Goal: Task Accomplishment & Management: Use online tool/utility

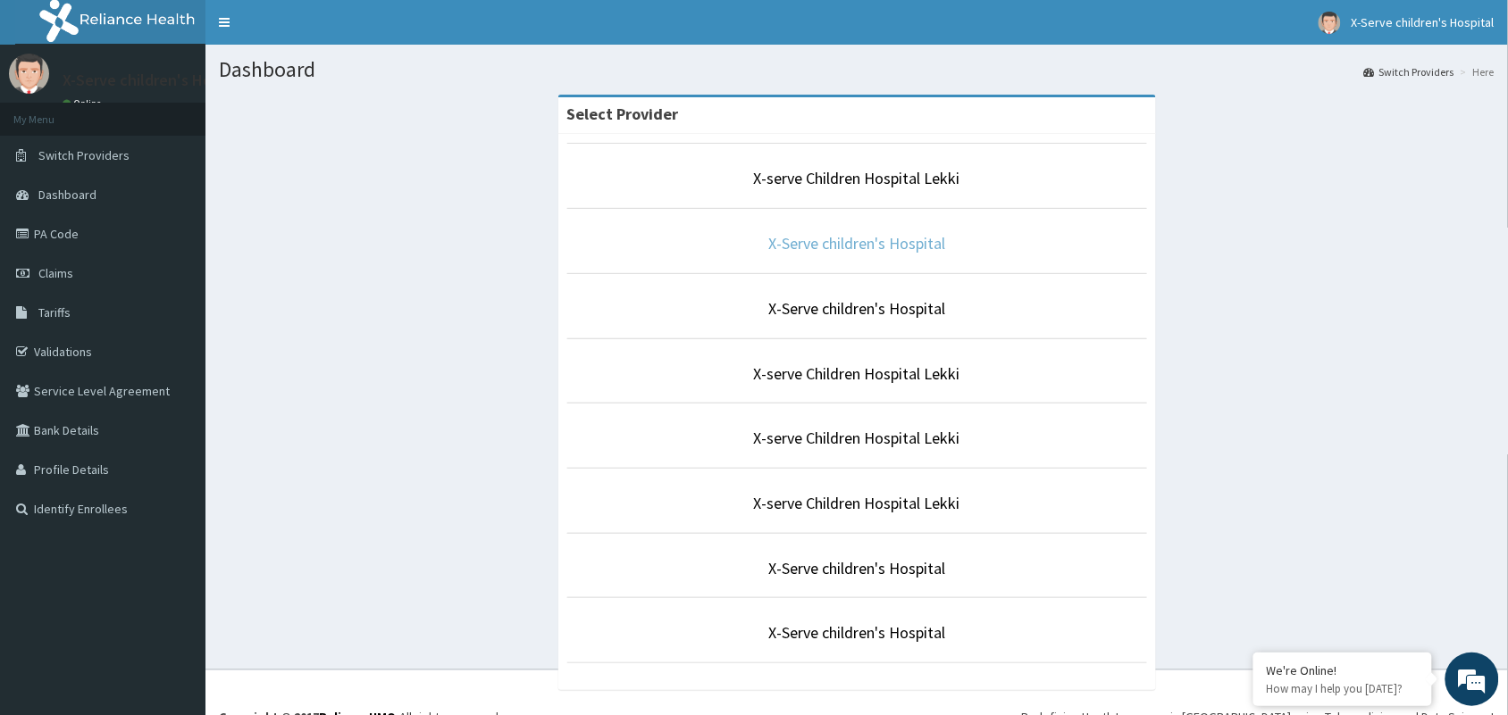
click at [793, 242] on link "X-Serve children's Hospital" at bounding box center [856, 243] width 177 height 21
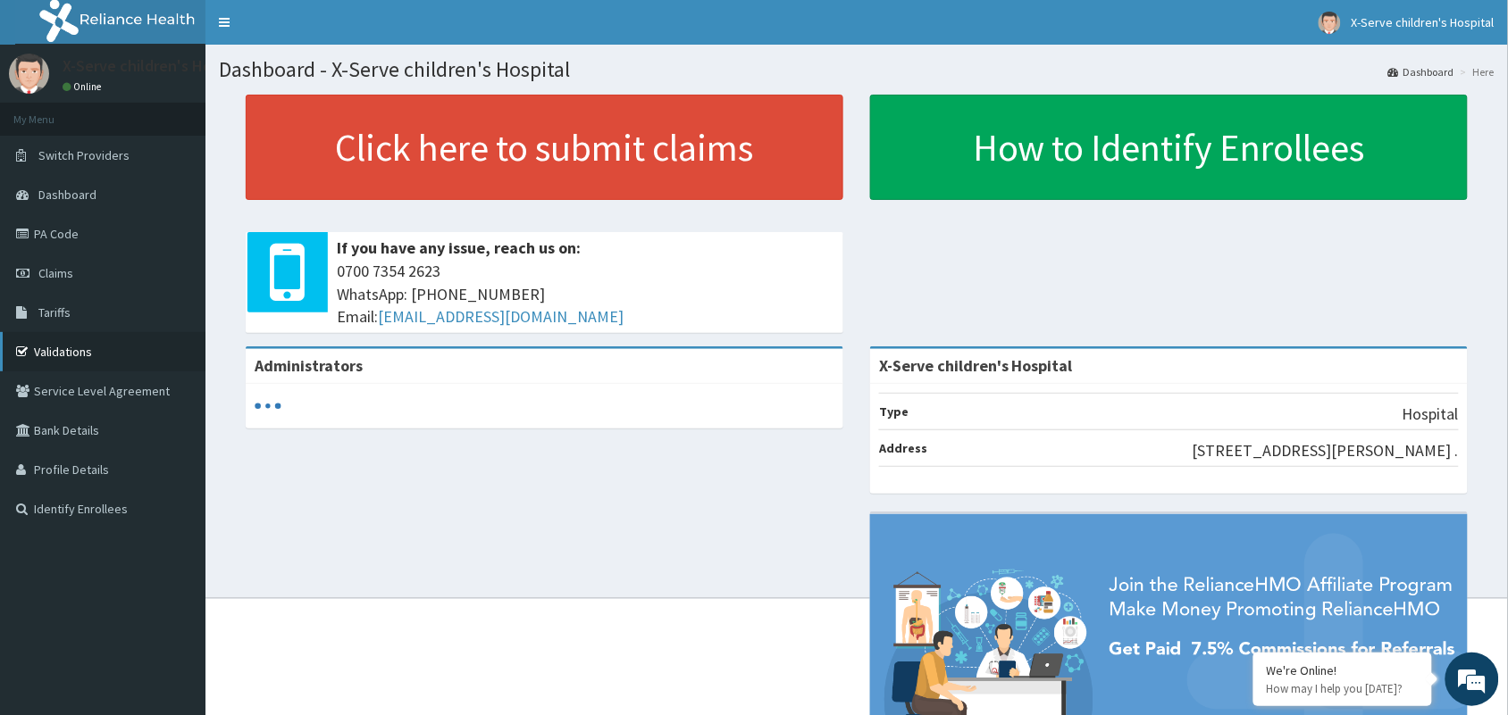
click at [63, 348] on link "Validations" at bounding box center [102, 351] width 205 height 39
click at [68, 347] on link "Validations" at bounding box center [102, 351] width 205 height 39
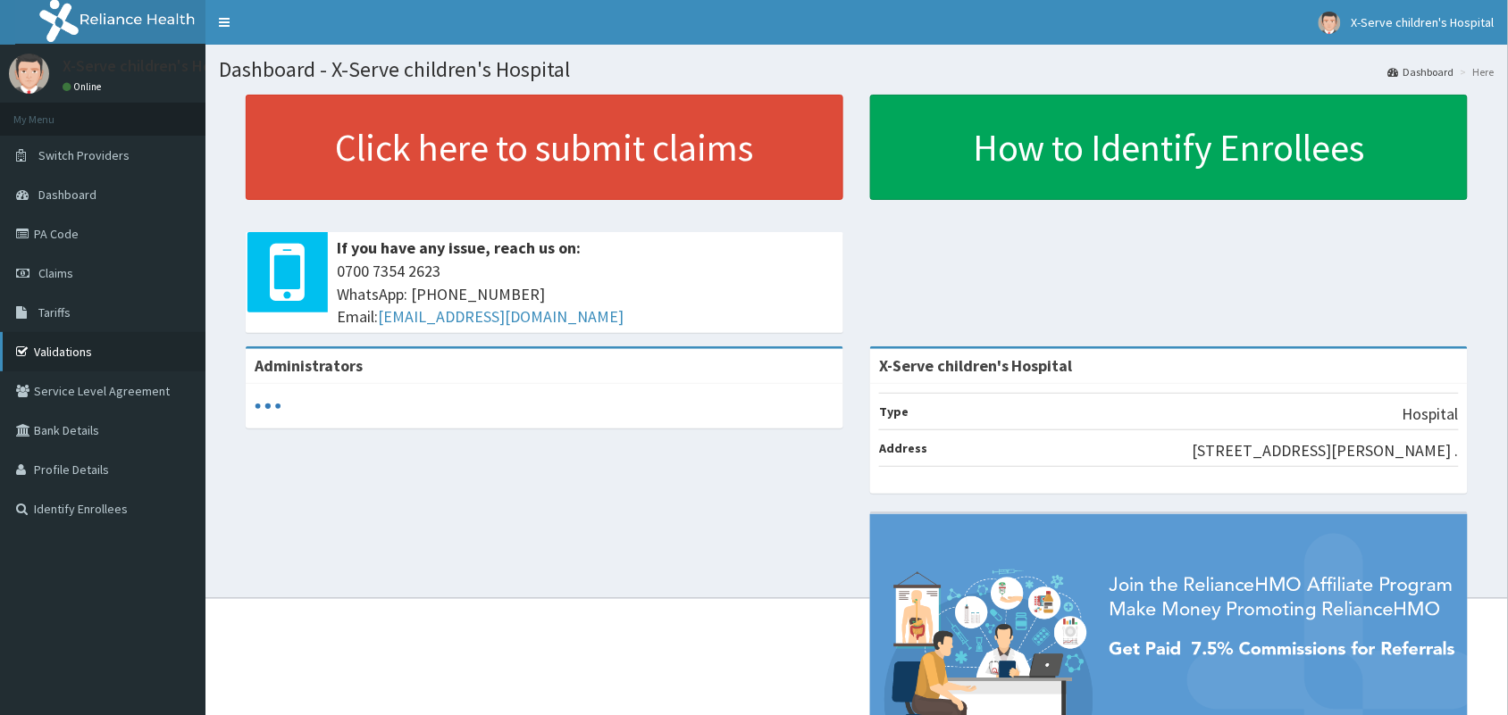
click at [76, 347] on link "Validations" at bounding box center [102, 351] width 205 height 39
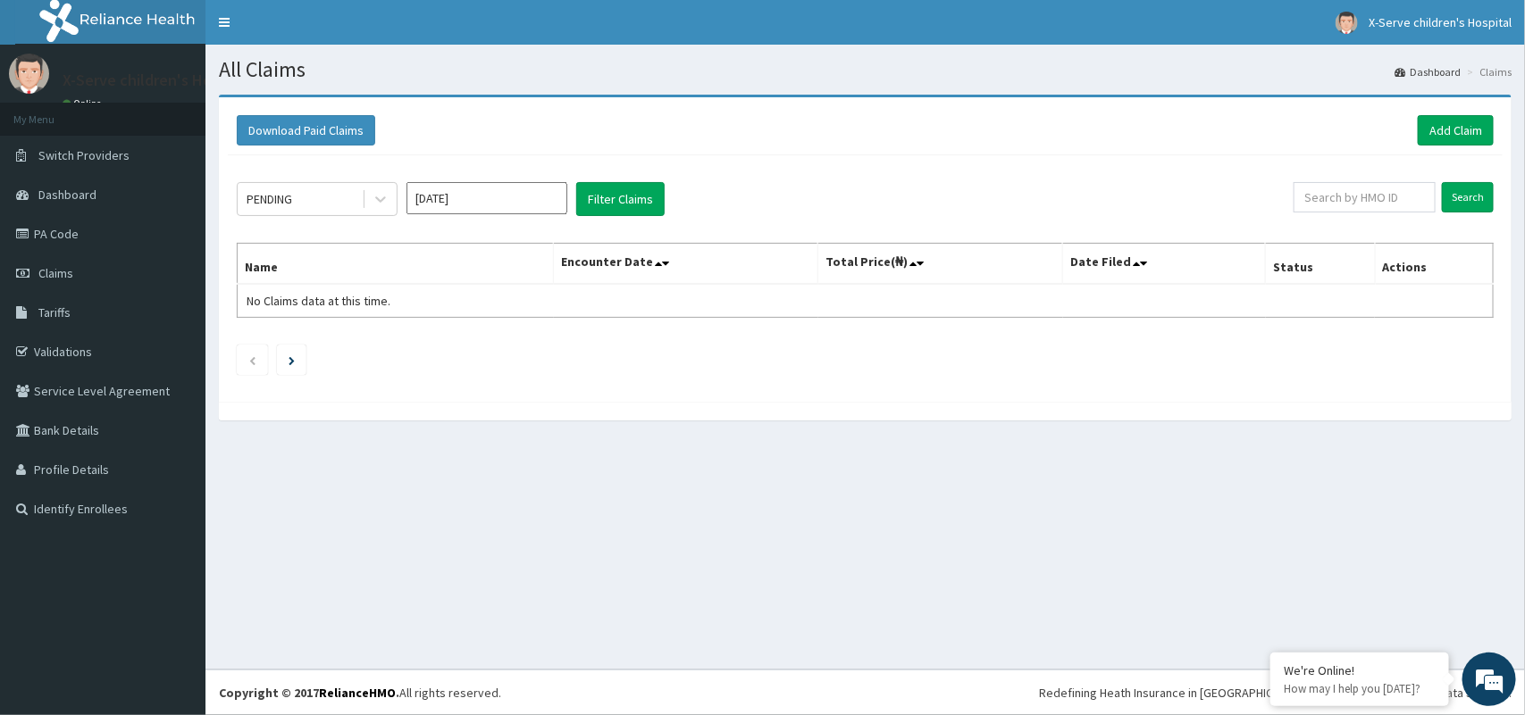
click at [510, 203] on input "[DATE]" at bounding box center [486, 198] width 161 height 32
click at [490, 342] on div "Aug" at bounding box center [487, 347] width 36 height 33
type input "[DATE]"
click at [604, 192] on button "Filter Claims" at bounding box center [620, 199] width 88 height 34
drag, startPoint x: 604, startPoint y: 192, endPoint x: 606, endPoint y: 204, distance: 11.7
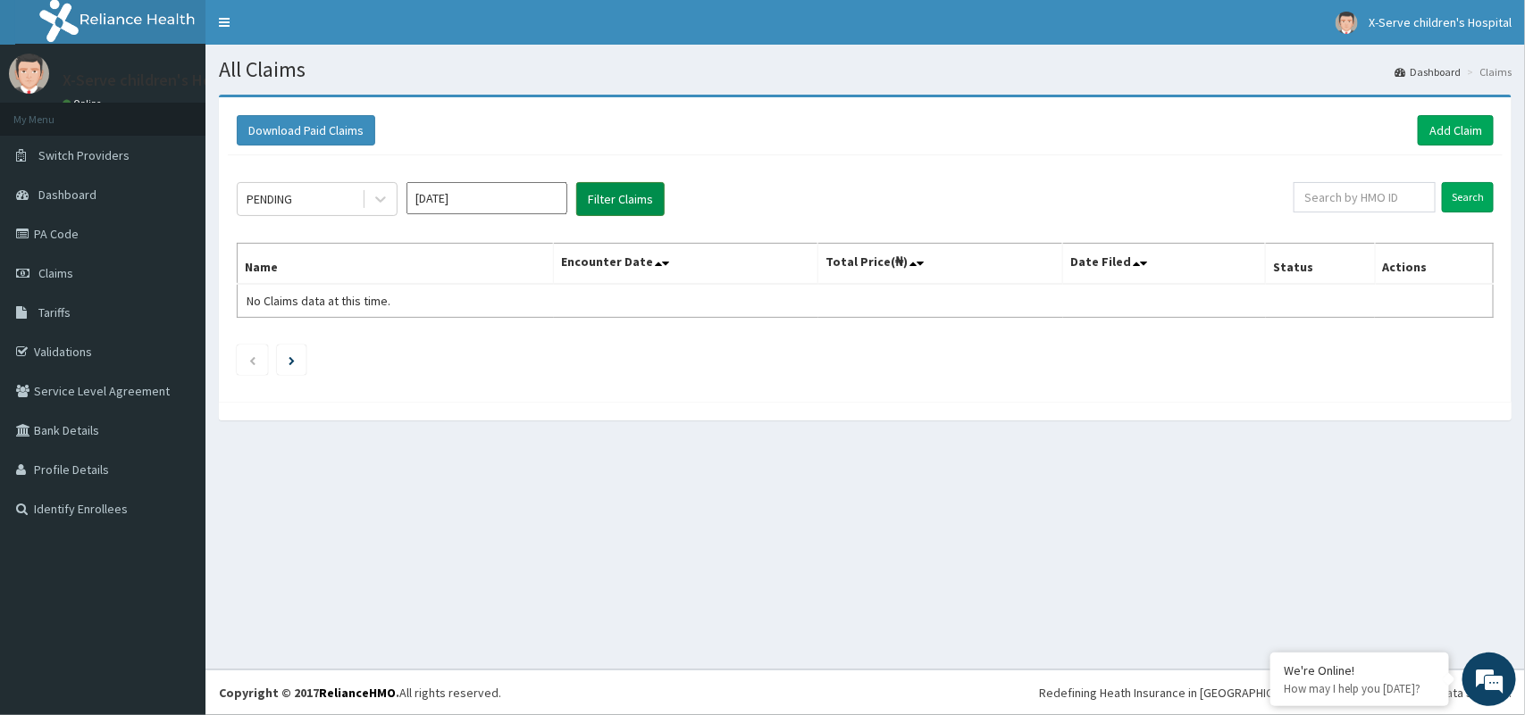
click at [606, 204] on button "Filter Claims" at bounding box center [620, 199] width 88 height 34
click at [631, 202] on button "Filter Claims" at bounding box center [620, 199] width 88 height 34
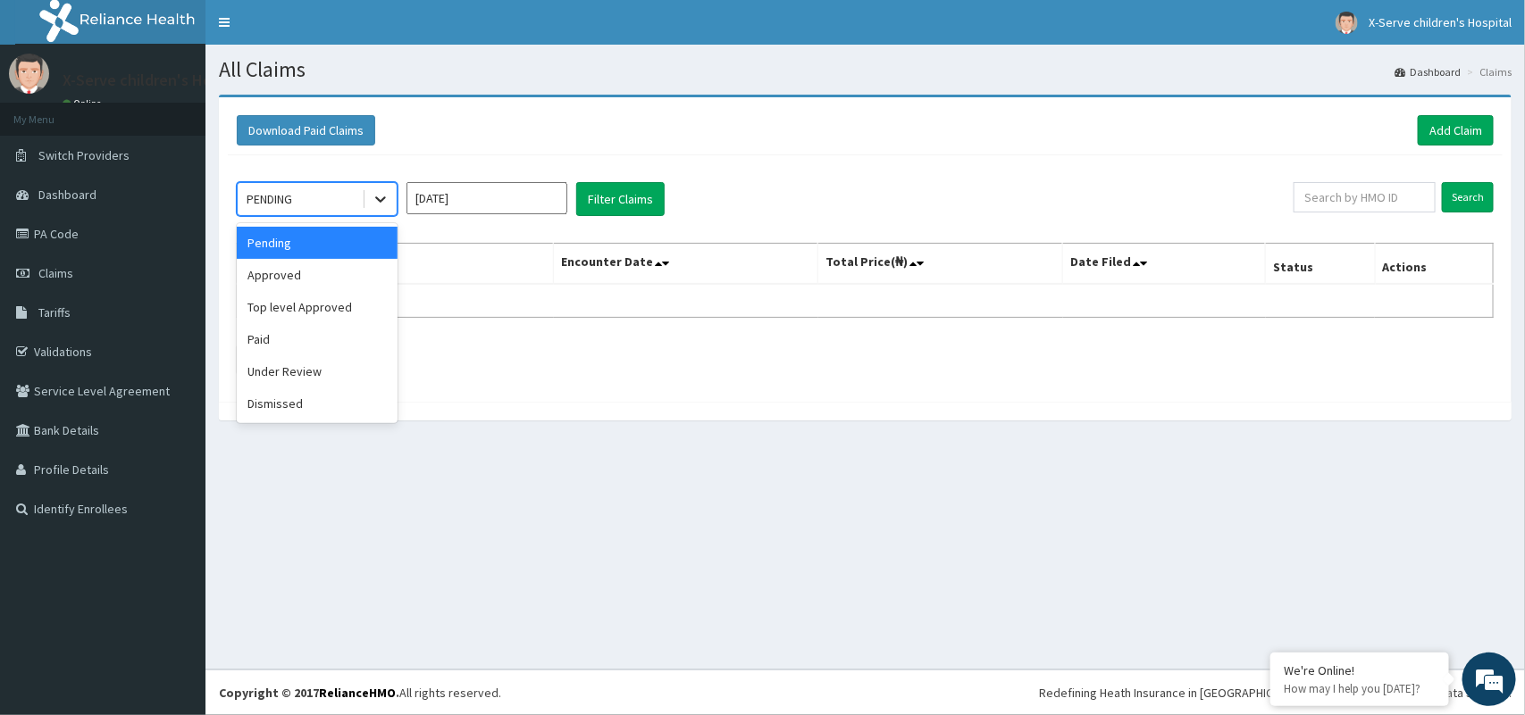
click at [381, 197] on icon at bounding box center [381, 199] width 18 height 18
click at [340, 280] on div "Approved" at bounding box center [317, 275] width 161 height 32
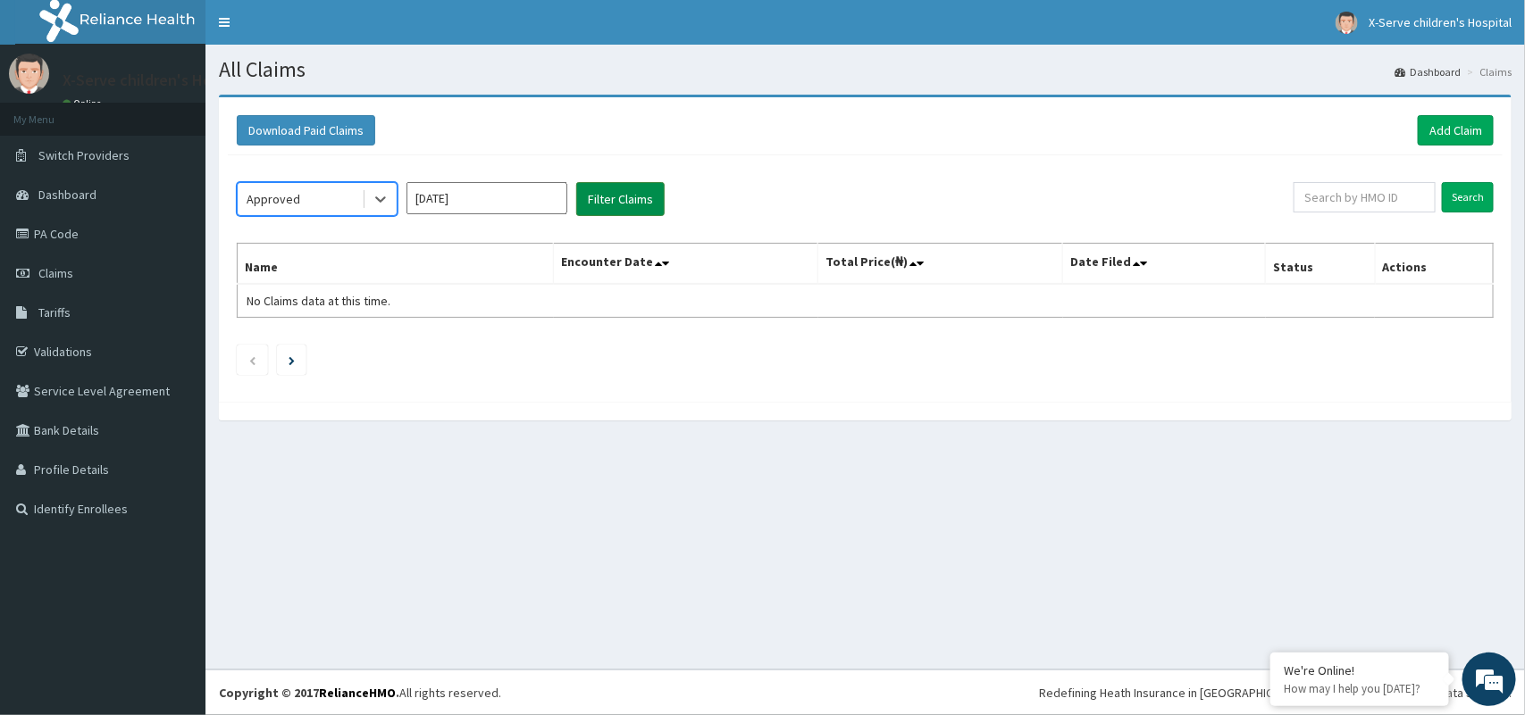
click at [601, 193] on button "Filter Claims" at bounding box center [620, 199] width 88 height 34
click at [636, 194] on button "Filter Claims" at bounding box center [620, 199] width 88 height 34
click at [384, 202] on icon at bounding box center [381, 199] width 18 height 18
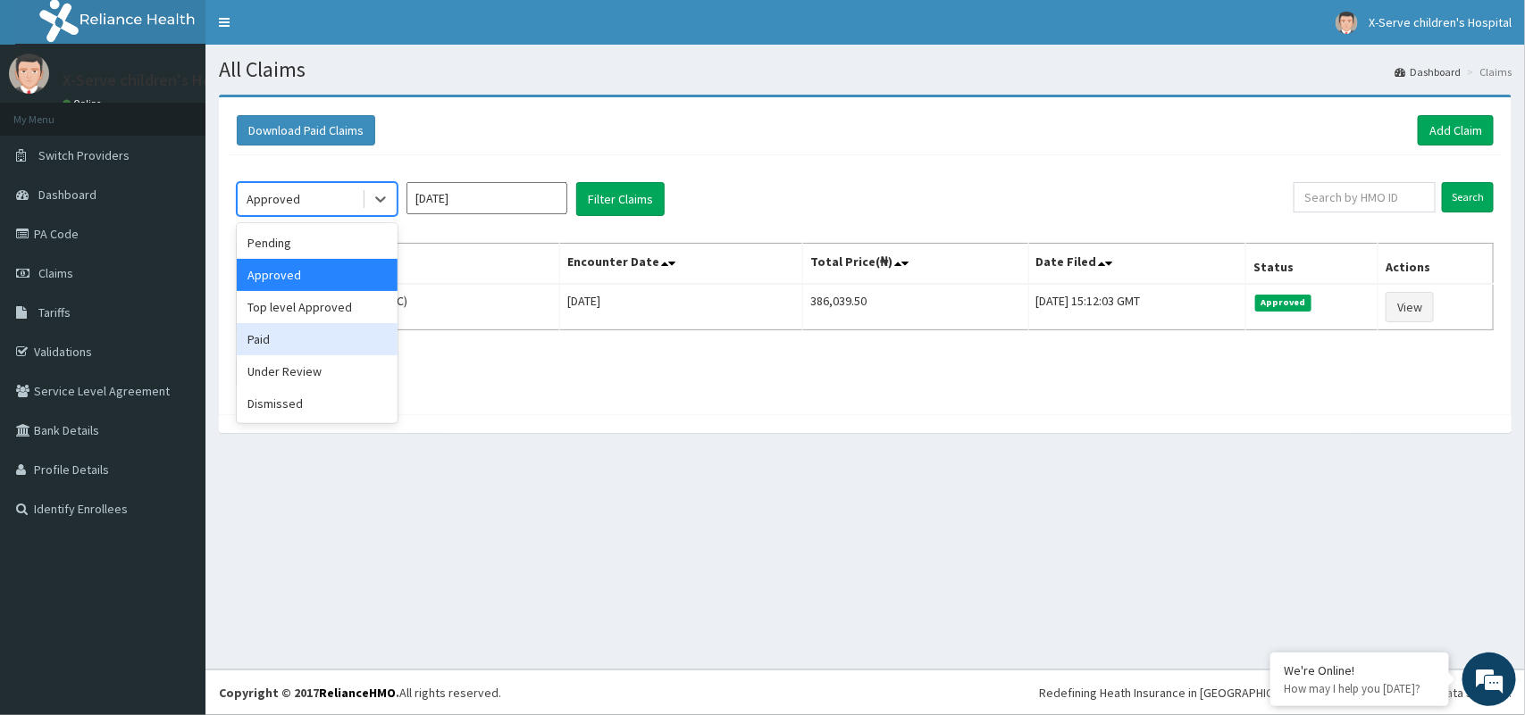
click at [333, 339] on div "Paid" at bounding box center [317, 339] width 161 height 32
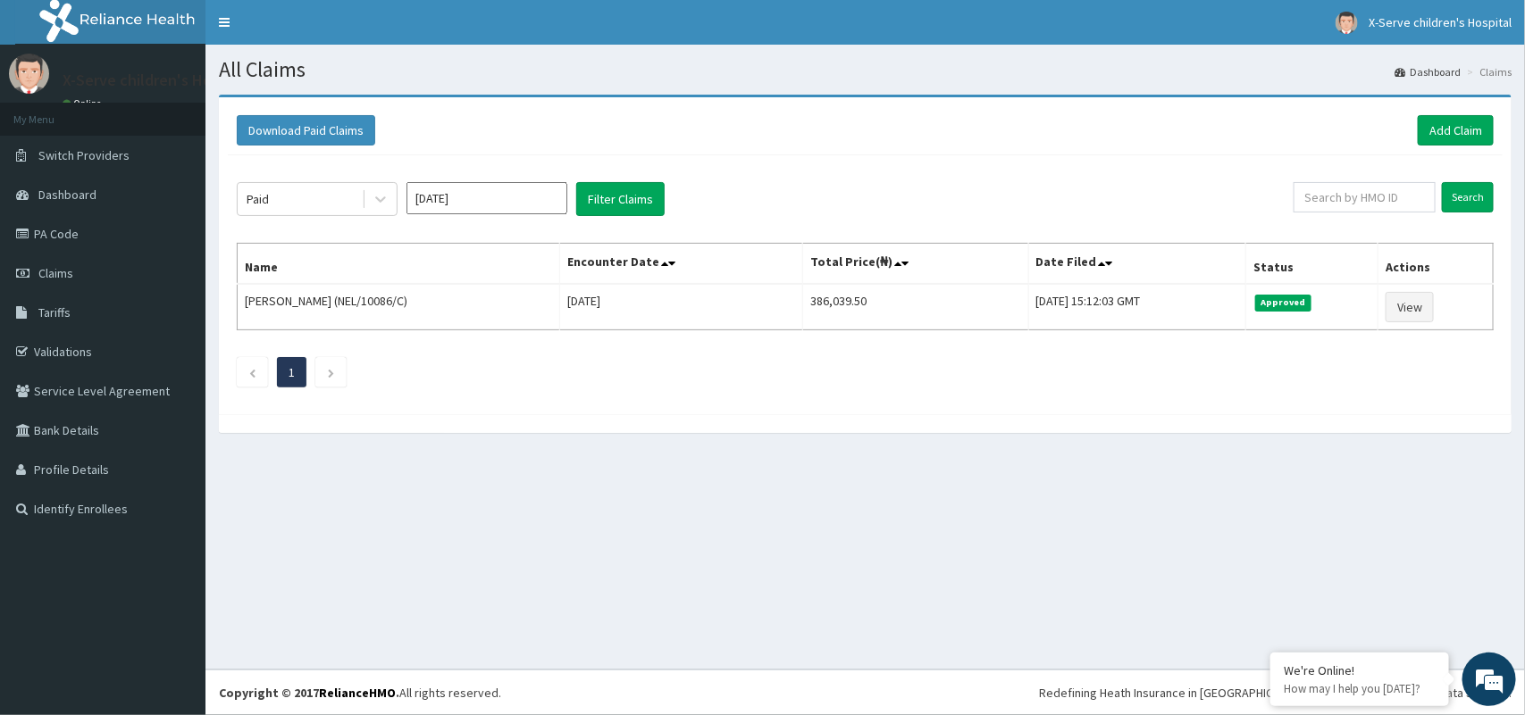
drag, startPoint x: 787, startPoint y: 675, endPoint x: 532, endPoint y: 210, distance: 530.5
click at [532, 210] on input "Aug 2025" at bounding box center [486, 198] width 161 height 32
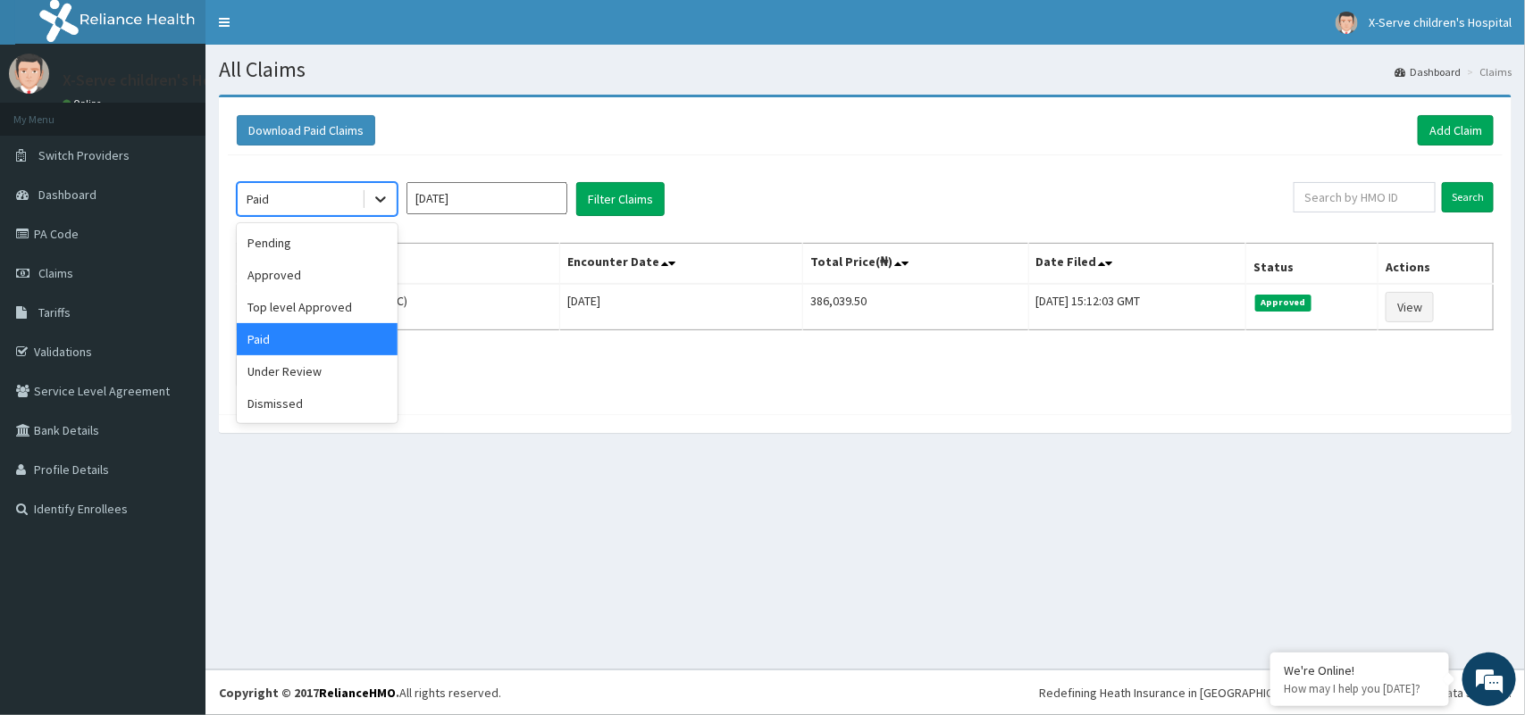
click at [377, 197] on icon at bounding box center [381, 199] width 18 height 18
click at [344, 288] on div "Approved" at bounding box center [317, 275] width 161 height 32
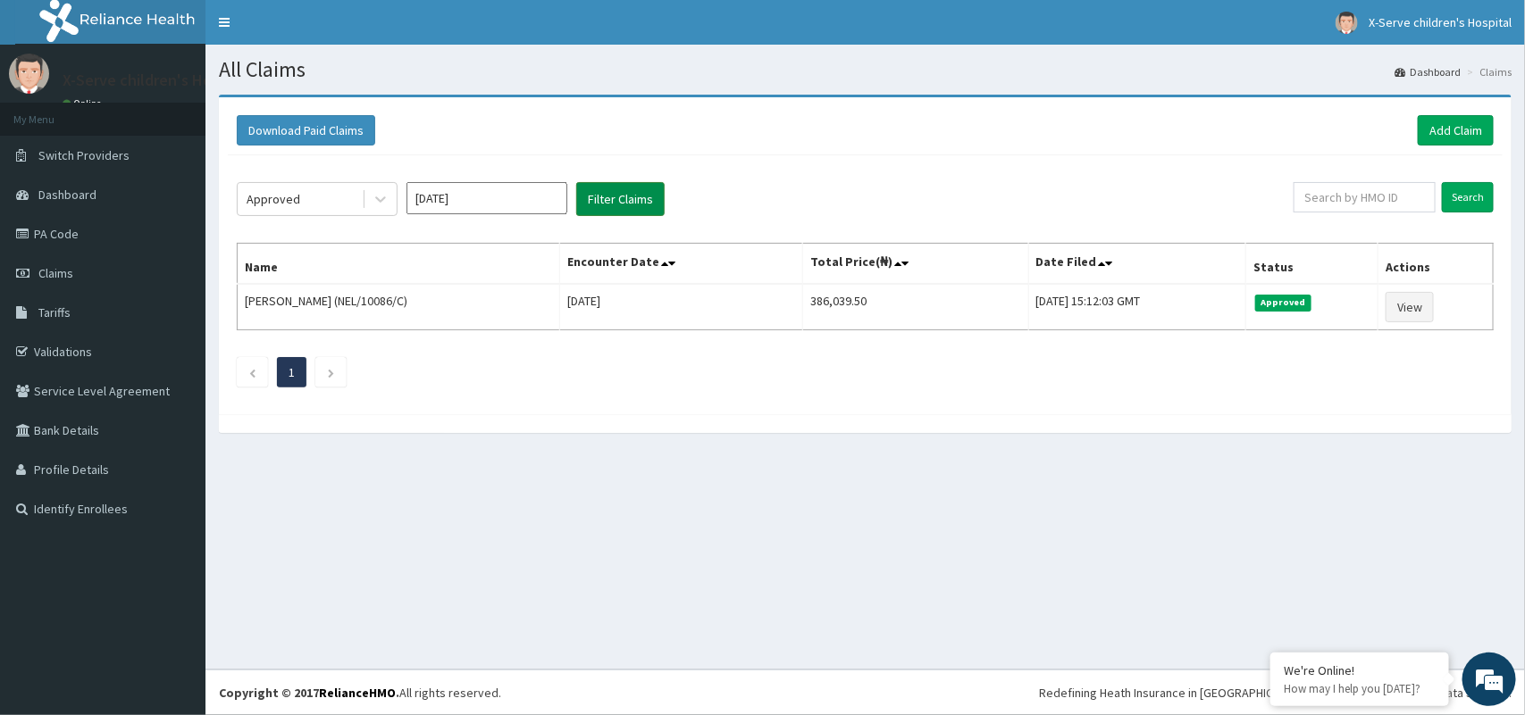
click at [636, 188] on button "Filter Claims" at bounding box center [620, 199] width 88 height 34
click at [616, 190] on button "Filter Claims" at bounding box center [620, 199] width 88 height 34
click at [615, 208] on button "Filter Claims" at bounding box center [620, 199] width 88 height 34
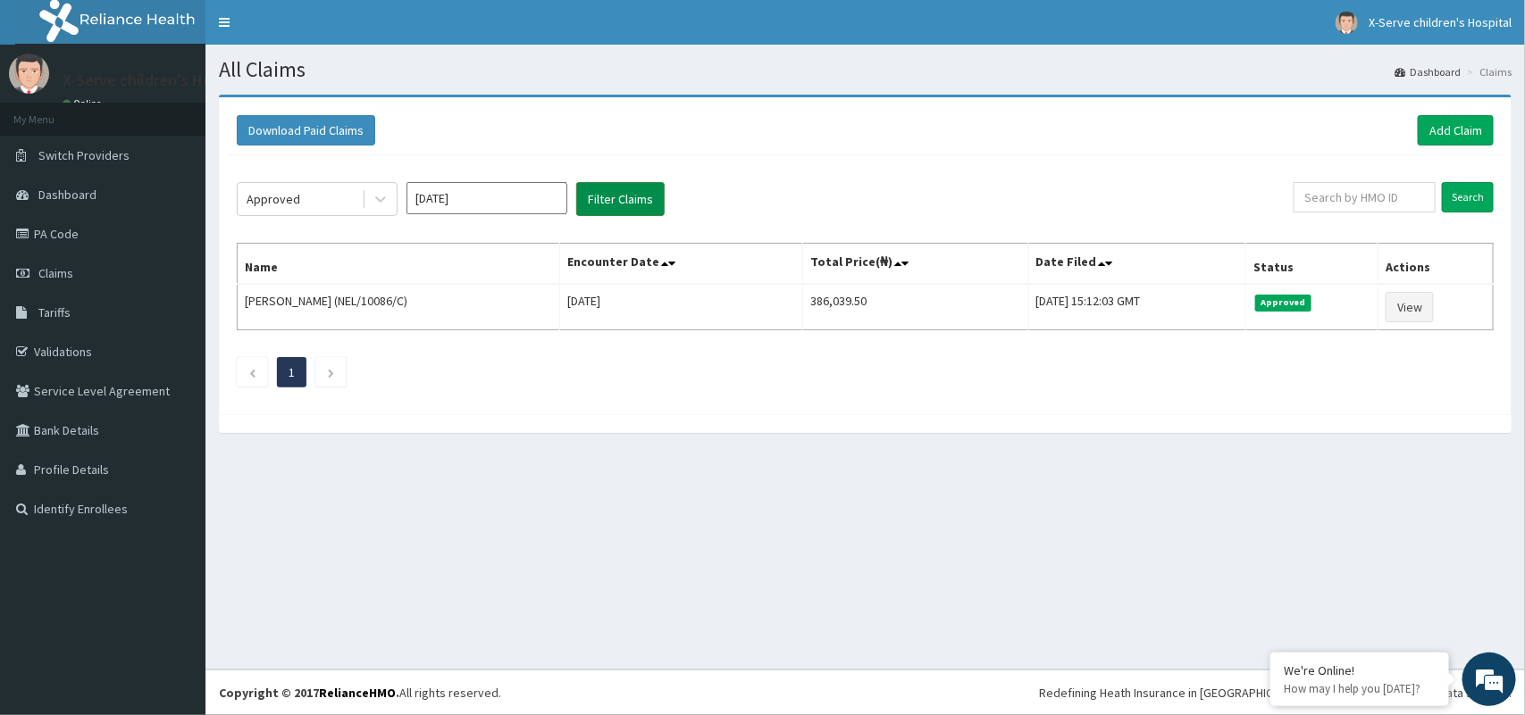
click at [615, 208] on button "Filter Claims" at bounding box center [620, 199] width 88 height 34
click at [576, 182] on button "Filter Claims" at bounding box center [620, 199] width 88 height 34
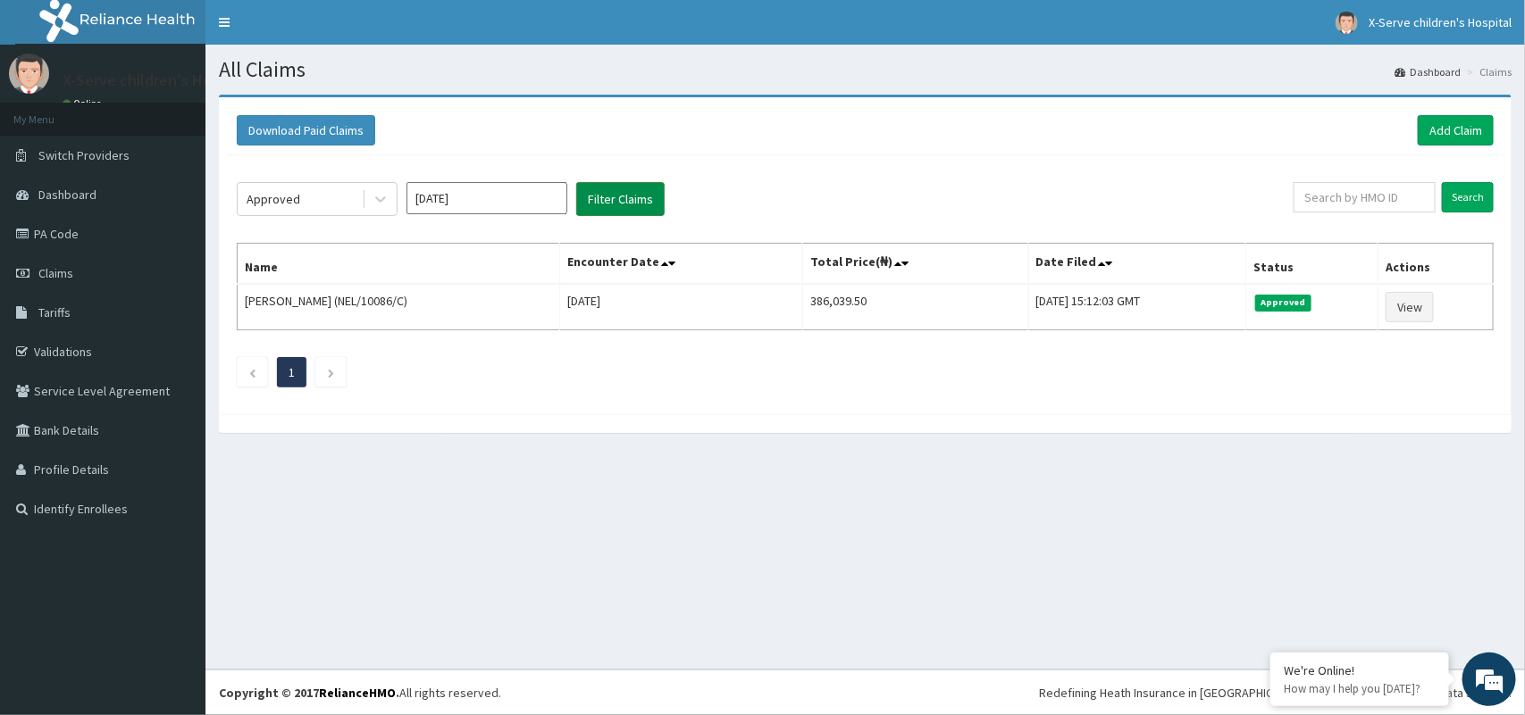
click at [621, 201] on button "Filter Claims" at bounding box center [620, 199] width 88 height 34
click at [621, 203] on button "Filter Claims" at bounding box center [620, 199] width 88 height 34
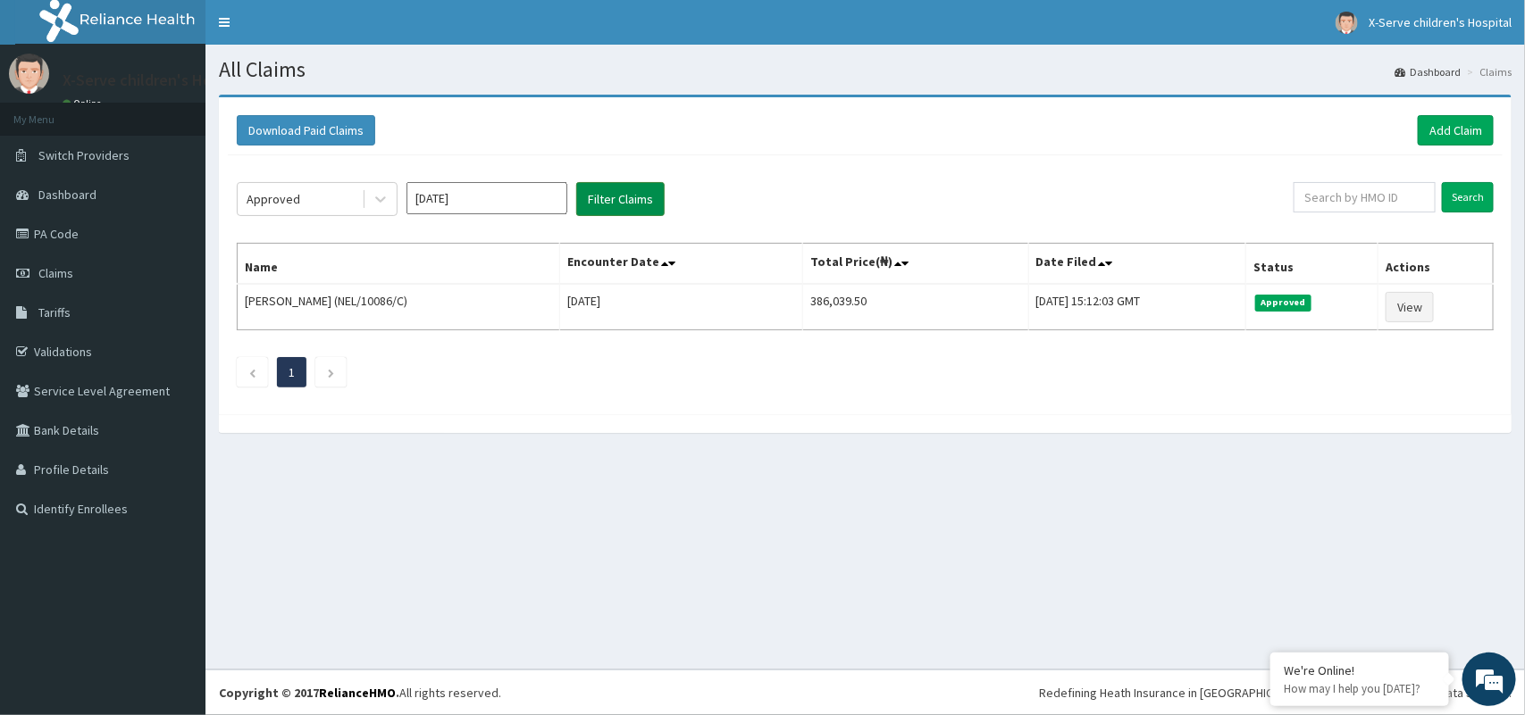
click at [621, 203] on button "Filter Claims" at bounding box center [620, 199] width 88 height 34
click at [382, 193] on icon at bounding box center [381, 199] width 18 height 18
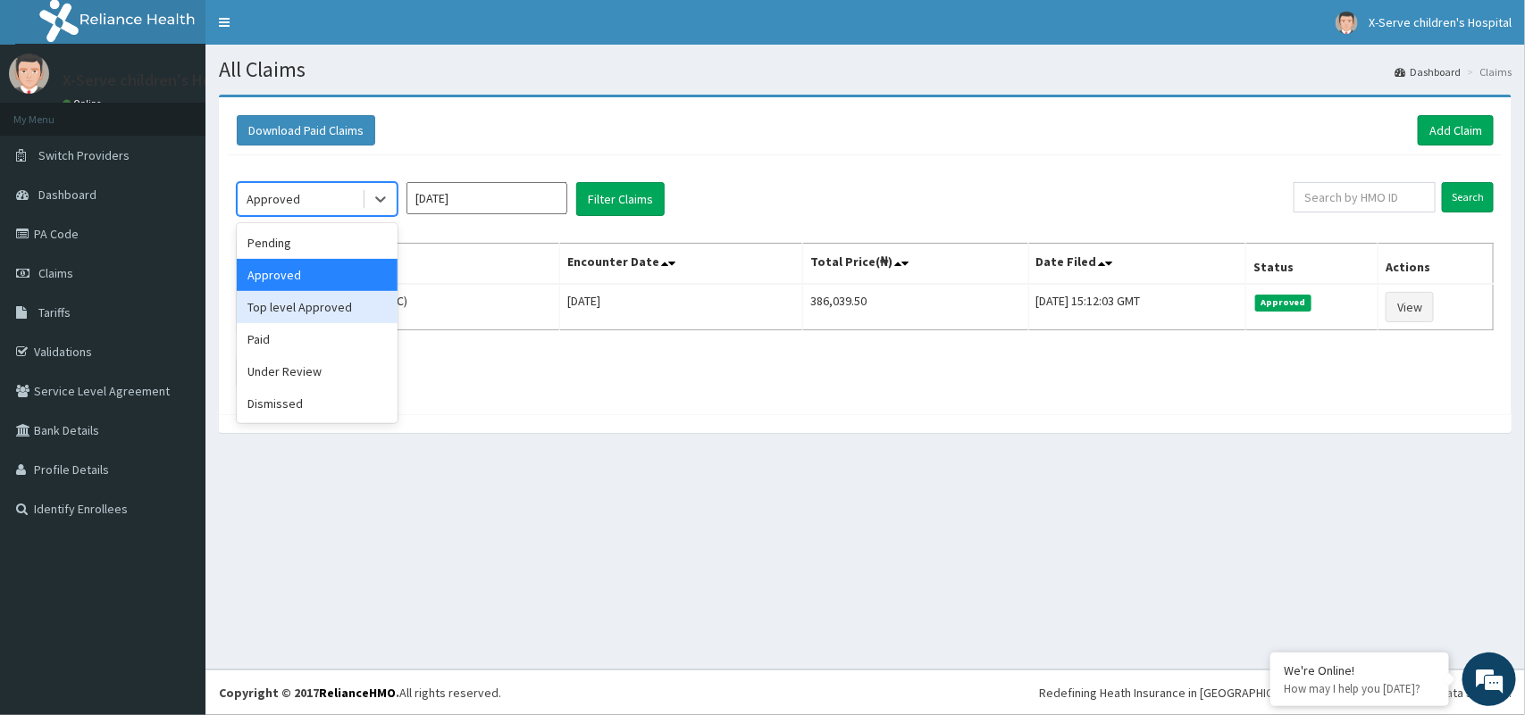
click at [335, 305] on div "Top level Approved" at bounding box center [317, 307] width 161 height 32
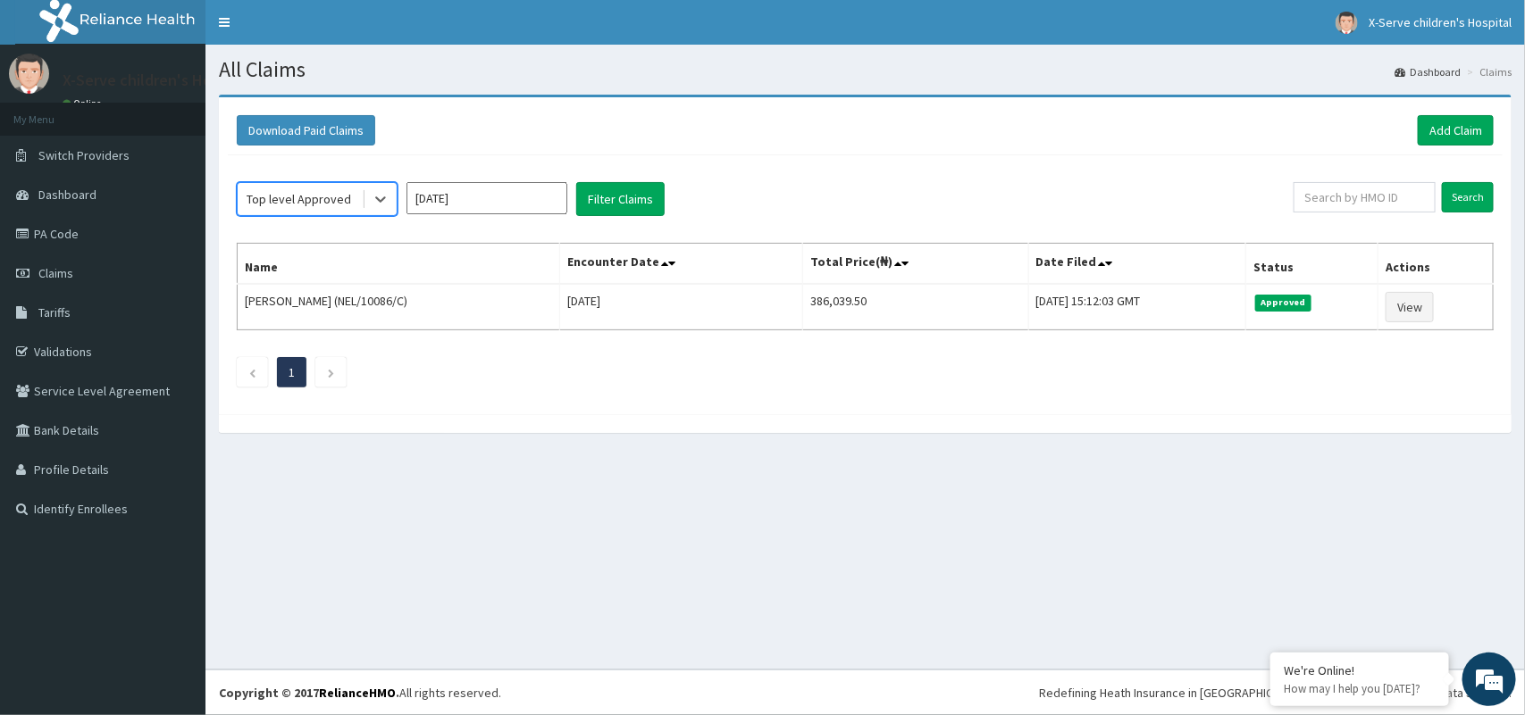
click at [519, 202] on input "Aug 2025" at bounding box center [486, 198] width 161 height 32
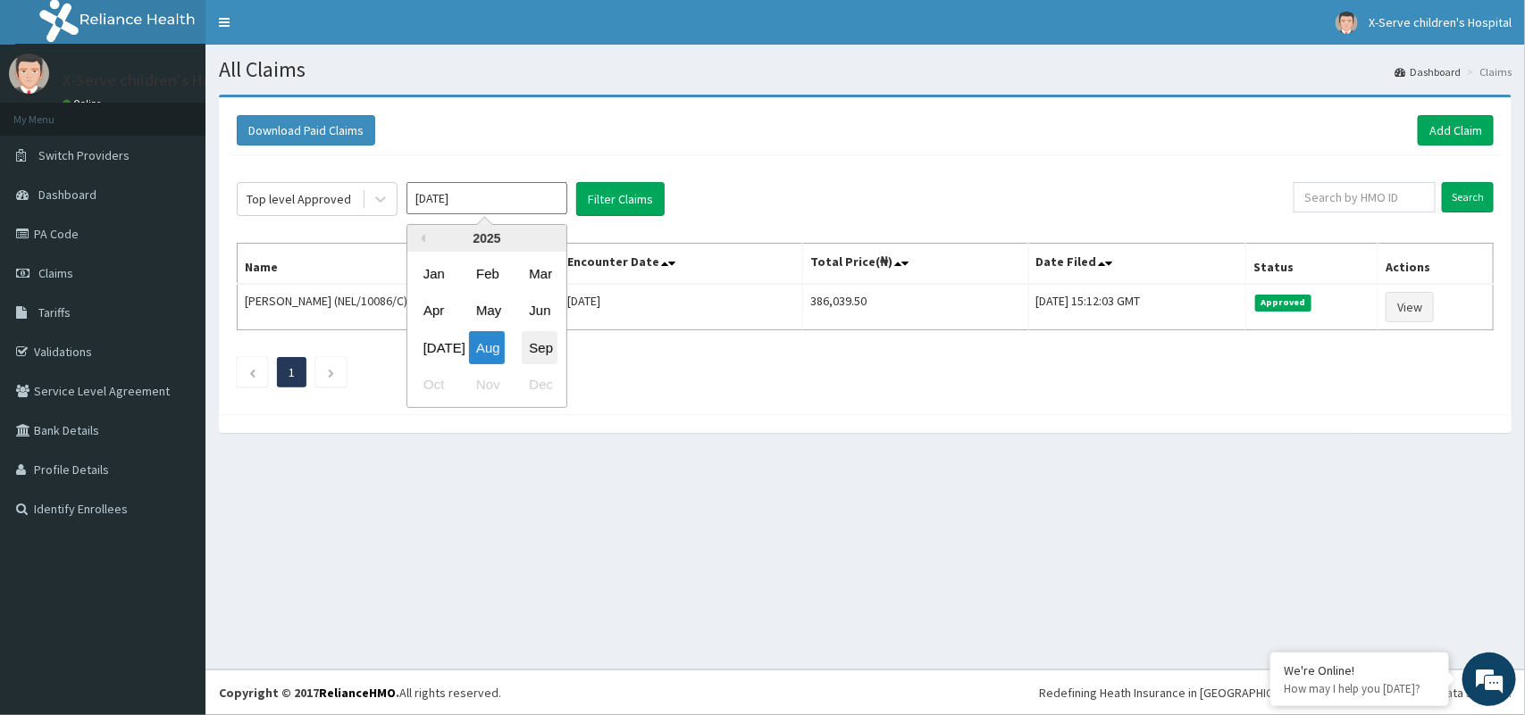
click at [546, 336] on div "Sep" at bounding box center [540, 347] width 36 height 33
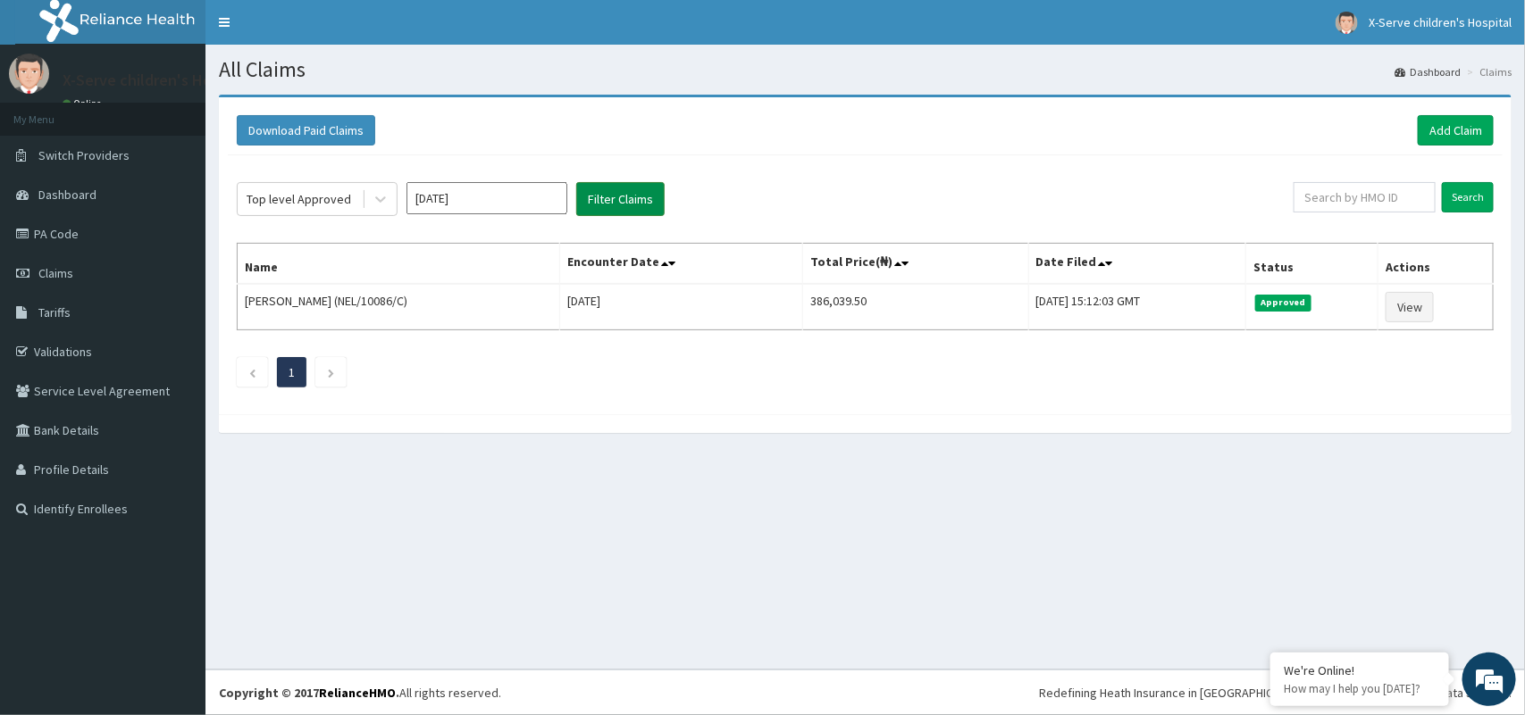
click at [631, 190] on button "Filter Claims" at bounding box center [620, 199] width 88 height 34
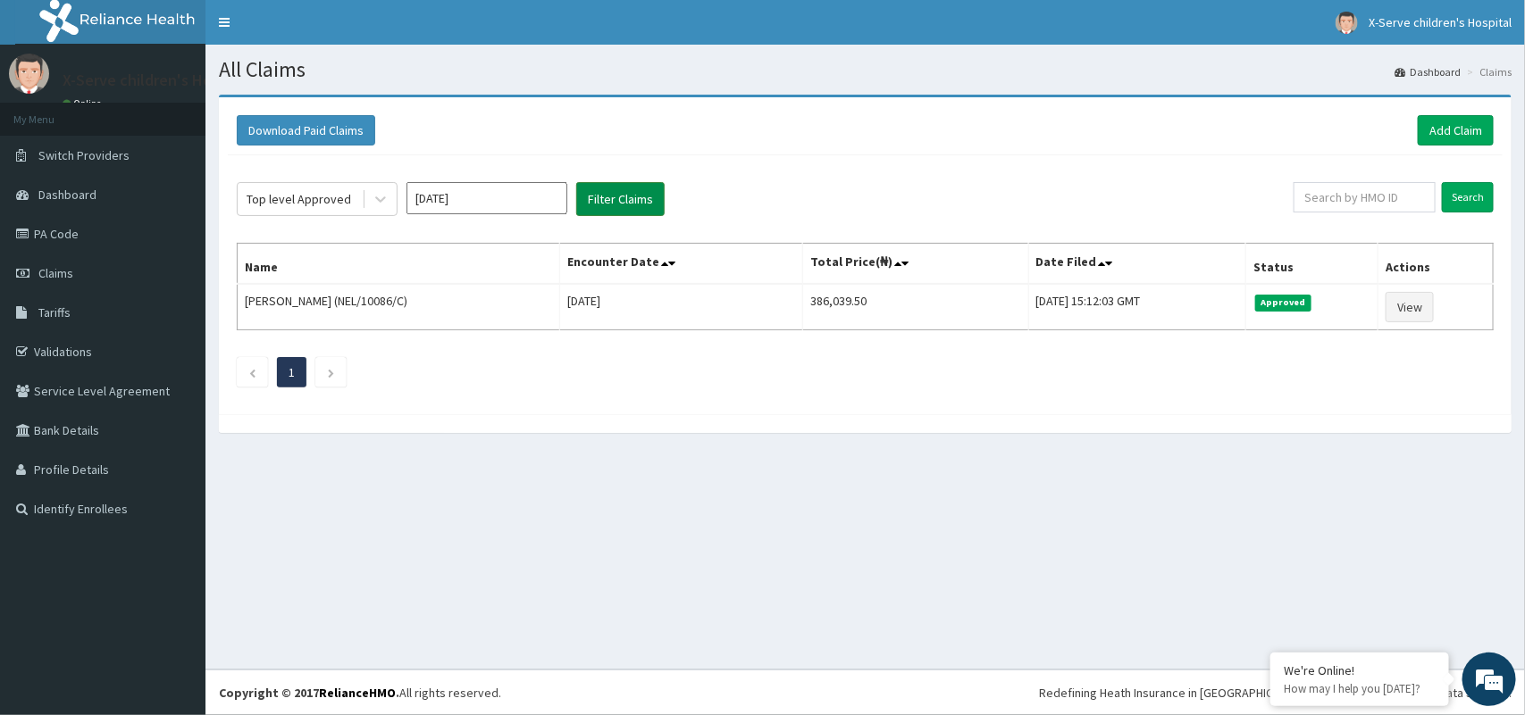
click at [631, 190] on button "Filter Claims" at bounding box center [620, 199] width 88 height 34
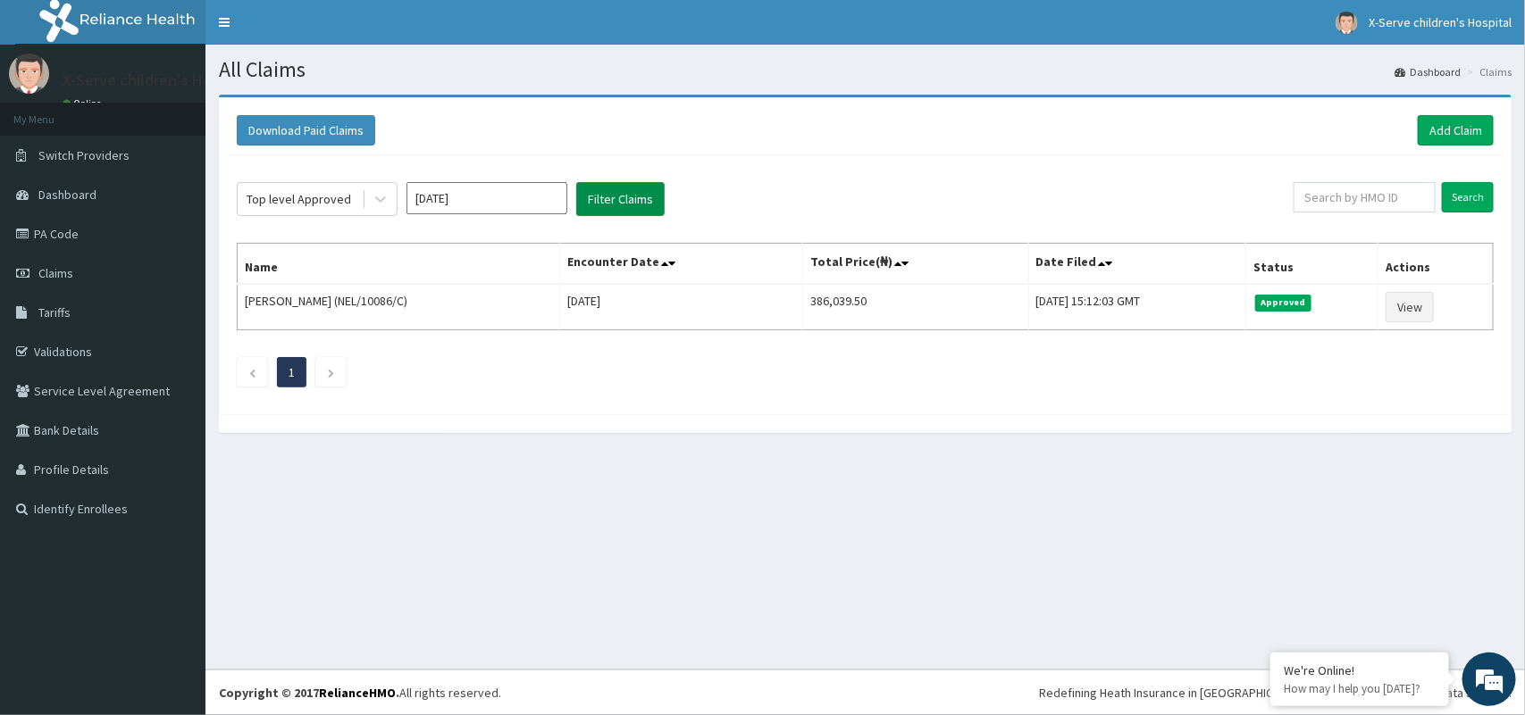
click at [648, 211] on button "Filter Claims" at bounding box center [620, 199] width 88 height 34
click at [623, 189] on button "Filter Claims" at bounding box center [620, 199] width 88 height 34
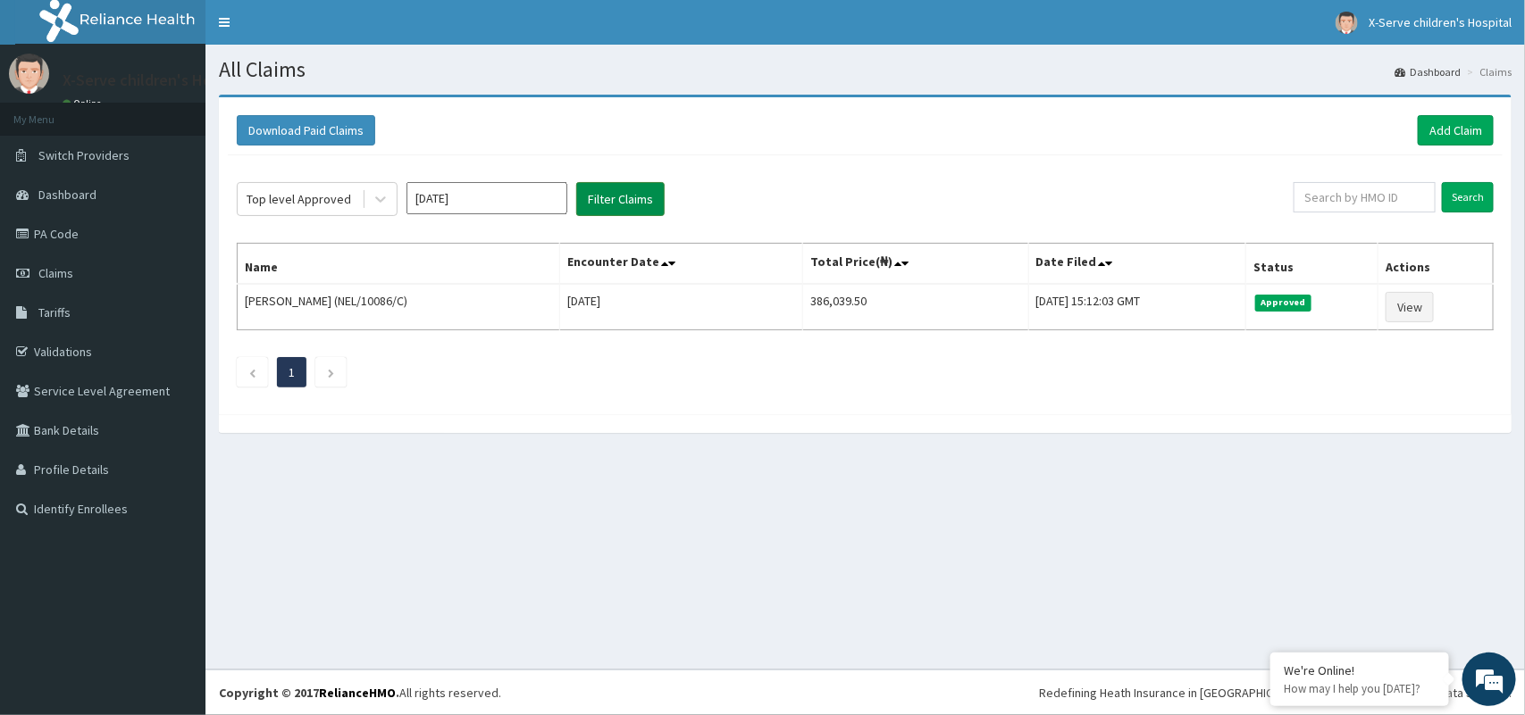
click at [623, 189] on button "Filter Claims" at bounding box center [620, 199] width 88 height 34
click at [385, 199] on icon at bounding box center [381, 199] width 18 height 18
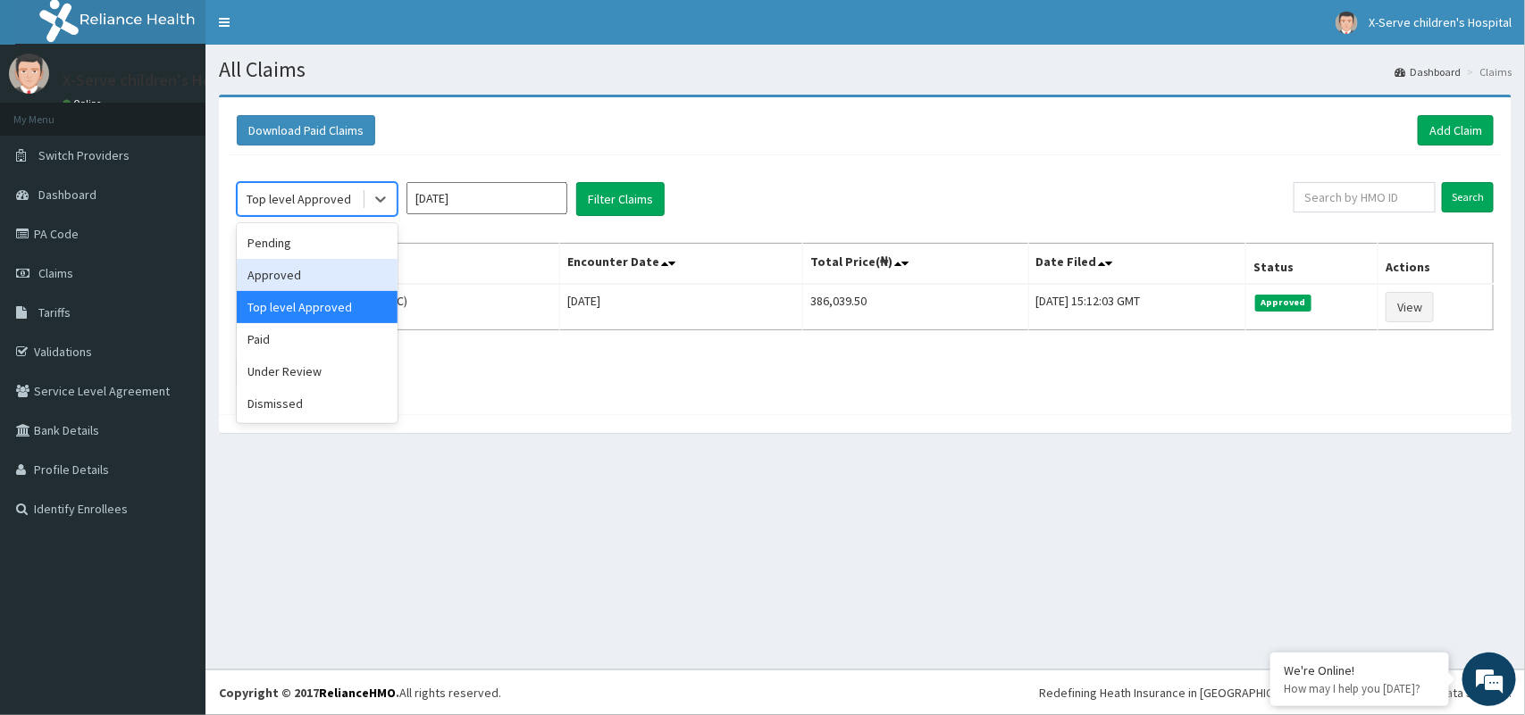
click at [314, 269] on div "Approved" at bounding box center [317, 275] width 161 height 32
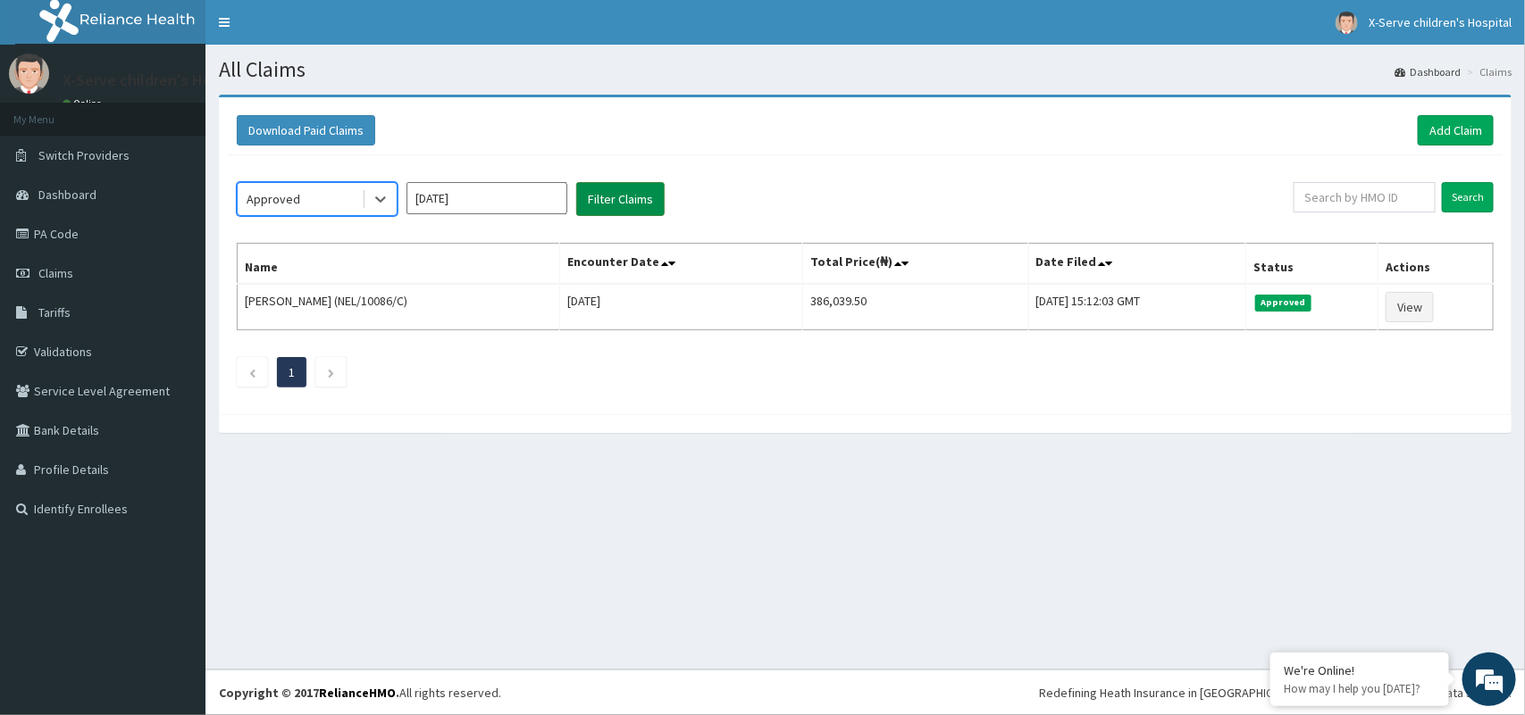
click at [616, 194] on button "Filter Claims" at bounding box center [620, 199] width 88 height 34
click at [617, 194] on button "Filter Claims" at bounding box center [620, 199] width 88 height 34
click at [539, 198] on input "[DATE]" at bounding box center [486, 198] width 161 height 32
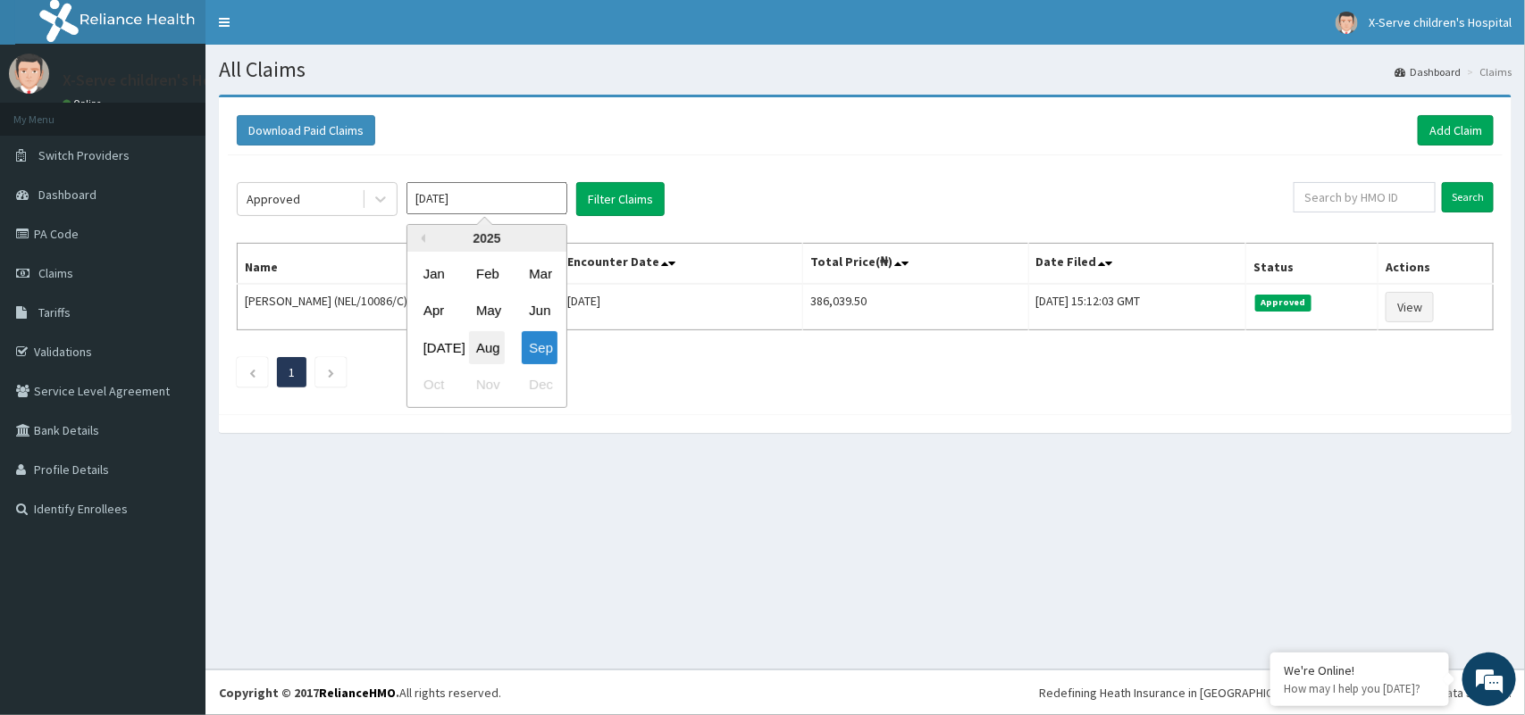
click at [490, 345] on div "Aug" at bounding box center [487, 347] width 36 height 33
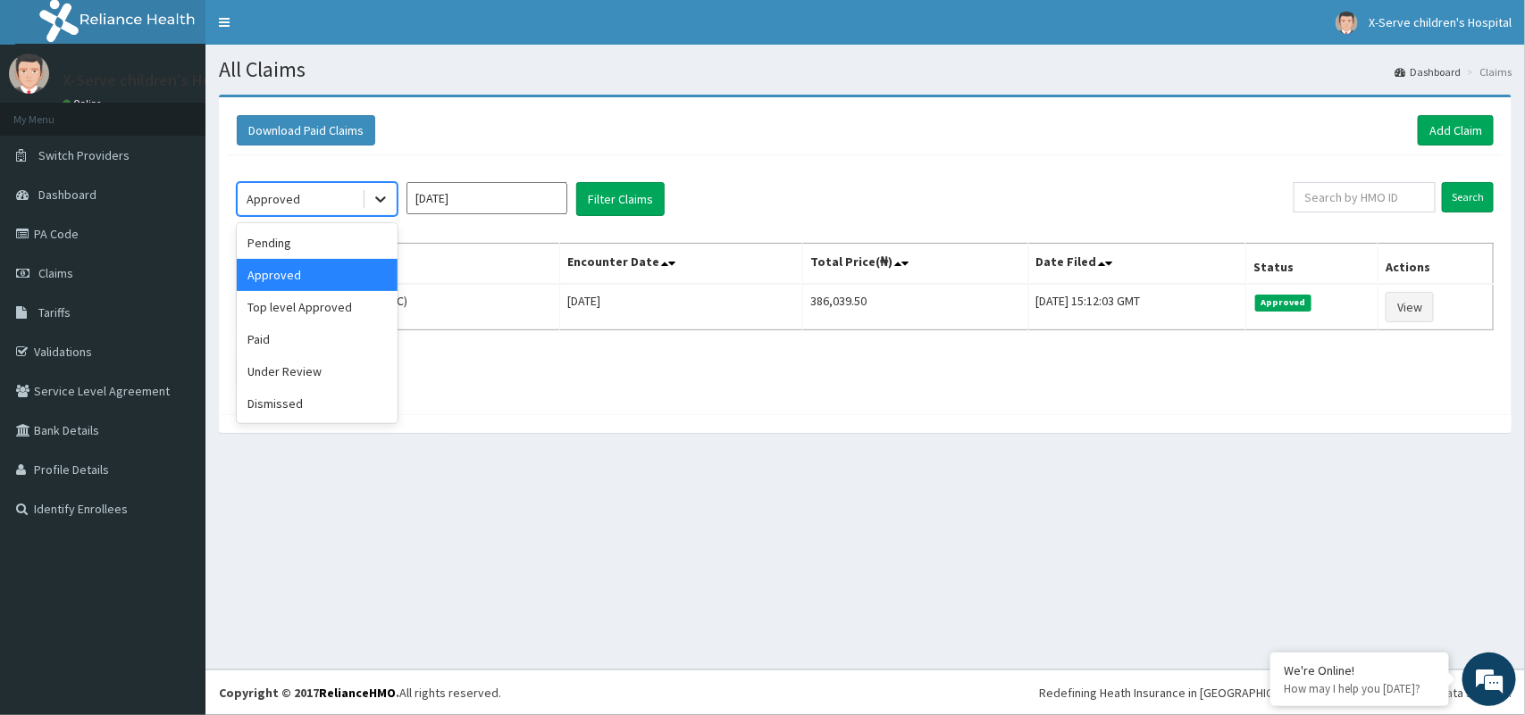
click at [375, 195] on icon at bounding box center [381, 199] width 18 height 18
click at [354, 287] on div "Approved" at bounding box center [317, 275] width 161 height 32
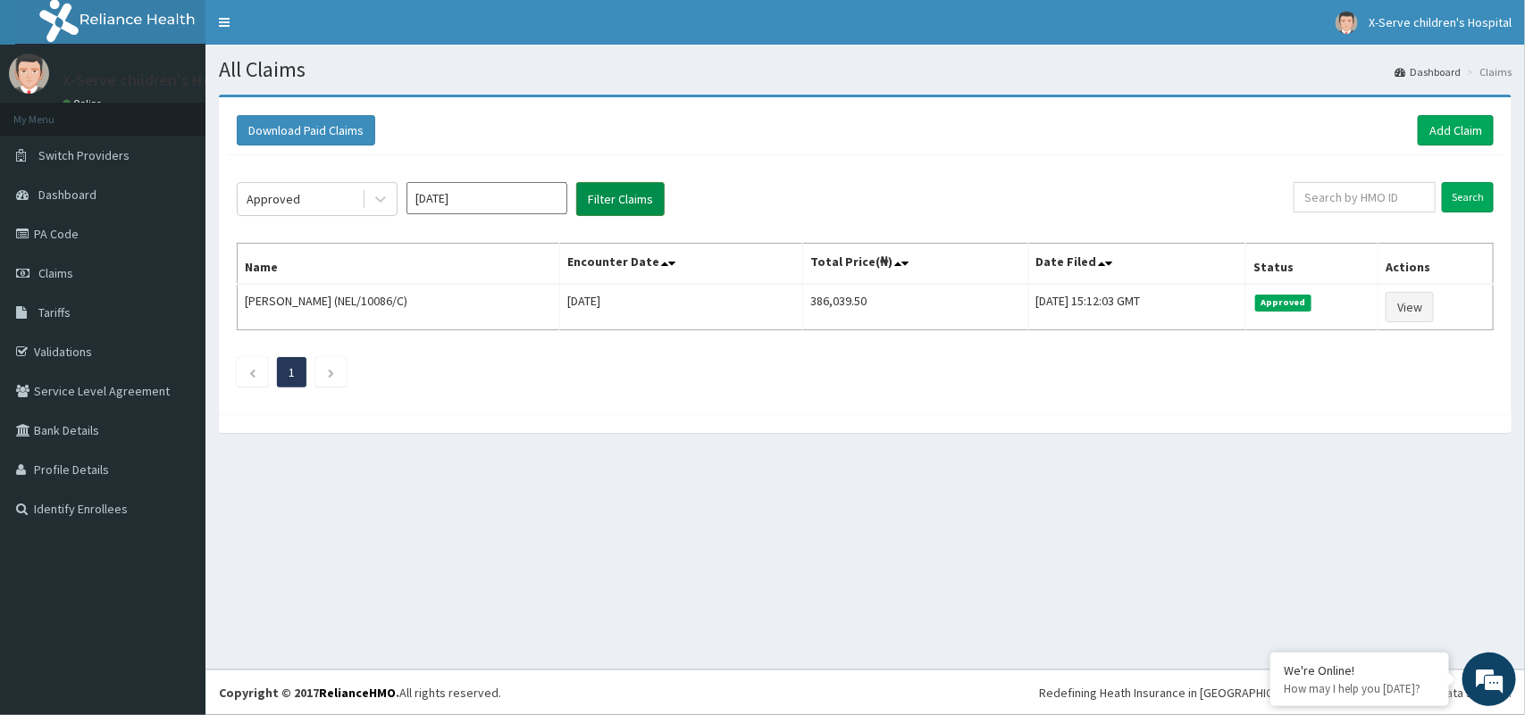
click at [628, 197] on button "Filter Claims" at bounding box center [620, 199] width 88 height 34
click at [630, 197] on button "Filter Claims" at bounding box center [620, 199] width 88 height 34
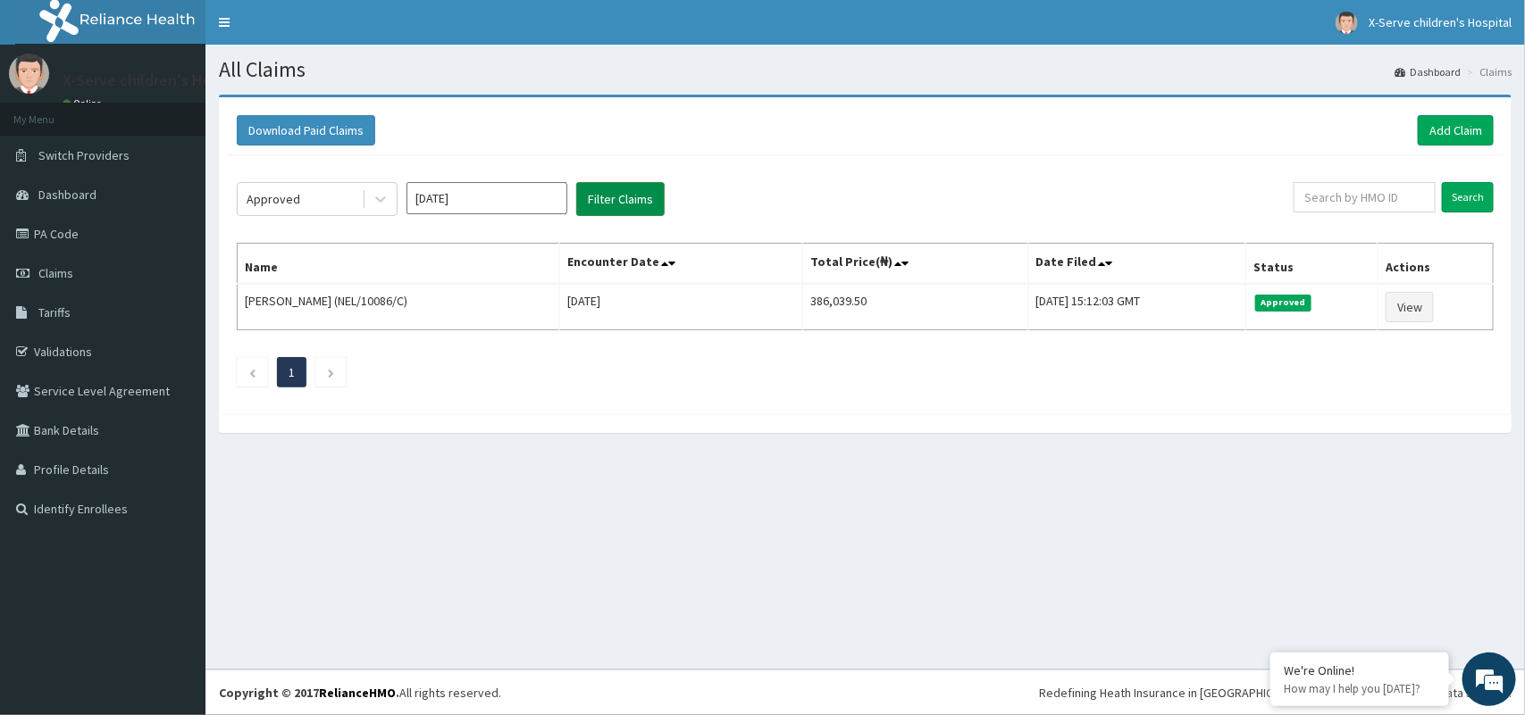
click at [631, 197] on button "Filter Claims" at bounding box center [620, 199] width 88 height 34
click at [616, 186] on button "Filter Claims" at bounding box center [620, 199] width 88 height 34
click at [632, 210] on button "Filter Claims" at bounding box center [620, 199] width 88 height 34
click at [378, 195] on icon at bounding box center [381, 199] width 18 height 18
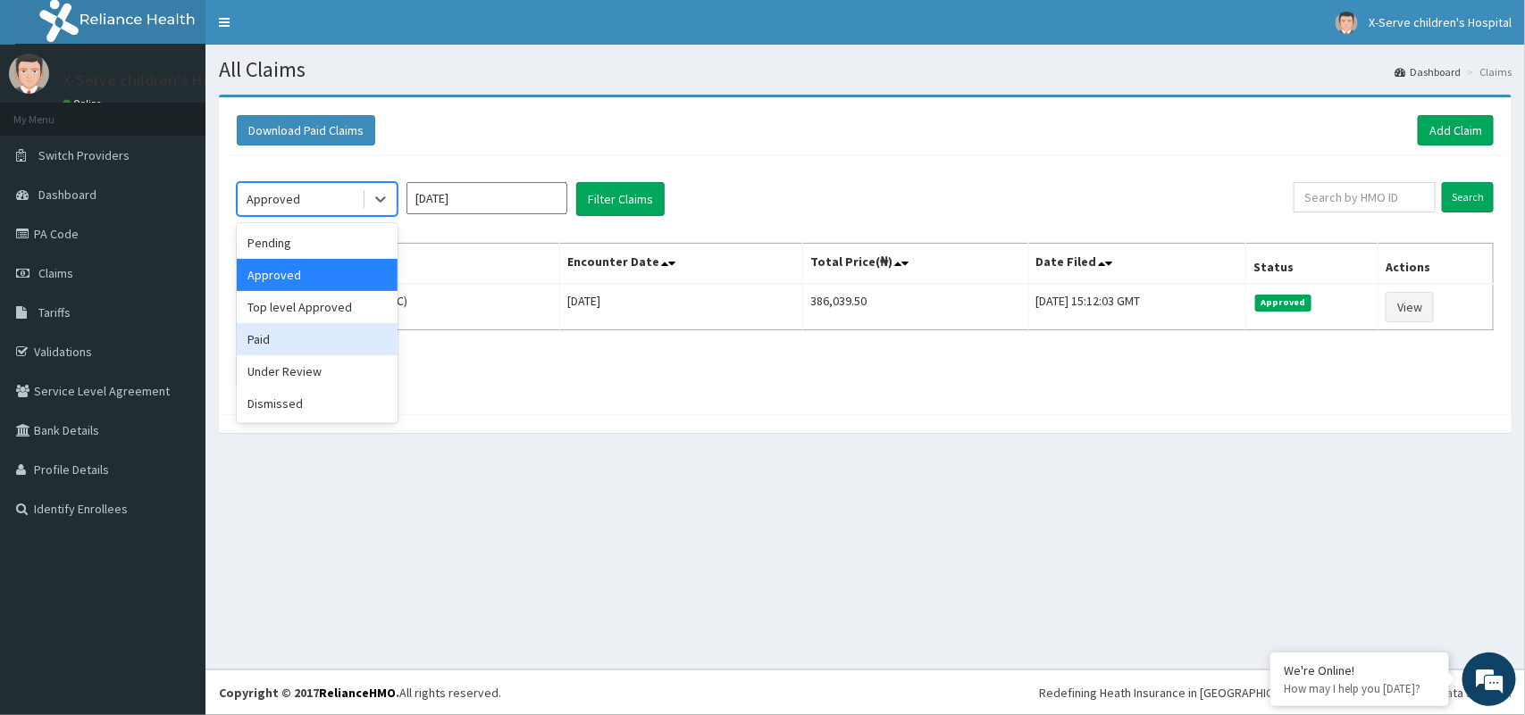
click at [347, 346] on div "Paid" at bounding box center [317, 339] width 161 height 32
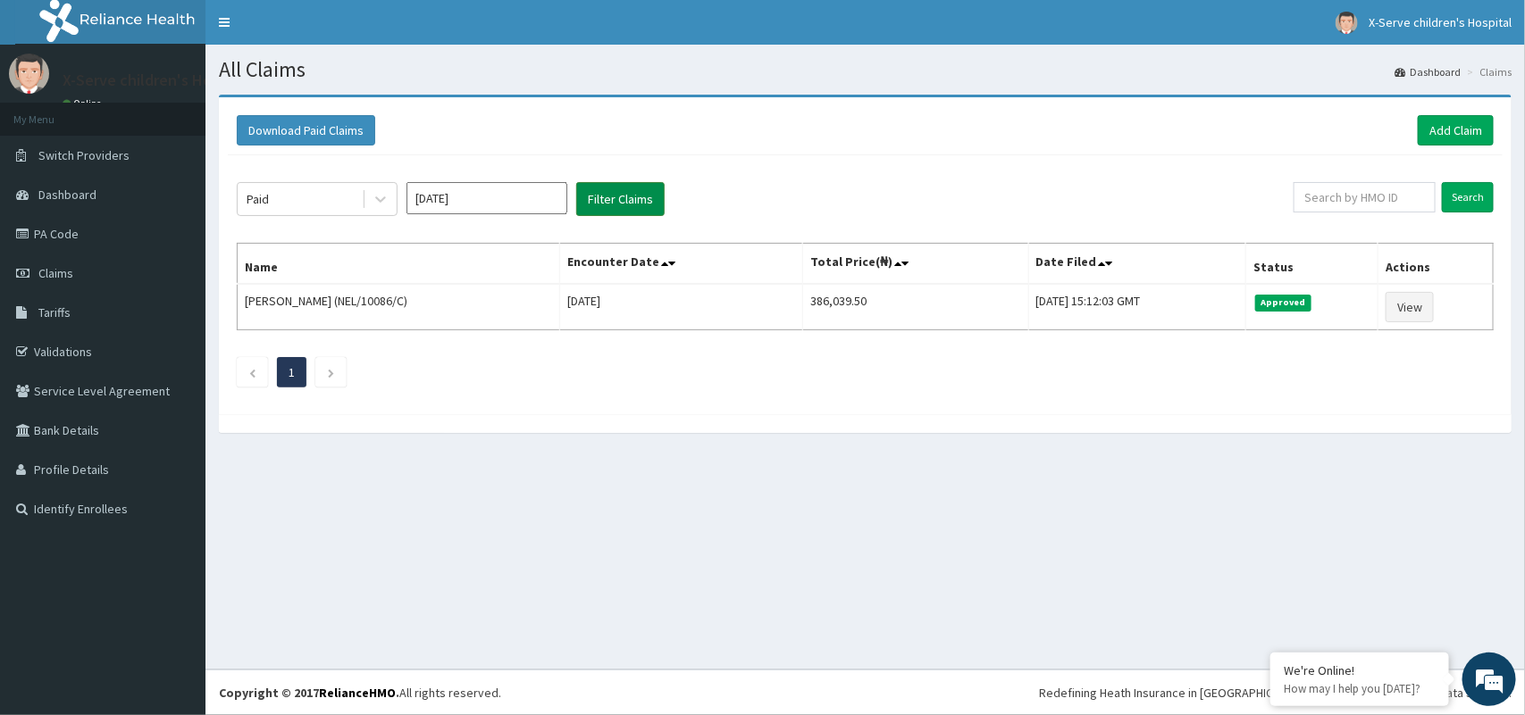
click at [612, 188] on button "Filter Claims" at bounding box center [620, 199] width 88 height 34
click at [619, 197] on button "Filter Claims" at bounding box center [620, 199] width 88 height 34
click at [621, 197] on button "Filter Claims" at bounding box center [620, 199] width 88 height 34
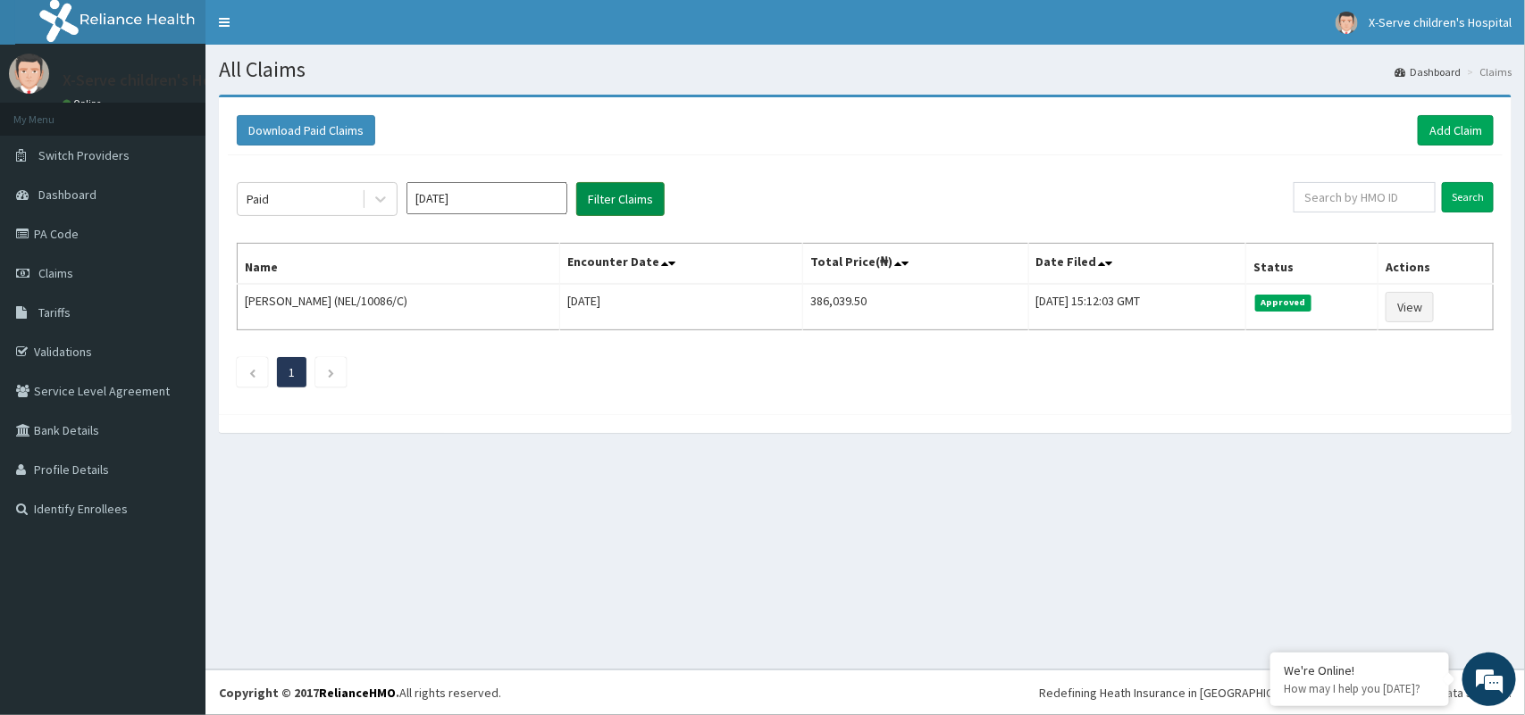
click at [621, 197] on button "Filter Claims" at bounding box center [620, 199] width 88 height 34
click at [623, 197] on button "Filter Claims" at bounding box center [620, 199] width 88 height 34
click at [381, 204] on icon at bounding box center [381, 199] width 18 height 18
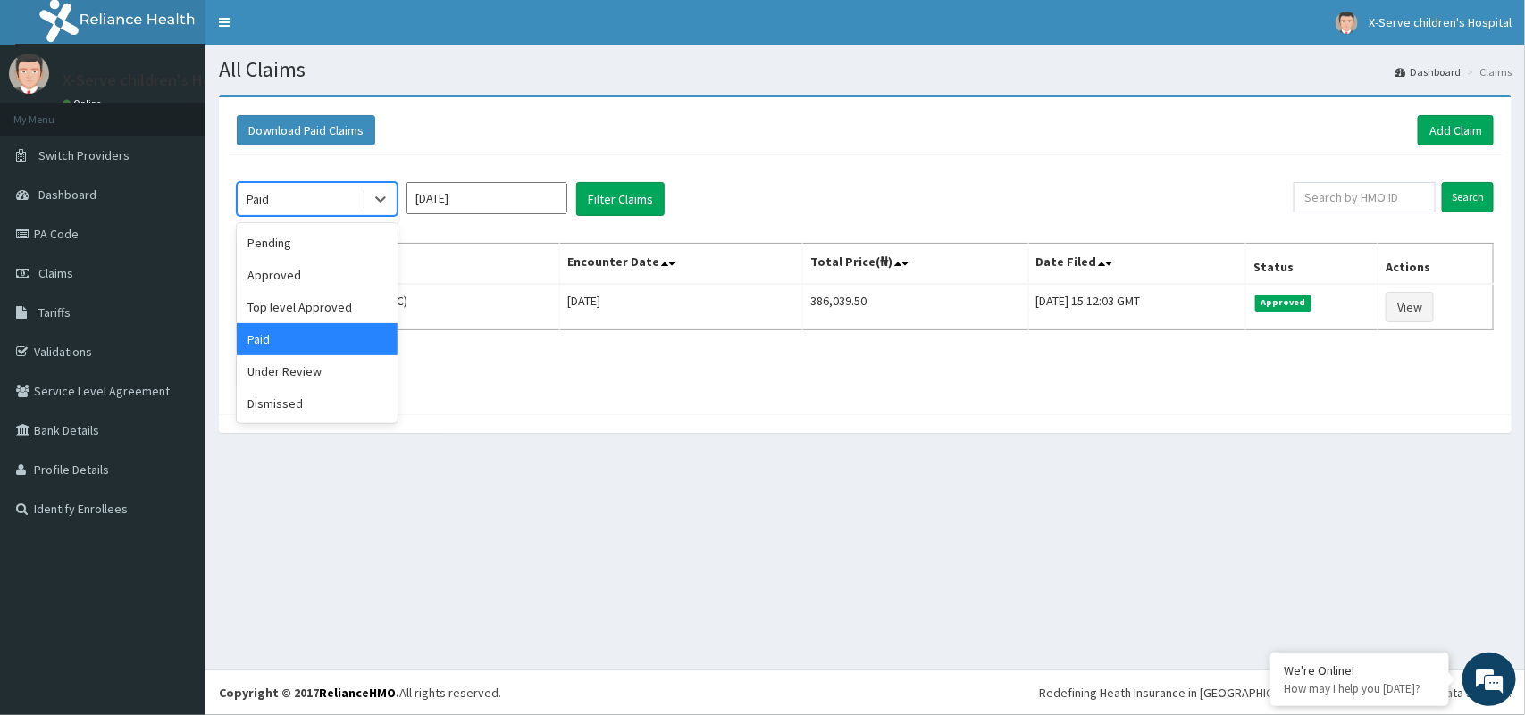
click at [366, 342] on div "Paid" at bounding box center [317, 339] width 161 height 32
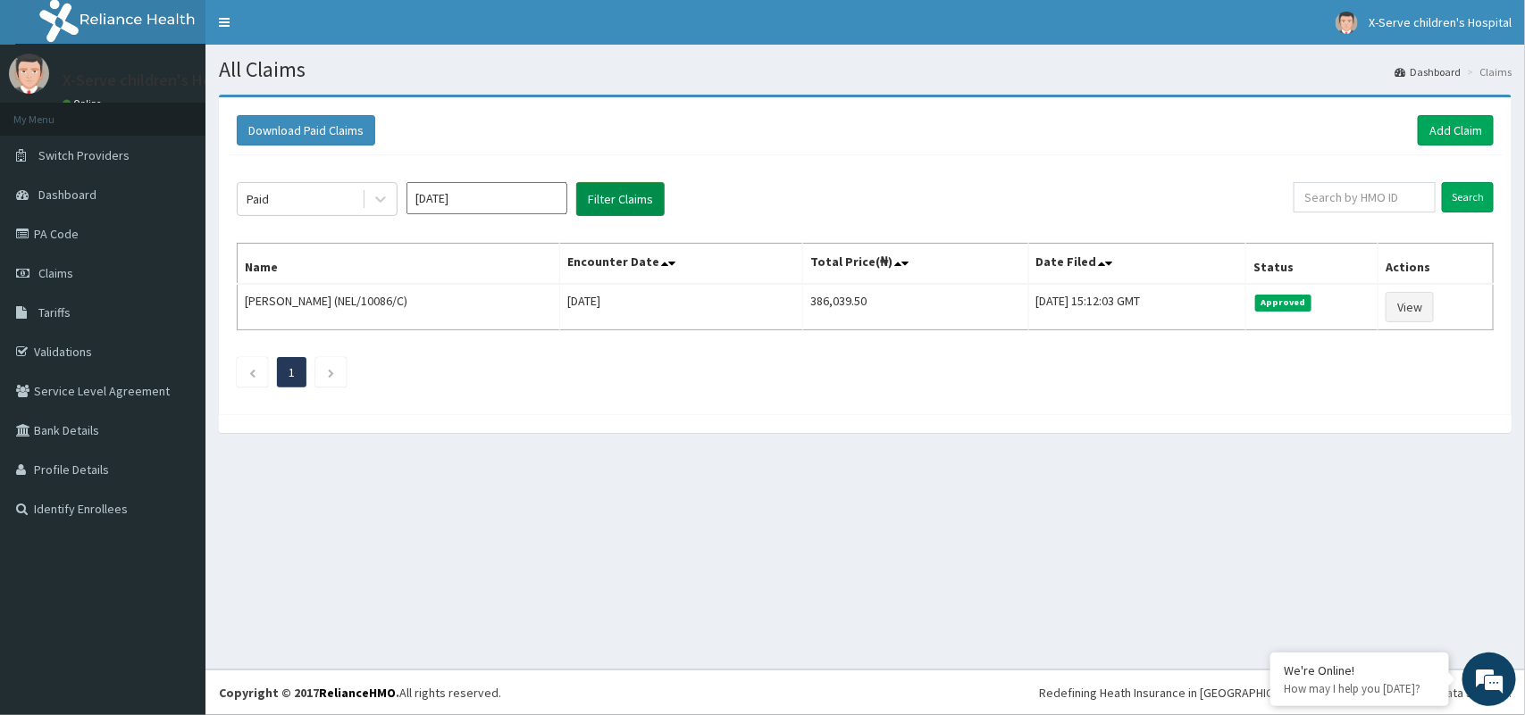
click at [640, 195] on button "Filter Claims" at bounding box center [620, 199] width 88 height 34
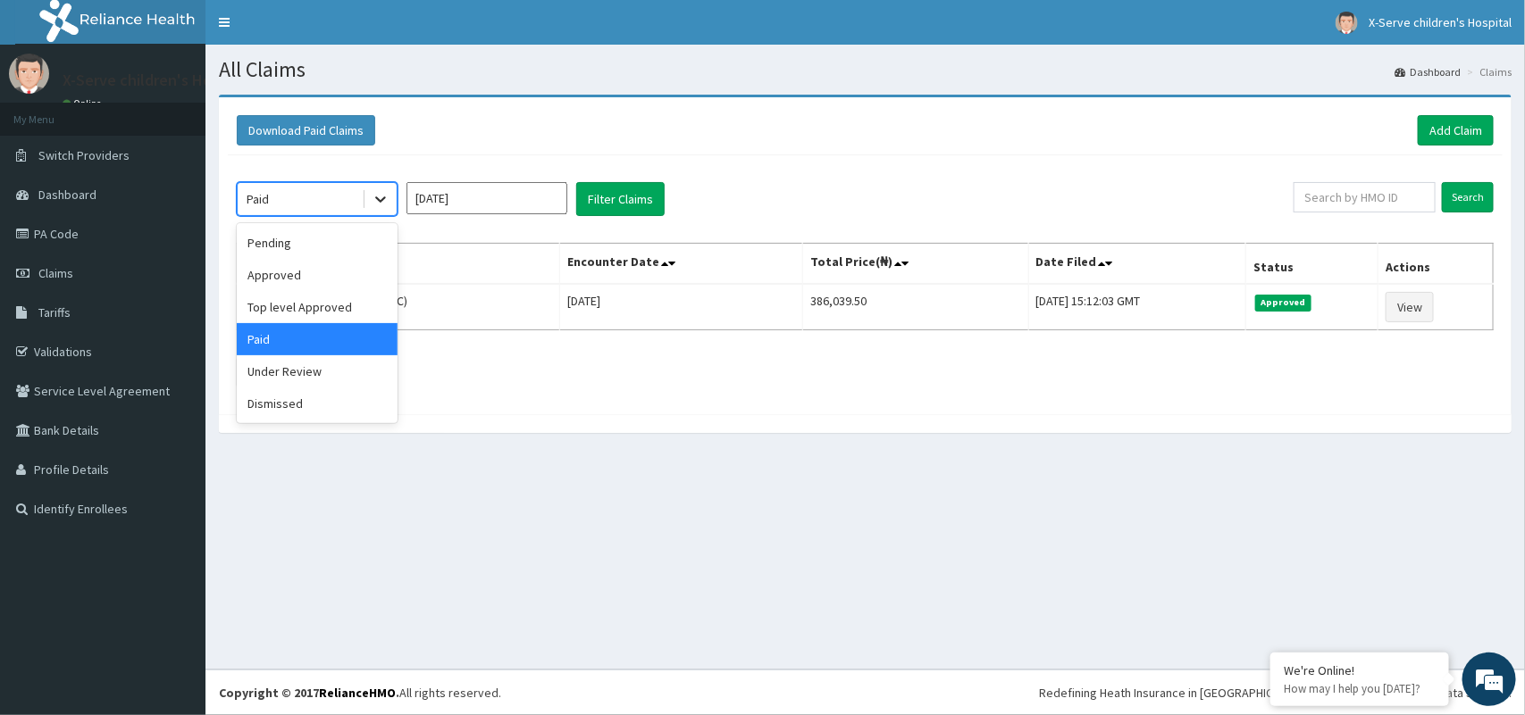
click at [384, 198] on icon at bounding box center [380, 200] width 11 height 6
click at [336, 381] on div "Under Review" at bounding box center [317, 372] width 161 height 32
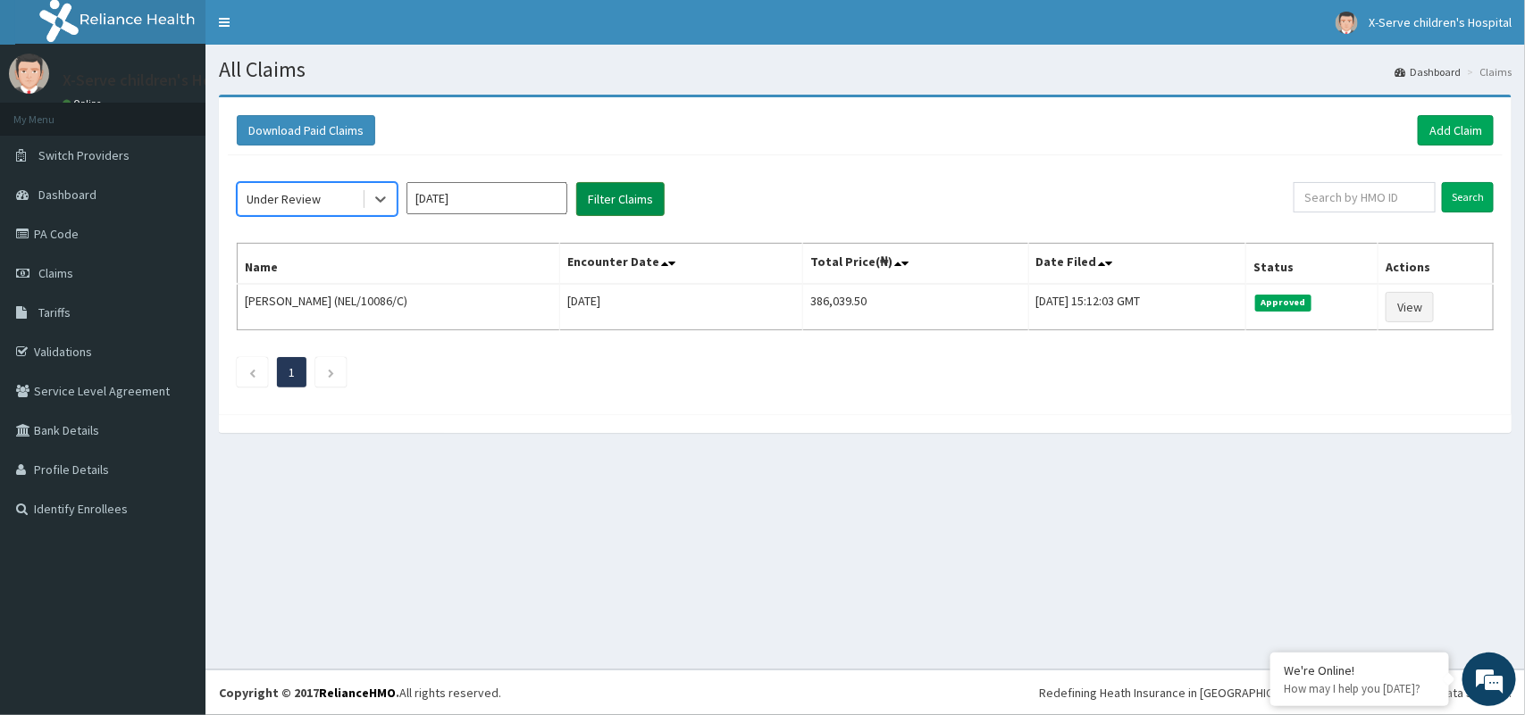
click at [605, 202] on button "Filter Claims" at bounding box center [620, 199] width 88 height 34
click at [516, 197] on input "[DATE]" at bounding box center [486, 198] width 161 height 32
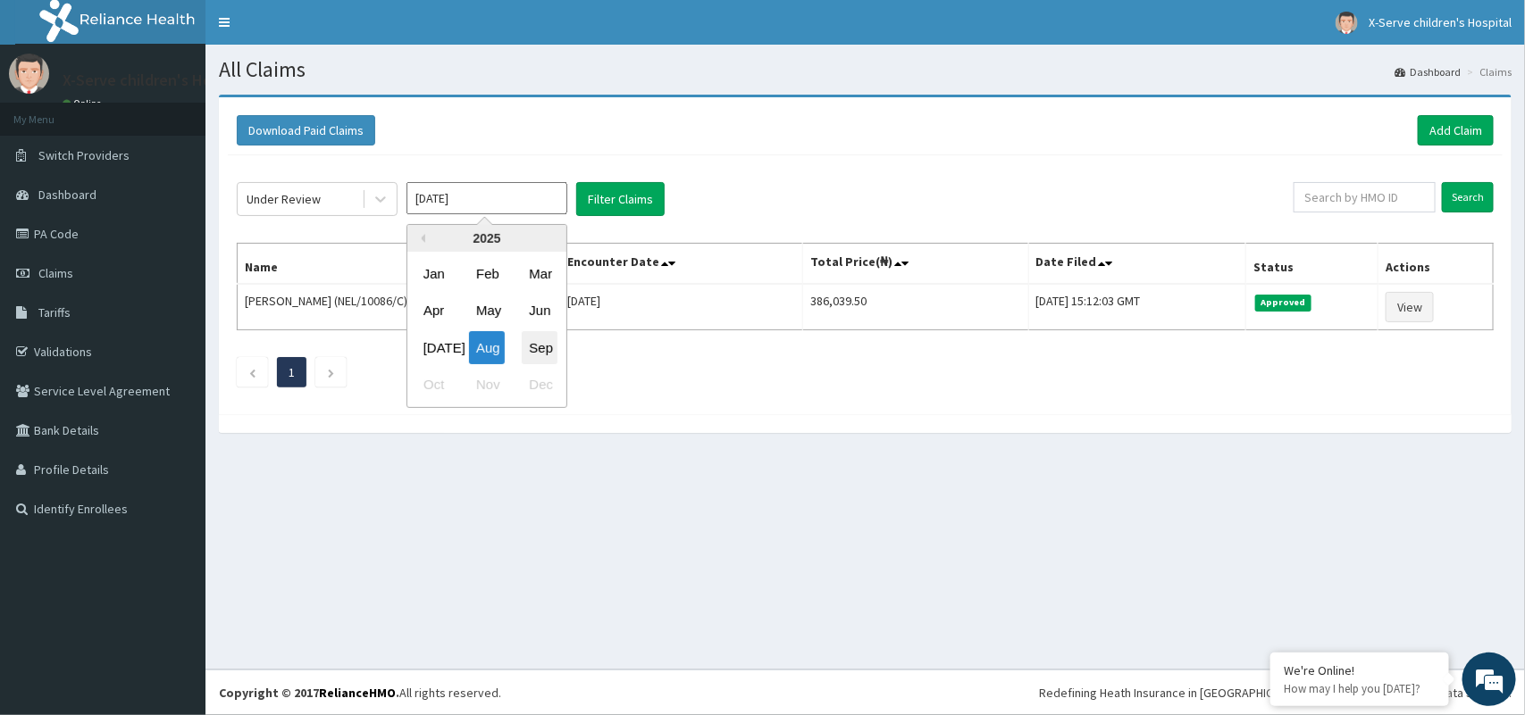
click at [537, 345] on div "Sep" at bounding box center [540, 347] width 36 height 33
click at [372, 198] on icon at bounding box center [381, 199] width 18 height 18
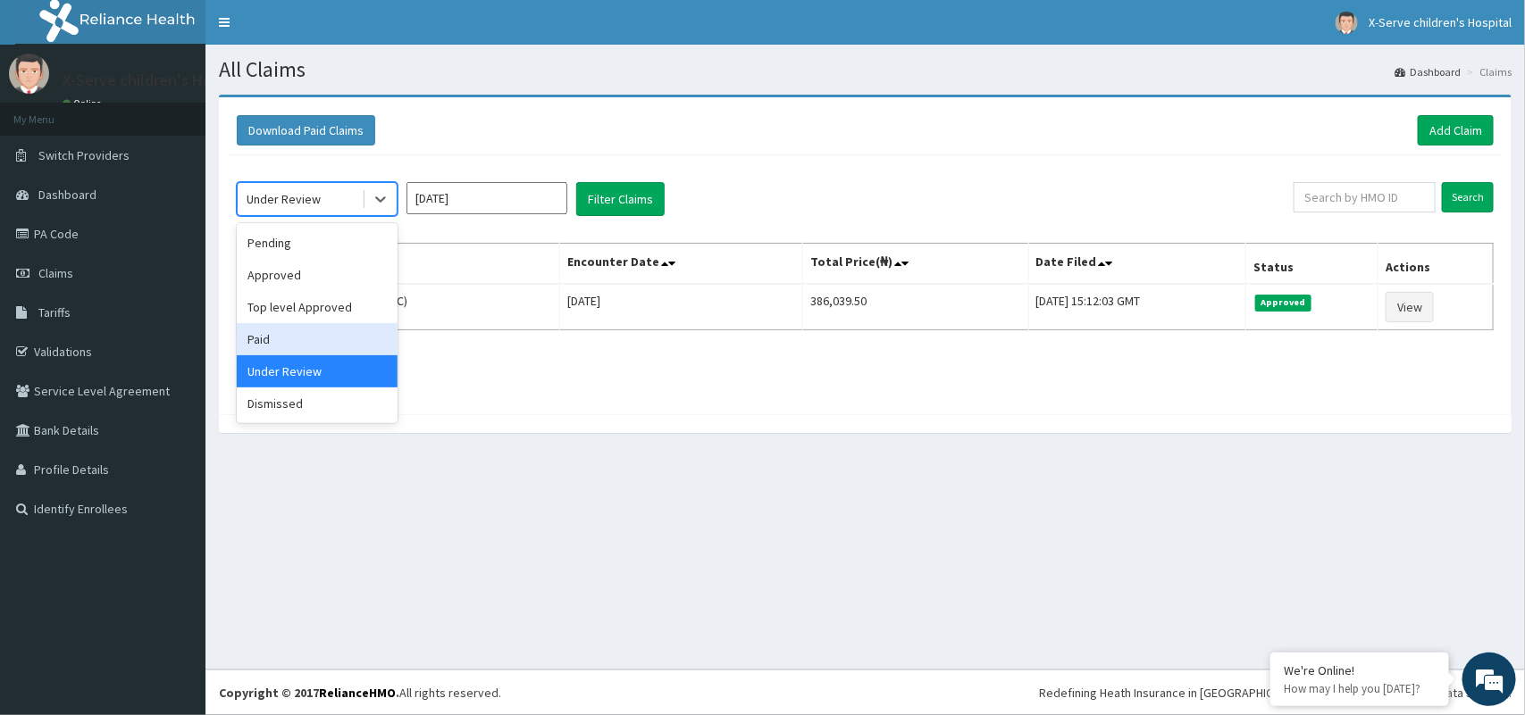
click at [349, 347] on div "Paid" at bounding box center [317, 339] width 161 height 32
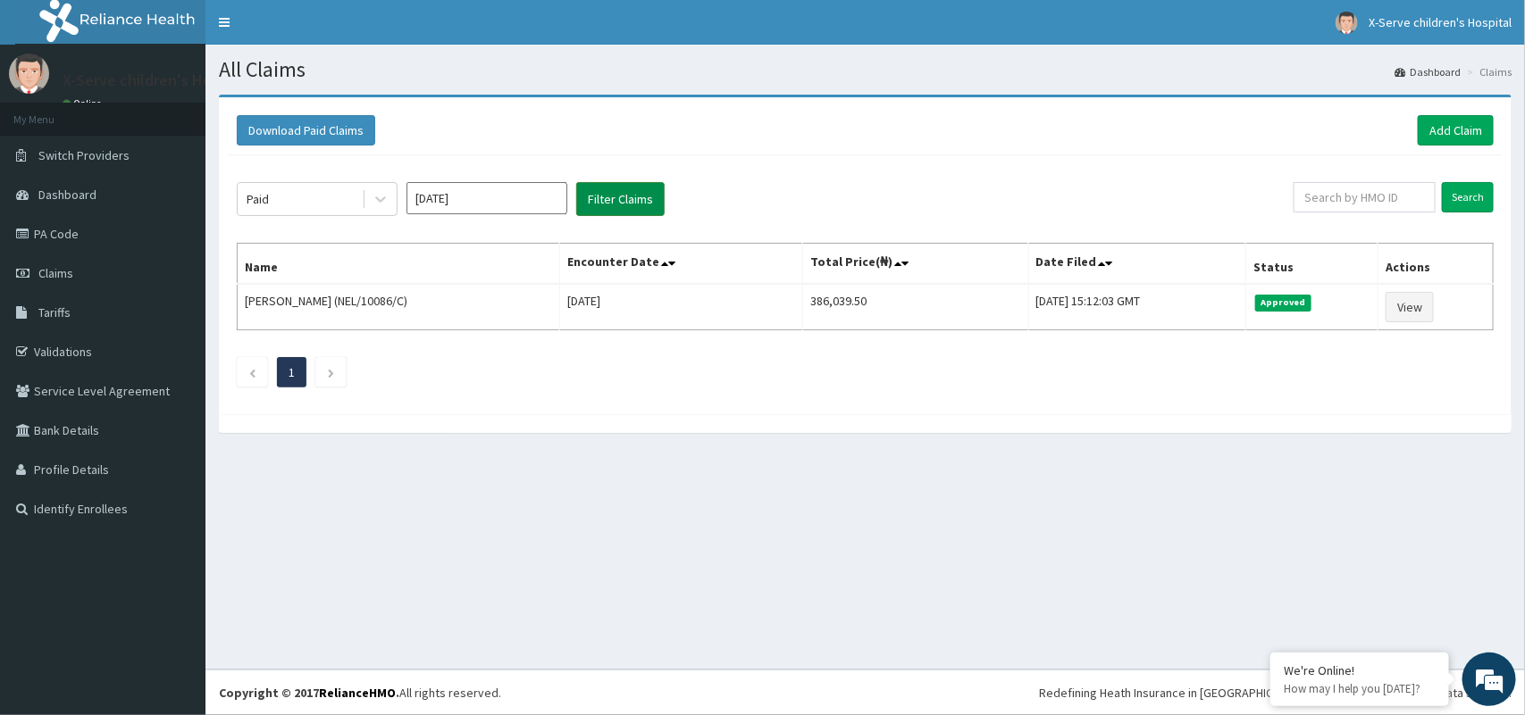
click at [631, 201] on button "Filter Claims" at bounding box center [620, 199] width 88 height 34
click at [618, 201] on button "Filter Claims" at bounding box center [620, 199] width 88 height 34
click at [368, 205] on div at bounding box center [380, 199] width 32 height 32
click at [628, 195] on button "Filter Claims" at bounding box center [620, 199] width 88 height 34
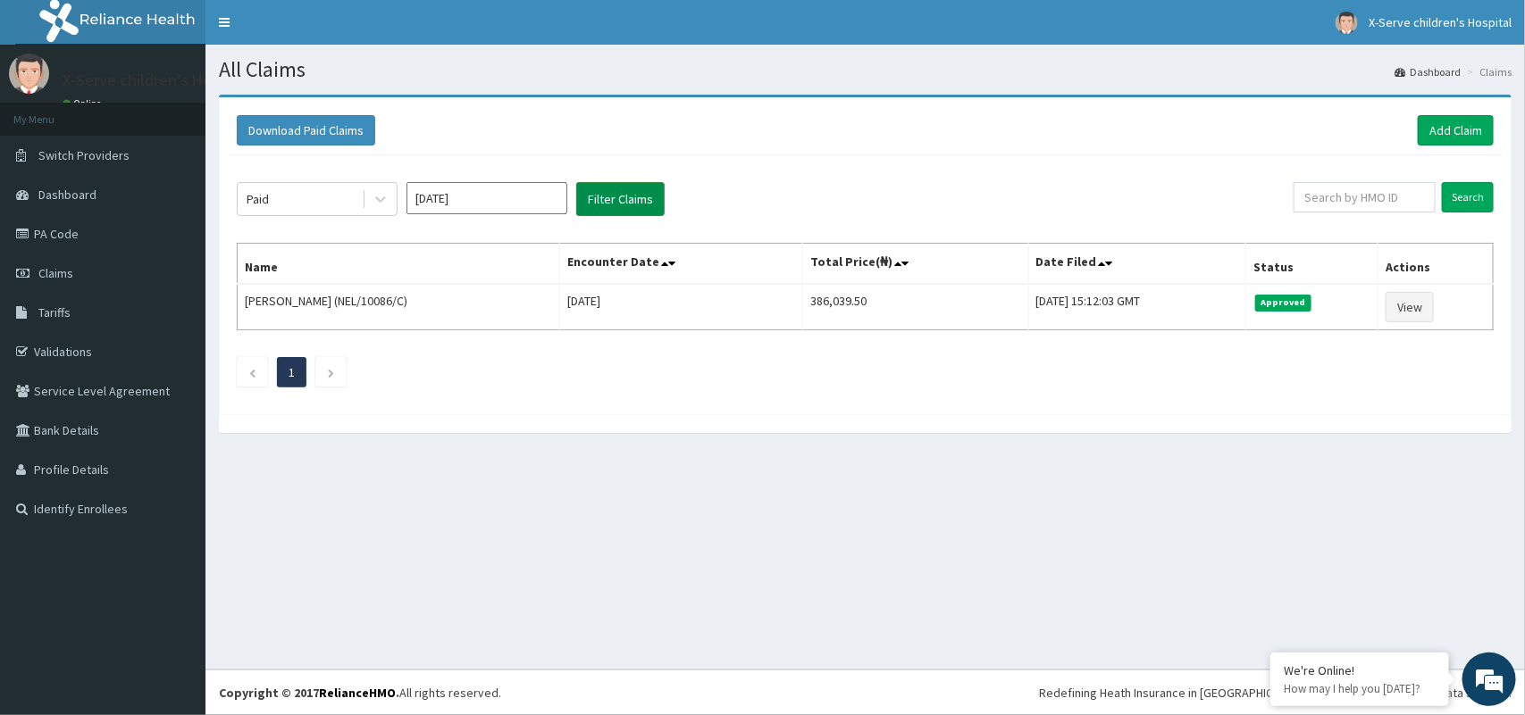
click at [628, 195] on button "Filter Claims" at bounding box center [620, 199] width 88 height 34
click at [377, 202] on icon at bounding box center [381, 199] width 18 height 18
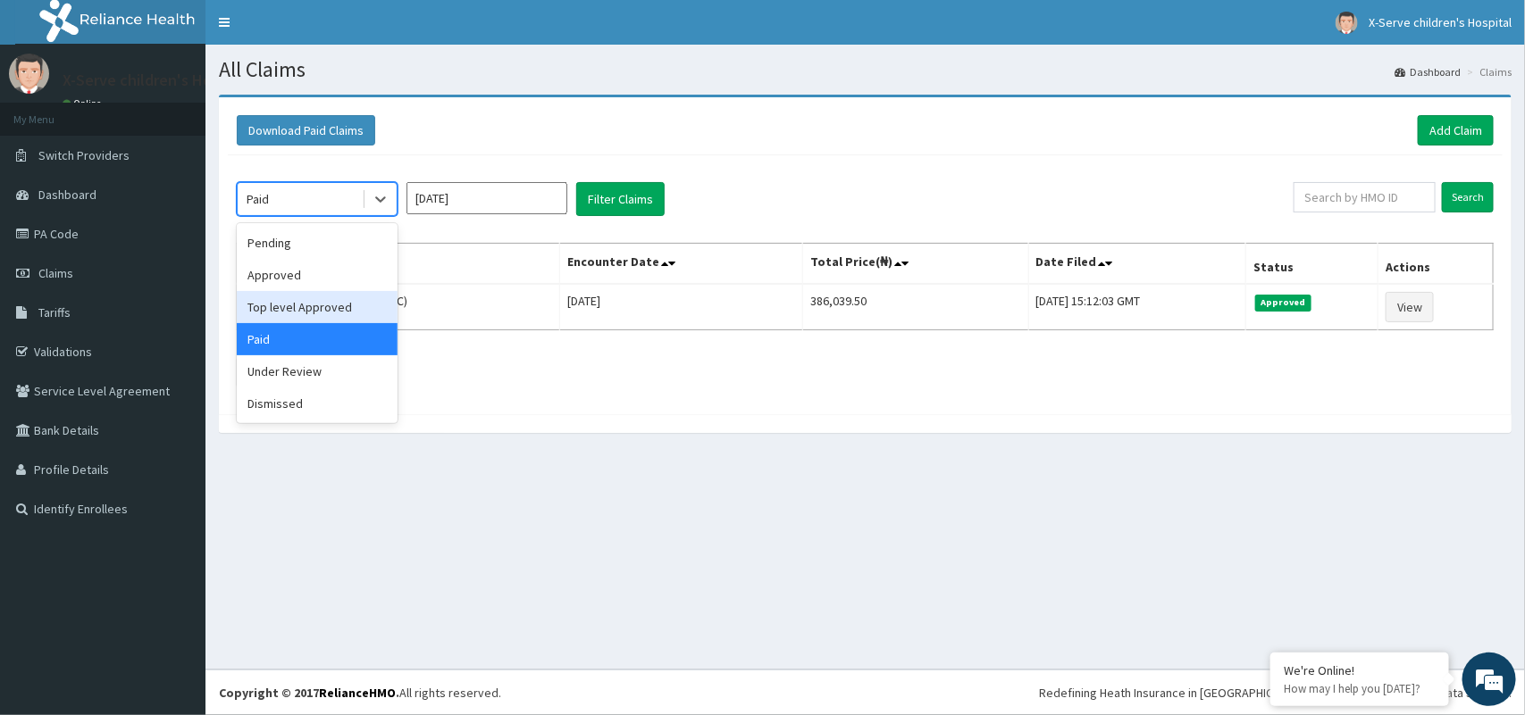
click at [367, 305] on div "Top level Approved" at bounding box center [317, 307] width 161 height 32
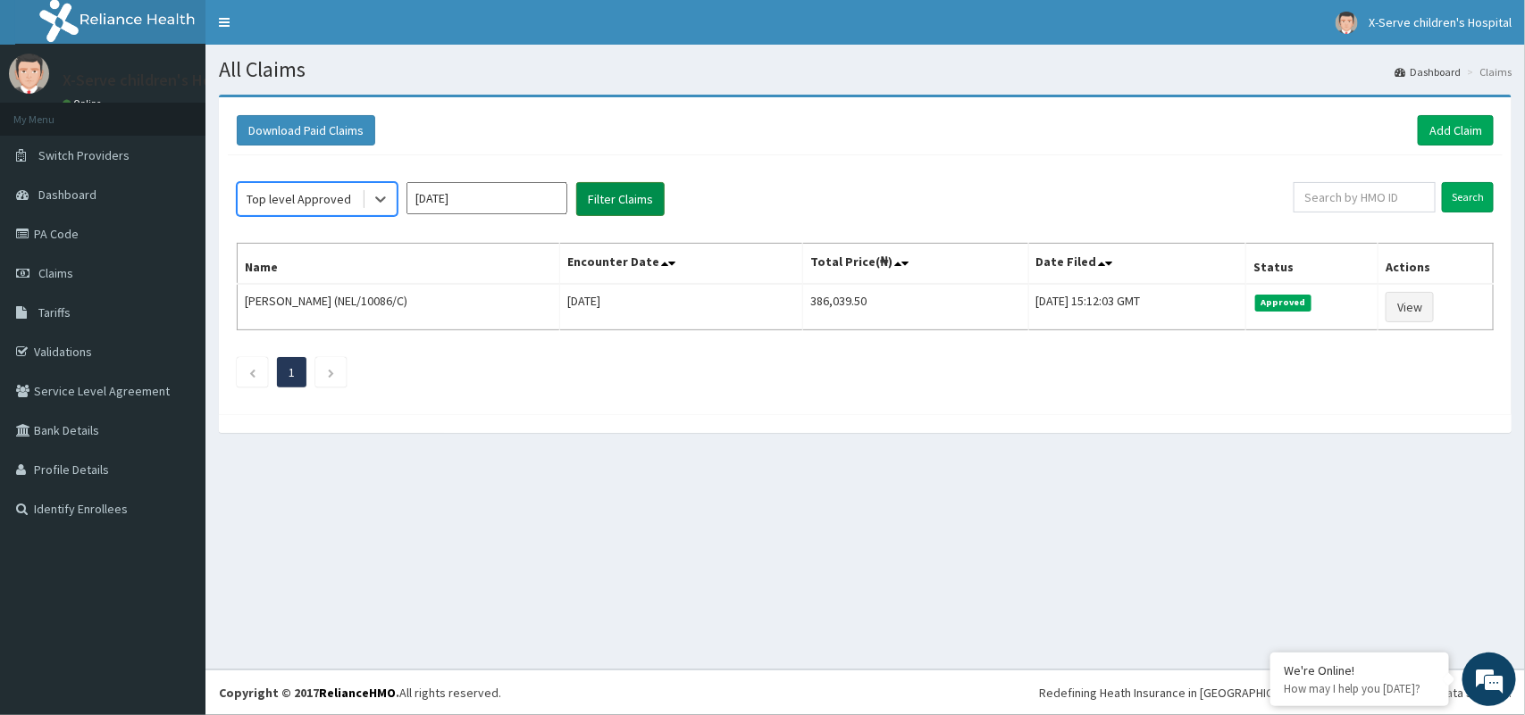
click at [631, 197] on button "Filter Claims" at bounding box center [620, 199] width 88 height 34
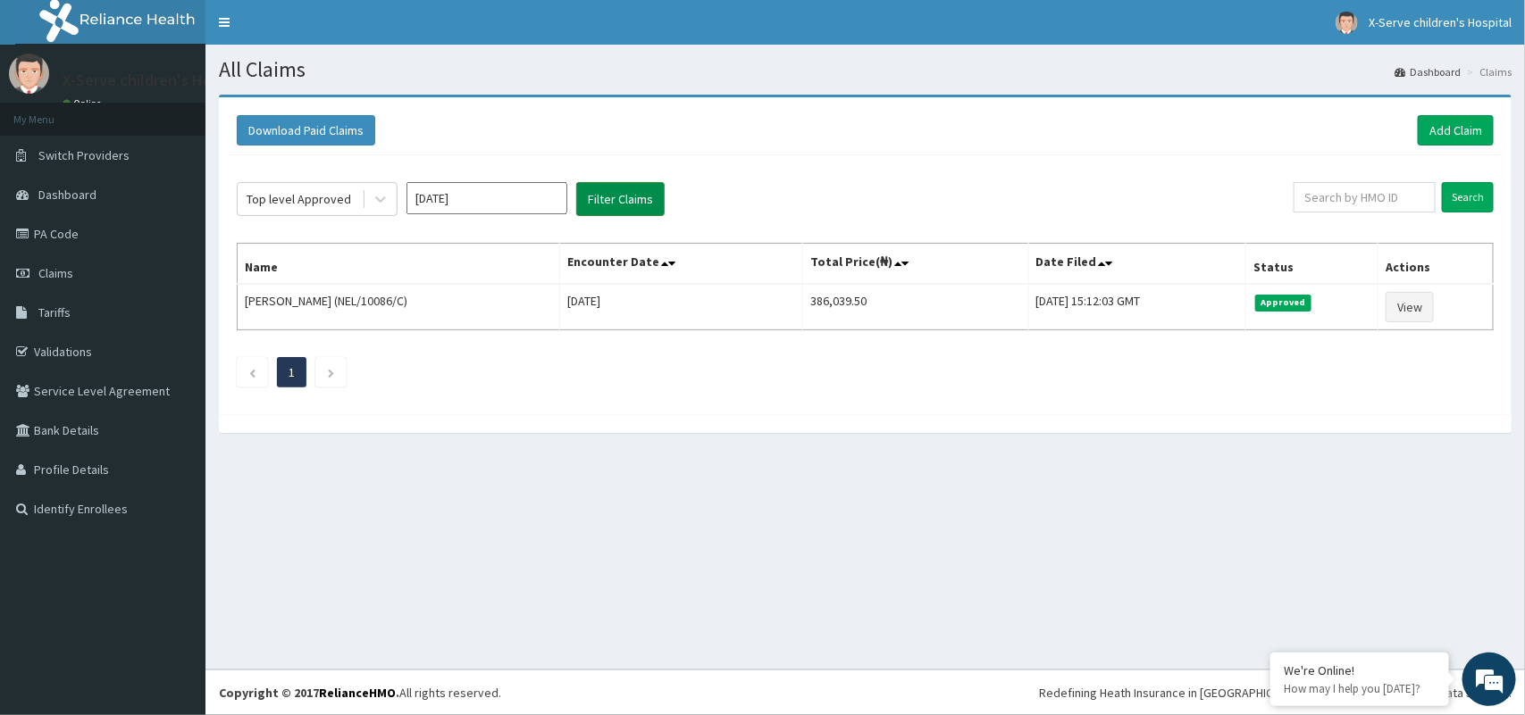
click at [631, 197] on button "Filter Claims" at bounding box center [620, 199] width 88 height 34
click at [389, 202] on icon at bounding box center [381, 199] width 18 height 18
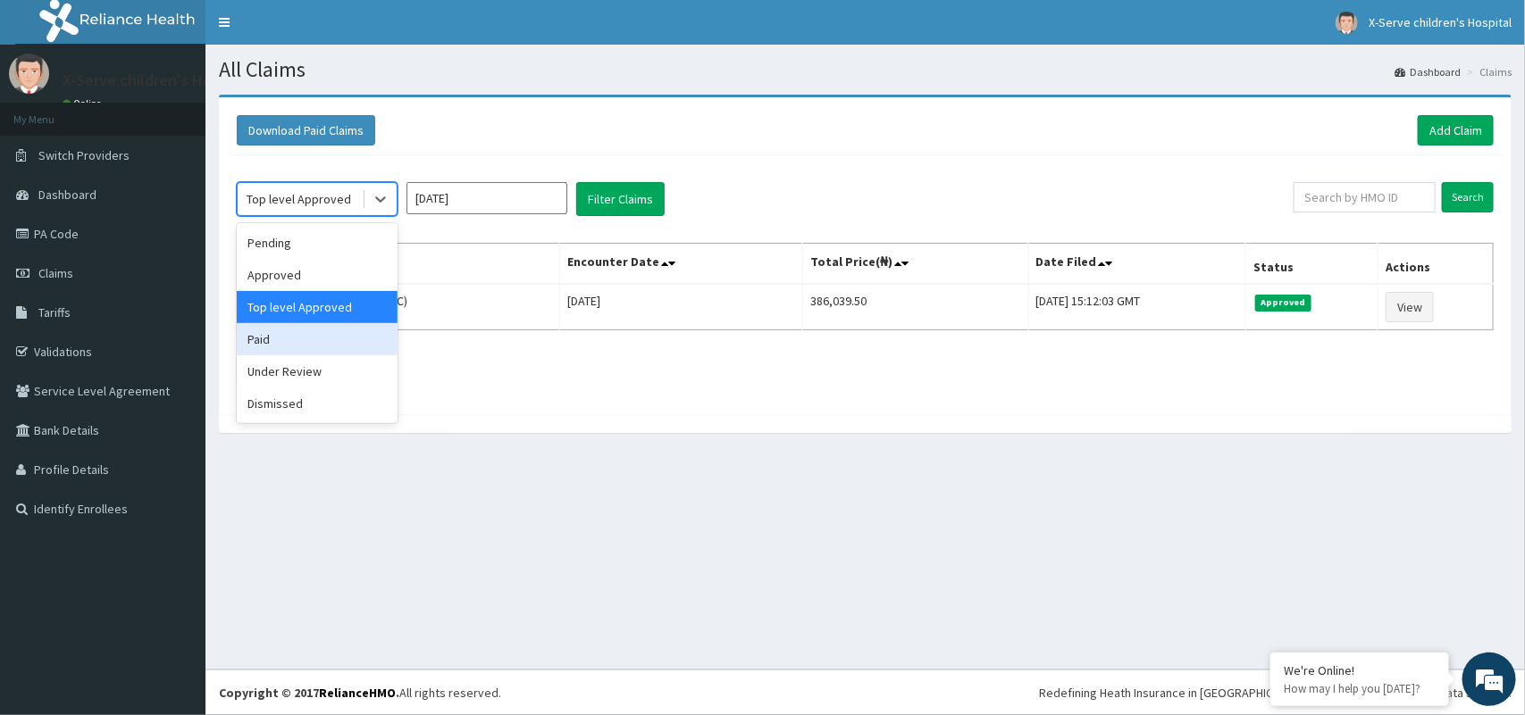
click at [319, 340] on div "Paid" at bounding box center [317, 339] width 161 height 32
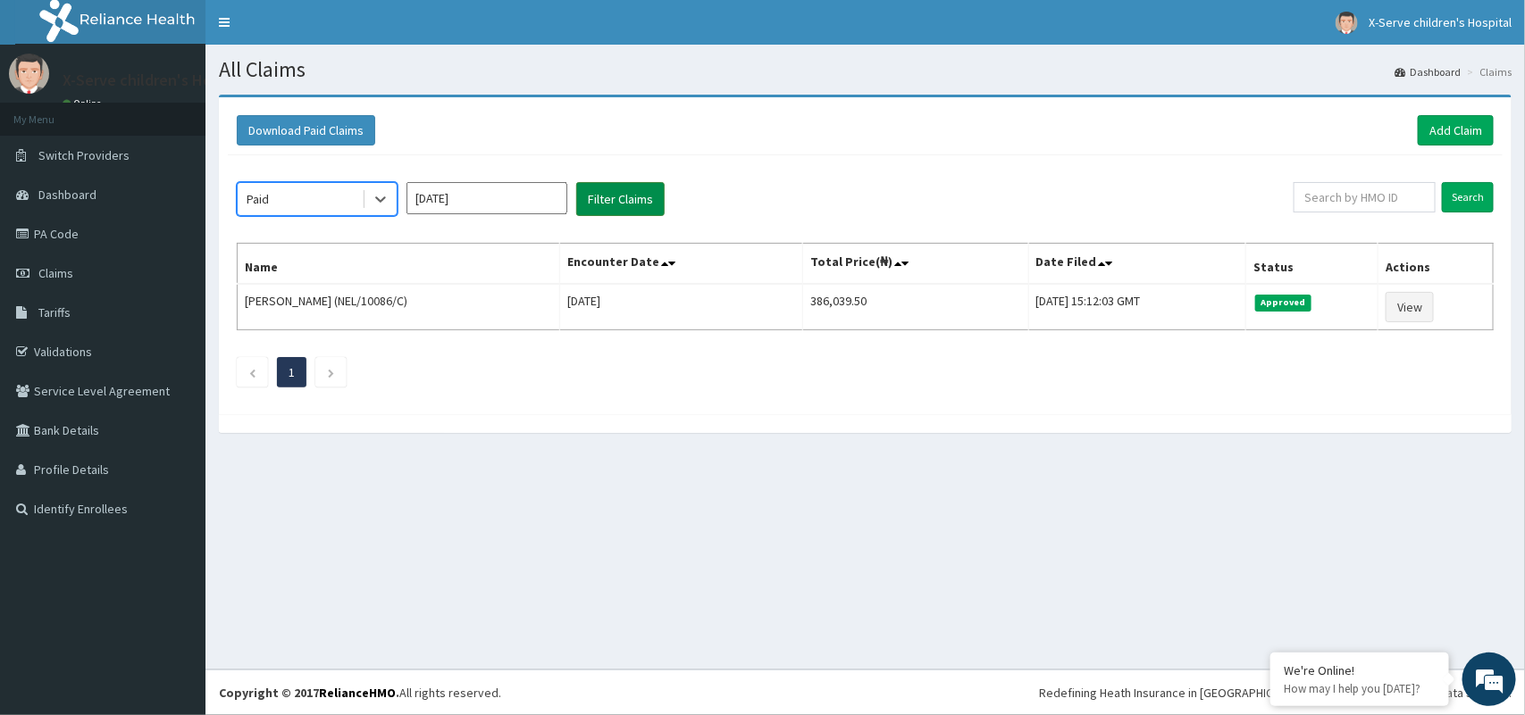
click at [641, 193] on button "Filter Claims" at bounding box center [620, 199] width 88 height 34
click at [641, 194] on button "Filter Claims" at bounding box center [620, 199] width 88 height 34
click at [640, 195] on button "Filter Claims" at bounding box center [620, 199] width 88 height 34
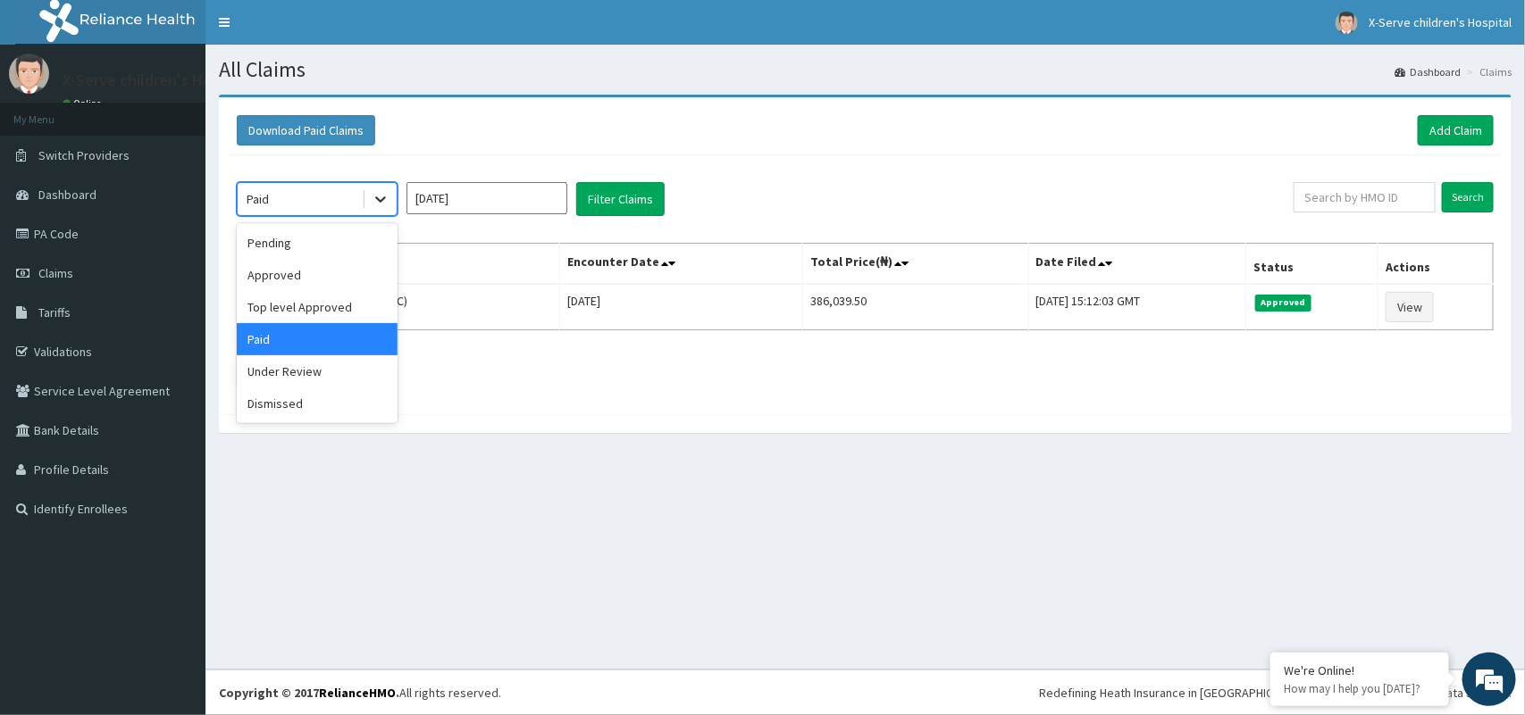
click at [380, 197] on icon at bounding box center [381, 199] width 18 height 18
click at [333, 364] on div "Under Review" at bounding box center [317, 372] width 161 height 32
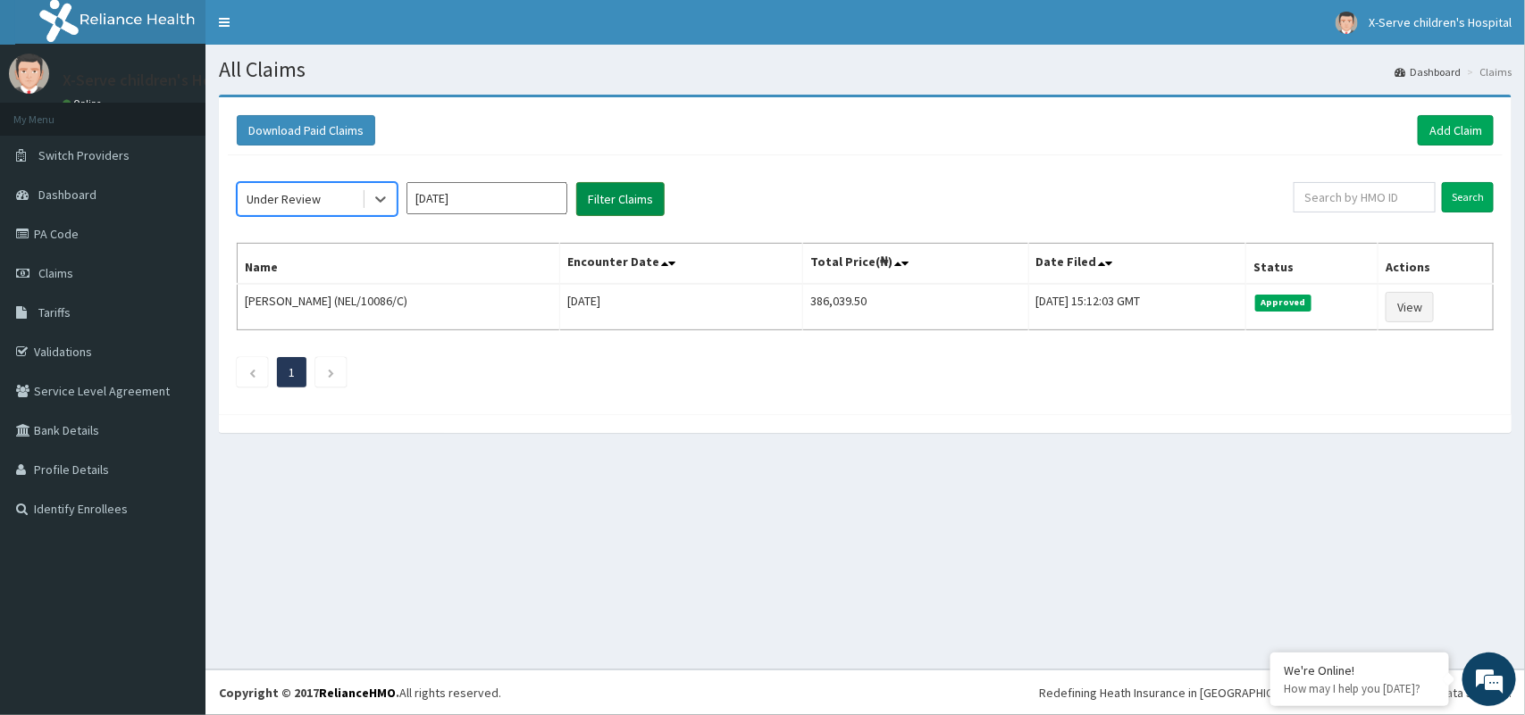
click at [616, 206] on button "Filter Claims" at bounding box center [620, 199] width 88 height 34
click at [617, 206] on button "Filter Claims" at bounding box center [620, 199] width 88 height 34
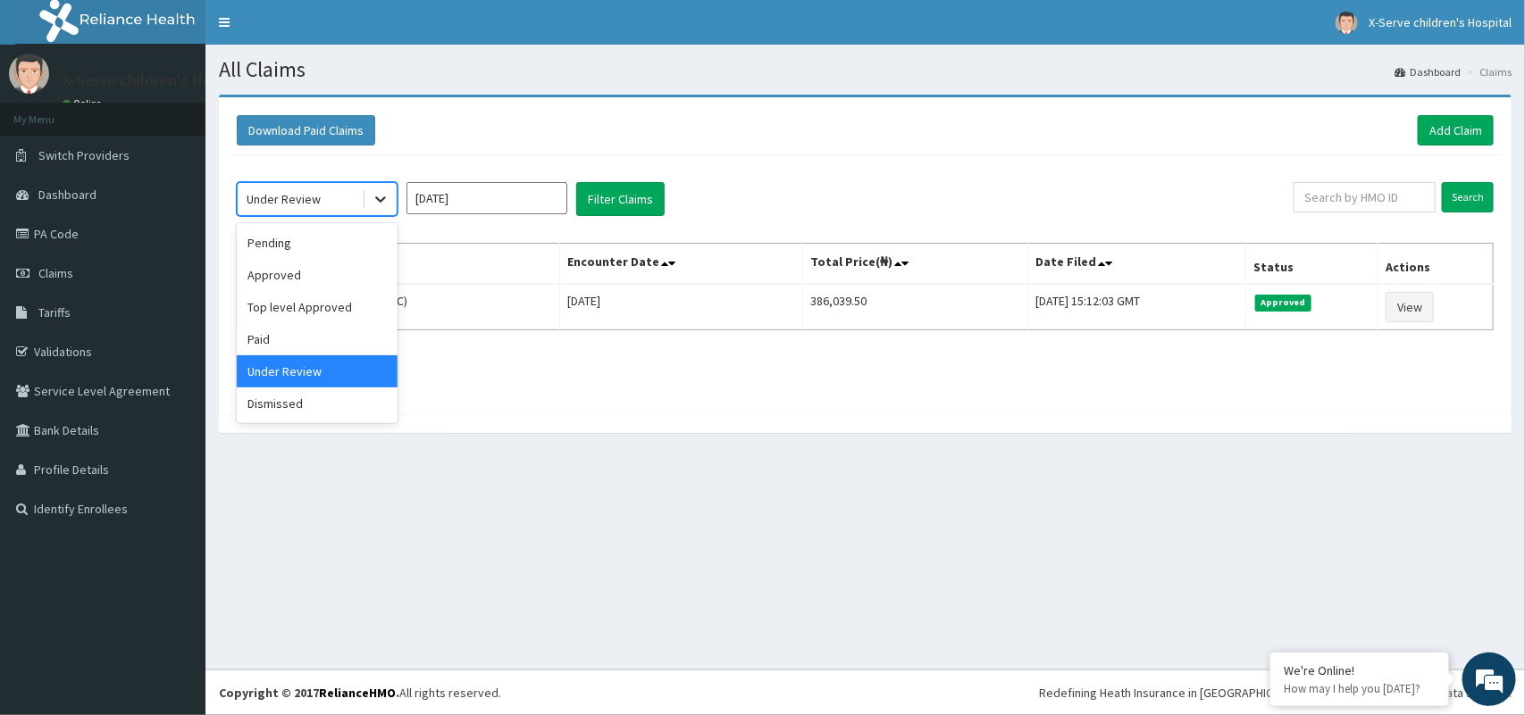
click at [386, 197] on icon at bounding box center [381, 199] width 18 height 18
click at [315, 271] on div "Approved" at bounding box center [317, 275] width 161 height 32
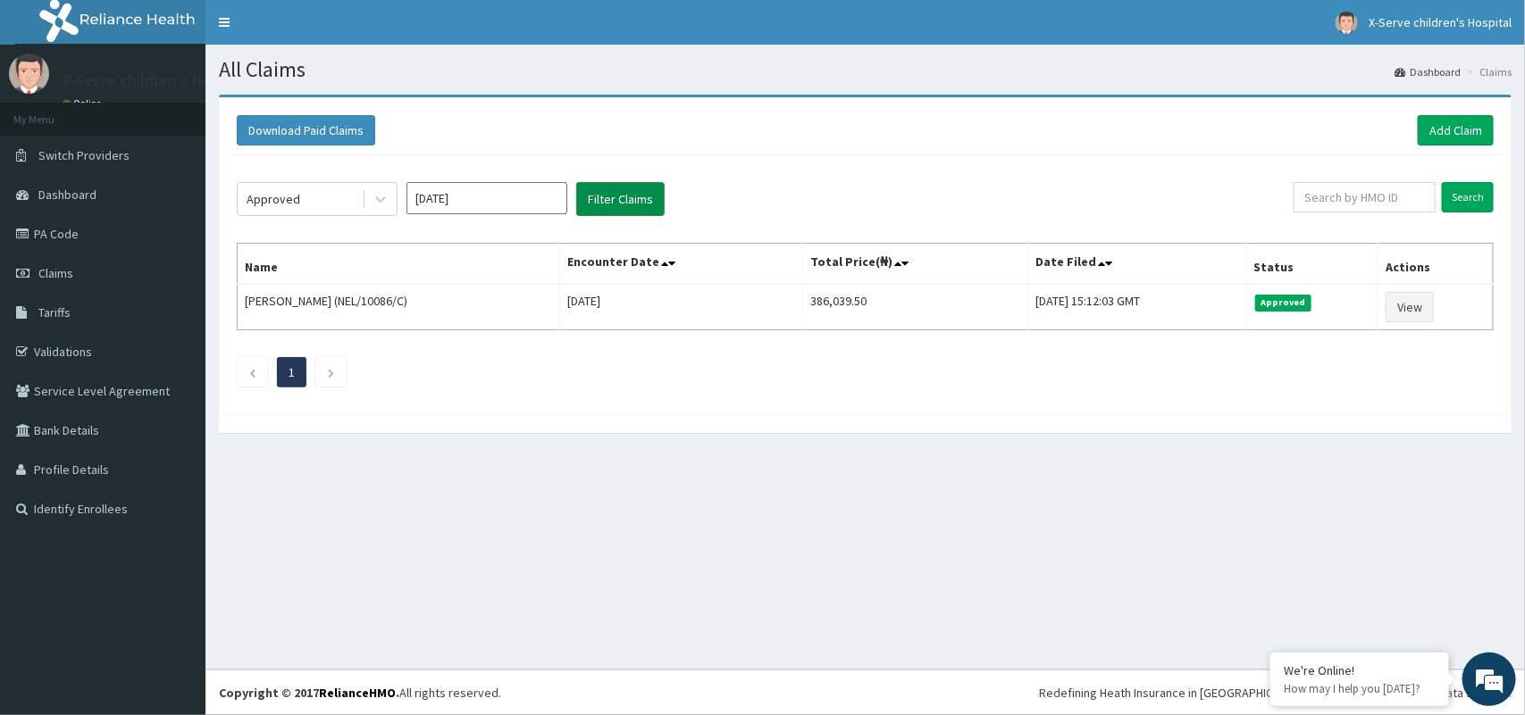
click at [622, 190] on button "Filter Claims" at bounding box center [620, 199] width 88 height 34
click at [622, 192] on button "Filter Claims" at bounding box center [620, 199] width 88 height 34
click at [622, 193] on button "Filter Claims" at bounding box center [620, 199] width 88 height 34
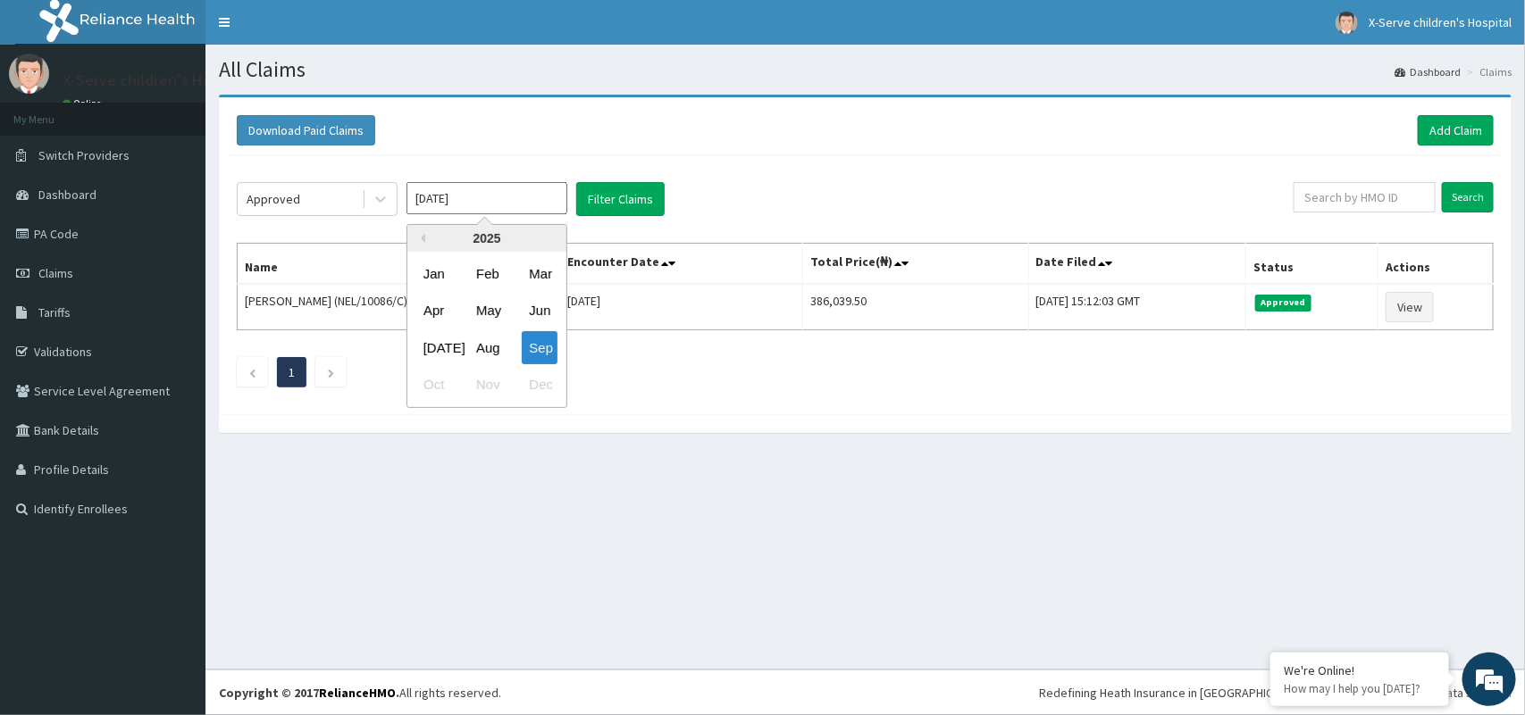
click at [561, 197] on input "[DATE]" at bounding box center [486, 198] width 161 height 32
click at [382, 190] on icon at bounding box center [381, 199] width 18 height 18
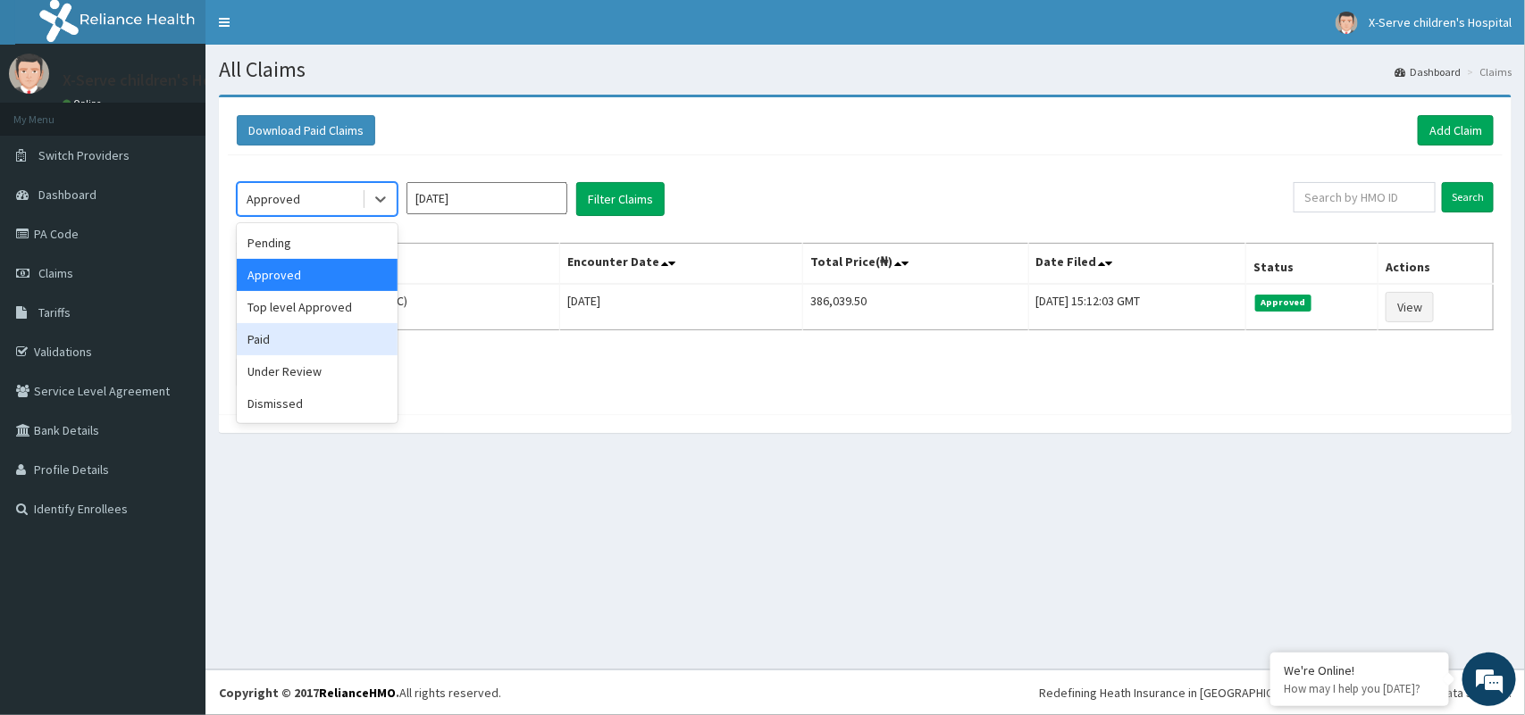
click at [304, 341] on div "Paid" at bounding box center [317, 339] width 161 height 32
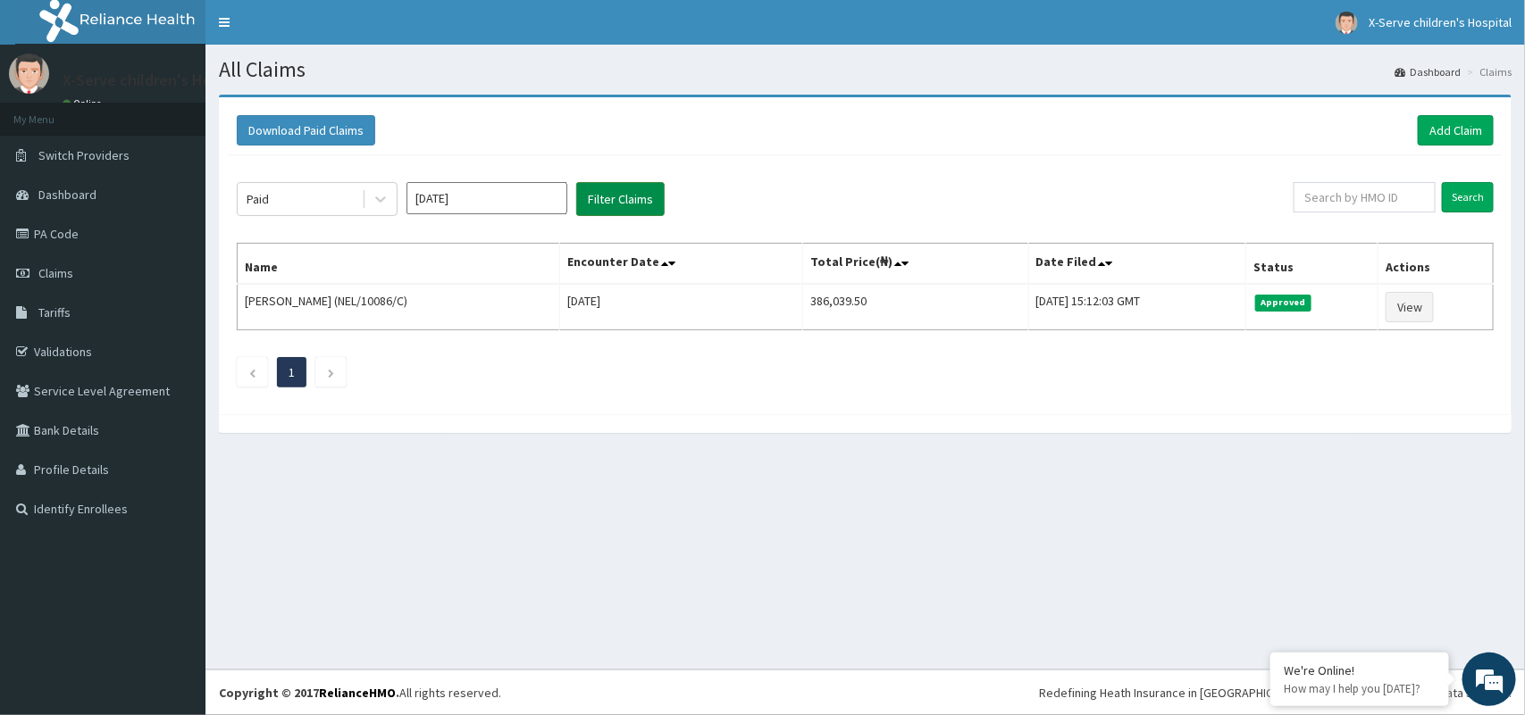
click at [617, 201] on button "Filter Claims" at bounding box center [620, 199] width 88 height 34
click at [541, 190] on input "[DATE]" at bounding box center [486, 198] width 161 height 32
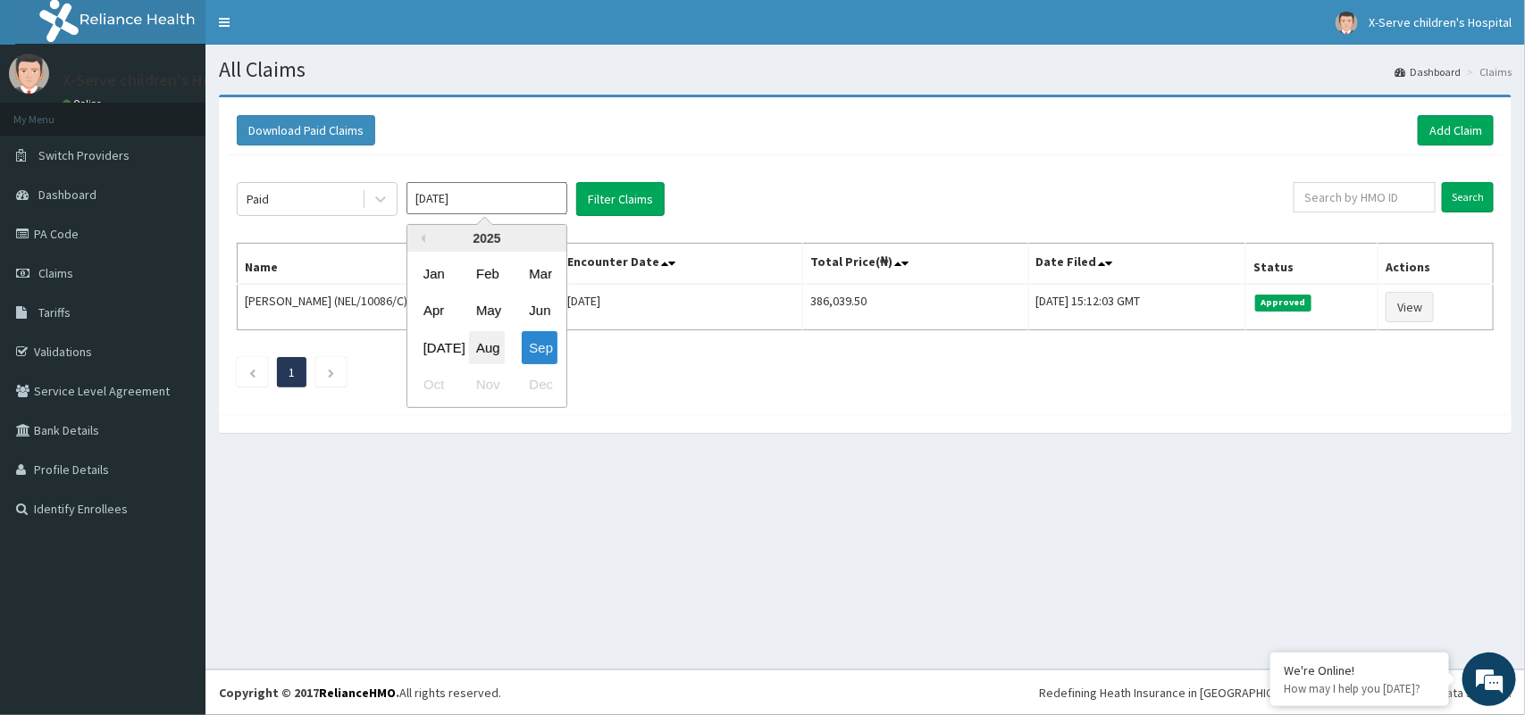
click at [493, 338] on div "Aug" at bounding box center [487, 347] width 36 height 33
type input "[DATE]"
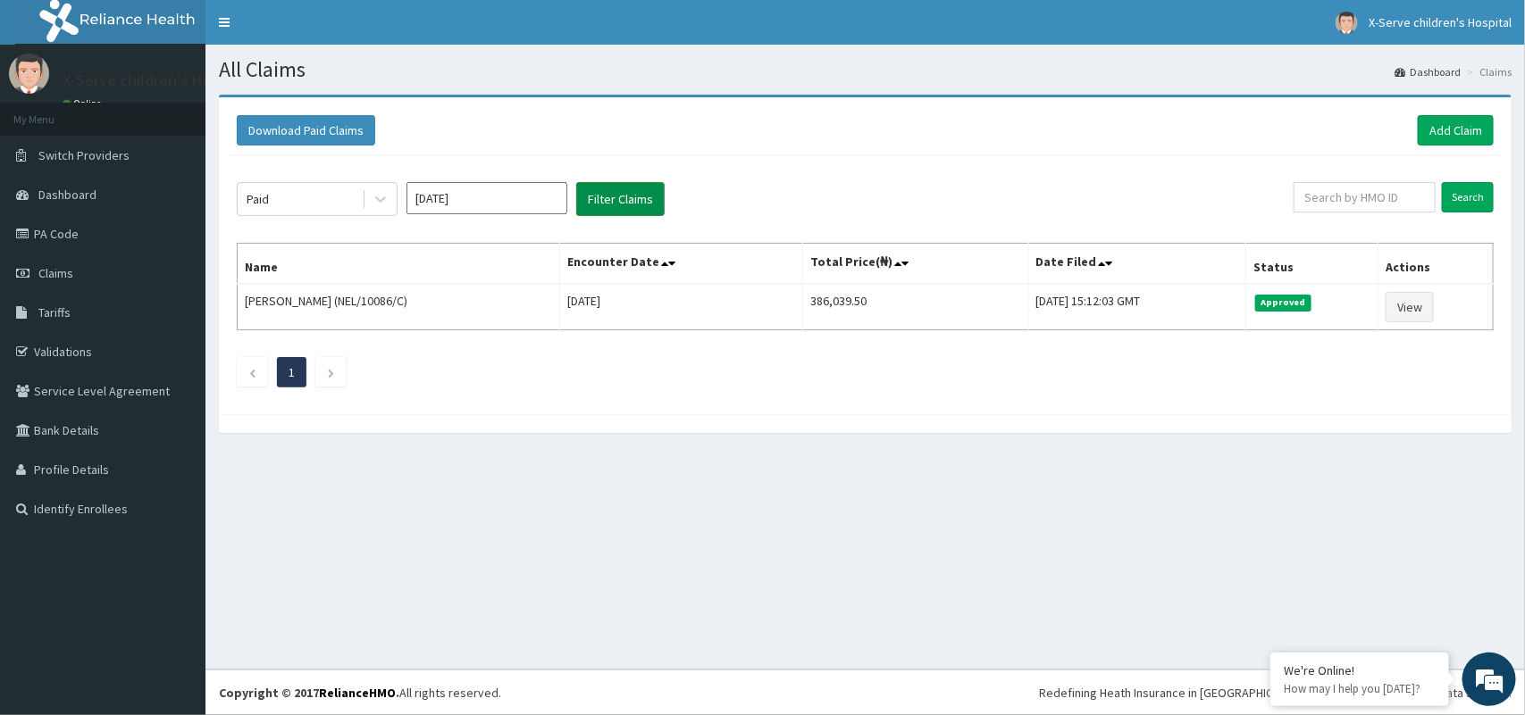
click at [598, 189] on button "Filter Claims" at bounding box center [620, 199] width 88 height 34
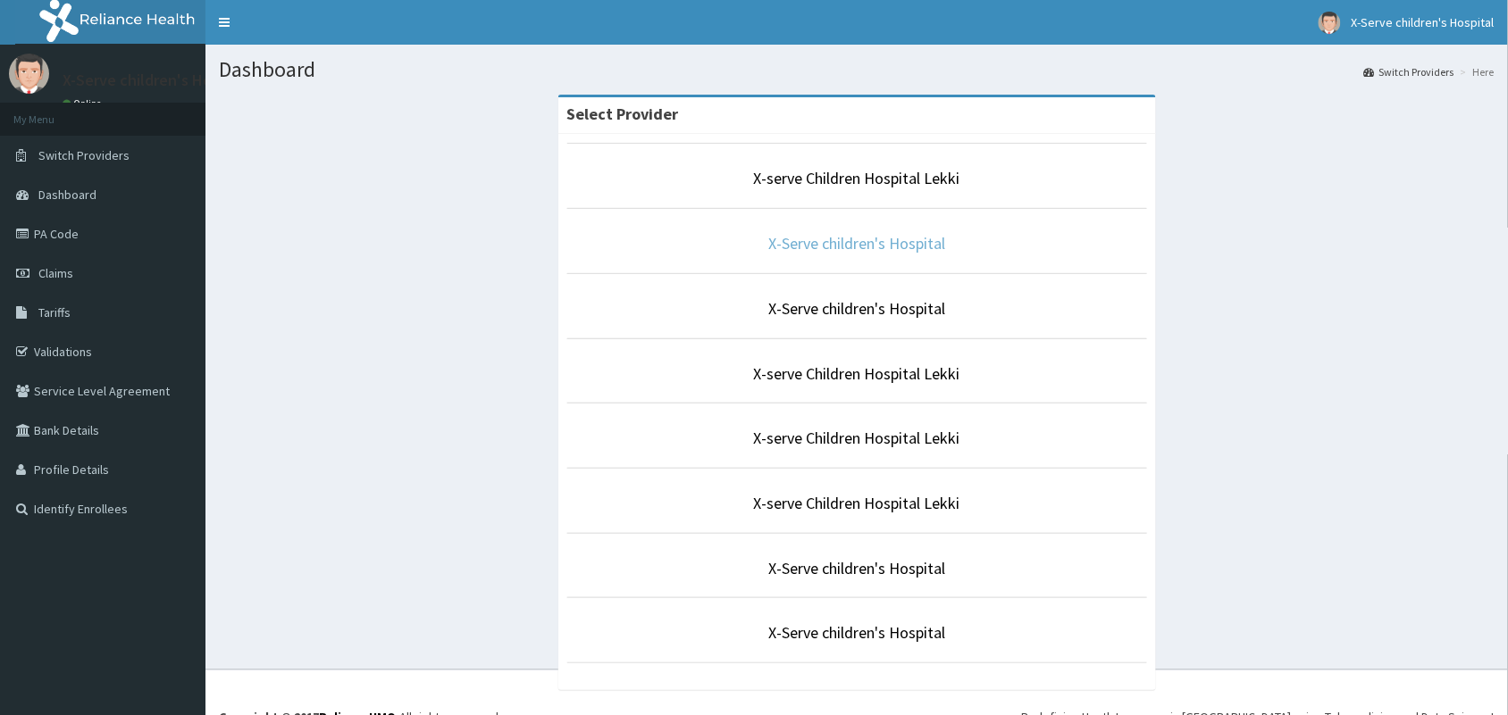
click at [864, 238] on link "X-Serve children's Hospital" at bounding box center [856, 243] width 177 height 21
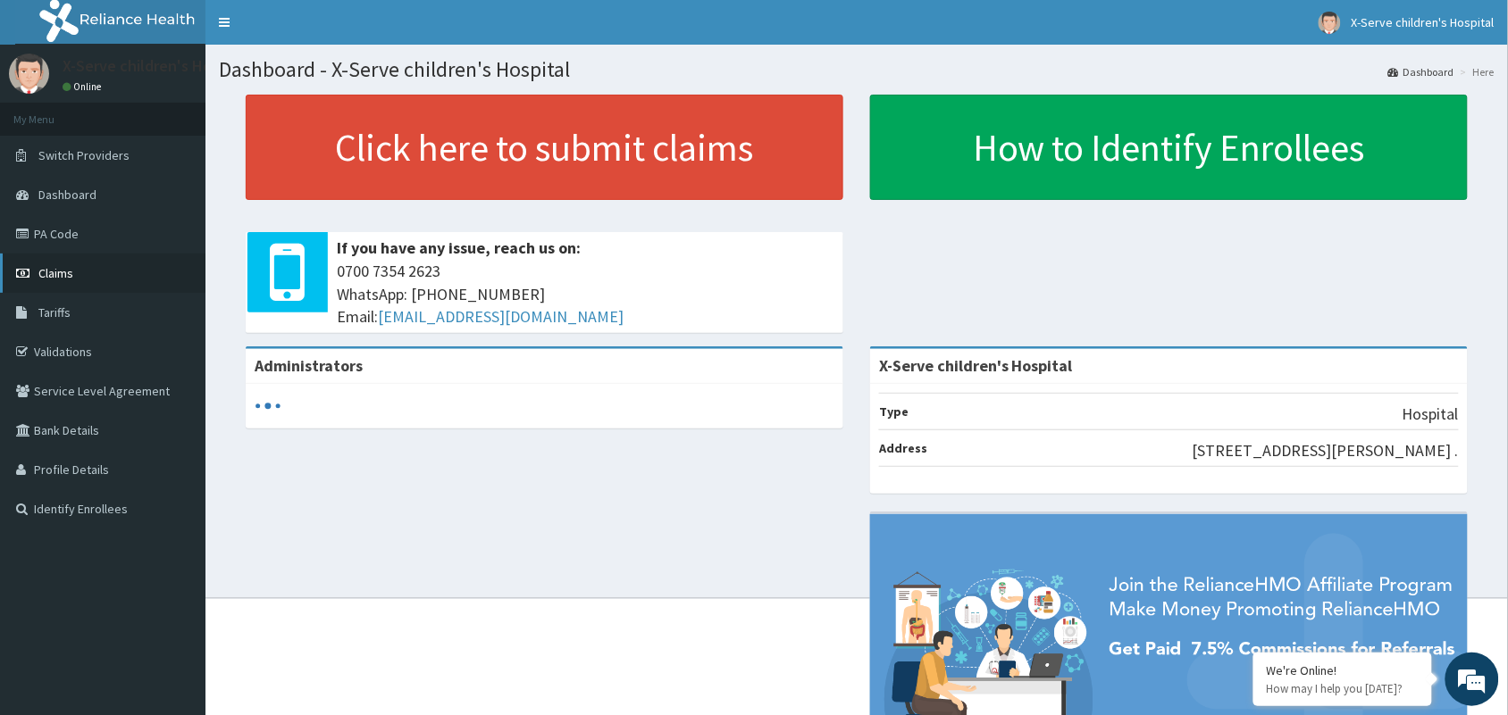
click at [45, 264] on link "Claims" at bounding box center [102, 273] width 205 height 39
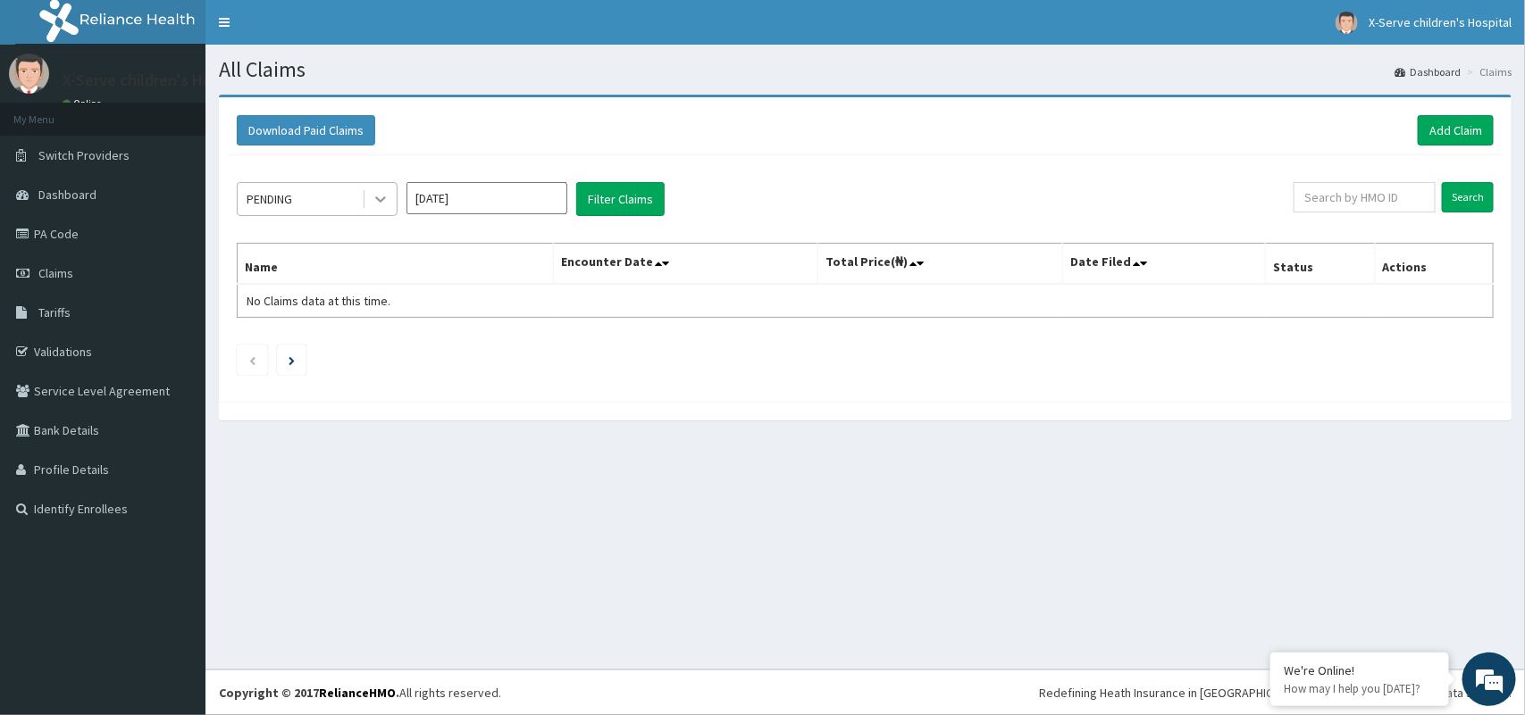
click at [385, 197] on icon at bounding box center [381, 199] width 18 height 18
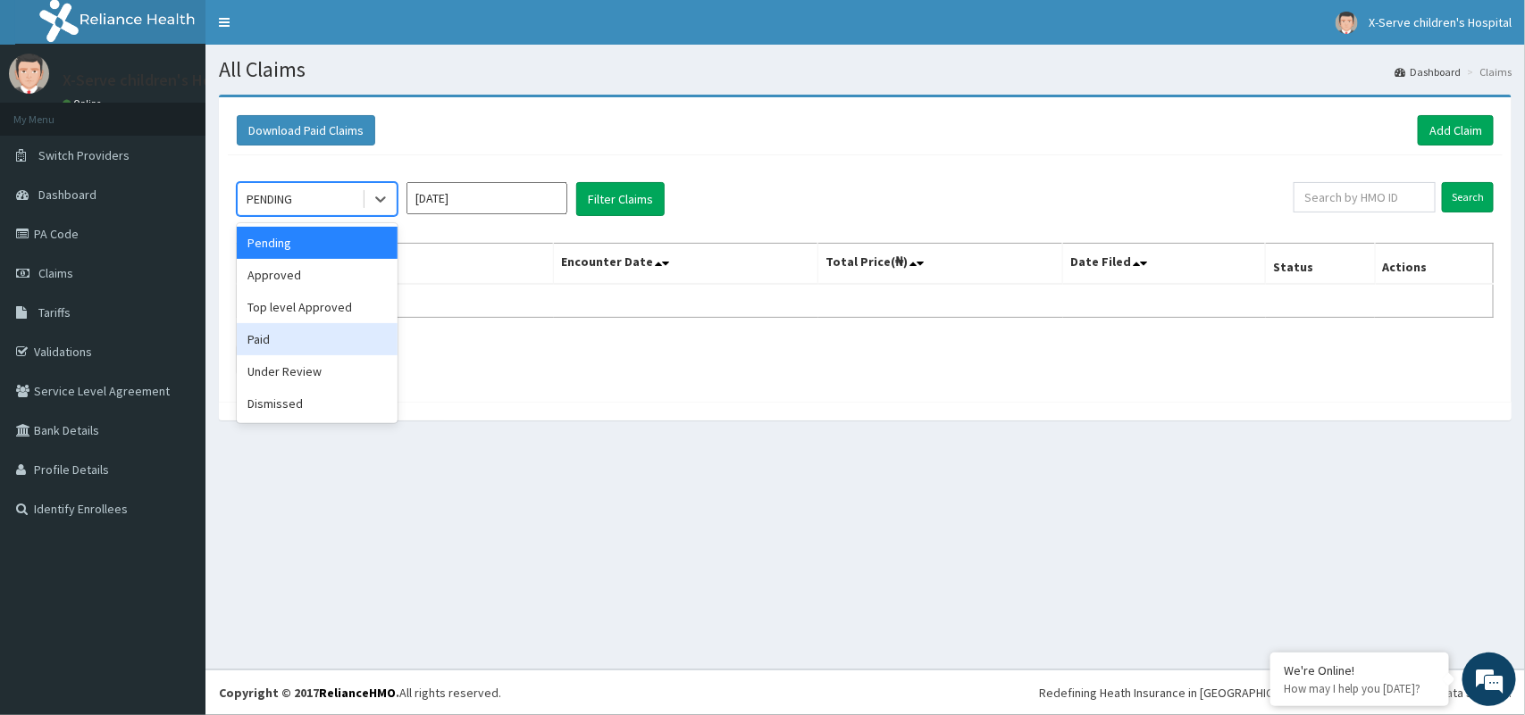
click at [336, 336] on div "Paid" at bounding box center [317, 339] width 161 height 32
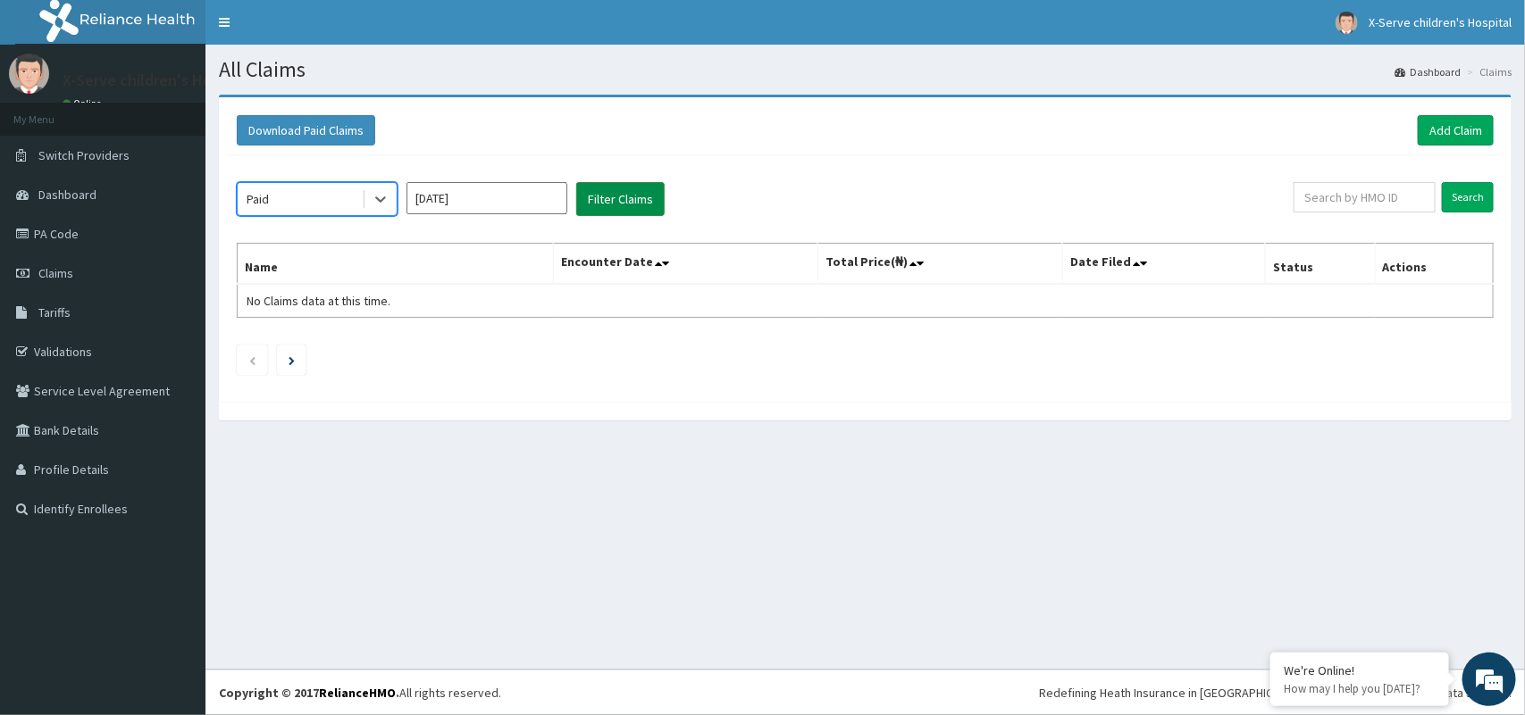
click at [628, 189] on button "Filter Claims" at bounding box center [620, 199] width 88 height 34
click at [531, 197] on input "[DATE]" at bounding box center [486, 198] width 161 height 32
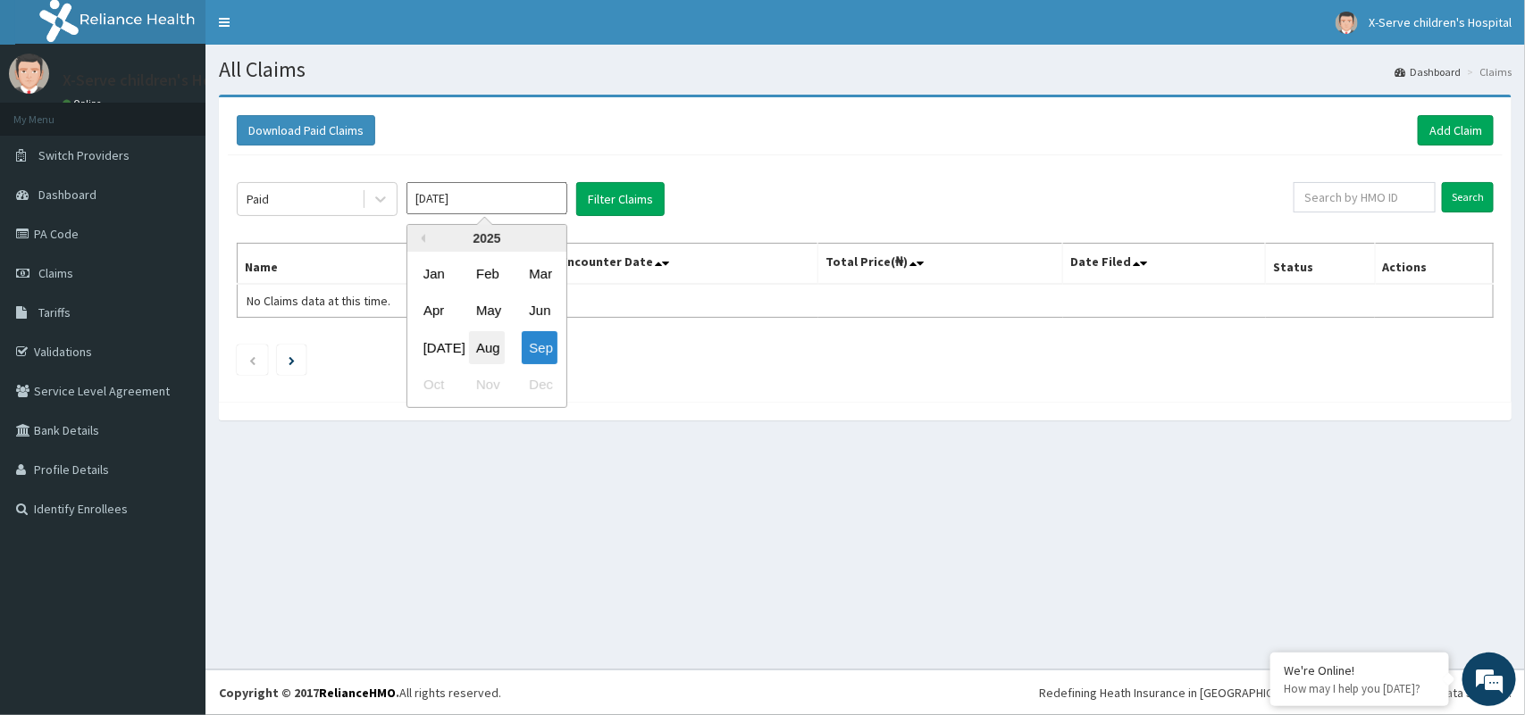
click at [487, 354] on div "Aug" at bounding box center [487, 347] width 36 height 33
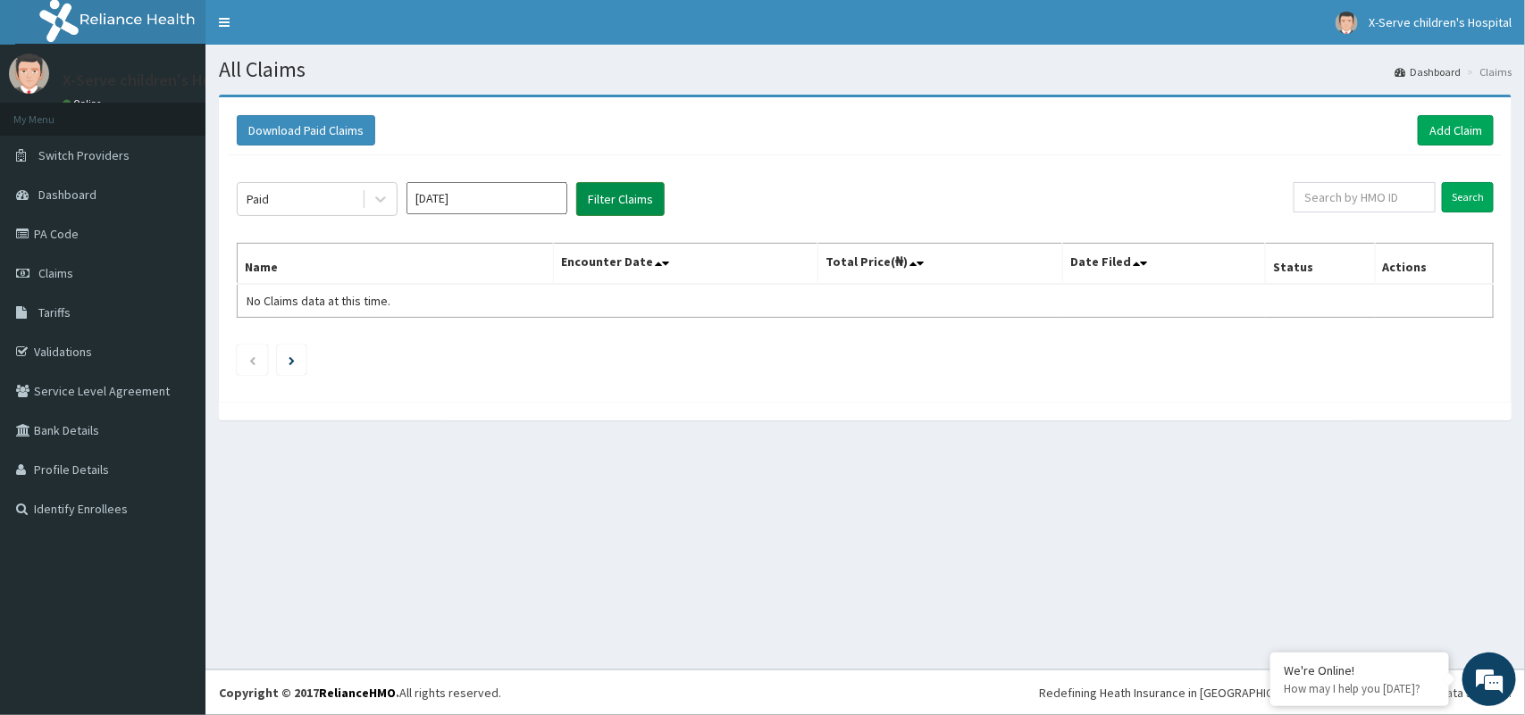
click at [613, 206] on button "Filter Claims" at bounding box center [620, 199] width 88 height 34
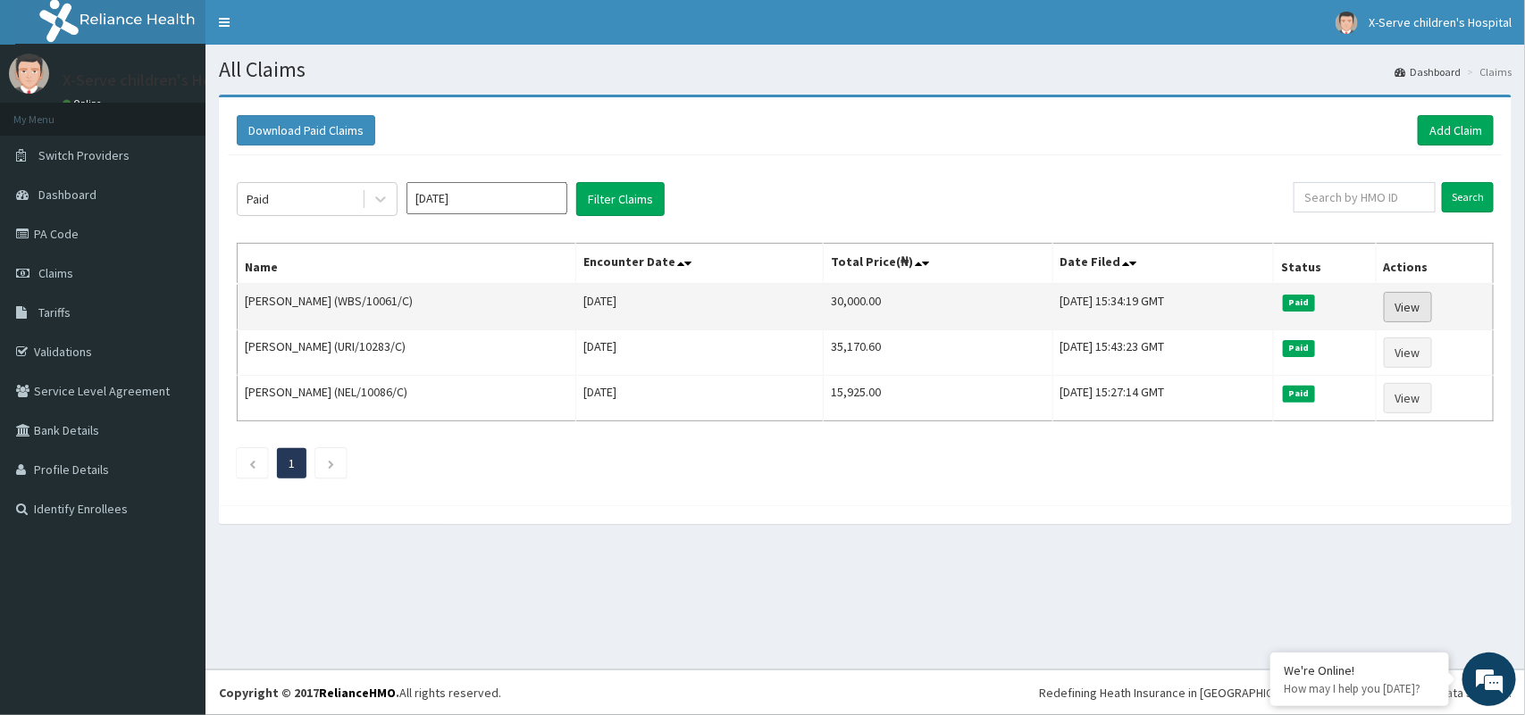
click at [1422, 302] on link "View" at bounding box center [1408, 307] width 48 height 30
click at [1405, 305] on link "View" at bounding box center [1408, 307] width 48 height 30
click at [1409, 305] on link "View" at bounding box center [1408, 307] width 48 height 30
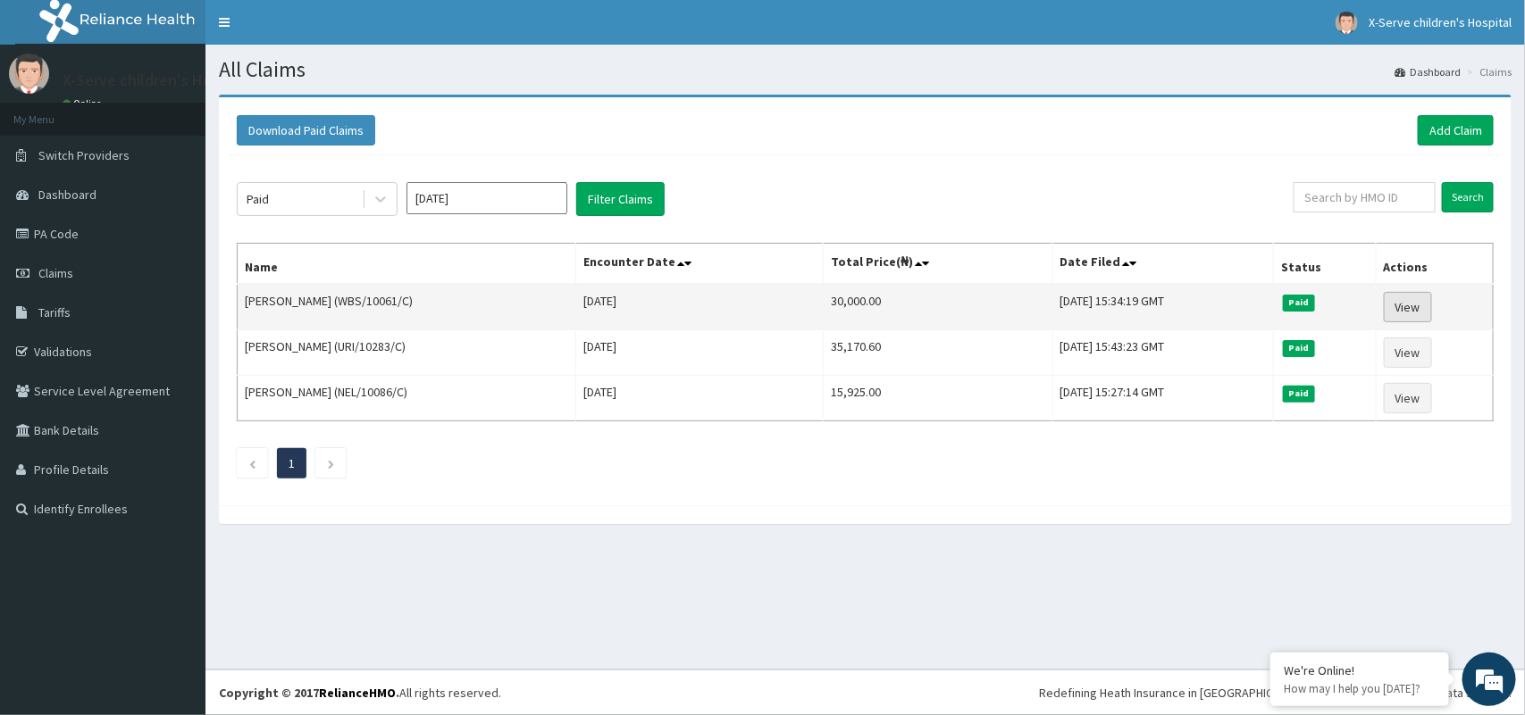
click at [1409, 305] on link "View" at bounding box center [1408, 307] width 48 height 30
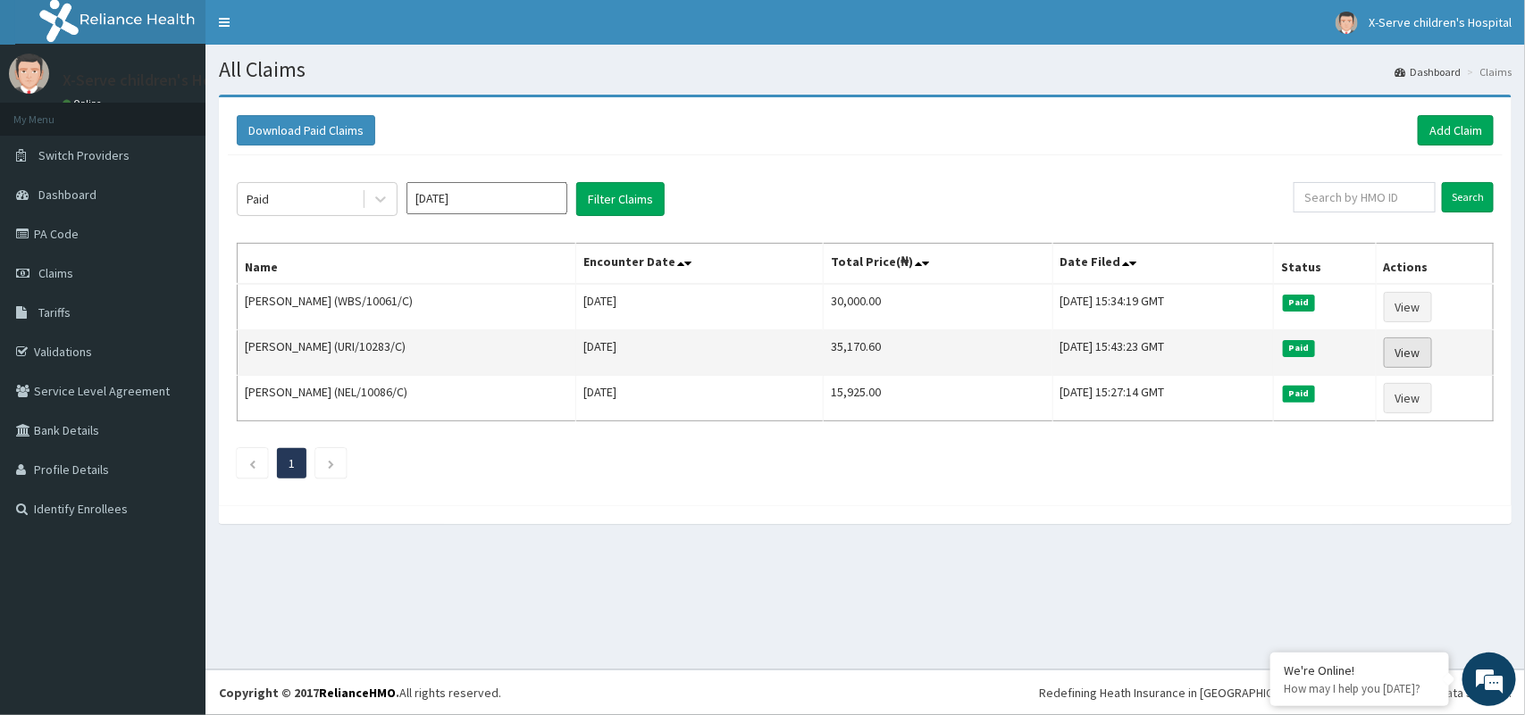
click at [1421, 348] on link "View" at bounding box center [1408, 353] width 48 height 30
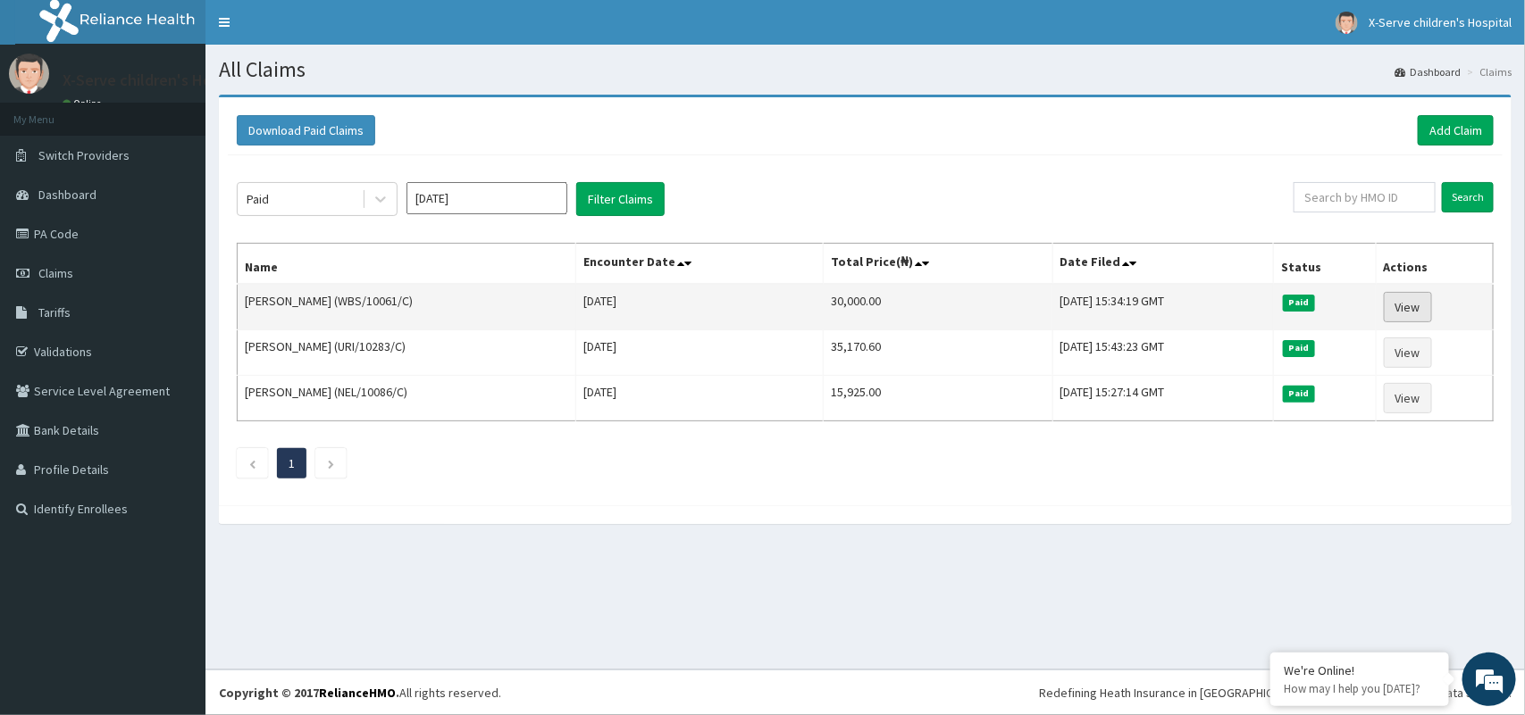
click at [1418, 310] on link "View" at bounding box center [1408, 307] width 48 height 30
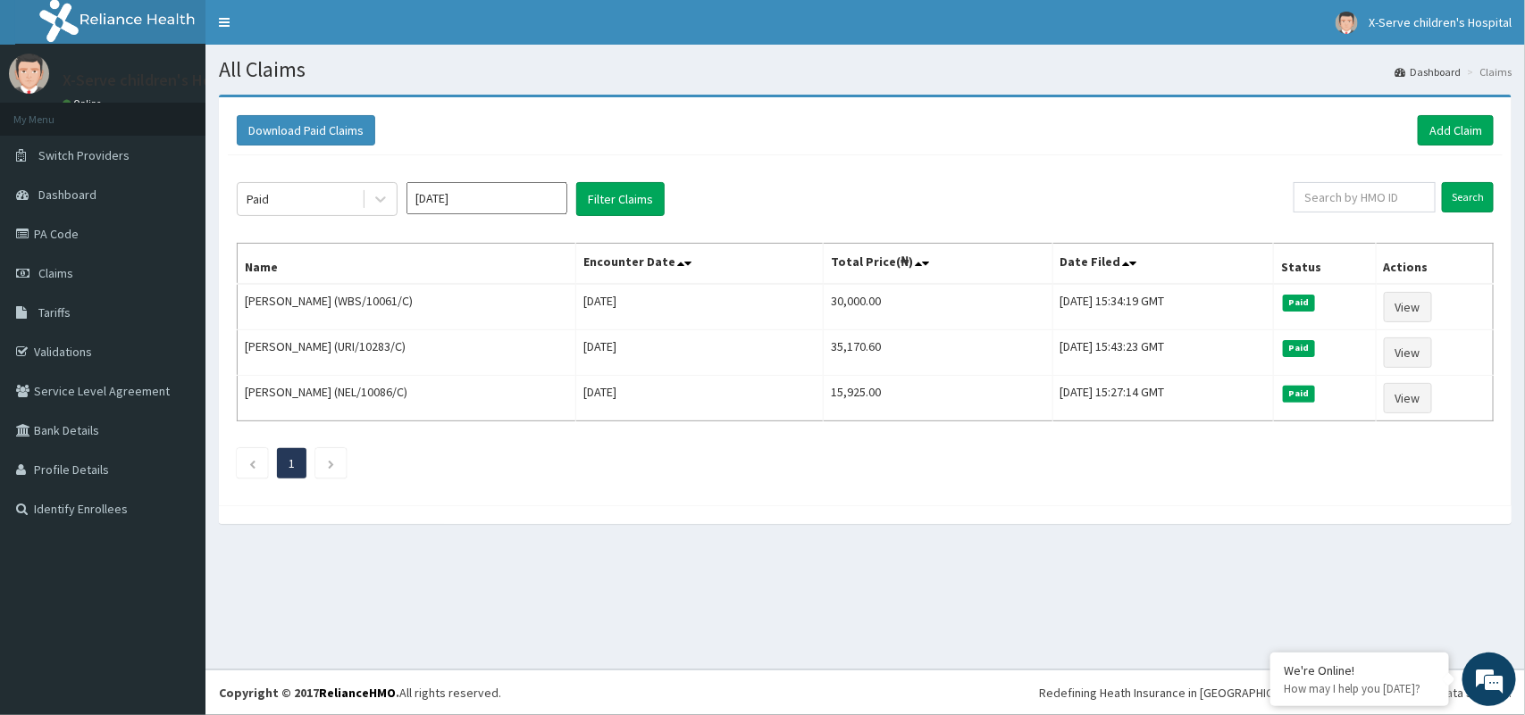
click at [550, 193] on input "Aug 2025" at bounding box center [486, 198] width 161 height 32
click at [549, 347] on div "Sep" at bounding box center [540, 347] width 36 height 33
click at [626, 197] on button "Filter Claims" at bounding box center [620, 199] width 88 height 34
click at [627, 198] on button "Filter Claims" at bounding box center [620, 199] width 88 height 34
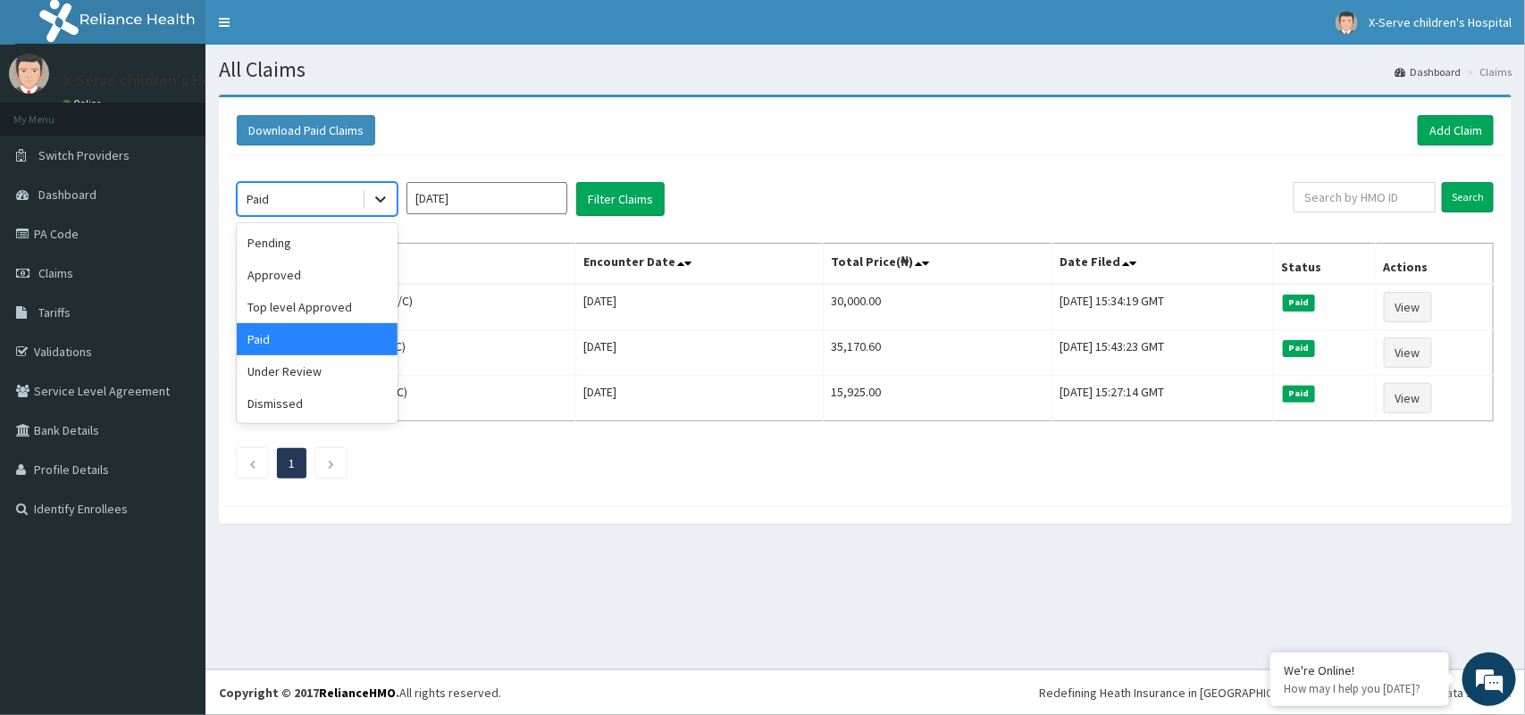
click at [377, 197] on icon at bounding box center [381, 199] width 18 height 18
click at [337, 281] on div "Approved" at bounding box center [317, 275] width 161 height 32
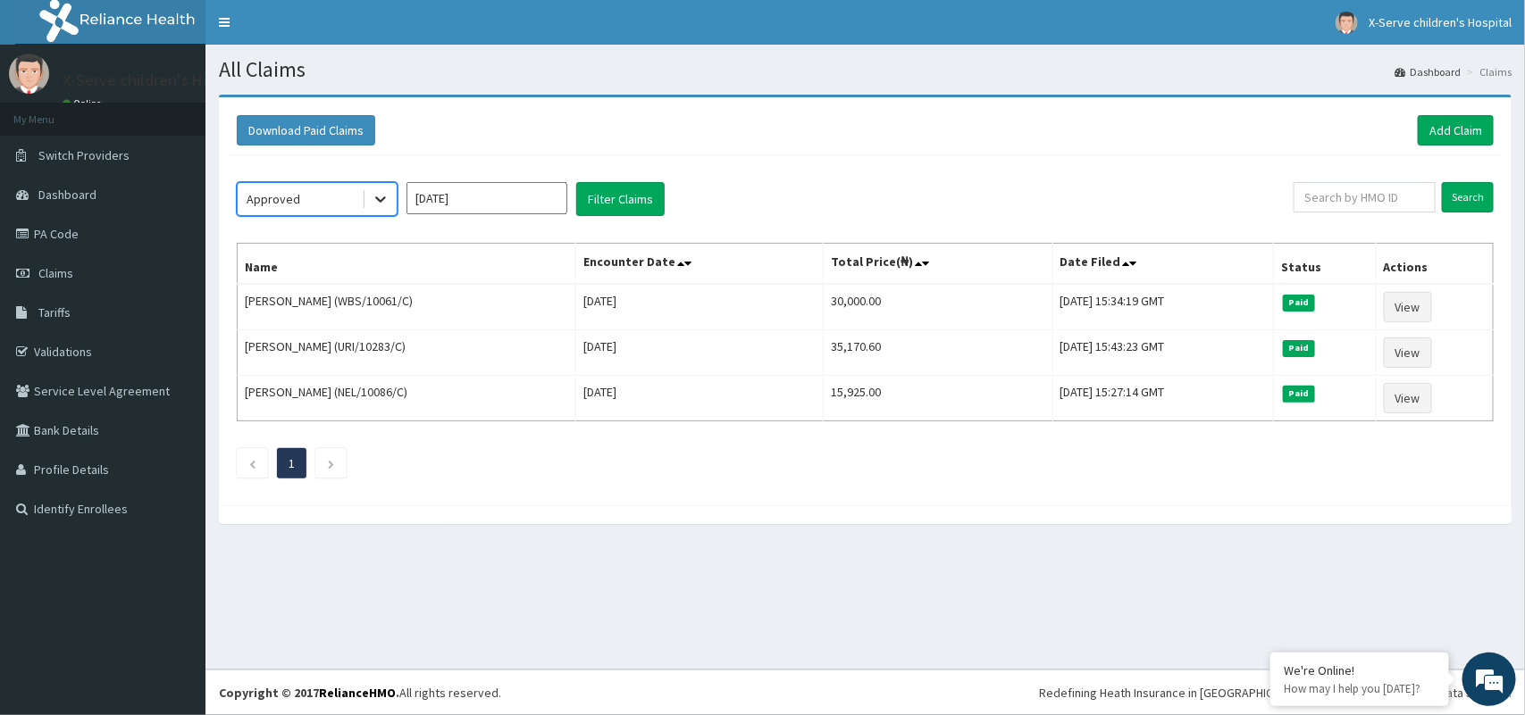
click at [386, 195] on icon at bounding box center [381, 199] width 18 height 18
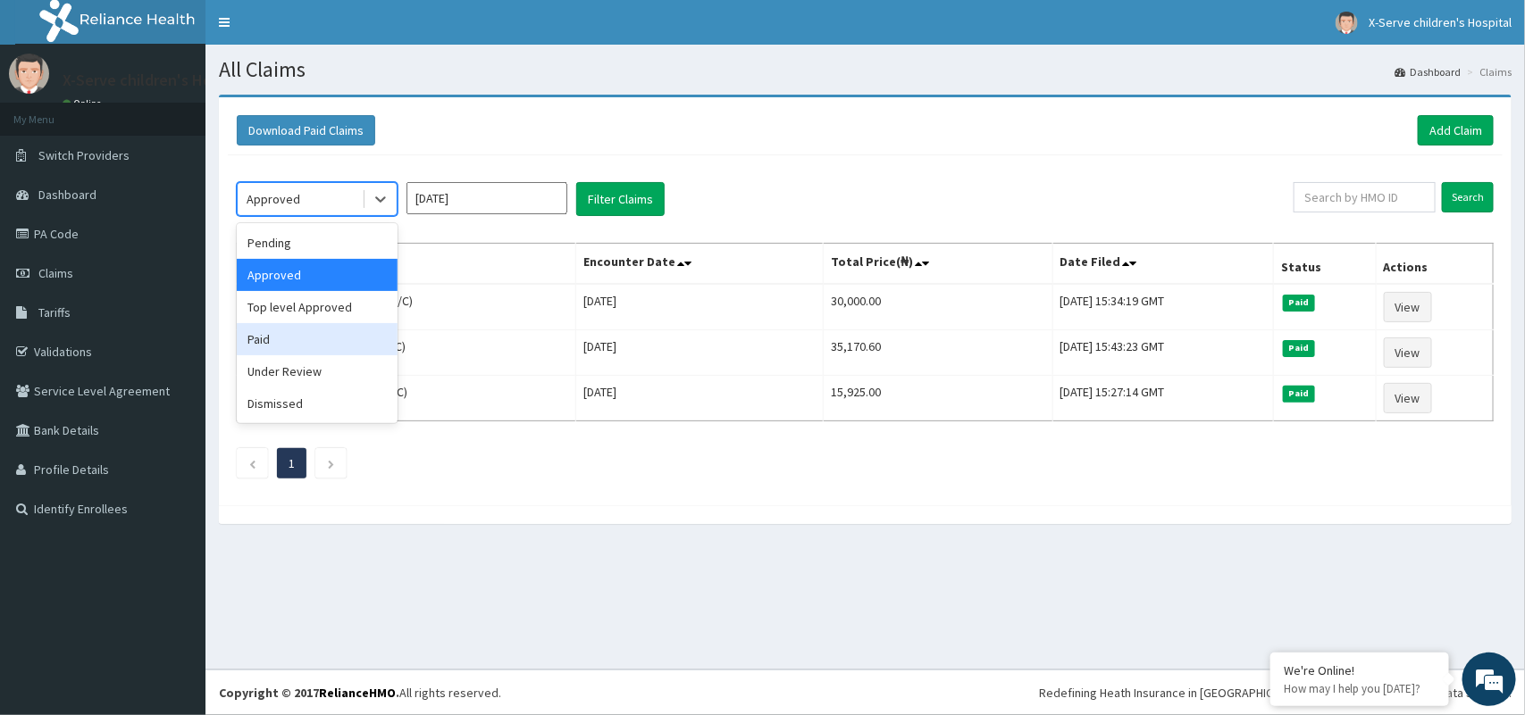
click at [356, 340] on div "Paid" at bounding box center [317, 339] width 161 height 32
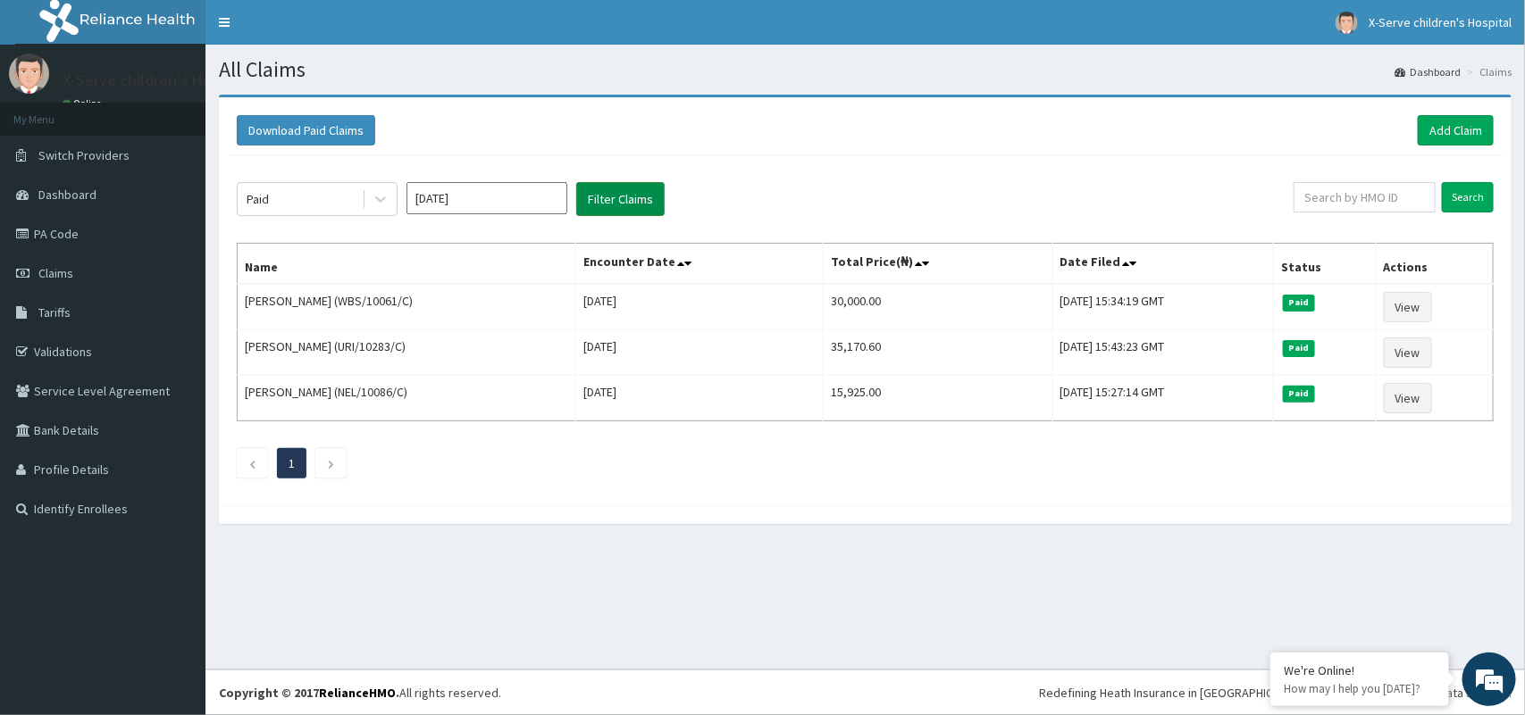
click at [599, 198] on button "Filter Claims" at bounding box center [620, 199] width 88 height 34
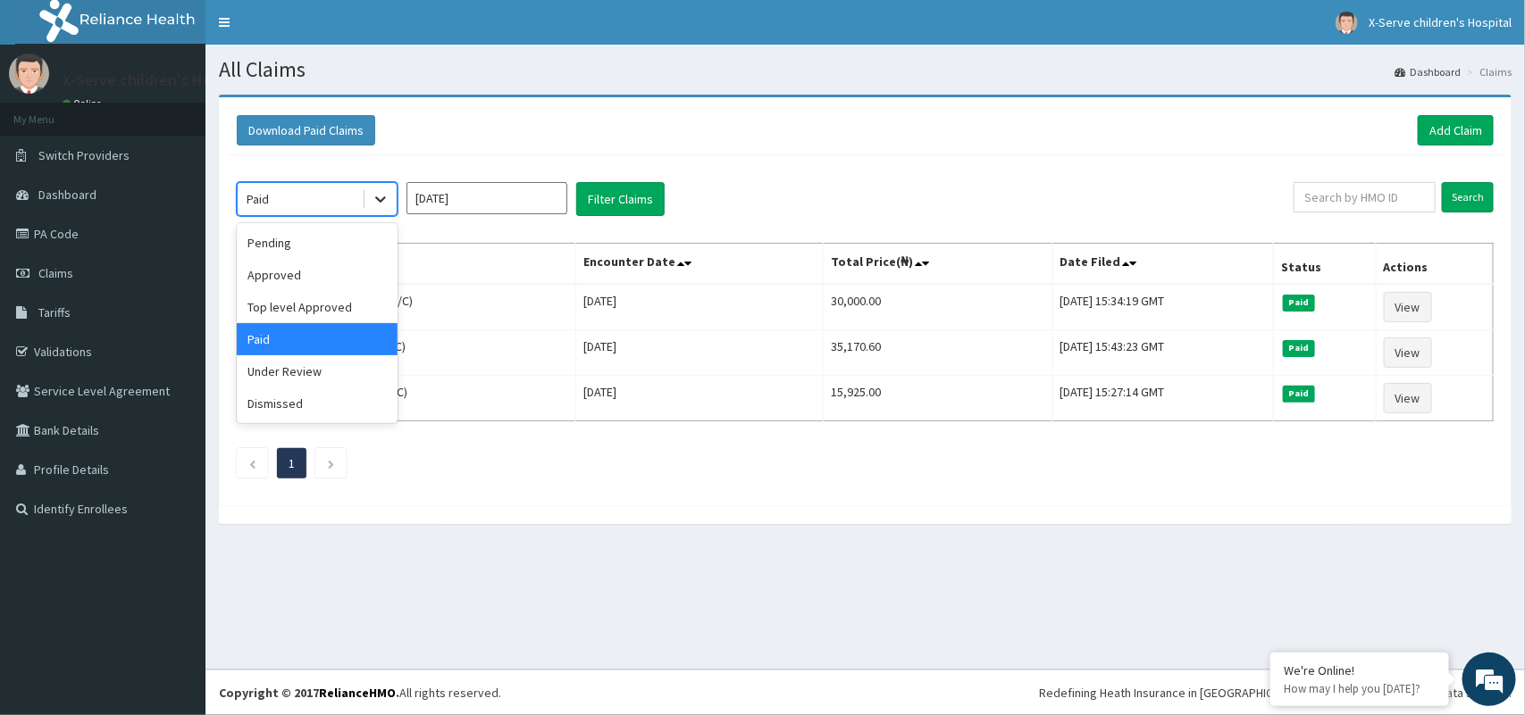
click at [389, 197] on icon at bounding box center [381, 199] width 18 height 18
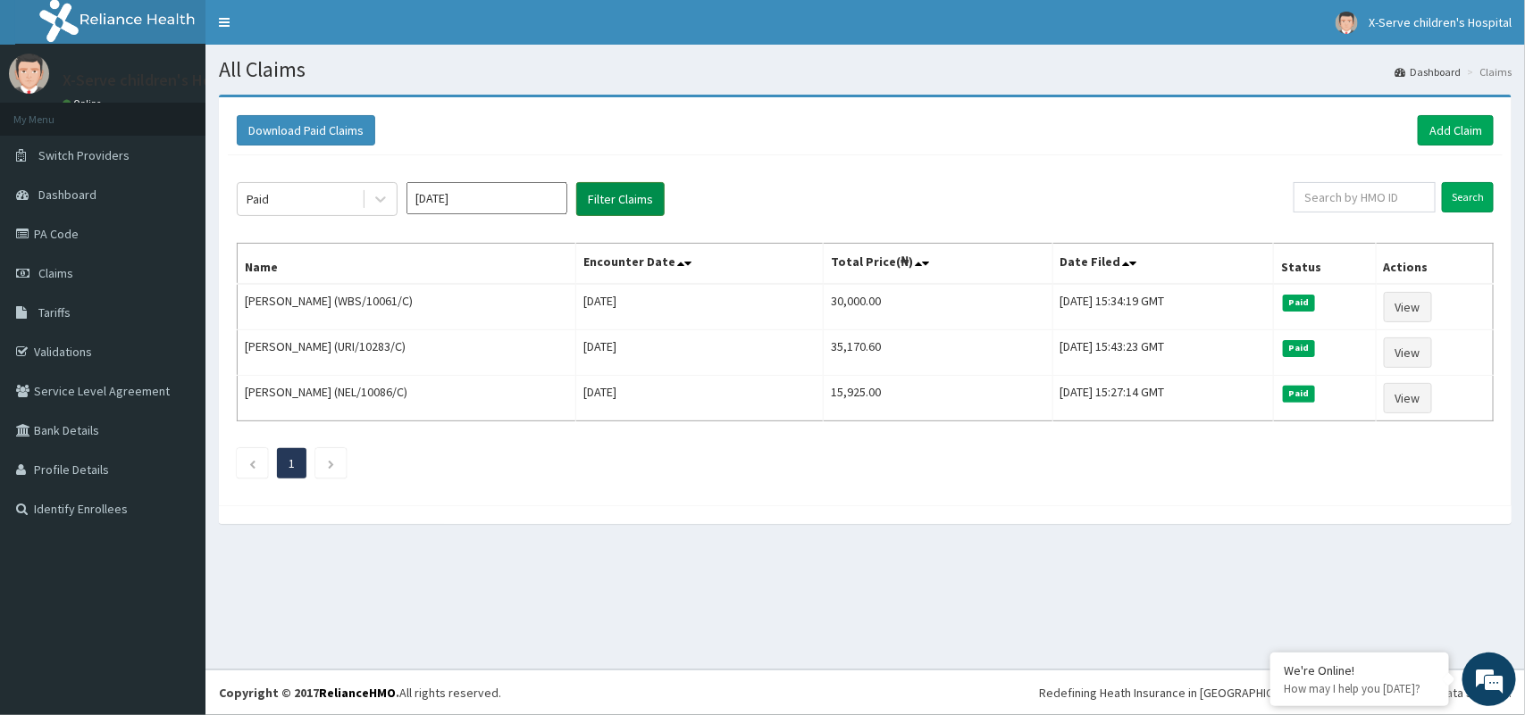
click at [615, 190] on button "Filter Claims" at bounding box center [620, 199] width 88 height 34
click at [652, 198] on button "Filter Claims" at bounding box center [620, 199] width 88 height 34
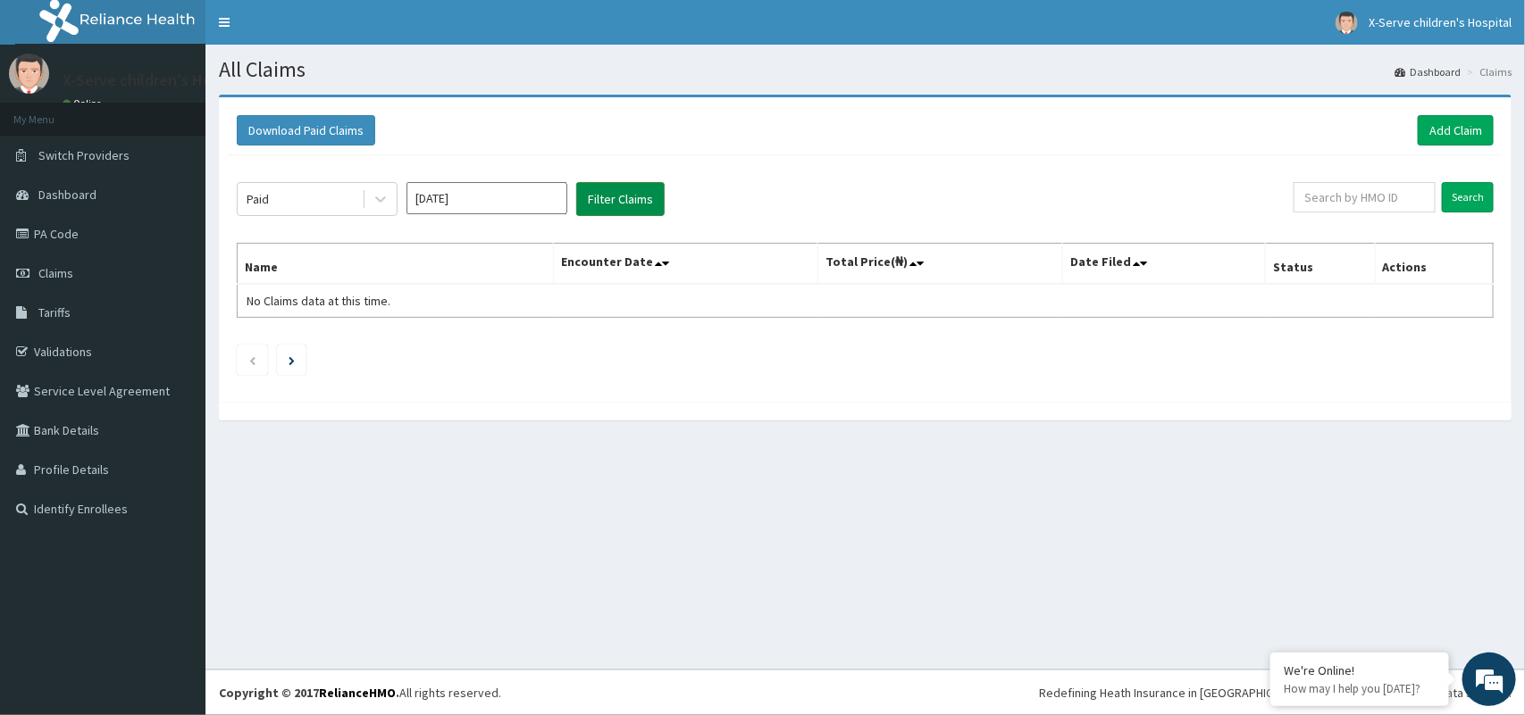
click at [643, 190] on button "Filter Claims" at bounding box center [620, 199] width 88 height 34
click at [356, 130] on button "Download Paid Claims" at bounding box center [306, 130] width 138 height 30
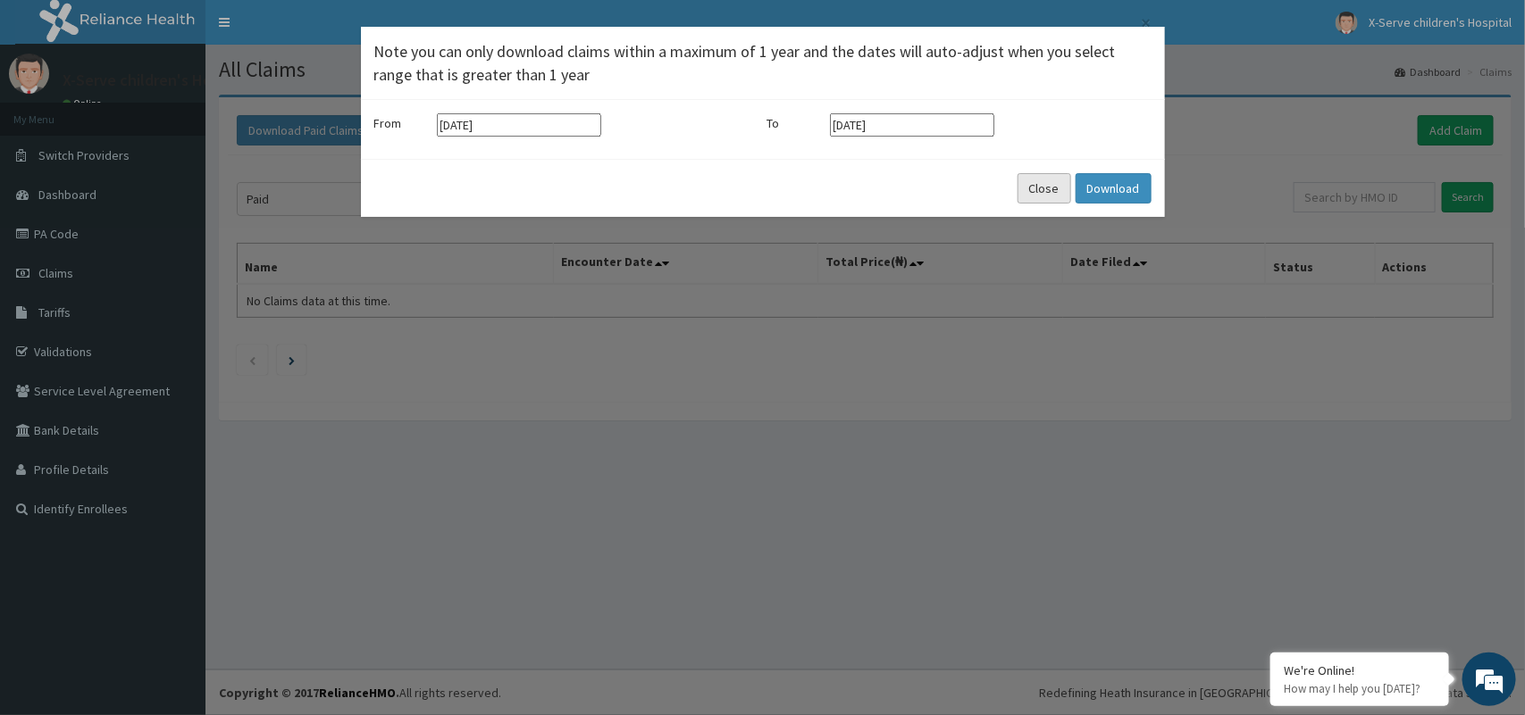
click at [1054, 192] on button "Close" at bounding box center [1044, 188] width 54 height 30
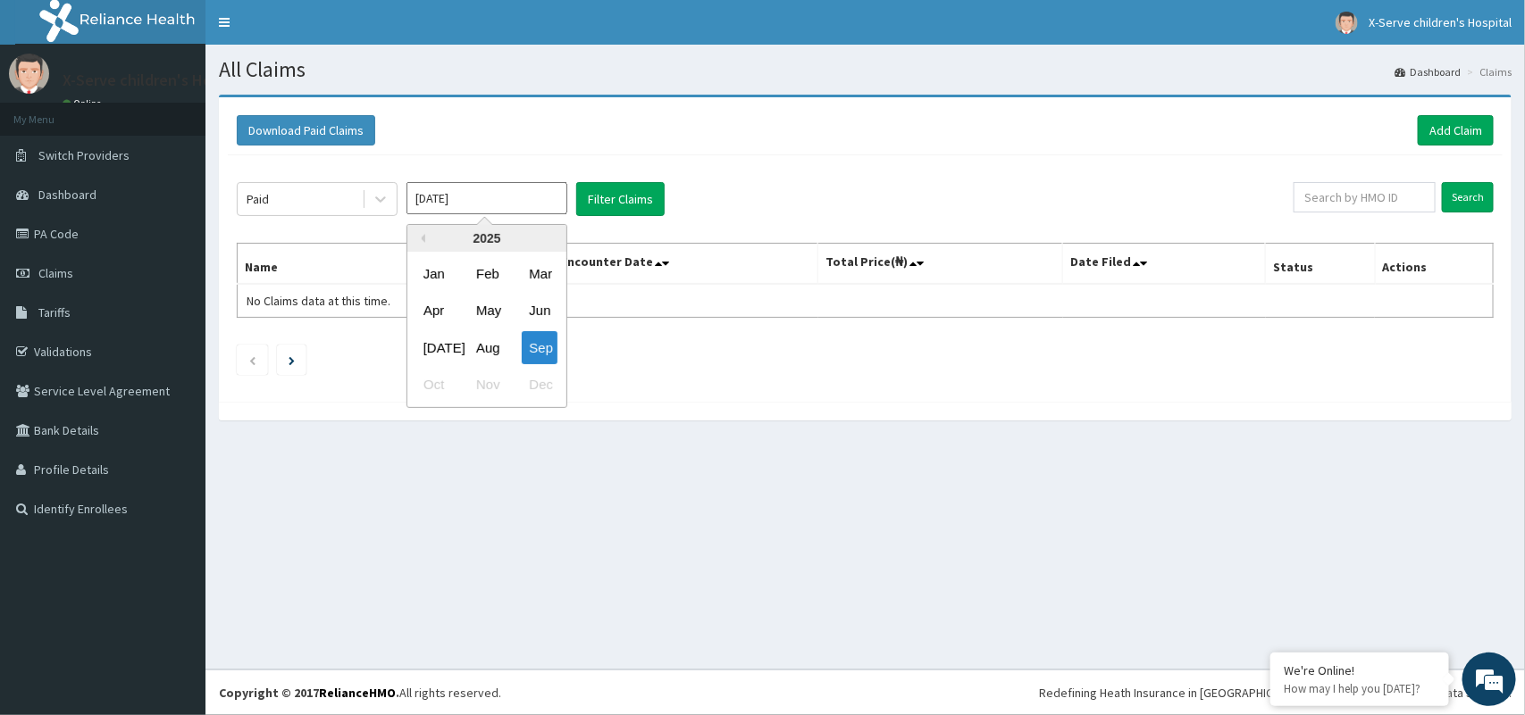
click at [506, 195] on input "[DATE]" at bounding box center [486, 198] width 161 height 32
click at [492, 340] on div "Aug" at bounding box center [487, 347] width 36 height 33
type input "Aug 2025"
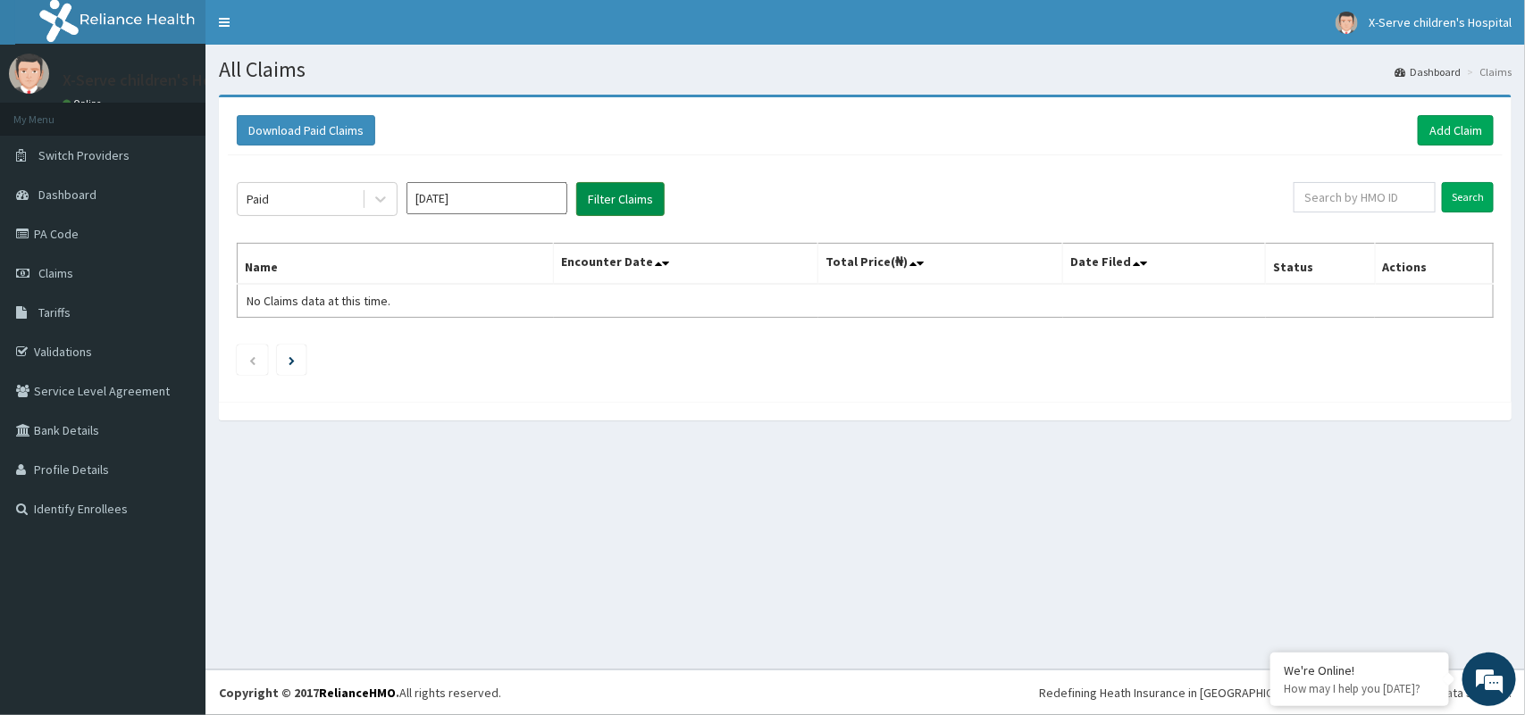
click at [623, 201] on button "Filter Claims" at bounding box center [620, 199] width 88 height 34
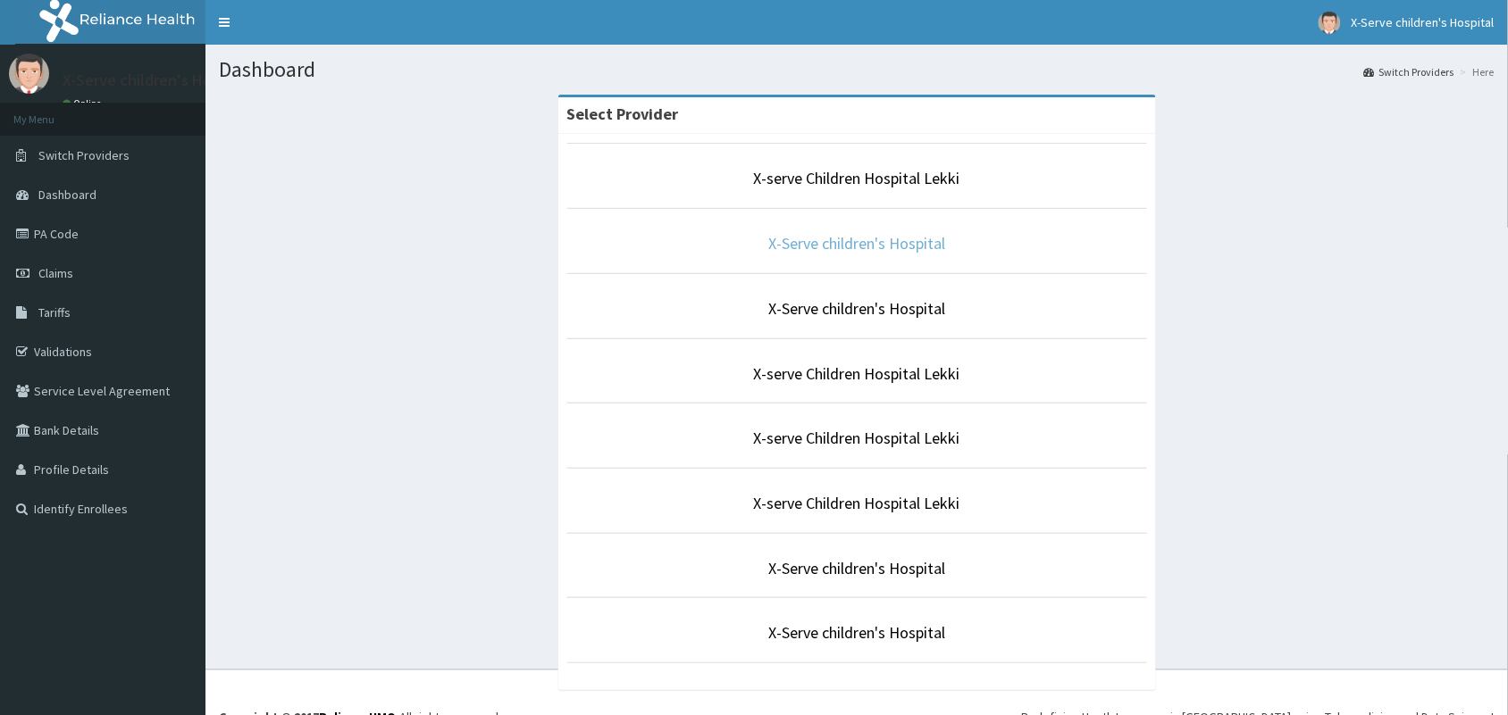
click at [820, 235] on link "X-Serve children's Hospital" at bounding box center [856, 243] width 177 height 21
click at [820, 244] on link "X-Serve children's Hospital" at bounding box center [856, 243] width 177 height 21
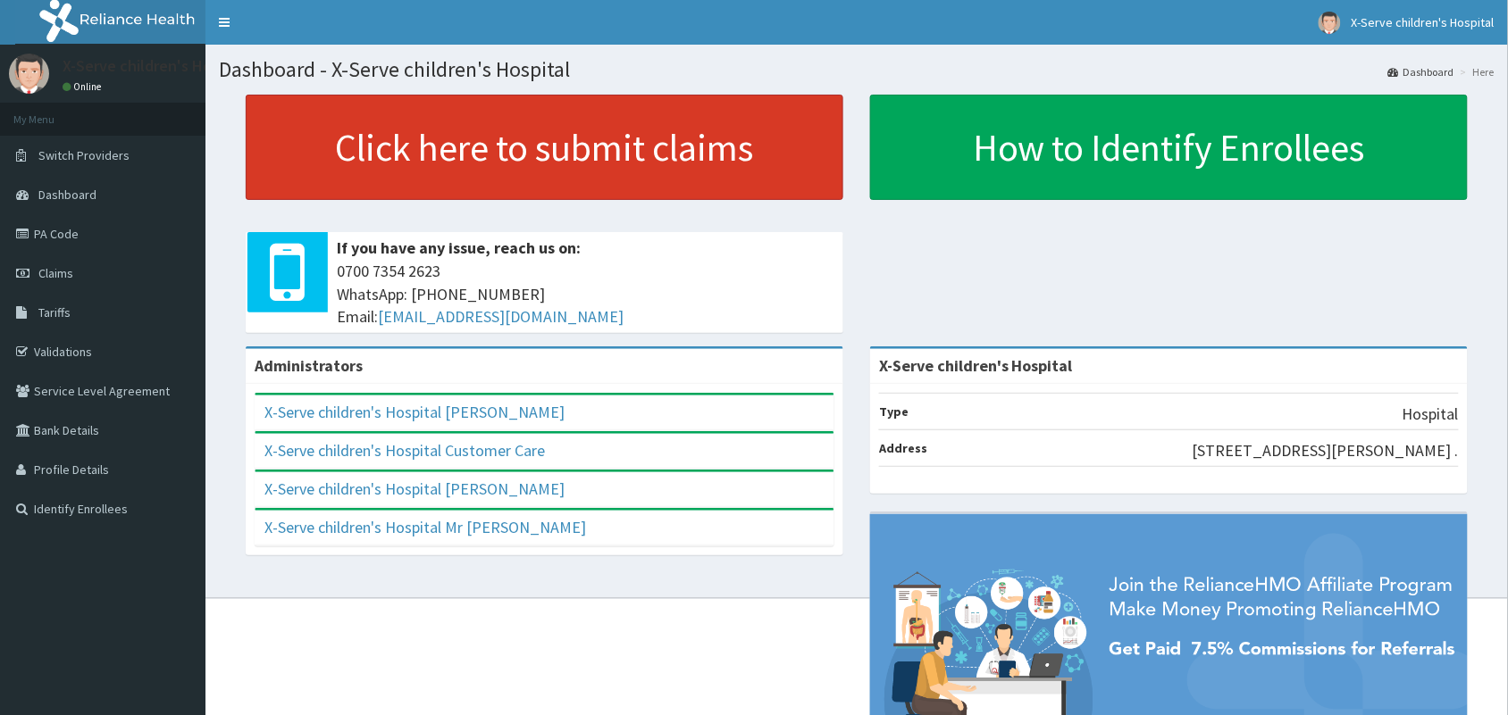
click at [672, 154] on link "Click here to submit claims" at bounding box center [545, 147] width 598 height 105
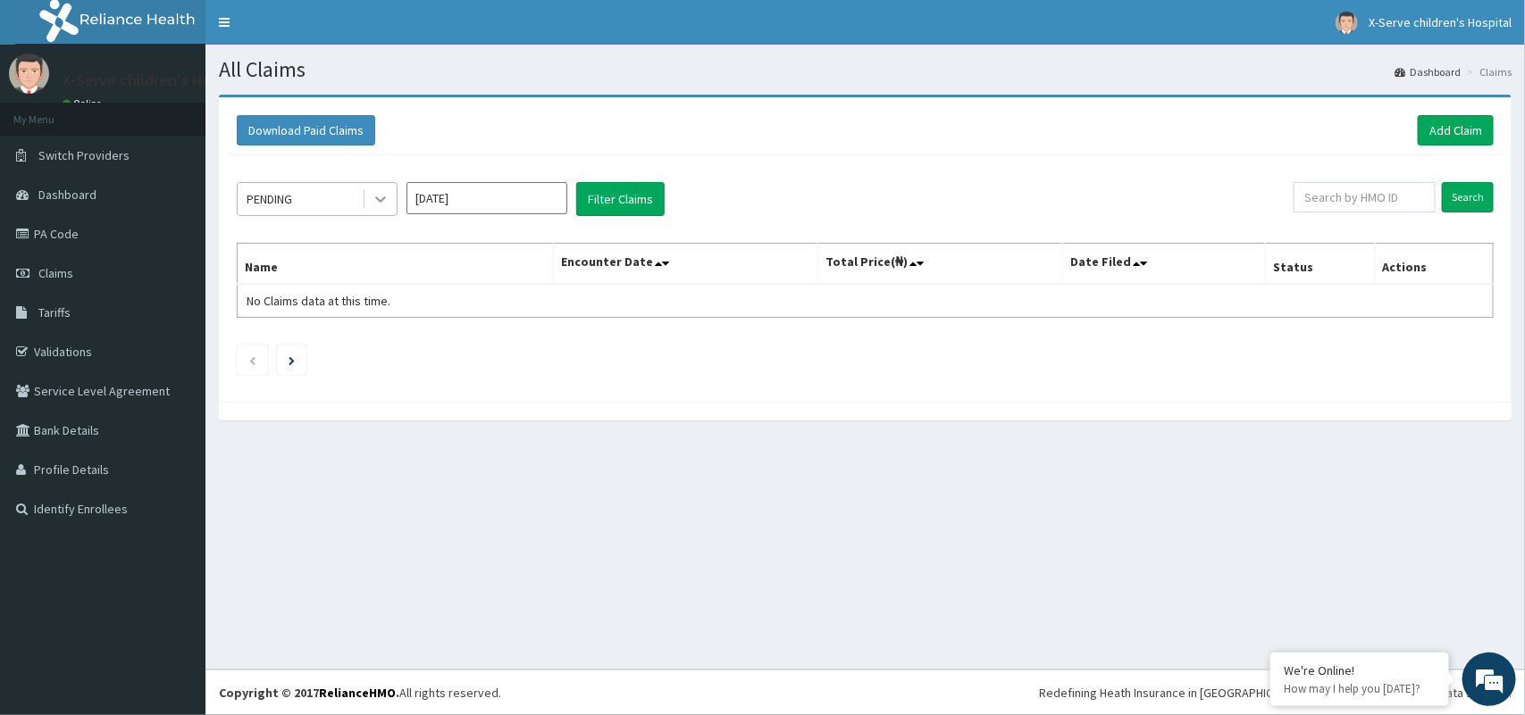
click at [384, 203] on icon at bounding box center [381, 199] width 18 height 18
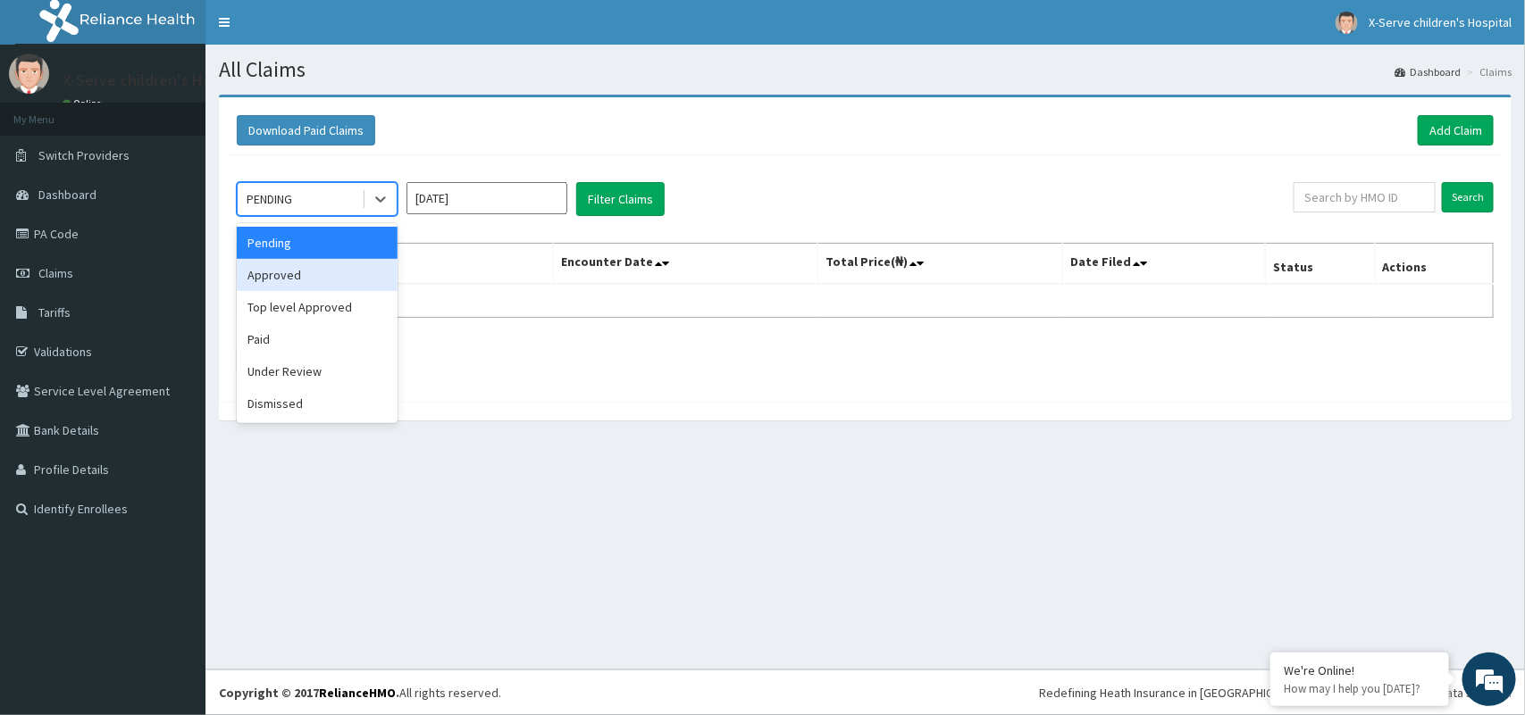
click at [342, 268] on div "Approved" at bounding box center [317, 275] width 161 height 32
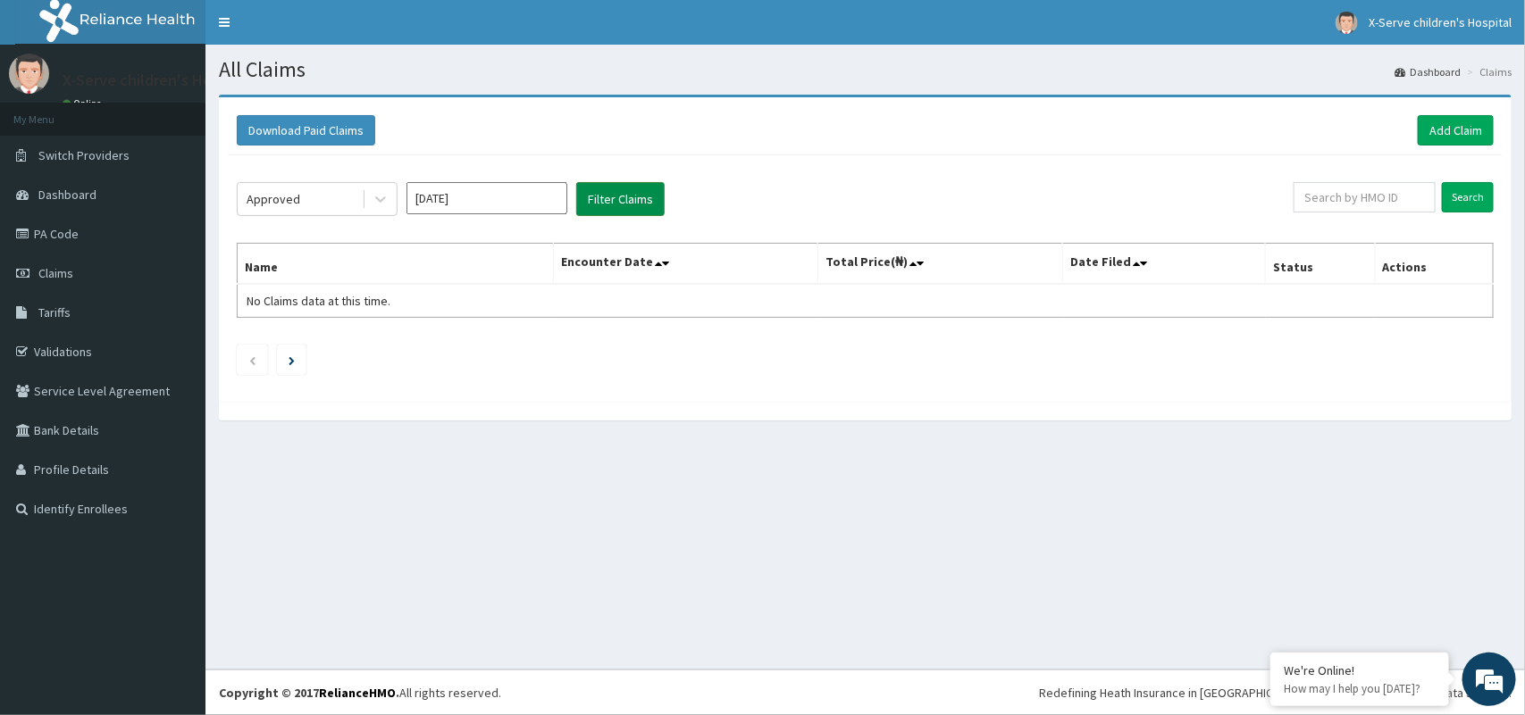
click at [616, 194] on button "Filter Claims" at bounding box center [620, 199] width 88 height 34
click at [635, 197] on button "Filter Claims" at bounding box center [620, 199] width 88 height 34
click at [605, 199] on button "Filter Claims" at bounding box center [620, 199] width 88 height 34
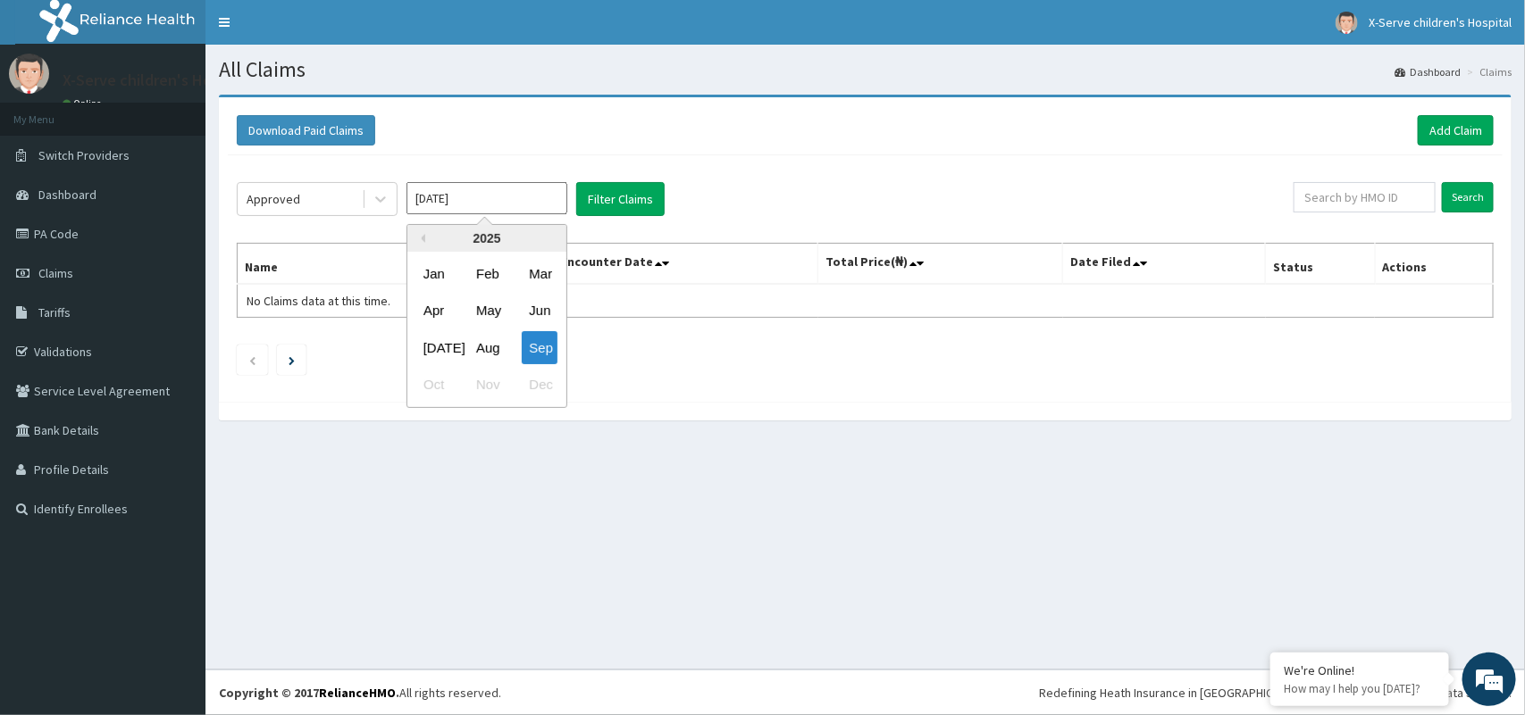
click at [520, 186] on input "[DATE]" at bounding box center [486, 198] width 161 height 32
click at [485, 342] on div "Aug" at bounding box center [487, 347] width 36 height 33
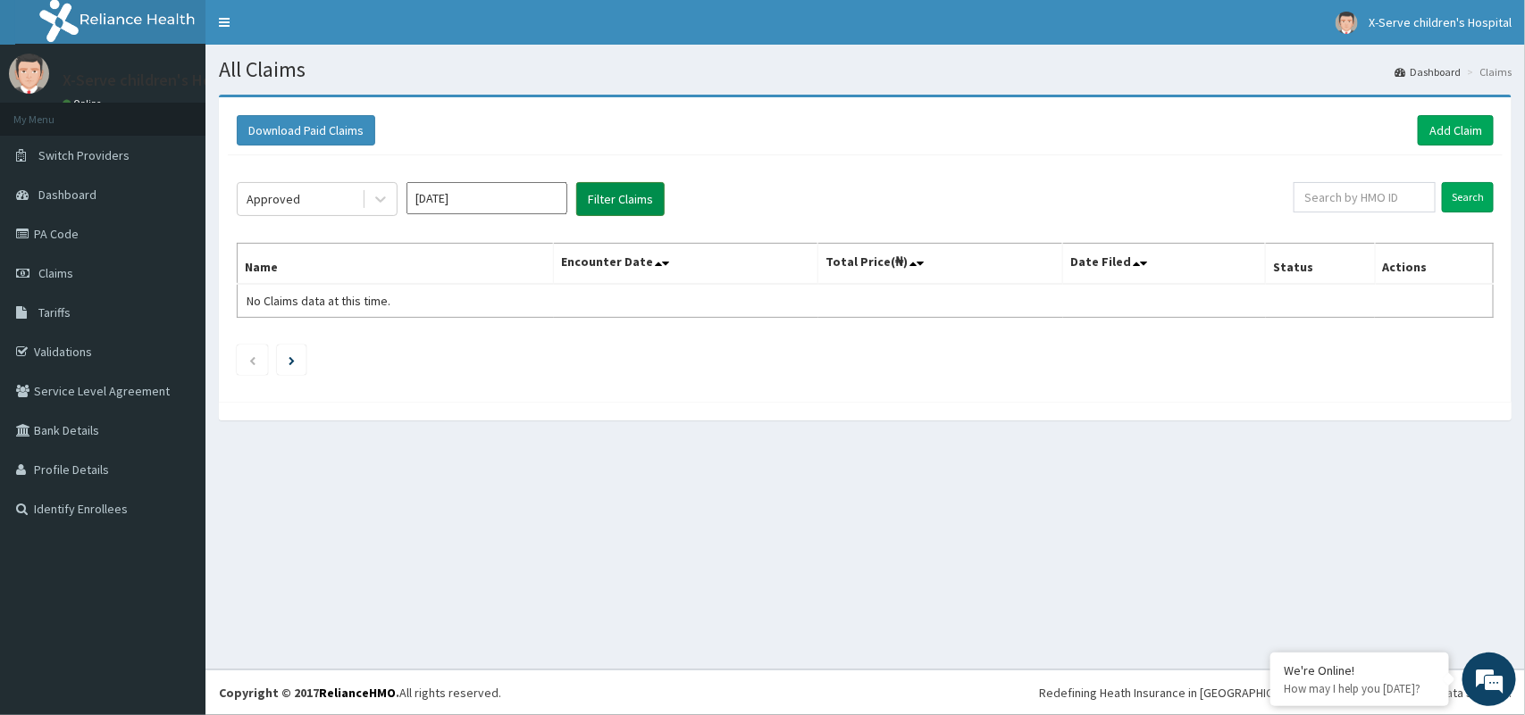
click at [631, 192] on button "Filter Claims" at bounding box center [620, 199] width 88 height 34
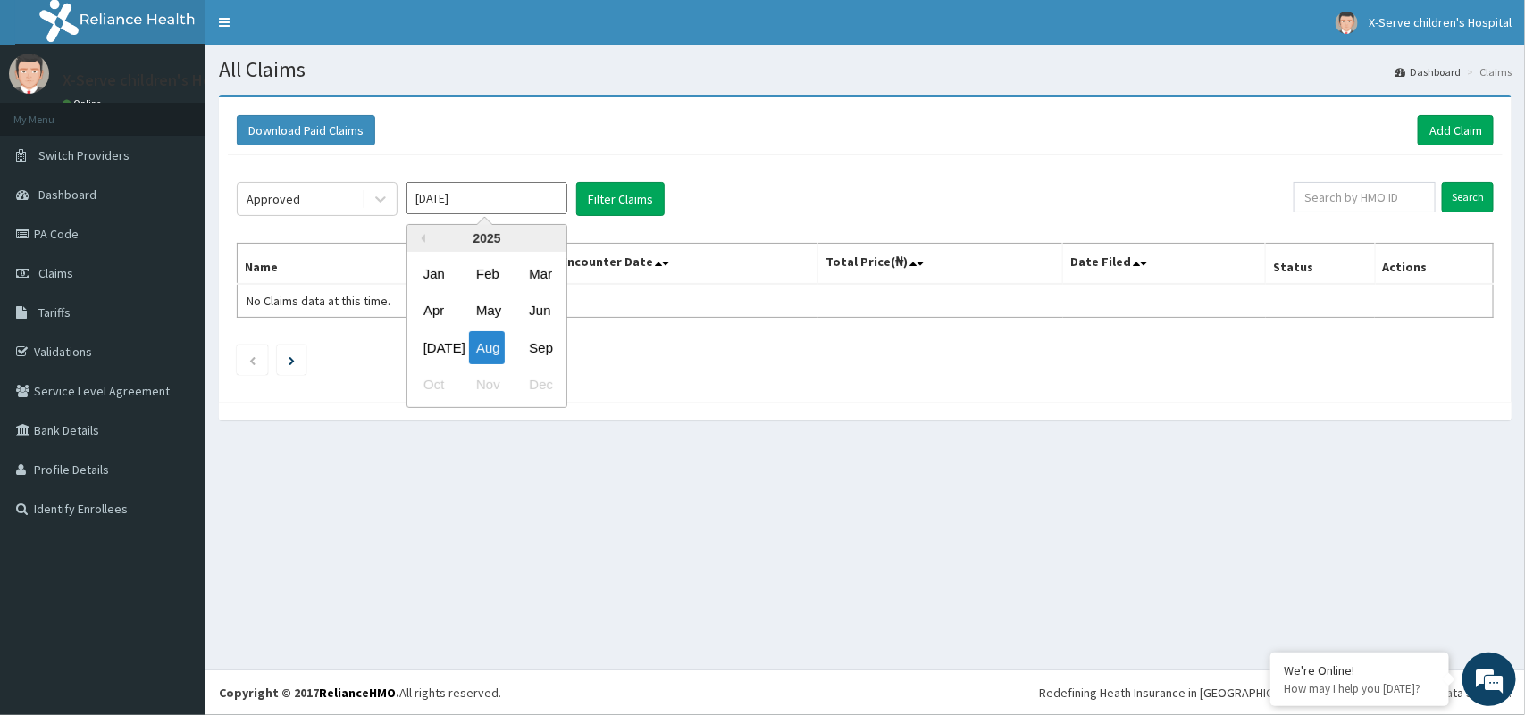
click at [507, 201] on input "Aug 2025" at bounding box center [486, 198] width 161 height 32
click at [541, 344] on div "Sep" at bounding box center [540, 347] width 36 height 33
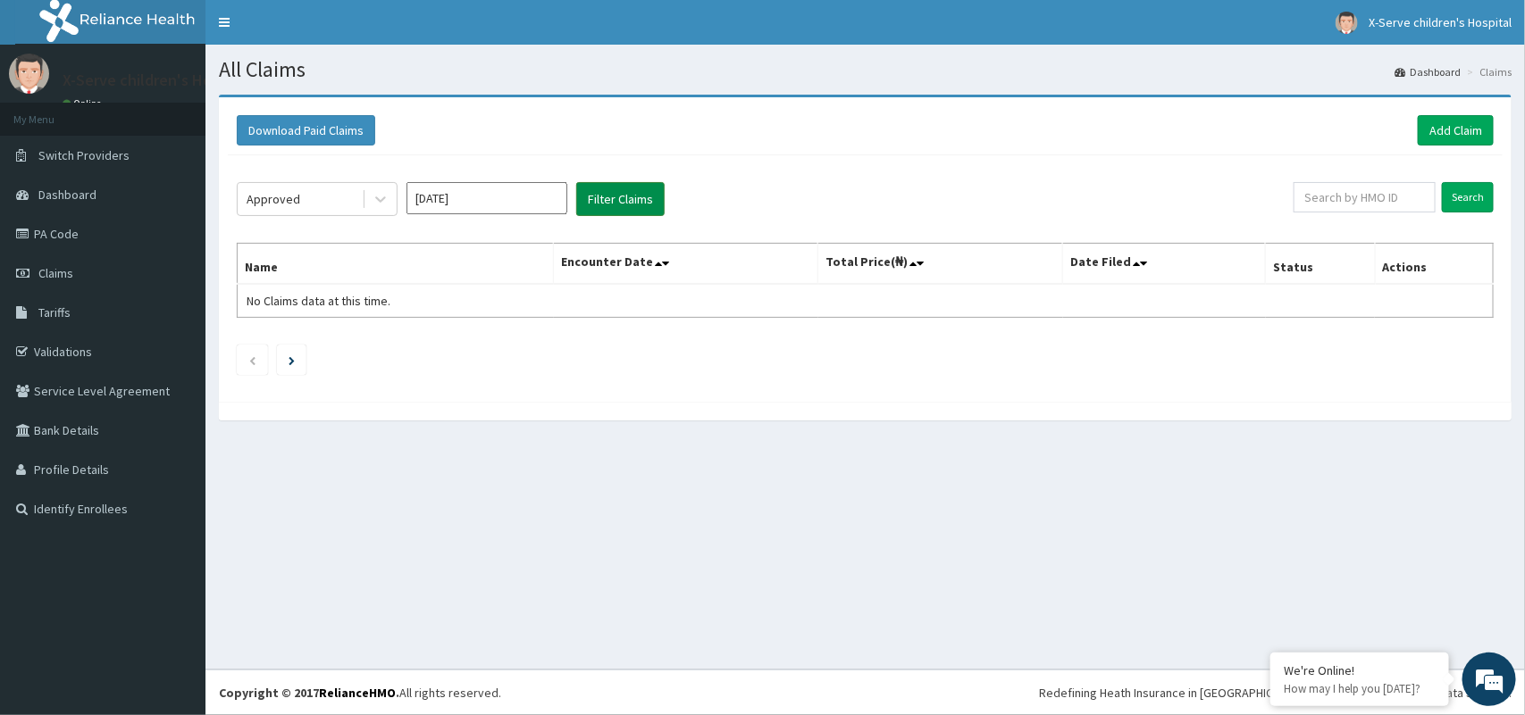
click at [631, 192] on button "Filter Claims" at bounding box center [620, 199] width 88 height 34
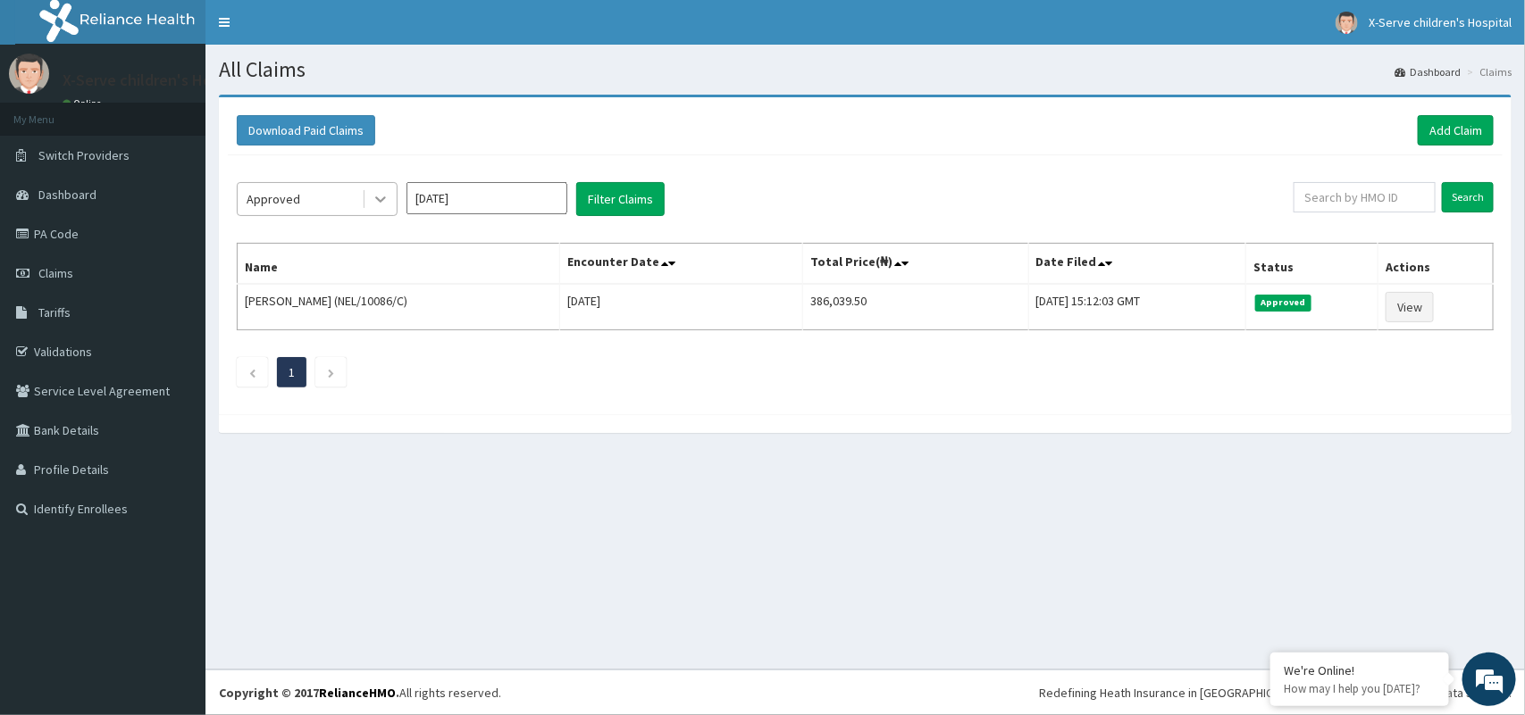
click at [380, 205] on icon at bounding box center [381, 199] width 18 height 18
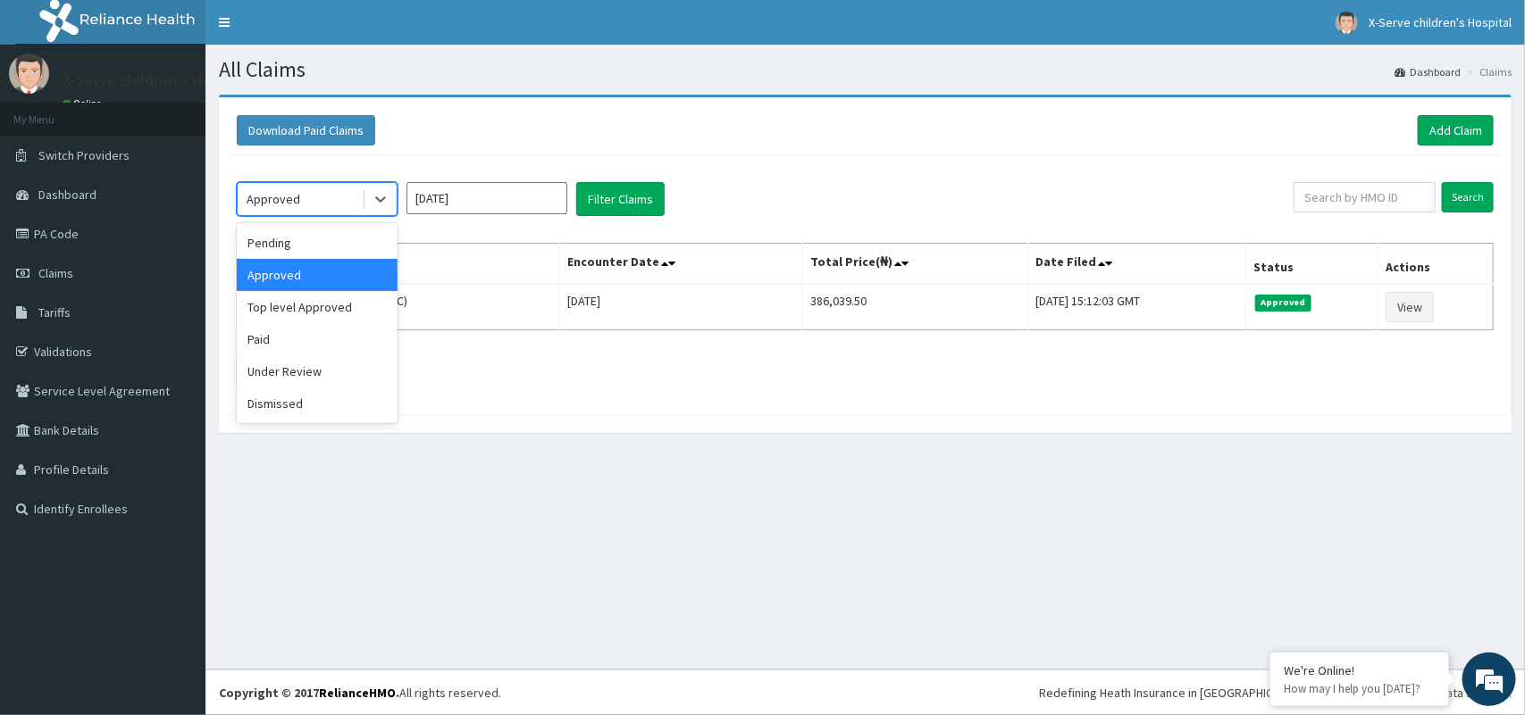
click at [534, 224] on div "option Approved, selected. option Approved selected, 2 of 6. 6 results availabl…" at bounding box center [865, 280] width 1275 height 250
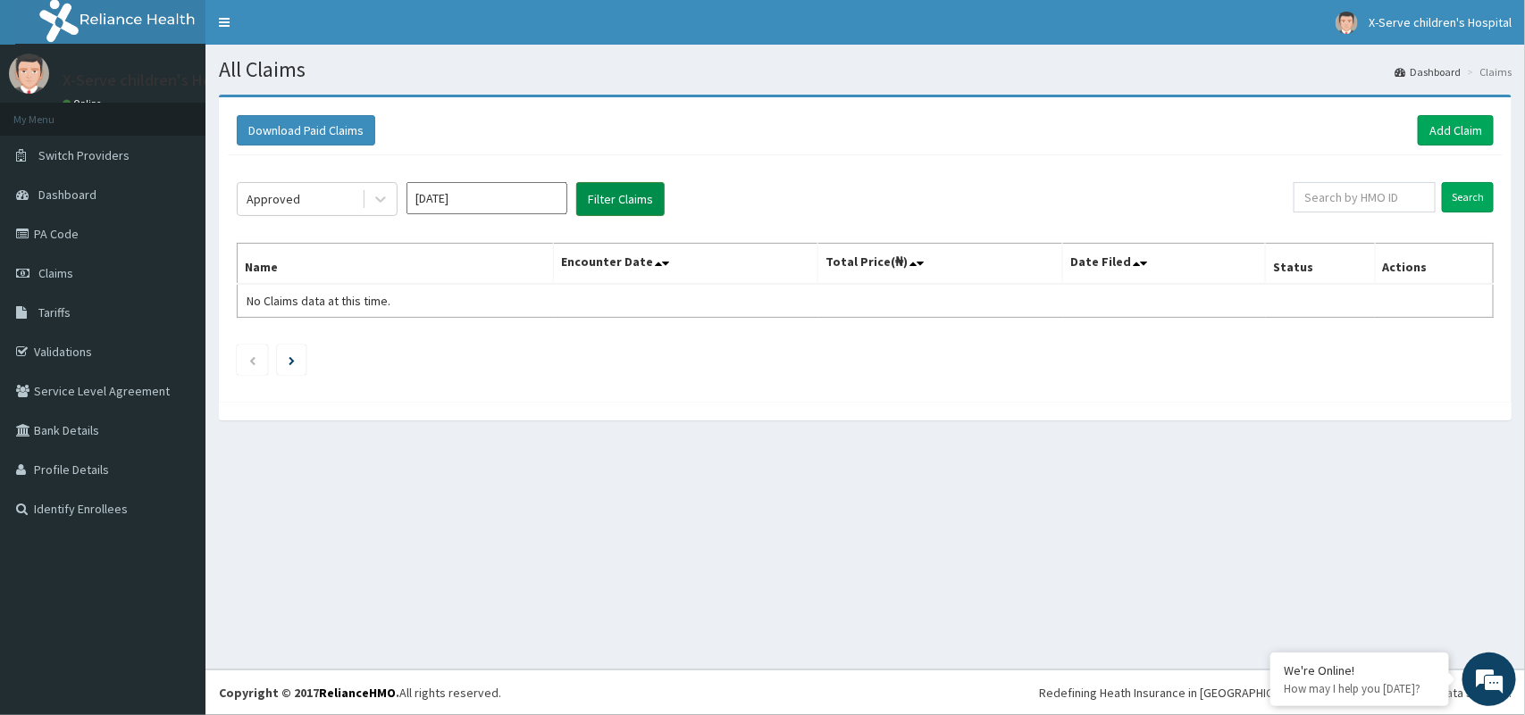
click at [606, 194] on button "Filter Claims" at bounding box center [620, 199] width 88 height 34
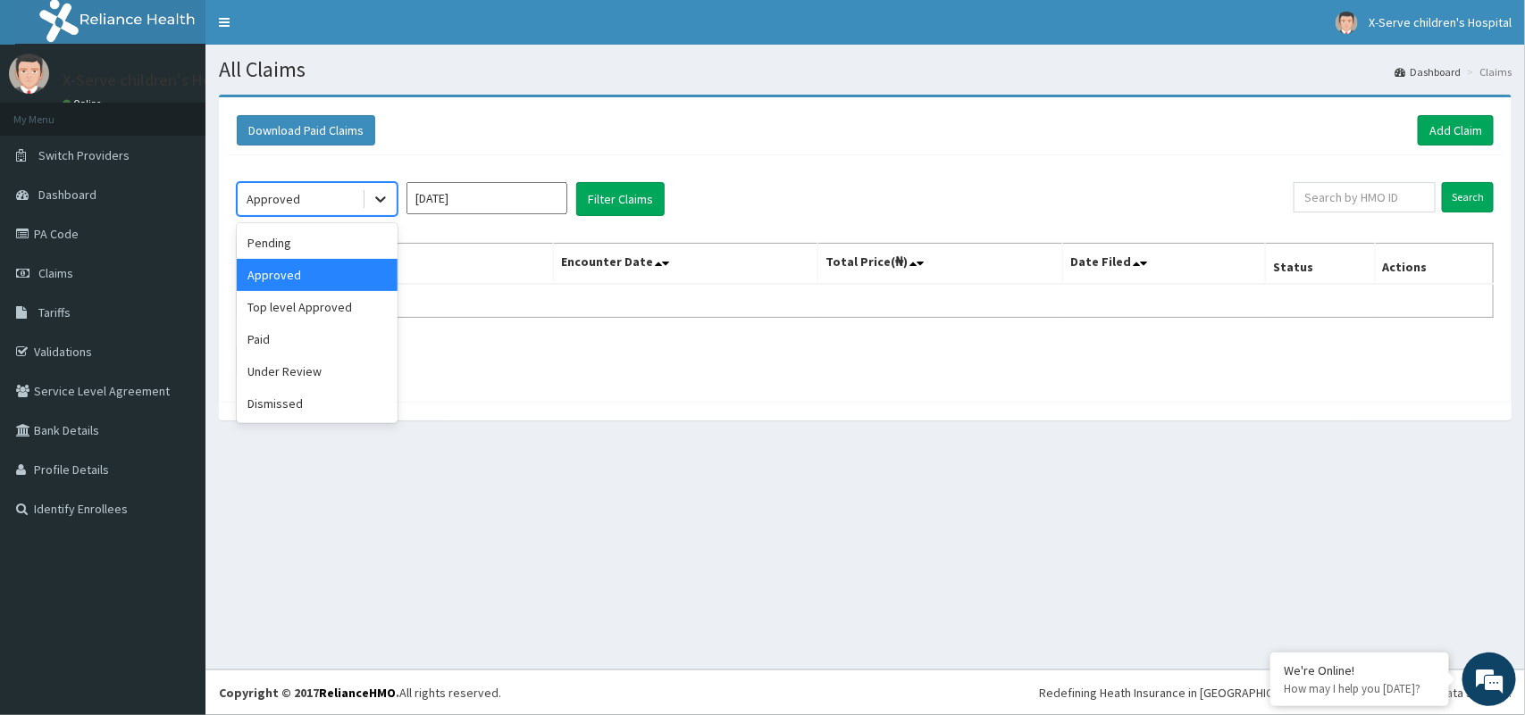
click at [377, 198] on icon at bounding box center [380, 200] width 11 height 6
drag, startPoint x: 377, startPoint y: 198, endPoint x: 369, endPoint y: 206, distance: 11.4
click at [369, 206] on div at bounding box center [380, 199] width 32 height 32
click at [386, 197] on icon at bounding box center [381, 199] width 18 height 18
click at [338, 332] on div "Paid" at bounding box center [317, 339] width 161 height 32
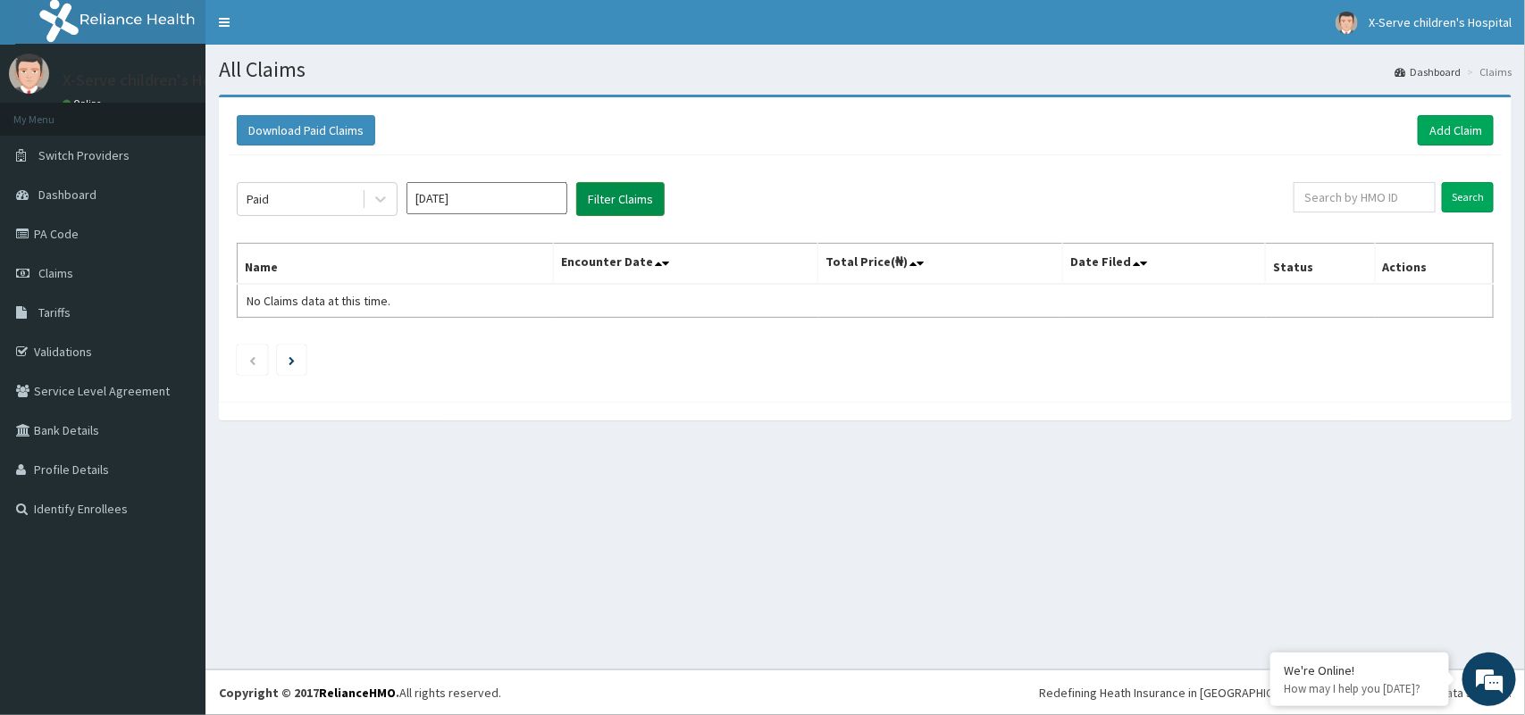
click at [634, 192] on button "Filter Claims" at bounding box center [620, 199] width 88 height 34
click at [632, 192] on button "Filter Claims" at bounding box center [620, 199] width 88 height 34
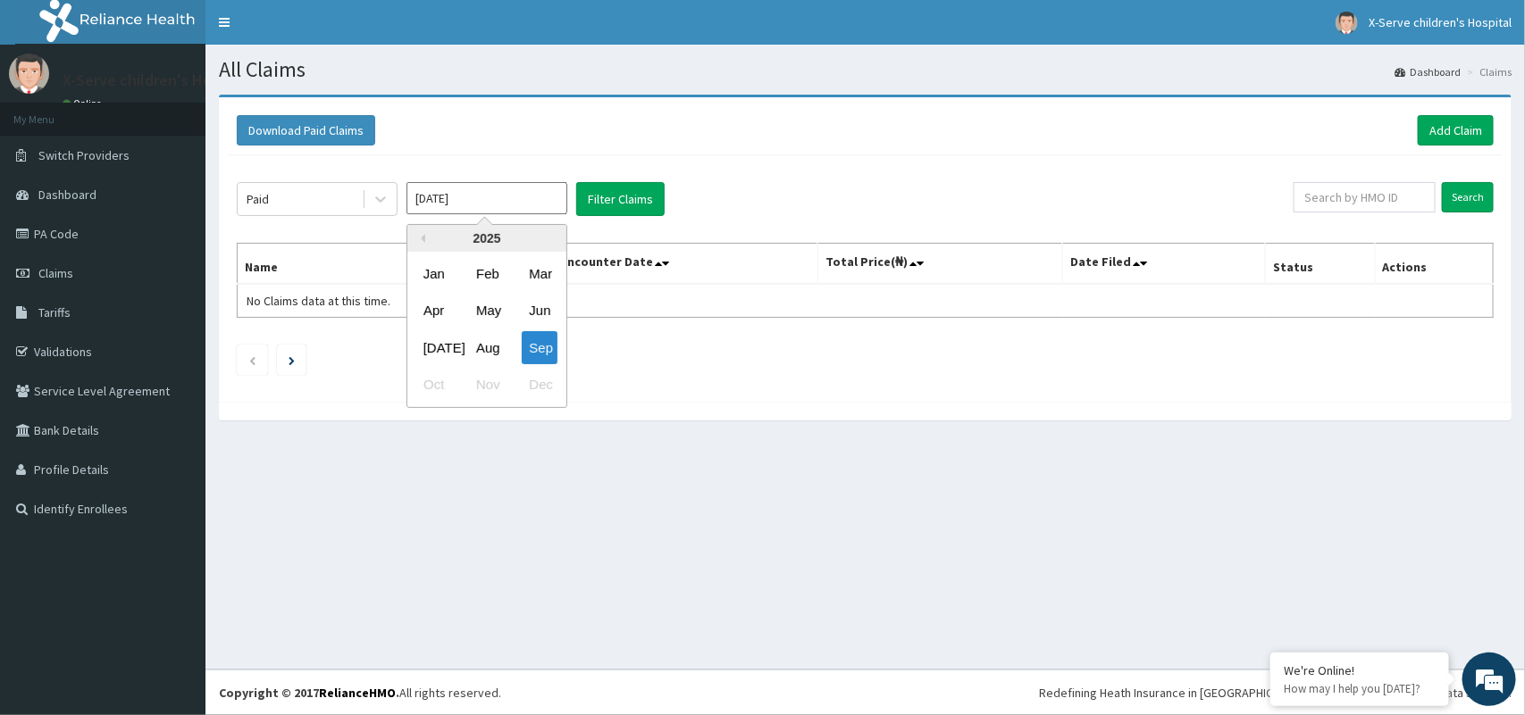
click at [531, 203] on input "[DATE]" at bounding box center [486, 198] width 161 height 32
click at [506, 349] on div "Jul Aug Sep" at bounding box center [486, 348] width 159 height 37
click at [488, 349] on div "Aug" at bounding box center [487, 347] width 36 height 33
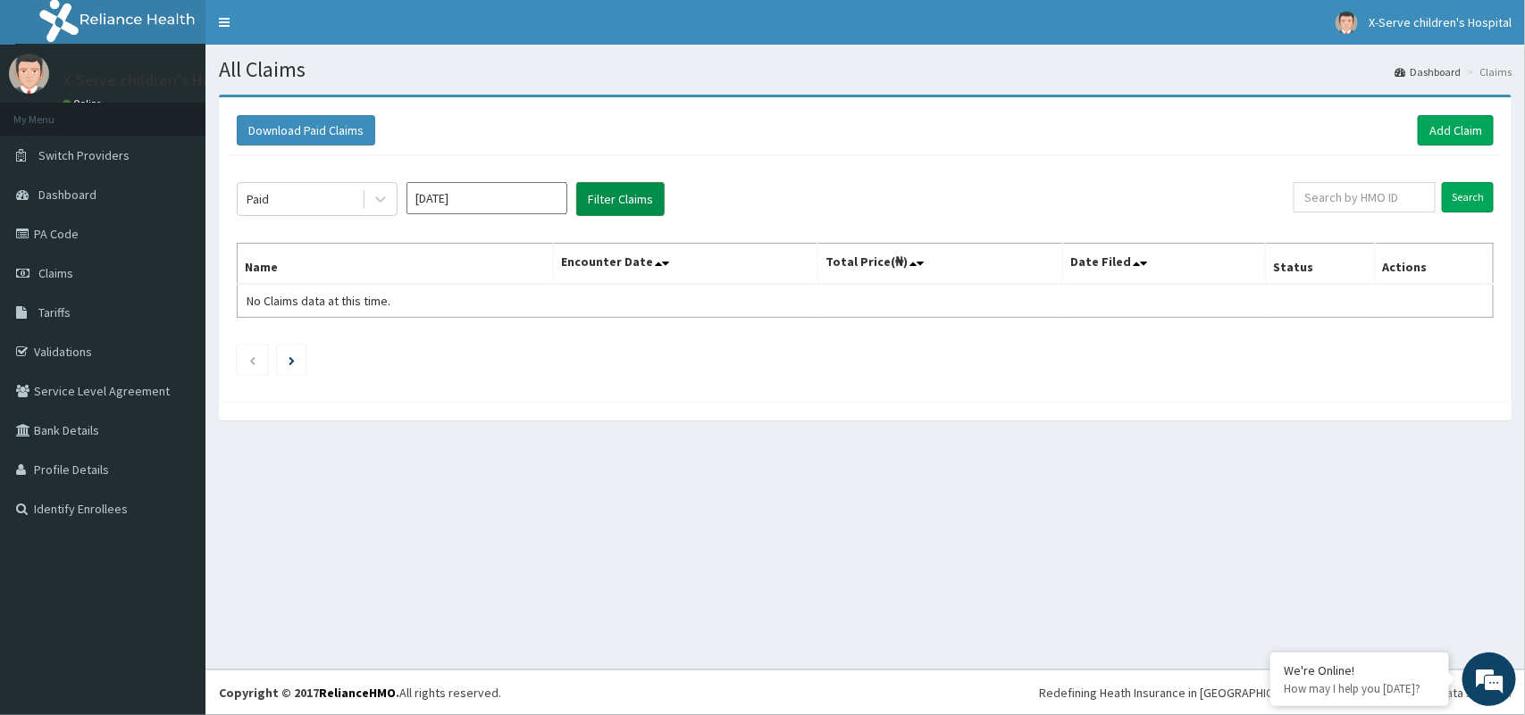
click at [632, 190] on button "Filter Claims" at bounding box center [620, 199] width 88 height 34
click at [636, 207] on button "Filter Claims" at bounding box center [620, 199] width 88 height 34
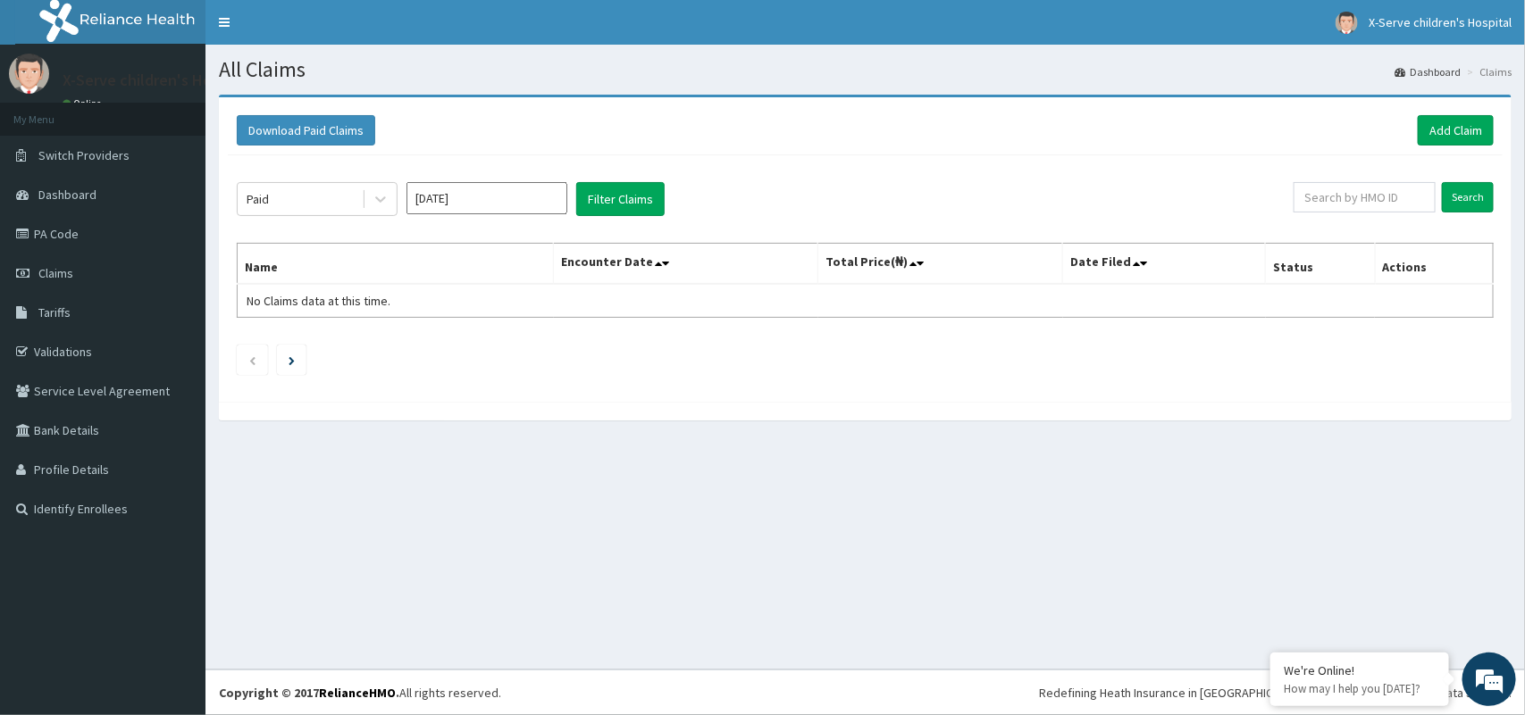
click at [626, 180] on div "Paid Aug 2025 Filter Claims Search Name Encounter Date Total Price(₦) Date File…" at bounding box center [865, 274] width 1275 height 238
click at [632, 201] on button "Filter Claims" at bounding box center [620, 199] width 88 height 34
click at [597, 189] on button "Filter Claims" at bounding box center [620, 199] width 88 height 34
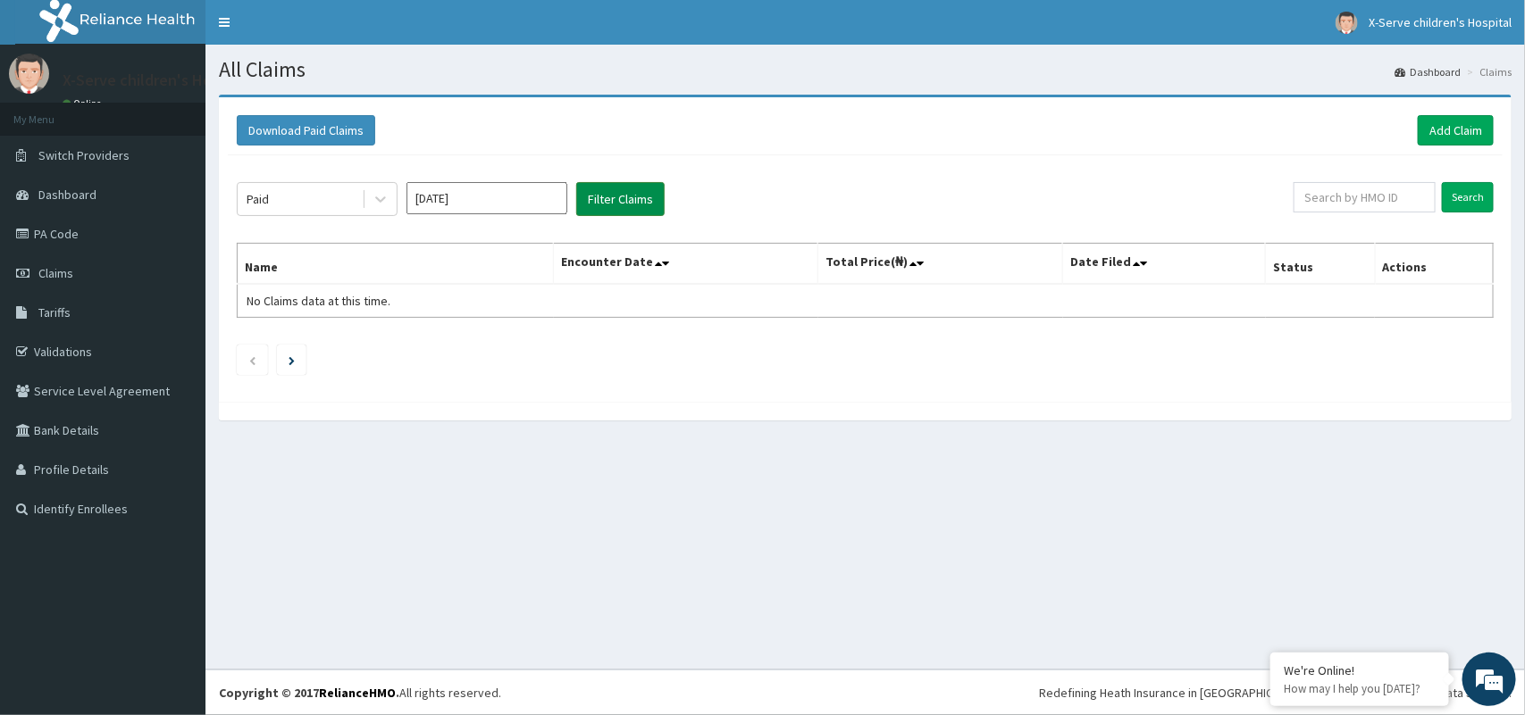
click at [623, 193] on button "Filter Claims" at bounding box center [620, 199] width 88 height 34
click at [573, 204] on div "Paid Aug 2025 Filter Claims" at bounding box center [765, 199] width 1057 height 34
click at [381, 198] on icon at bounding box center [381, 199] width 18 height 18
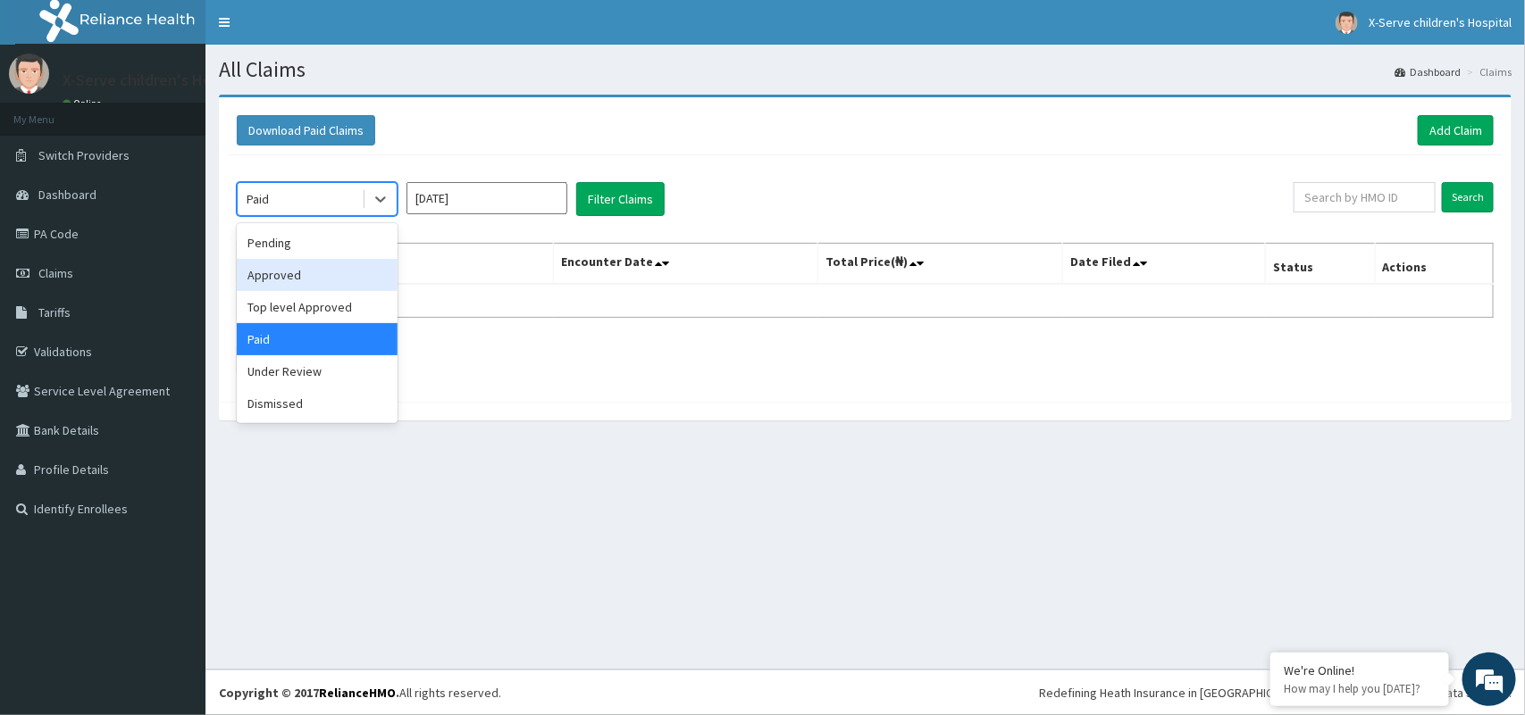
click at [348, 274] on div "Approved" at bounding box center [317, 275] width 161 height 32
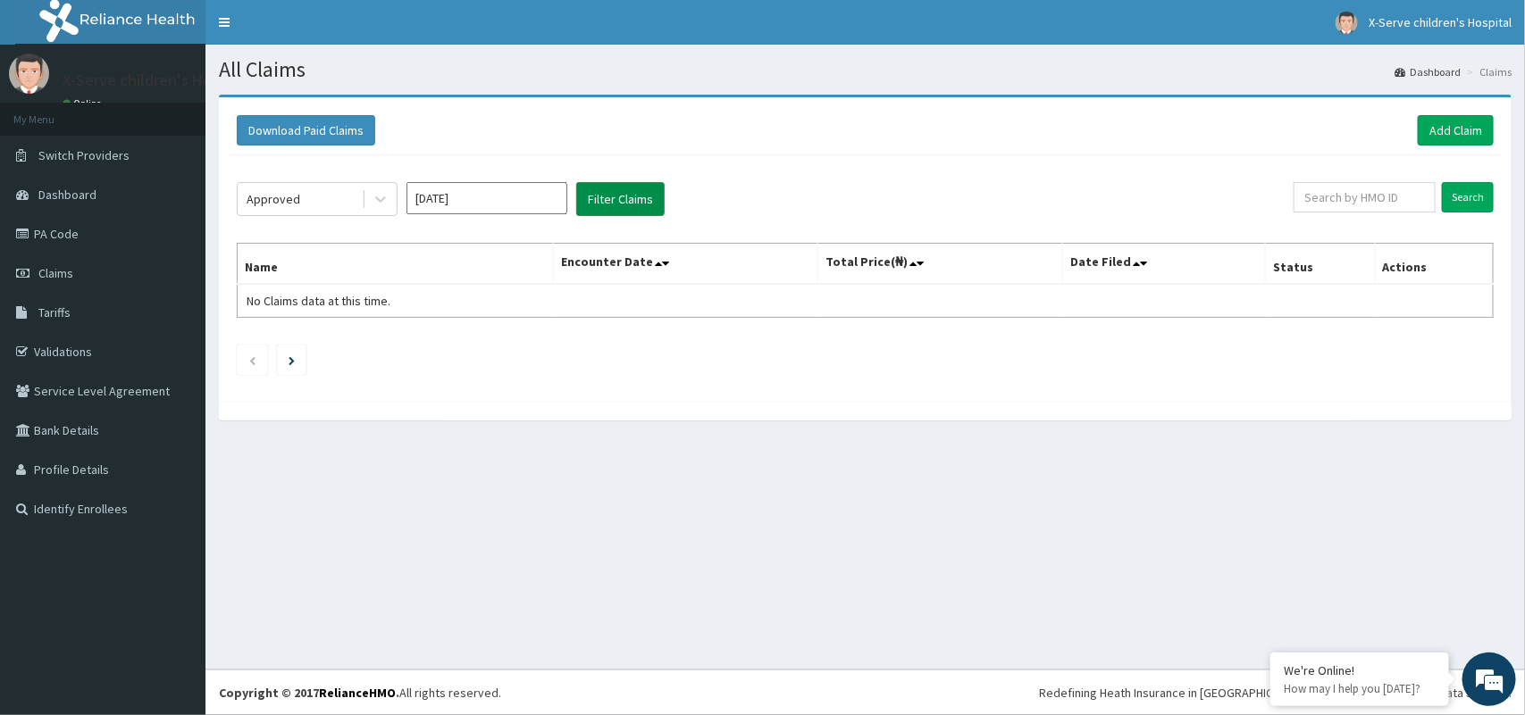
click at [609, 197] on button "Filter Claims" at bounding box center [620, 199] width 88 height 34
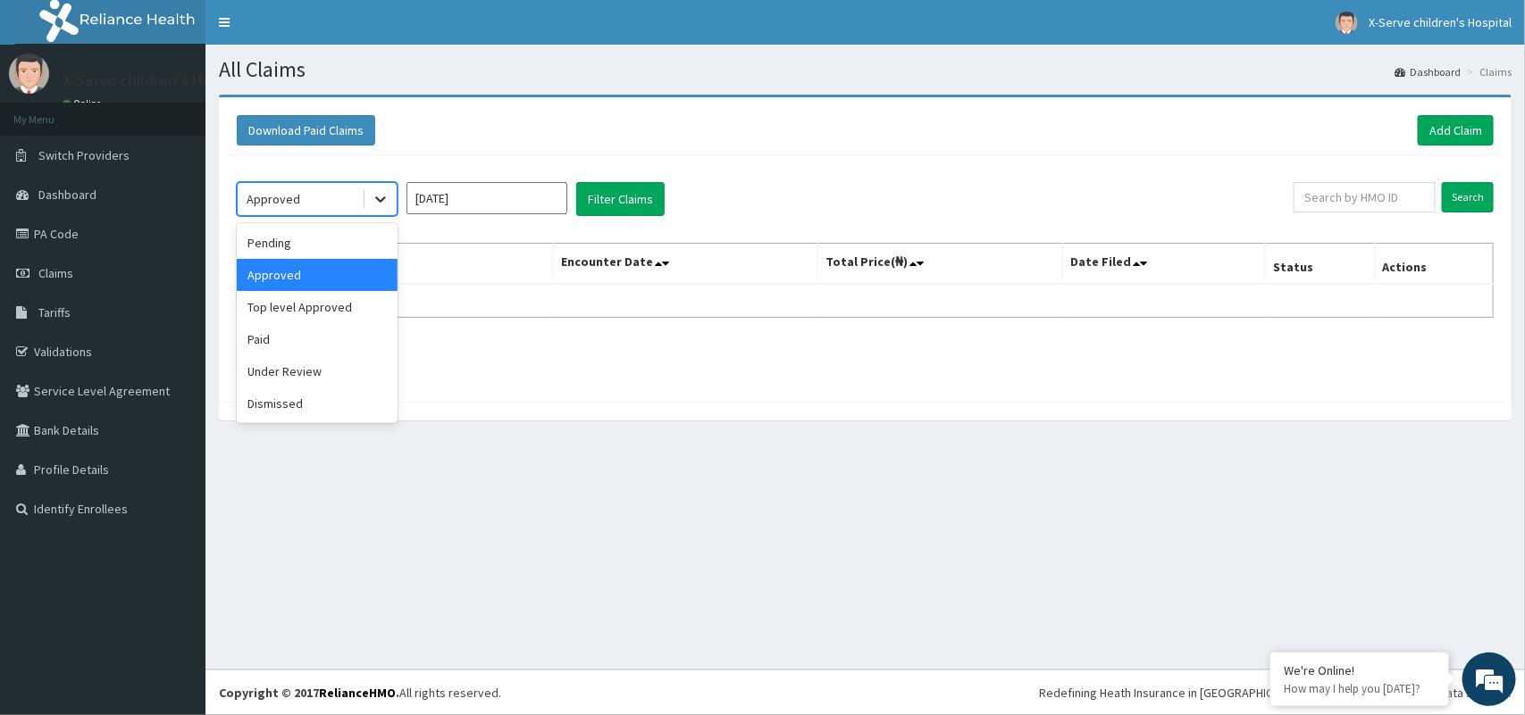
click at [385, 201] on icon at bounding box center [381, 199] width 18 height 18
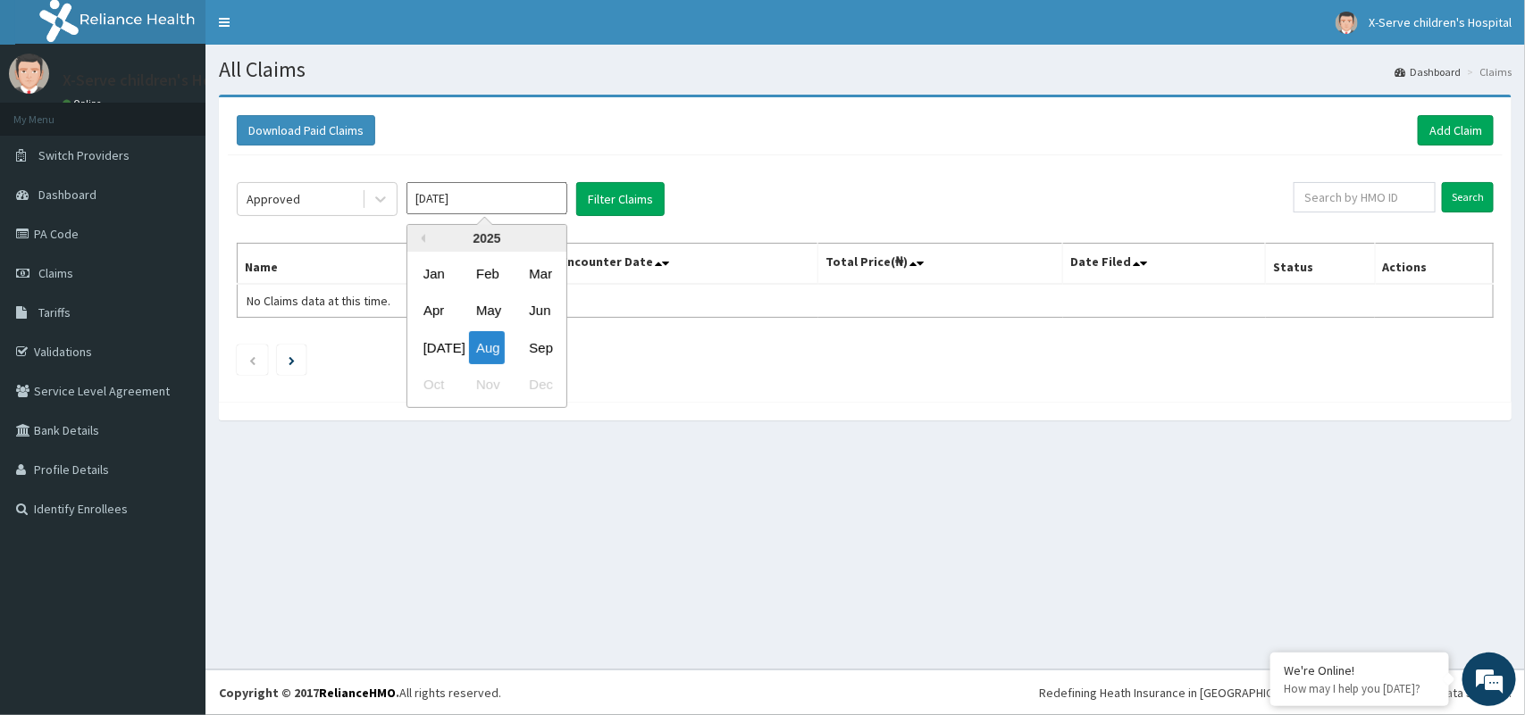
click at [483, 205] on input "[DATE]" at bounding box center [486, 198] width 161 height 32
click at [627, 185] on button "Filter Claims" at bounding box center [620, 199] width 88 height 34
click at [372, 199] on icon at bounding box center [381, 199] width 18 height 18
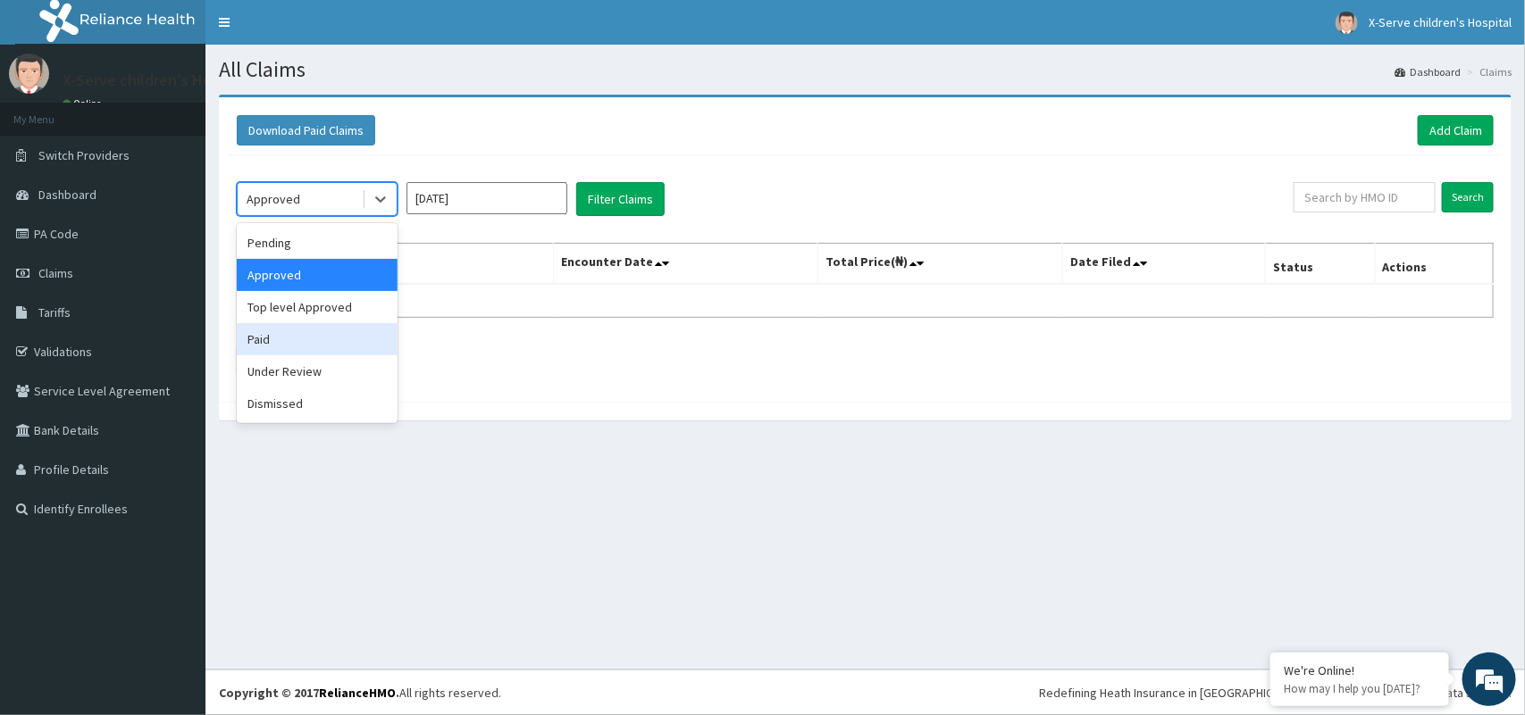
click at [327, 332] on div "Paid" at bounding box center [317, 339] width 161 height 32
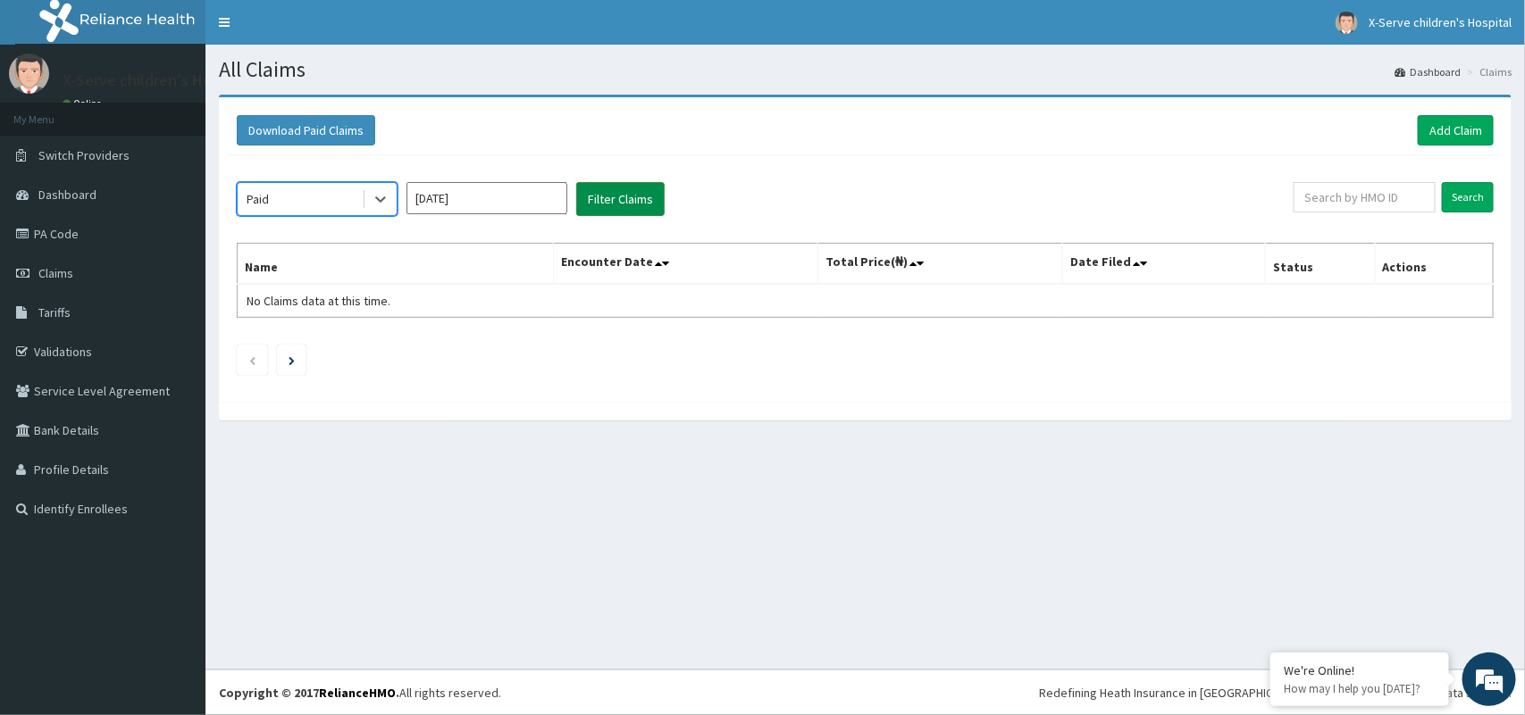
click at [612, 188] on button "Filter Claims" at bounding box center [620, 199] width 88 height 34
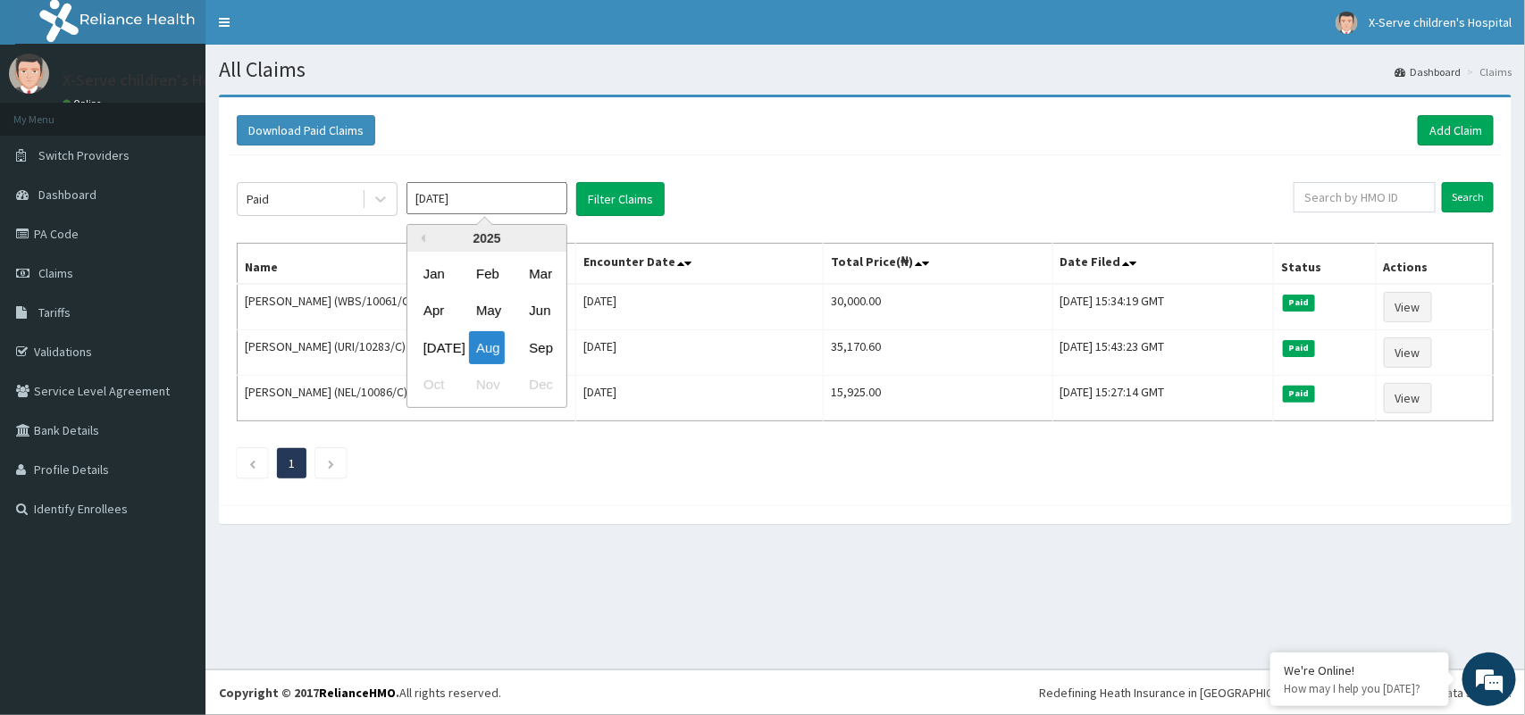
click at [549, 214] on input "[DATE]" at bounding box center [486, 198] width 161 height 32
click at [556, 353] on div "Sep" at bounding box center [540, 347] width 36 height 33
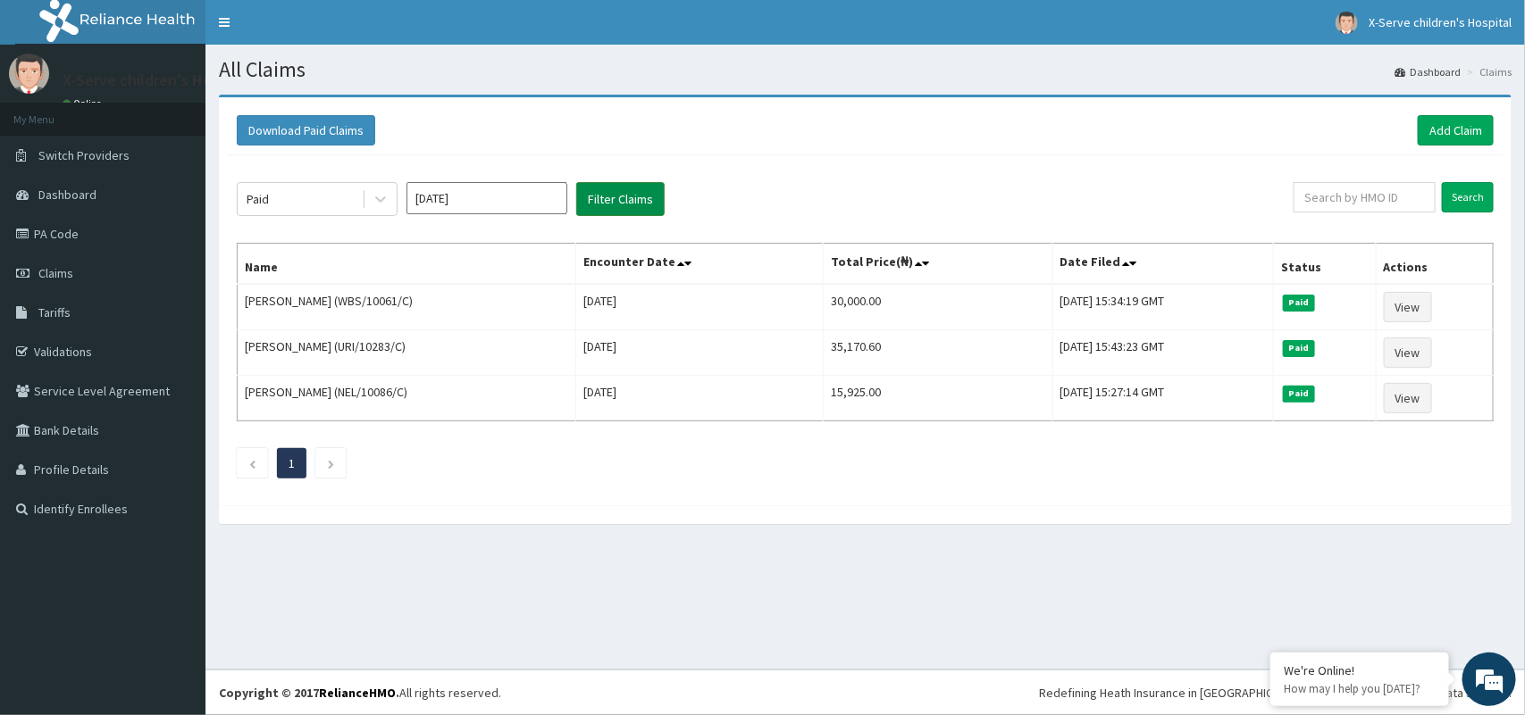
click at [615, 203] on button "Filter Claims" at bounding box center [620, 199] width 88 height 34
click at [634, 197] on button "Filter Claims" at bounding box center [620, 199] width 88 height 34
click at [632, 192] on button "Filter Claims" at bounding box center [620, 199] width 88 height 34
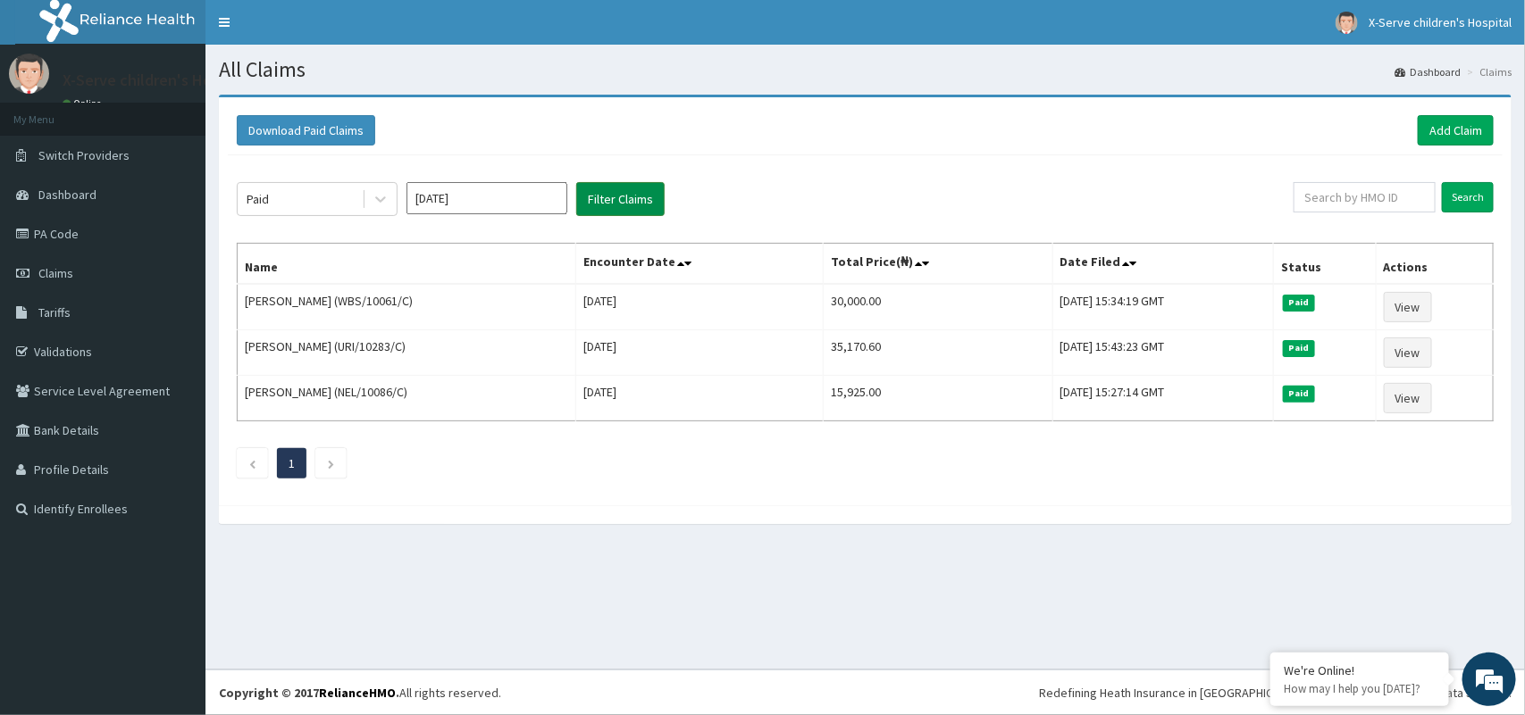
drag, startPoint x: 844, startPoint y: 163, endPoint x: 582, endPoint y: 199, distance: 265.0
click at [582, 199] on div "Paid Sep 2025 Filter Claims Search Name Encounter Date Total Price(₦) Date File…" at bounding box center [865, 325] width 1275 height 341
click at [387, 194] on icon at bounding box center [381, 199] width 18 height 18
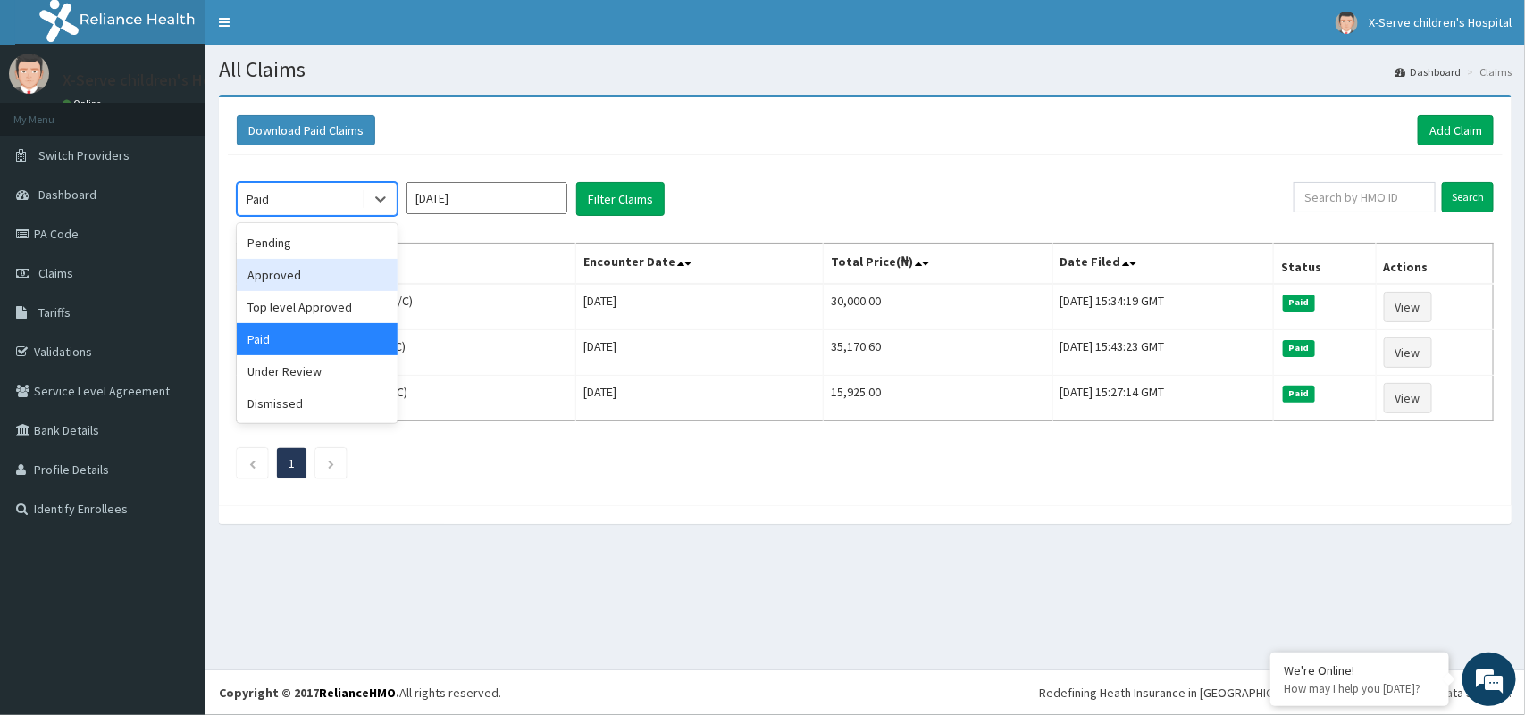
click at [340, 283] on div "Approved" at bounding box center [317, 275] width 161 height 32
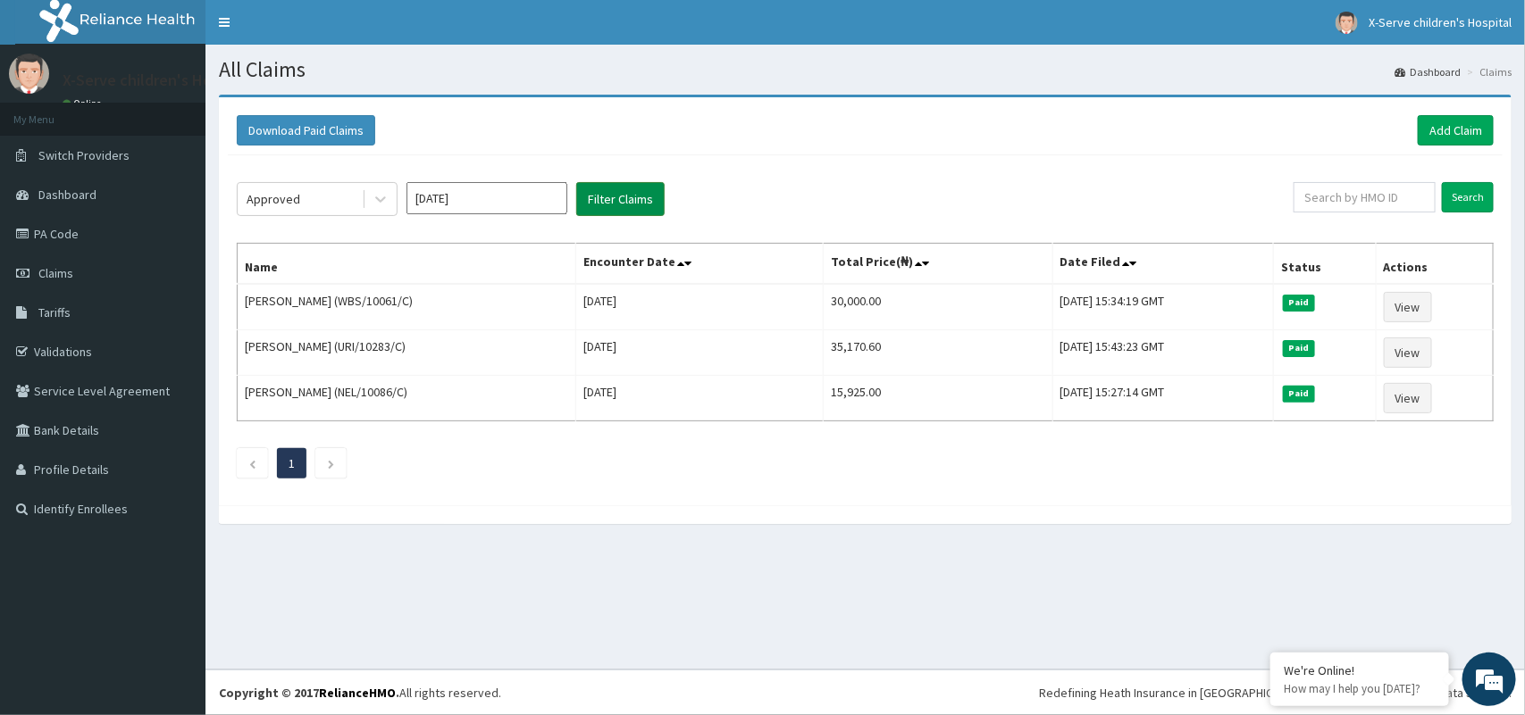
click at [652, 193] on button "Filter Claims" at bounding box center [620, 199] width 88 height 34
click at [640, 186] on button "Filter Claims" at bounding box center [620, 199] width 88 height 34
click at [645, 208] on button "Filter Claims" at bounding box center [620, 199] width 88 height 34
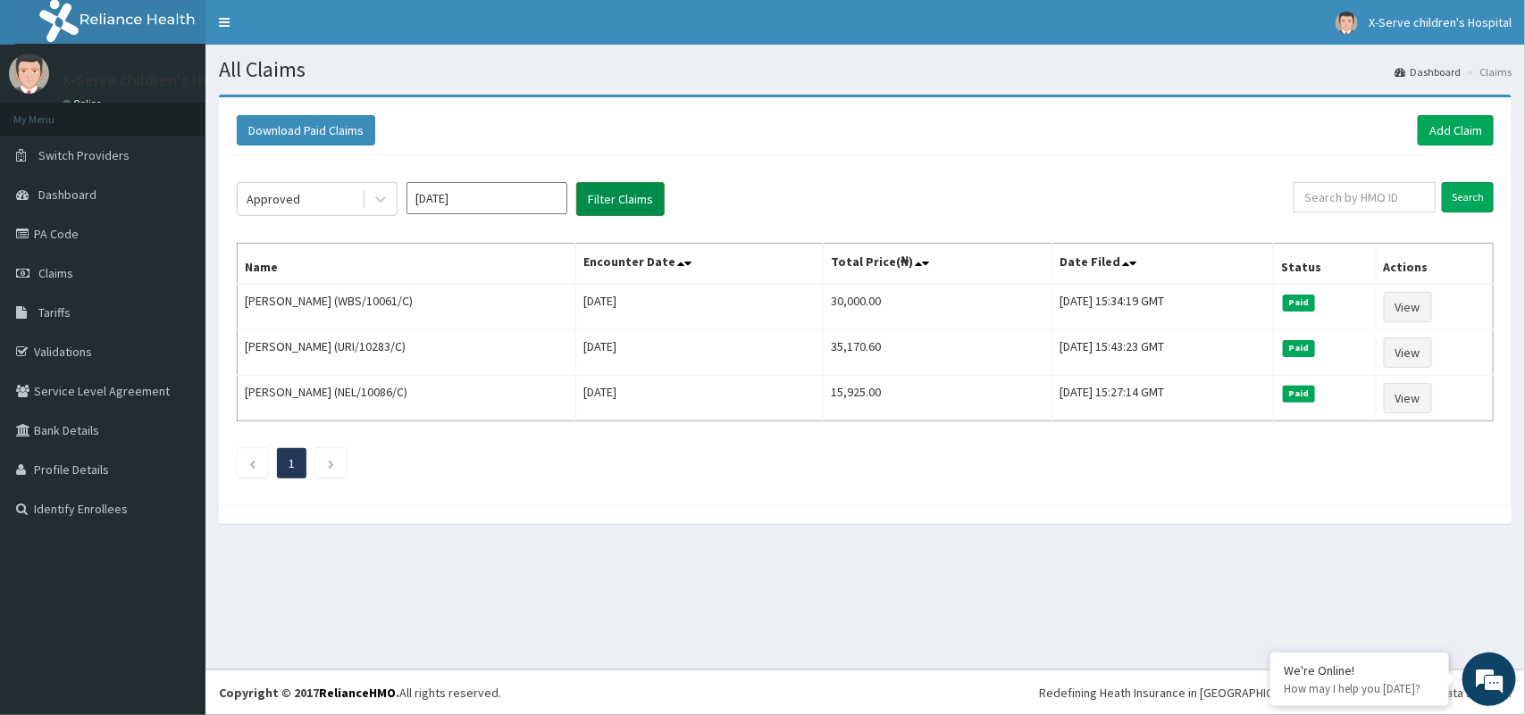
click at [634, 202] on button "Filter Claims" at bounding box center [620, 199] width 88 height 34
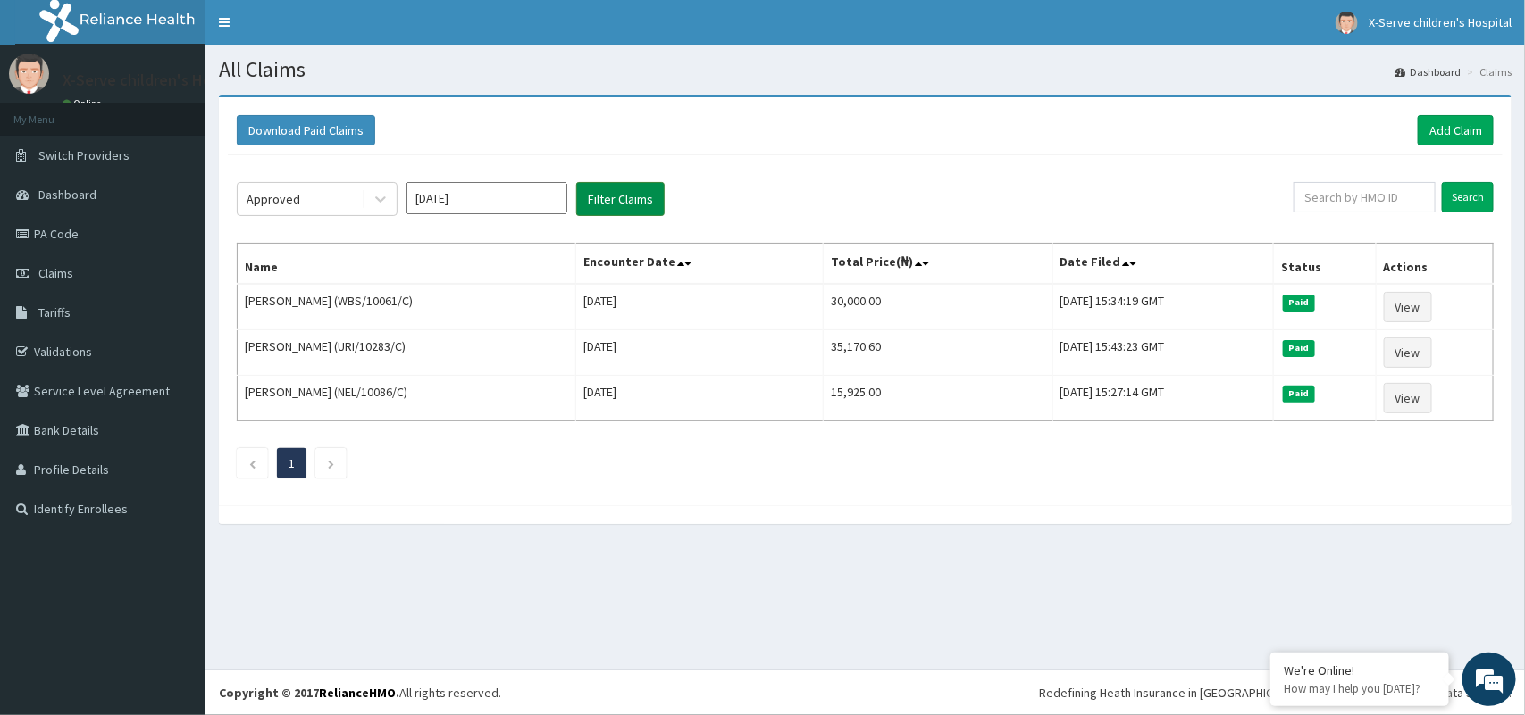
click at [634, 202] on button "Filter Claims" at bounding box center [620, 199] width 88 height 34
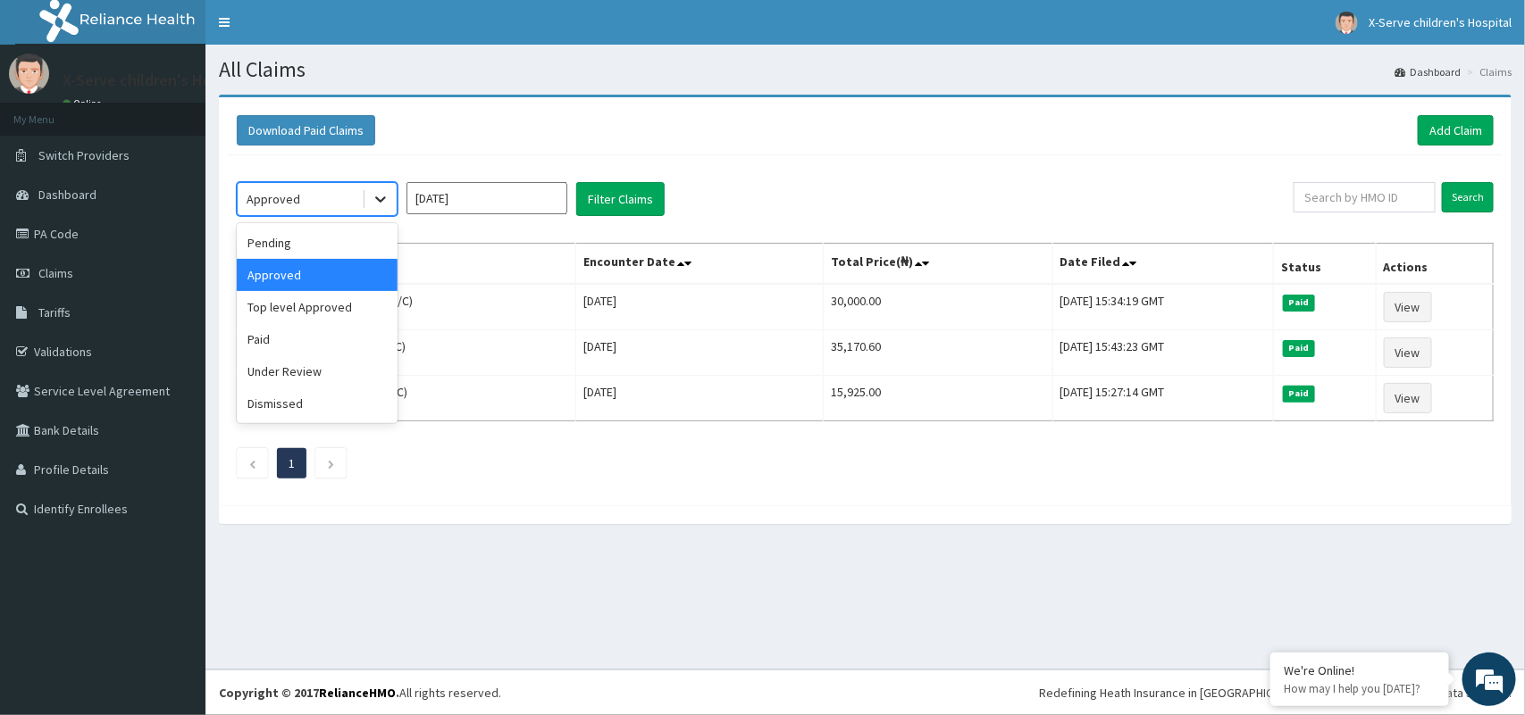
click at [384, 199] on icon at bounding box center [380, 200] width 11 height 6
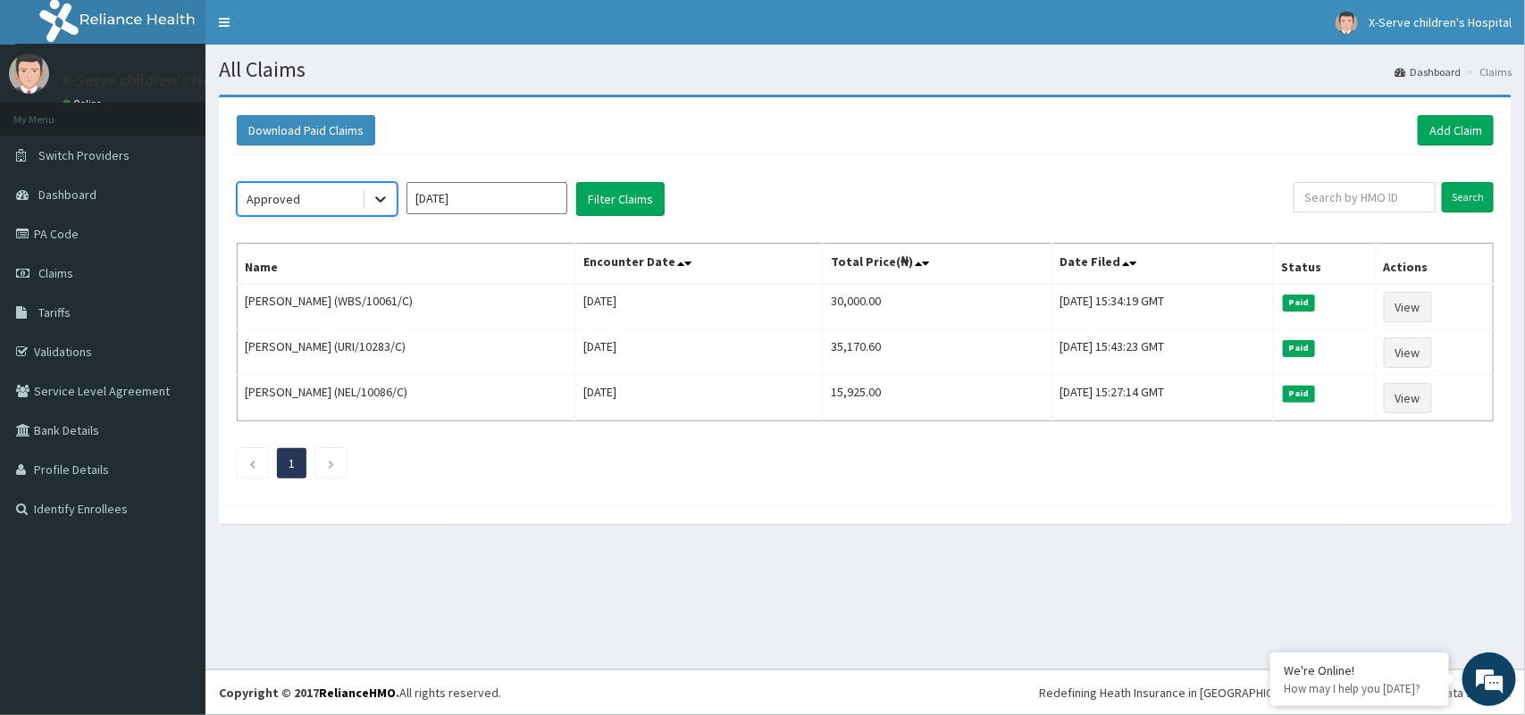
click at [384, 199] on icon at bounding box center [380, 200] width 11 height 6
click at [646, 220] on div "Approved Sep 2025 Filter Claims Search Name Encounter Date Total Price(₦) Date …" at bounding box center [865, 325] width 1275 height 341
click at [640, 210] on button "Filter Claims" at bounding box center [620, 199] width 88 height 34
click at [389, 204] on div at bounding box center [380, 199] width 32 height 32
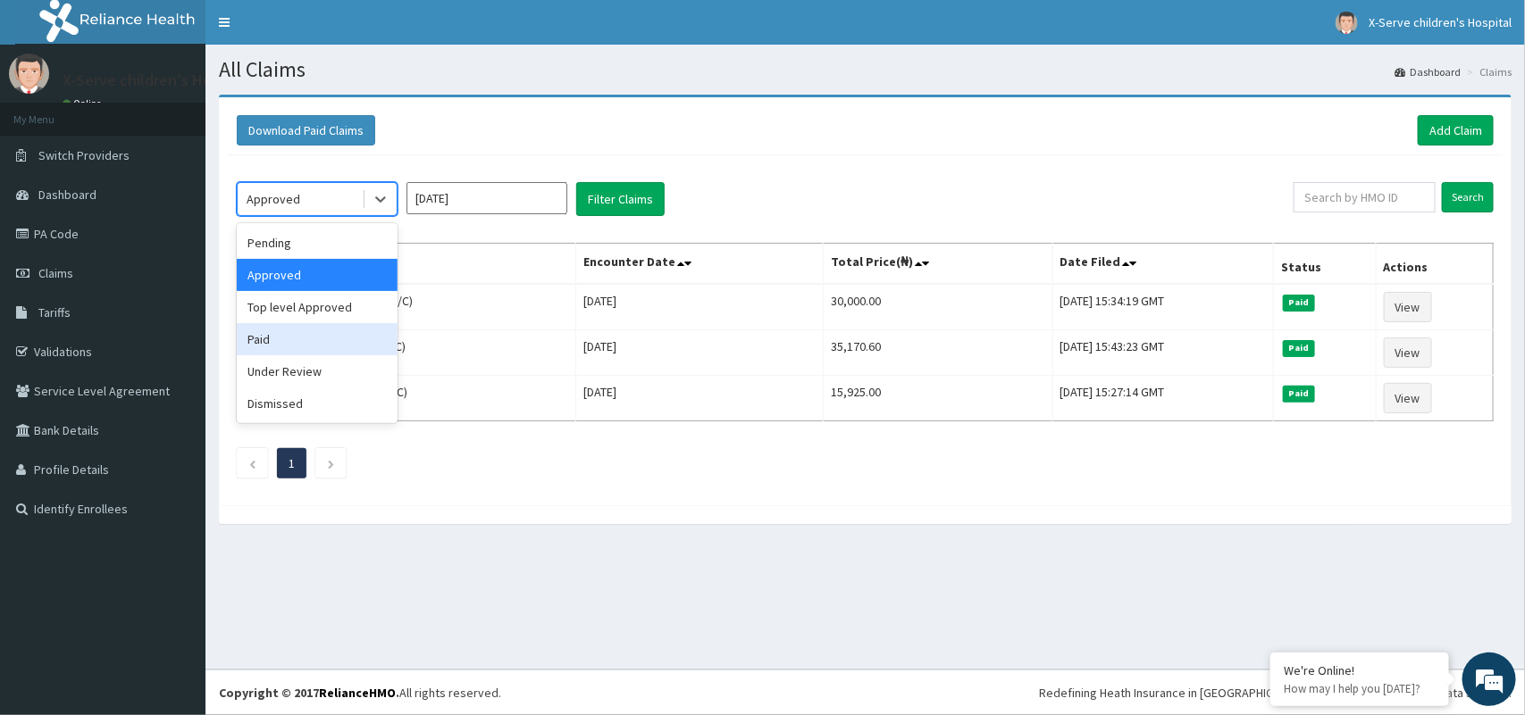
click at [311, 339] on div "Paid" at bounding box center [317, 339] width 161 height 32
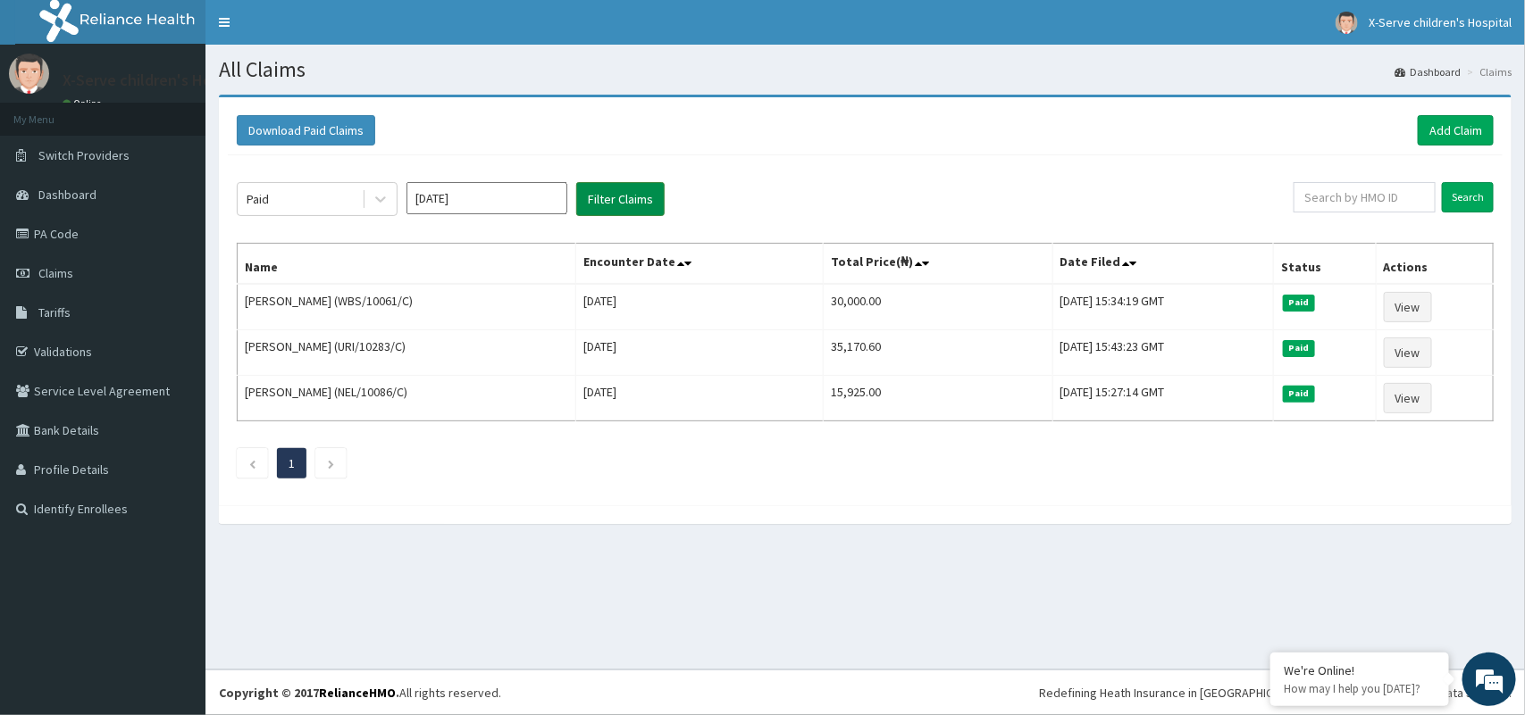
click at [640, 185] on button "Filter Claims" at bounding box center [620, 199] width 88 height 34
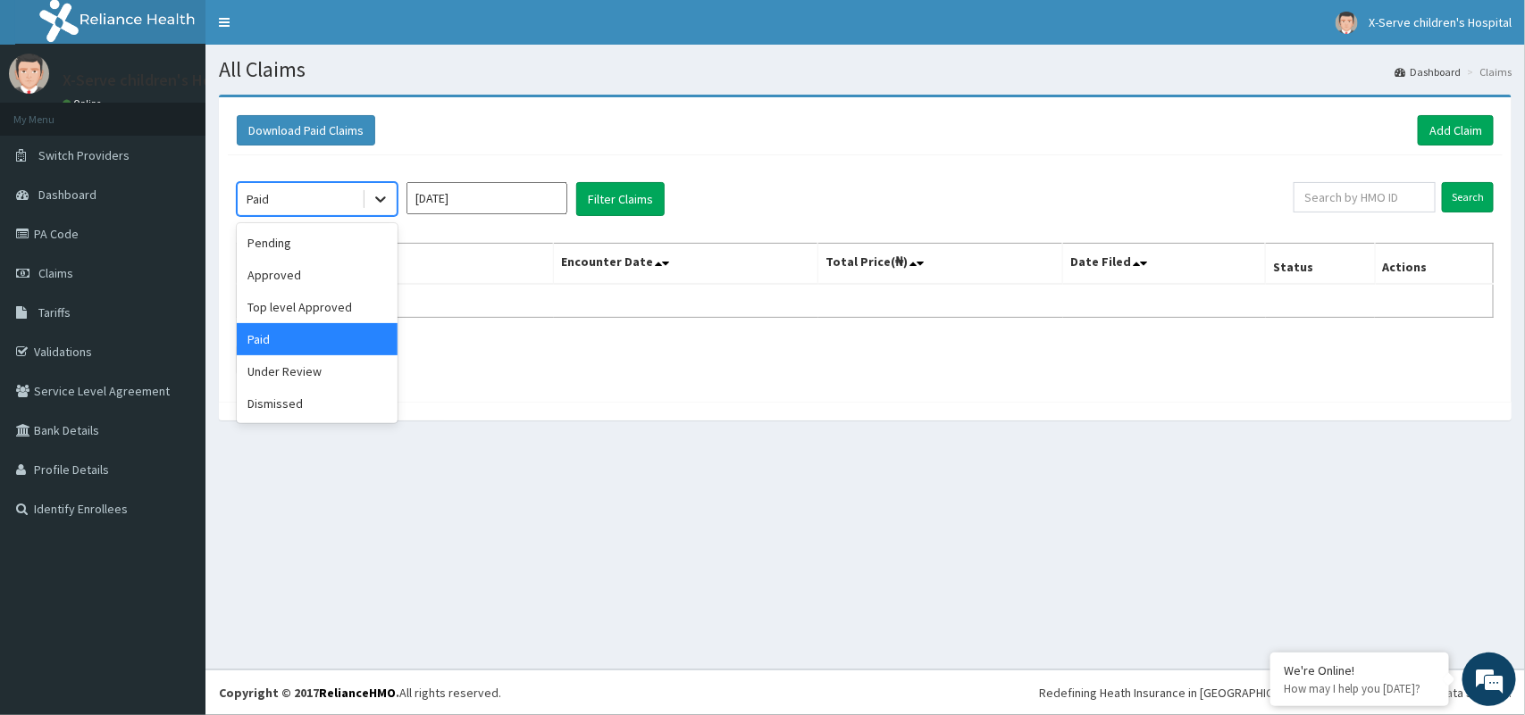
click at [372, 193] on icon at bounding box center [381, 199] width 18 height 18
click at [344, 275] on div "Approved" at bounding box center [317, 275] width 161 height 32
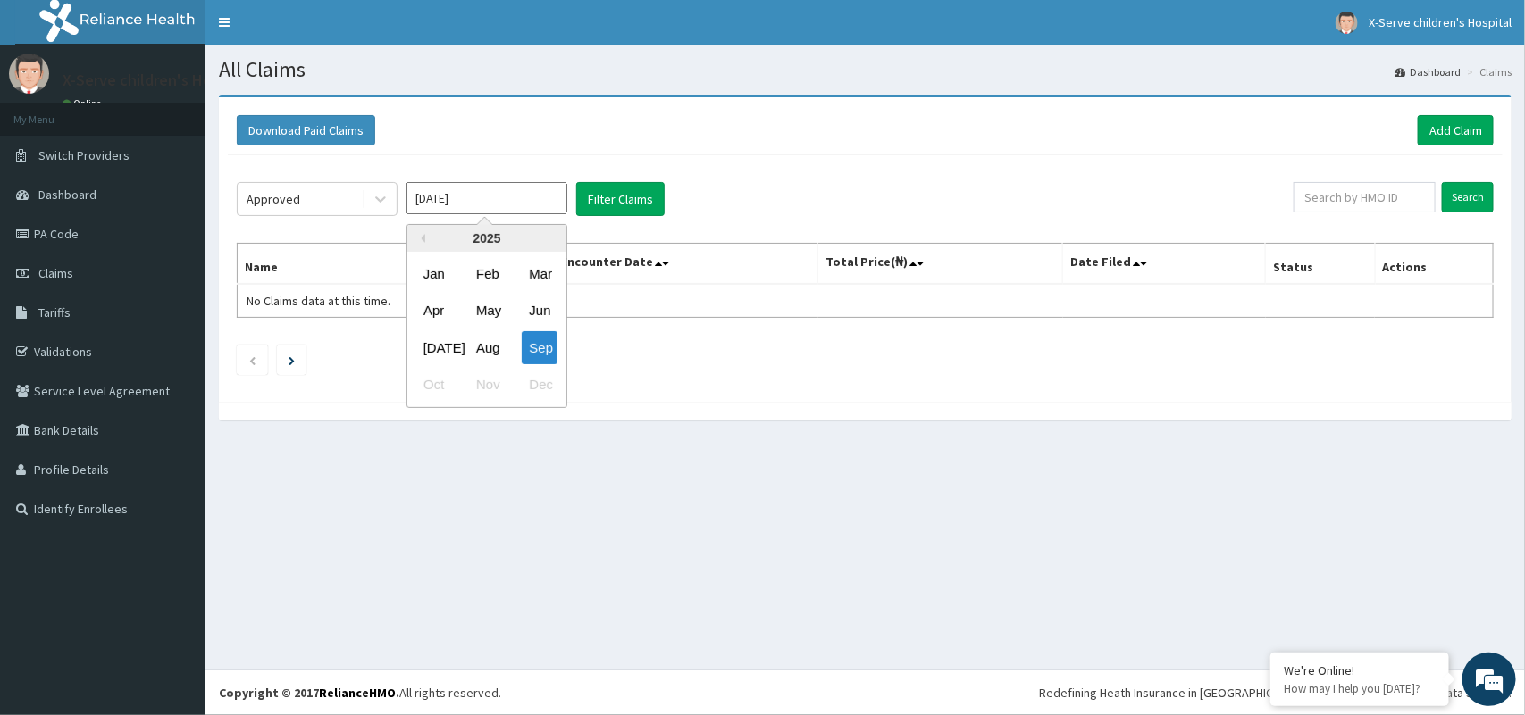
click at [527, 214] on input "[DATE]" at bounding box center [486, 198] width 161 height 32
click at [485, 350] on div "Aug" at bounding box center [487, 347] width 36 height 33
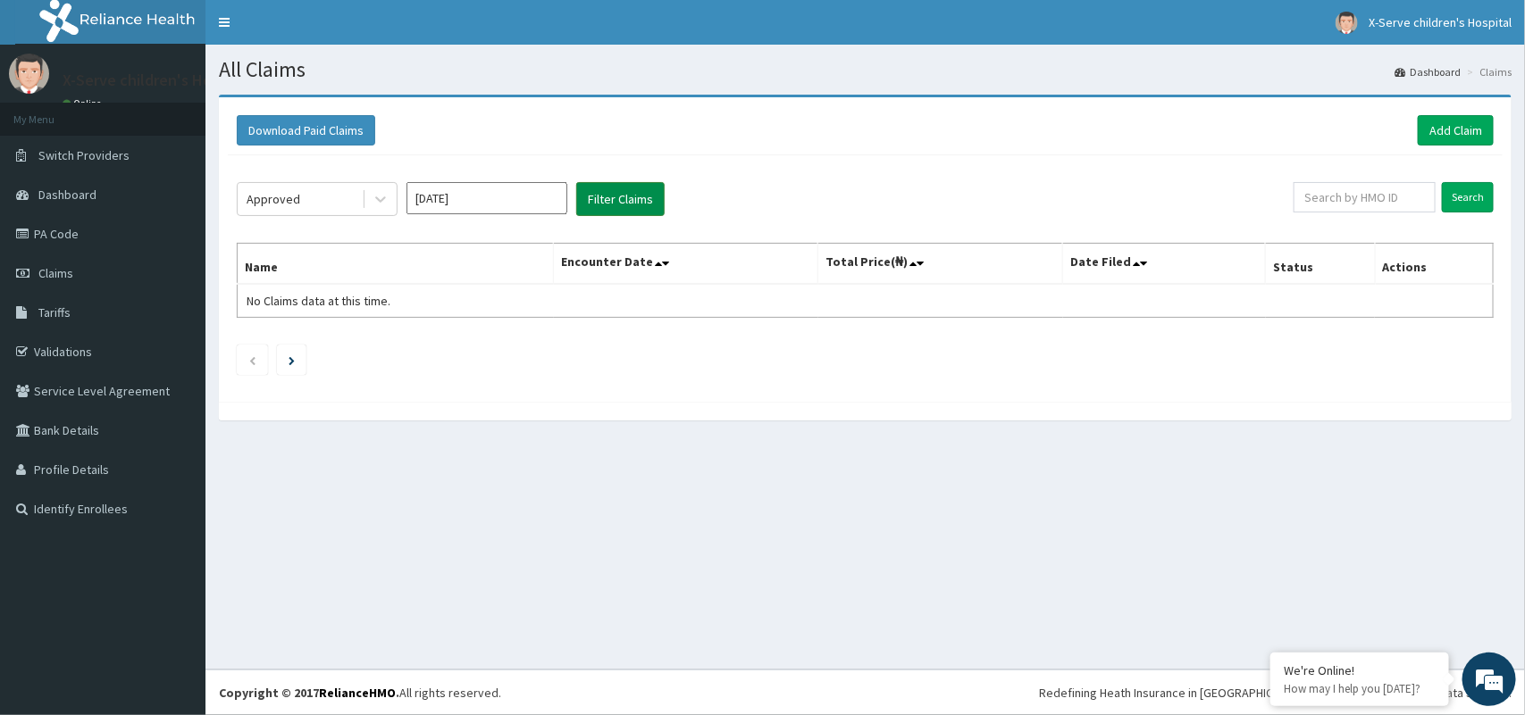
click at [588, 189] on button "Filter Claims" at bounding box center [620, 199] width 88 height 34
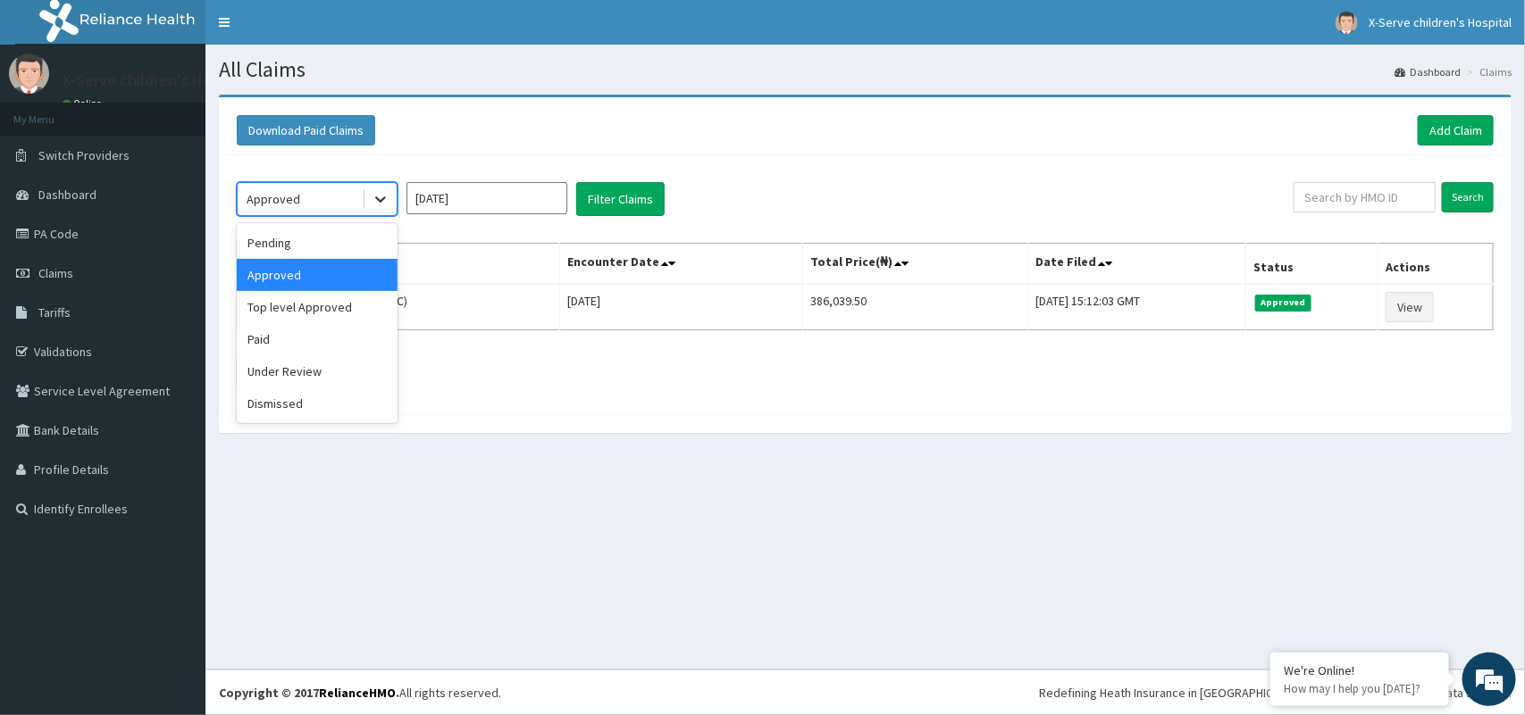
click at [382, 201] on icon at bounding box center [380, 200] width 11 height 6
click at [297, 350] on div "Paid" at bounding box center [317, 339] width 161 height 32
click at [297, 350] on div "option Approved, selected. option Paid focused, 4 of 6. 6 results available. Us…" at bounding box center [865, 280] width 1275 height 250
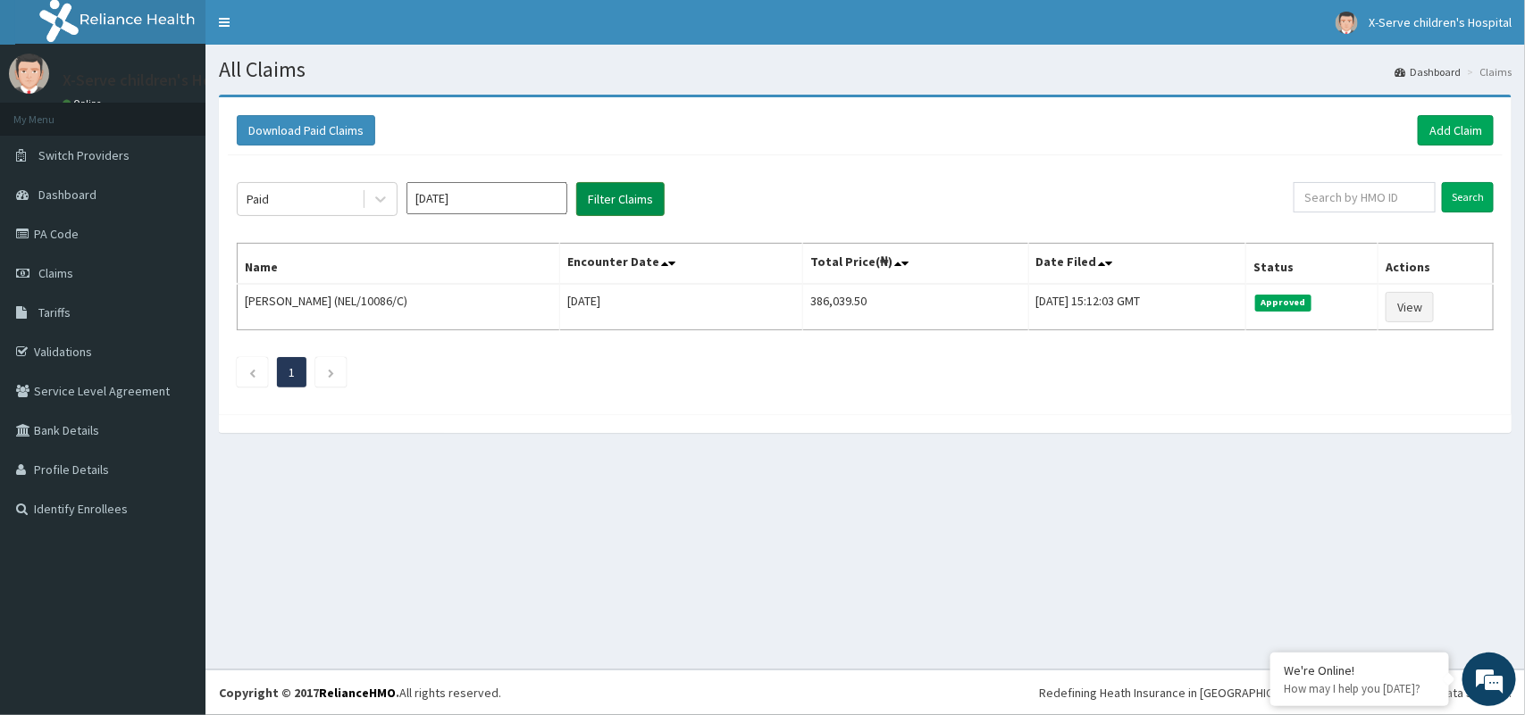
click at [622, 199] on button "Filter Claims" at bounding box center [620, 199] width 88 height 34
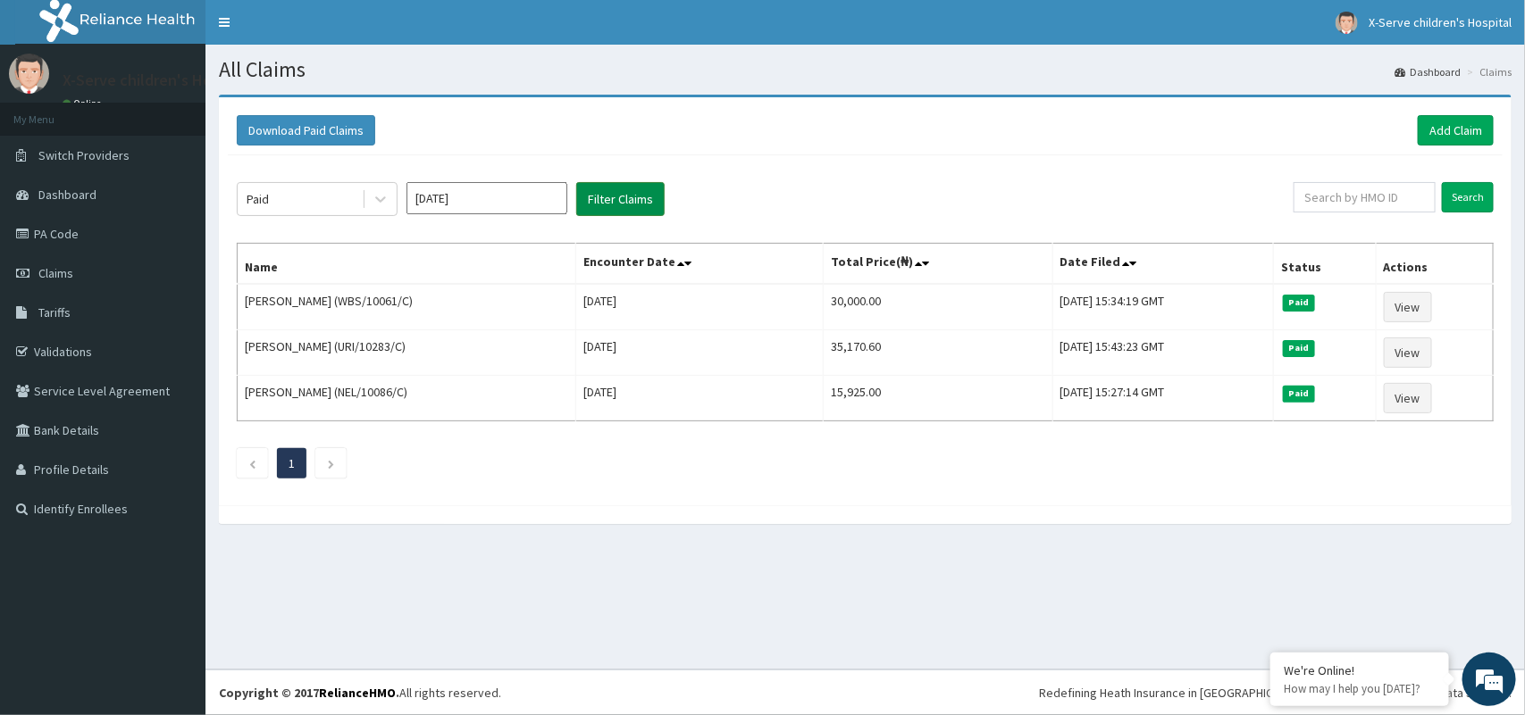
click at [621, 197] on button "Filter Claims" at bounding box center [620, 199] width 88 height 34
click at [387, 195] on icon at bounding box center [381, 199] width 18 height 18
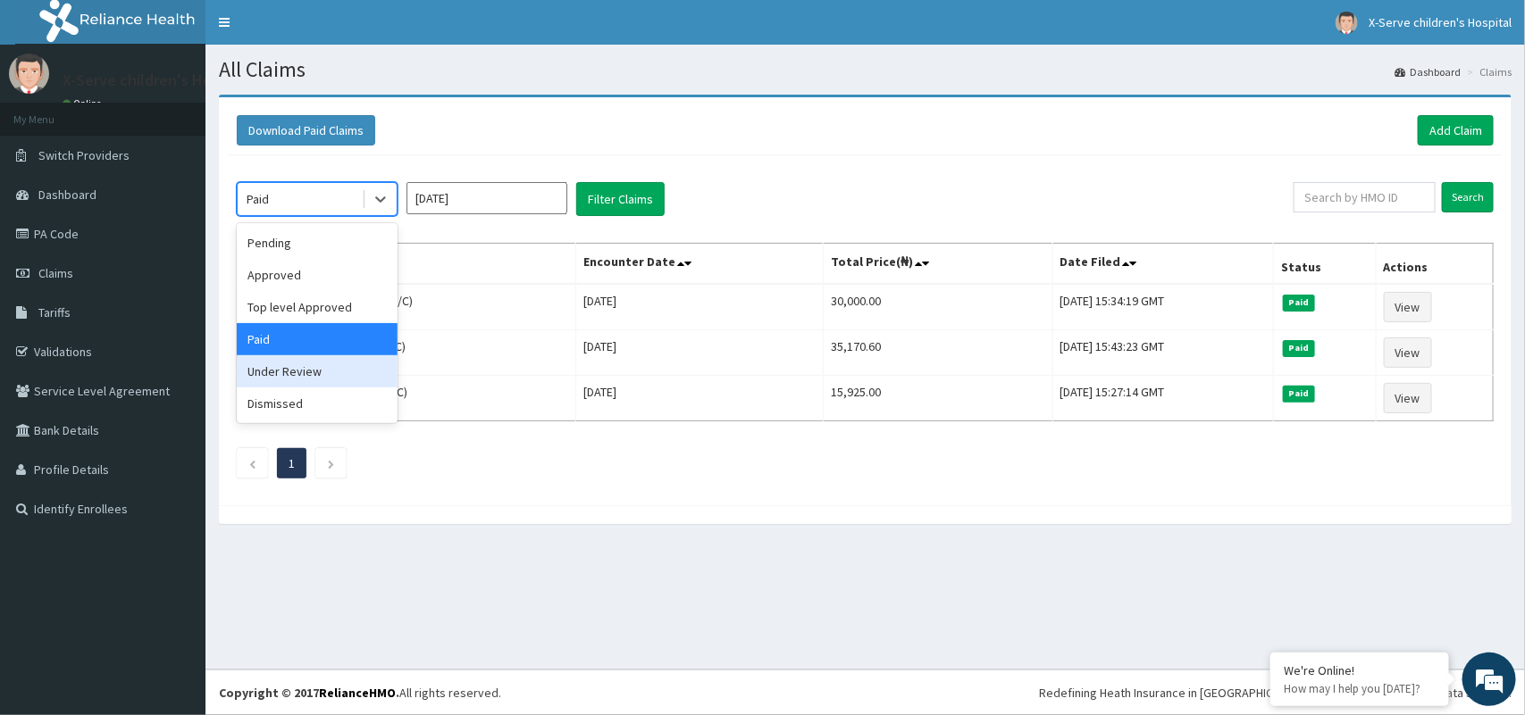
click at [309, 369] on div "Under Review" at bounding box center [317, 372] width 161 height 32
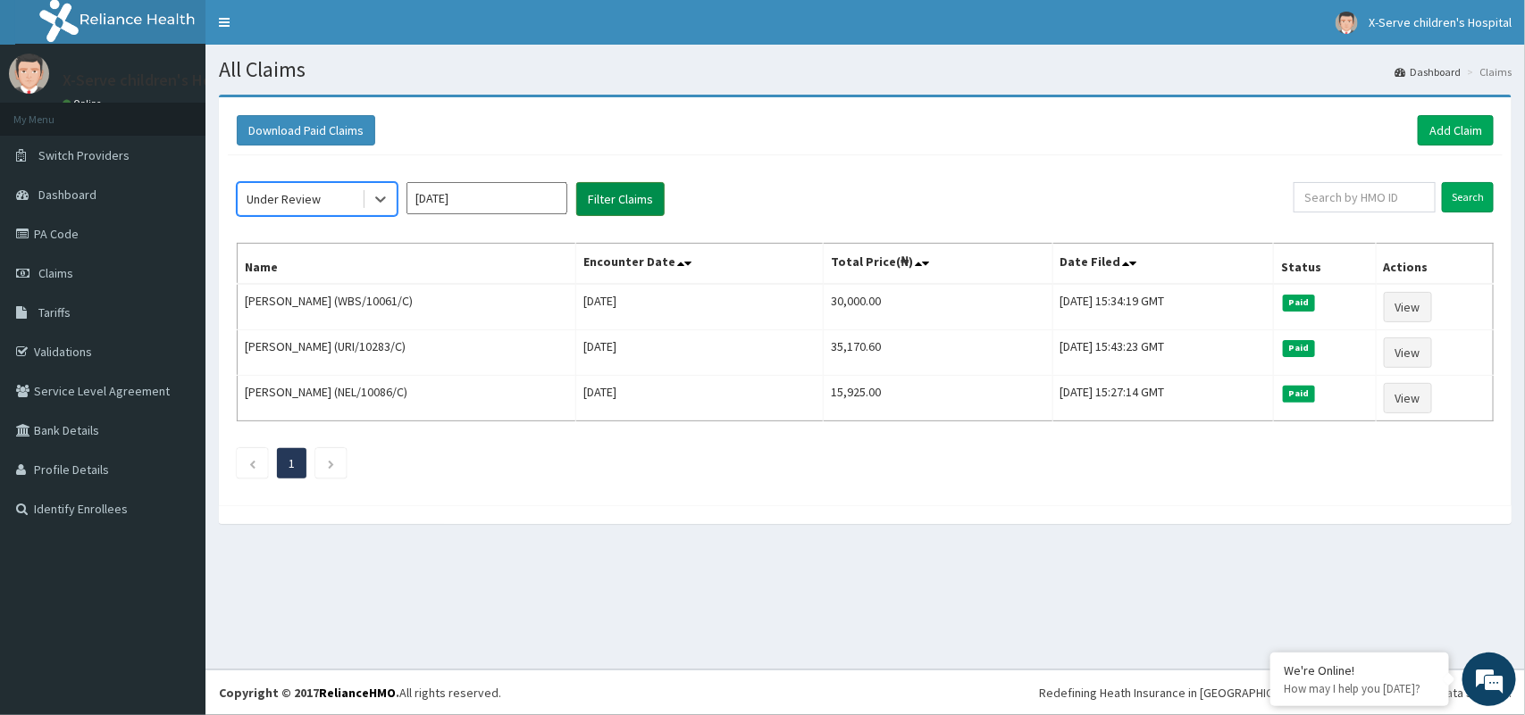
click at [616, 188] on button "Filter Claims" at bounding box center [620, 199] width 88 height 34
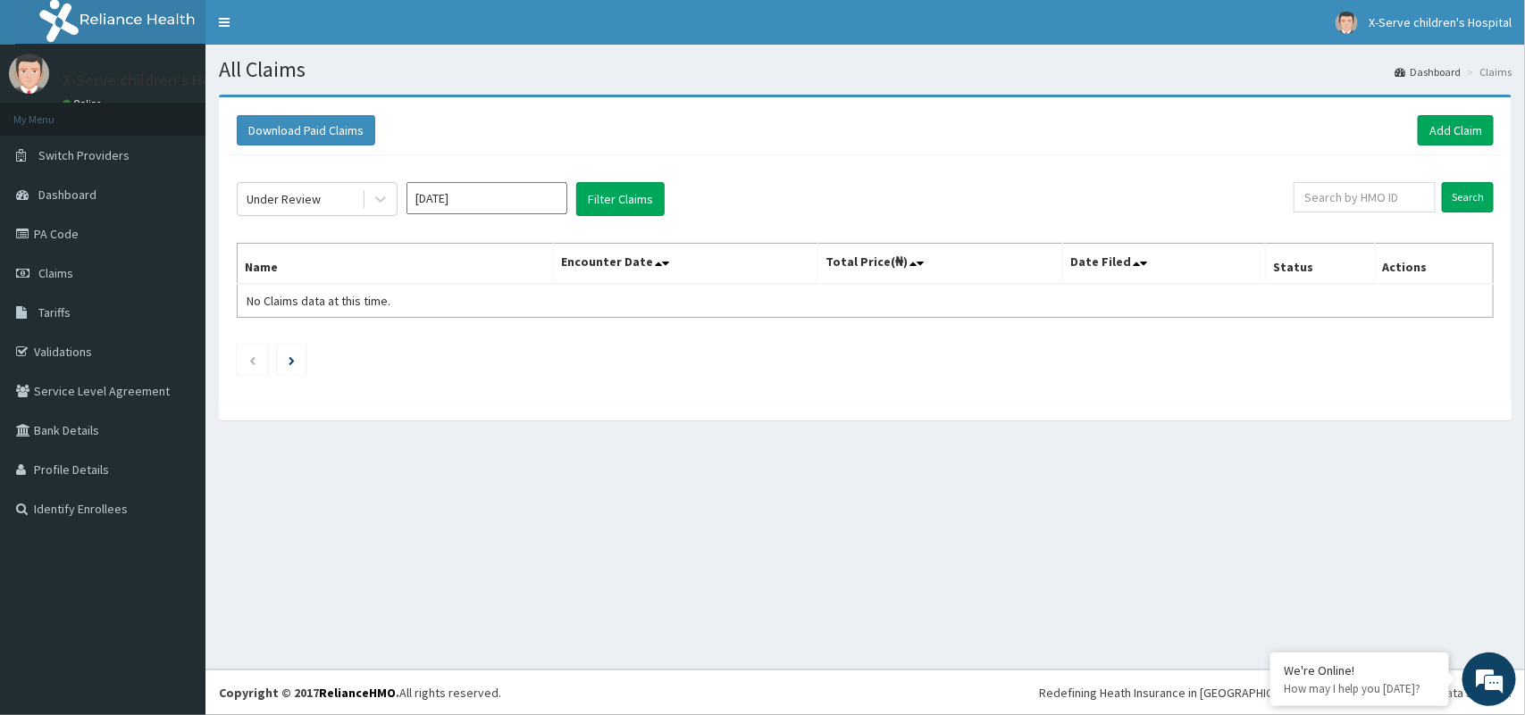
click at [457, 195] on input "Aug 2025" at bounding box center [486, 198] width 161 height 32
click at [537, 342] on div "Sep" at bounding box center [540, 347] width 36 height 33
type input "[DATE]"
click at [623, 195] on button "Filter Claims" at bounding box center [620, 199] width 88 height 34
click at [372, 194] on icon at bounding box center [381, 199] width 18 height 18
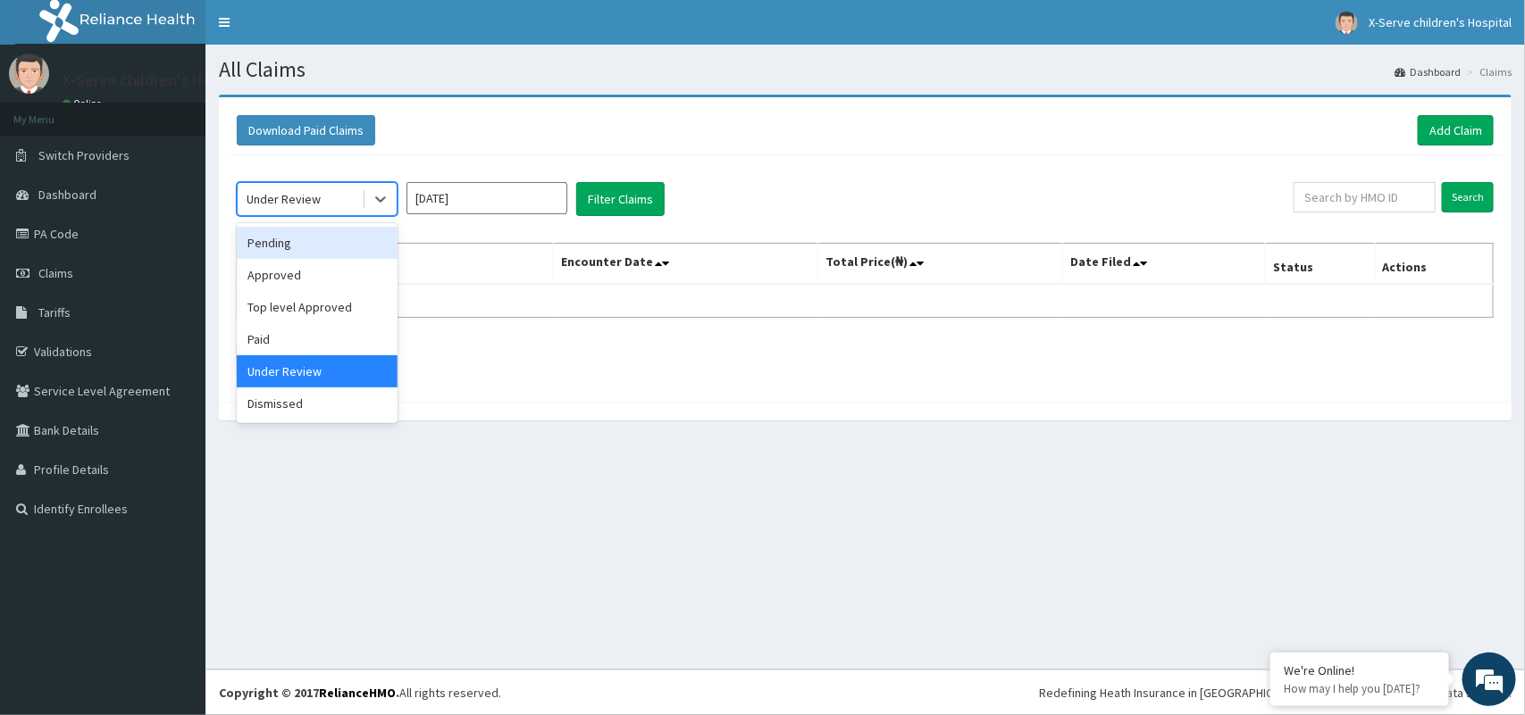
click at [349, 230] on div "Pending" at bounding box center [317, 243] width 161 height 32
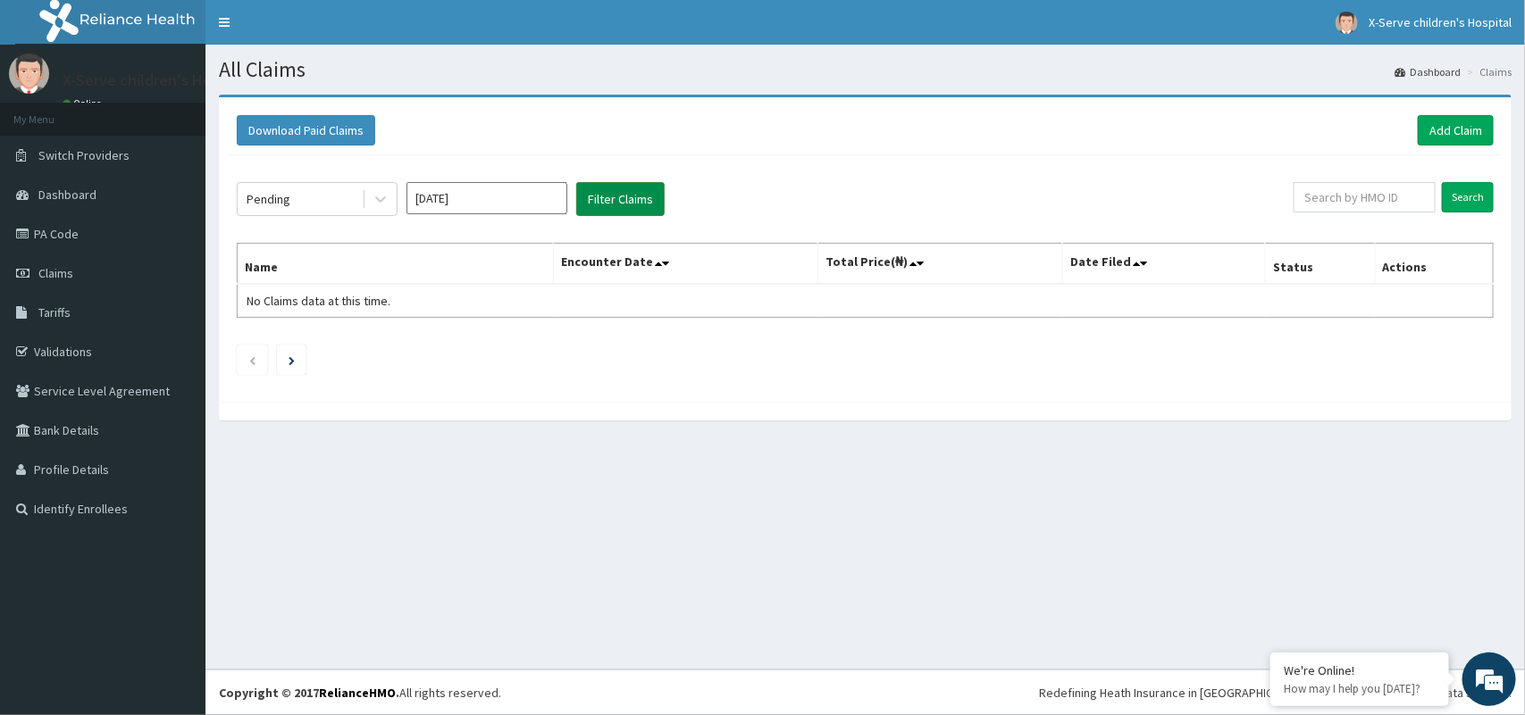
click at [590, 188] on button "Filter Claims" at bounding box center [620, 199] width 88 height 34
click at [614, 204] on button "Filter Claims" at bounding box center [620, 199] width 88 height 34
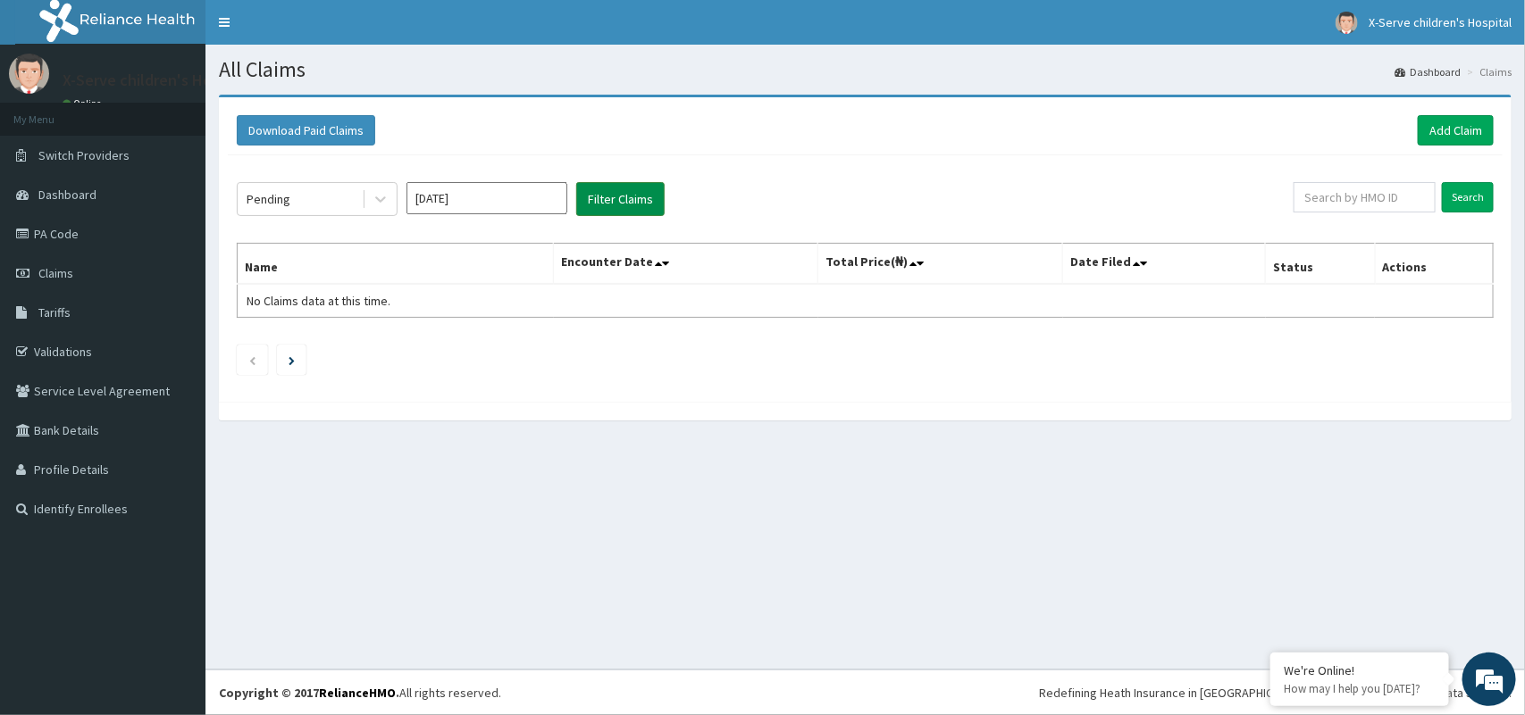
click at [614, 204] on button "Filter Claims" at bounding box center [620, 199] width 88 height 34
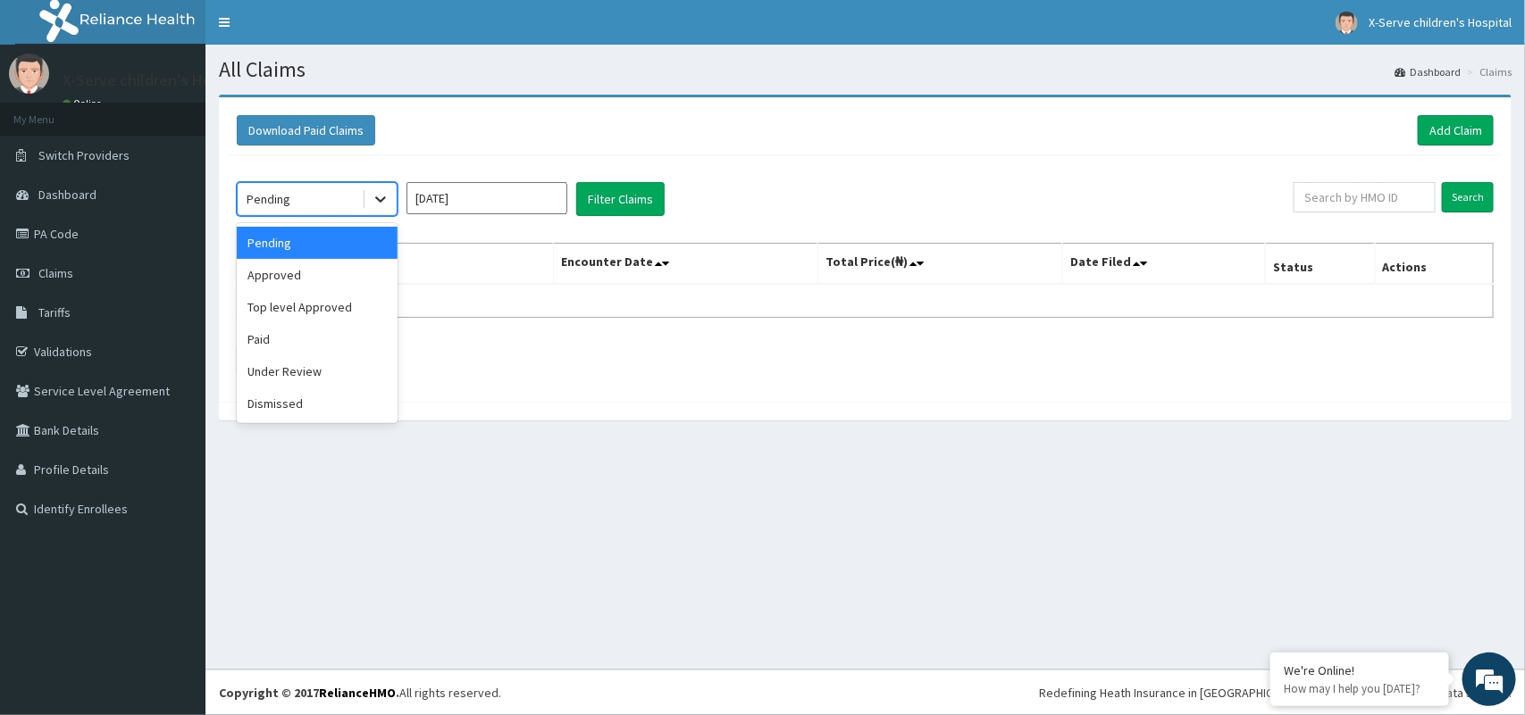
click at [382, 190] on icon at bounding box center [381, 199] width 18 height 18
drag, startPoint x: 340, startPoint y: 275, endPoint x: 596, endPoint y: 193, distance: 268.4
click at [596, 193] on div "option Pending, selected. option Pending selected, 1 of 6. 6 results available.…" at bounding box center [765, 199] width 1057 height 34
click at [297, 264] on div "Approved" at bounding box center [317, 275] width 161 height 32
click at [297, 264] on th "Name" at bounding box center [396, 264] width 316 height 41
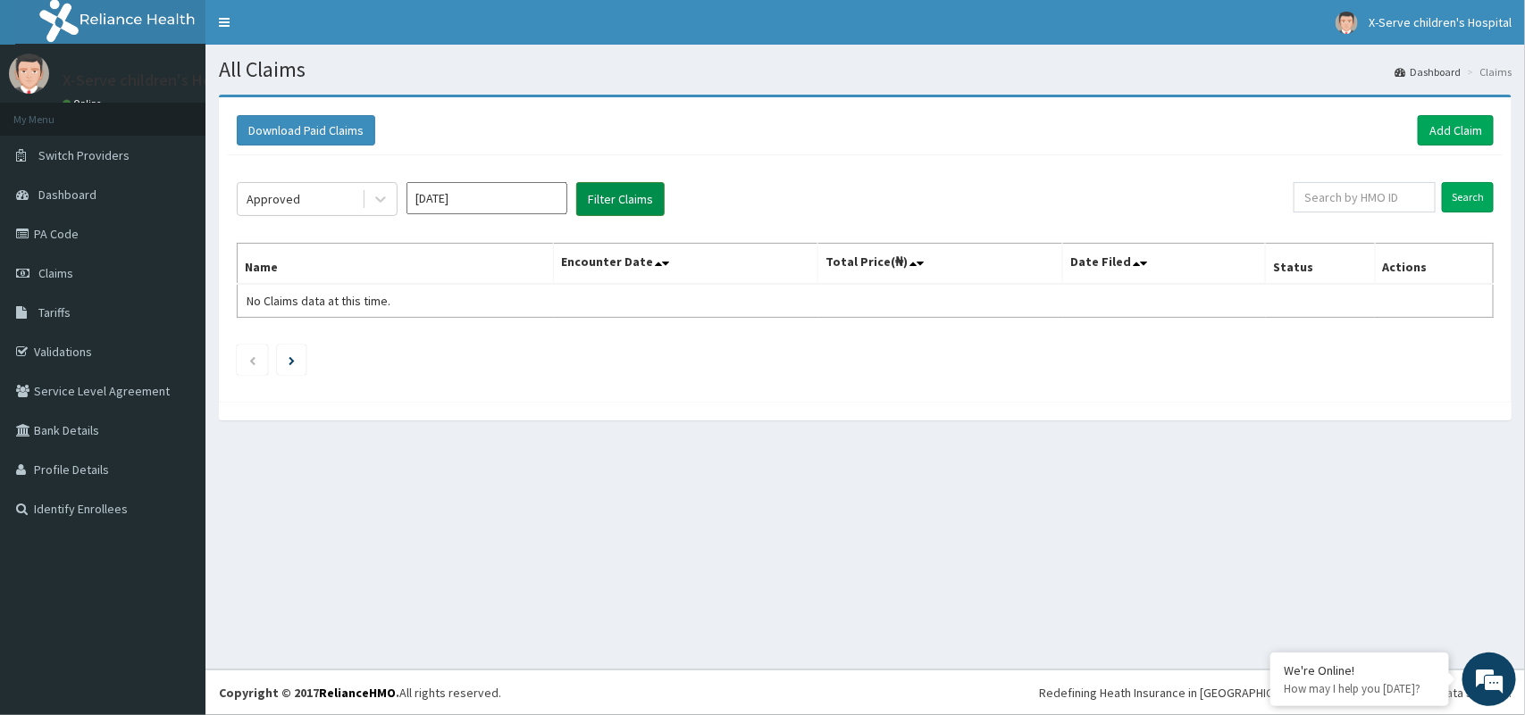
click at [606, 189] on button "Filter Claims" at bounding box center [620, 199] width 88 height 34
click at [605, 189] on button "Filter Claims" at bounding box center [620, 199] width 88 height 34
click at [603, 190] on button "Filter Claims" at bounding box center [620, 199] width 88 height 34
click at [601, 192] on button "Filter Claims" at bounding box center [620, 199] width 88 height 34
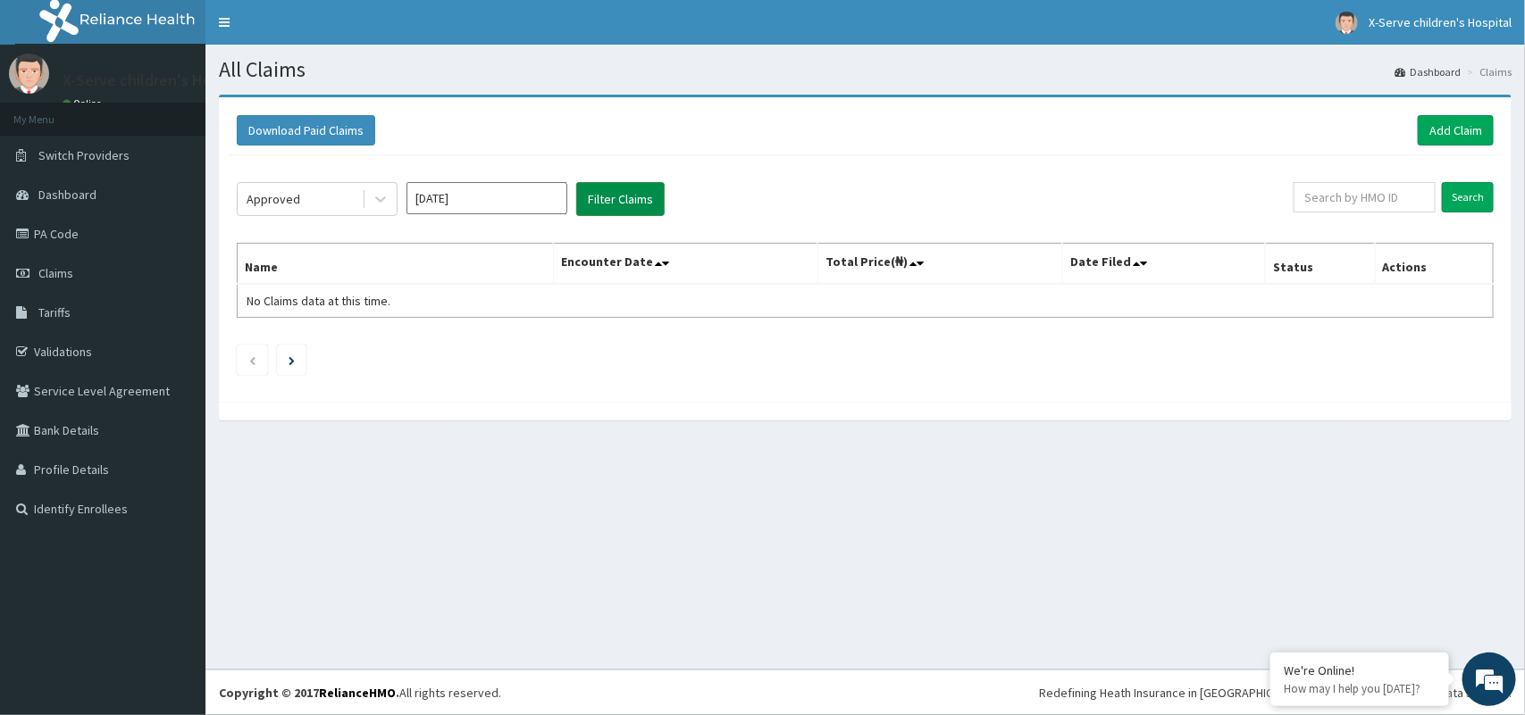
click at [601, 192] on button "Filter Claims" at bounding box center [620, 199] width 88 height 34
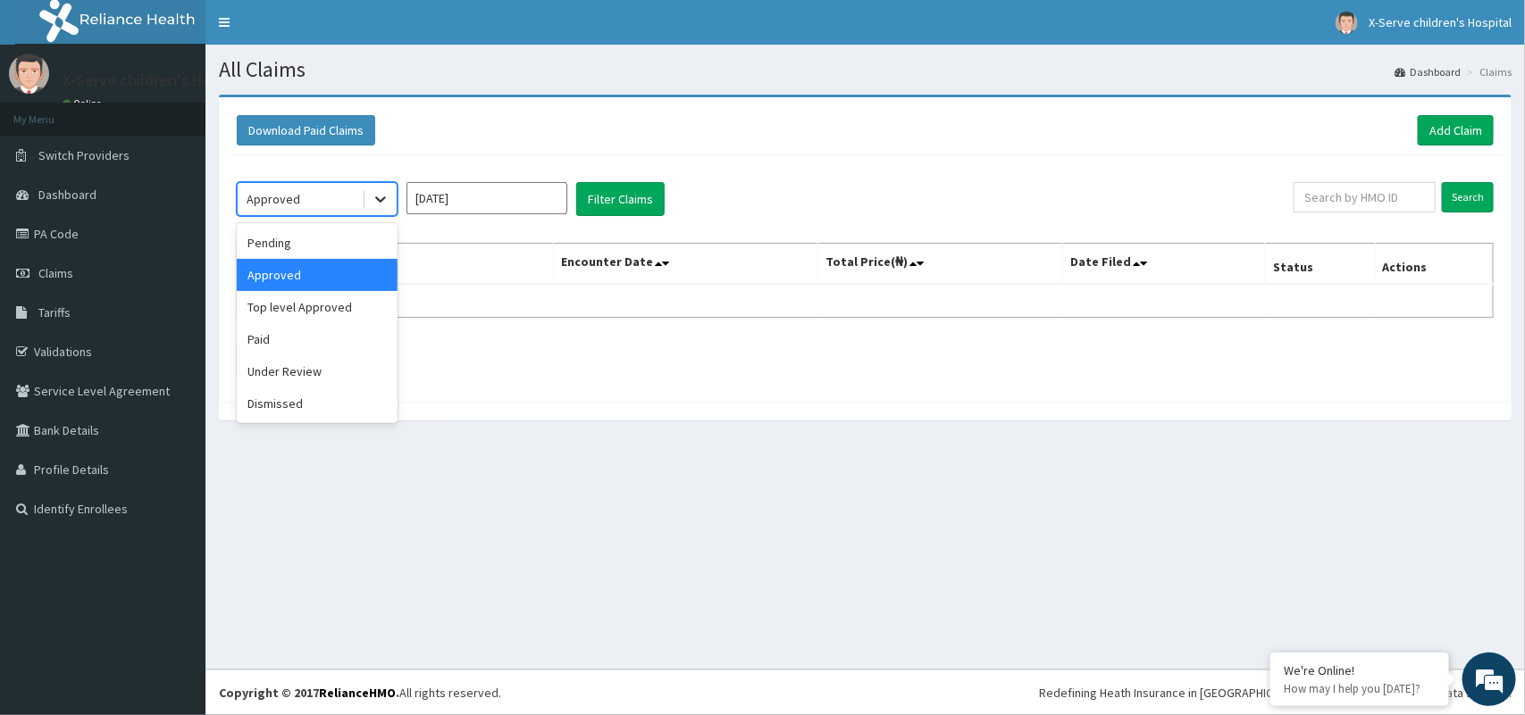
click at [378, 205] on icon at bounding box center [381, 199] width 18 height 18
click at [344, 275] on div "Approved" at bounding box center [317, 275] width 161 height 32
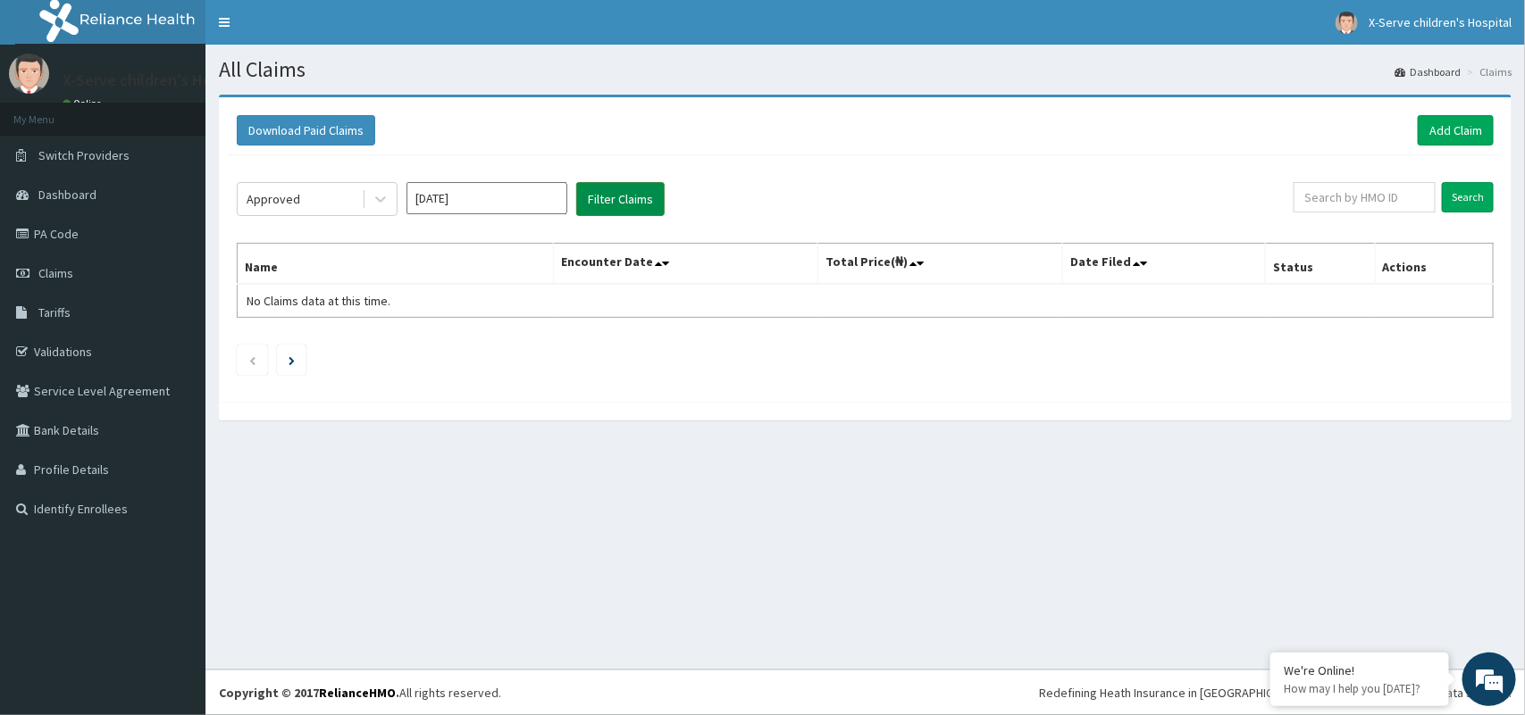
click at [625, 202] on button "Filter Claims" at bounding box center [620, 199] width 88 height 34
click at [373, 203] on icon at bounding box center [381, 199] width 18 height 18
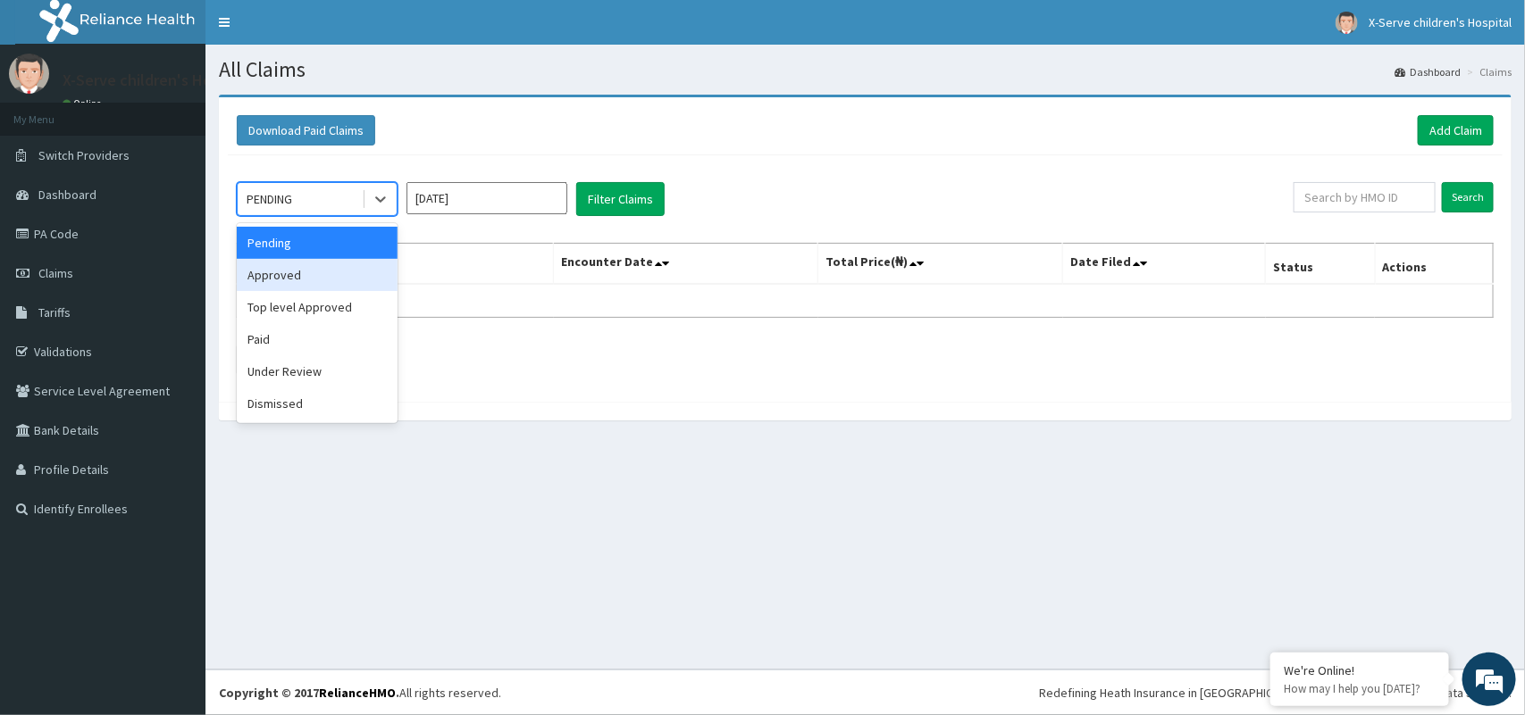
click at [360, 280] on div "Approved" at bounding box center [317, 275] width 161 height 32
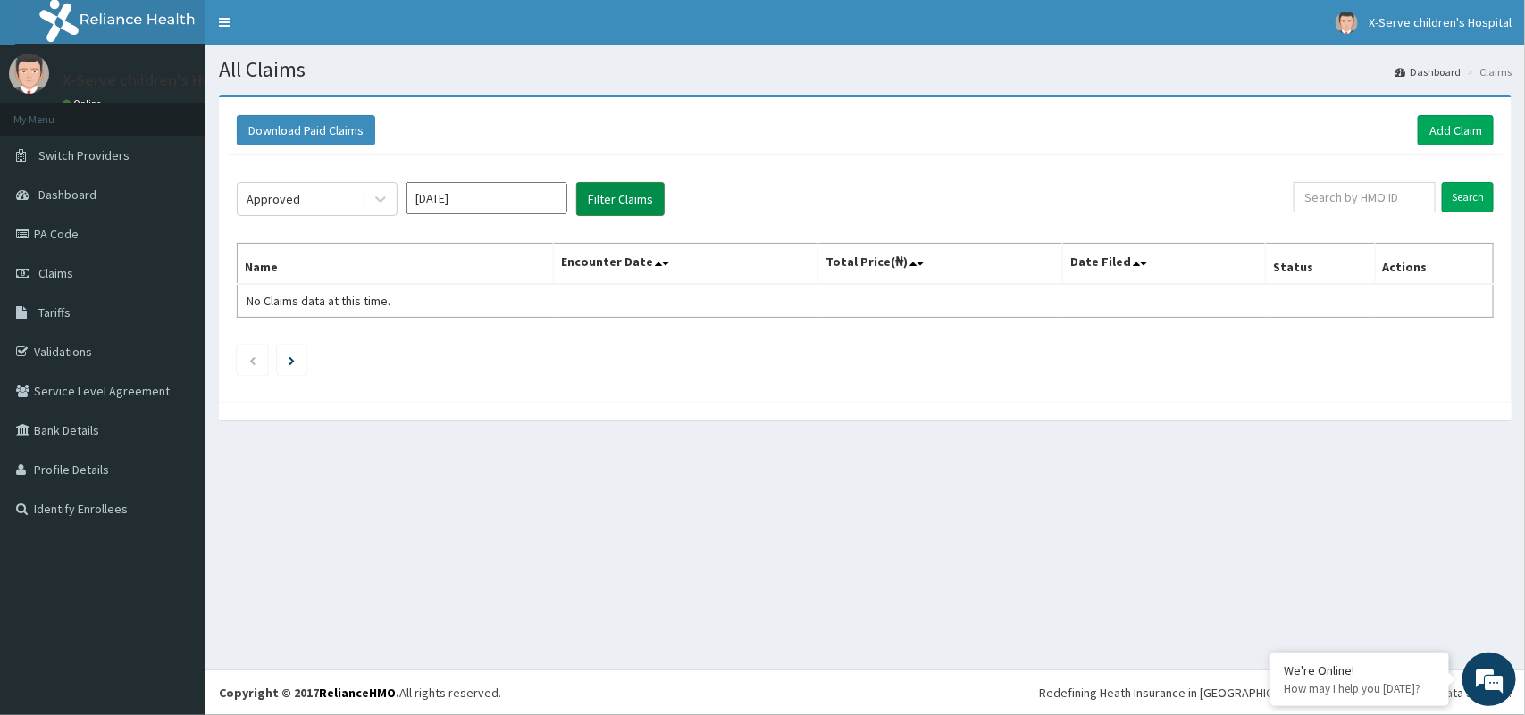
click at [615, 205] on button "Filter Claims" at bounding box center [620, 199] width 88 height 34
click at [588, 198] on button "Filter Claims" at bounding box center [620, 199] width 88 height 34
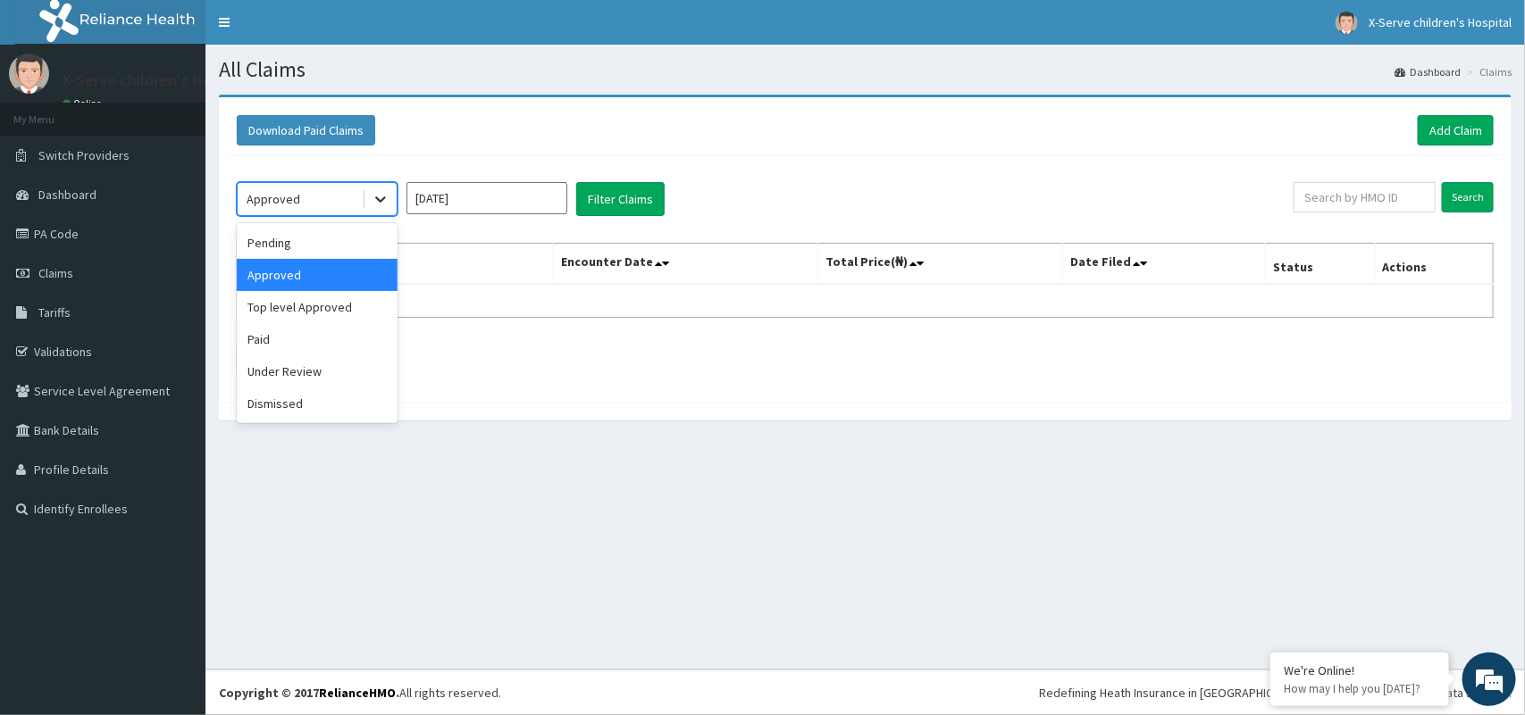
click at [381, 190] on icon at bounding box center [381, 199] width 18 height 18
click at [326, 342] on div "Paid" at bounding box center [317, 339] width 161 height 32
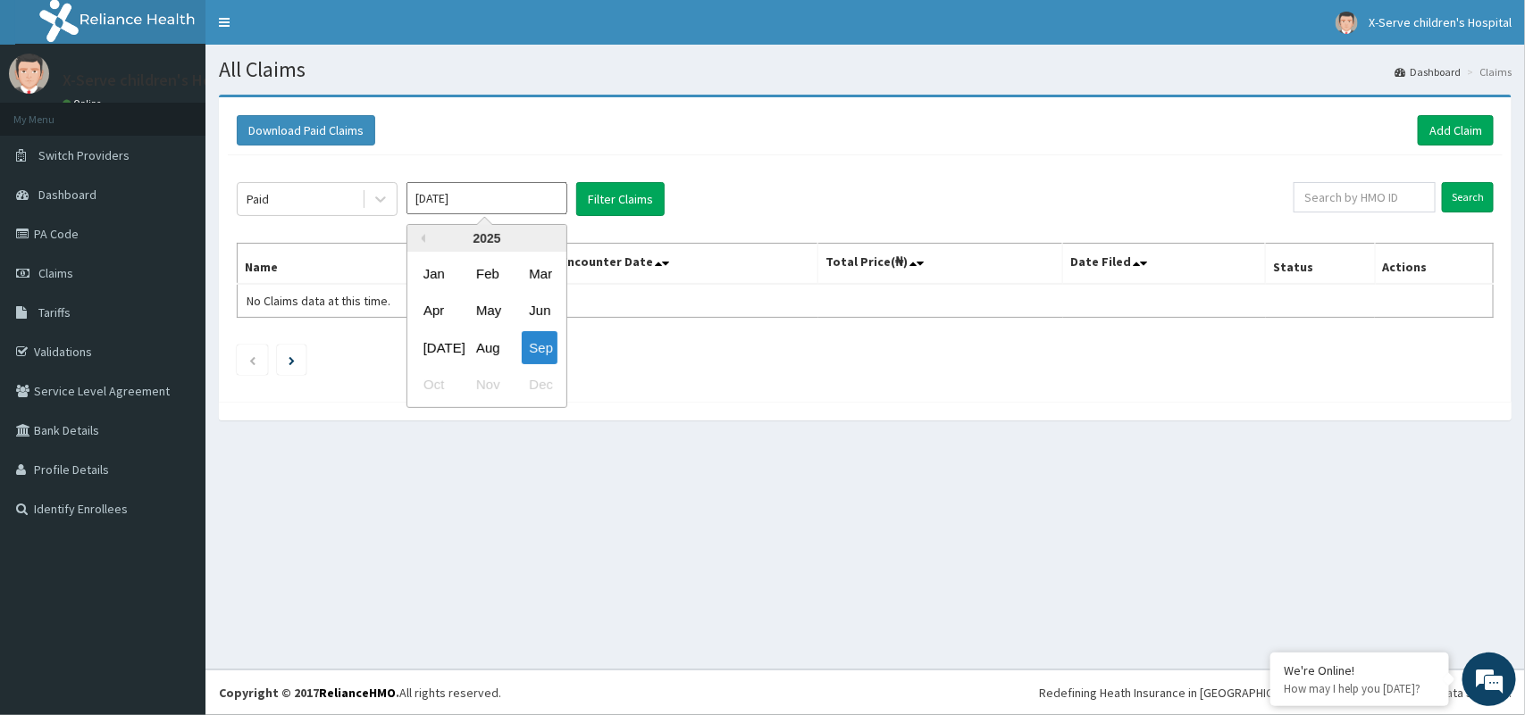
click at [547, 197] on input "[DATE]" at bounding box center [486, 198] width 161 height 32
click at [498, 357] on div "Aug" at bounding box center [487, 347] width 36 height 33
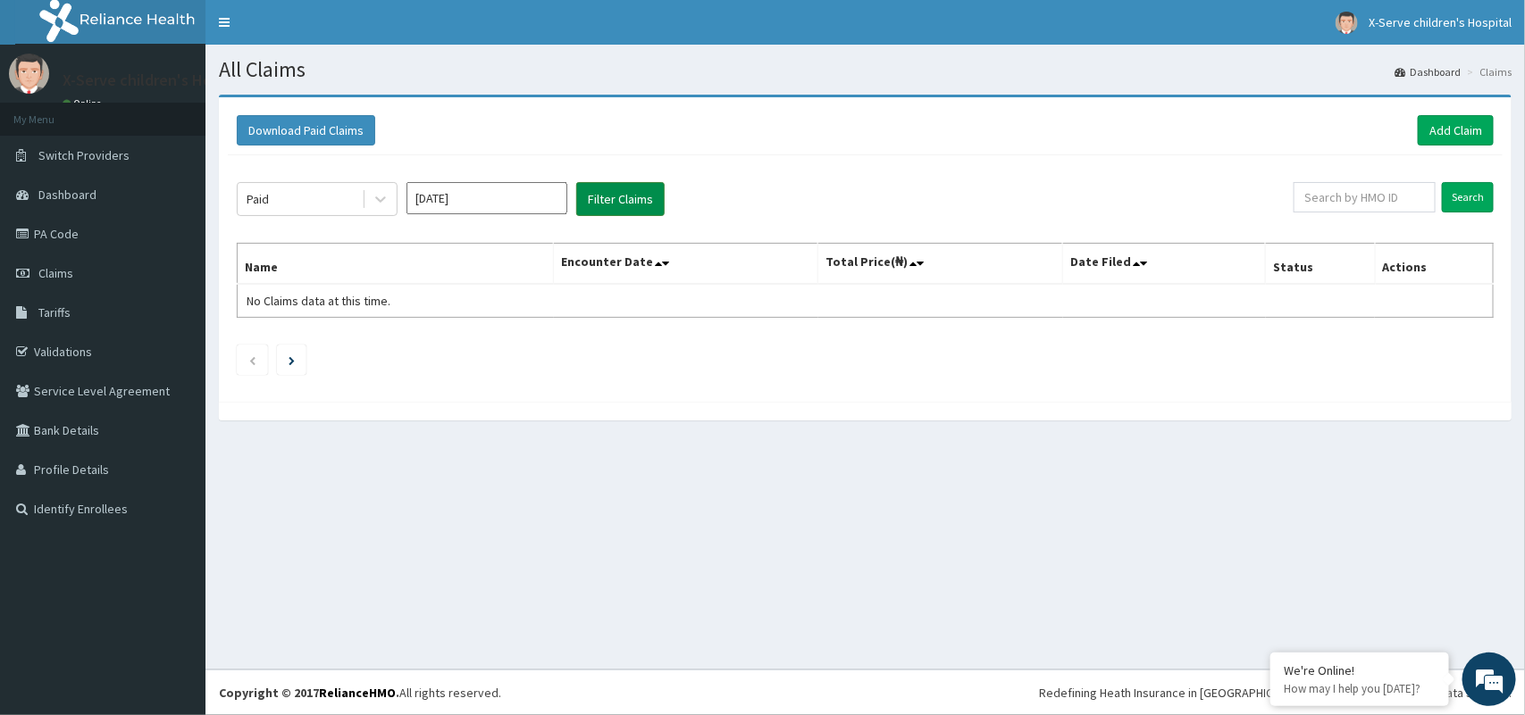
click at [607, 189] on button "Filter Claims" at bounding box center [620, 199] width 88 height 34
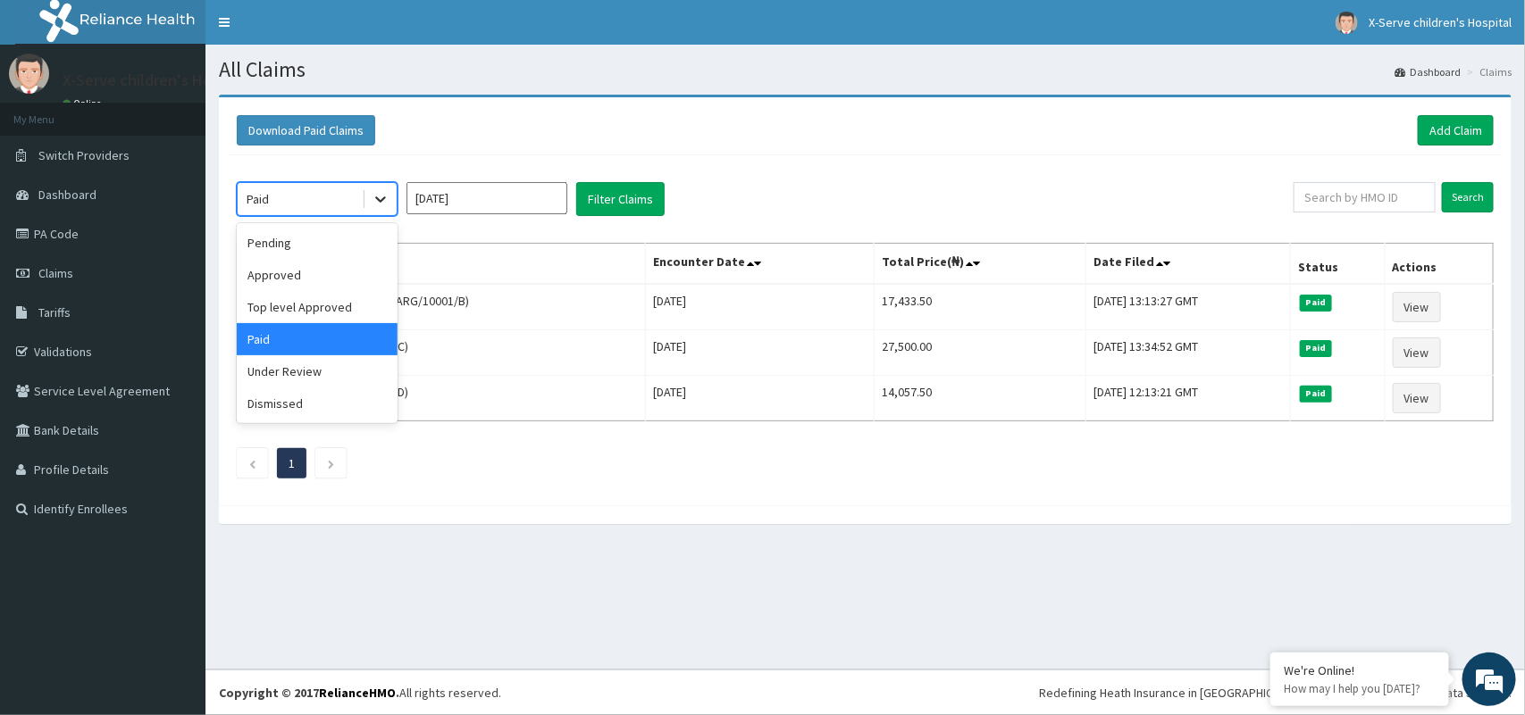
click at [381, 207] on icon at bounding box center [381, 199] width 18 height 18
click at [344, 275] on div "Approved" at bounding box center [317, 275] width 161 height 32
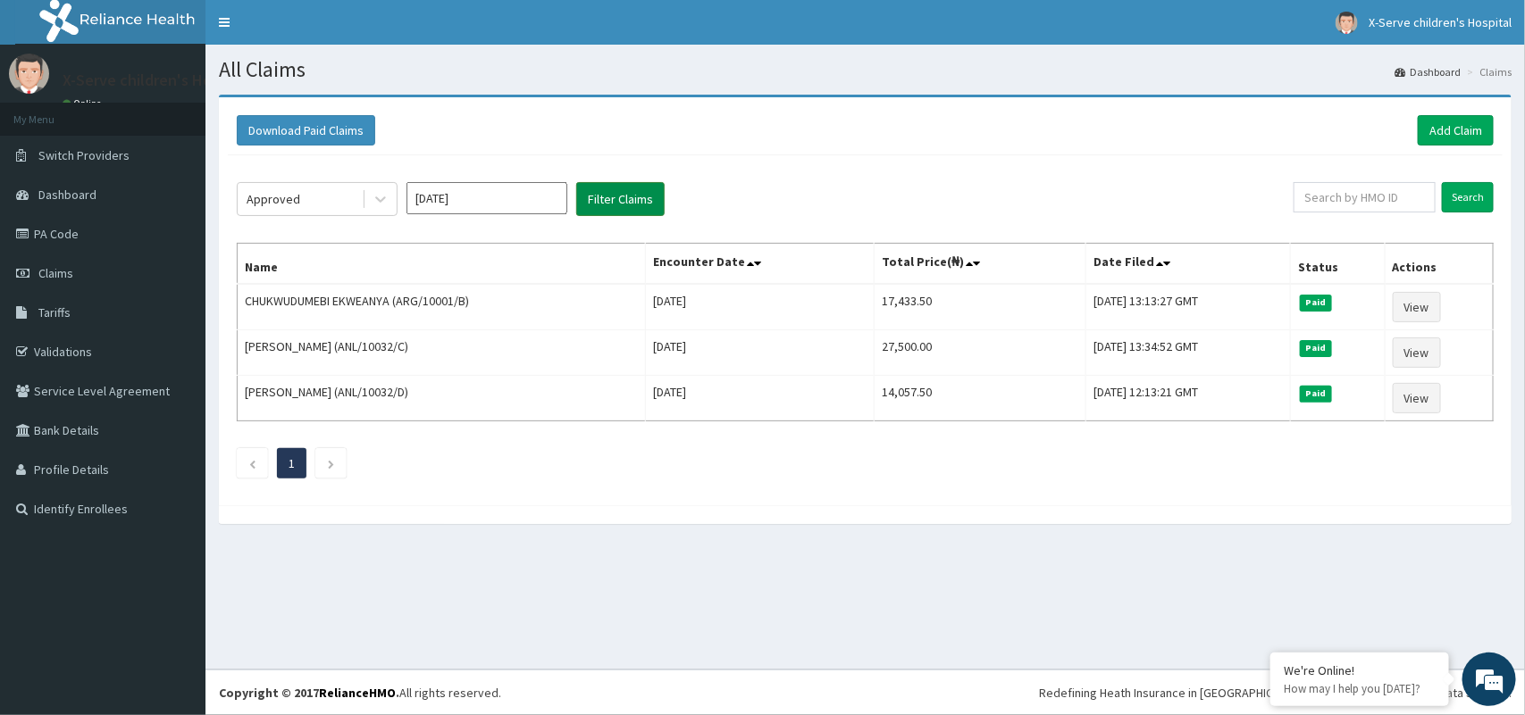
click at [625, 202] on button "Filter Claims" at bounding box center [620, 199] width 88 height 34
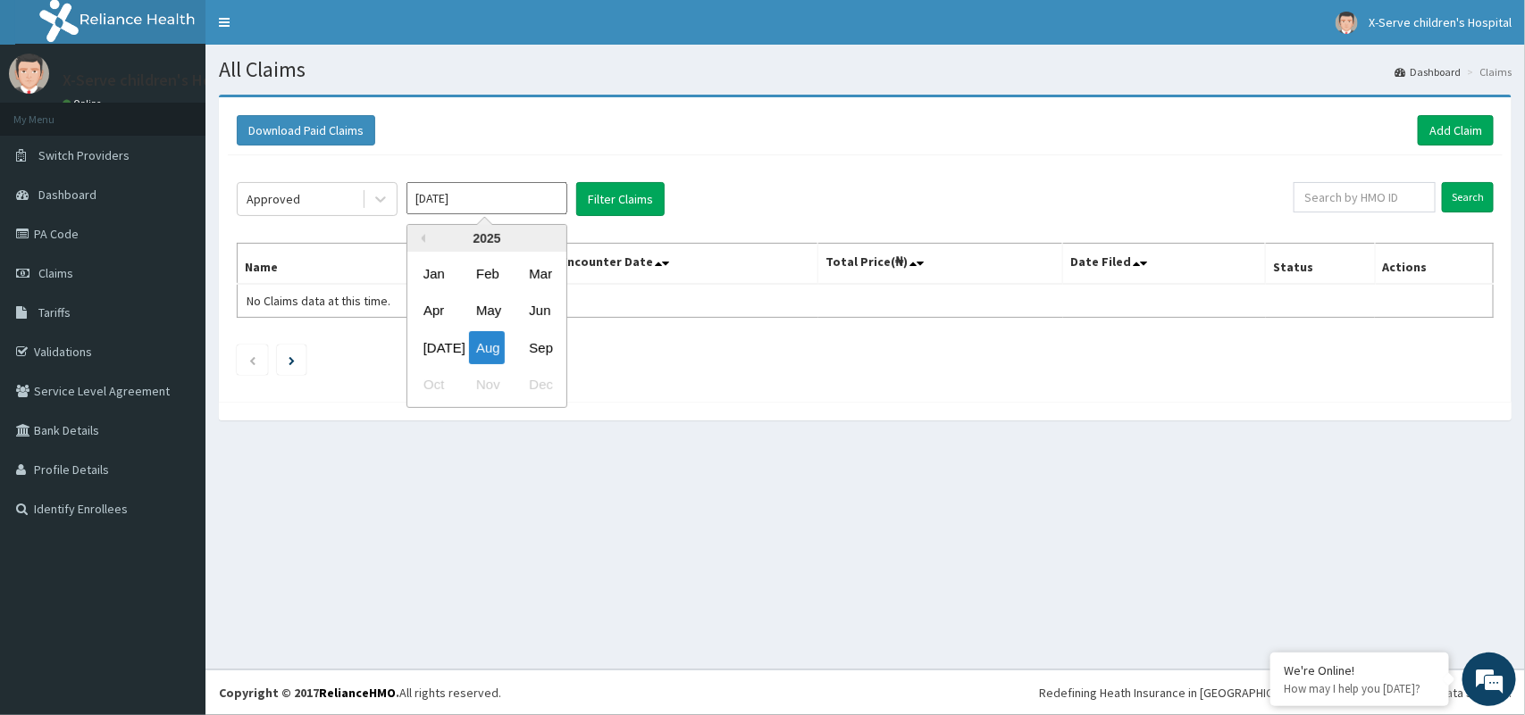
click at [481, 197] on input "[DATE]" at bounding box center [486, 198] width 161 height 32
click at [527, 340] on div "Sep" at bounding box center [540, 347] width 36 height 33
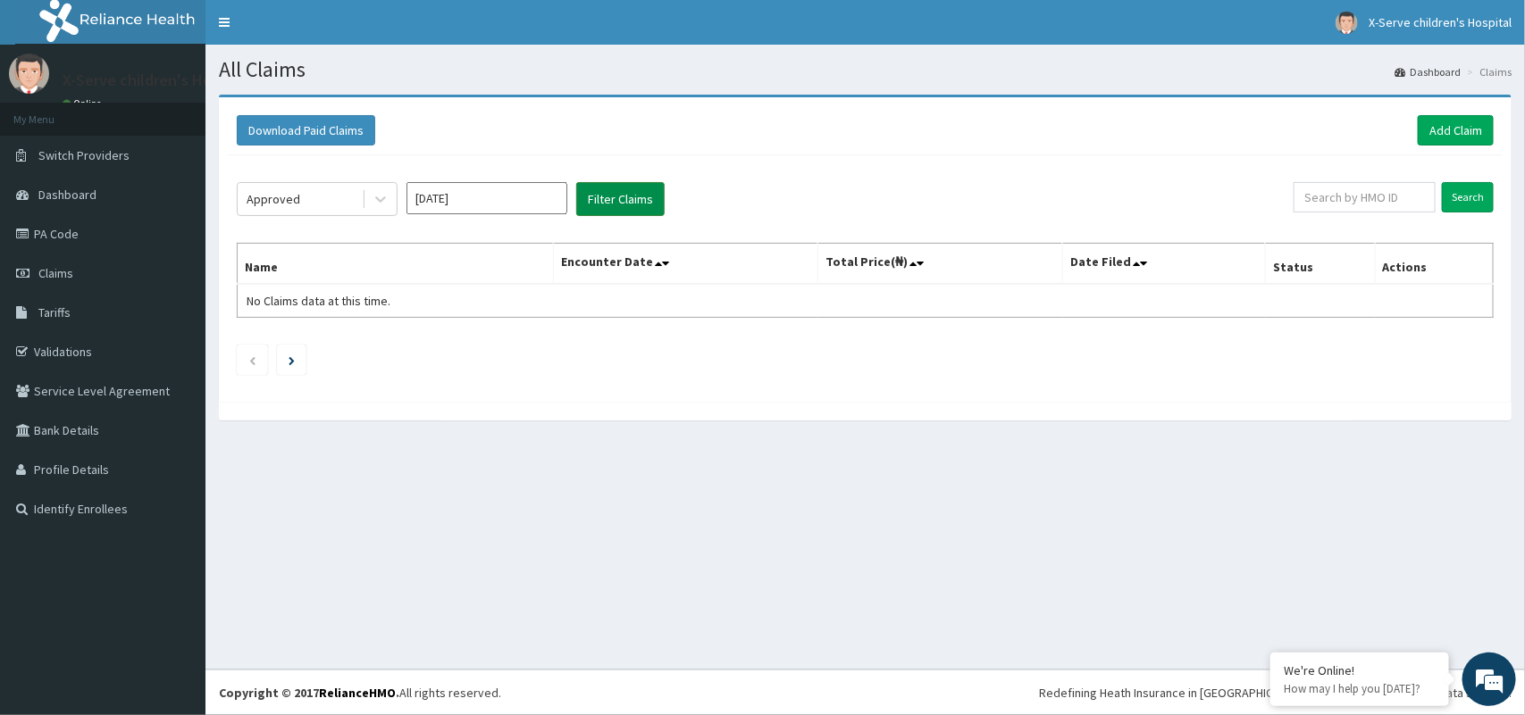
click at [649, 193] on button "Filter Claims" at bounding box center [620, 199] width 88 height 34
click at [632, 195] on button "Filter Claims" at bounding box center [620, 199] width 88 height 34
click at [632, 197] on button "Filter Claims" at bounding box center [620, 199] width 88 height 34
click at [630, 197] on button "Filter Claims" at bounding box center [620, 199] width 88 height 34
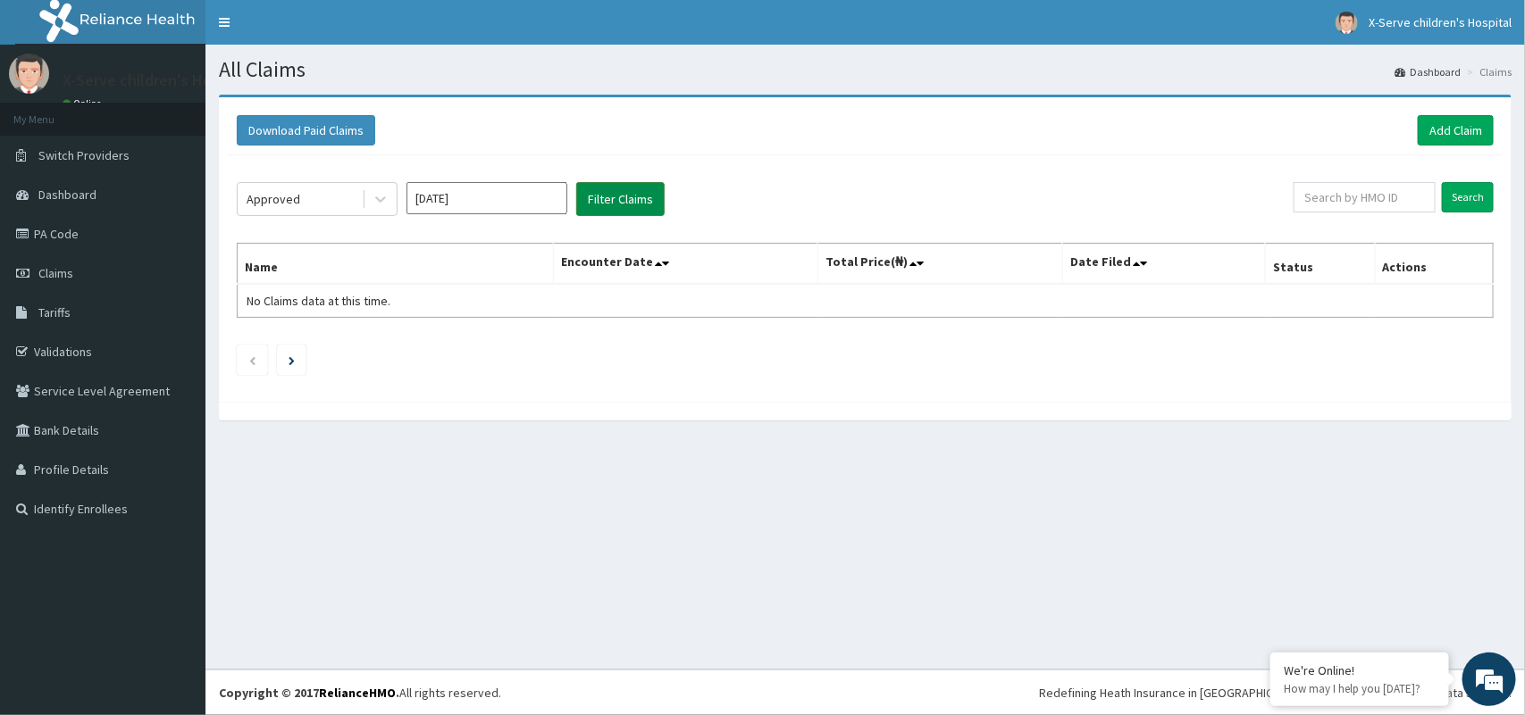
click at [630, 197] on button "Filter Claims" at bounding box center [620, 199] width 88 height 34
click at [467, 186] on input "[DATE]" at bounding box center [486, 198] width 161 height 32
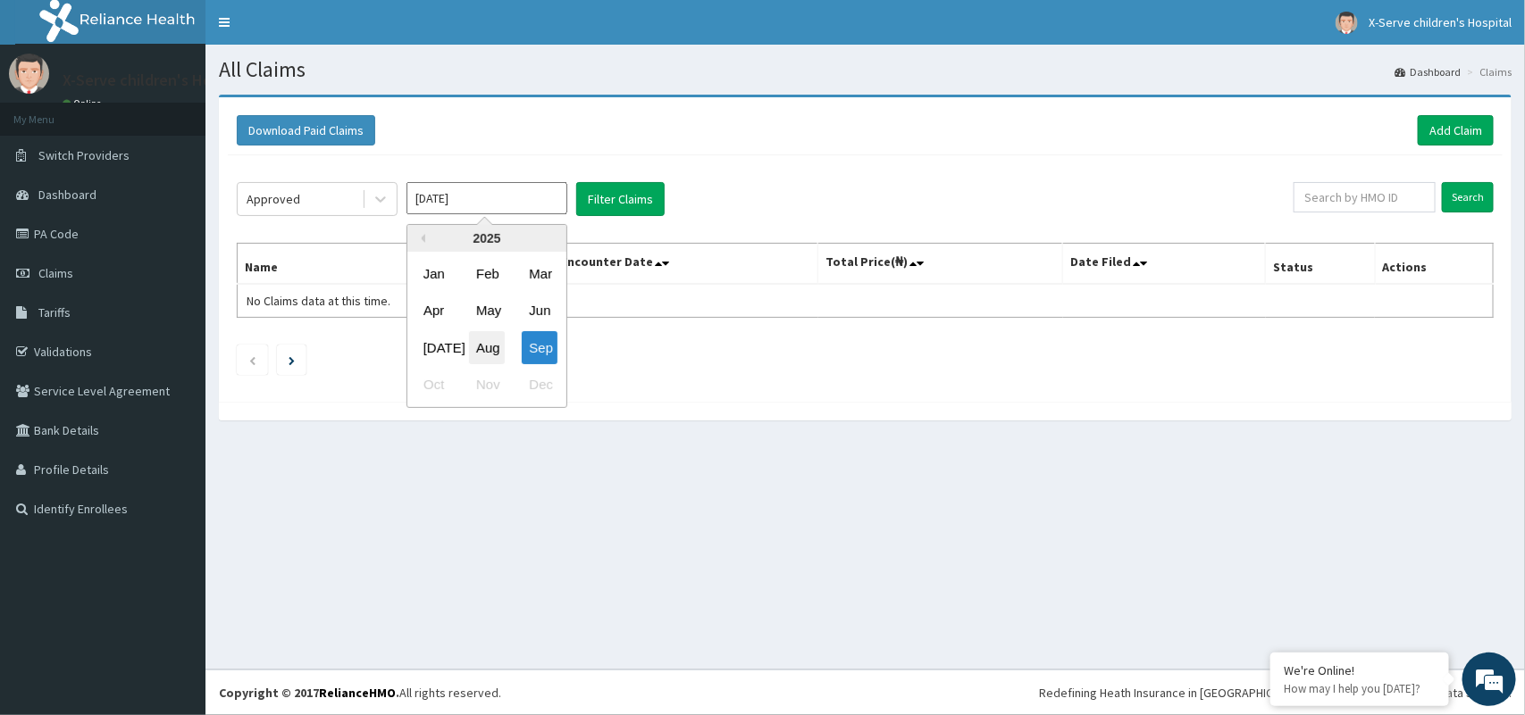
click at [492, 344] on div "Aug" at bounding box center [487, 347] width 36 height 33
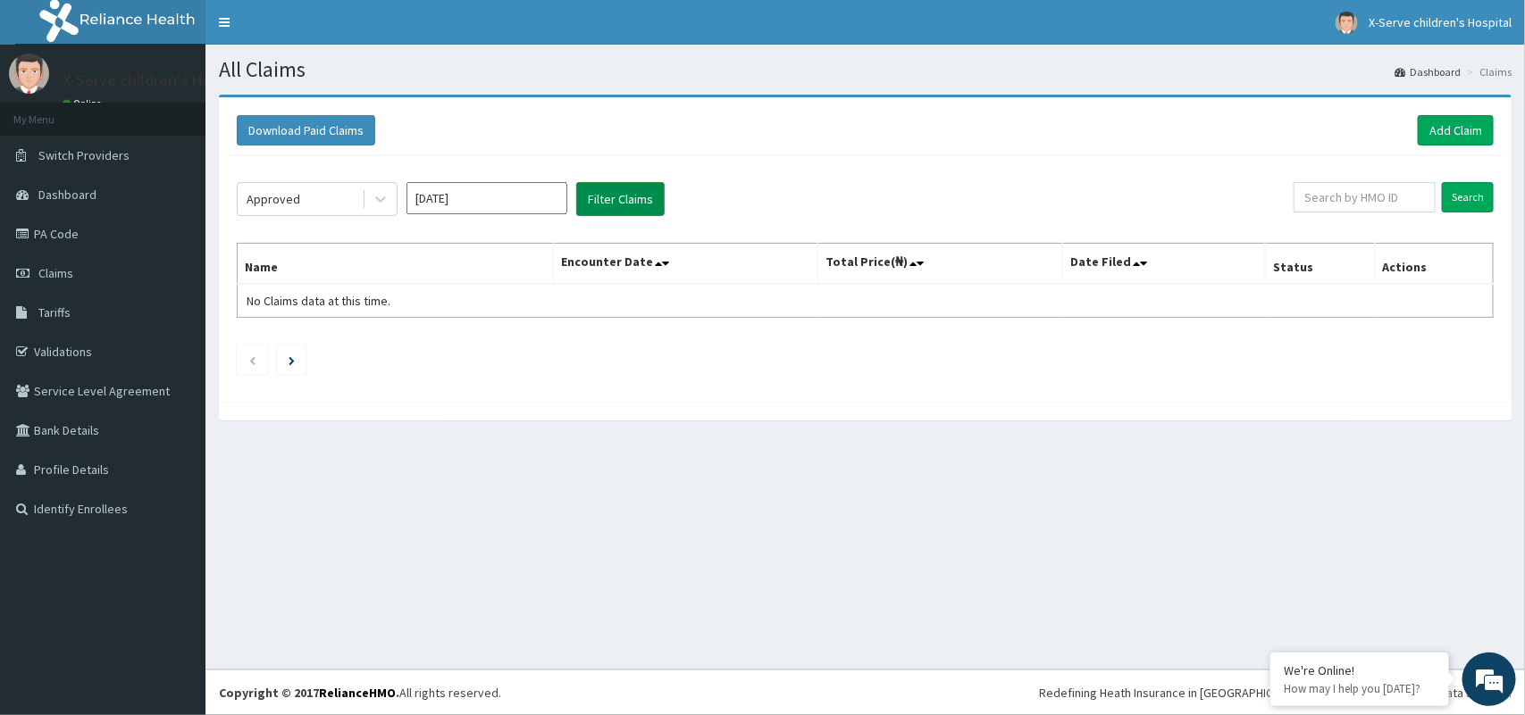
click at [603, 204] on button "Filter Claims" at bounding box center [620, 199] width 88 height 34
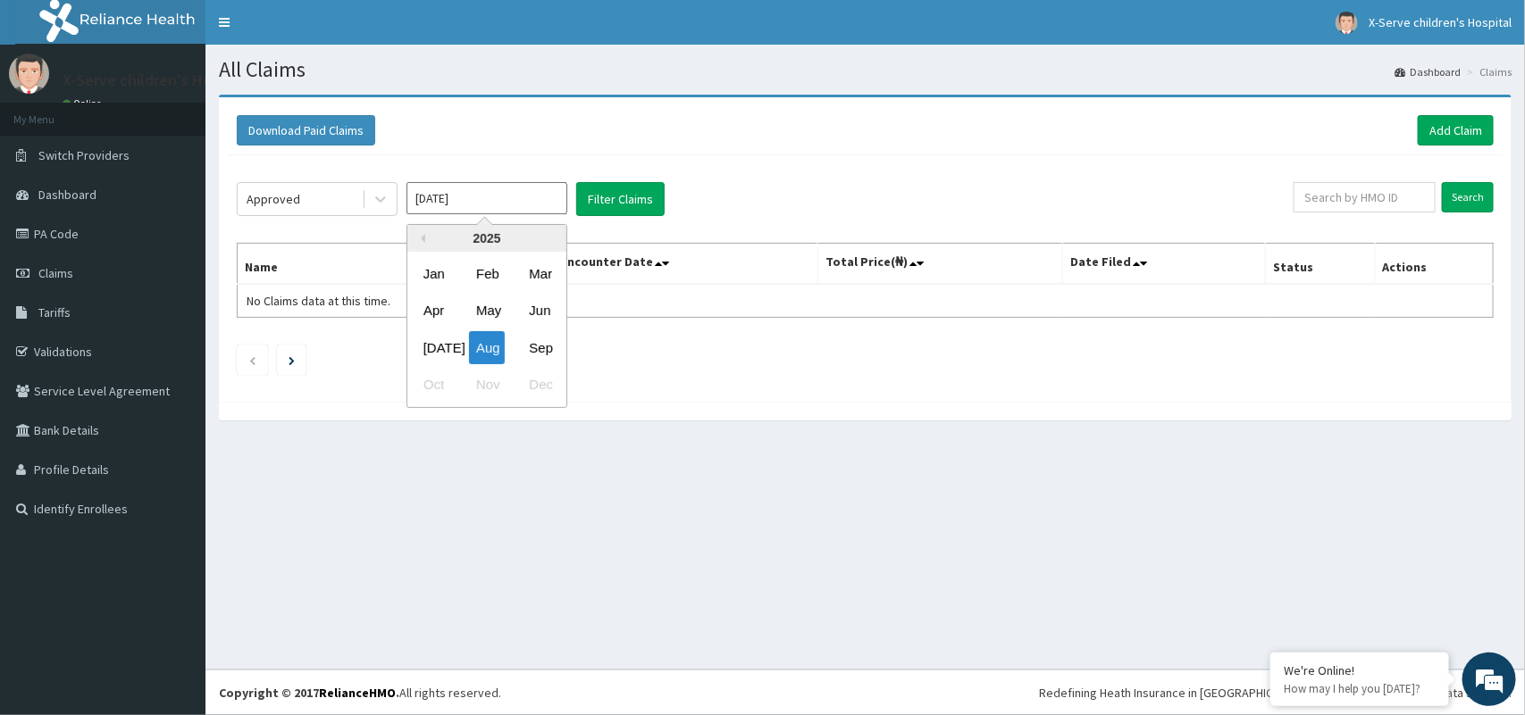
click at [470, 194] on input "[DATE]" at bounding box center [486, 198] width 161 height 32
click at [549, 340] on div "Sep" at bounding box center [540, 347] width 36 height 33
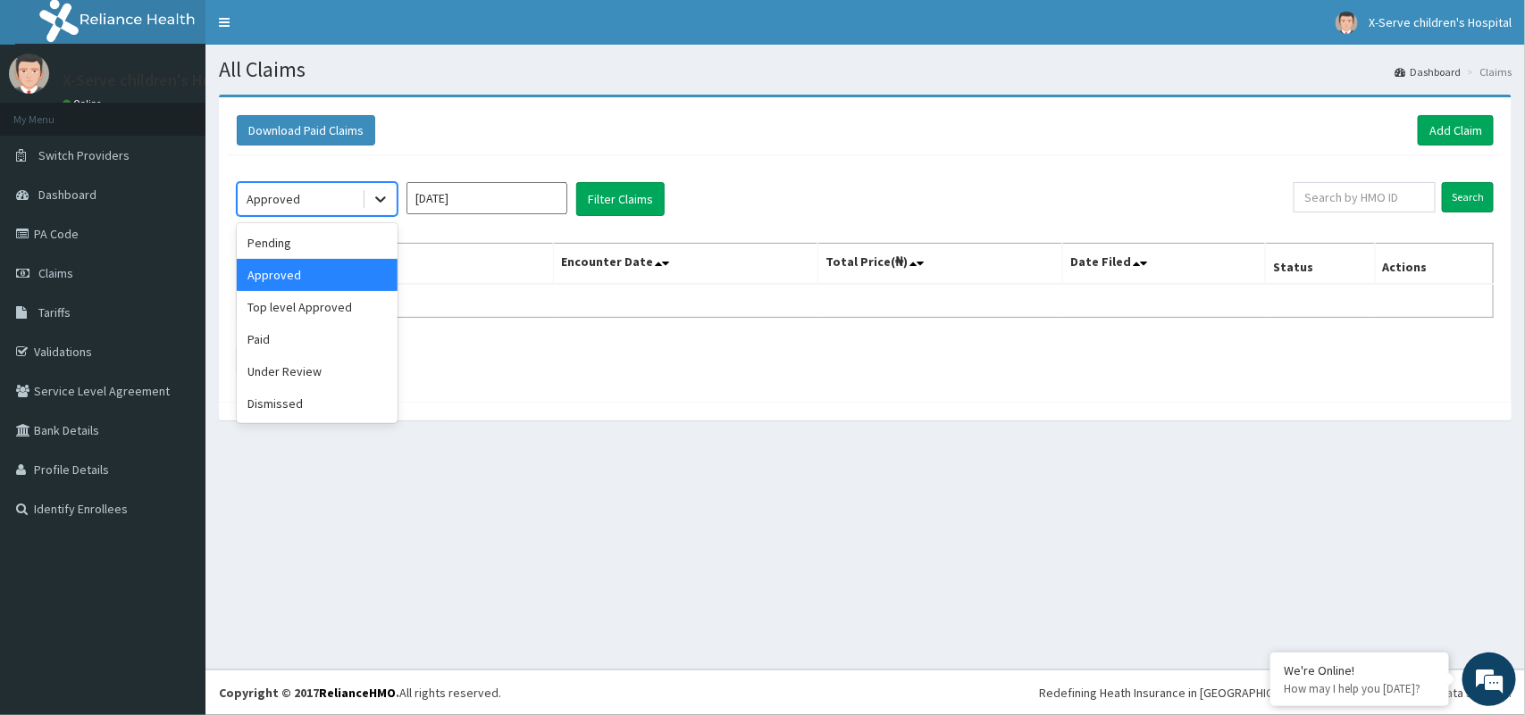
click at [375, 183] on div at bounding box center [380, 199] width 32 height 32
click at [322, 351] on div "Paid" at bounding box center [317, 339] width 161 height 32
click at [322, 351] on ul at bounding box center [865, 360] width 1257 height 30
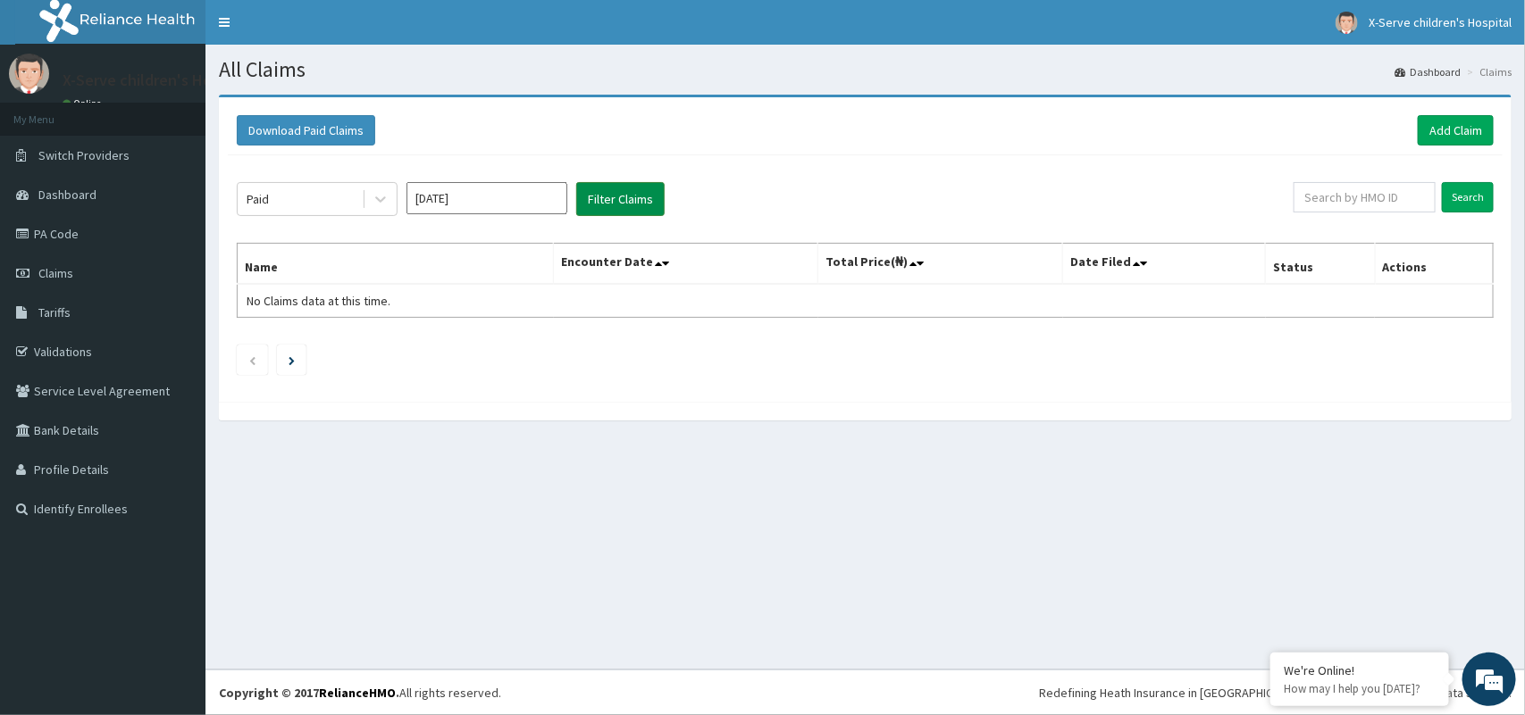
click at [623, 208] on button "Filter Claims" at bounding box center [620, 199] width 88 height 34
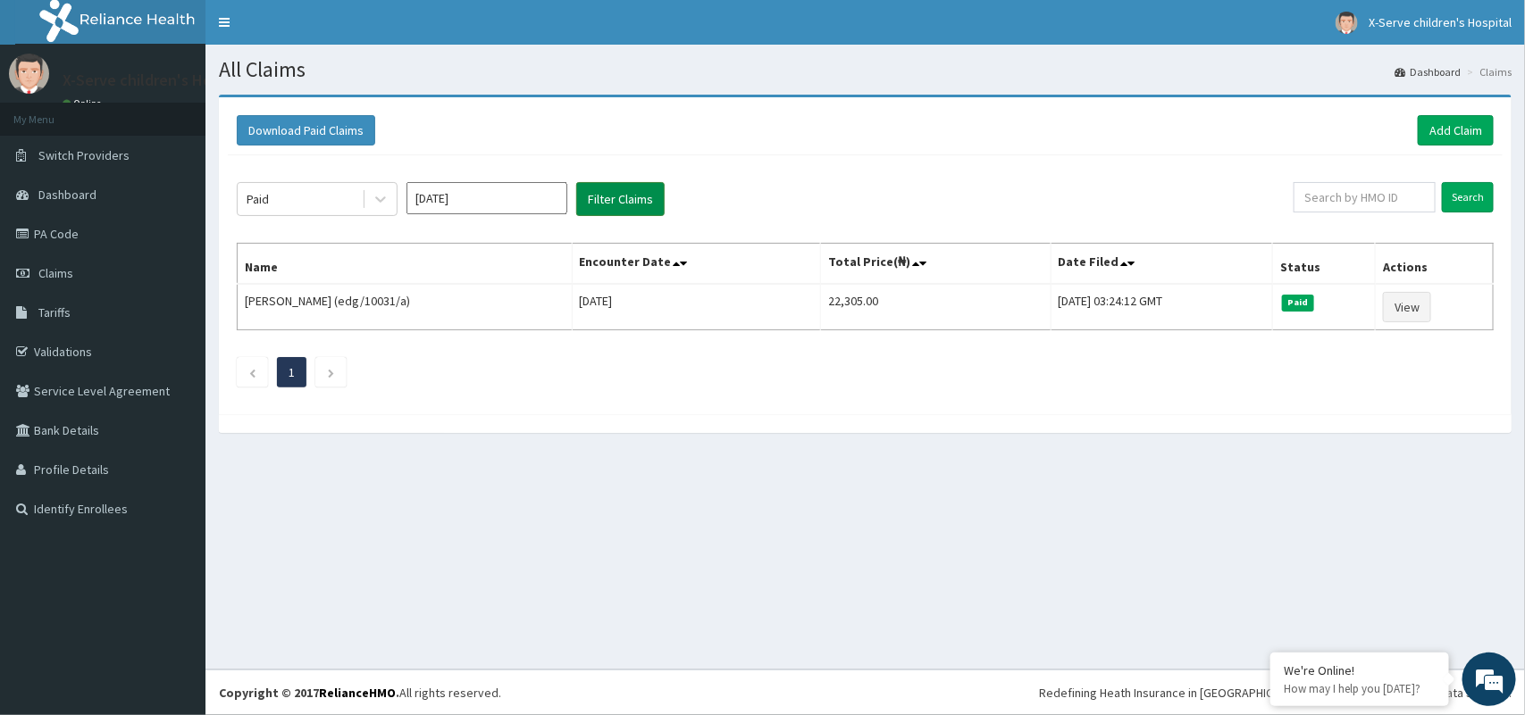
click at [640, 203] on button "Filter Claims" at bounding box center [620, 199] width 88 height 34
click at [378, 199] on icon at bounding box center [380, 200] width 11 height 6
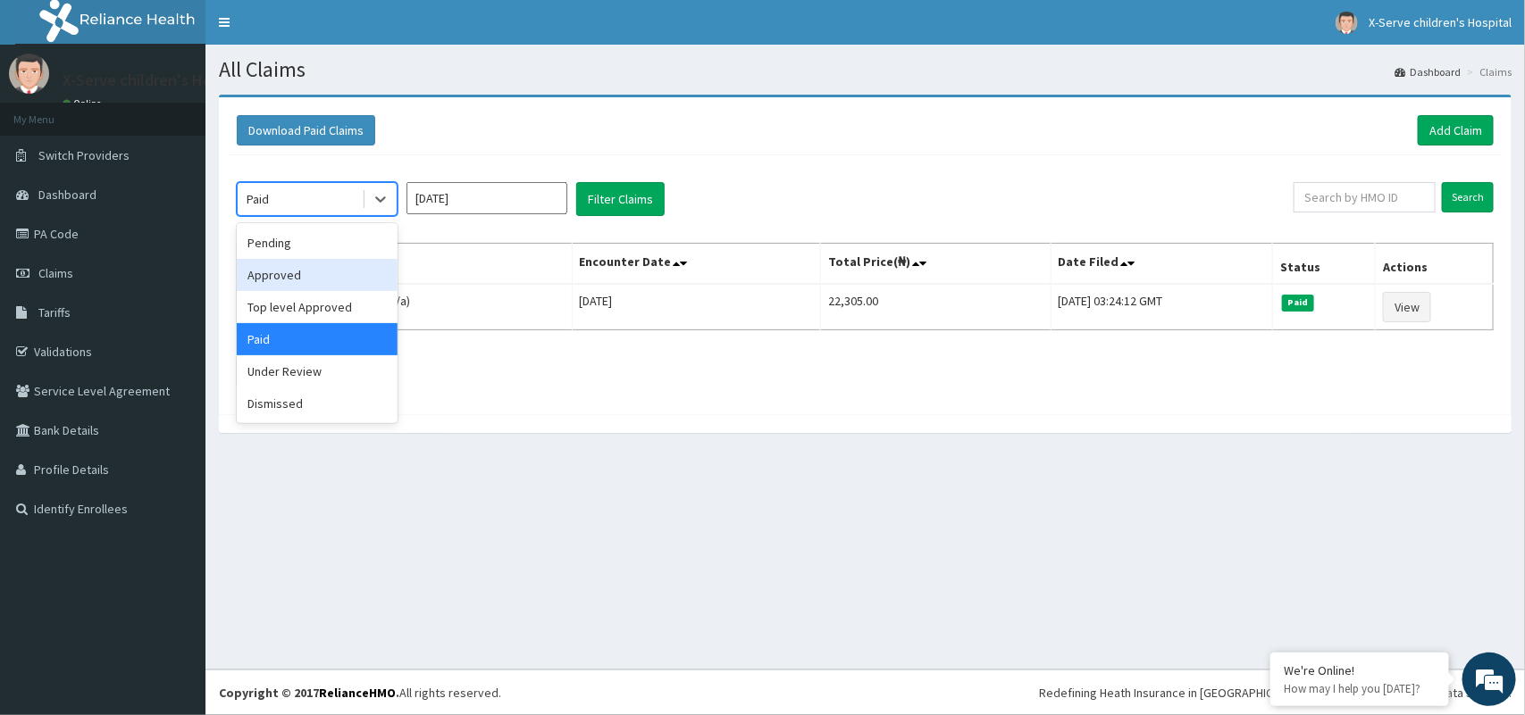
click at [335, 282] on div "Approved" at bounding box center [317, 275] width 161 height 32
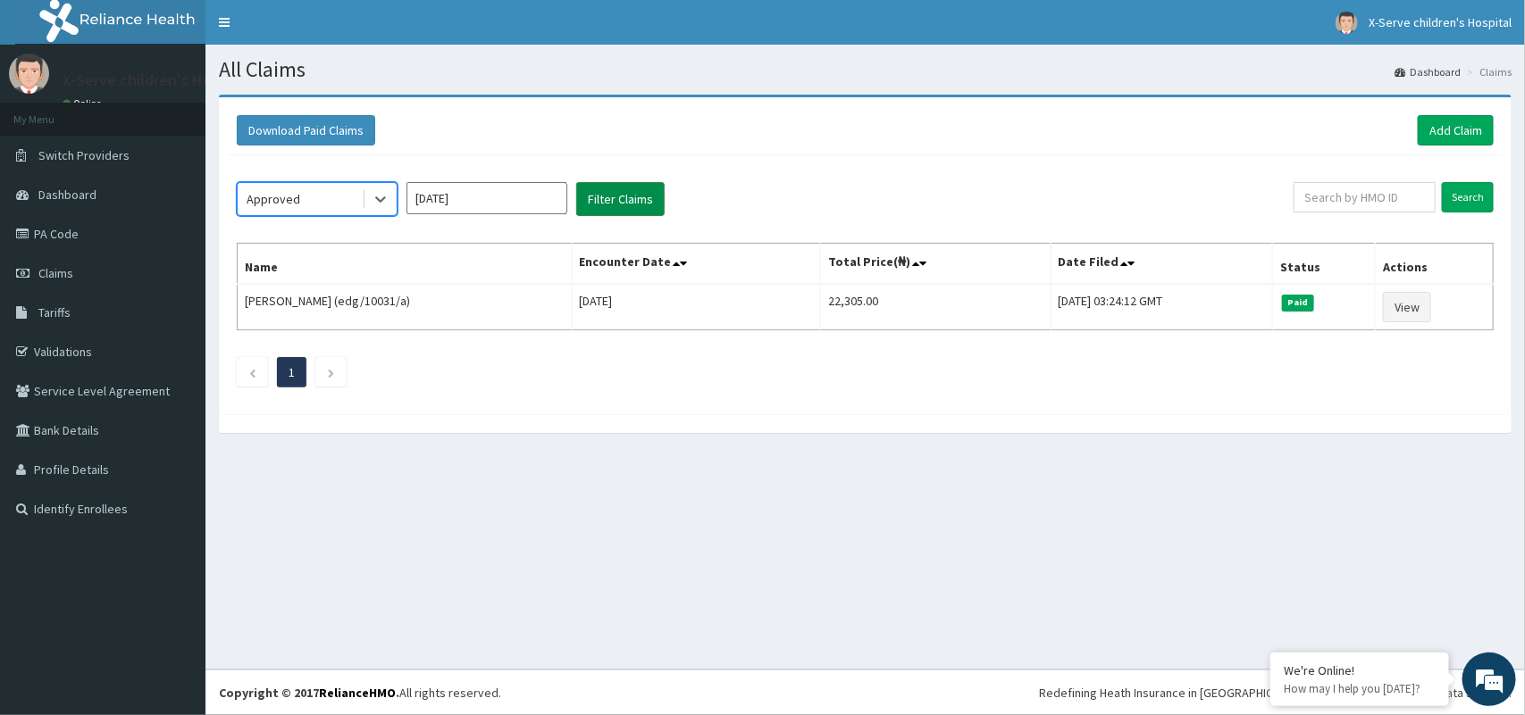
click at [623, 198] on button "Filter Claims" at bounding box center [620, 199] width 88 height 34
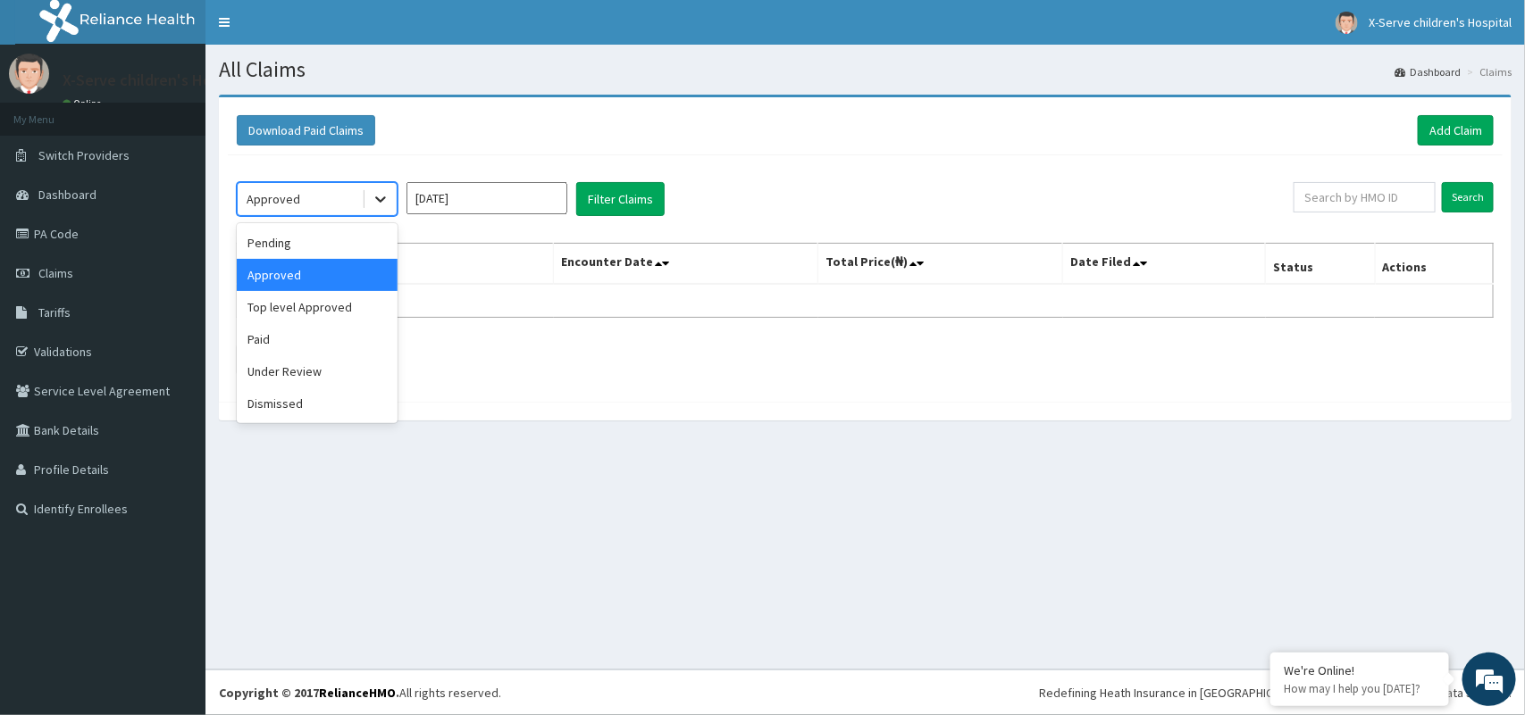
click at [378, 195] on icon at bounding box center [381, 199] width 18 height 18
click at [364, 251] on div "Pending" at bounding box center [317, 243] width 161 height 32
click at [511, 212] on input "[DATE]" at bounding box center [486, 198] width 161 height 32
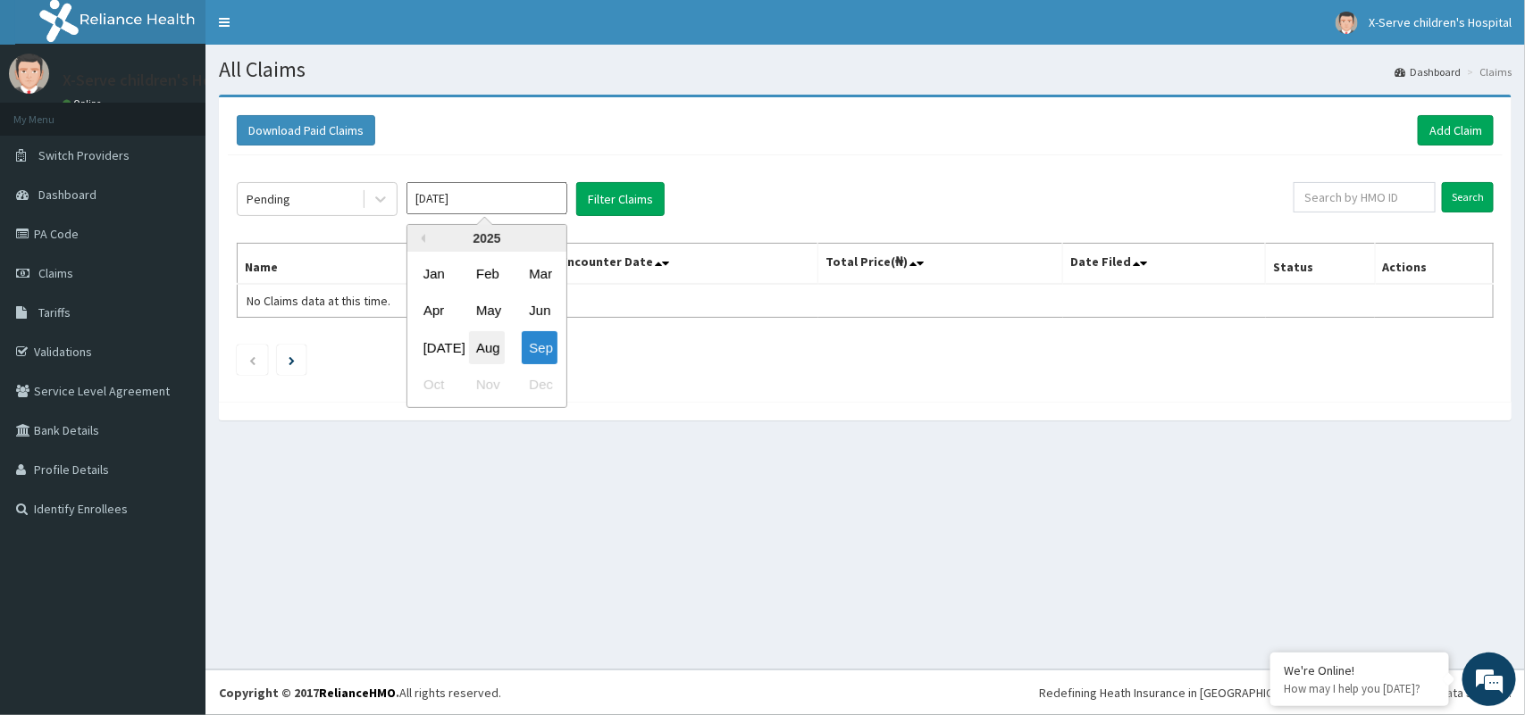
click at [502, 341] on div "Aug" at bounding box center [487, 347] width 36 height 33
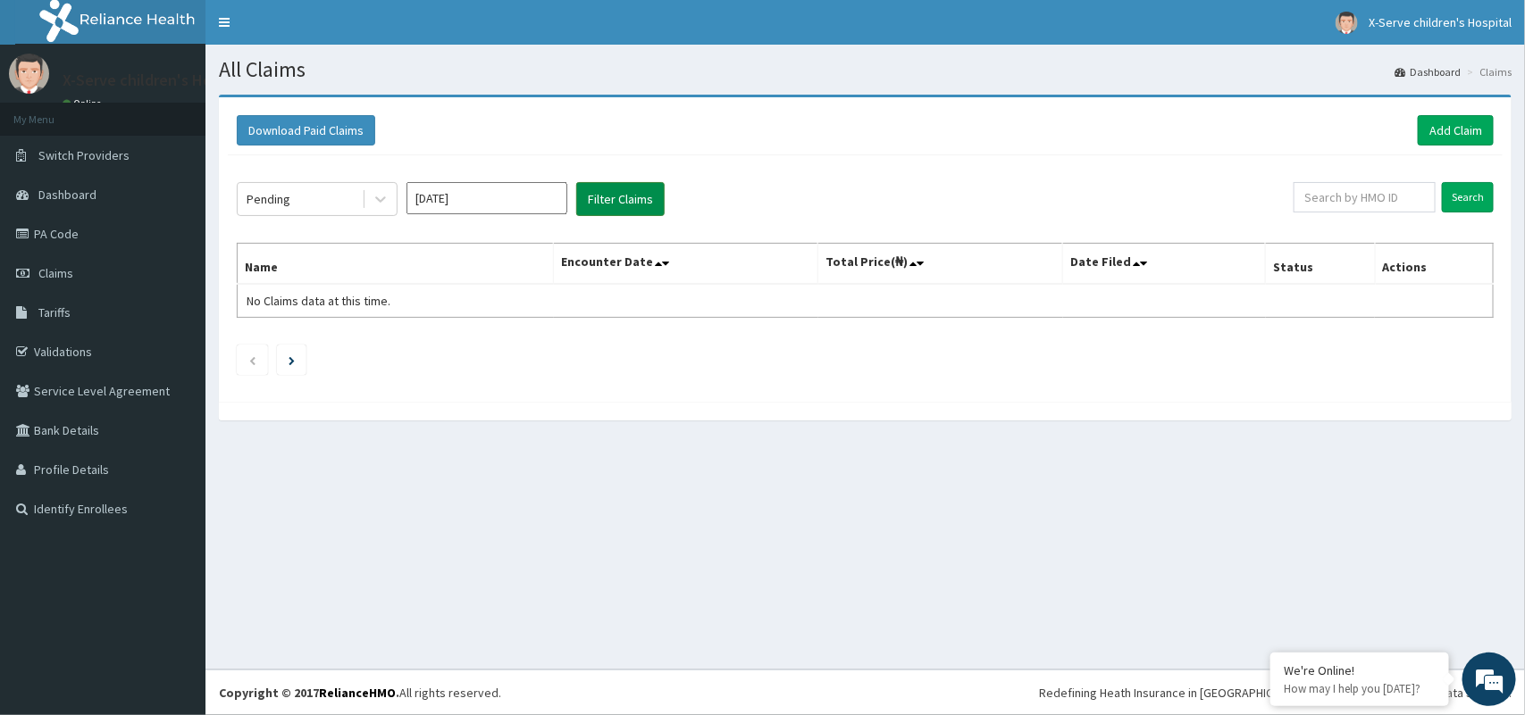
click at [619, 189] on button "Filter Claims" at bounding box center [620, 199] width 88 height 34
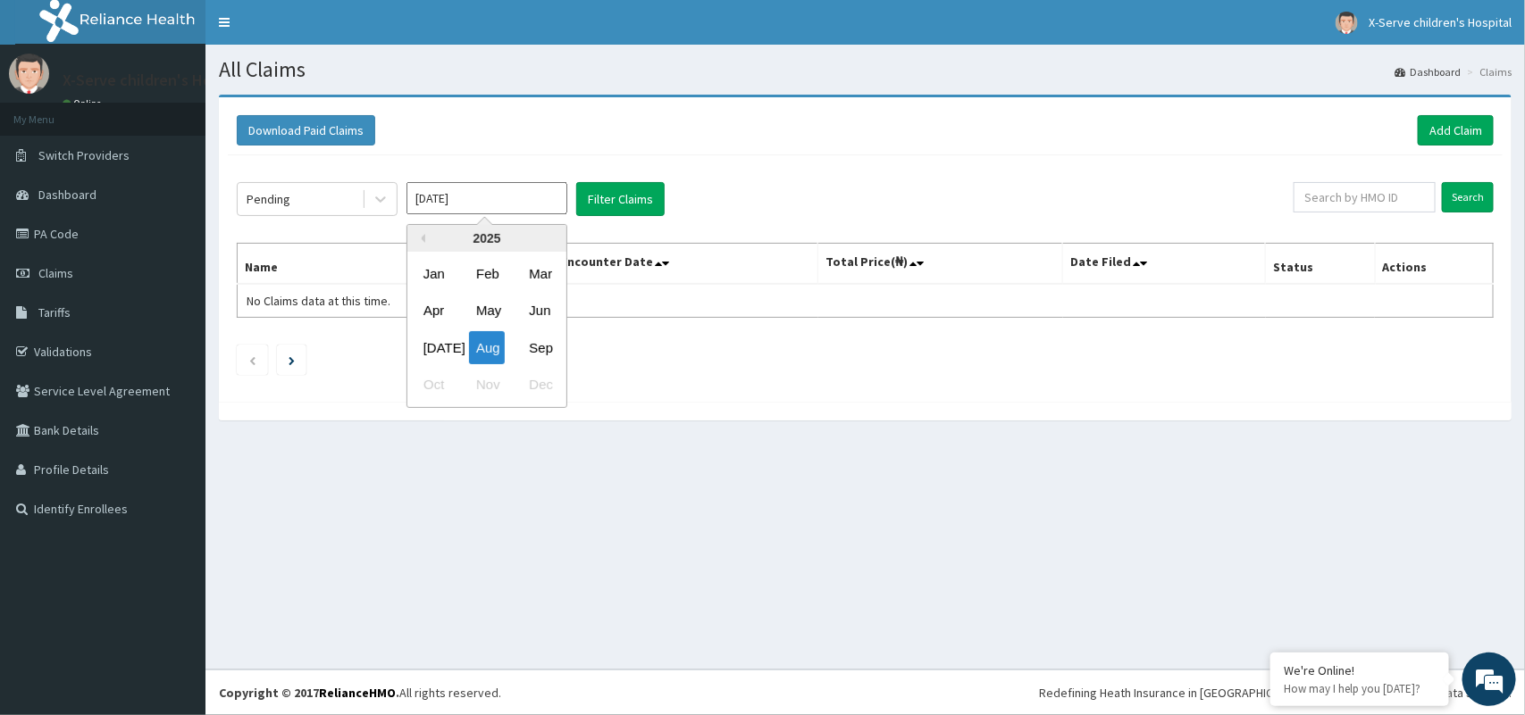
click at [492, 198] on input "Aug 2025" at bounding box center [486, 198] width 161 height 32
click at [386, 197] on icon at bounding box center [381, 199] width 18 height 18
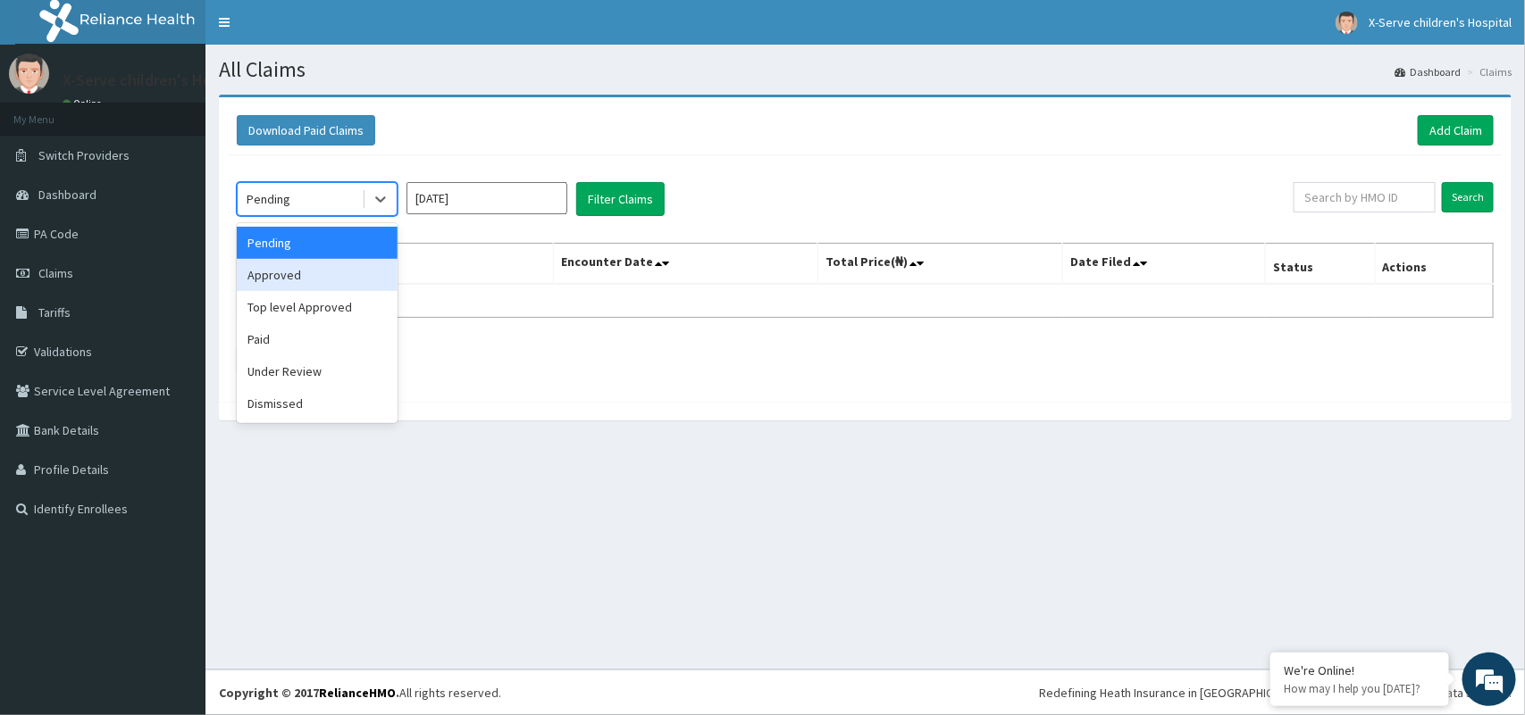
click at [295, 277] on div "Approved" at bounding box center [317, 275] width 161 height 32
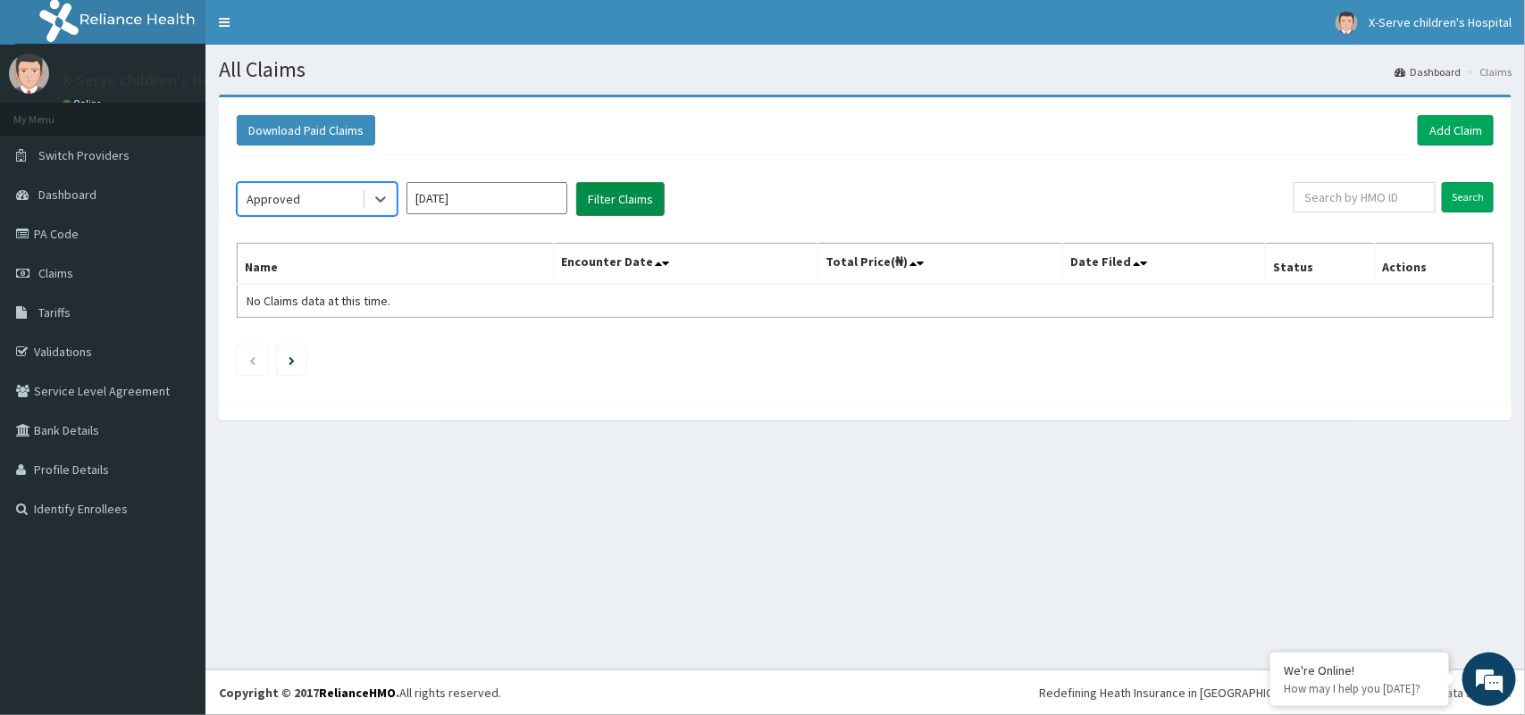
click at [600, 202] on button "Filter Claims" at bounding box center [620, 199] width 88 height 34
click at [632, 192] on button "Filter Claims" at bounding box center [620, 199] width 88 height 34
click at [301, 359] on li at bounding box center [291, 360] width 29 height 30
click at [632, 198] on button "Filter Claims" at bounding box center [620, 199] width 88 height 34
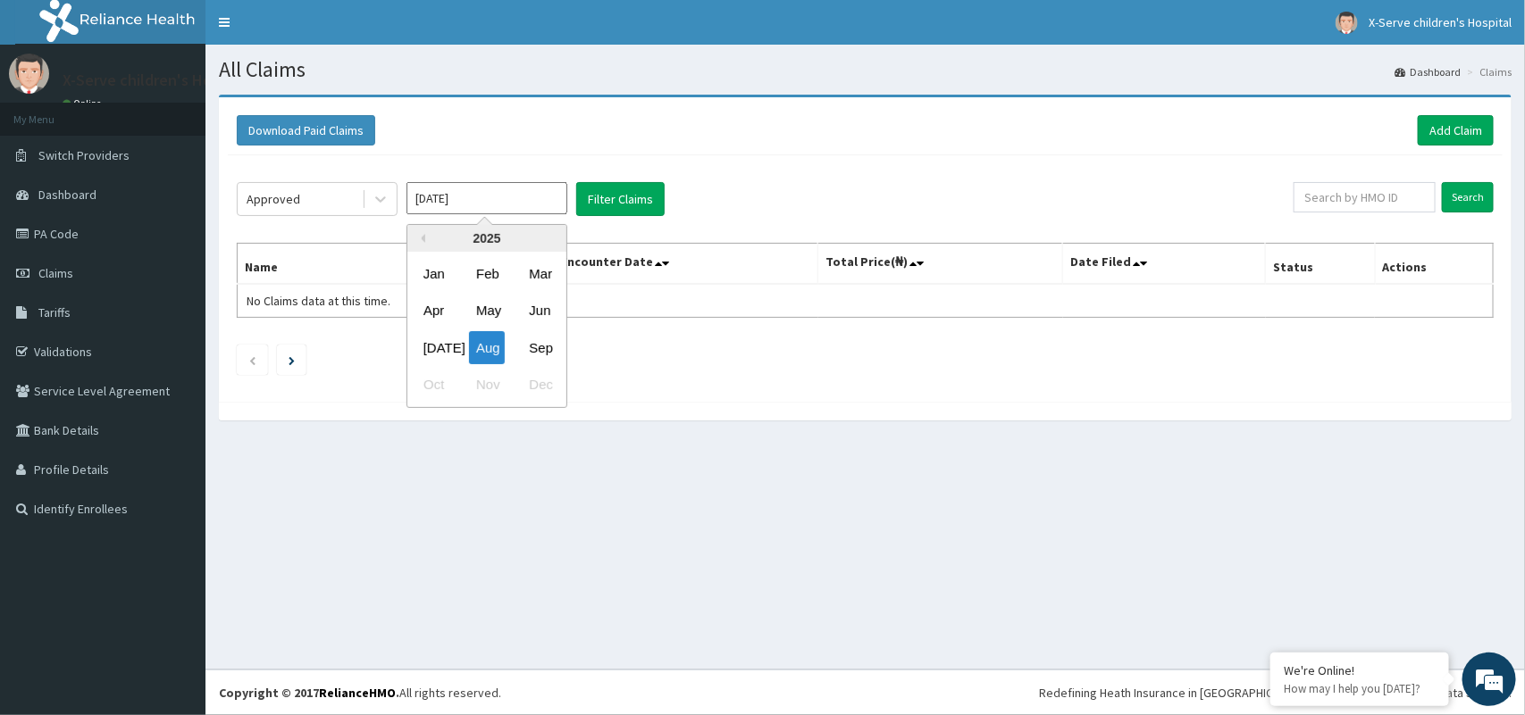
click at [469, 192] on input "Aug 2025" at bounding box center [486, 198] width 161 height 32
click at [884, 326] on div "Approved Aug 2025 Previous Year 2025 Jan Feb Mar Apr May Jun Jul Aug Sep Oct No…" at bounding box center [865, 274] width 1275 height 238
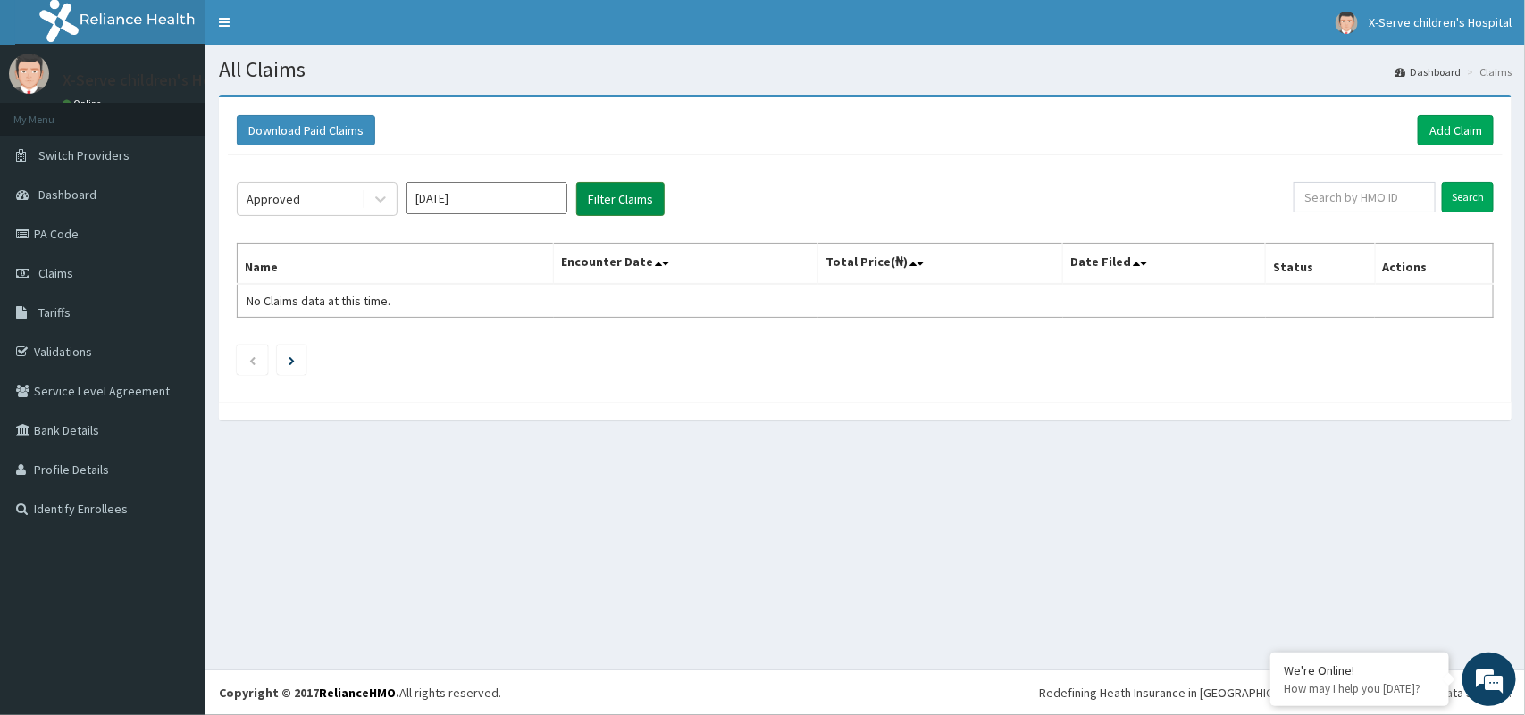
click at [619, 197] on button "Filter Claims" at bounding box center [620, 199] width 88 height 34
click at [607, 199] on button "Filter Claims" at bounding box center [620, 199] width 88 height 34
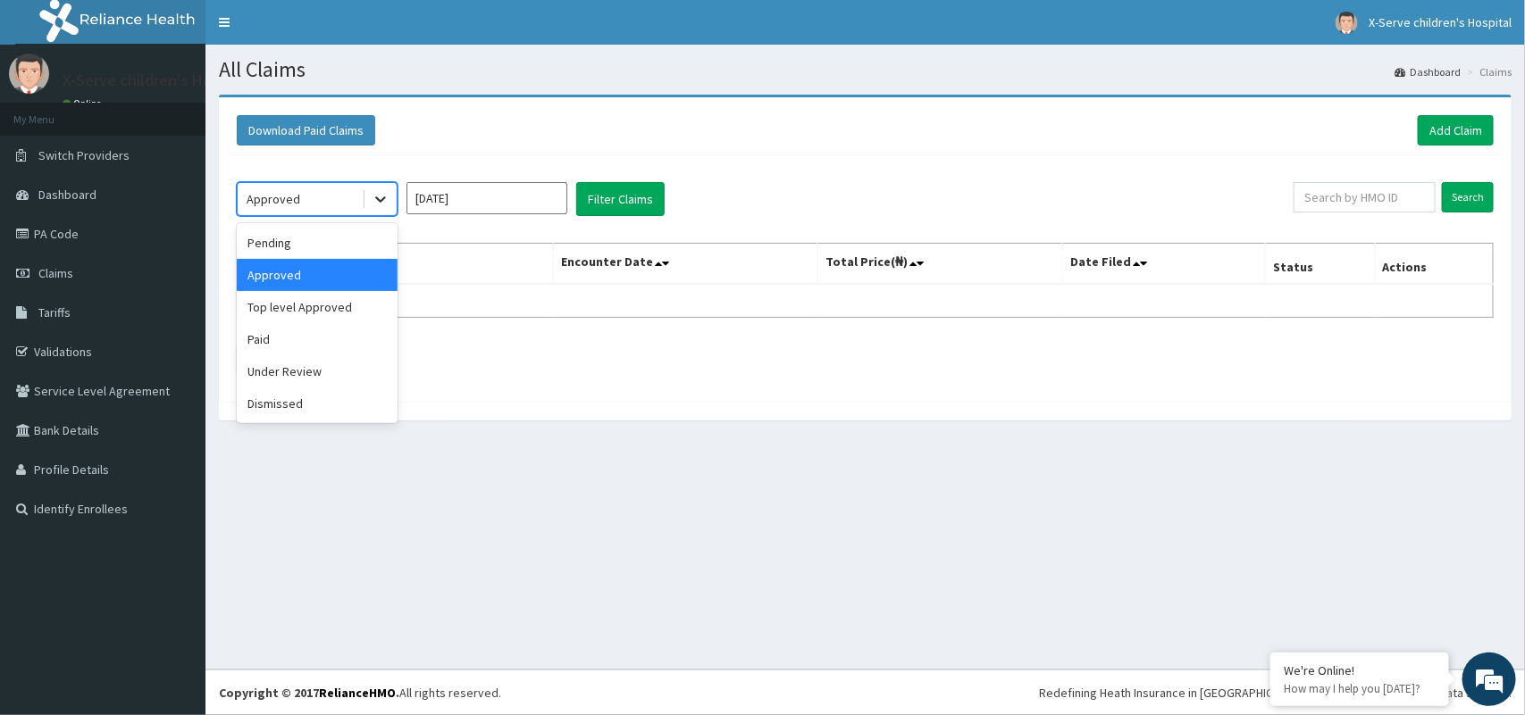
click at [385, 190] on icon at bounding box center [381, 199] width 18 height 18
click at [261, 348] on div "Paid" at bounding box center [317, 339] width 161 height 32
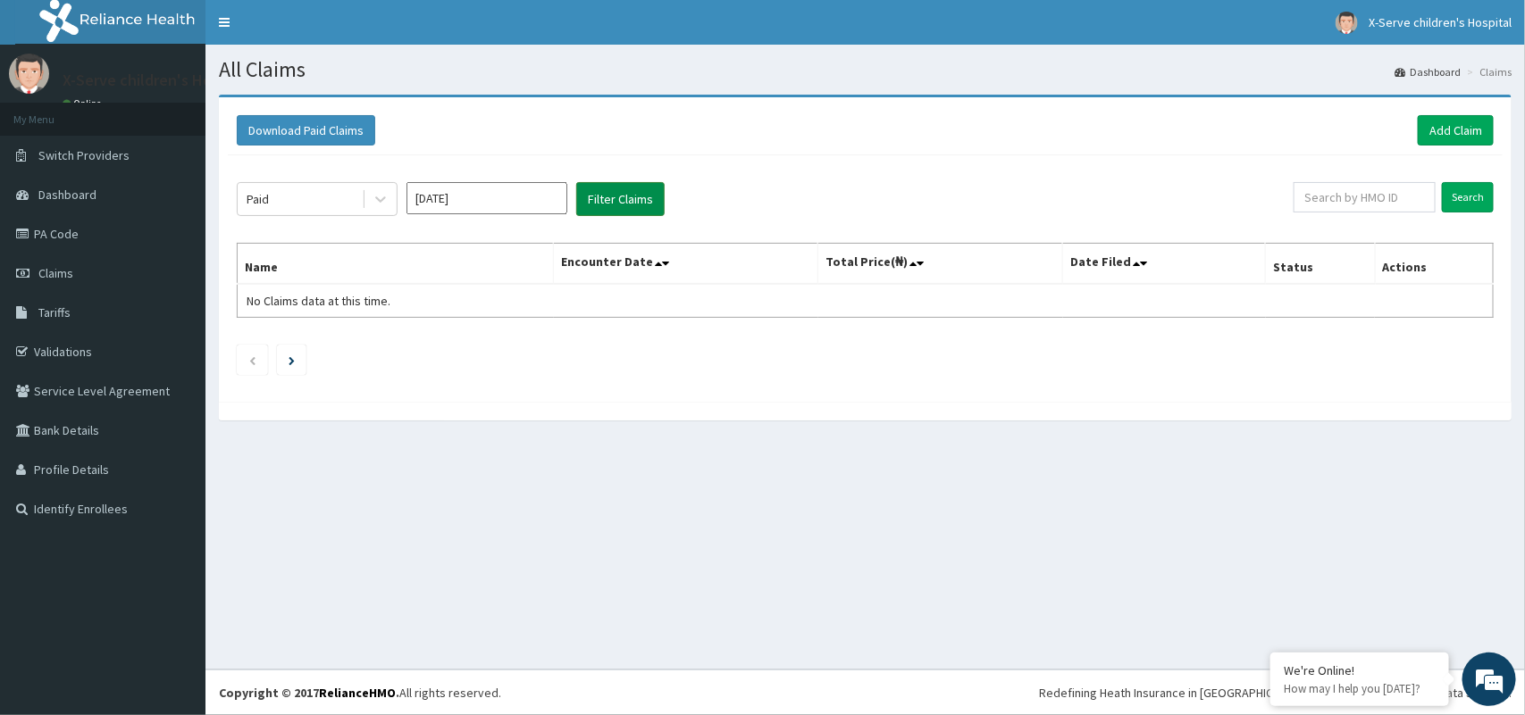
click at [652, 189] on button "Filter Claims" at bounding box center [620, 199] width 88 height 34
click at [545, 199] on input "Aug 2025" at bounding box center [486, 198] width 161 height 32
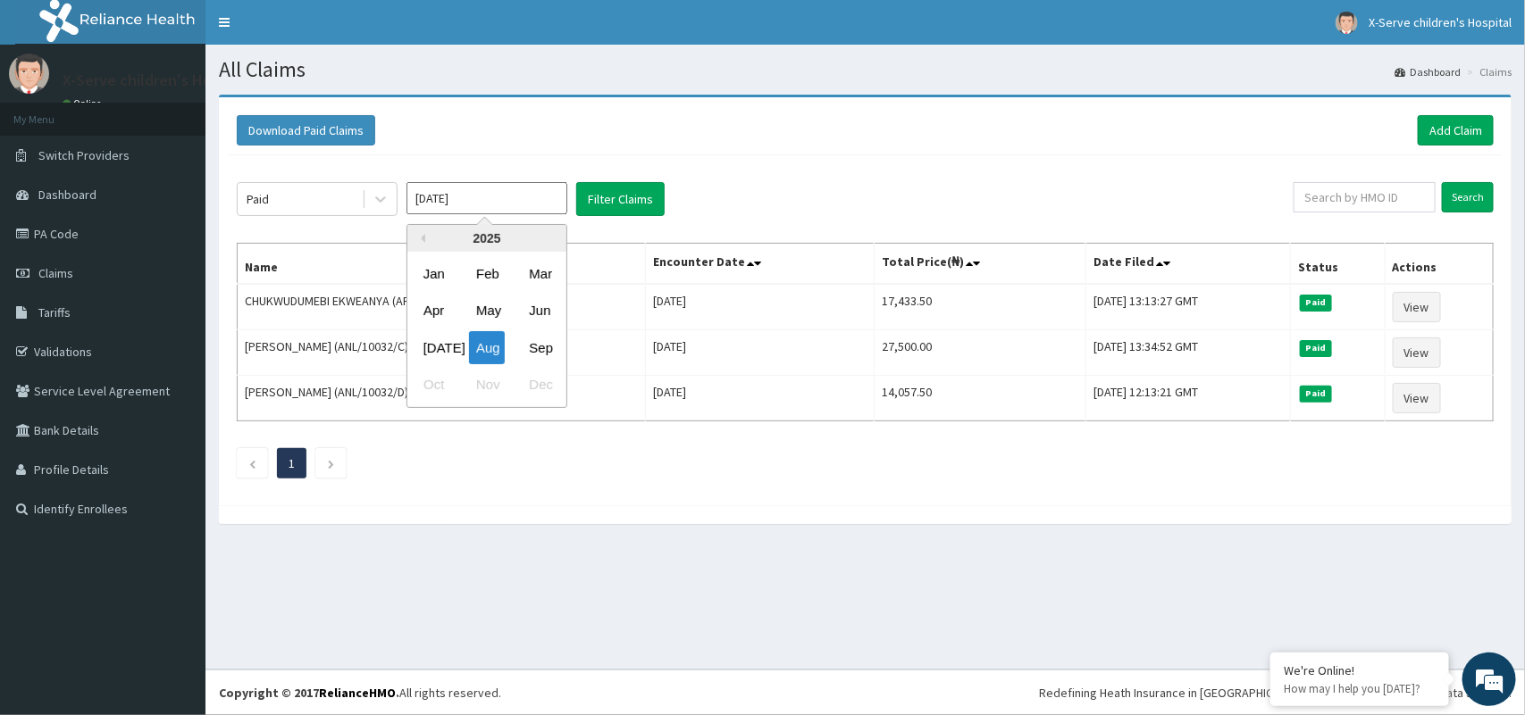
click at [807, 109] on div "Download Paid Claims Add Claim" at bounding box center [865, 130] width 1275 height 49
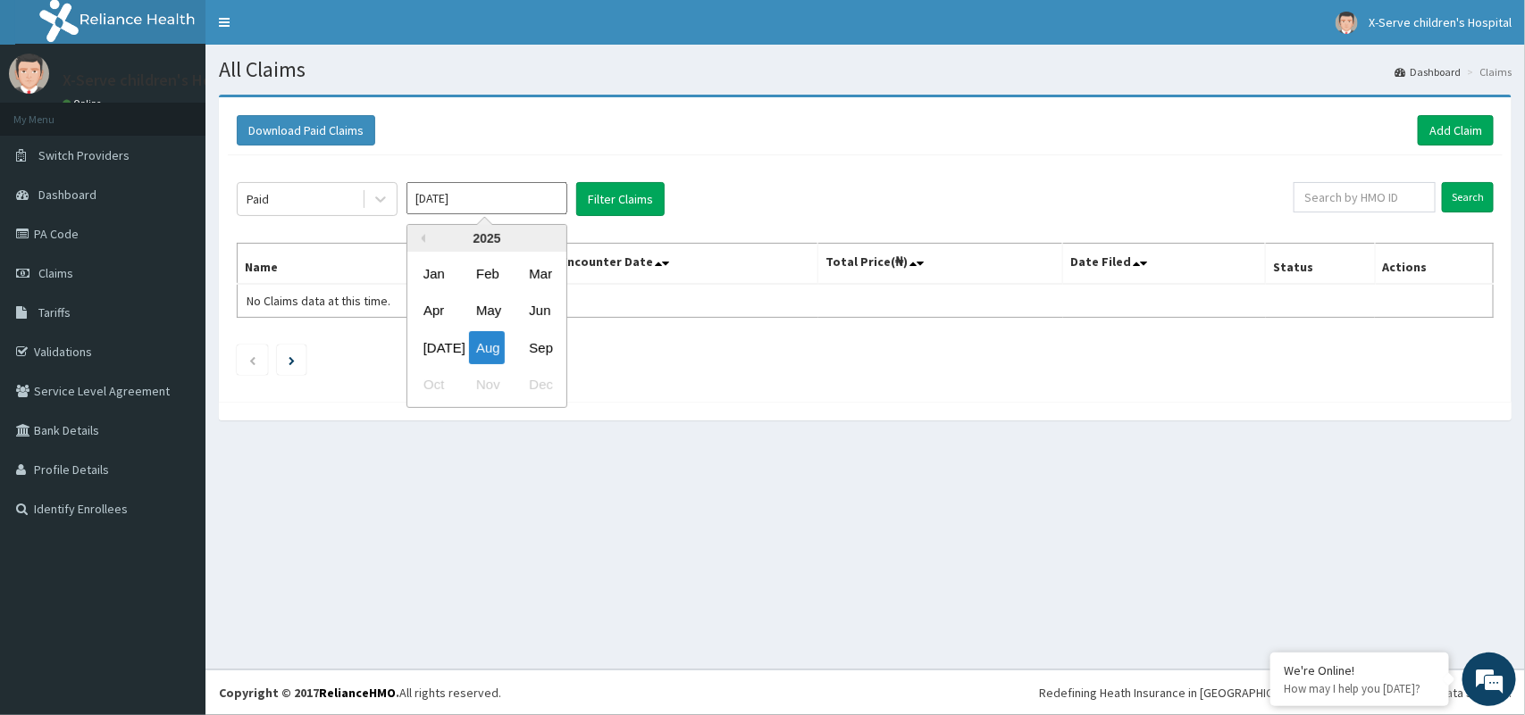
click at [542, 208] on input "Aug 2025" at bounding box center [486, 198] width 161 height 32
click at [542, 345] on div "Sep" at bounding box center [540, 347] width 36 height 33
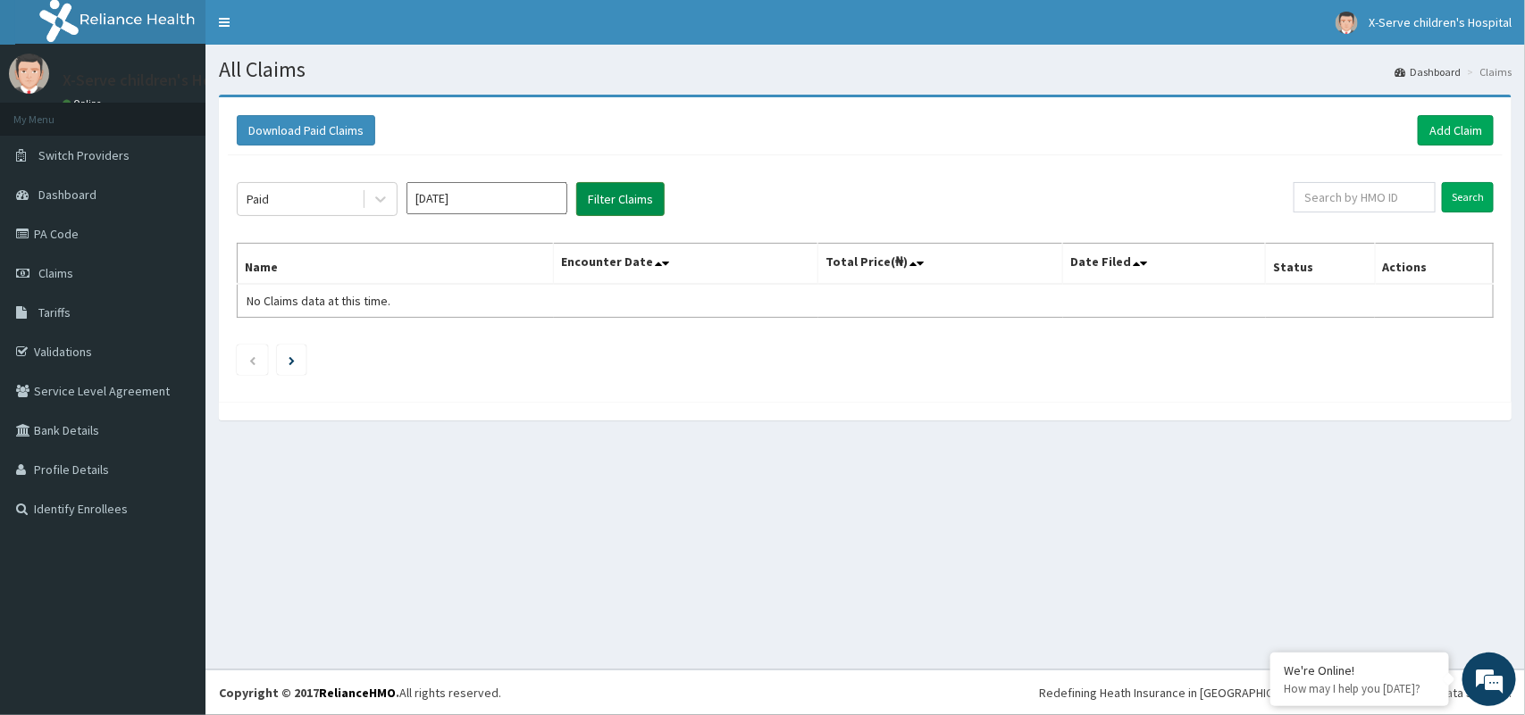
click at [609, 189] on button "Filter Claims" at bounding box center [620, 199] width 88 height 34
click at [609, 195] on button "Filter Claims" at bounding box center [620, 199] width 88 height 34
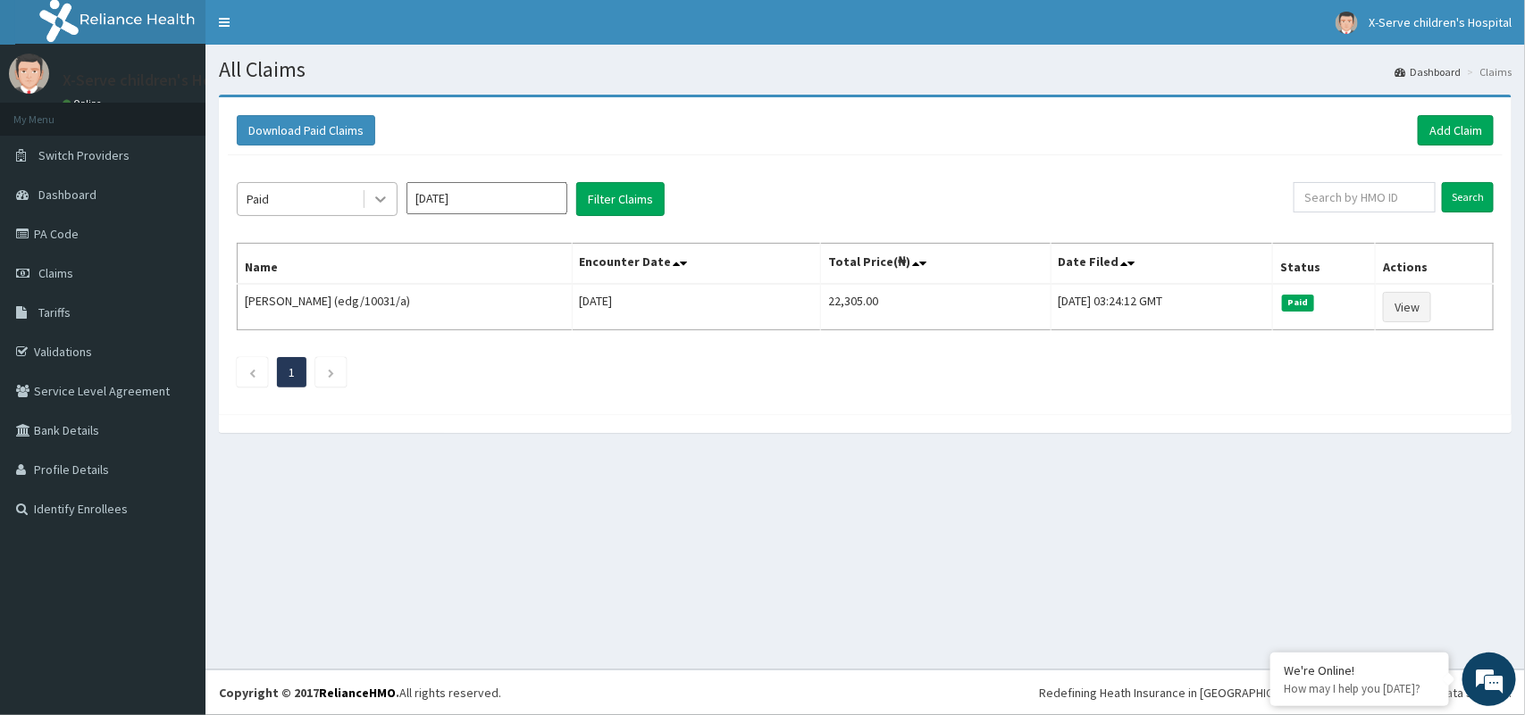
click at [385, 202] on icon at bounding box center [381, 199] width 18 height 18
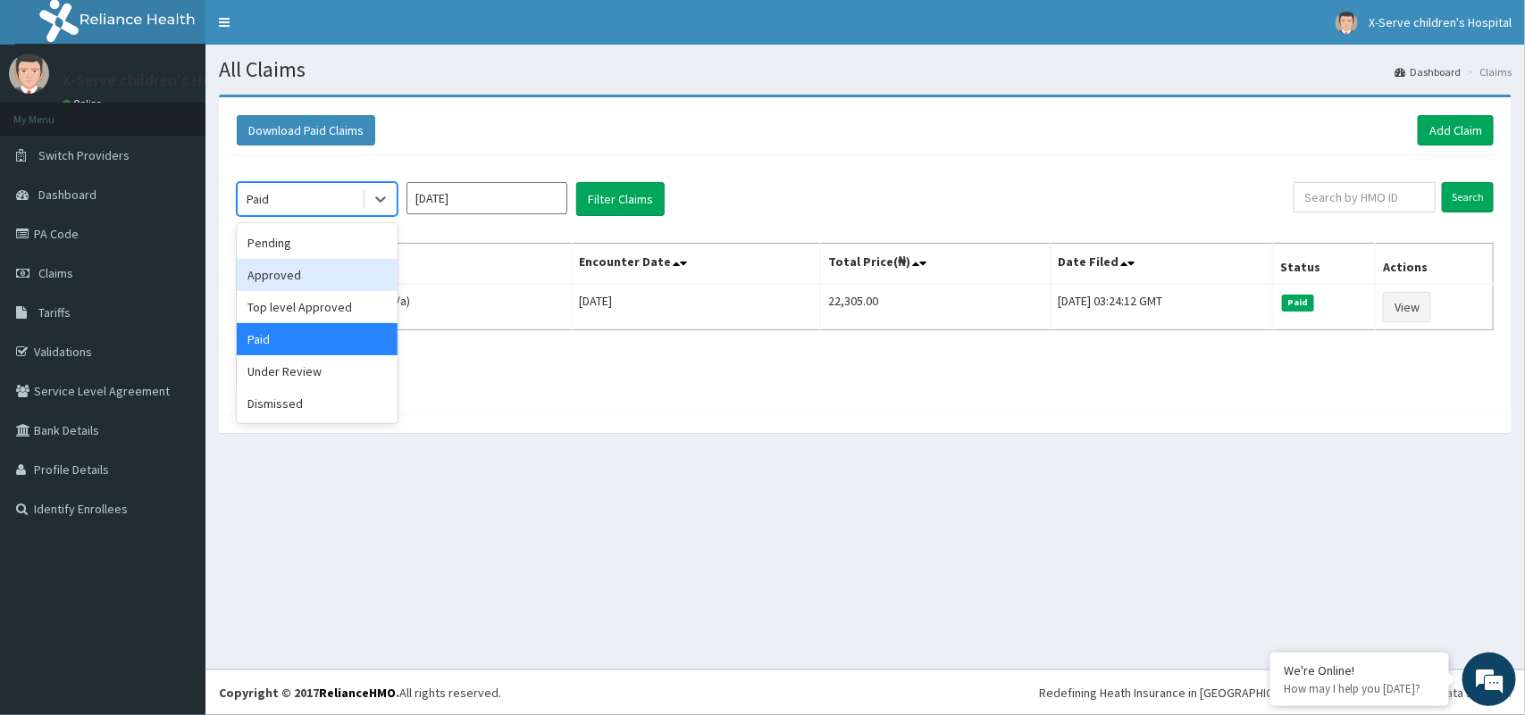
click at [336, 275] on div "Approved" at bounding box center [317, 275] width 161 height 32
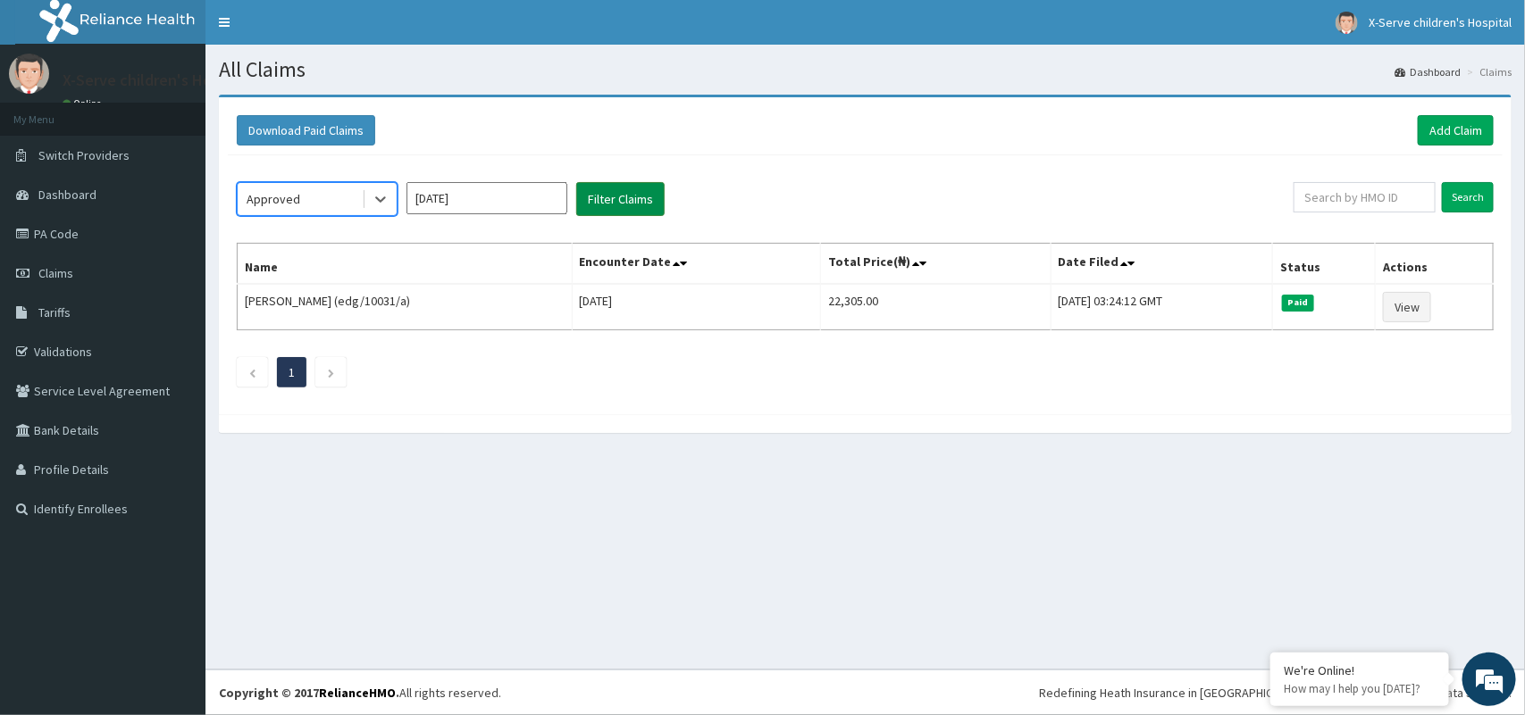
click at [610, 203] on button "Filter Claims" at bounding box center [620, 199] width 88 height 34
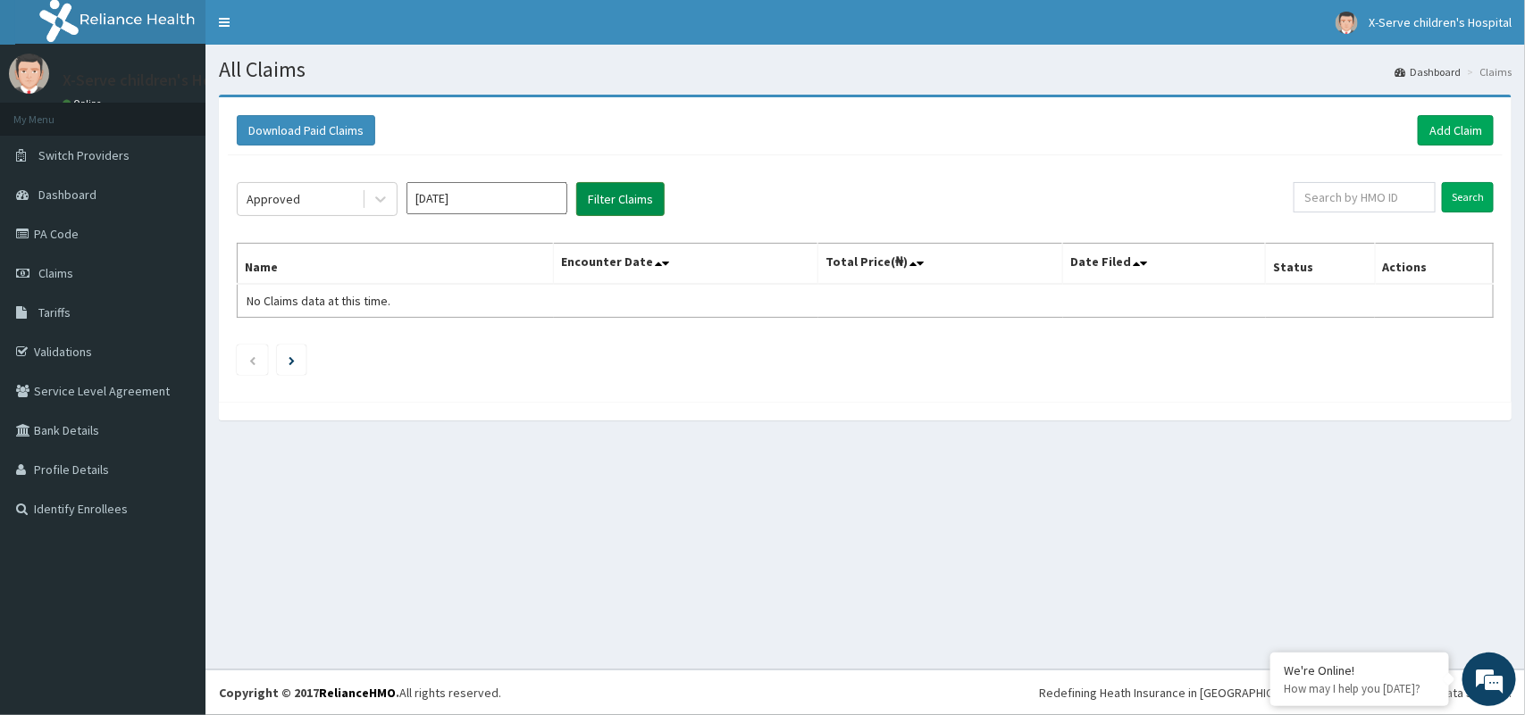
click at [610, 203] on button "Filter Claims" at bounding box center [620, 199] width 88 height 34
click at [398, 201] on div "Approved Sep 2025 Filter Claims" at bounding box center [765, 199] width 1057 height 34
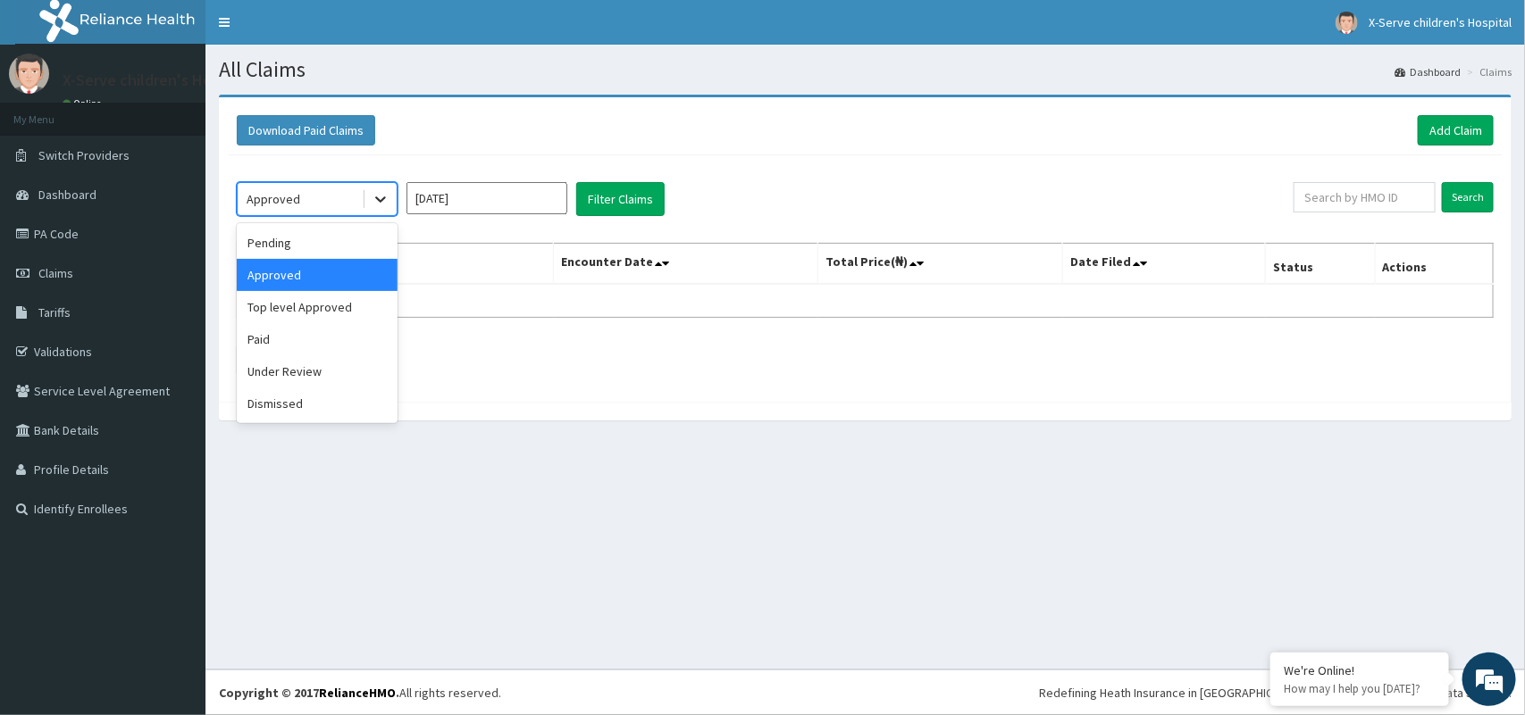
click at [389, 202] on div at bounding box center [380, 199] width 32 height 32
click at [335, 255] on div "Pending" at bounding box center [317, 243] width 161 height 32
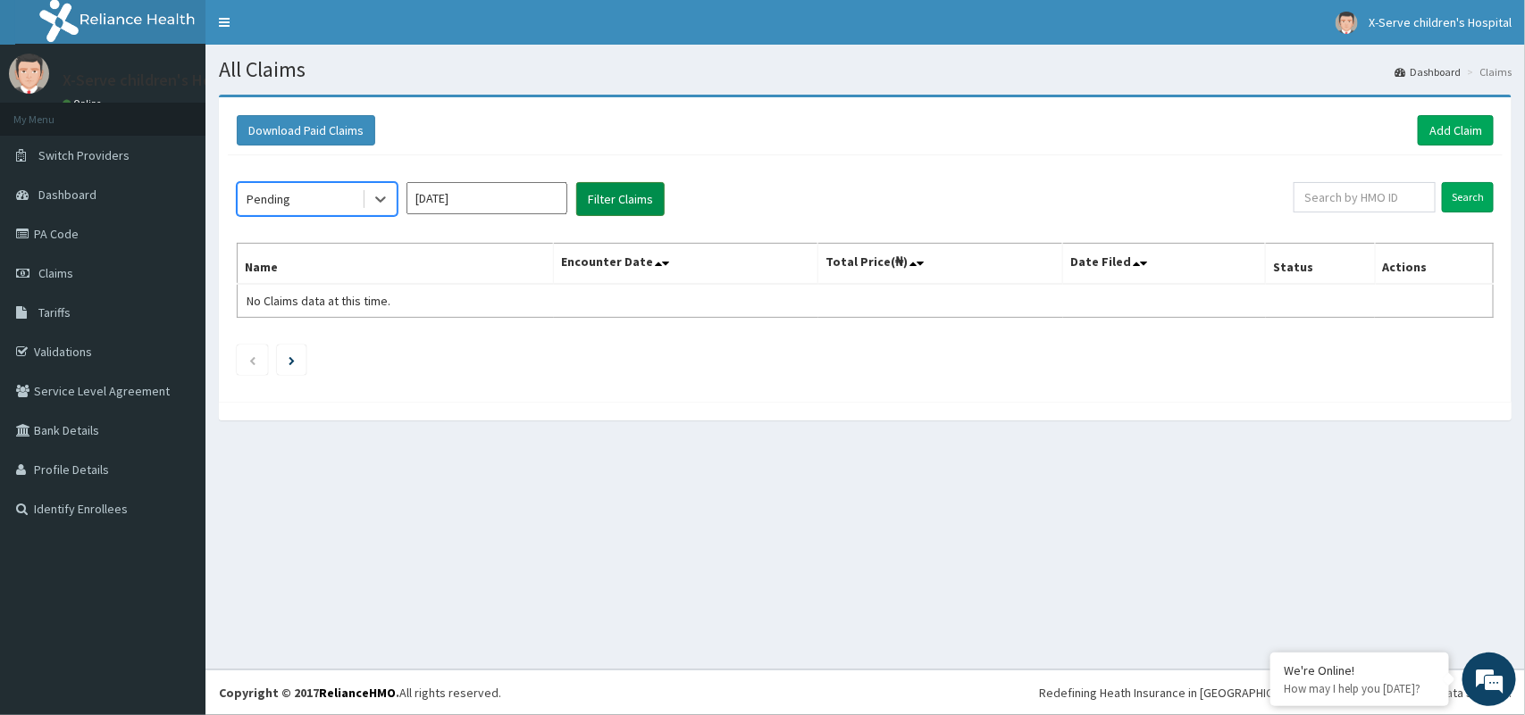
click at [637, 195] on button "Filter Claims" at bounding box center [620, 199] width 88 height 34
click at [632, 195] on button "Filter Claims" at bounding box center [620, 199] width 88 height 34
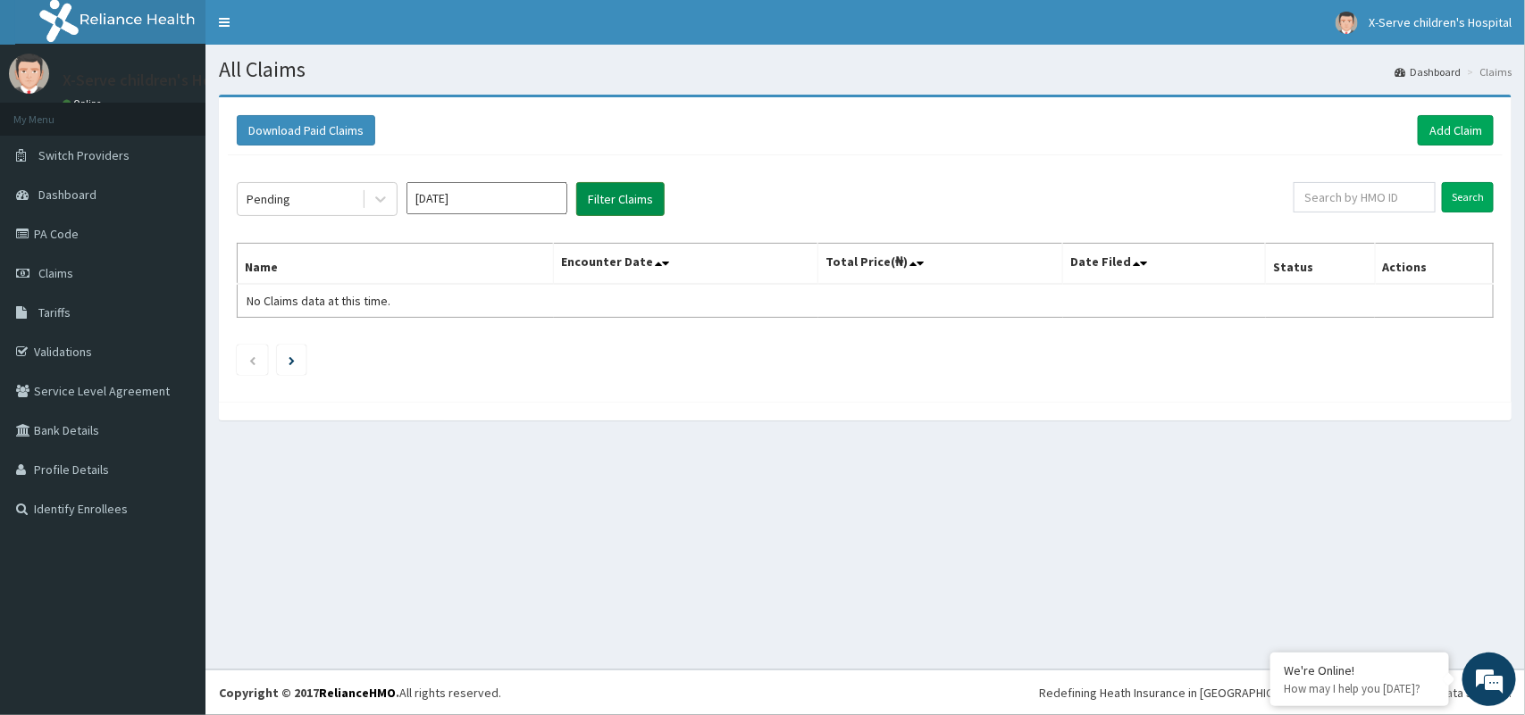
click at [632, 195] on button "Filter Claims" at bounding box center [620, 199] width 88 height 34
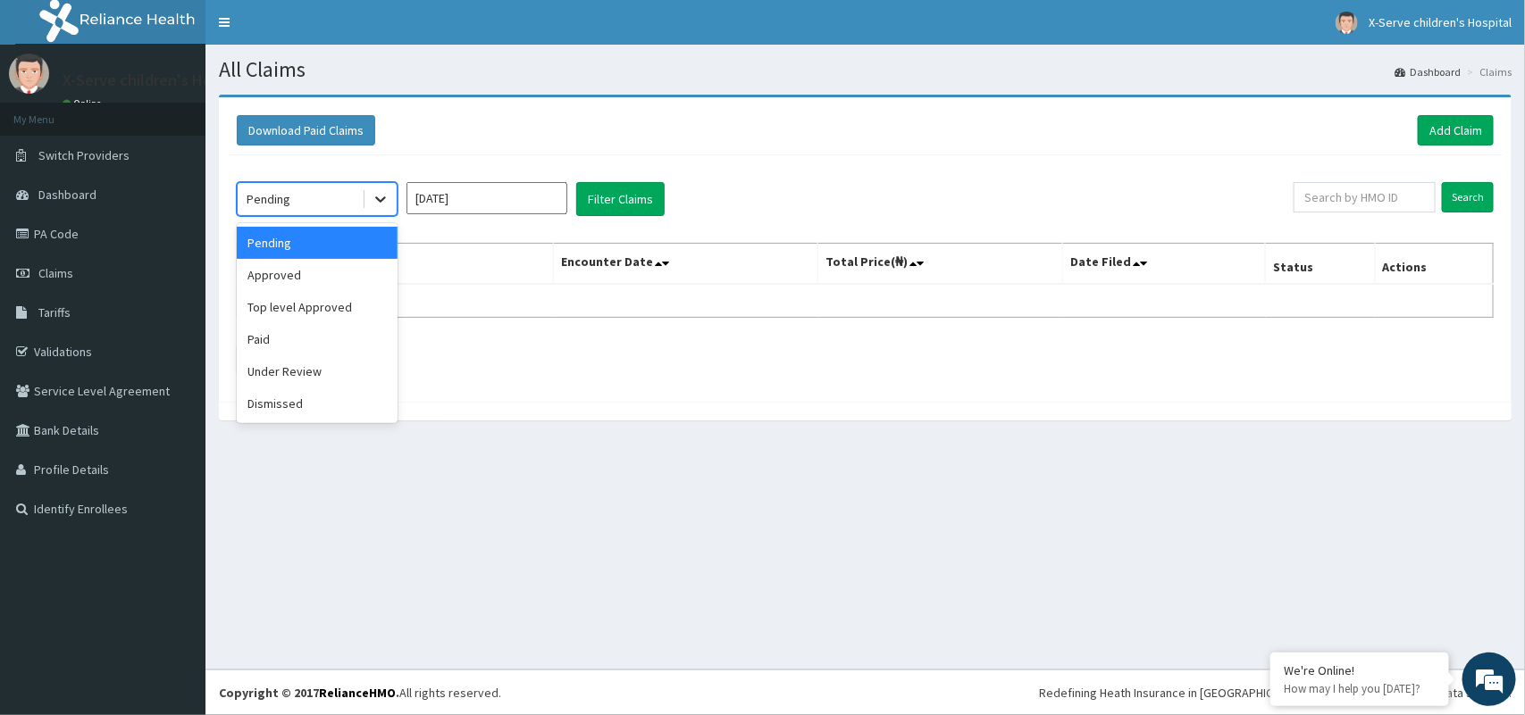
click at [387, 203] on icon at bounding box center [381, 199] width 18 height 18
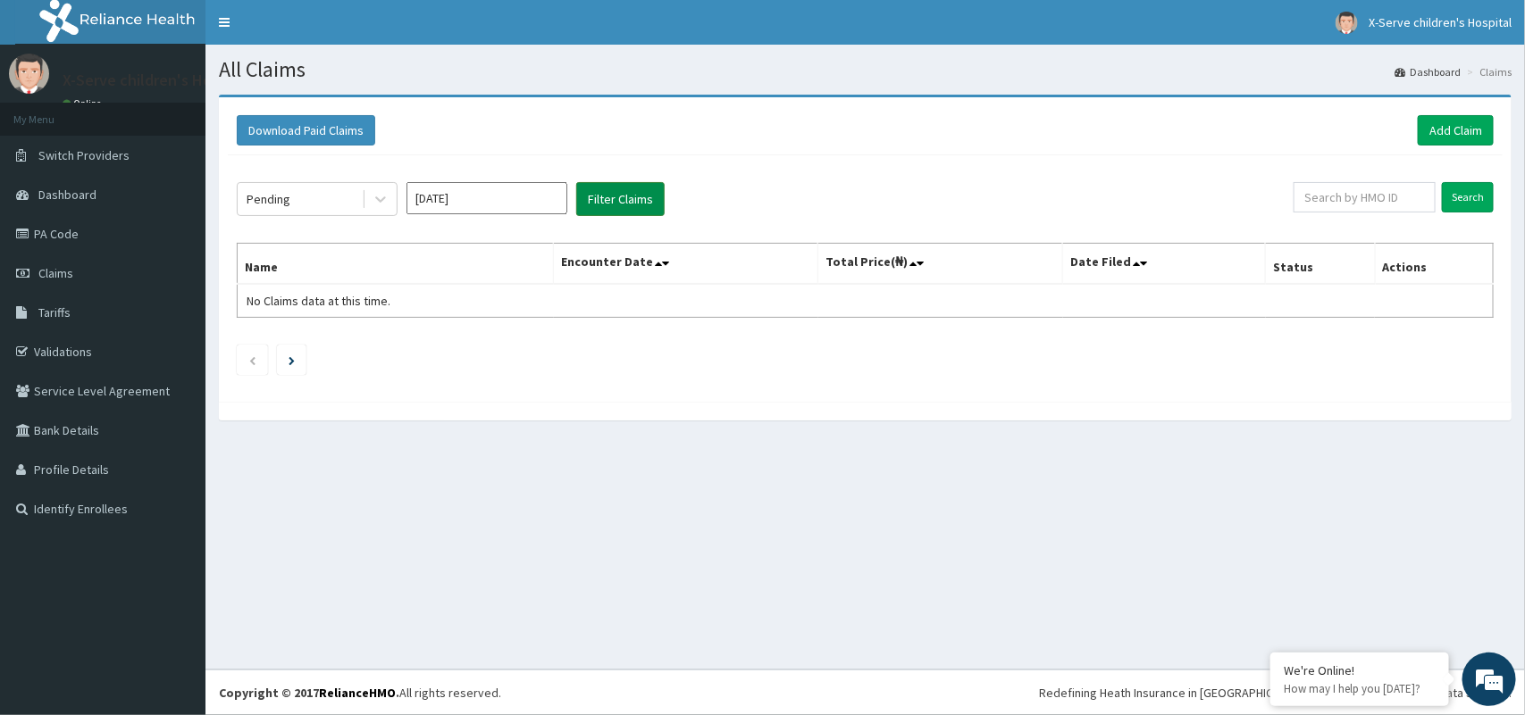
click at [609, 199] on button "Filter Claims" at bounding box center [620, 199] width 88 height 34
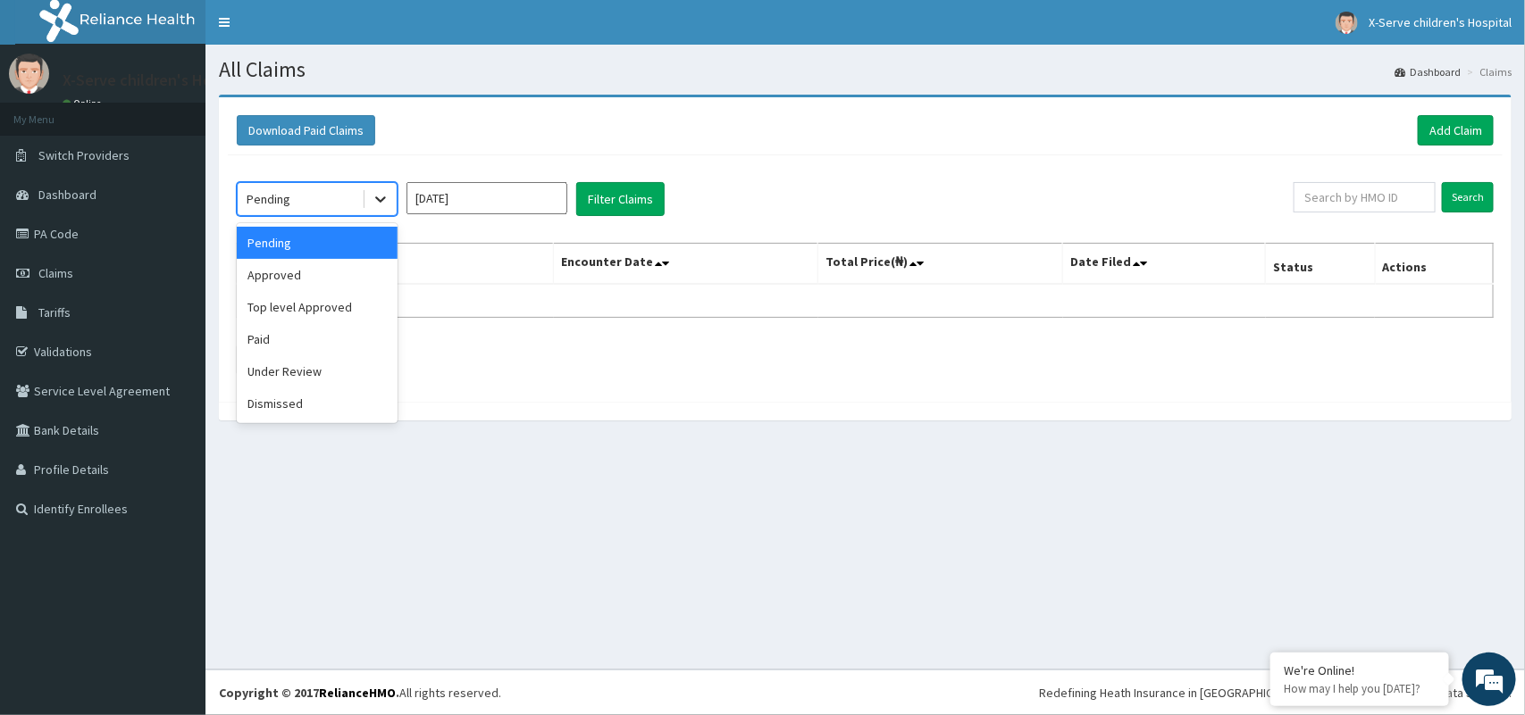
click at [378, 198] on icon at bounding box center [381, 199] width 18 height 18
click at [305, 372] on div "Under Review" at bounding box center [317, 372] width 161 height 32
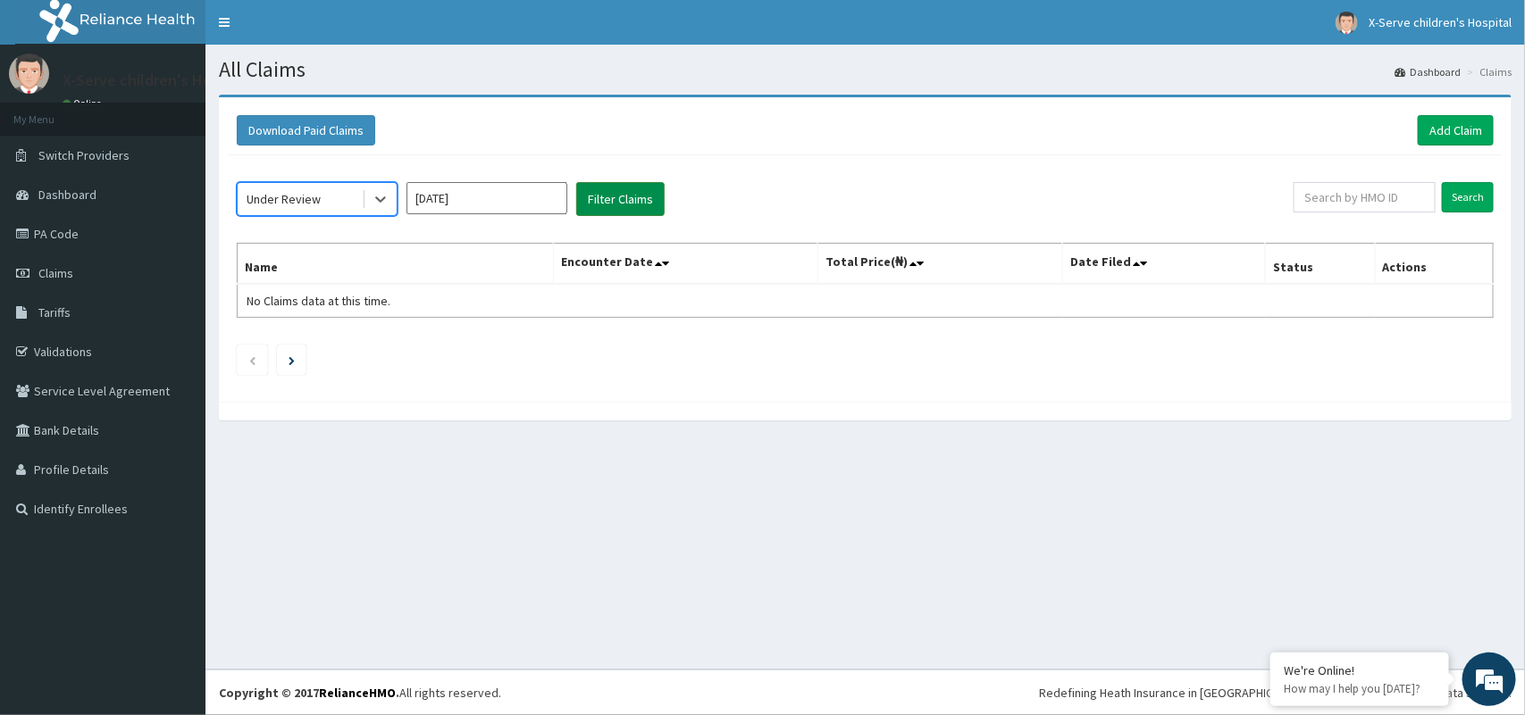
click at [622, 198] on button "Filter Claims" at bounding box center [620, 199] width 88 height 34
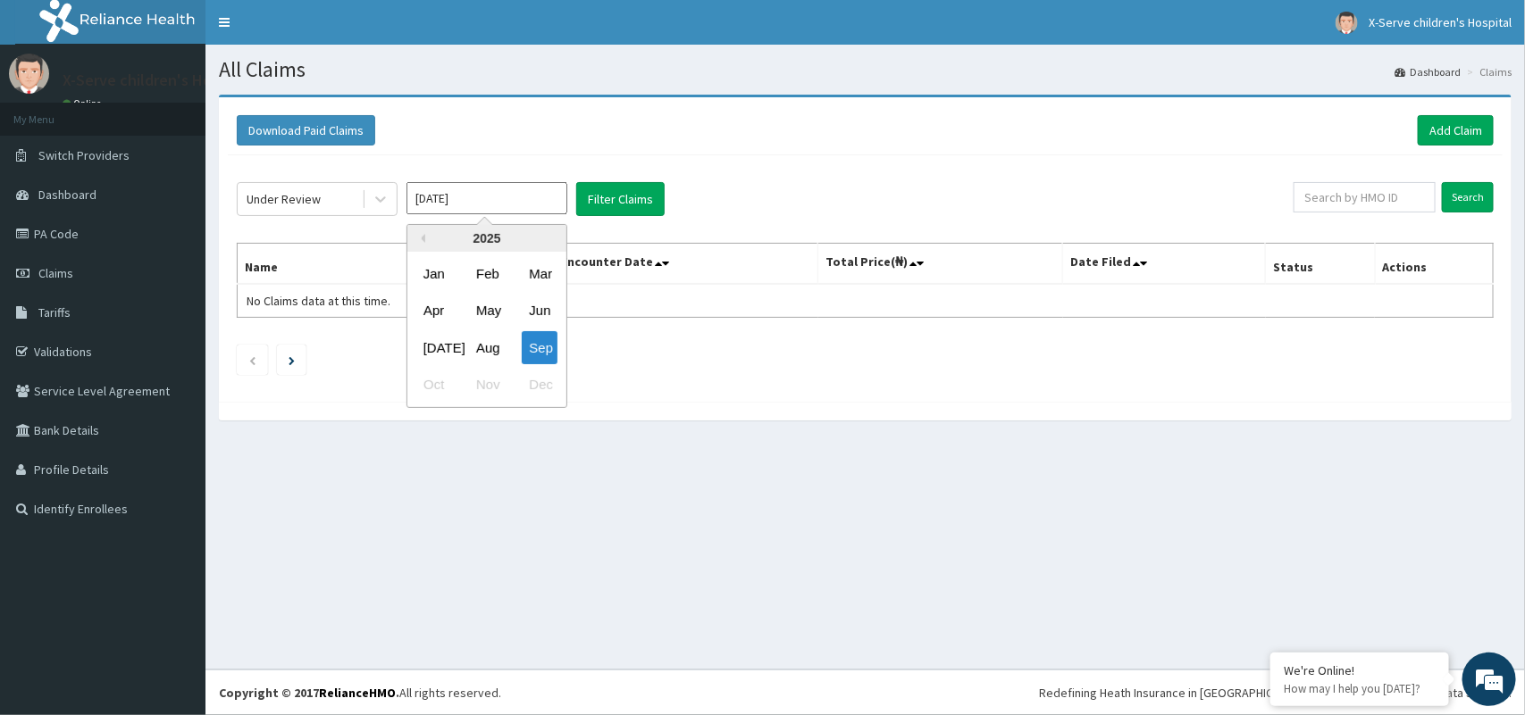
click at [510, 202] on input "Sep 2025" at bounding box center [486, 198] width 161 height 32
click at [488, 356] on div "Aug" at bounding box center [487, 347] width 36 height 33
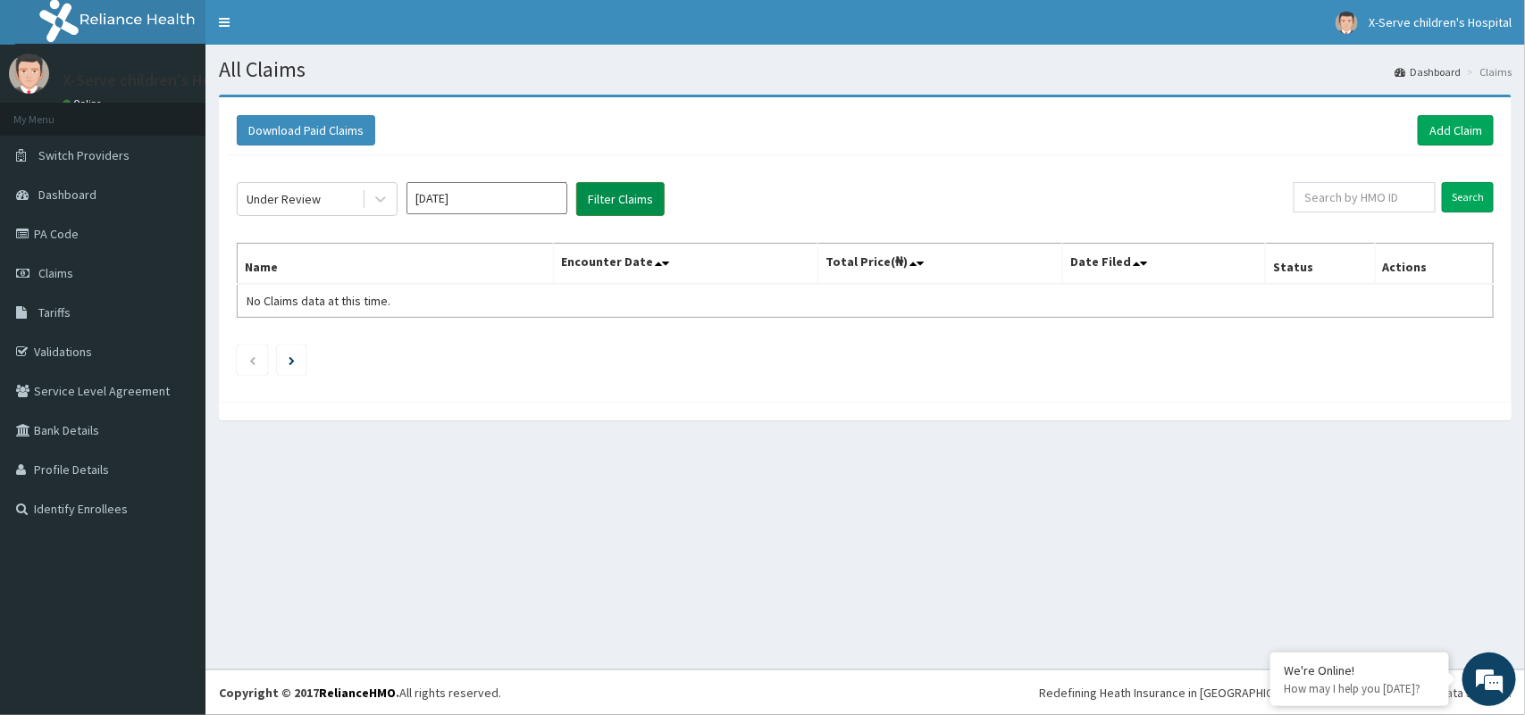
click at [619, 195] on button "Filter Claims" at bounding box center [620, 199] width 88 height 34
click at [619, 197] on button "Filter Claims" at bounding box center [620, 199] width 88 height 34
click at [377, 194] on icon at bounding box center [381, 199] width 18 height 18
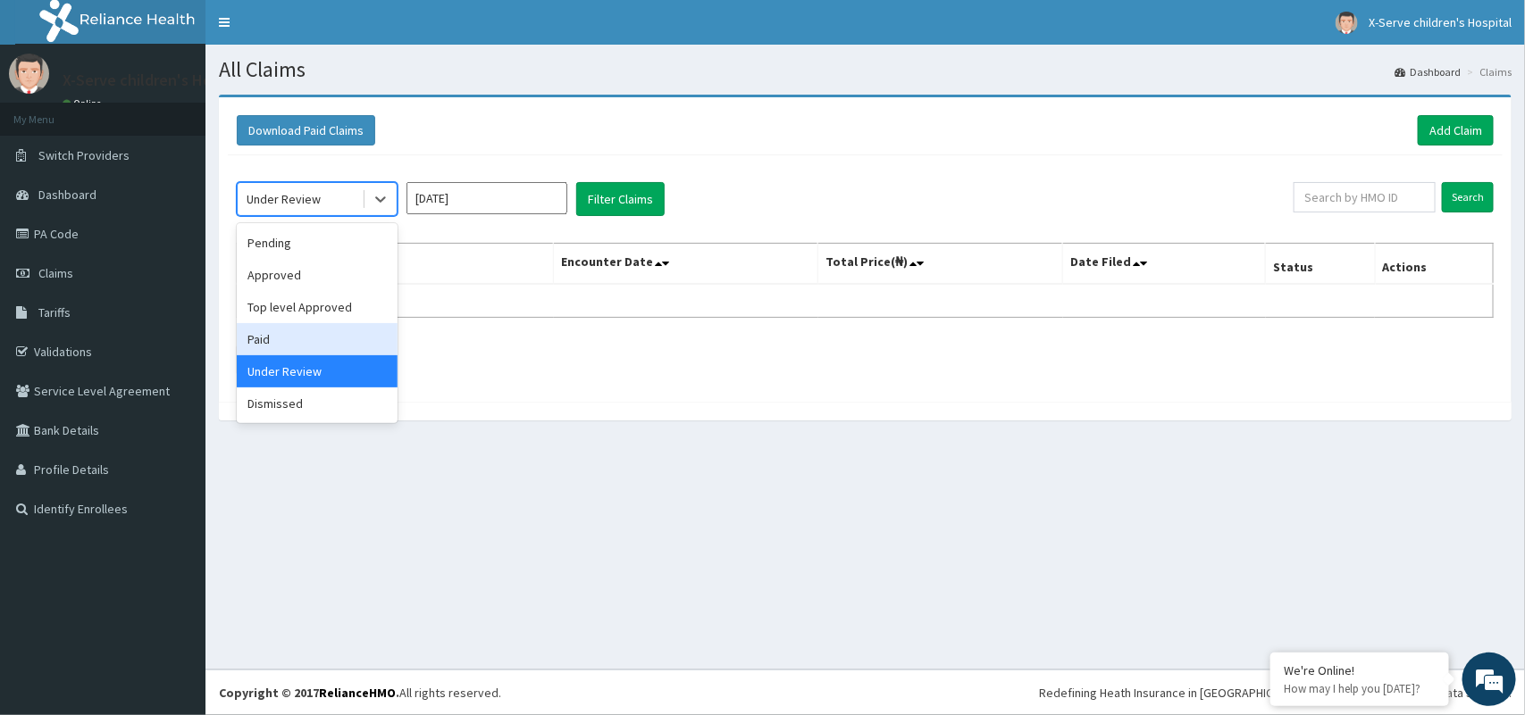
click at [318, 331] on div "Paid" at bounding box center [317, 339] width 161 height 32
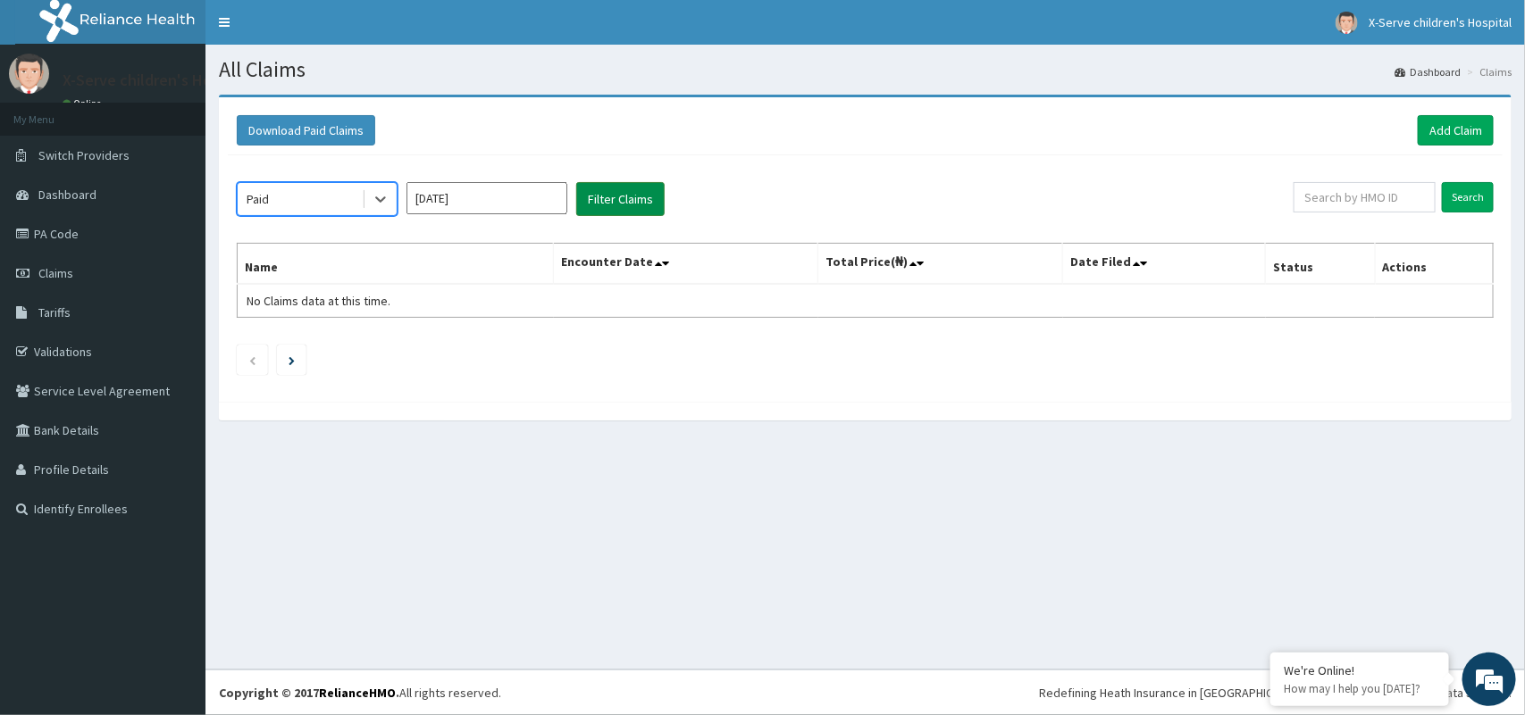
click at [606, 199] on button "Filter Claims" at bounding box center [620, 199] width 88 height 34
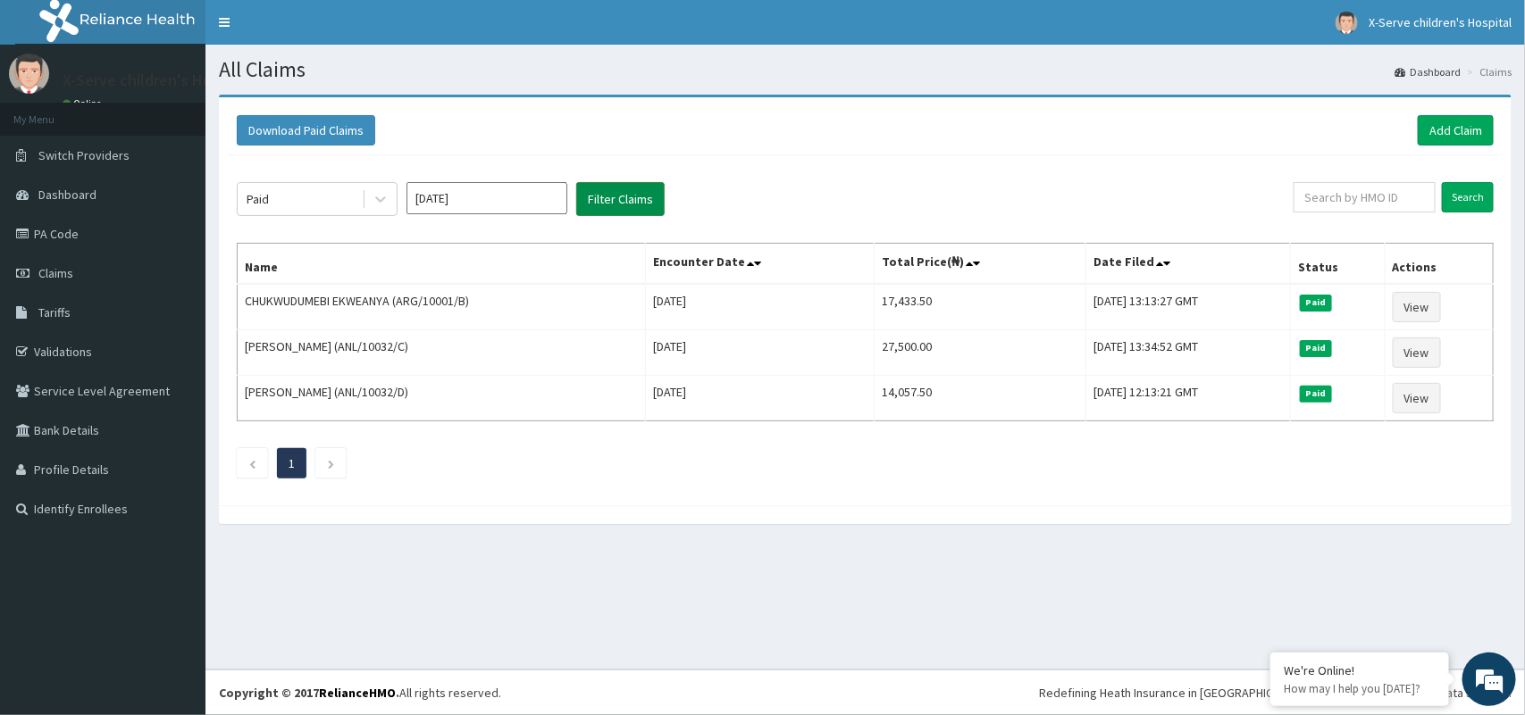
click at [606, 199] on button "Filter Claims" at bounding box center [620, 199] width 88 height 34
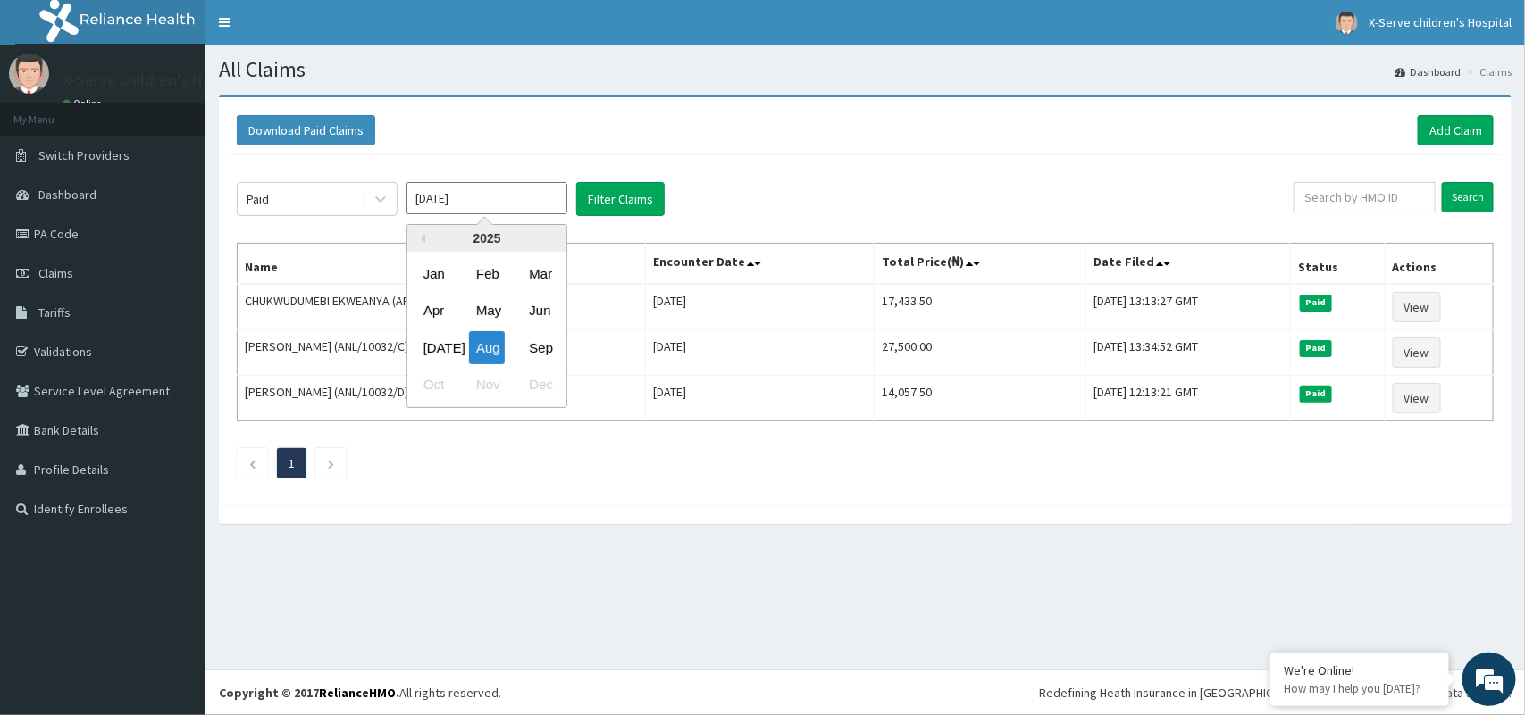
click at [511, 204] on input "Aug 2025" at bounding box center [486, 198] width 161 height 32
click at [546, 346] on div "Sep" at bounding box center [540, 347] width 36 height 33
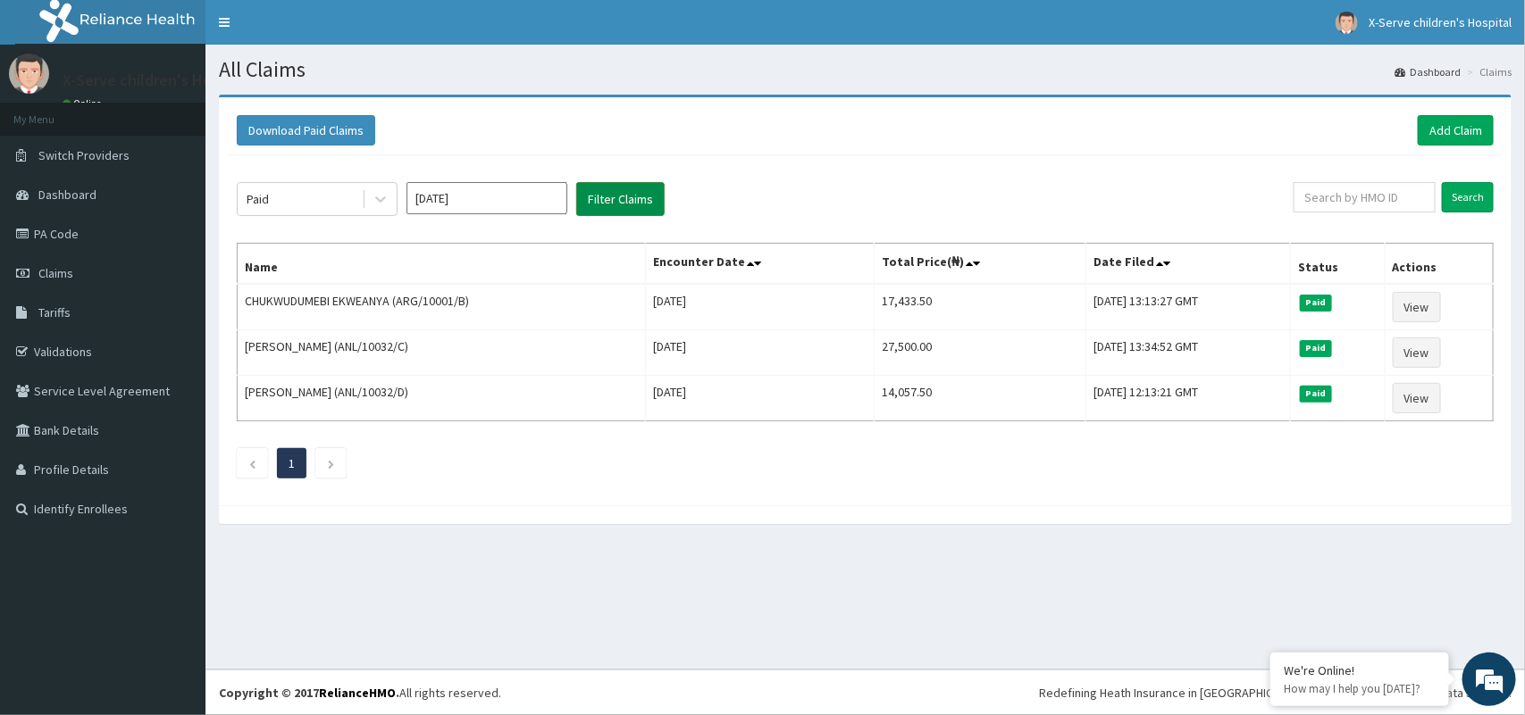
click at [626, 195] on button "Filter Claims" at bounding box center [620, 199] width 88 height 34
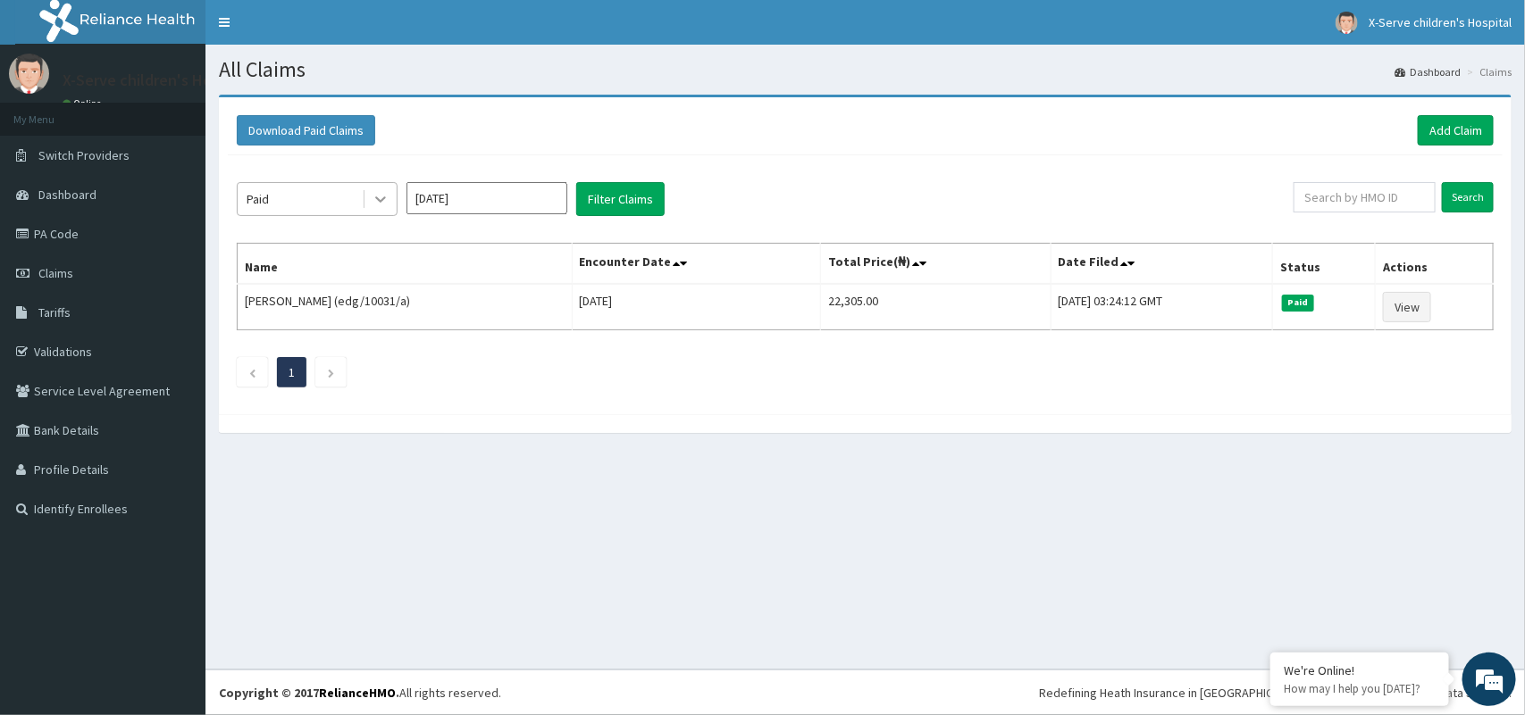
click at [384, 205] on icon at bounding box center [381, 199] width 18 height 18
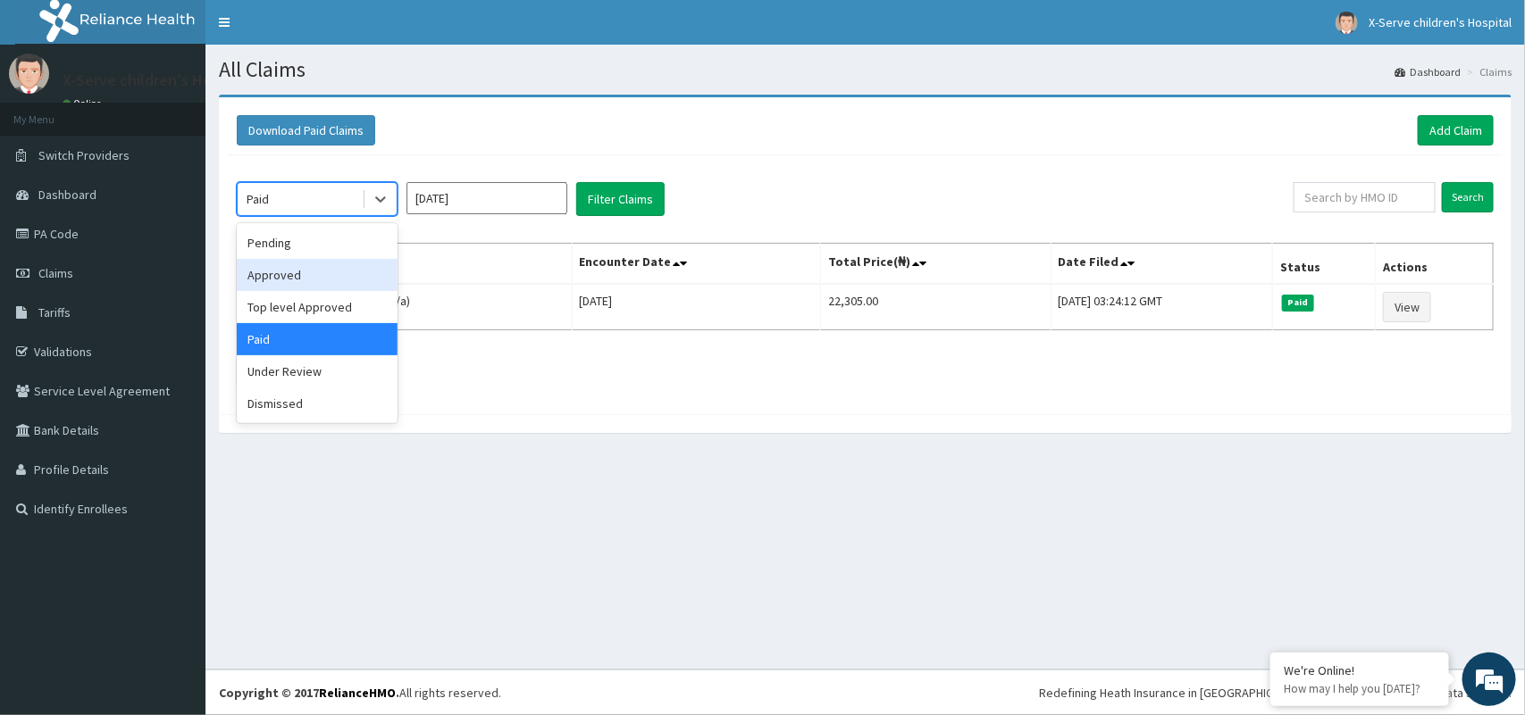
click at [356, 266] on div "Approved" at bounding box center [317, 275] width 161 height 32
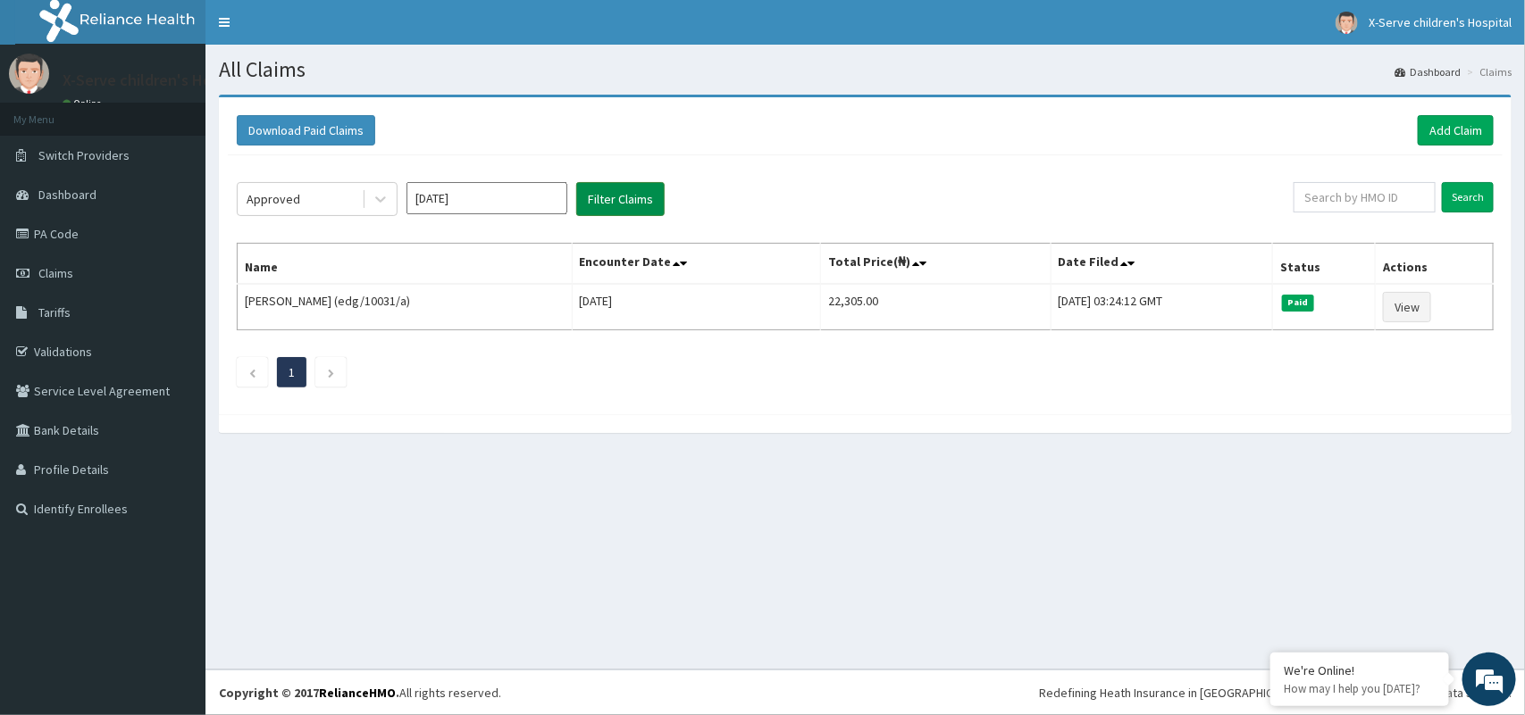
click at [621, 194] on button "Filter Claims" at bounding box center [620, 199] width 88 height 34
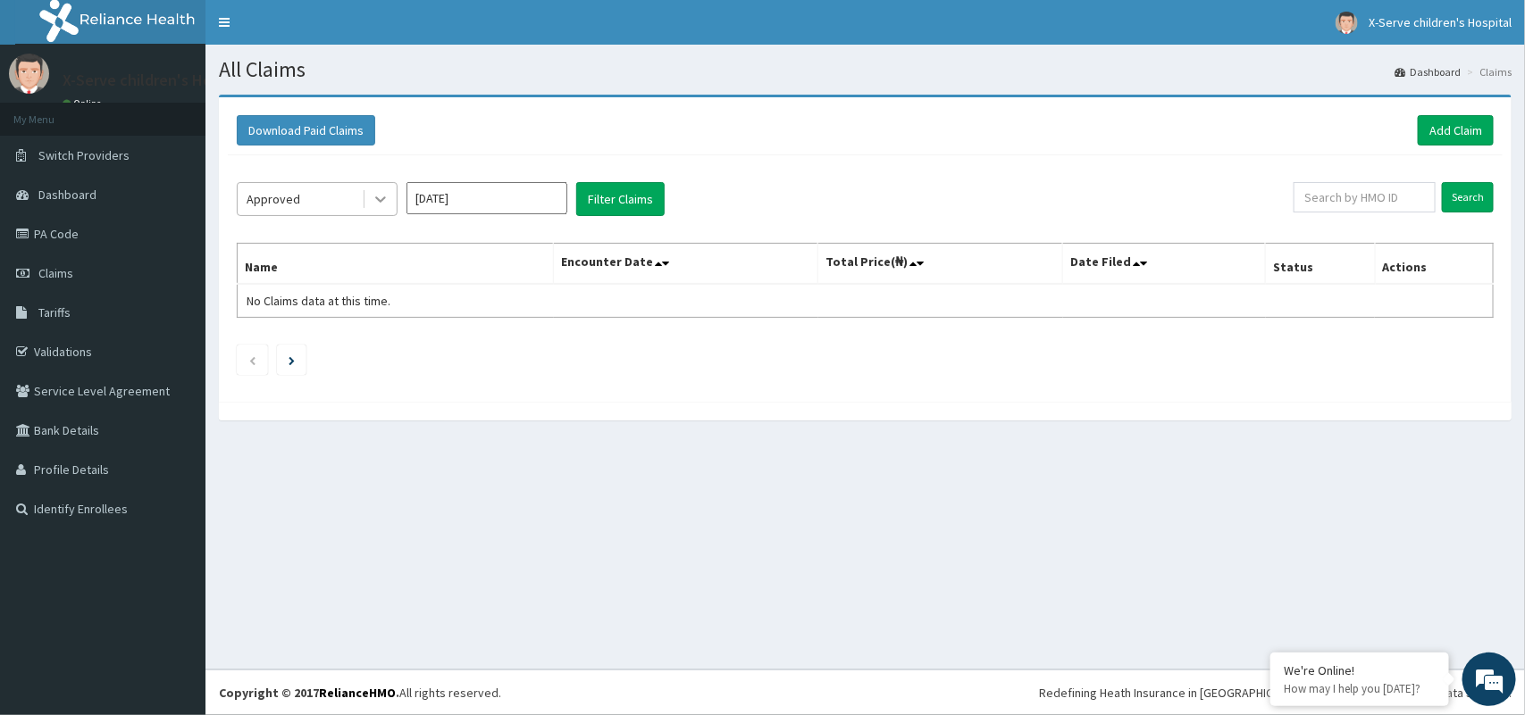
click at [382, 198] on icon at bounding box center [380, 200] width 11 height 6
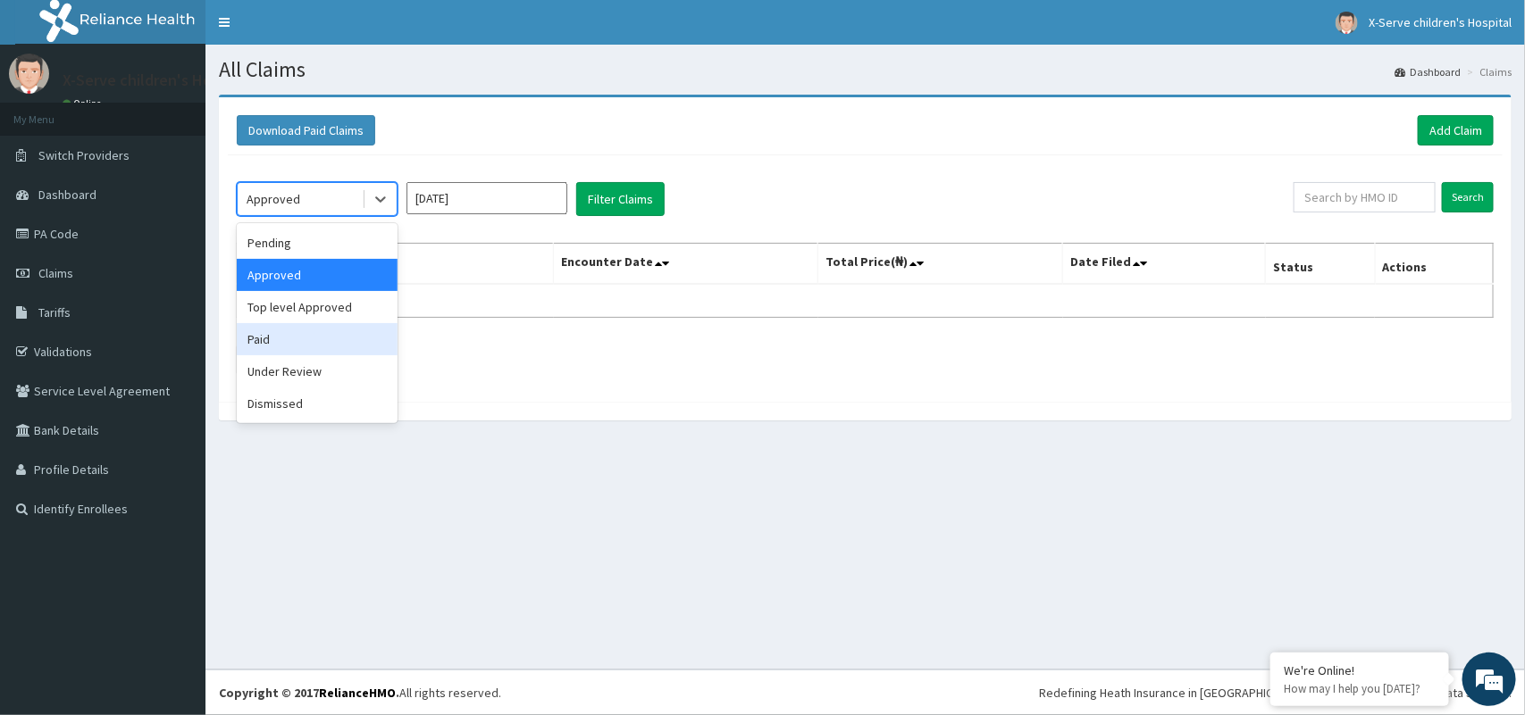
click at [329, 333] on div "Paid" at bounding box center [317, 339] width 161 height 32
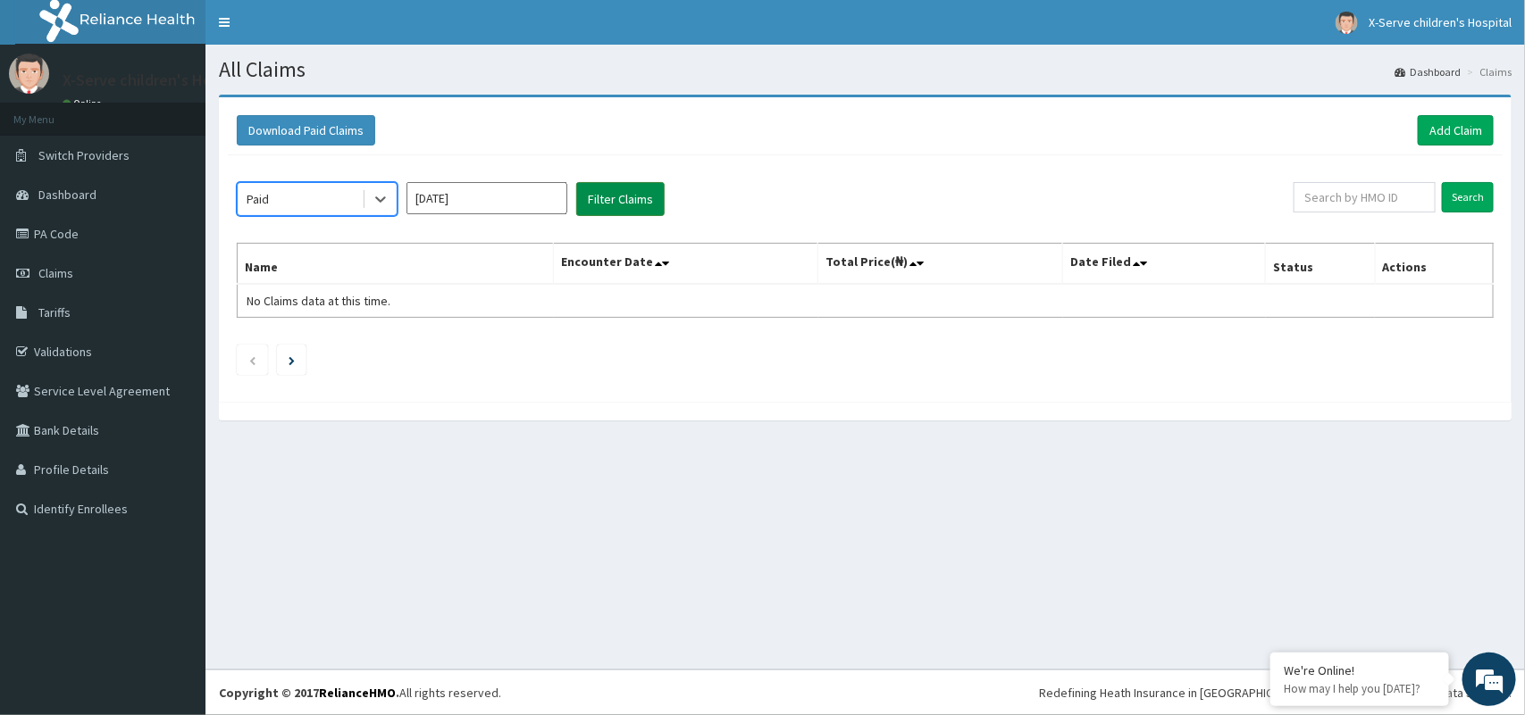
click at [621, 189] on button "Filter Claims" at bounding box center [620, 199] width 88 height 34
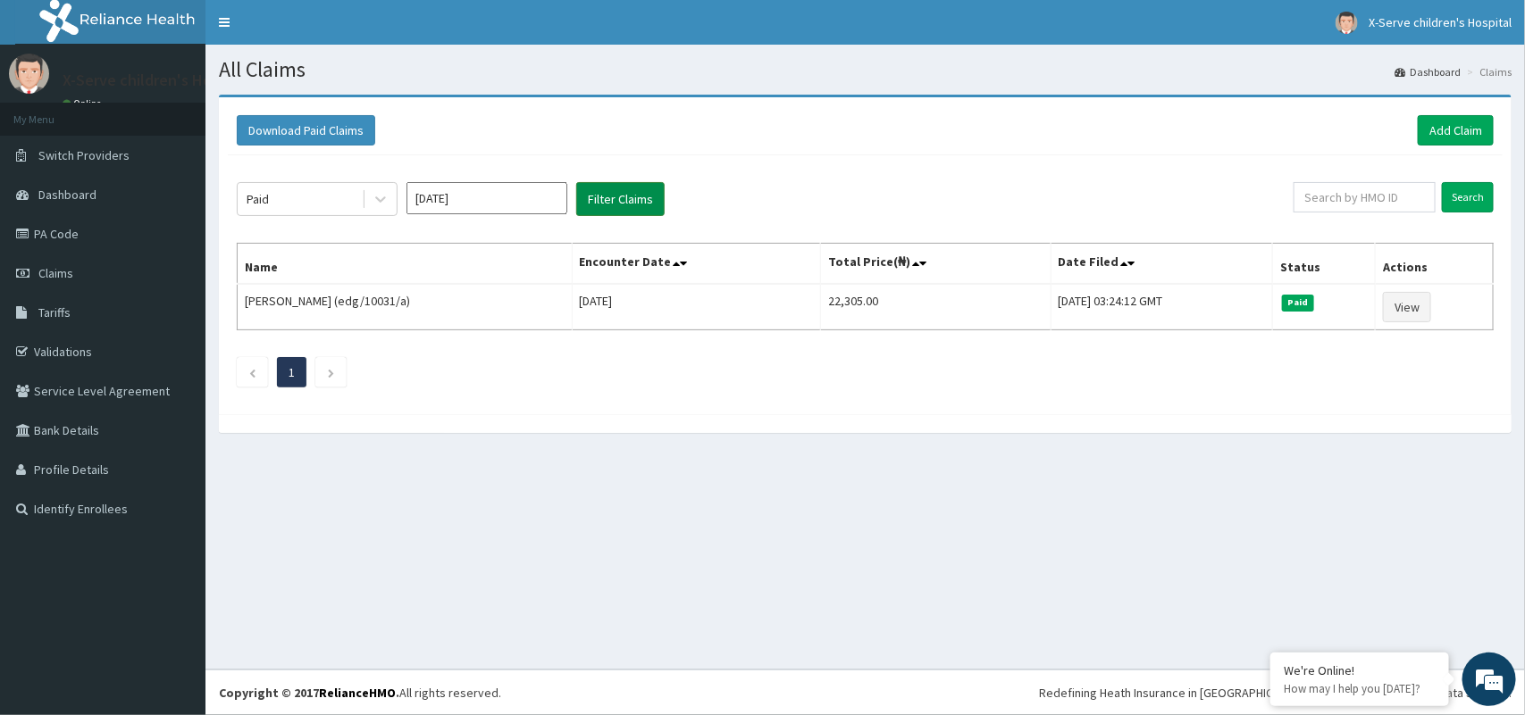
click at [621, 189] on button "Filter Claims" at bounding box center [620, 199] width 88 height 34
click at [621, 190] on button "Filter Claims" at bounding box center [620, 199] width 88 height 34
click at [380, 197] on icon at bounding box center [381, 199] width 18 height 18
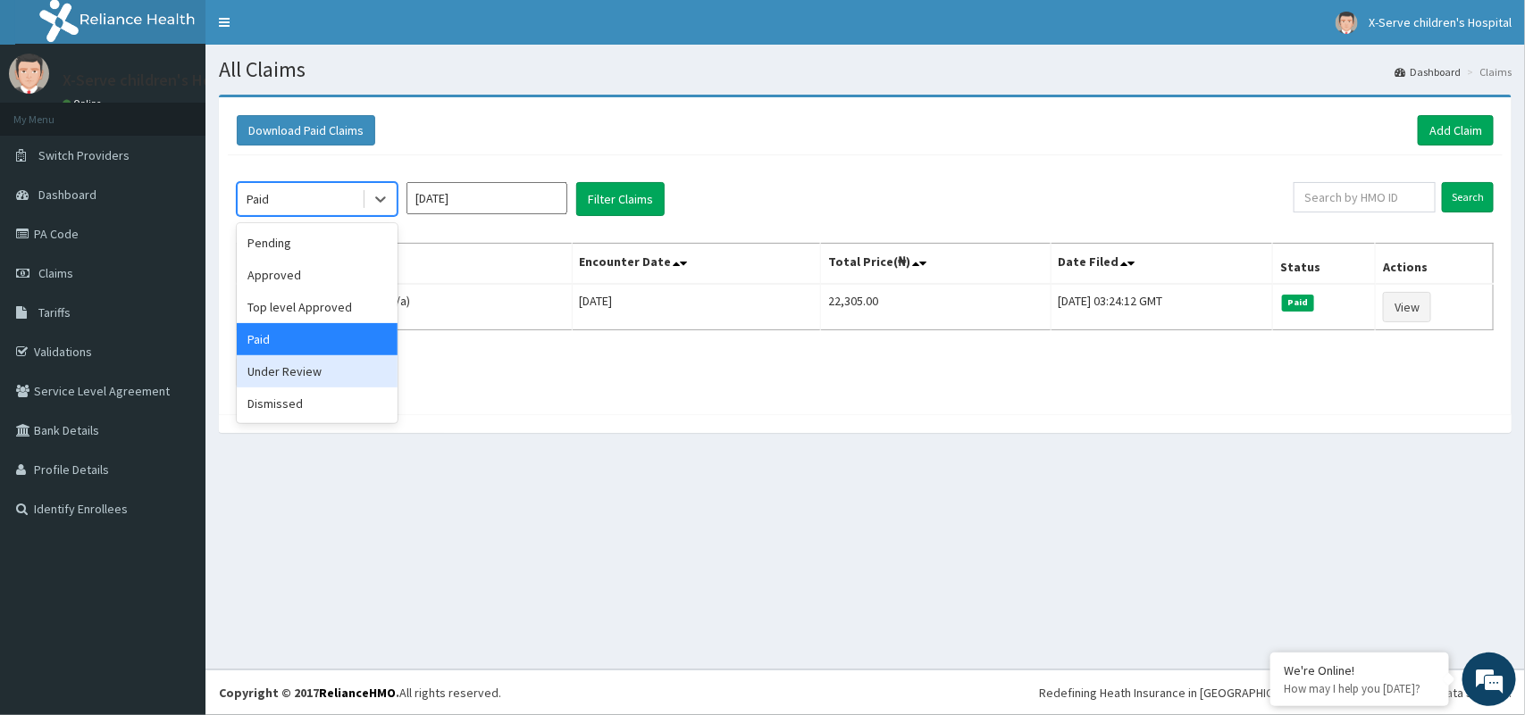
click at [335, 373] on div "Under Review" at bounding box center [317, 372] width 161 height 32
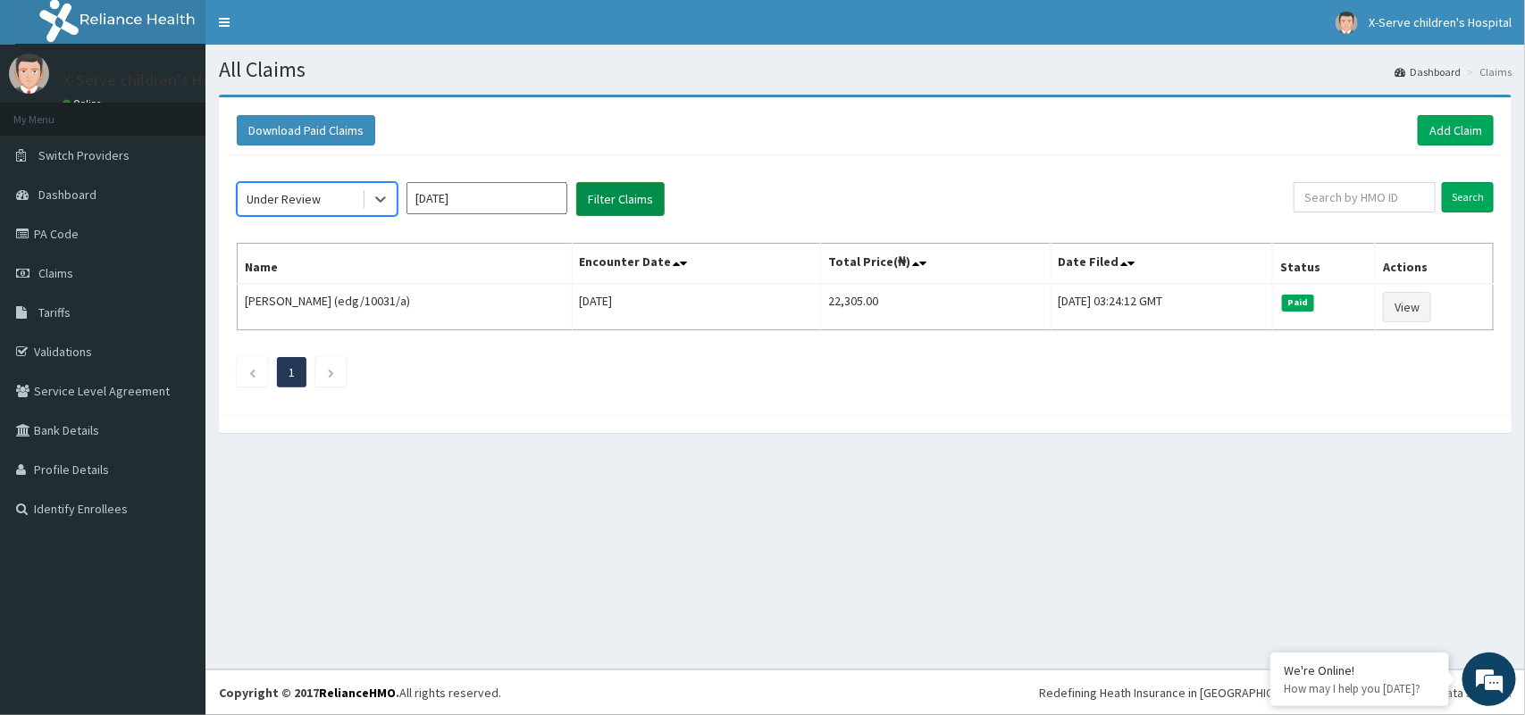
click at [630, 195] on button "Filter Claims" at bounding box center [620, 199] width 88 height 34
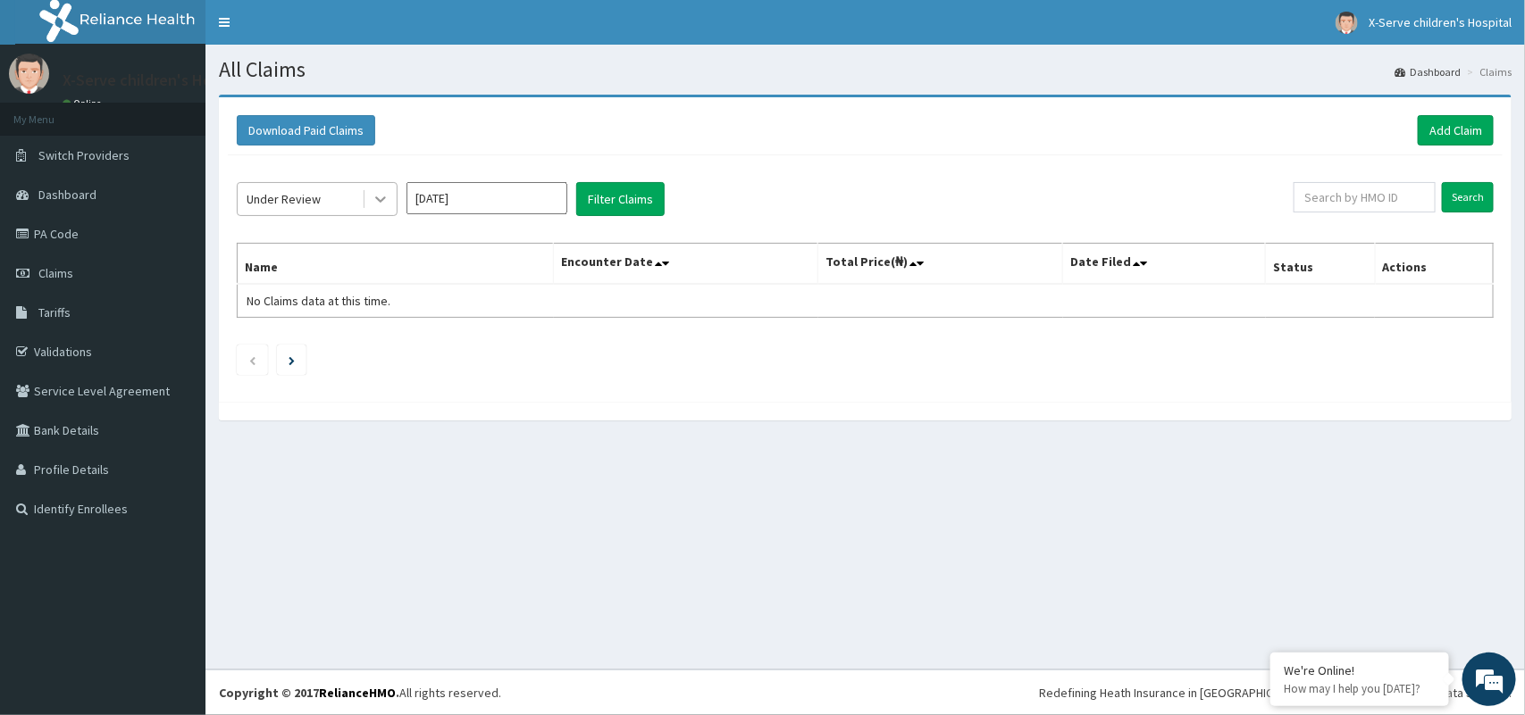
click at [376, 203] on icon at bounding box center [381, 199] width 18 height 18
click at [472, 194] on input "Sep 2025" at bounding box center [486, 198] width 161 height 32
click at [489, 346] on div "Aug" at bounding box center [487, 347] width 36 height 33
click at [608, 189] on button "Filter Claims" at bounding box center [620, 199] width 88 height 34
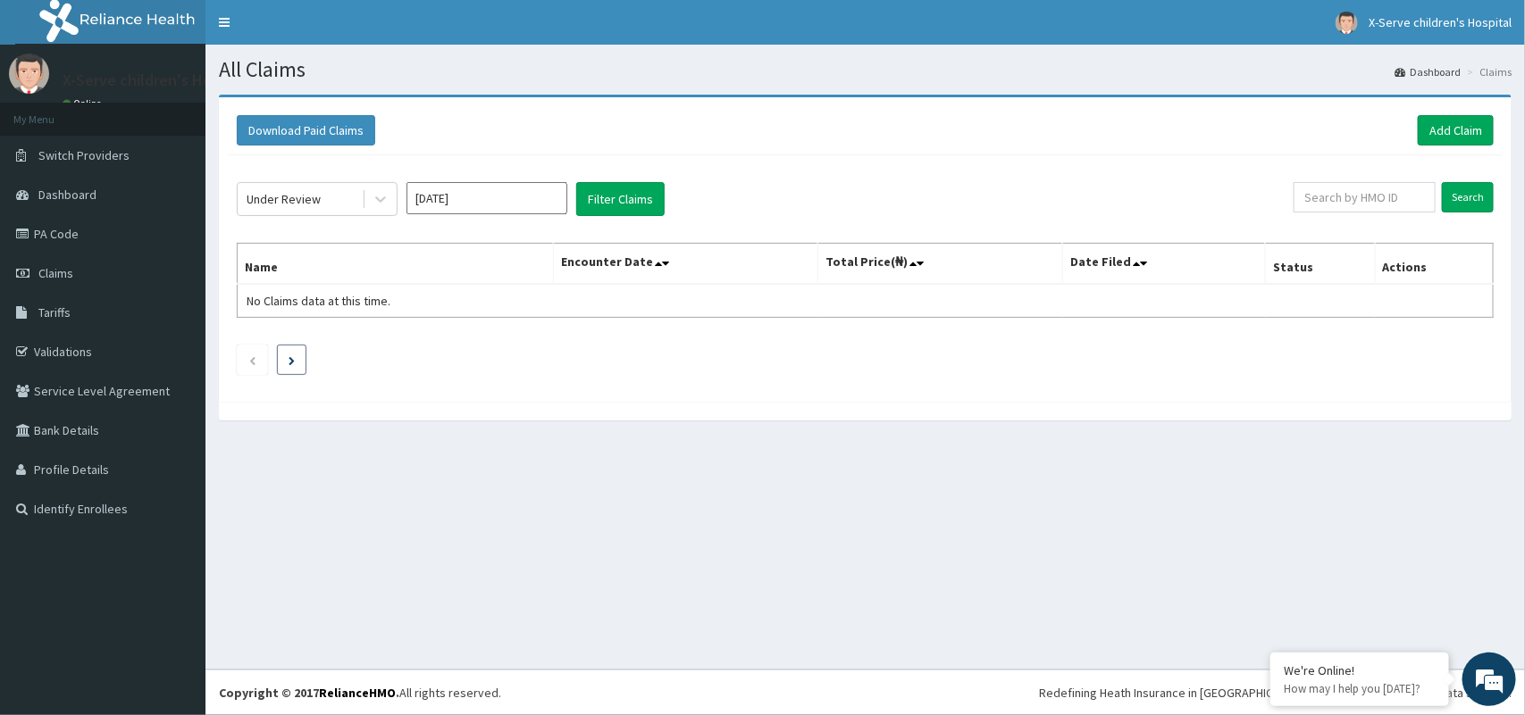
click at [297, 364] on li at bounding box center [291, 360] width 29 height 30
click at [591, 193] on button "Filter Claims" at bounding box center [620, 199] width 88 height 34
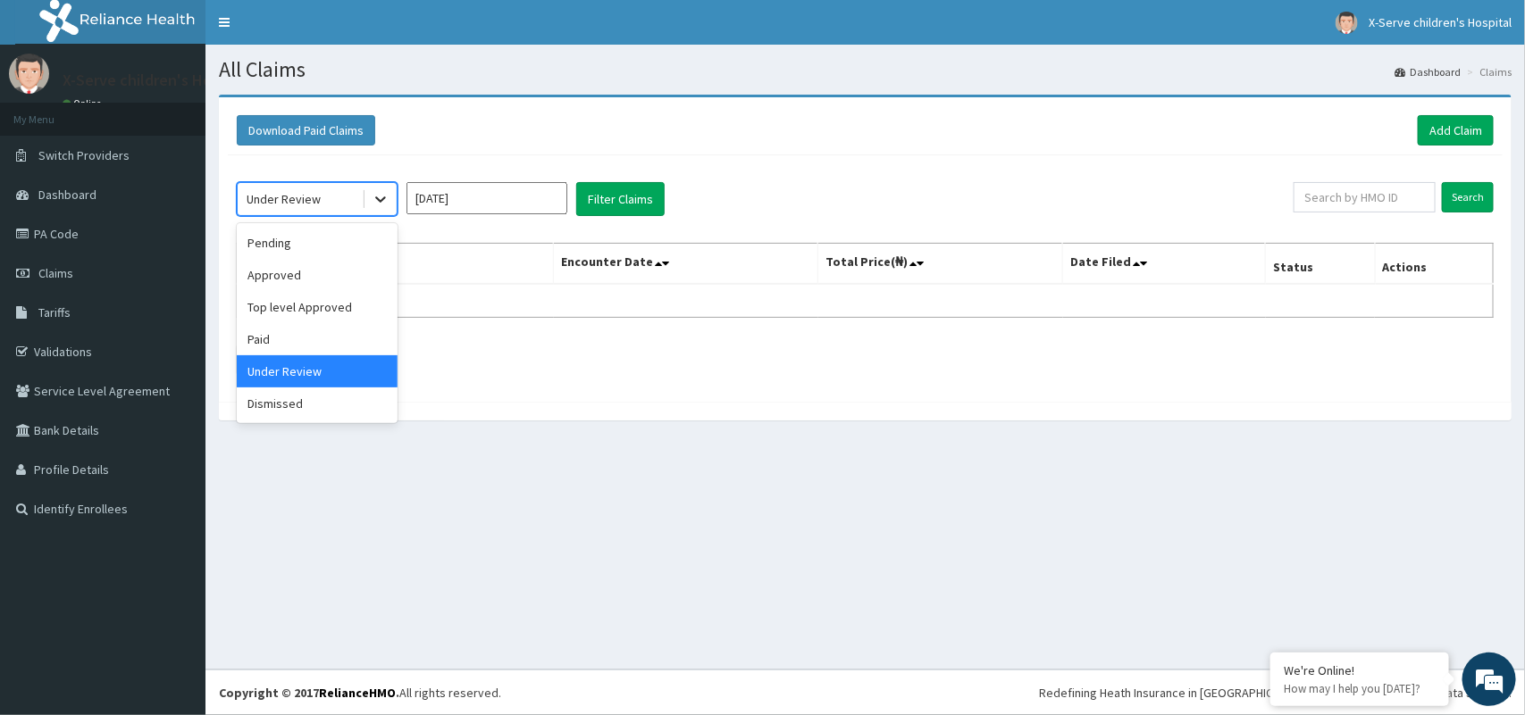
click at [386, 189] on div at bounding box center [380, 199] width 32 height 32
click at [317, 345] on div "Paid" at bounding box center [317, 339] width 161 height 32
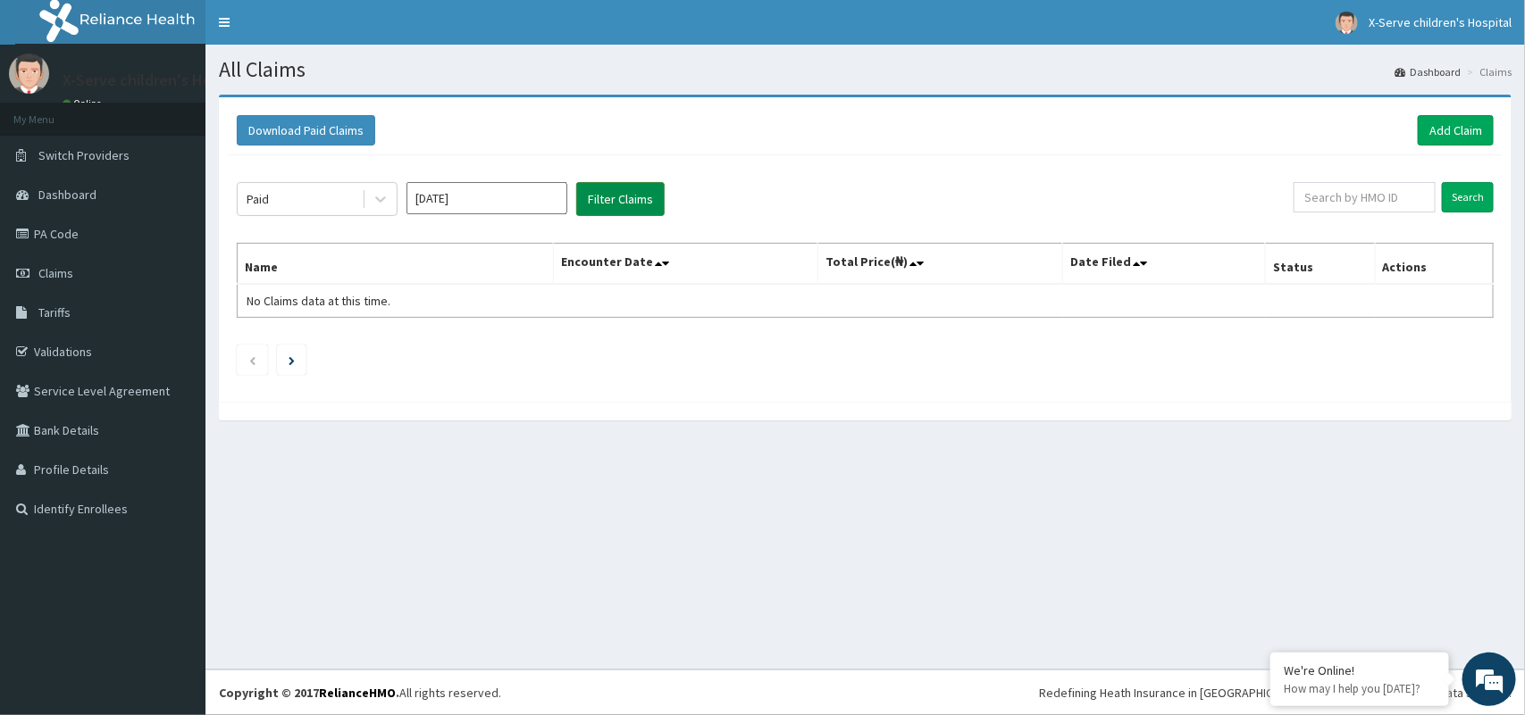
click at [590, 194] on button "Filter Claims" at bounding box center [620, 199] width 88 height 34
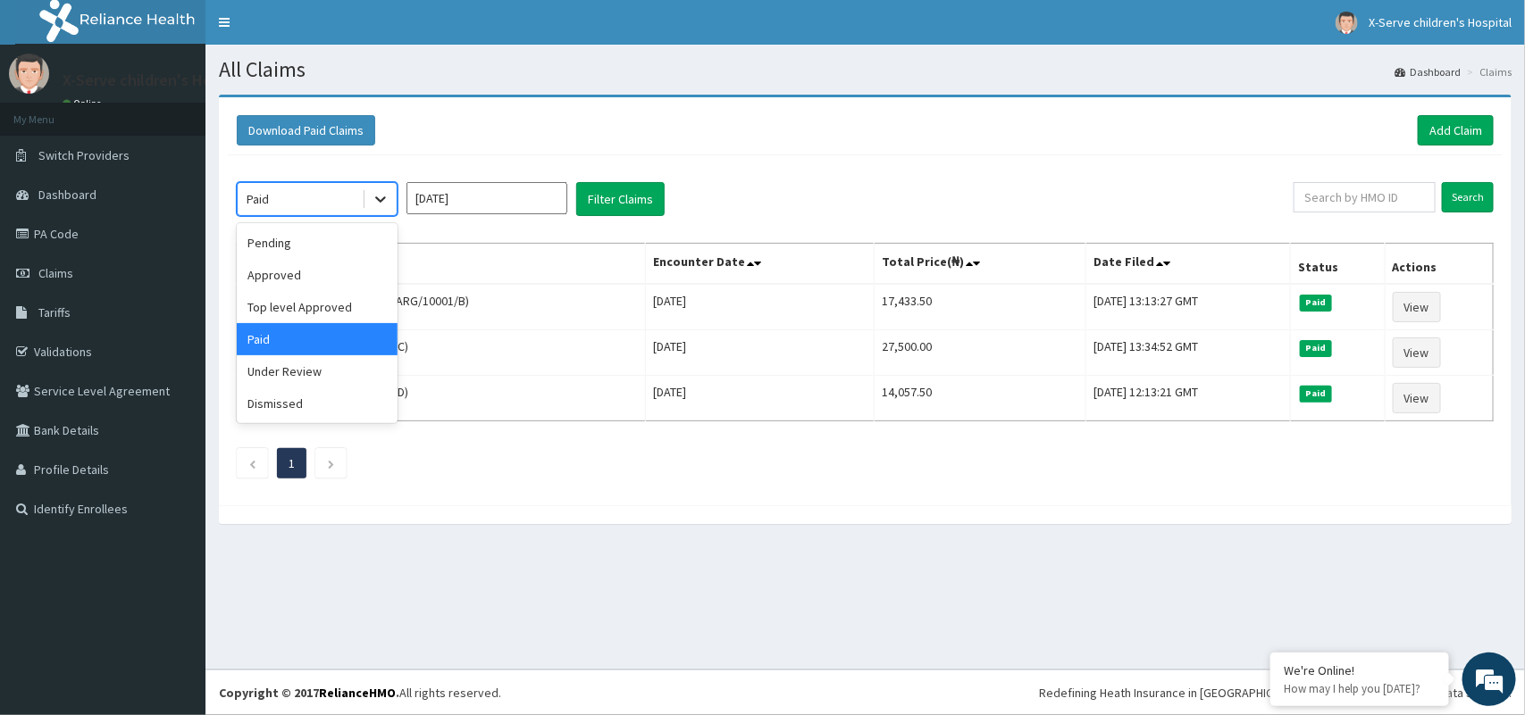
click at [377, 189] on div at bounding box center [380, 199] width 32 height 32
click at [349, 283] on div "Approved" at bounding box center [317, 275] width 161 height 32
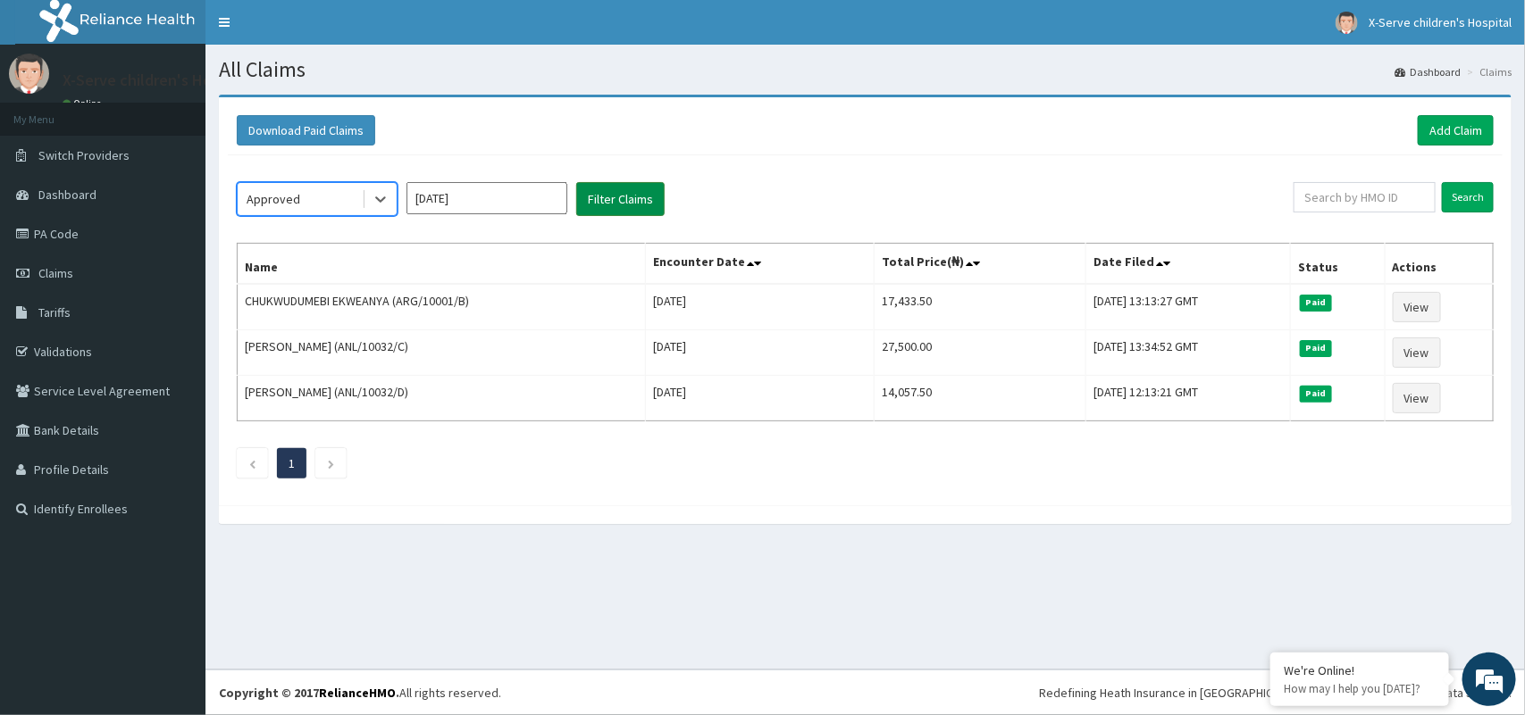
click at [609, 198] on button "Filter Claims" at bounding box center [620, 199] width 88 height 34
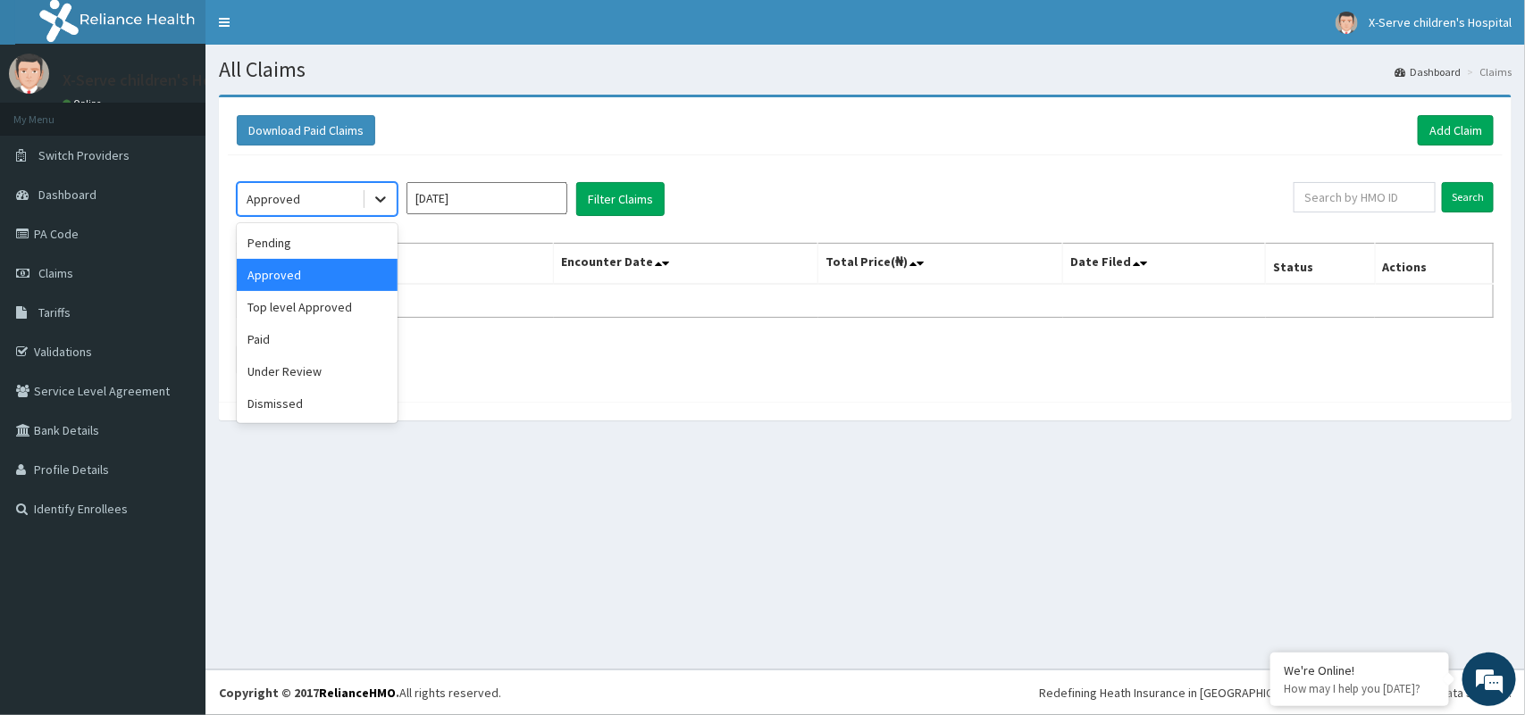
click at [376, 202] on icon at bounding box center [381, 199] width 18 height 18
click at [487, 198] on input "Aug 2025" at bounding box center [486, 198] width 161 height 32
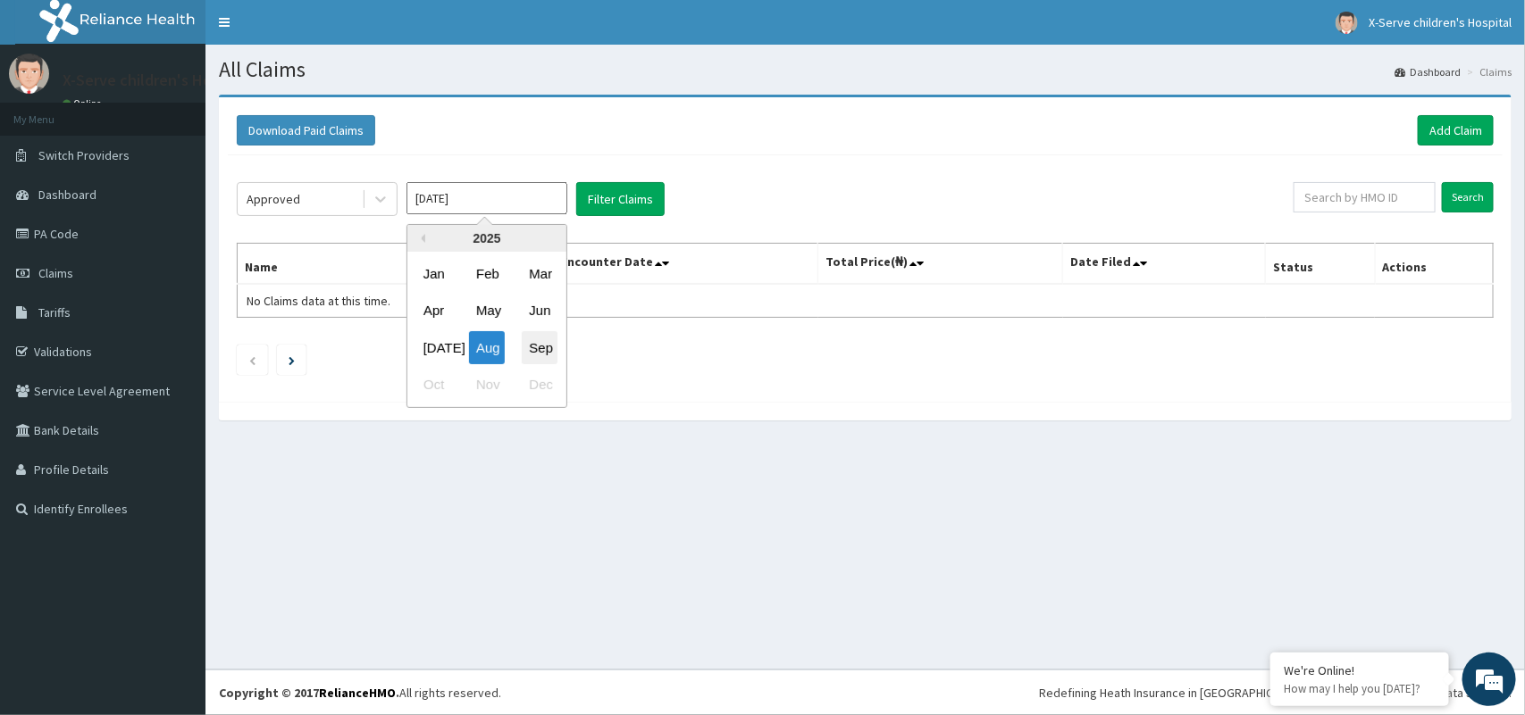
click at [537, 355] on div "Sep" at bounding box center [540, 347] width 36 height 33
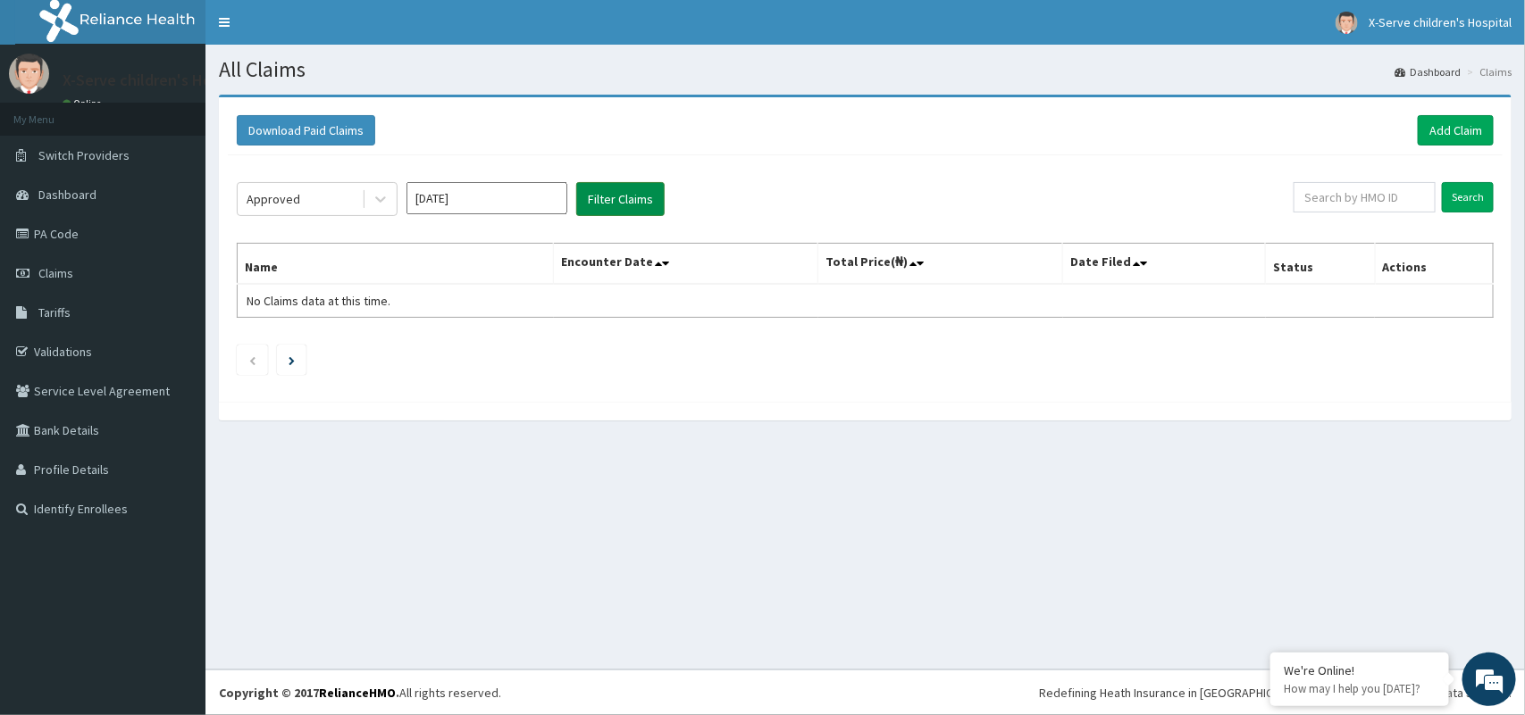
click at [604, 188] on button "Filter Claims" at bounding box center [620, 199] width 88 height 34
click at [610, 188] on button "Filter Claims" at bounding box center [620, 199] width 88 height 34
click at [619, 195] on button "Filter Claims" at bounding box center [620, 199] width 88 height 34
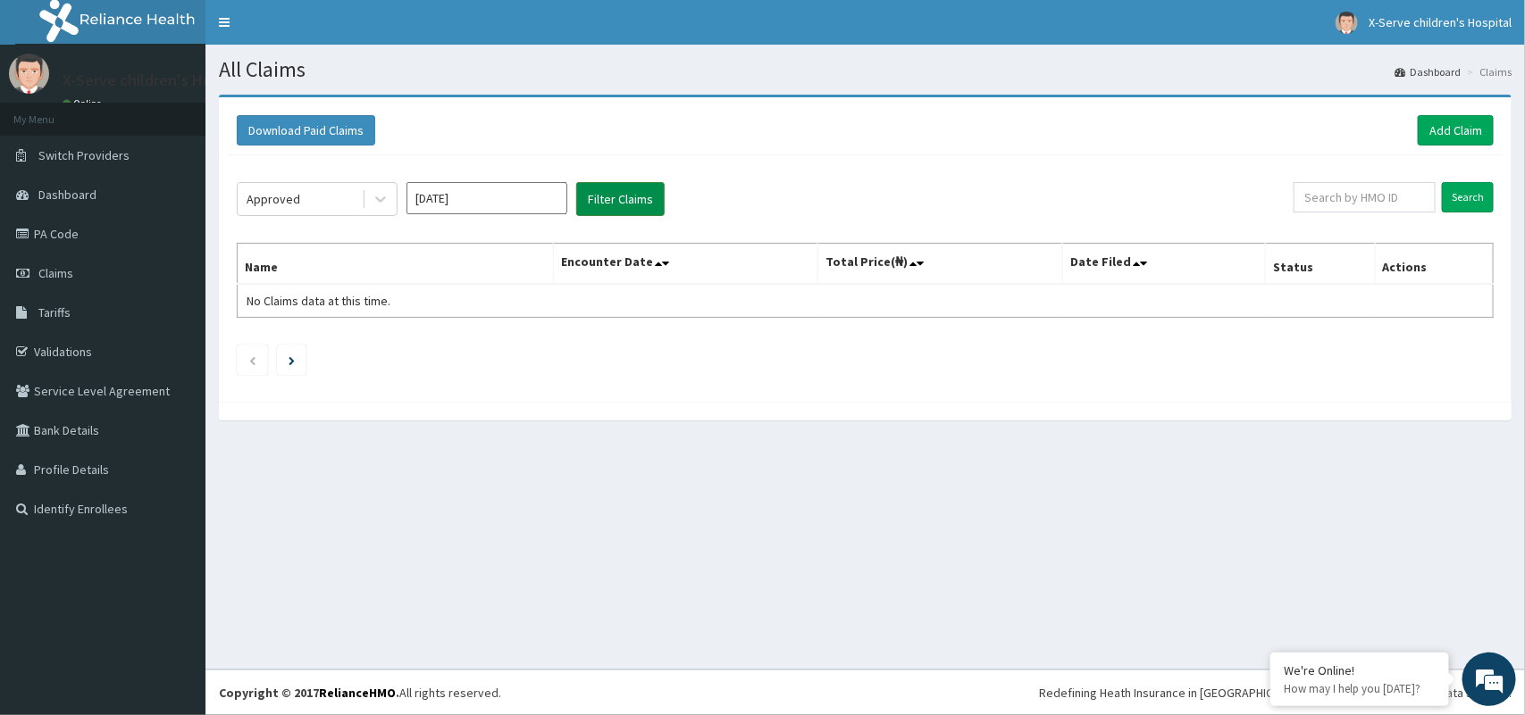
click at [619, 195] on button "Filter Claims" at bounding box center [620, 199] width 88 height 34
click at [621, 194] on button "Filter Claims" at bounding box center [620, 199] width 88 height 34
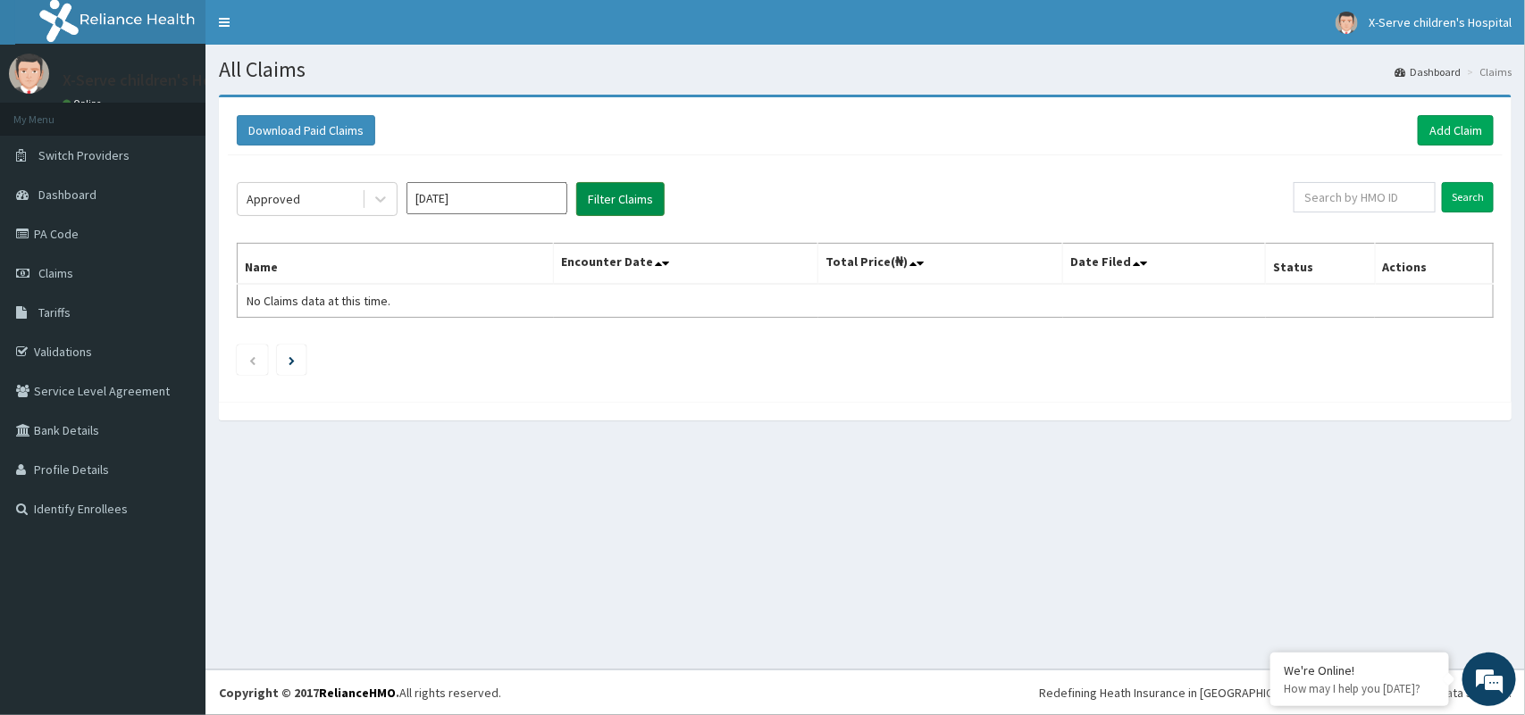
click at [621, 194] on button "Filter Claims" at bounding box center [620, 199] width 88 height 34
click at [489, 192] on input "[DATE]" at bounding box center [486, 198] width 161 height 32
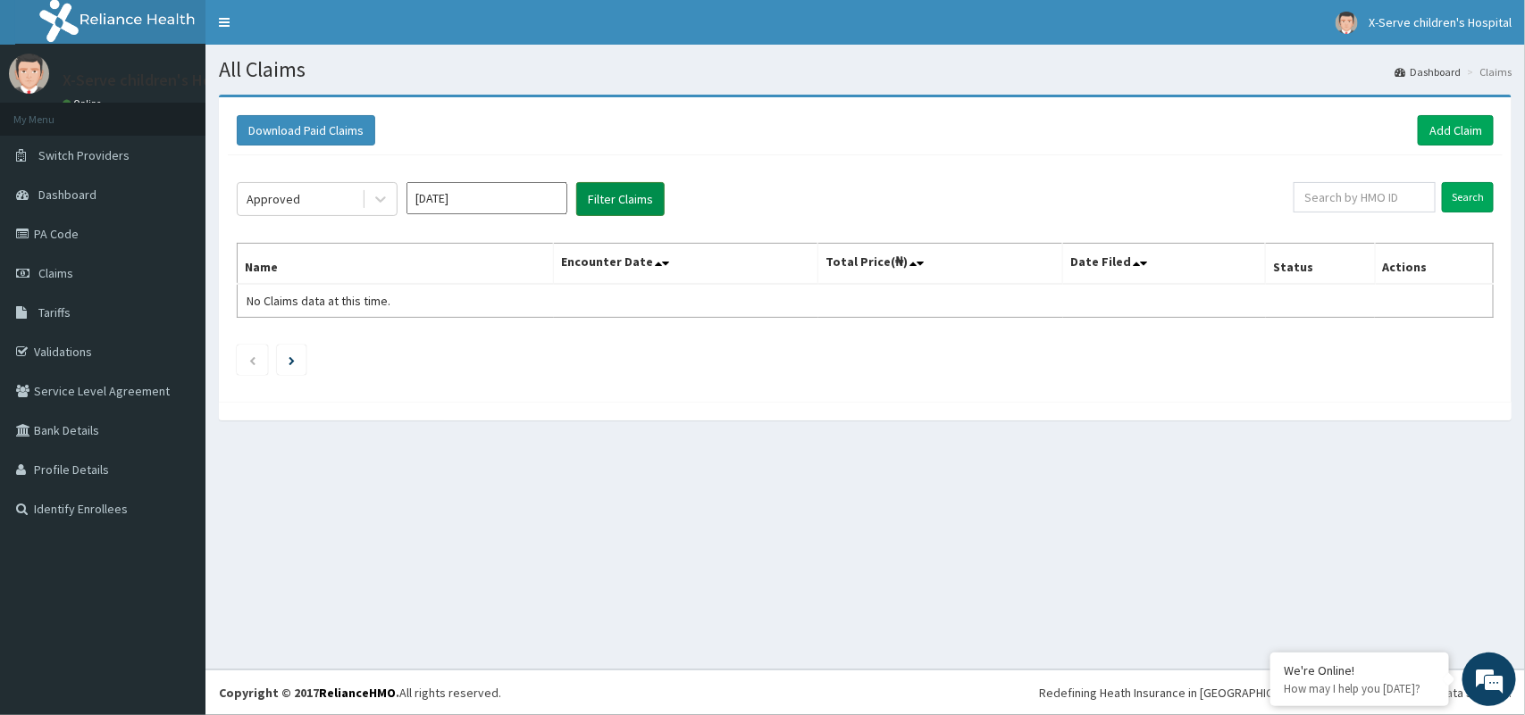
click at [609, 186] on button "Filter Claims" at bounding box center [620, 199] width 88 height 34
click at [617, 198] on button "Filter Claims" at bounding box center [620, 199] width 88 height 34
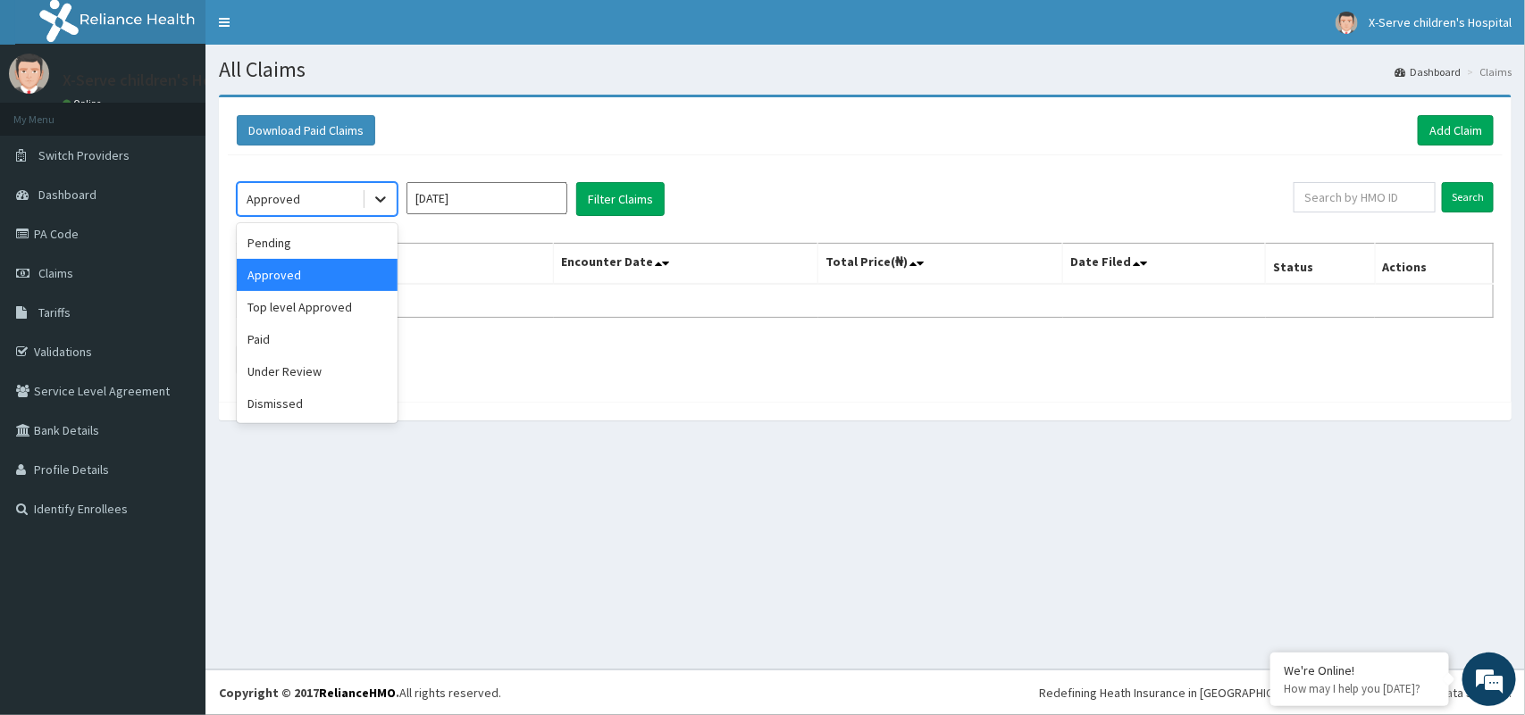
click at [393, 206] on div at bounding box center [380, 199] width 32 height 32
click at [350, 232] on div "Pending" at bounding box center [317, 243] width 161 height 32
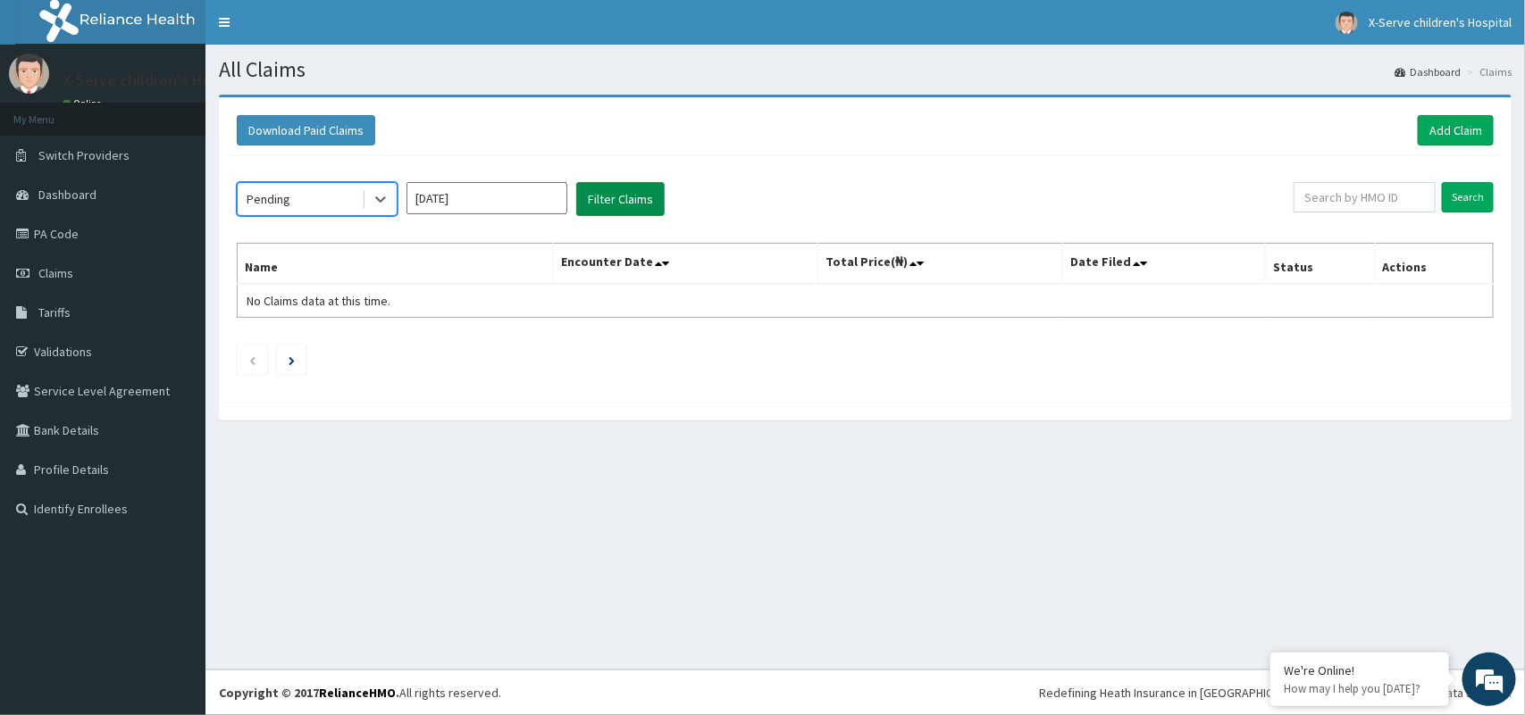
click at [614, 193] on button "Filter Claims" at bounding box center [620, 199] width 88 height 34
click at [623, 202] on button "Filter Claims" at bounding box center [620, 199] width 88 height 34
click at [625, 203] on button "Filter Claims" at bounding box center [620, 199] width 88 height 34
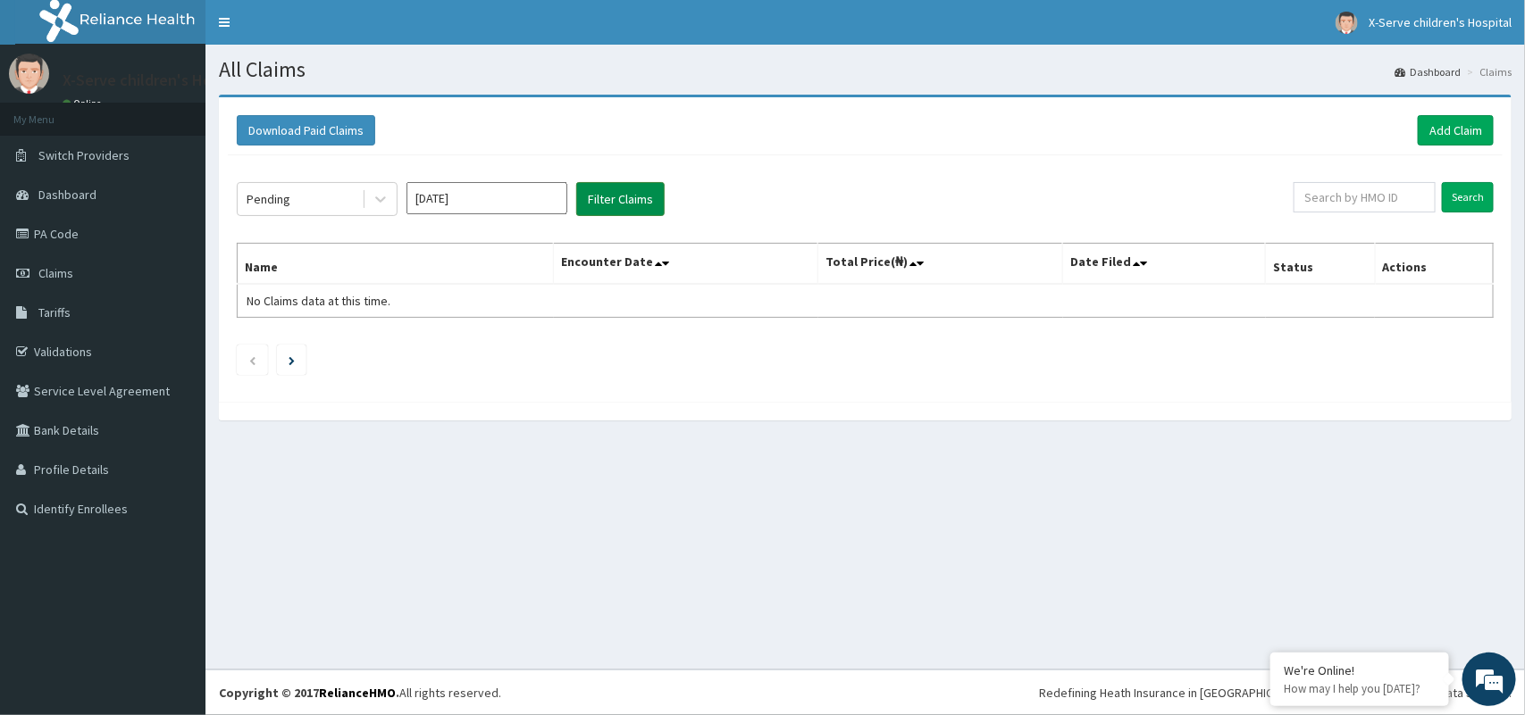
click at [625, 203] on button "Filter Claims" at bounding box center [620, 199] width 88 height 34
click at [380, 199] on icon at bounding box center [381, 199] width 18 height 18
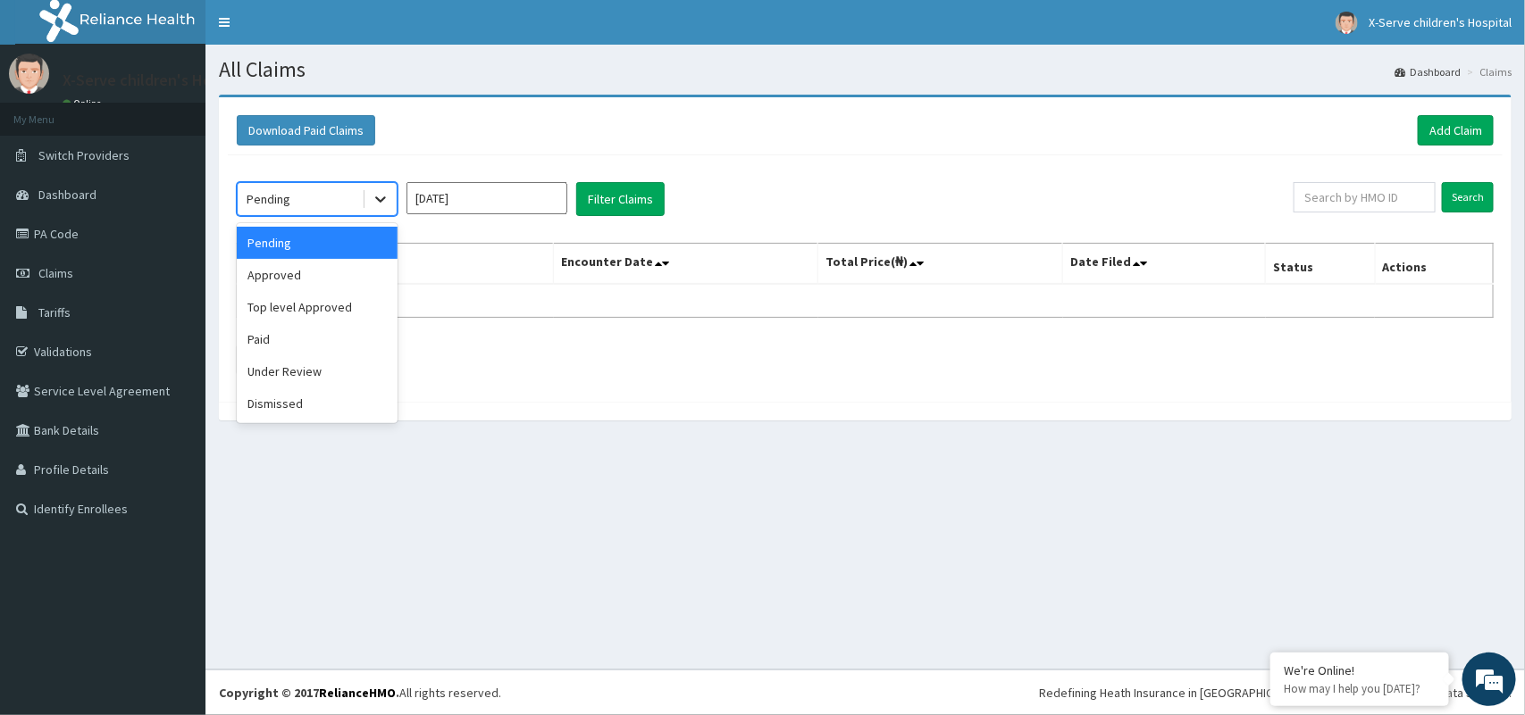
click at [380, 199] on icon at bounding box center [381, 199] width 18 height 18
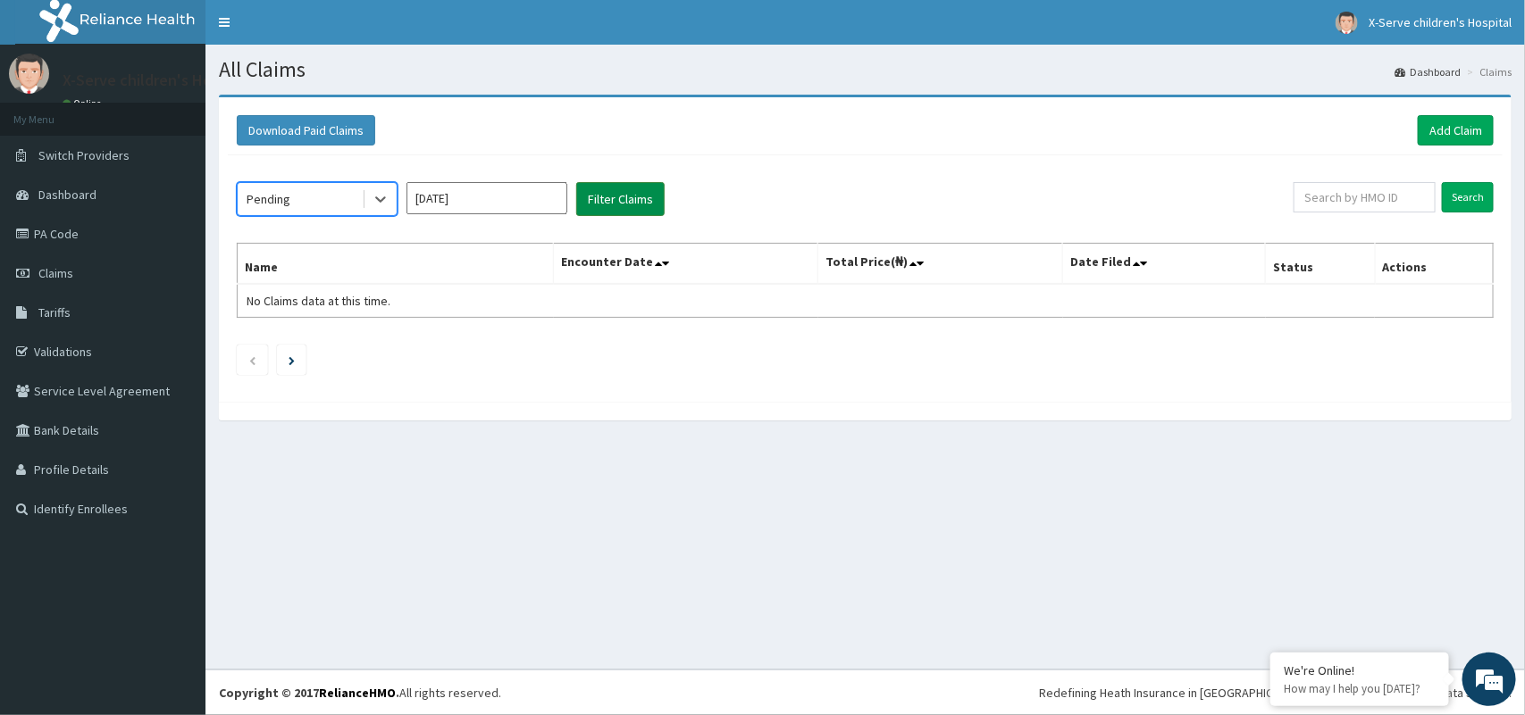
click at [612, 206] on button "Filter Claims" at bounding box center [620, 199] width 88 height 34
click at [389, 202] on icon at bounding box center [381, 199] width 18 height 18
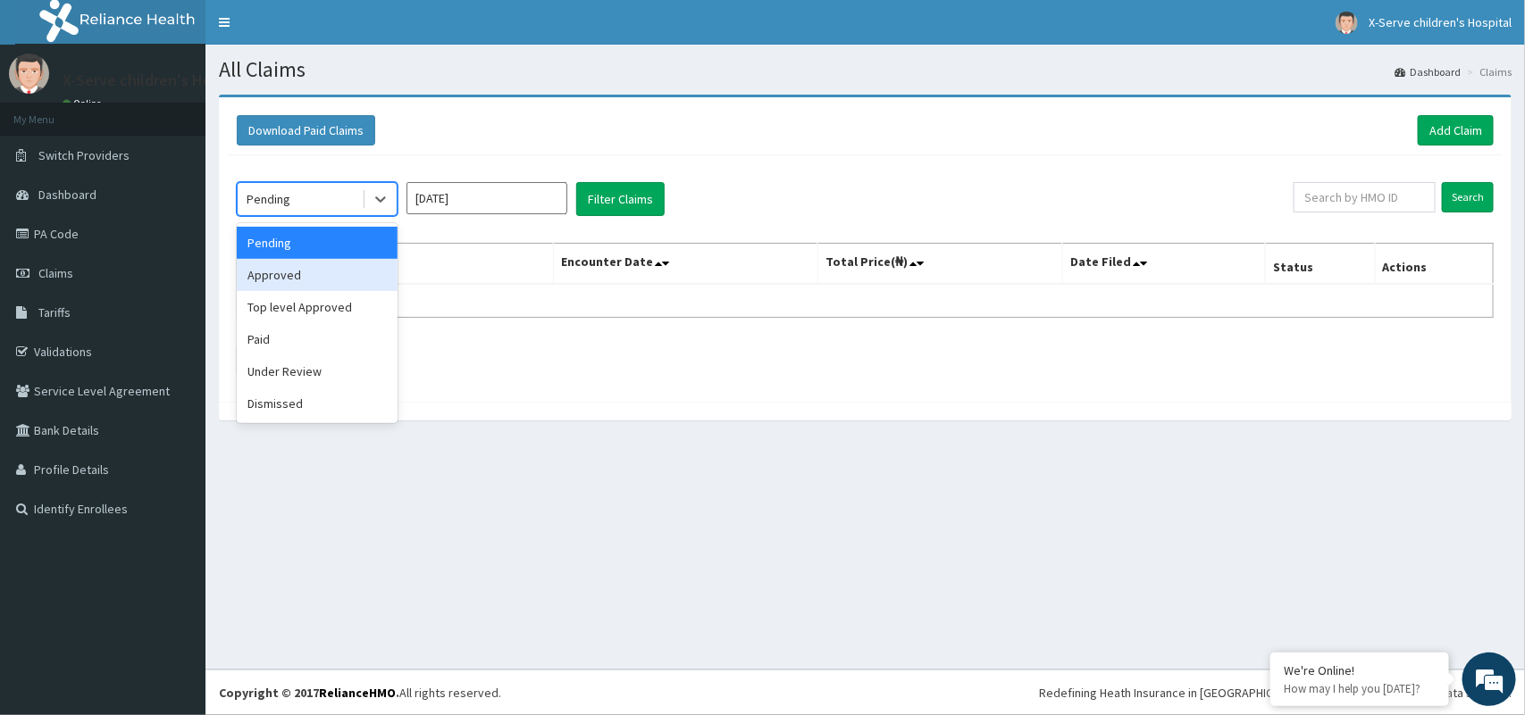
click at [355, 273] on div "Approved" at bounding box center [317, 275] width 161 height 32
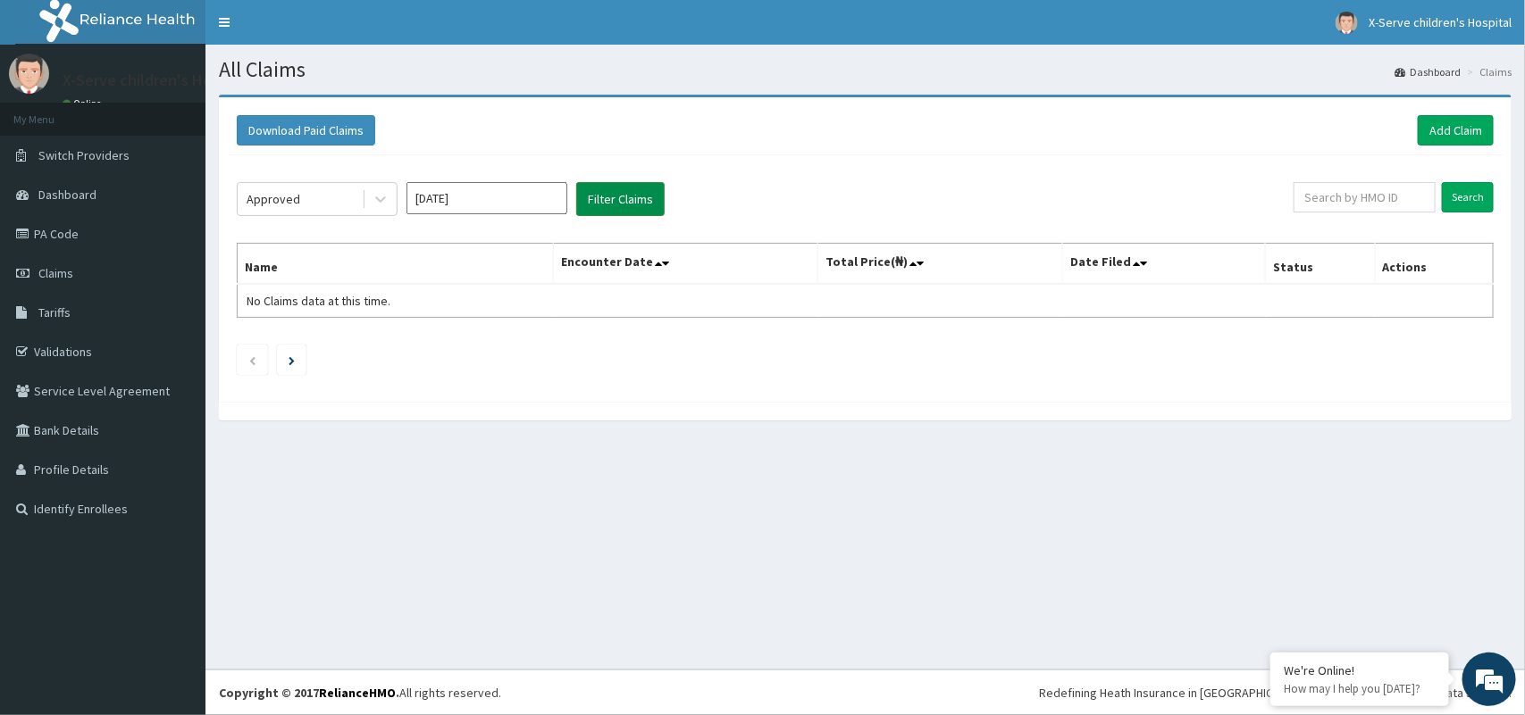
click at [645, 186] on button "Filter Claims" at bounding box center [620, 199] width 88 height 34
click at [618, 211] on button "Filter Claims" at bounding box center [620, 199] width 88 height 34
click at [639, 205] on button "Filter Claims" at bounding box center [620, 199] width 88 height 34
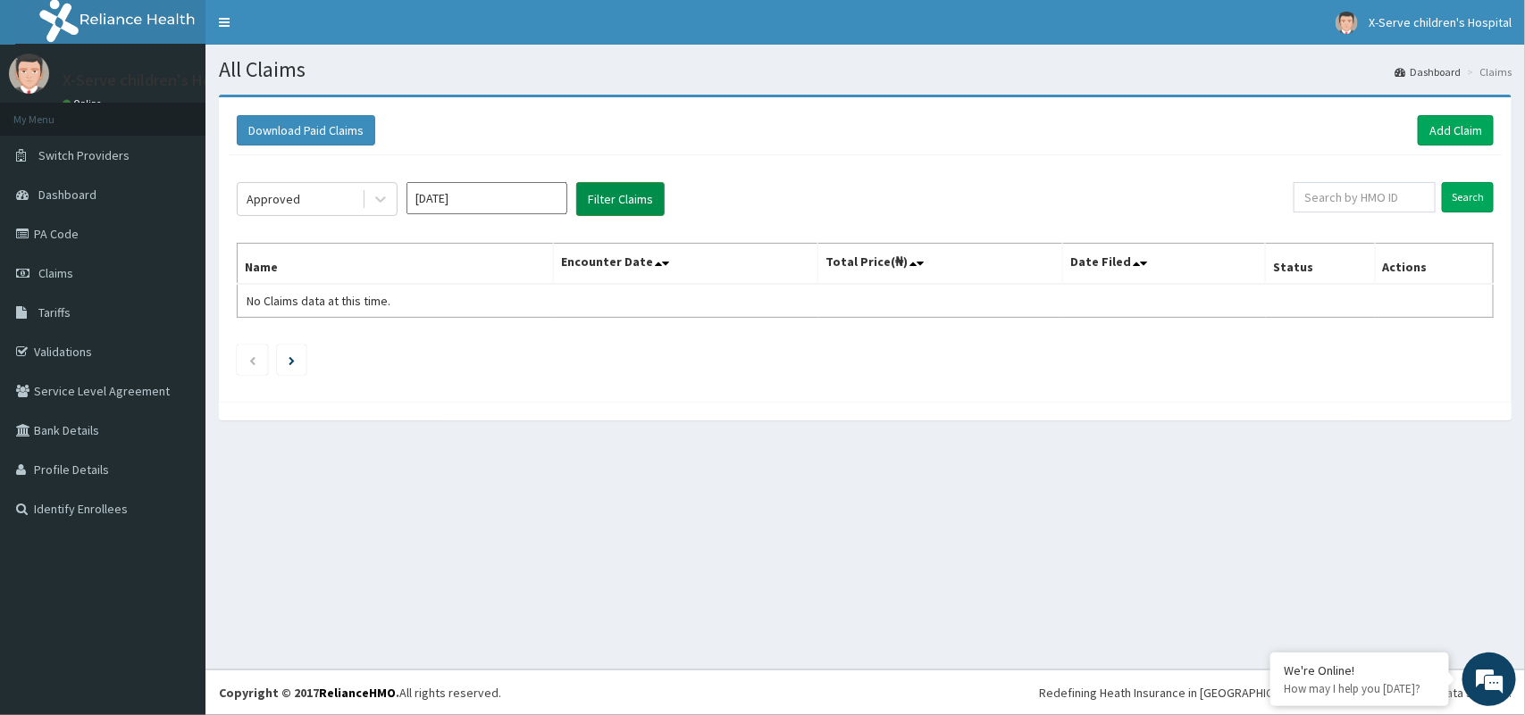
click at [640, 205] on button "Filter Claims" at bounding box center [620, 199] width 88 height 34
click at [640, 206] on button "Filter Claims" at bounding box center [620, 199] width 88 height 34
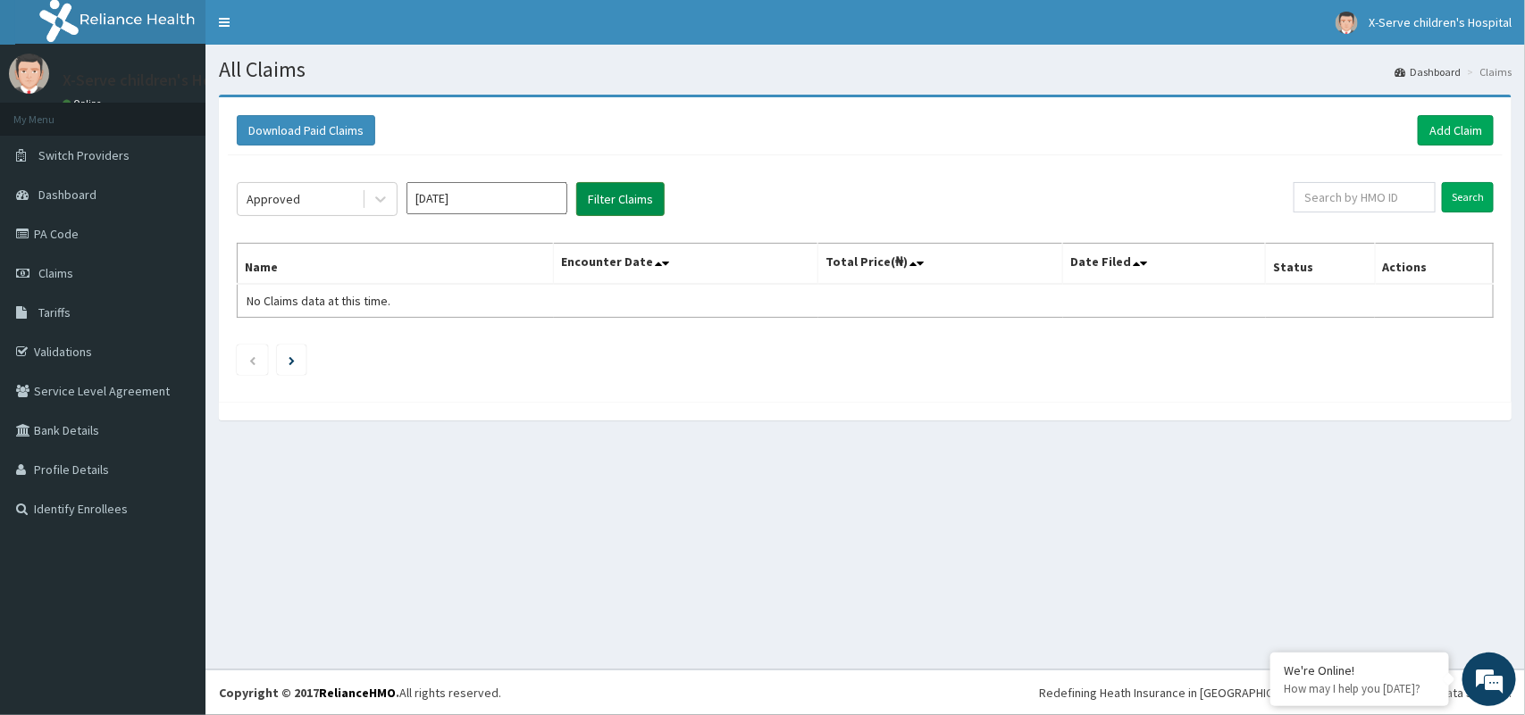
click at [640, 206] on button "Filter Claims" at bounding box center [620, 199] width 88 height 34
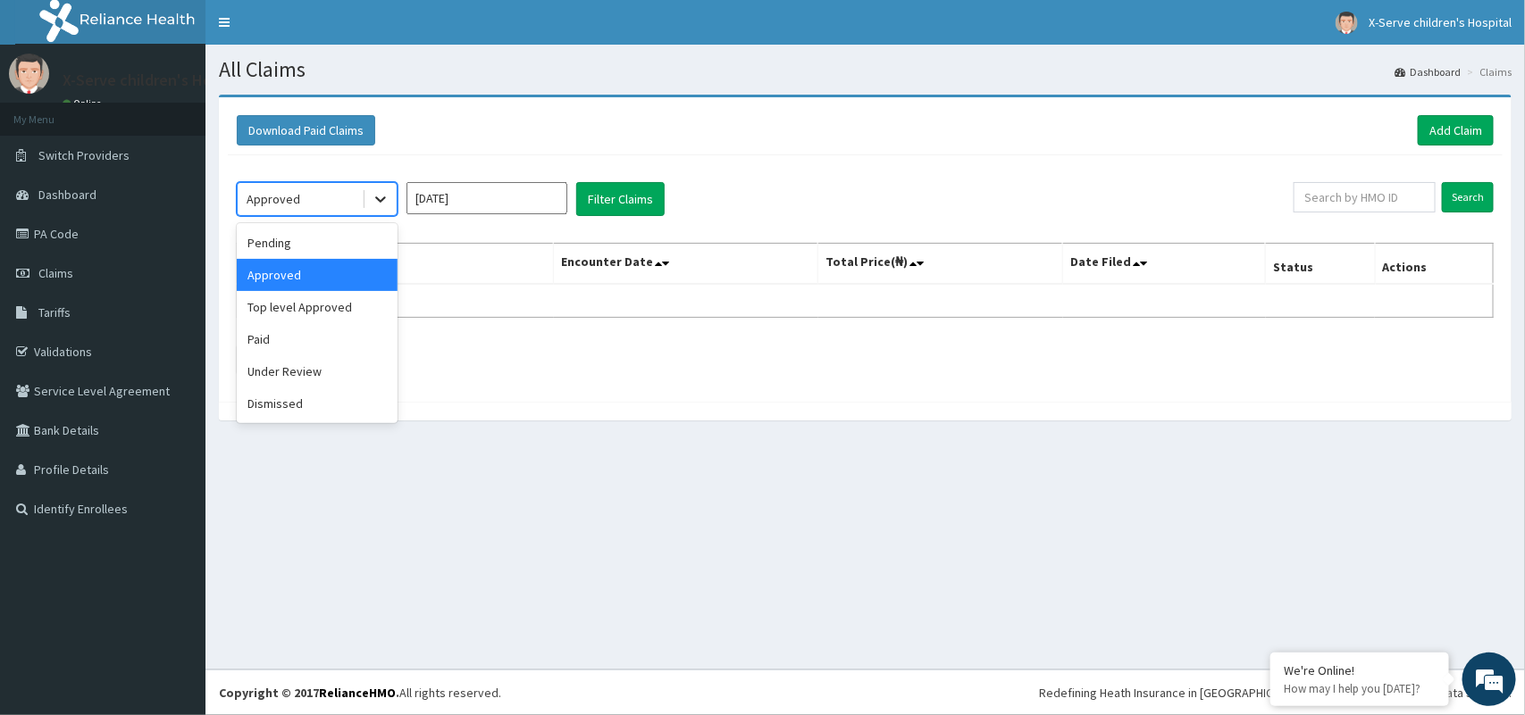
click at [378, 202] on icon at bounding box center [380, 200] width 11 height 6
click at [356, 250] on div "Pending" at bounding box center [317, 243] width 161 height 32
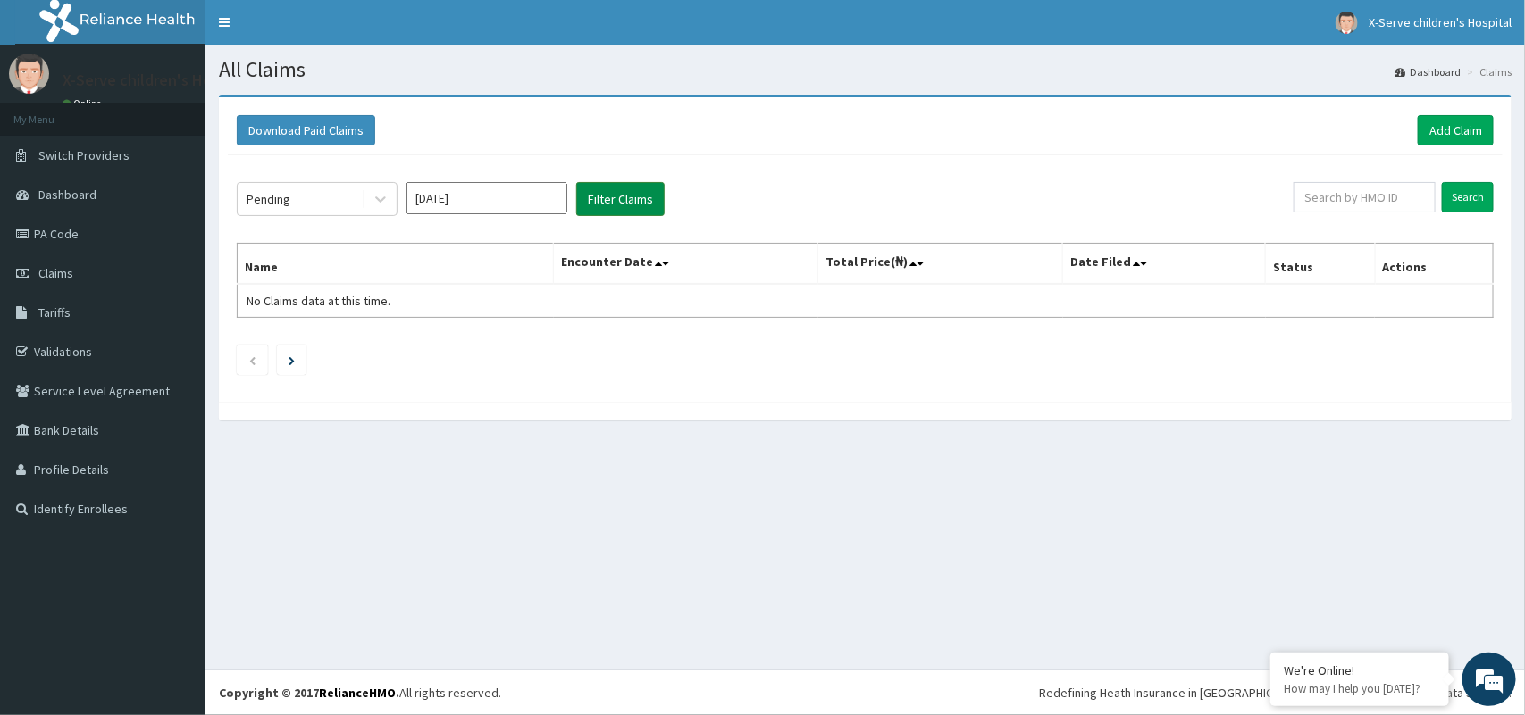
click at [597, 199] on button "Filter Claims" at bounding box center [620, 199] width 88 height 34
click at [600, 198] on button "Filter Claims" at bounding box center [620, 199] width 88 height 34
click at [598, 197] on button "Filter Claims" at bounding box center [620, 199] width 88 height 34
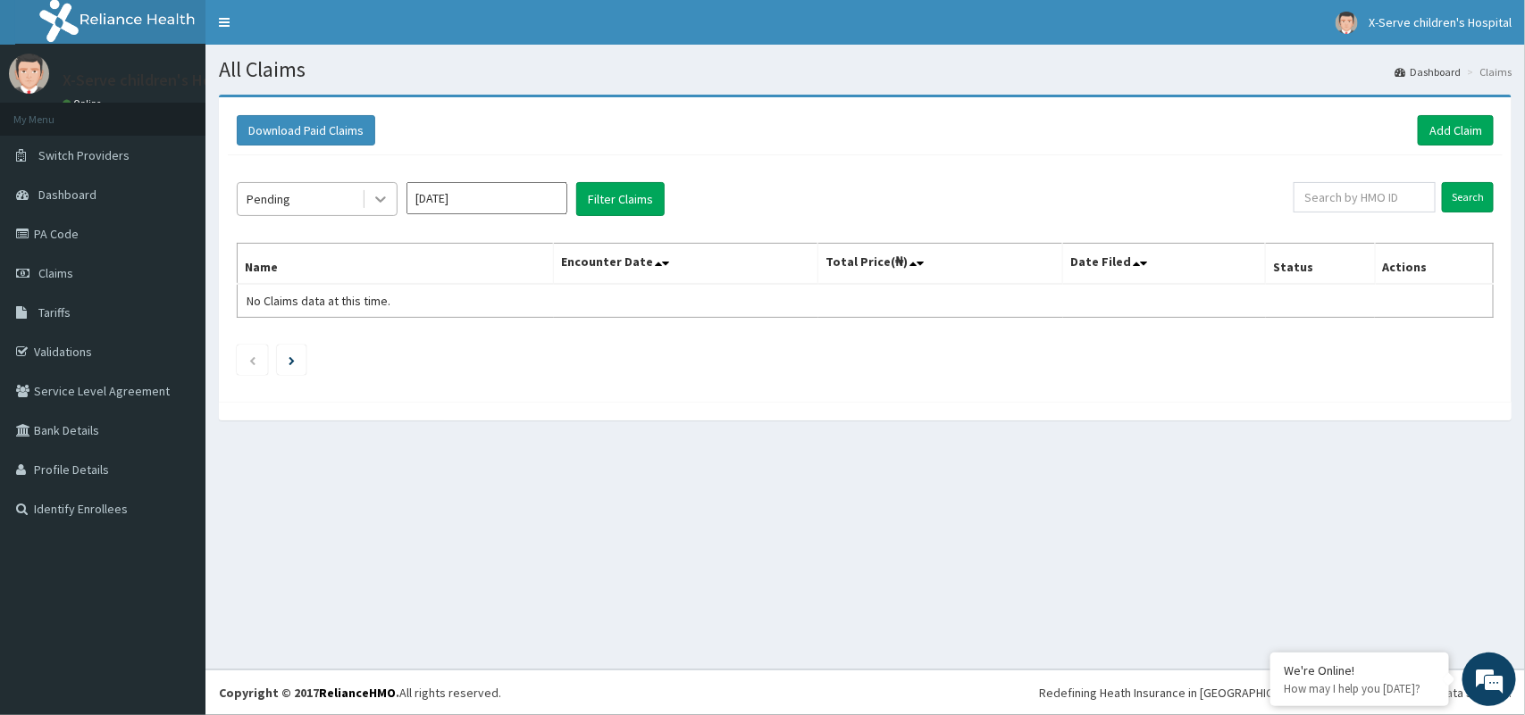
click at [387, 206] on icon at bounding box center [381, 199] width 18 height 18
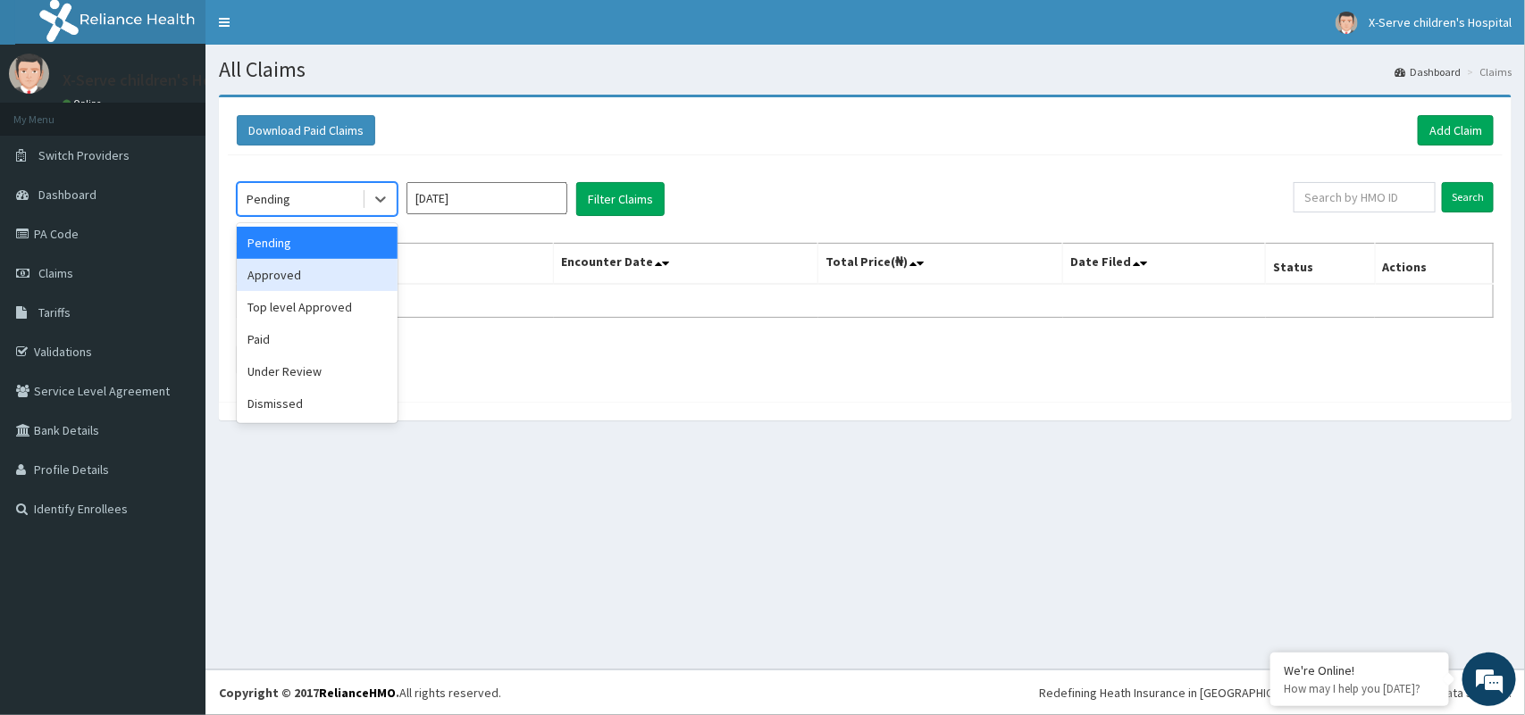
drag, startPoint x: 367, startPoint y: 297, endPoint x: 364, endPoint y: 278, distance: 19.8
click at [364, 278] on div "Pending Approved Top level Approved Paid Under Review Dismissed" at bounding box center [317, 323] width 161 height 200
click at [371, 278] on div "Approved" at bounding box center [317, 275] width 161 height 32
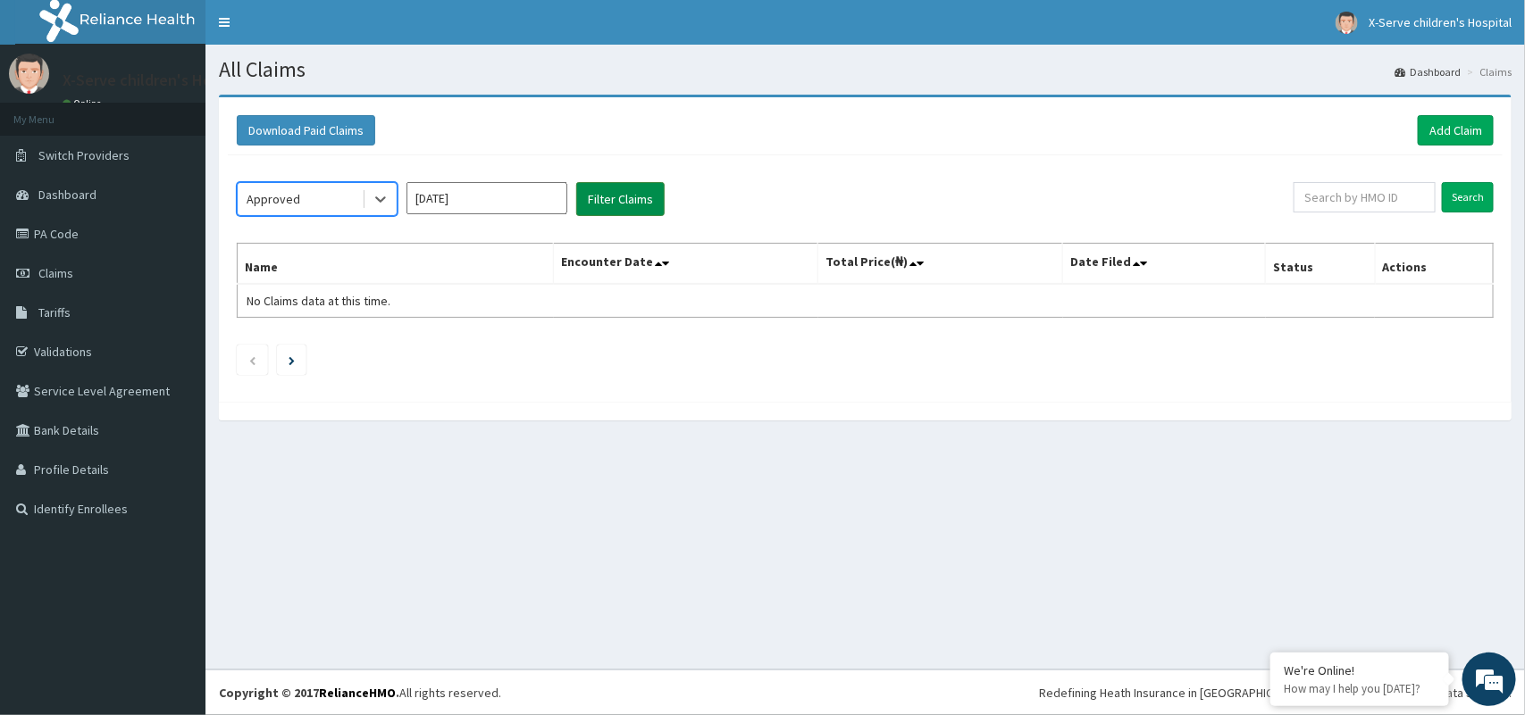
click at [623, 189] on button "Filter Claims" at bounding box center [620, 199] width 88 height 34
click at [604, 190] on button "Filter Claims" at bounding box center [620, 199] width 88 height 34
click at [531, 193] on input "[DATE]" at bounding box center [486, 198] width 161 height 32
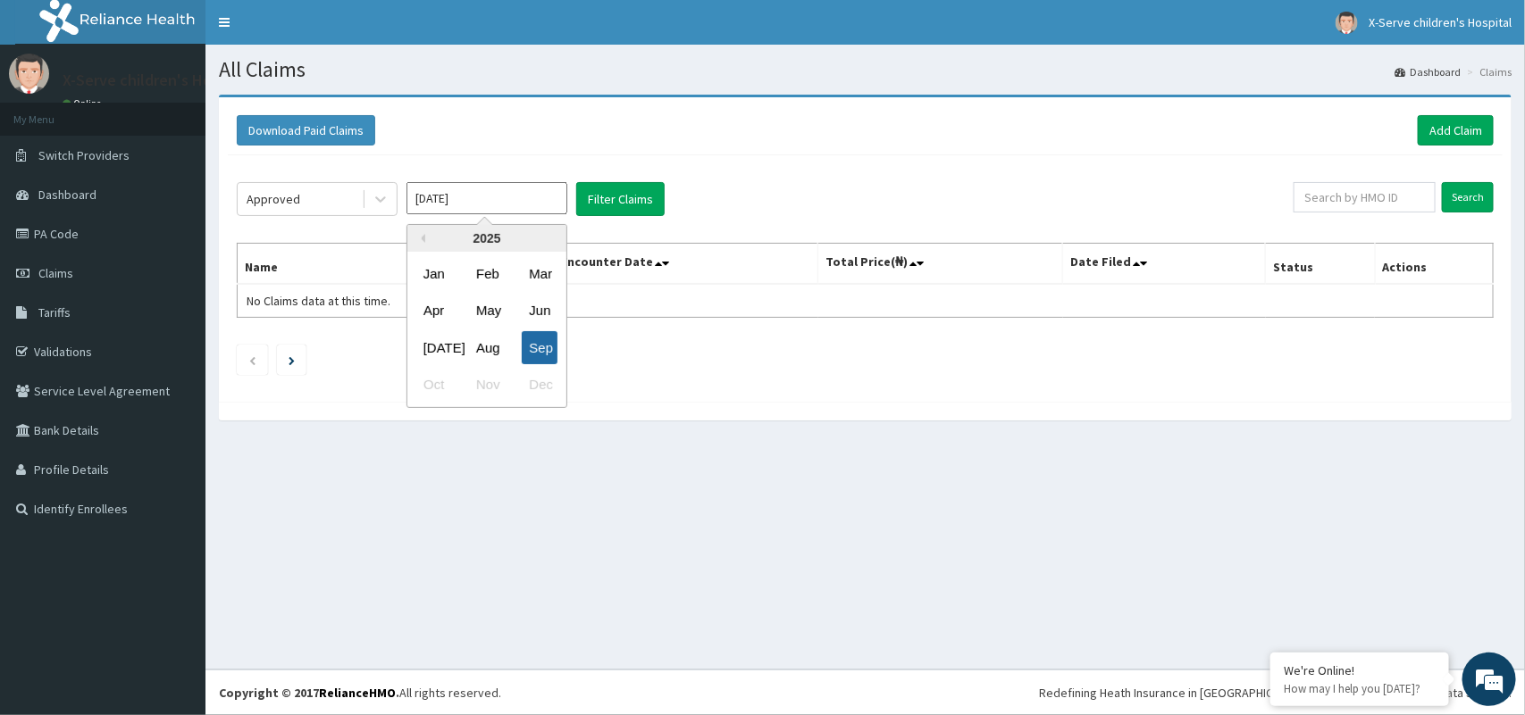
click at [543, 346] on div "Sep" at bounding box center [540, 347] width 36 height 33
click at [458, 185] on input "[DATE]" at bounding box center [486, 198] width 161 height 32
click at [487, 350] on div "Aug" at bounding box center [487, 347] width 36 height 33
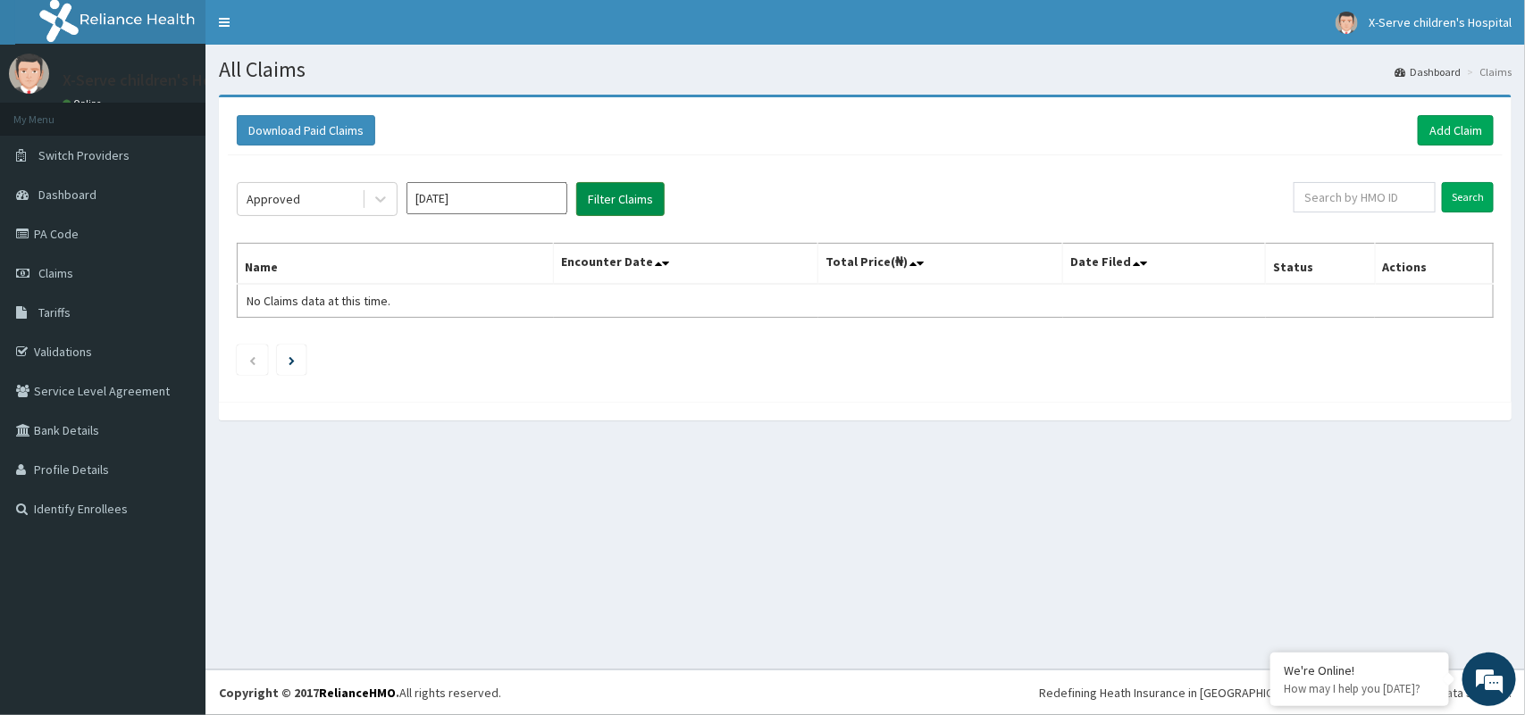
click at [590, 194] on button "Filter Claims" at bounding box center [620, 199] width 88 height 34
click at [613, 195] on button "Filter Claims" at bounding box center [620, 199] width 88 height 34
click at [607, 197] on button "Filter Claims" at bounding box center [620, 199] width 88 height 34
click at [606, 197] on button "Filter Claims" at bounding box center [620, 199] width 88 height 34
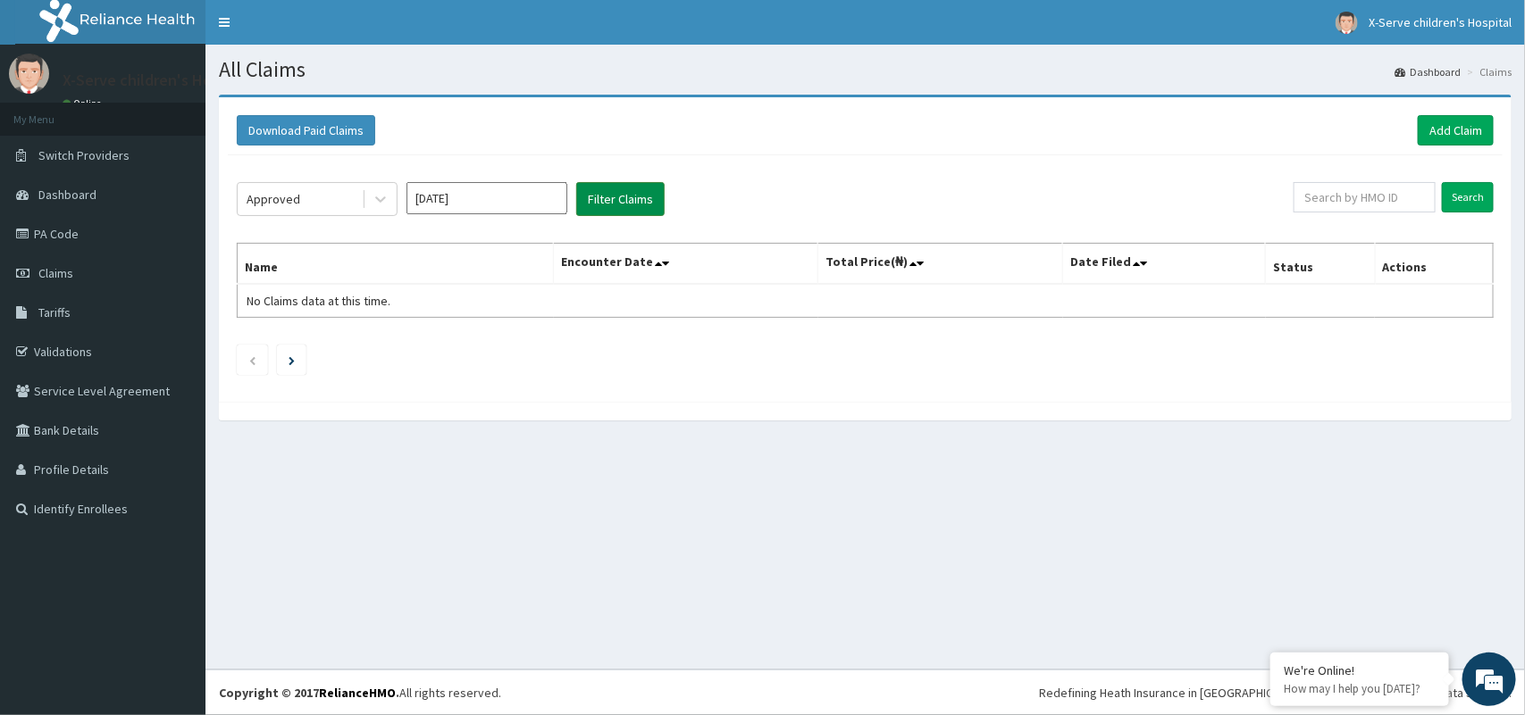
click at [606, 197] on button "Filter Claims" at bounding box center [620, 199] width 88 height 34
click at [614, 202] on button "Filter Claims" at bounding box center [620, 199] width 88 height 34
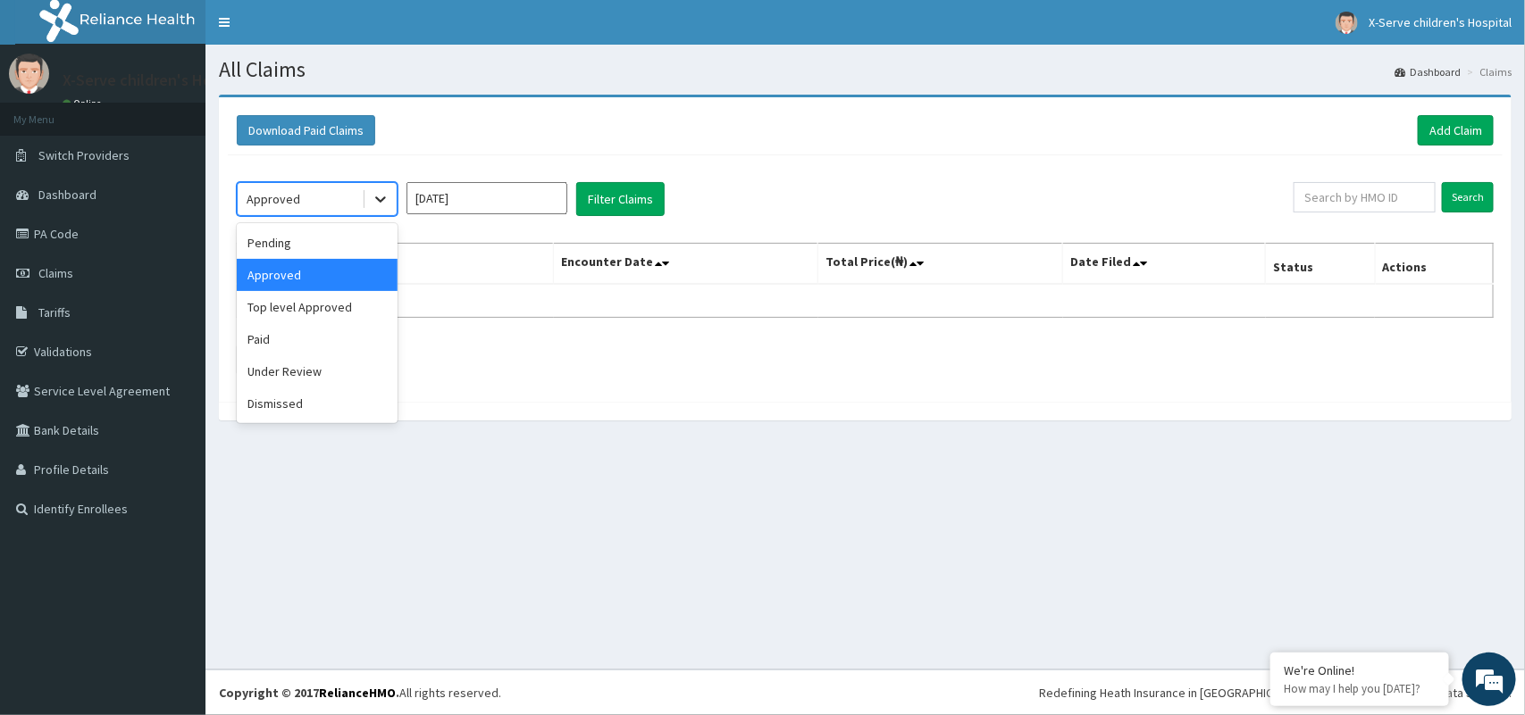
click at [384, 192] on icon at bounding box center [381, 199] width 18 height 18
click at [342, 242] on div "Pending" at bounding box center [317, 243] width 161 height 32
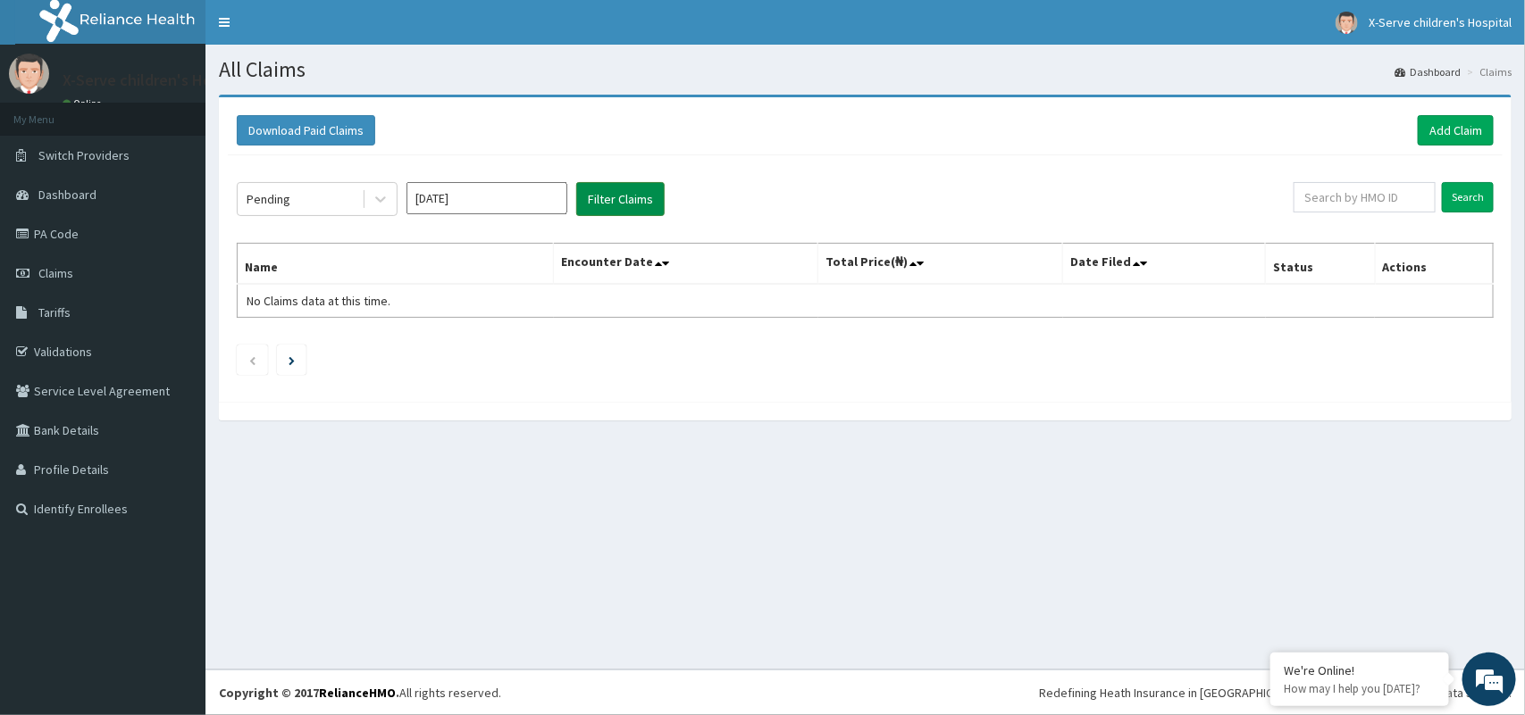
click at [634, 199] on button "Filter Claims" at bounding box center [620, 199] width 88 height 34
click at [385, 192] on icon at bounding box center [381, 199] width 18 height 18
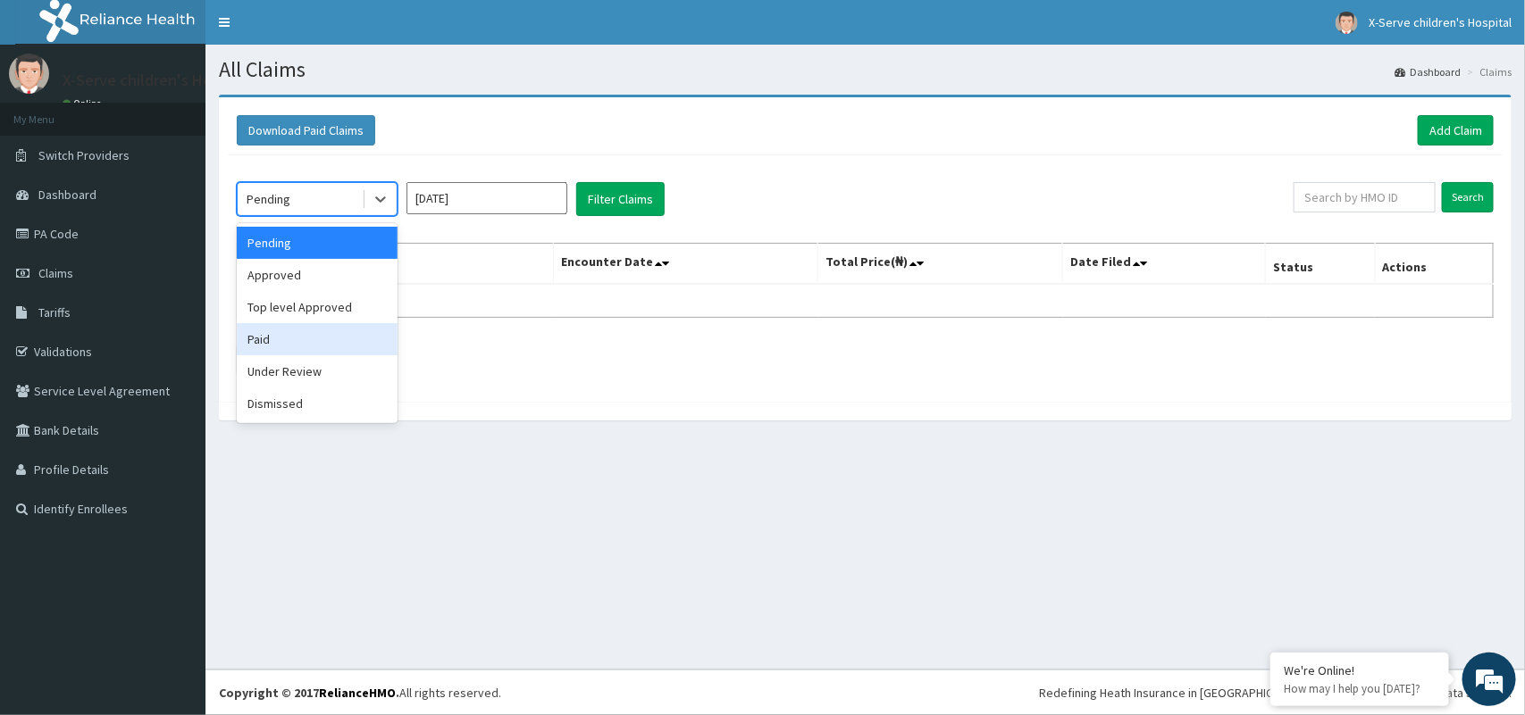
click at [331, 336] on div "Paid" at bounding box center [317, 339] width 161 height 32
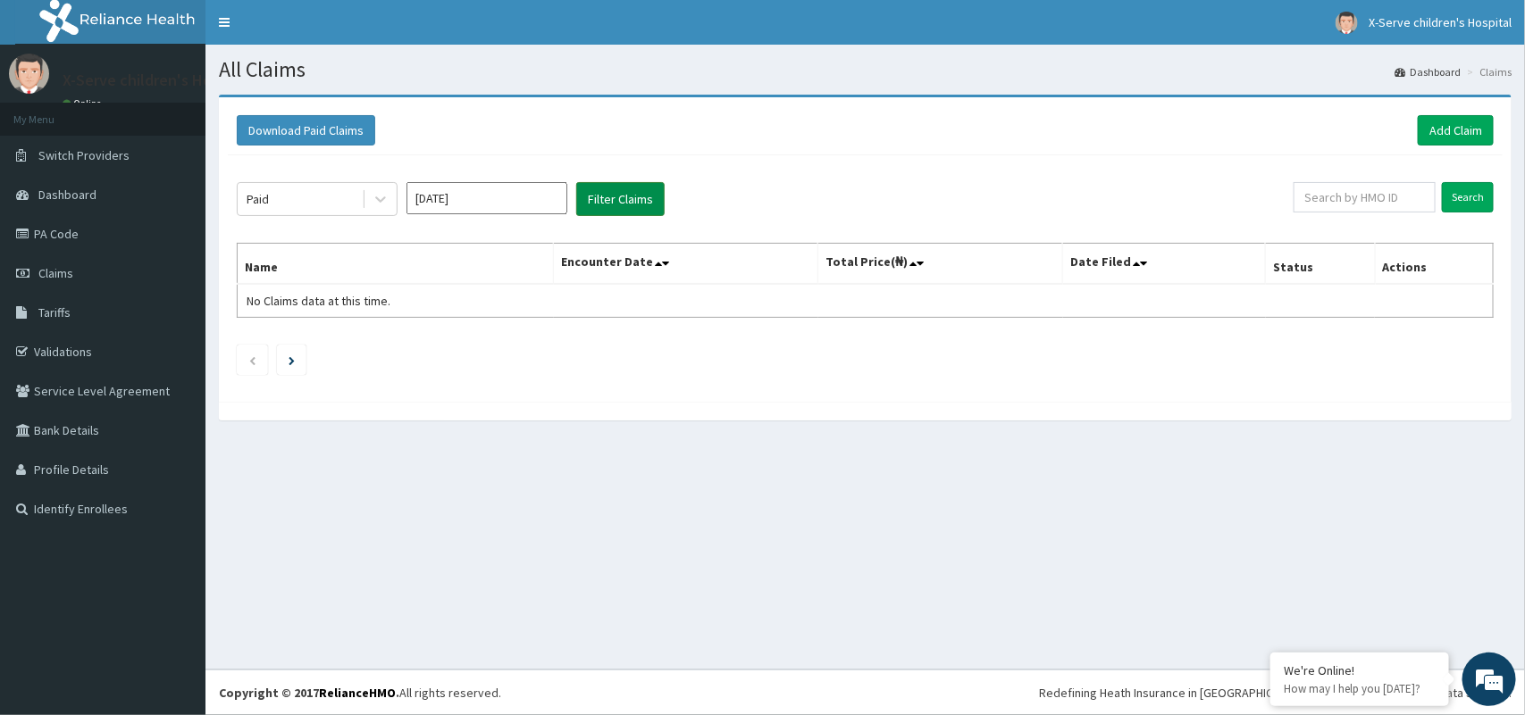
click at [649, 204] on button "Filter Claims" at bounding box center [620, 199] width 88 height 34
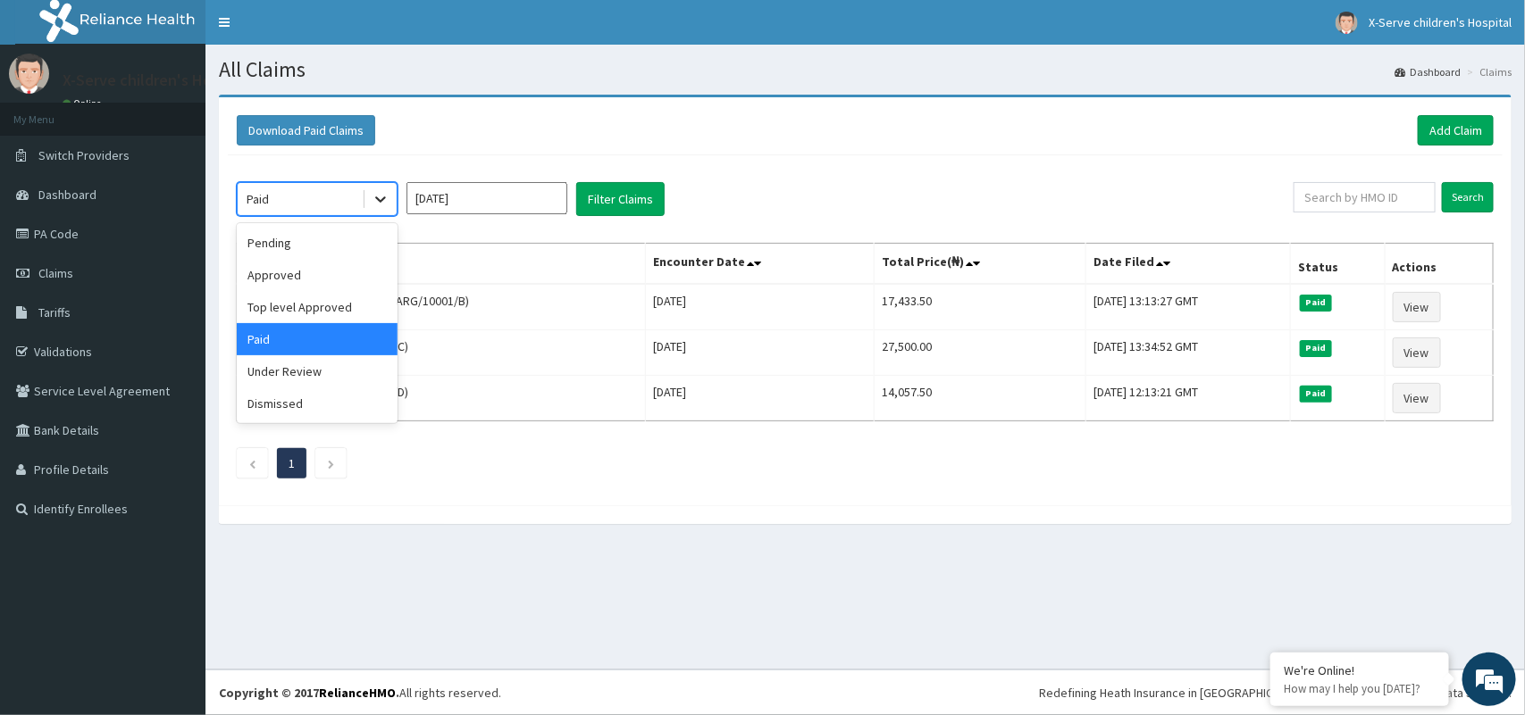
click at [375, 194] on icon at bounding box center [381, 199] width 18 height 18
click at [363, 366] on div "Under Review" at bounding box center [317, 372] width 161 height 32
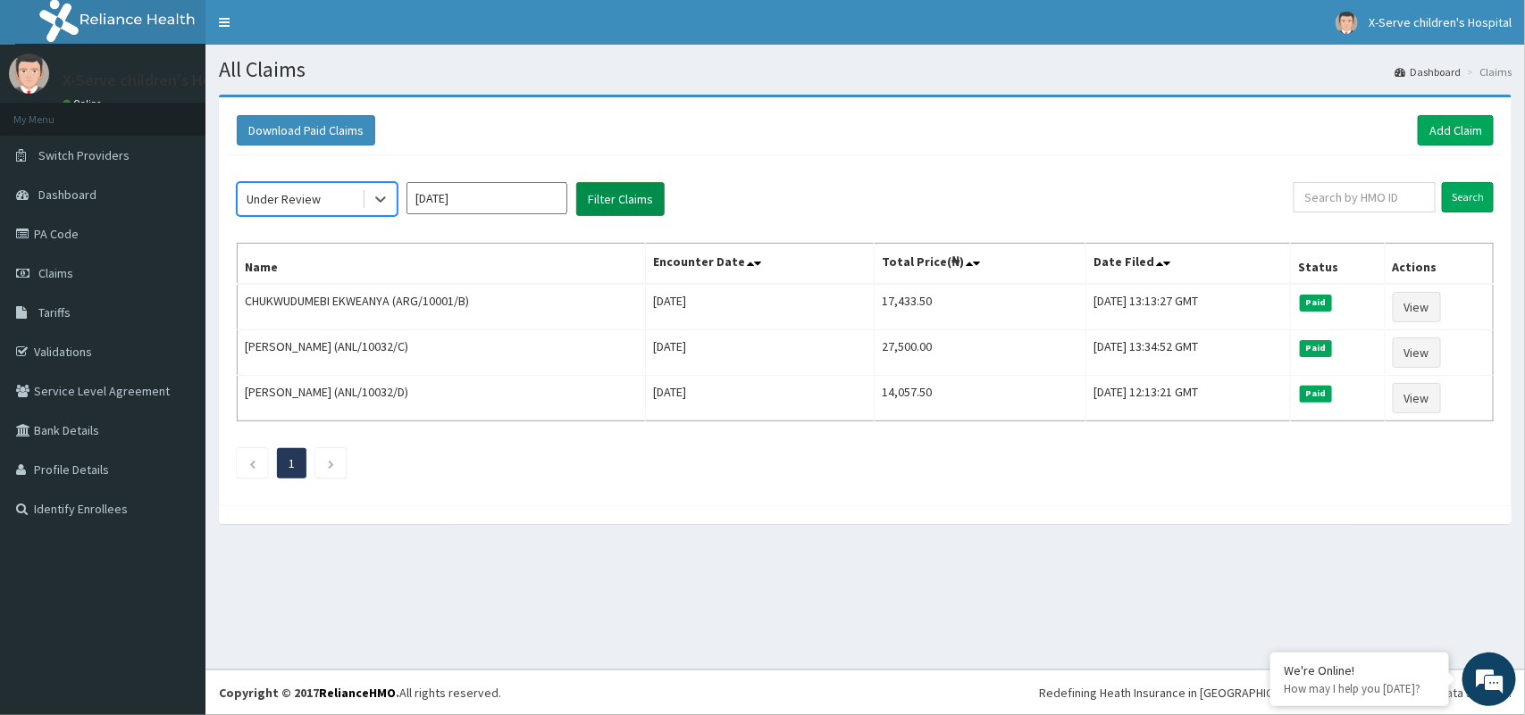
click at [613, 195] on button "Filter Claims" at bounding box center [620, 199] width 88 height 34
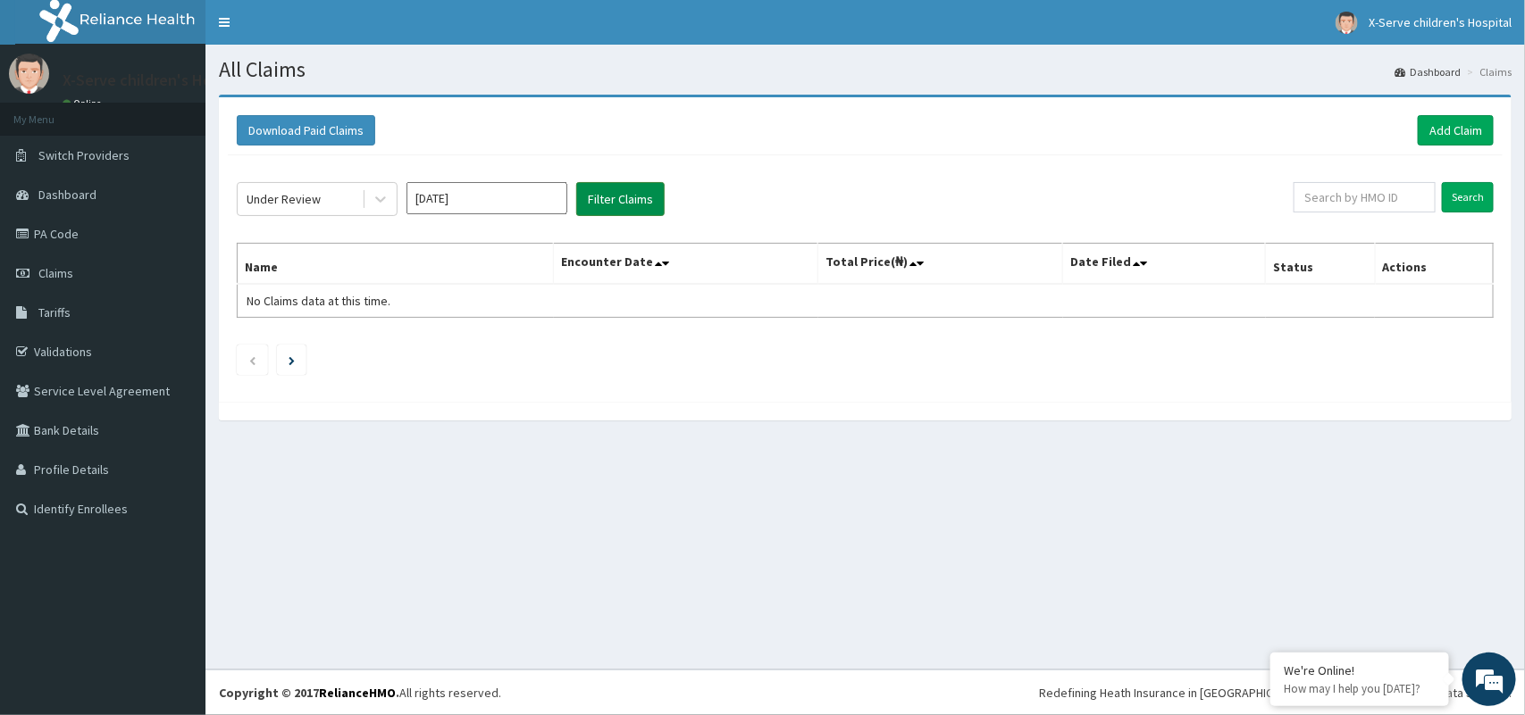
click at [613, 195] on button "Filter Claims" at bounding box center [620, 199] width 88 height 34
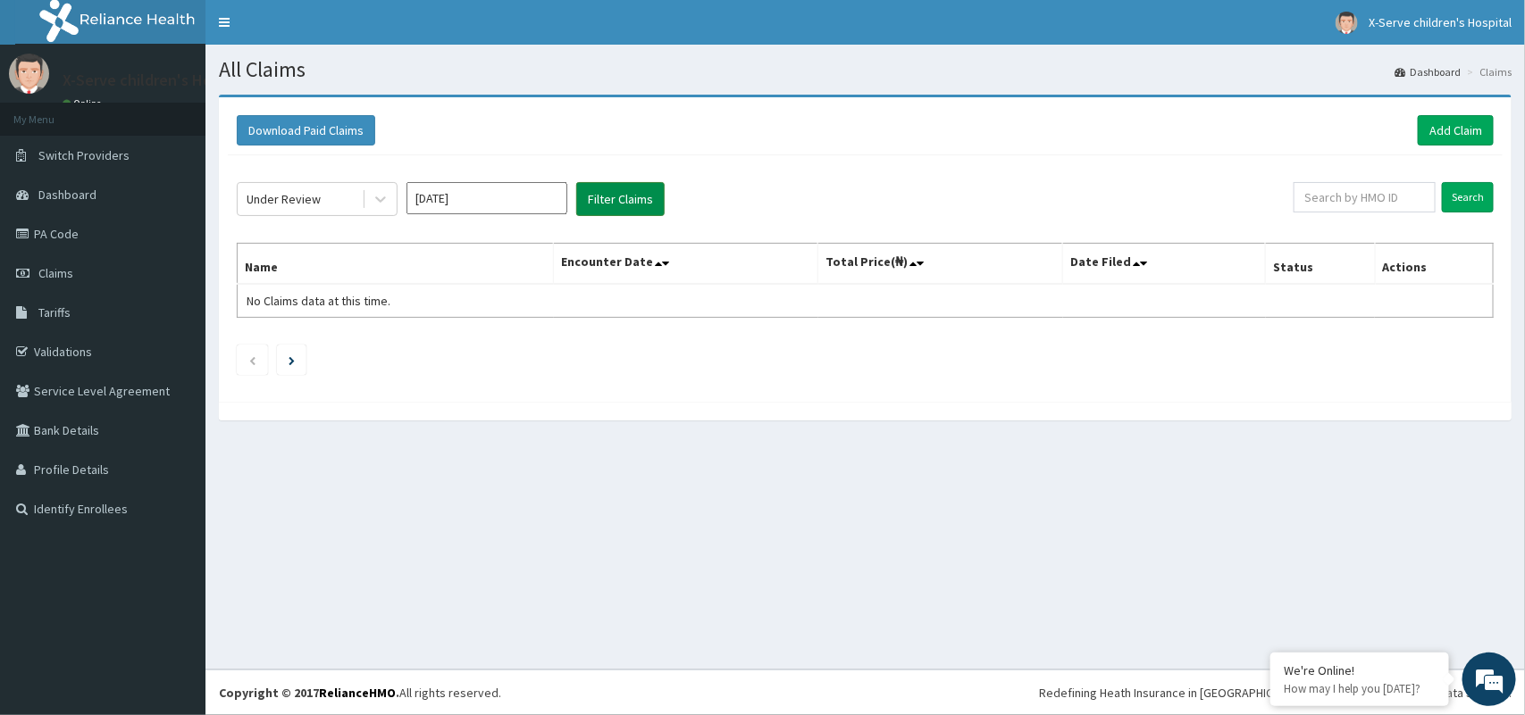
click at [613, 195] on button "Filter Claims" at bounding box center [620, 199] width 88 height 34
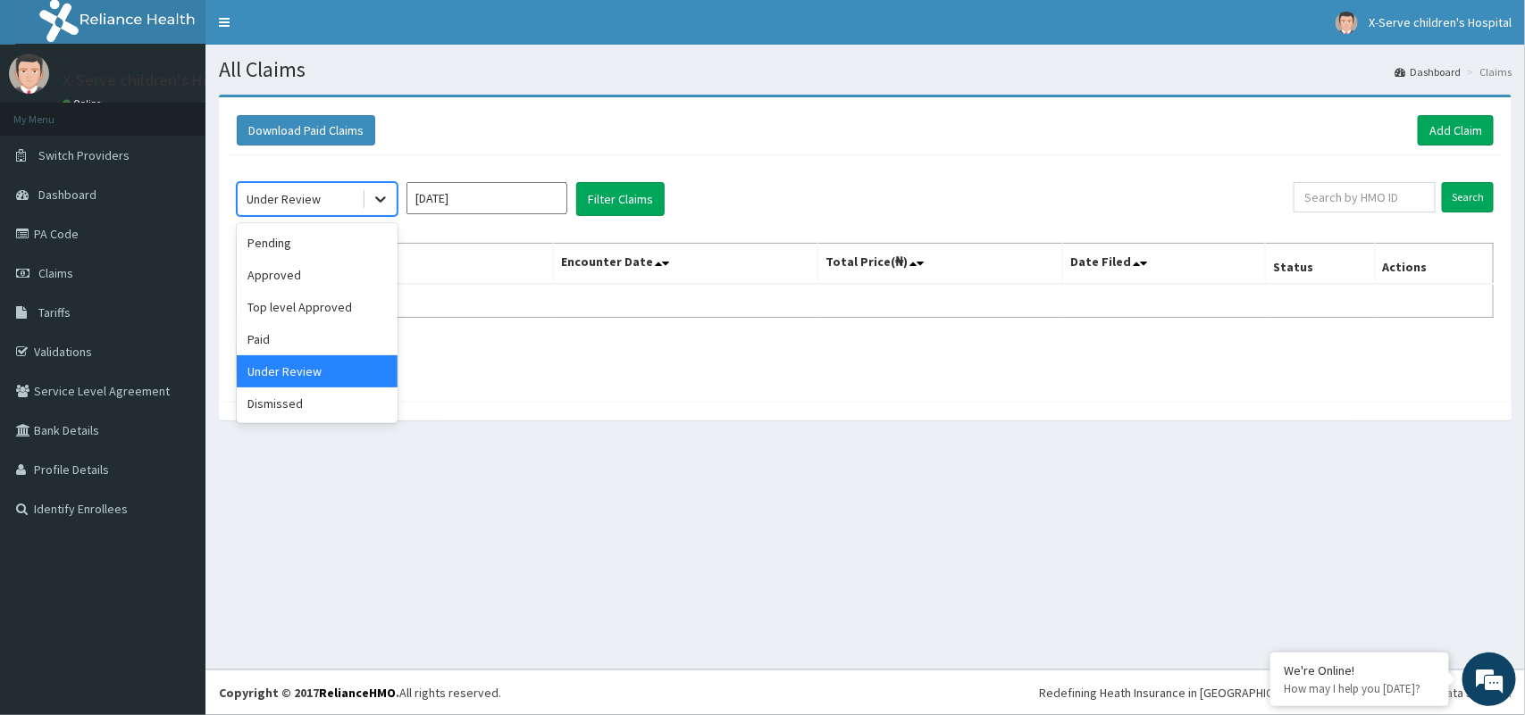
click at [372, 194] on icon at bounding box center [381, 199] width 18 height 18
click at [297, 403] on div "Dismissed" at bounding box center [317, 404] width 161 height 32
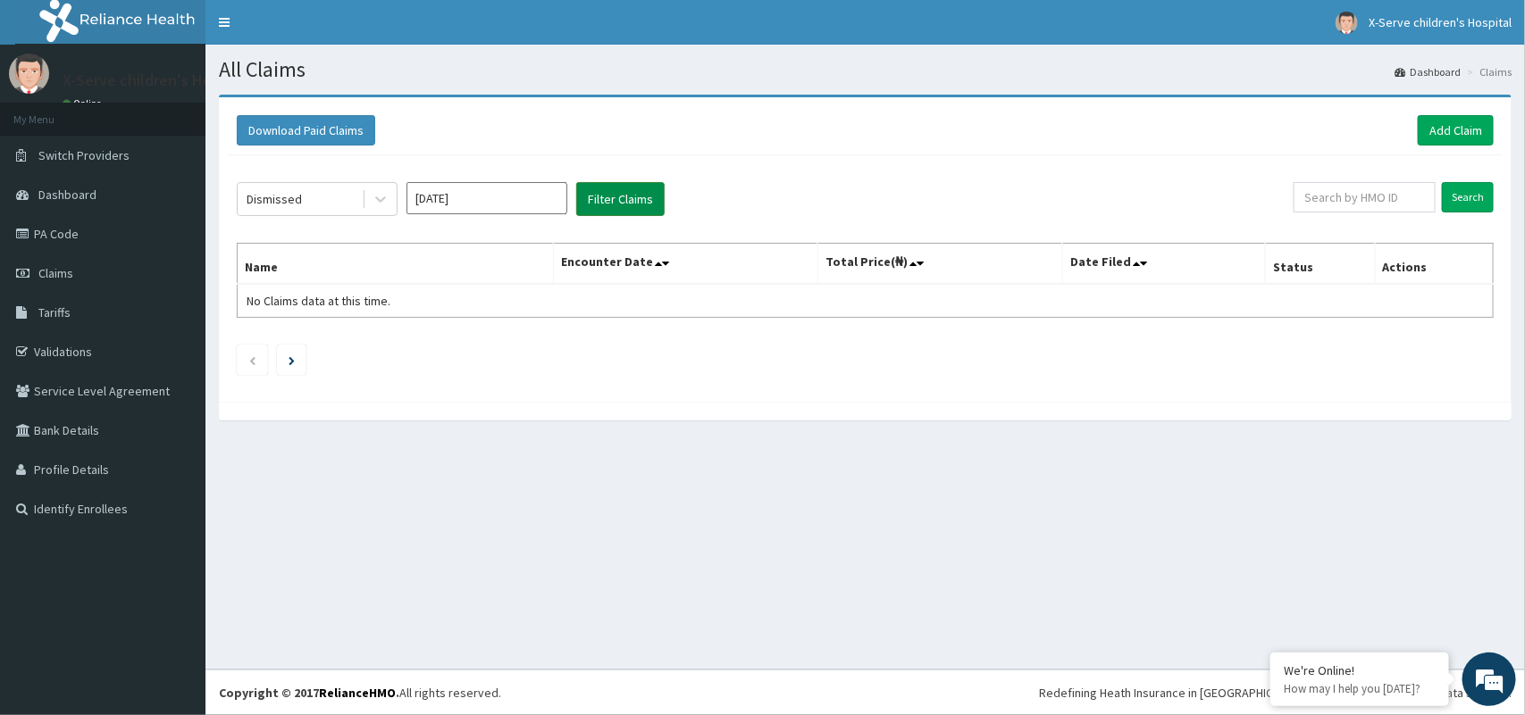
click at [612, 186] on button "Filter Claims" at bounding box center [620, 199] width 88 height 34
click at [606, 198] on button "Filter Claims" at bounding box center [620, 199] width 88 height 34
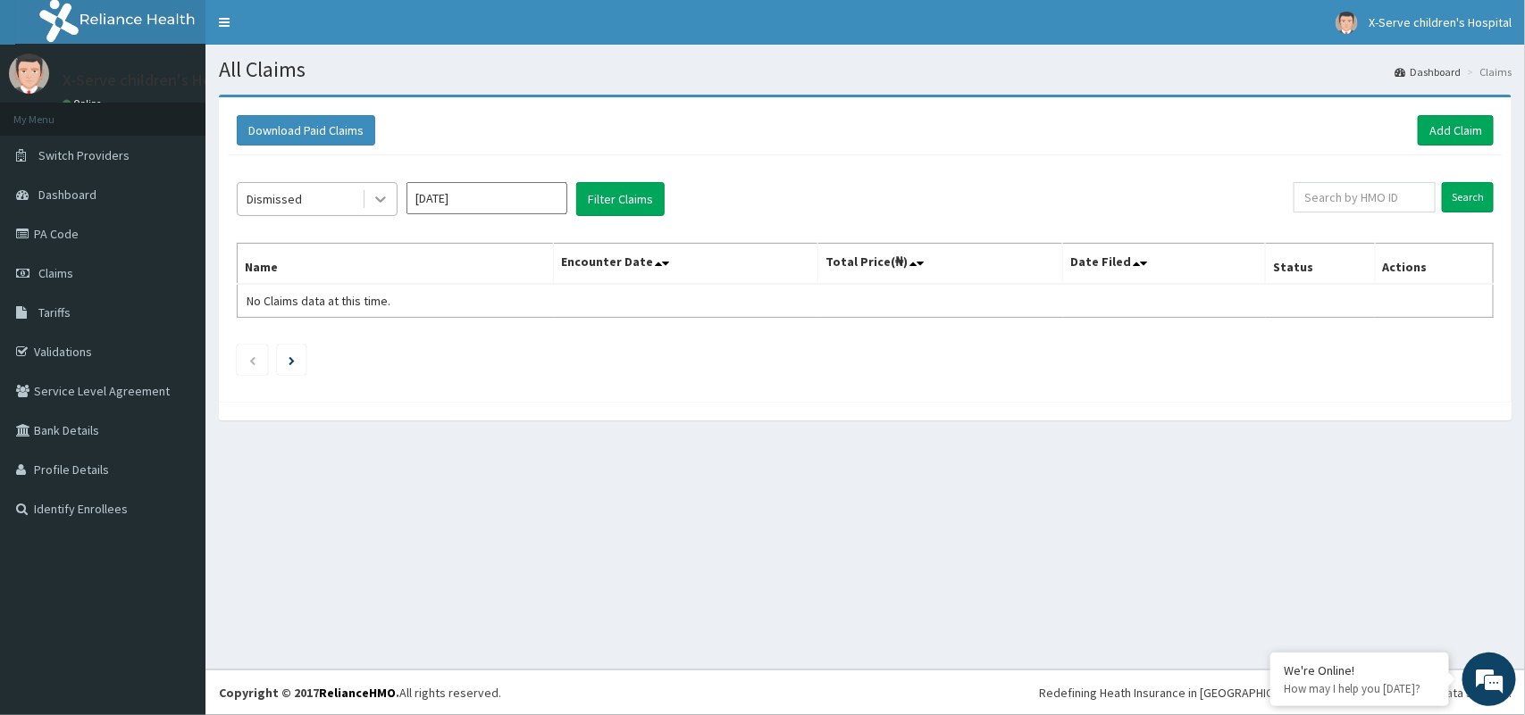
click at [389, 190] on icon at bounding box center [381, 199] width 18 height 18
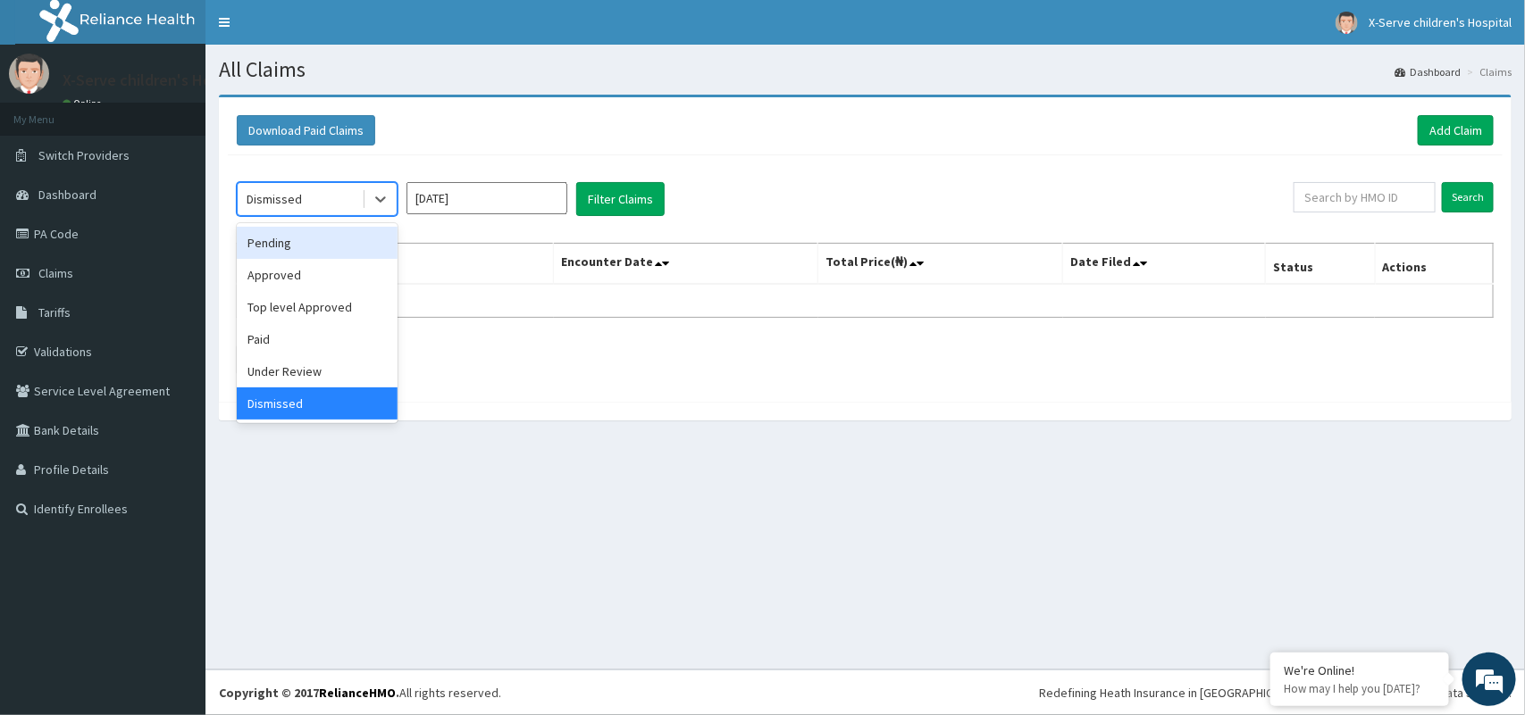
click at [332, 255] on div "Pending" at bounding box center [317, 243] width 161 height 32
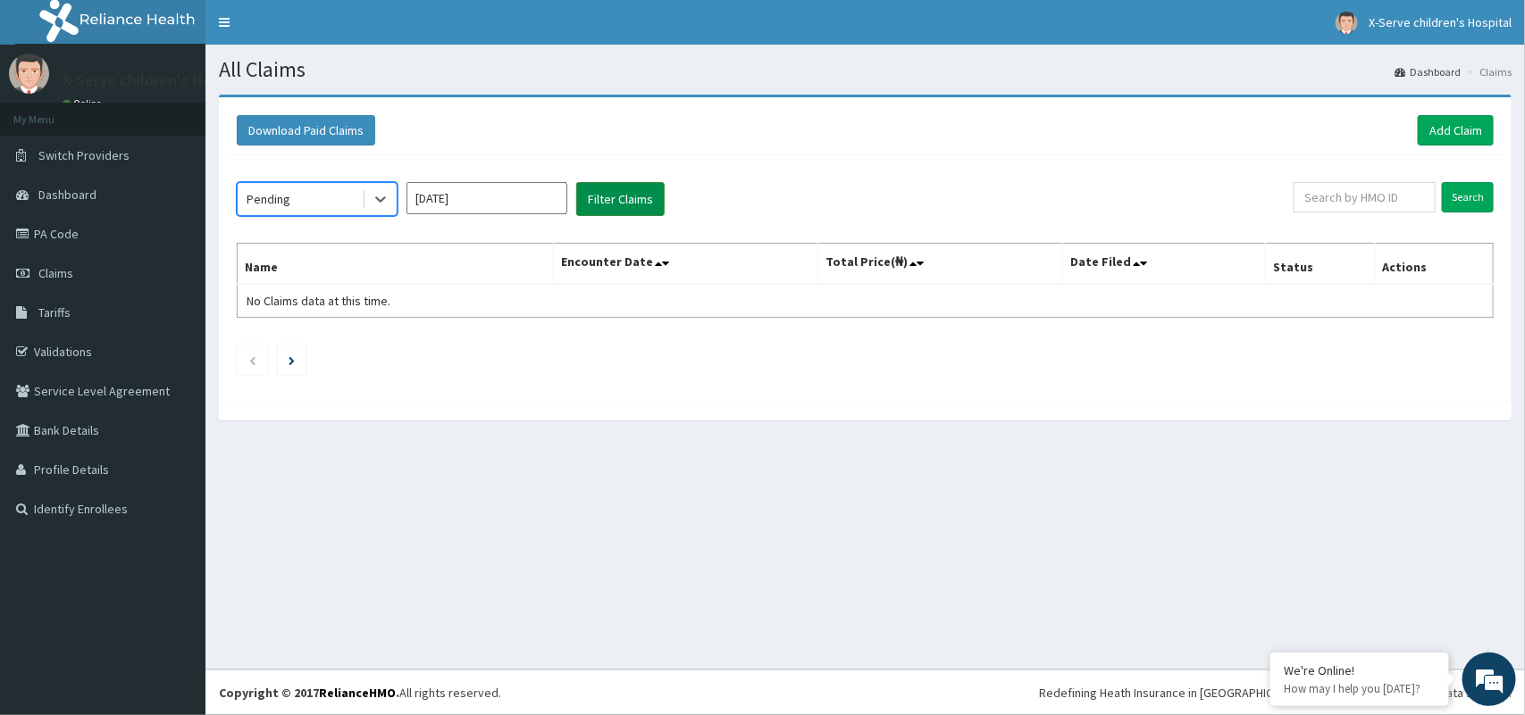
click at [608, 204] on button "Filter Claims" at bounding box center [620, 199] width 88 height 34
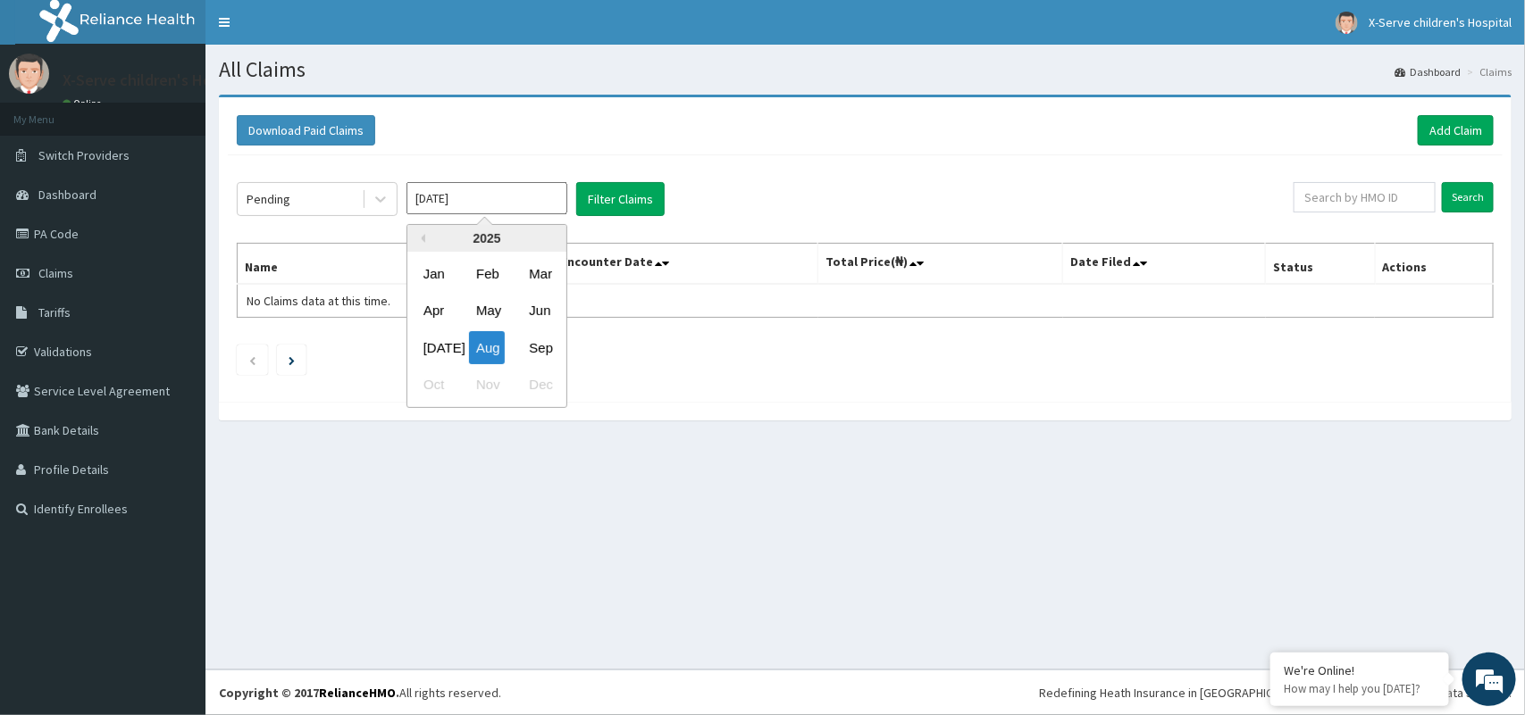
click at [473, 192] on input "Aug 2025" at bounding box center [486, 198] width 161 height 32
click at [543, 350] on div "Sep" at bounding box center [540, 347] width 36 height 33
type input "[DATE]"
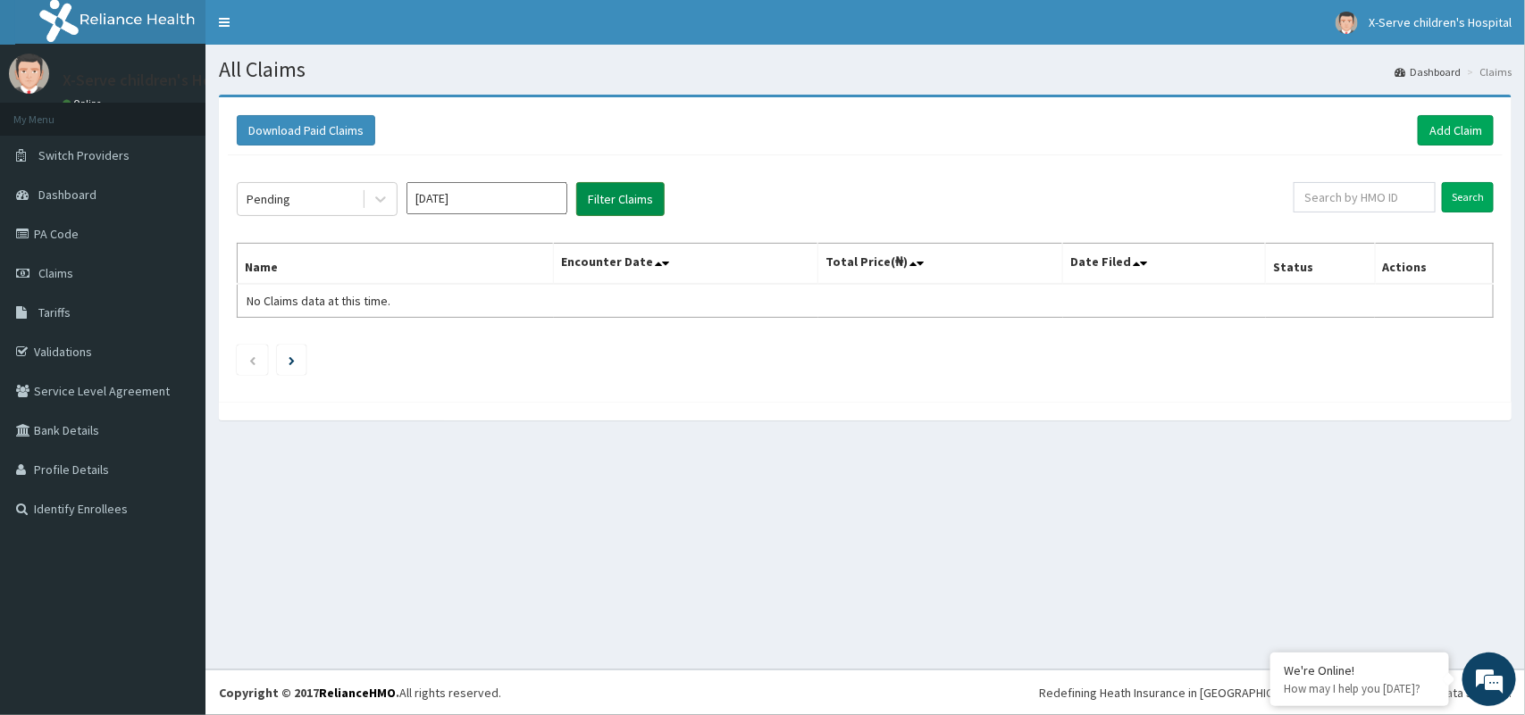
click at [610, 190] on button "Filter Claims" at bounding box center [620, 199] width 88 height 34
click at [600, 199] on button "Filter Claims" at bounding box center [620, 199] width 88 height 34
click at [599, 199] on button "Filter Claims" at bounding box center [620, 199] width 88 height 34
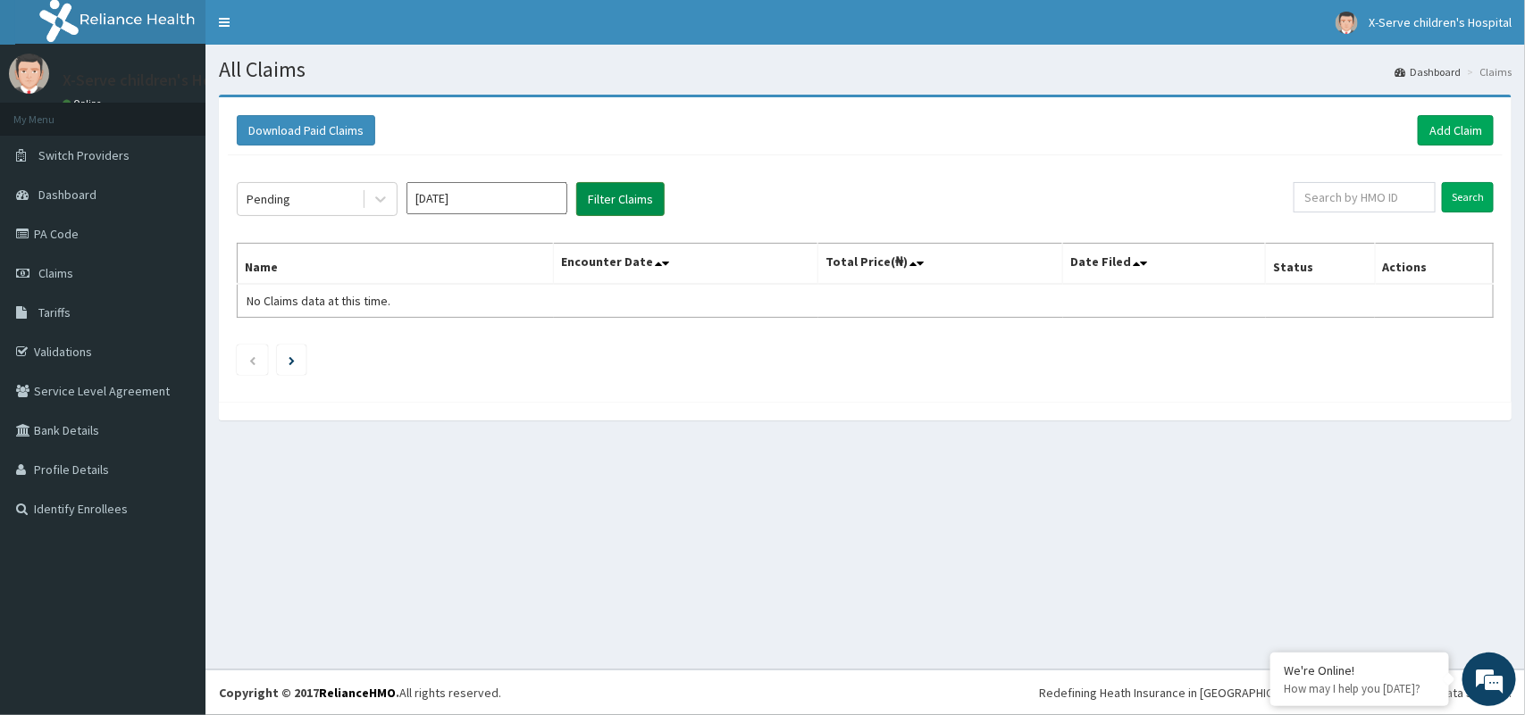
click at [599, 199] on button "Filter Claims" at bounding box center [620, 199] width 88 height 34
click at [598, 199] on button "Filter Claims" at bounding box center [620, 199] width 88 height 34
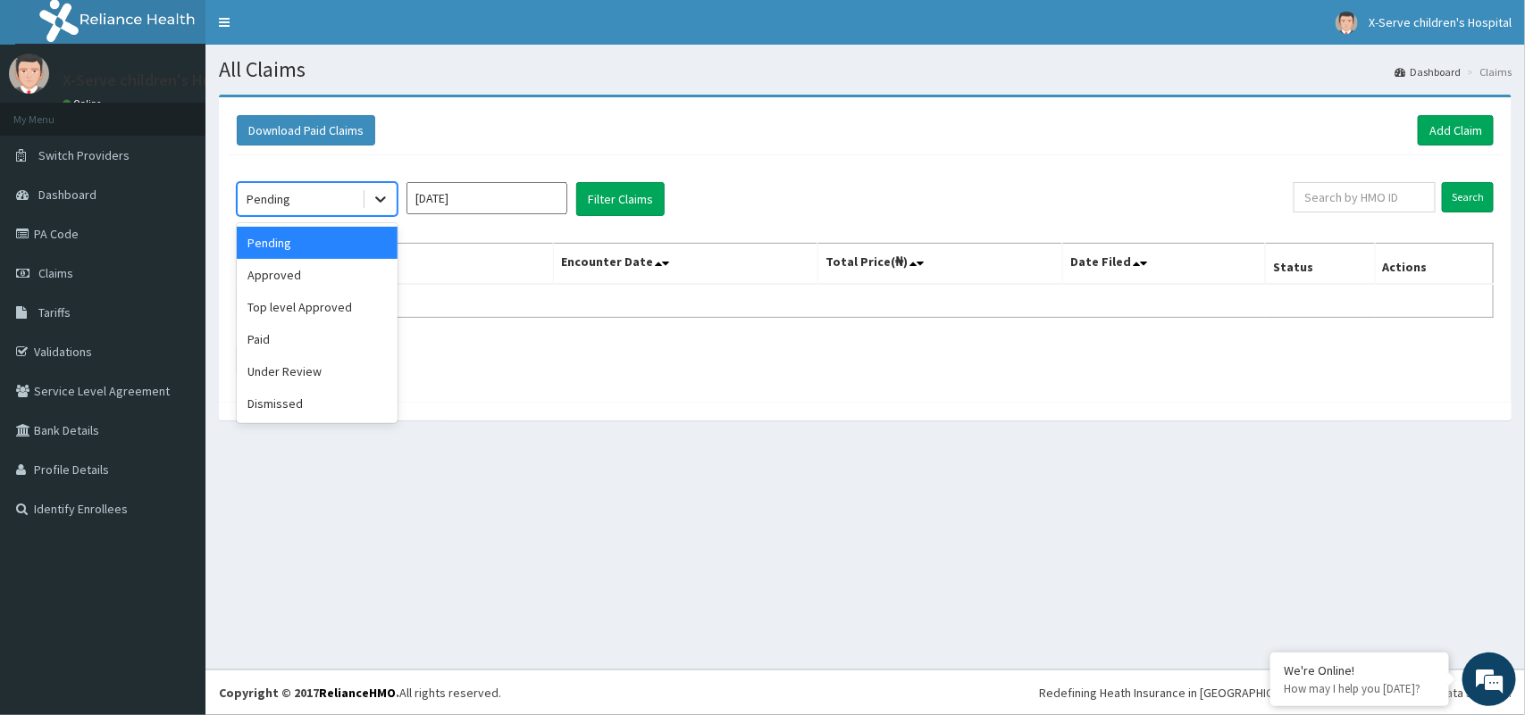
click at [385, 205] on icon at bounding box center [381, 199] width 18 height 18
click at [359, 268] on div "Approved" at bounding box center [317, 275] width 161 height 32
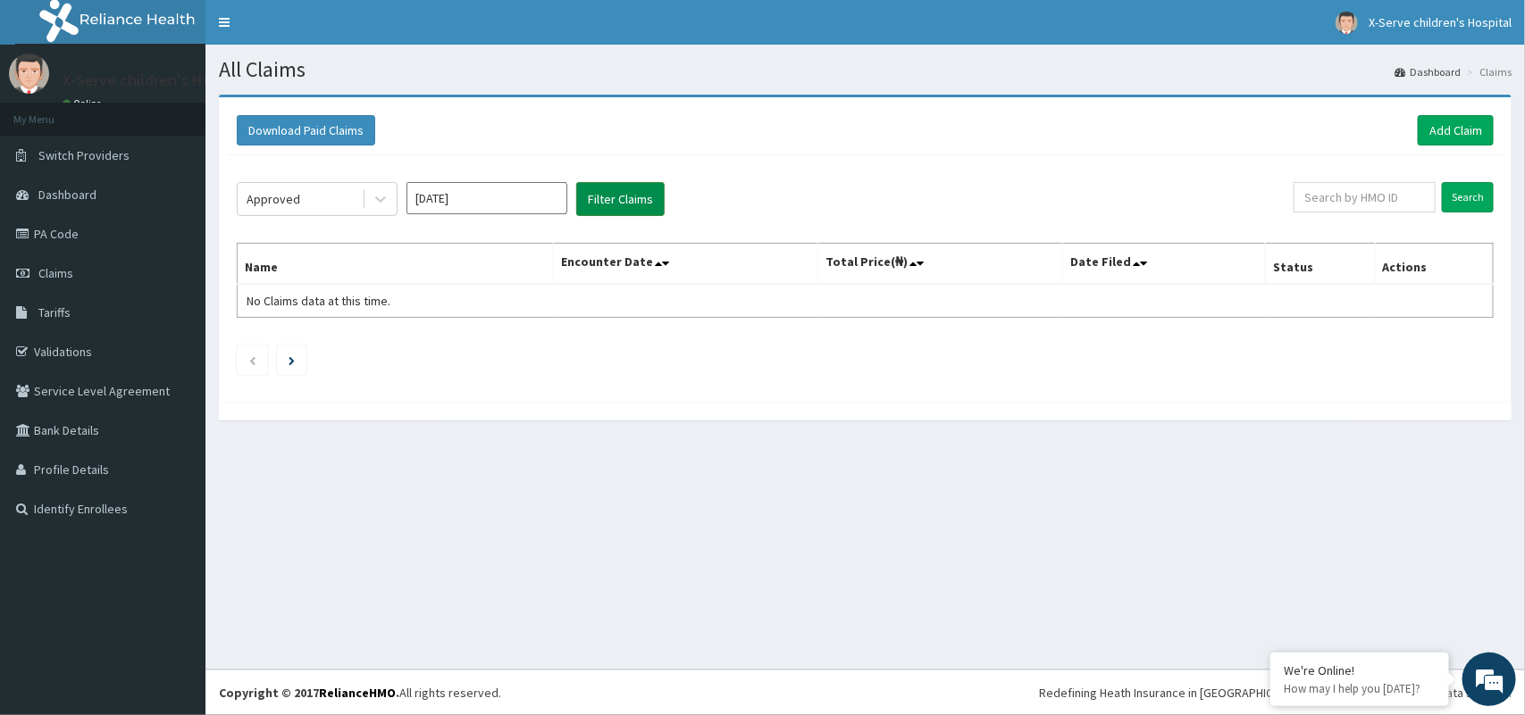
click at [615, 208] on button "Filter Claims" at bounding box center [620, 199] width 88 height 34
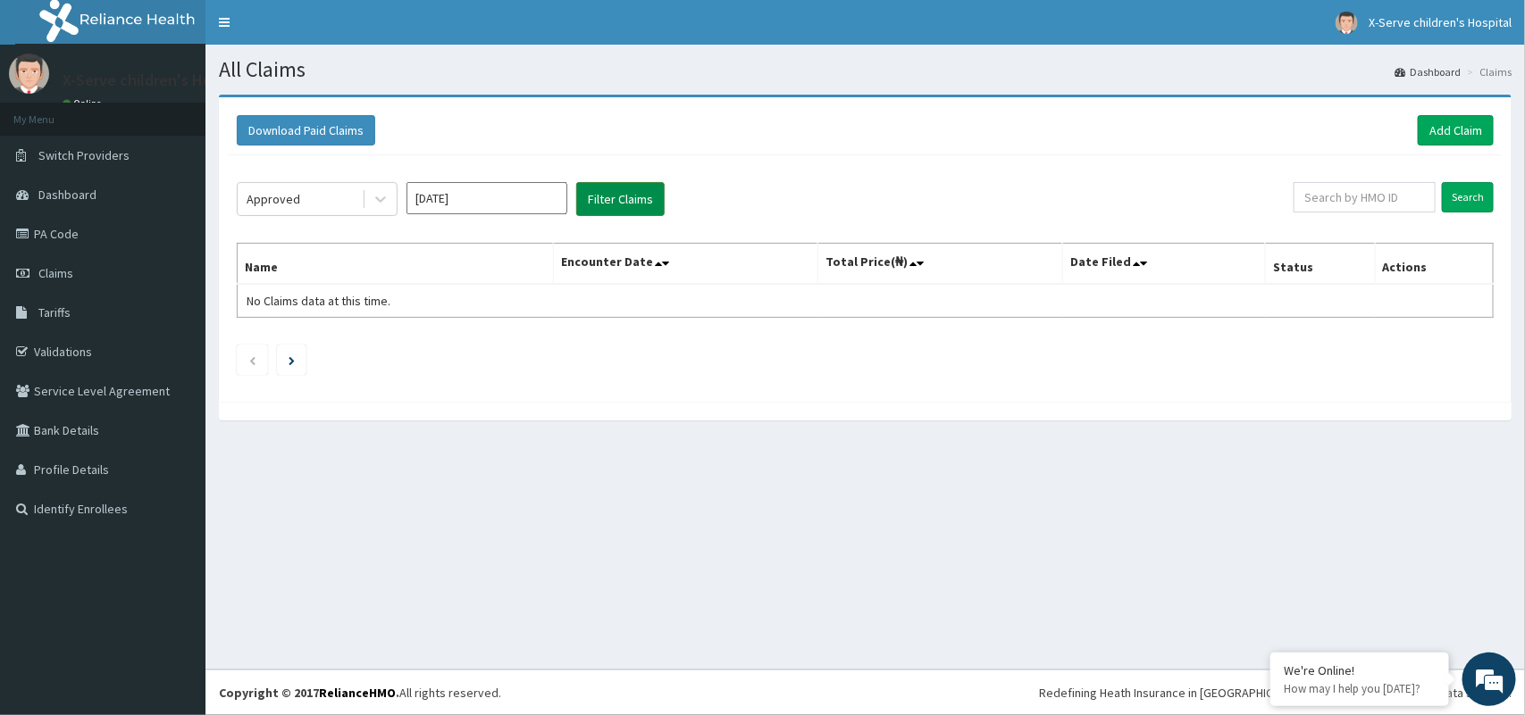
click at [615, 208] on button "Filter Claims" at bounding box center [620, 199] width 88 height 34
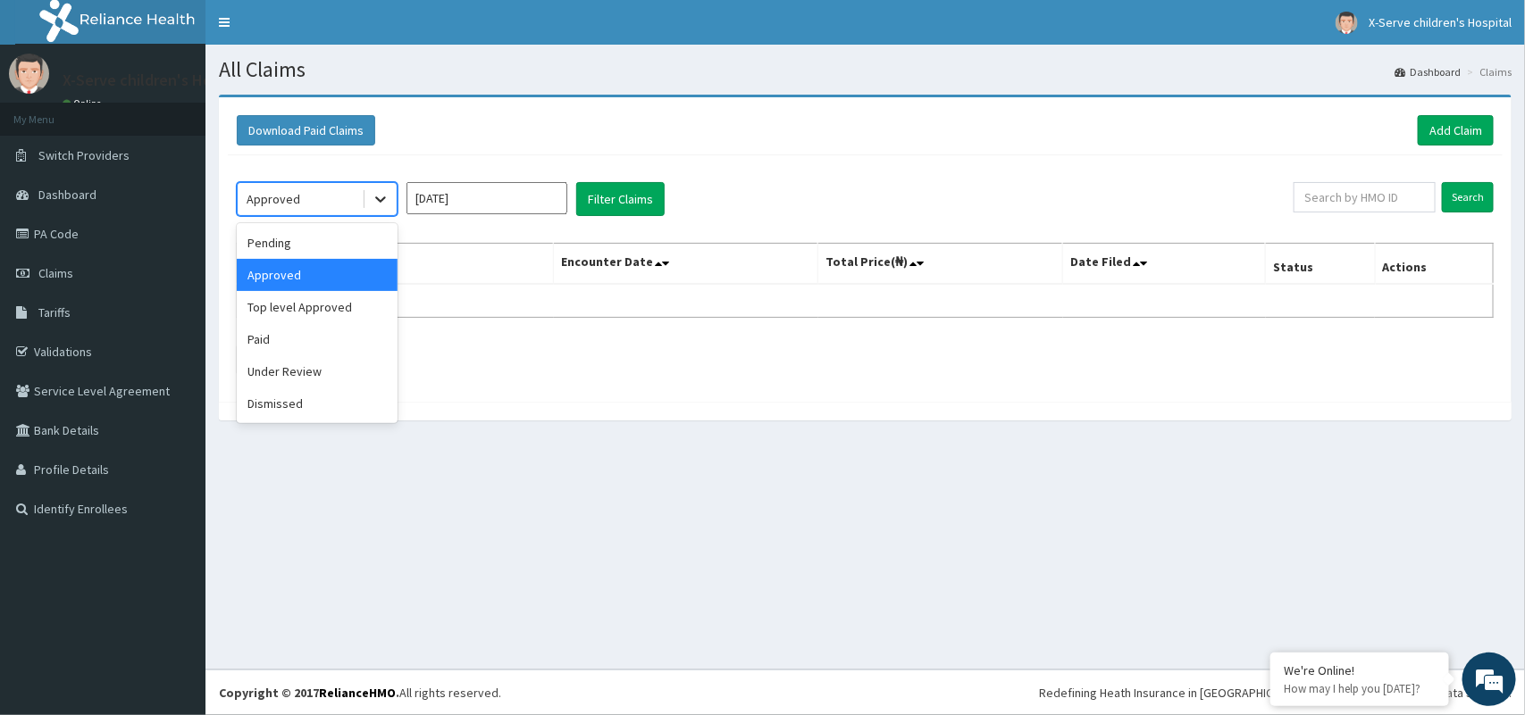
click at [377, 204] on icon at bounding box center [381, 199] width 18 height 18
click at [377, 190] on icon at bounding box center [381, 199] width 18 height 18
click at [300, 371] on div "Under Review" at bounding box center [317, 372] width 161 height 32
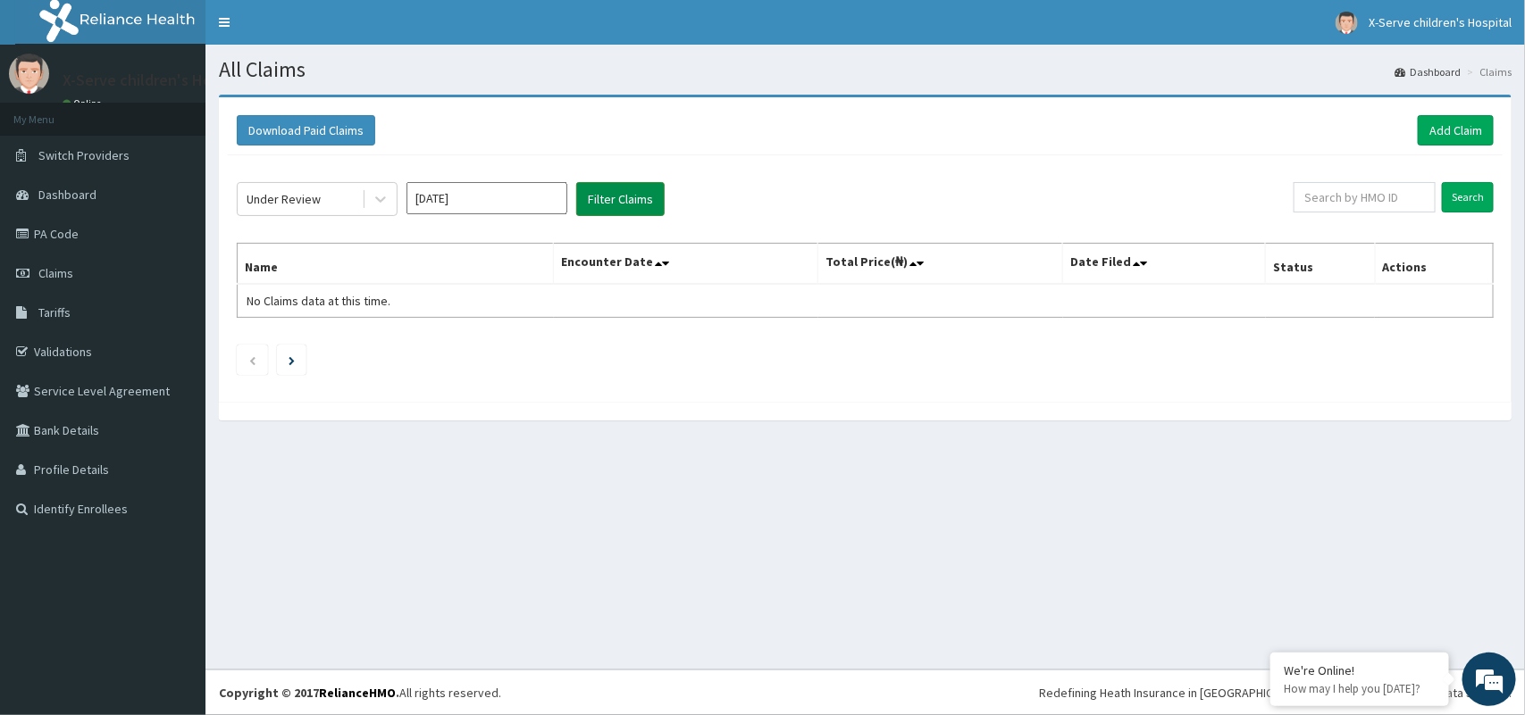
click at [616, 199] on button "Filter Claims" at bounding box center [620, 199] width 88 height 34
click at [615, 201] on button "Filter Claims" at bounding box center [620, 199] width 88 height 34
click at [615, 202] on button "Filter Claims" at bounding box center [620, 199] width 88 height 34
click at [614, 202] on button "Filter Claims" at bounding box center [620, 199] width 88 height 34
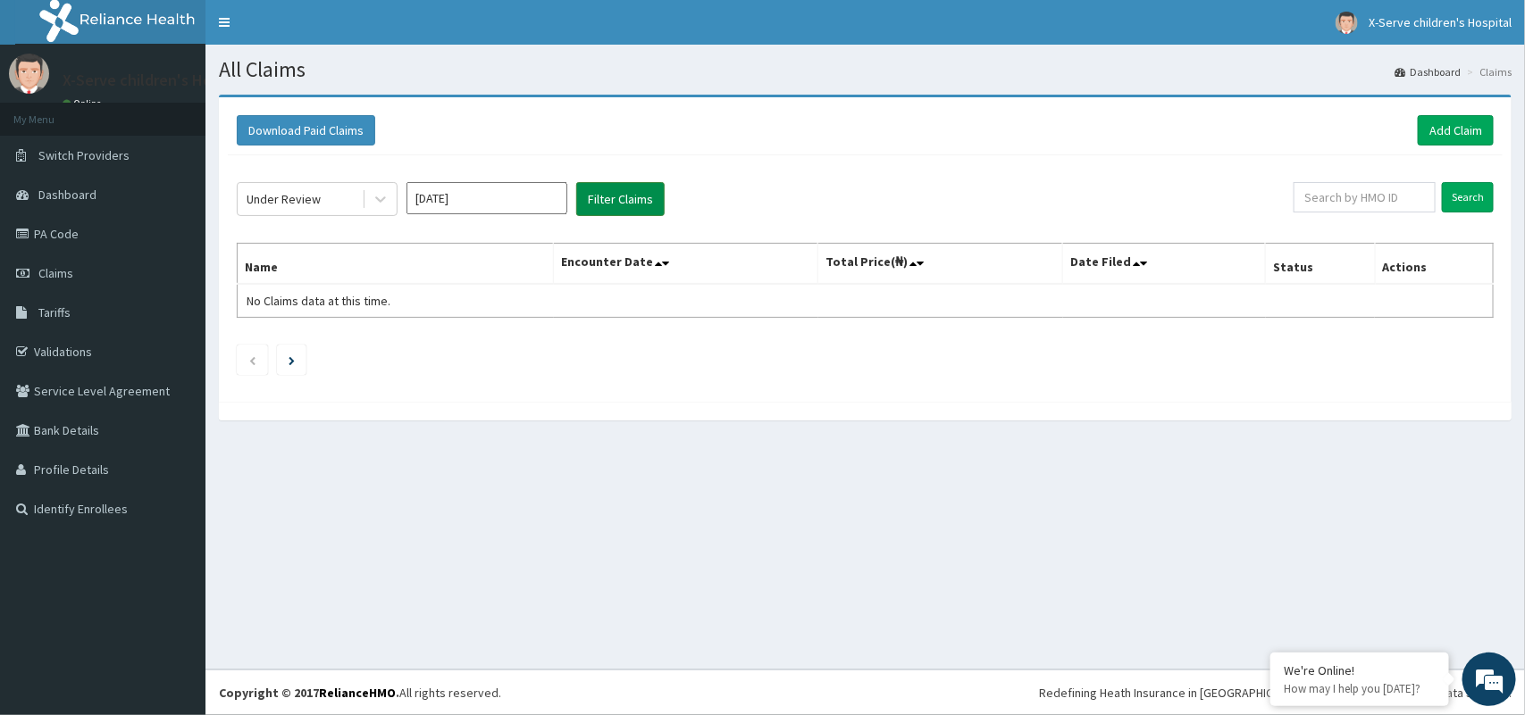
click at [614, 202] on button "Filter Claims" at bounding box center [620, 199] width 88 height 34
click at [613, 202] on button "Filter Claims" at bounding box center [620, 199] width 88 height 34
click at [623, 202] on button "Filter Claims" at bounding box center [620, 199] width 88 height 34
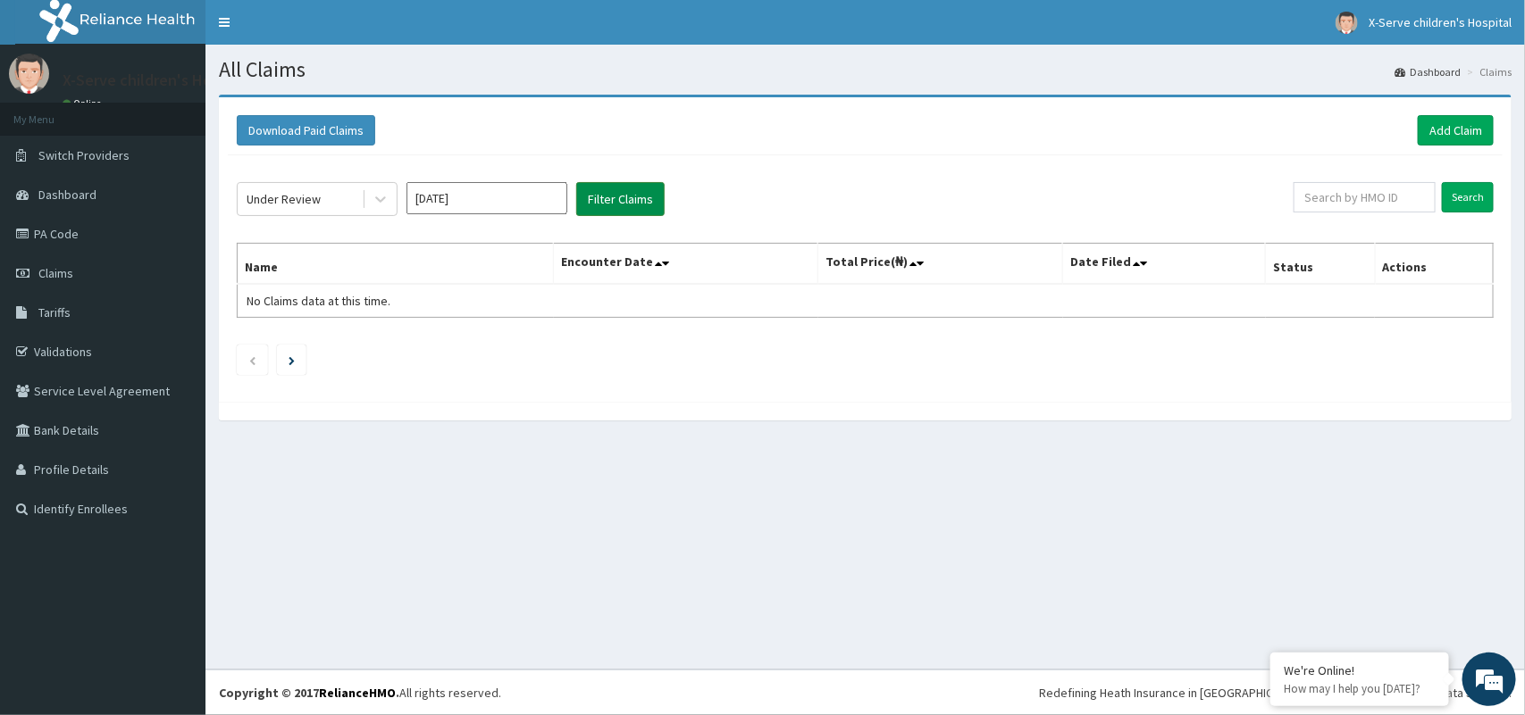
click at [652, 199] on button "Filter Claims" at bounding box center [620, 199] width 88 height 34
click at [578, 195] on button "Filter Claims" at bounding box center [620, 199] width 88 height 34
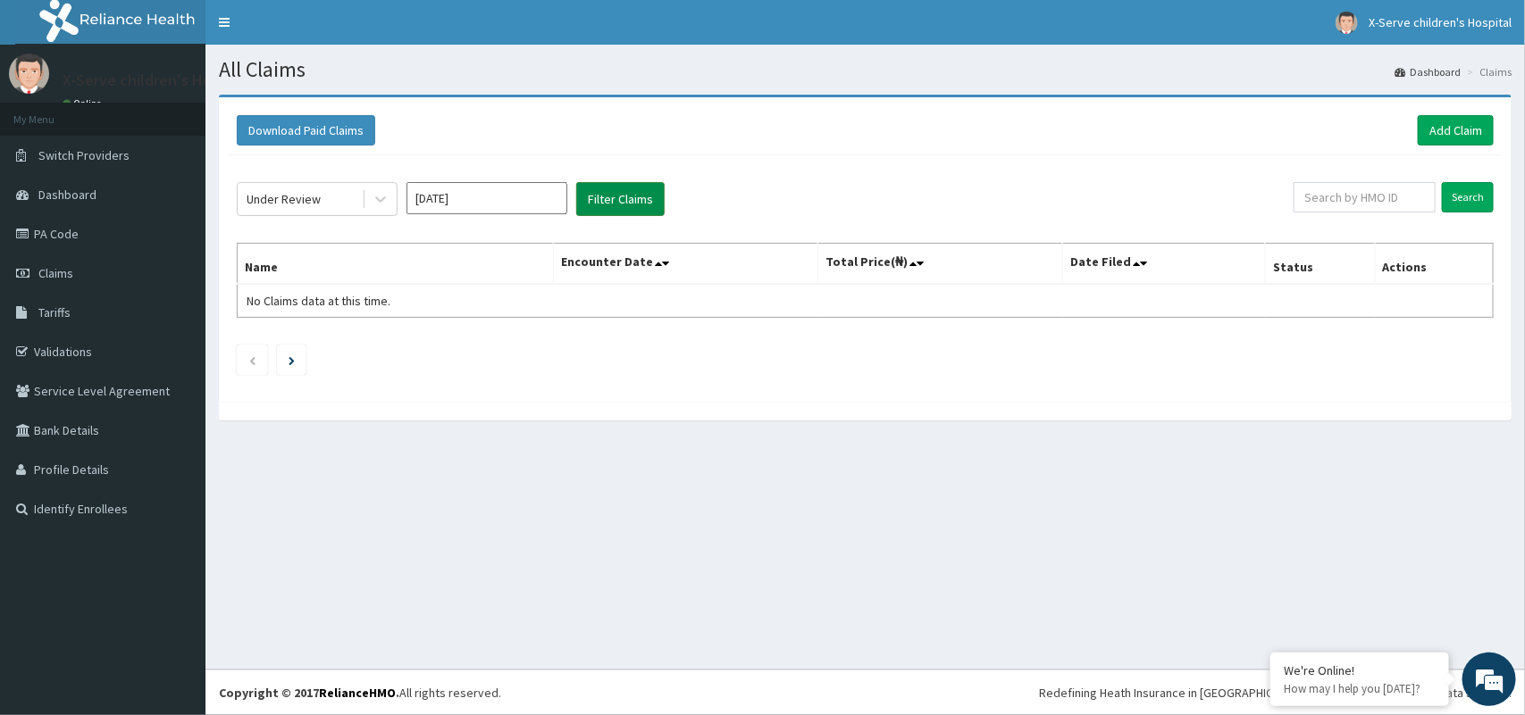
click at [634, 197] on button "Filter Claims" at bounding box center [620, 199] width 88 height 34
click at [635, 197] on button "Filter Claims" at bounding box center [620, 199] width 88 height 34
drag, startPoint x: 635, startPoint y: 197, endPoint x: 596, endPoint y: 197, distance: 39.3
click at [596, 197] on button "Filter Claims" at bounding box center [620, 199] width 88 height 34
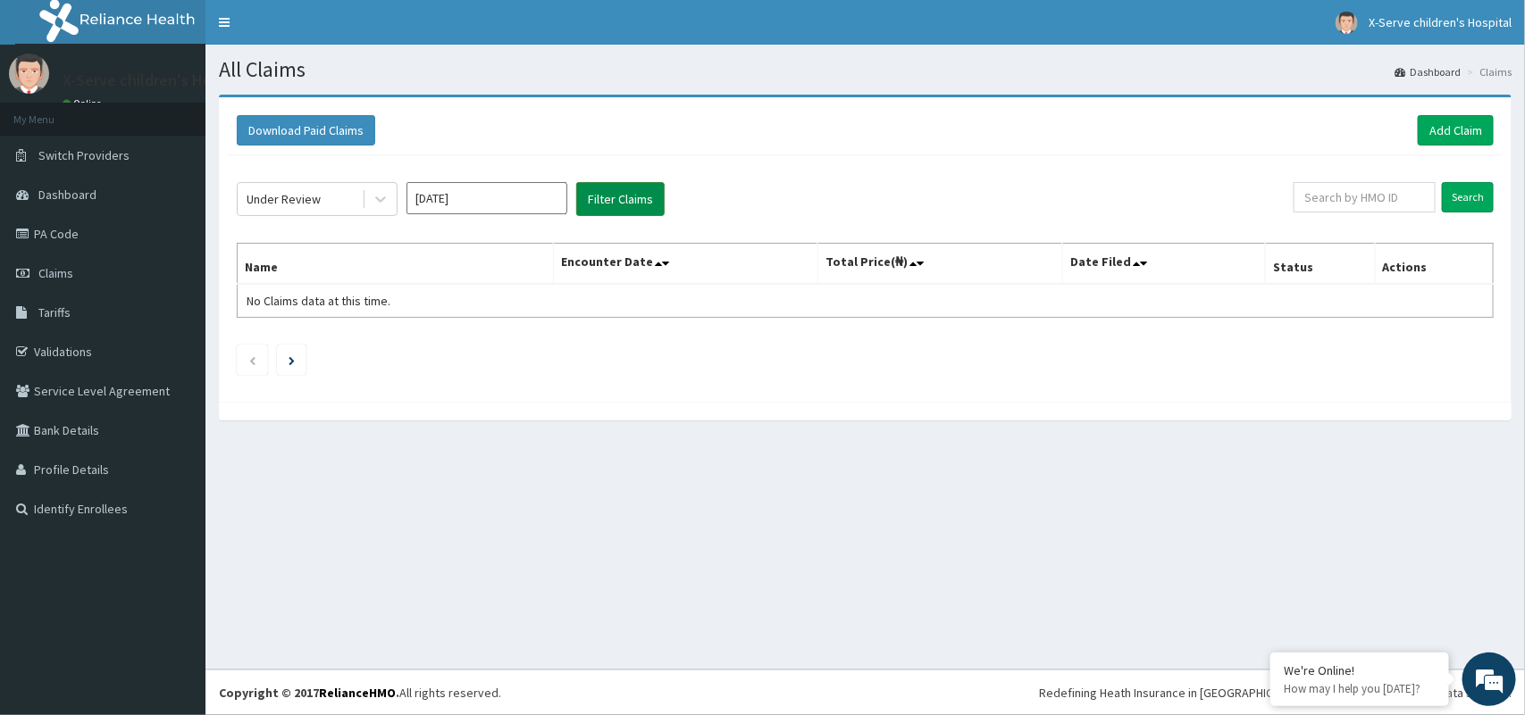
click at [596, 197] on button "Filter Claims" at bounding box center [620, 199] width 88 height 34
click at [591, 197] on button "Filter Claims" at bounding box center [620, 199] width 88 height 34
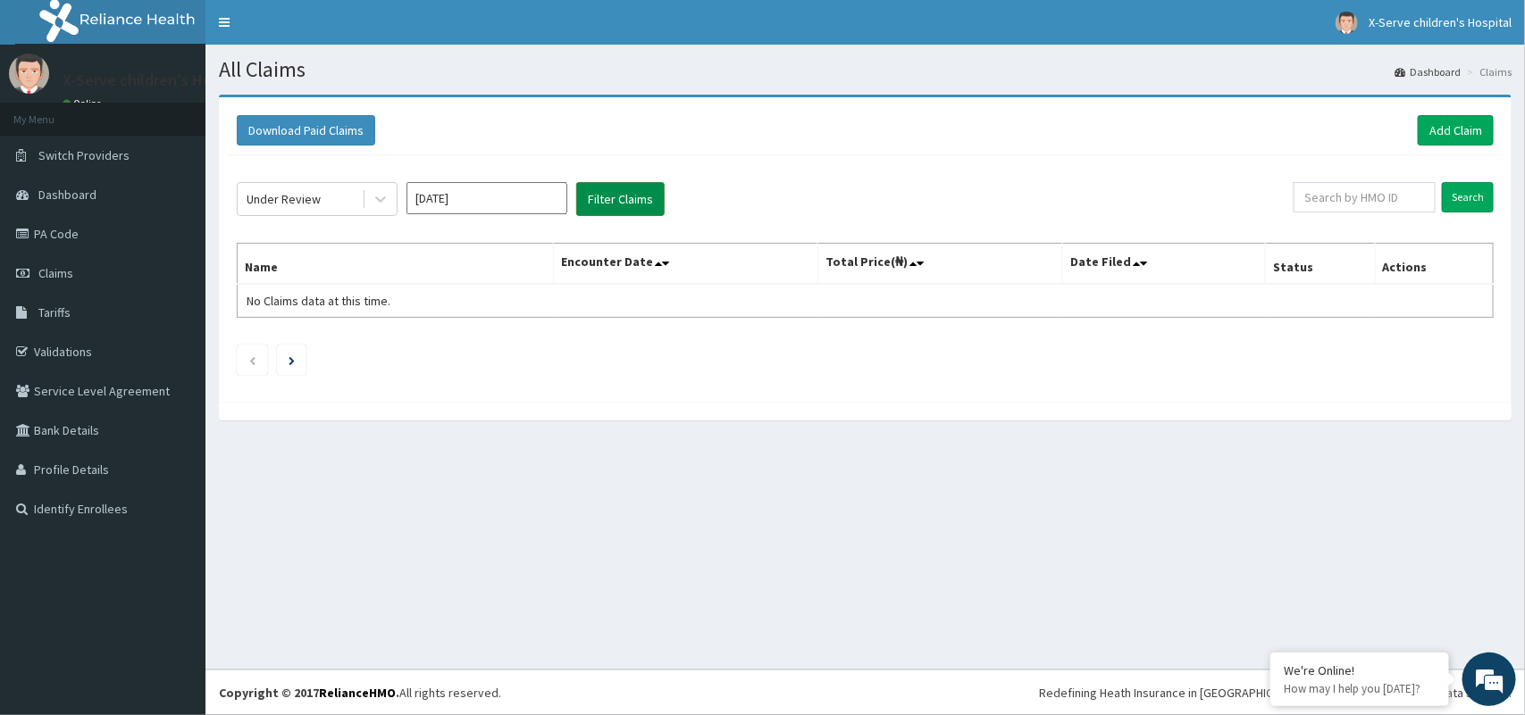
click at [588, 195] on button "Filter Claims" at bounding box center [620, 199] width 88 height 34
click at [587, 195] on button "Filter Claims" at bounding box center [620, 199] width 88 height 34
drag, startPoint x: 587, startPoint y: 195, endPoint x: 318, endPoint y: 197, distance: 268.9
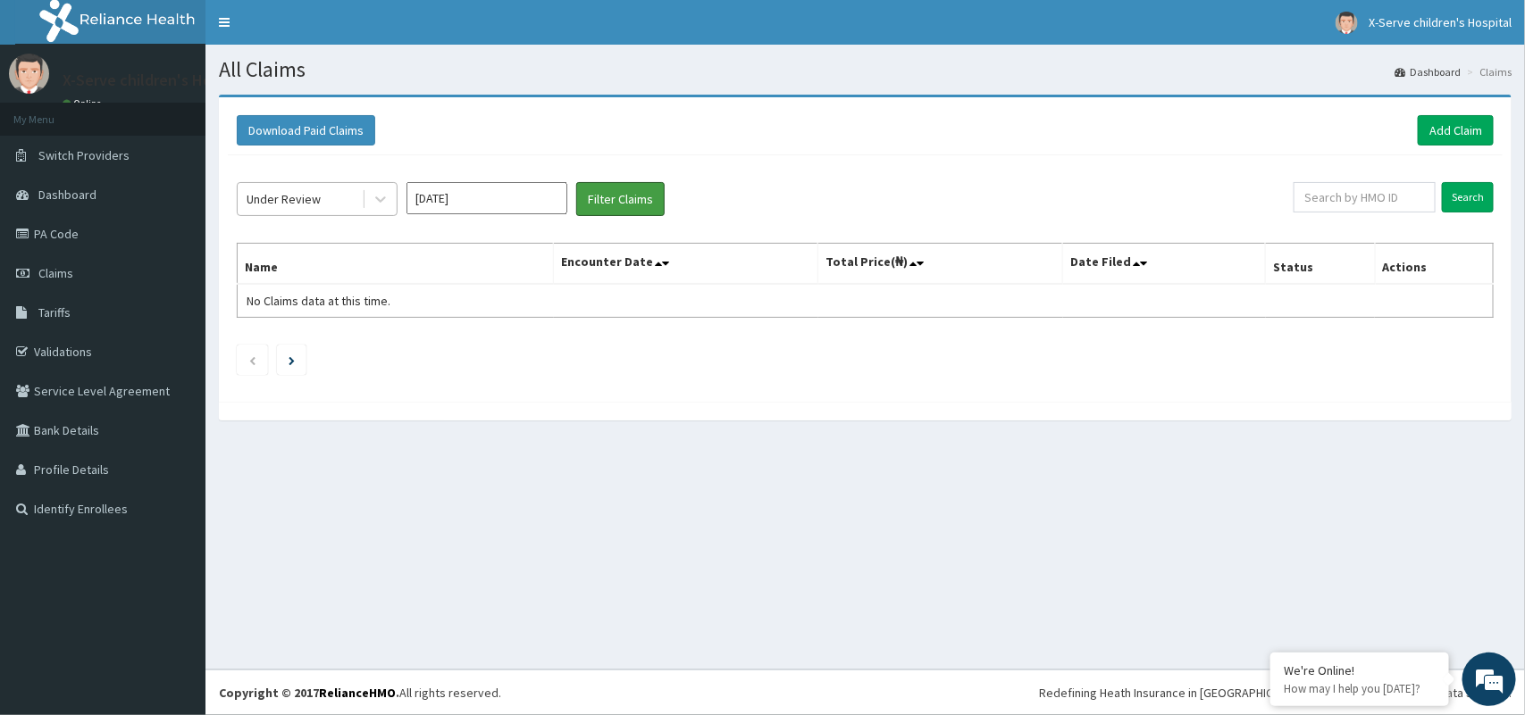
click at [318, 197] on div "Under Review Sep 2025 Filter Claims" at bounding box center [765, 199] width 1057 height 34
click at [318, 197] on div "Under Review" at bounding box center [284, 199] width 74 height 18
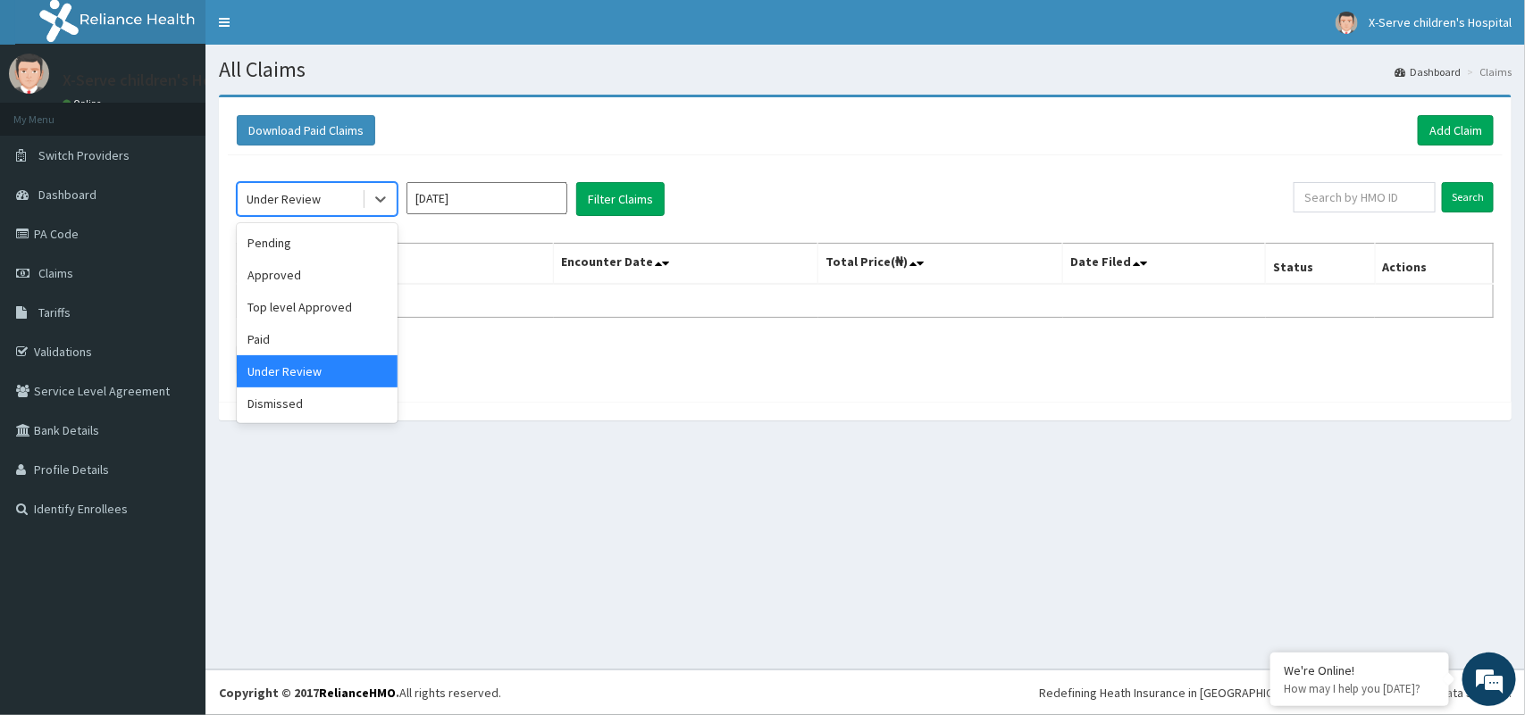
click at [318, 197] on div "Under Review" at bounding box center [284, 199] width 74 height 18
click at [371, 366] on div "Under Review" at bounding box center [317, 372] width 161 height 32
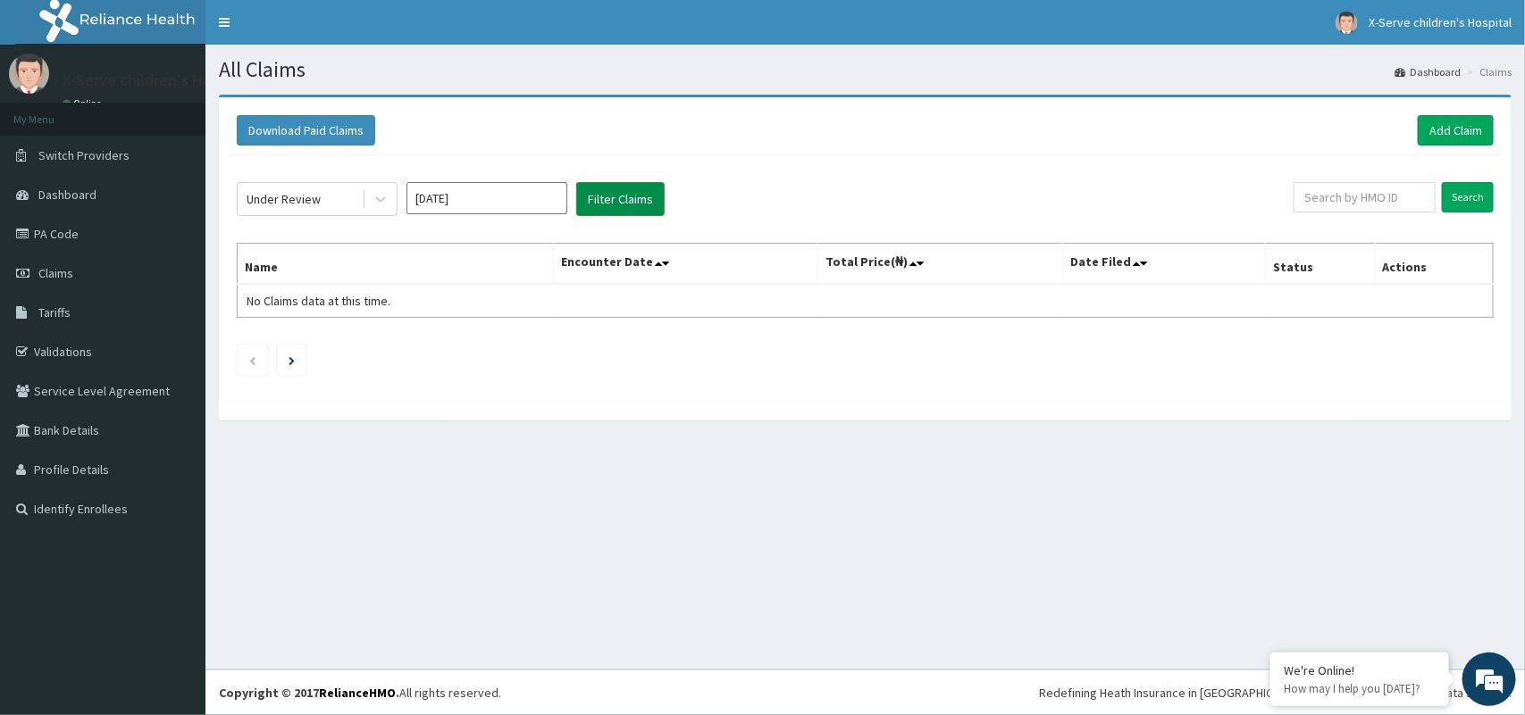
click at [652, 199] on button "Filter Claims" at bounding box center [620, 199] width 88 height 34
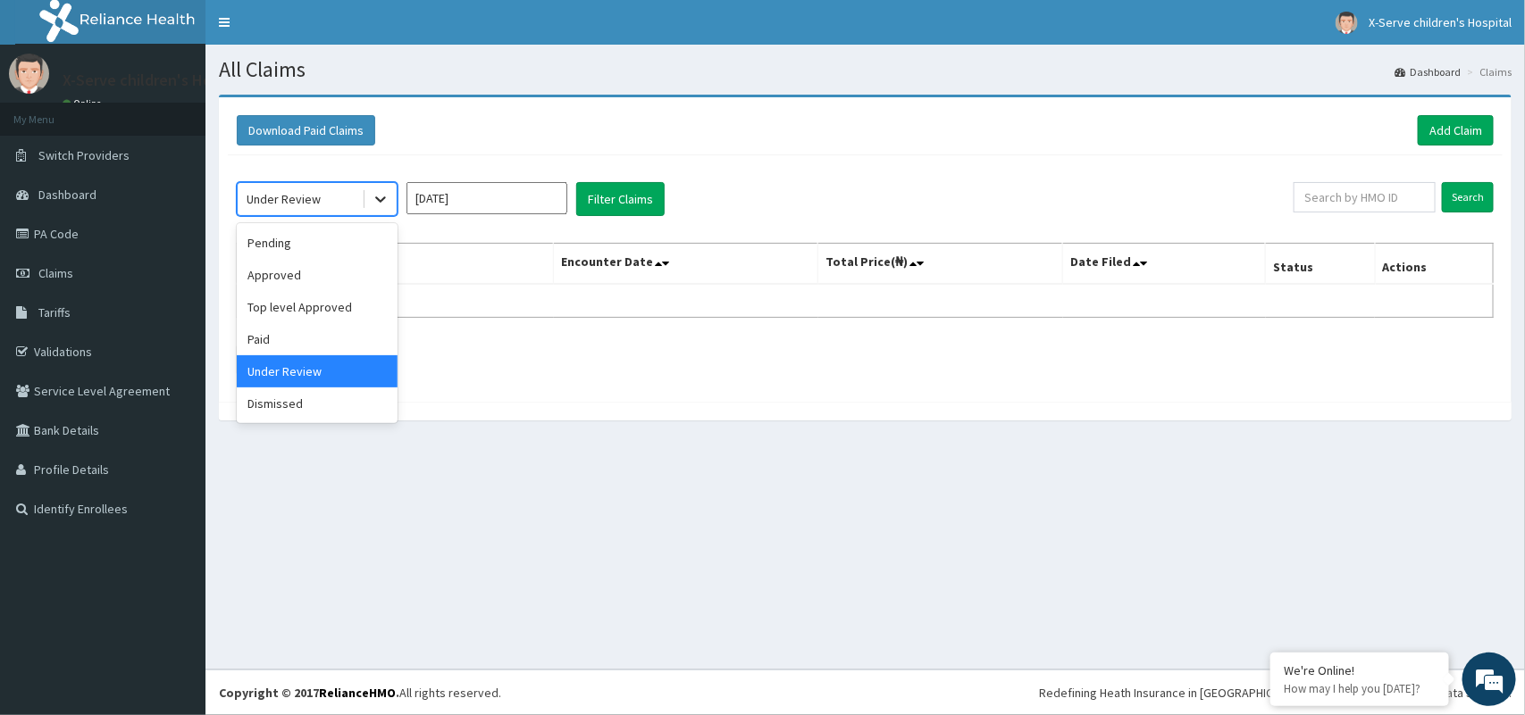
click at [385, 201] on icon at bounding box center [381, 199] width 18 height 18
click at [324, 286] on div "Approved" at bounding box center [317, 275] width 161 height 32
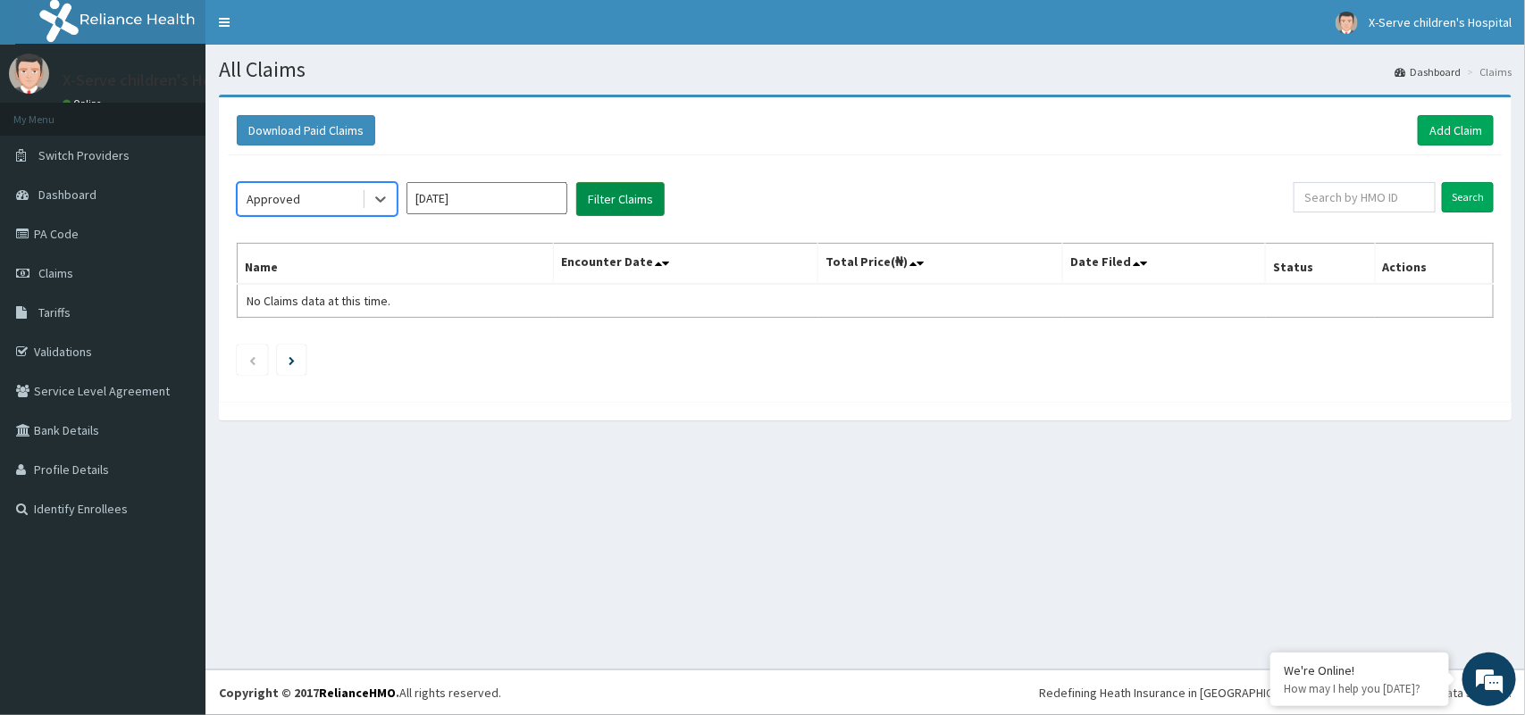
click at [616, 188] on button "Filter Claims" at bounding box center [620, 199] width 88 height 34
click at [616, 202] on button "Filter Claims" at bounding box center [620, 199] width 88 height 34
click at [613, 203] on button "Filter Claims" at bounding box center [620, 199] width 88 height 34
drag, startPoint x: 613, startPoint y: 203, endPoint x: 1167, endPoint y: -87, distance: 625.7
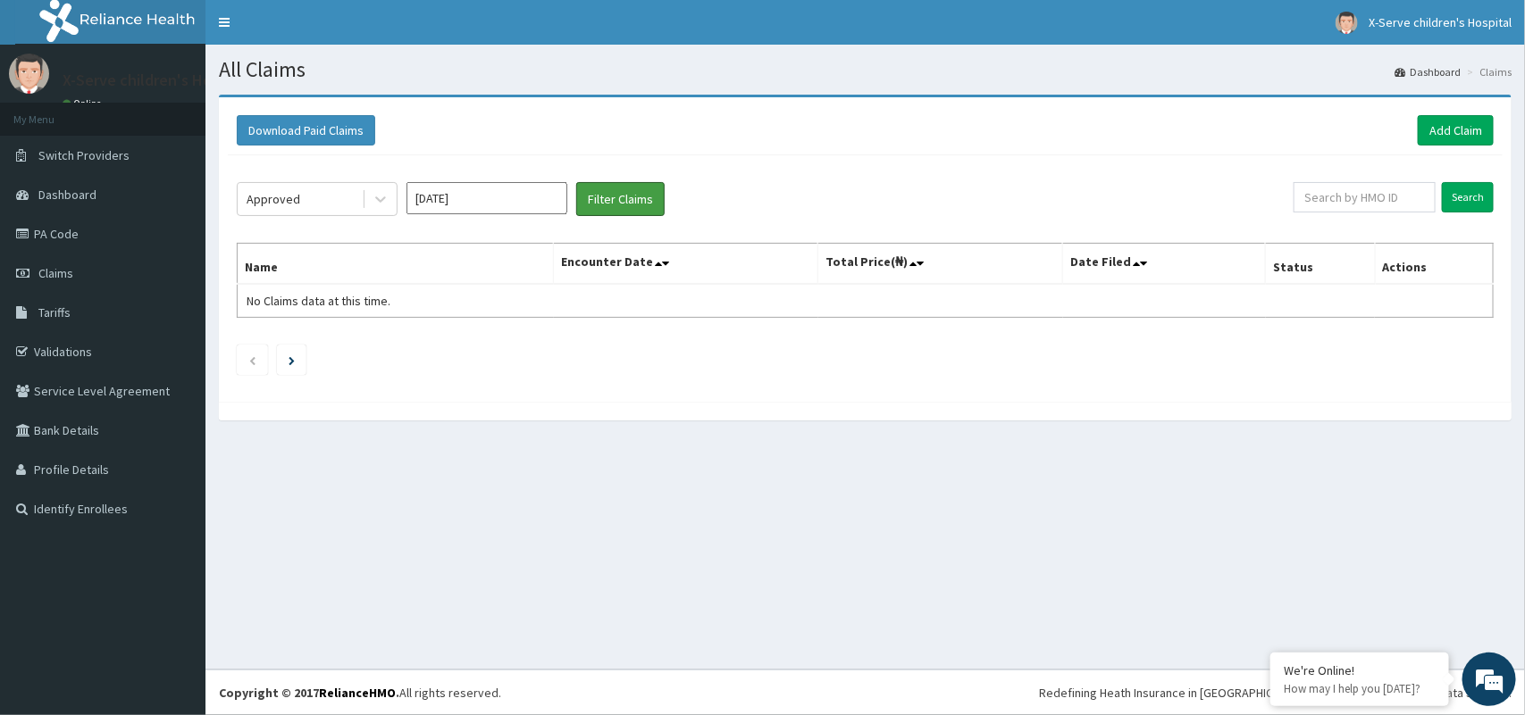
click at [1167, 0] on html "R EL Toggle navigation X-Serve children's Hospital X-Serve children's Hospital …" at bounding box center [762, 357] width 1525 height 715
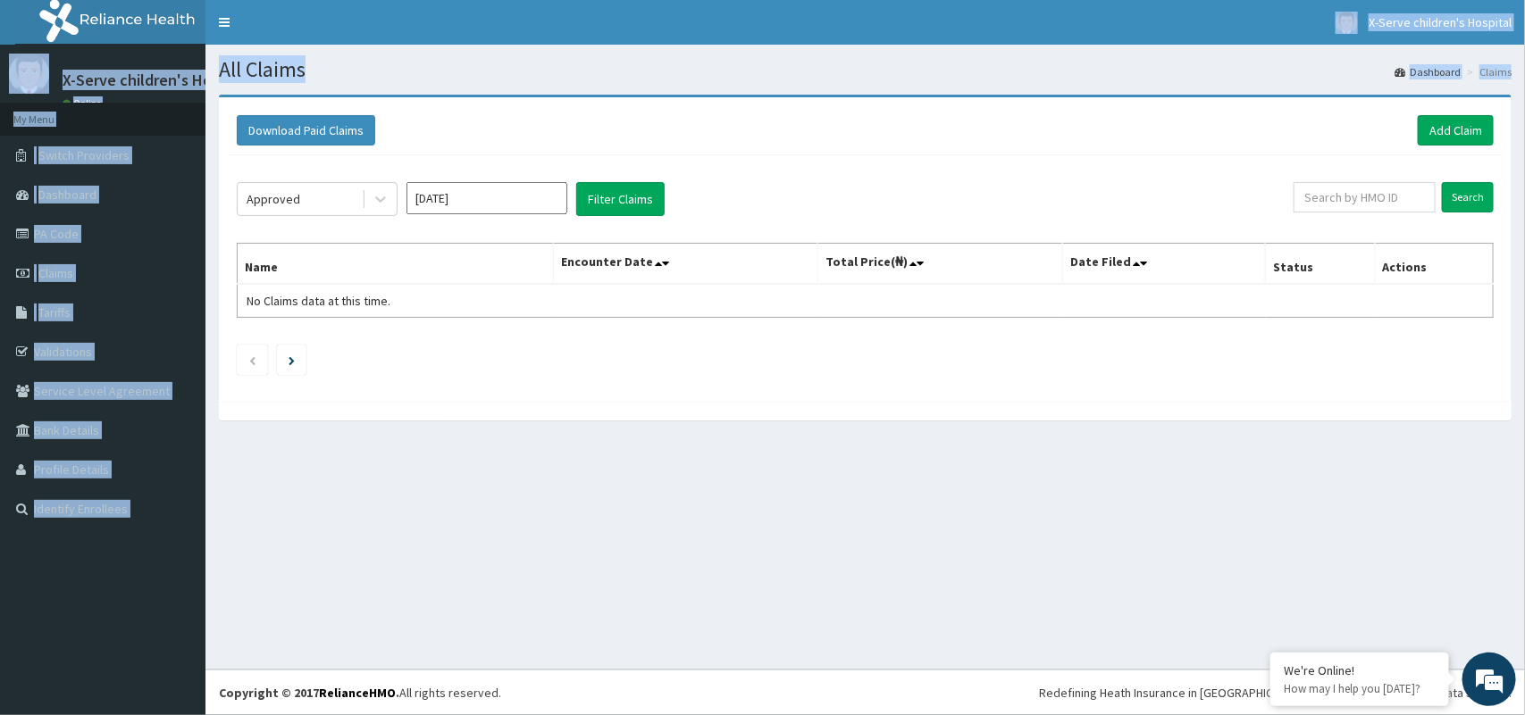
drag, startPoint x: 728, startPoint y: 88, endPoint x: 658, endPoint y: -66, distance: 168.7
click at [658, 0] on html "R EL Toggle navigation X-Serve children's Hospital X-Serve children's Hospital …" at bounding box center [762, 357] width 1525 height 715
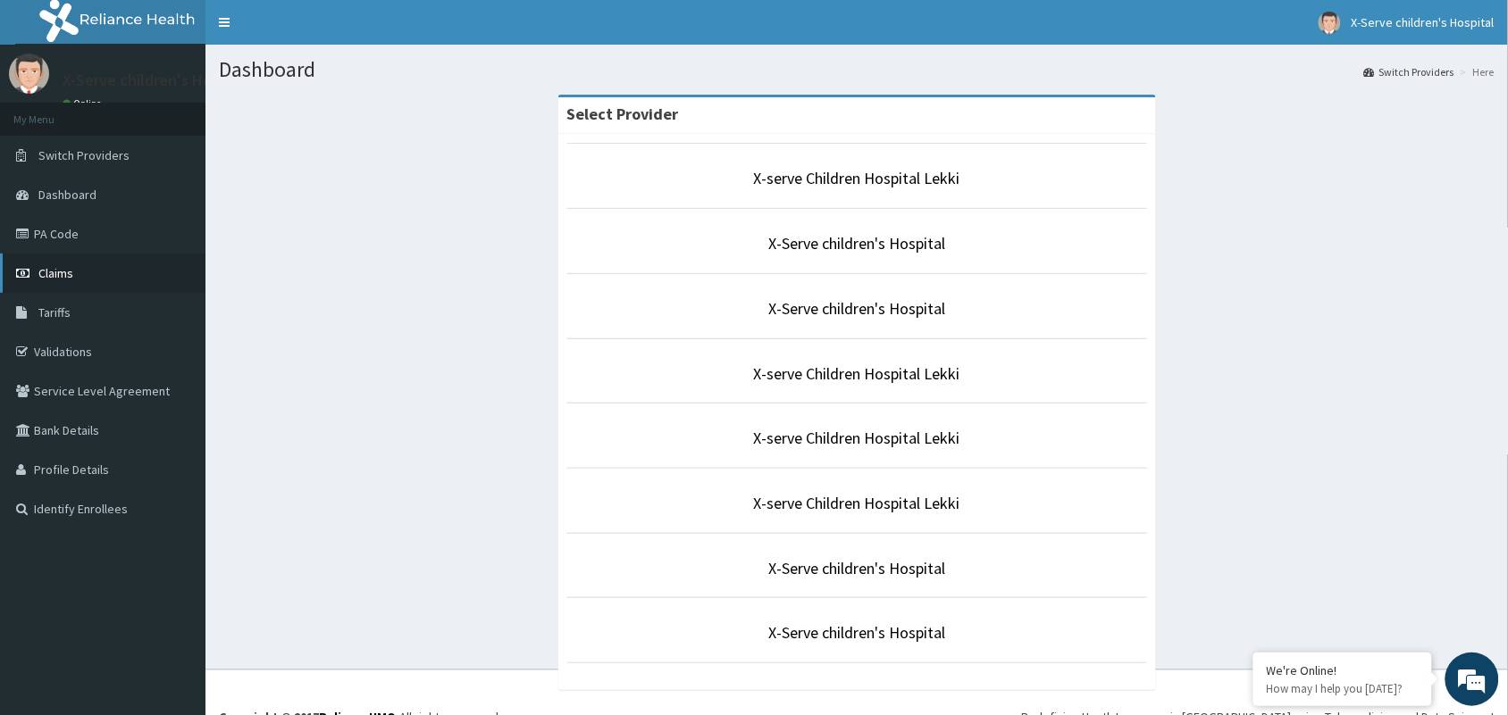
click at [63, 271] on span "Claims" at bounding box center [55, 273] width 35 height 16
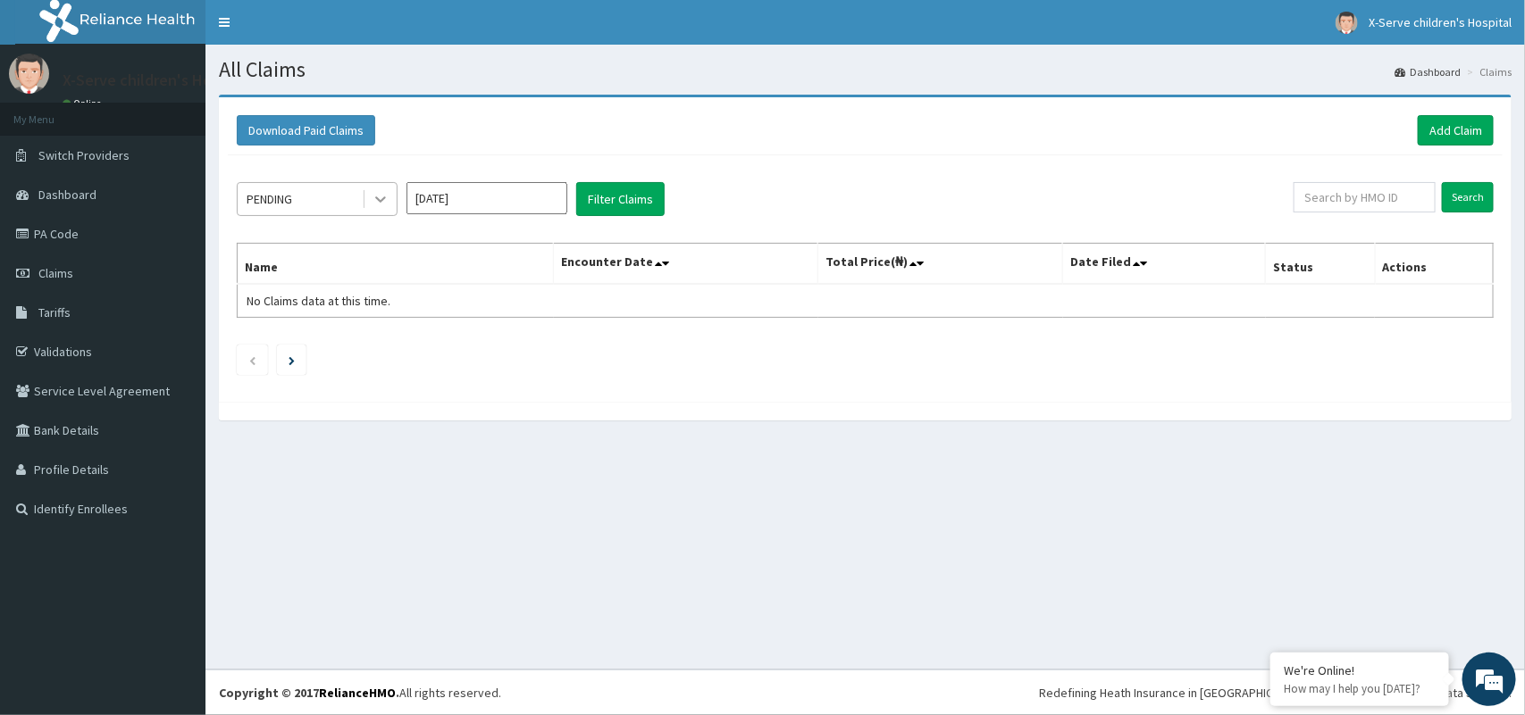
click at [376, 201] on icon at bounding box center [381, 199] width 18 height 18
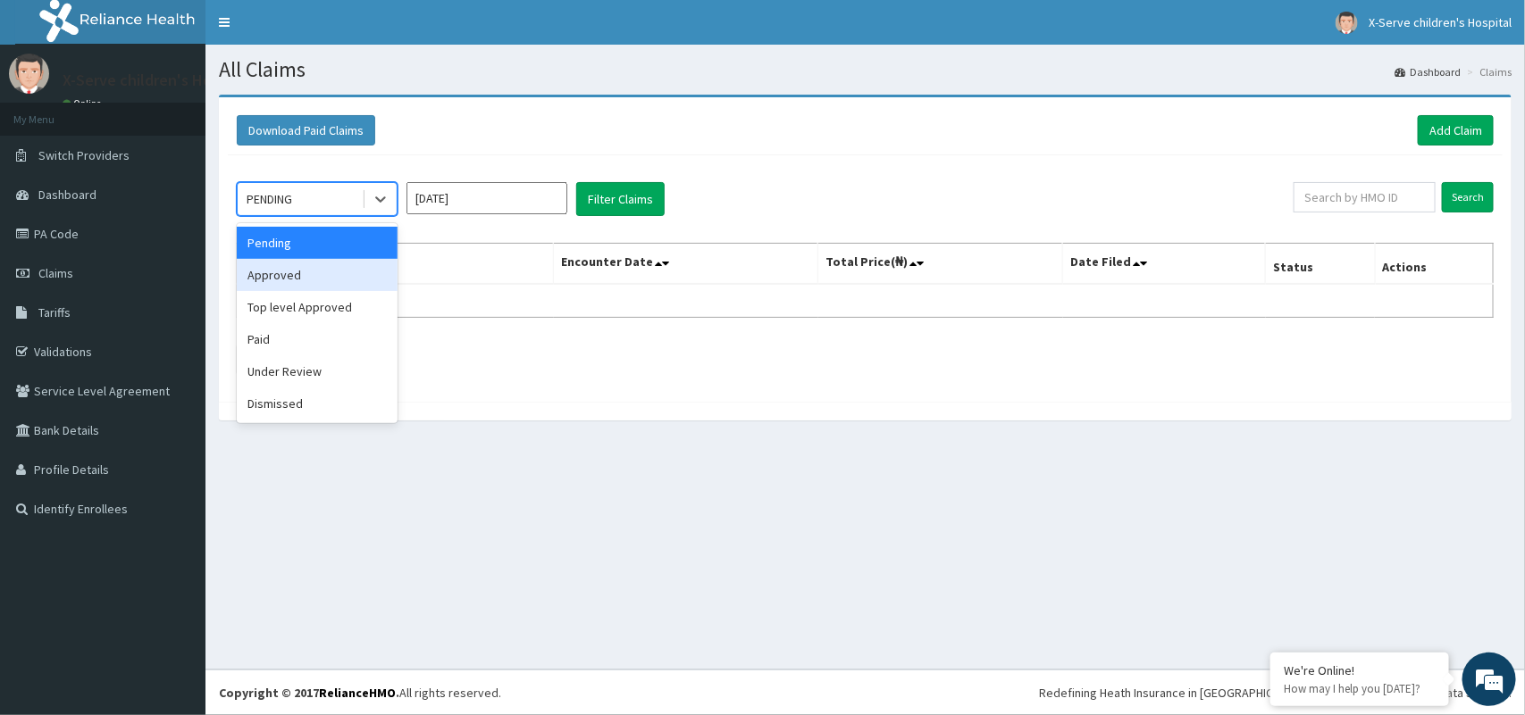
drag, startPoint x: 329, startPoint y: 273, endPoint x: 326, endPoint y: 286, distance: 12.8
click at [326, 286] on div "Approved" at bounding box center [317, 275] width 161 height 32
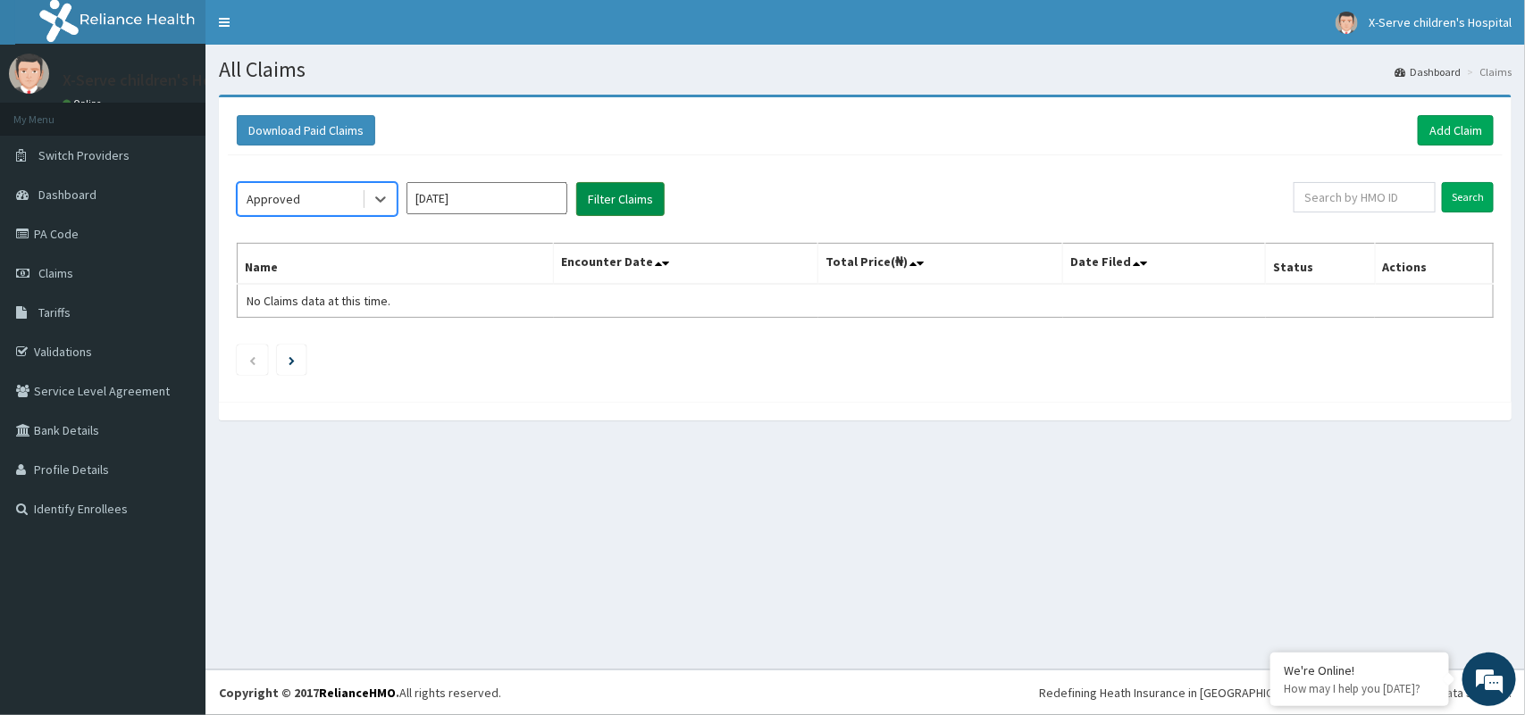
click at [628, 192] on button "Filter Claims" at bounding box center [620, 199] width 88 height 34
click at [389, 199] on icon at bounding box center [381, 199] width 18 height 18
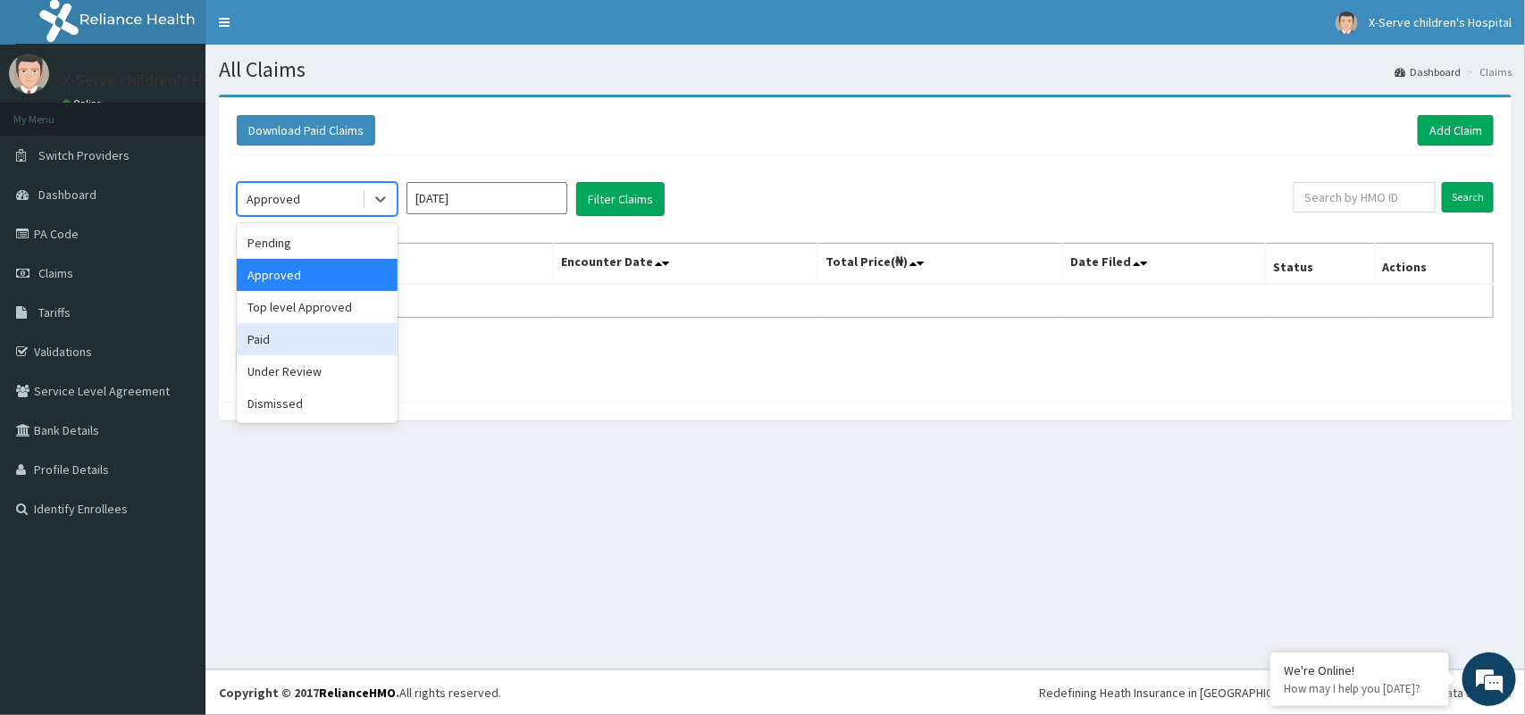
drag, startPoint x: 332, startPoint y: 331, endPoint x: 289, endPoint y: 351, distance: 48.0
click at [289, 351] on div "Paid" at bounding box center [317, 339] width 161 height 32
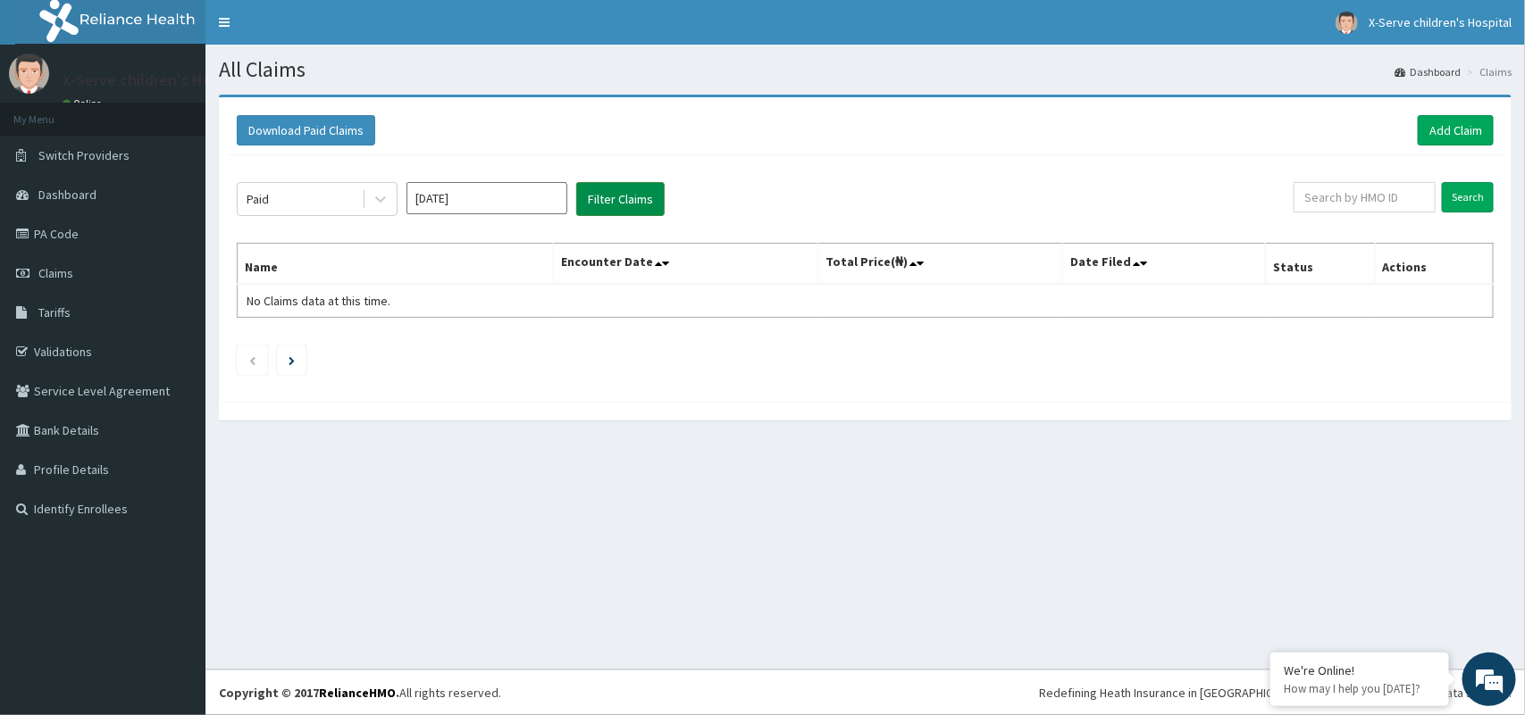
click at [610, 199] on button "Filter Claims" at bounding box center [620, 199] width 88 height 34
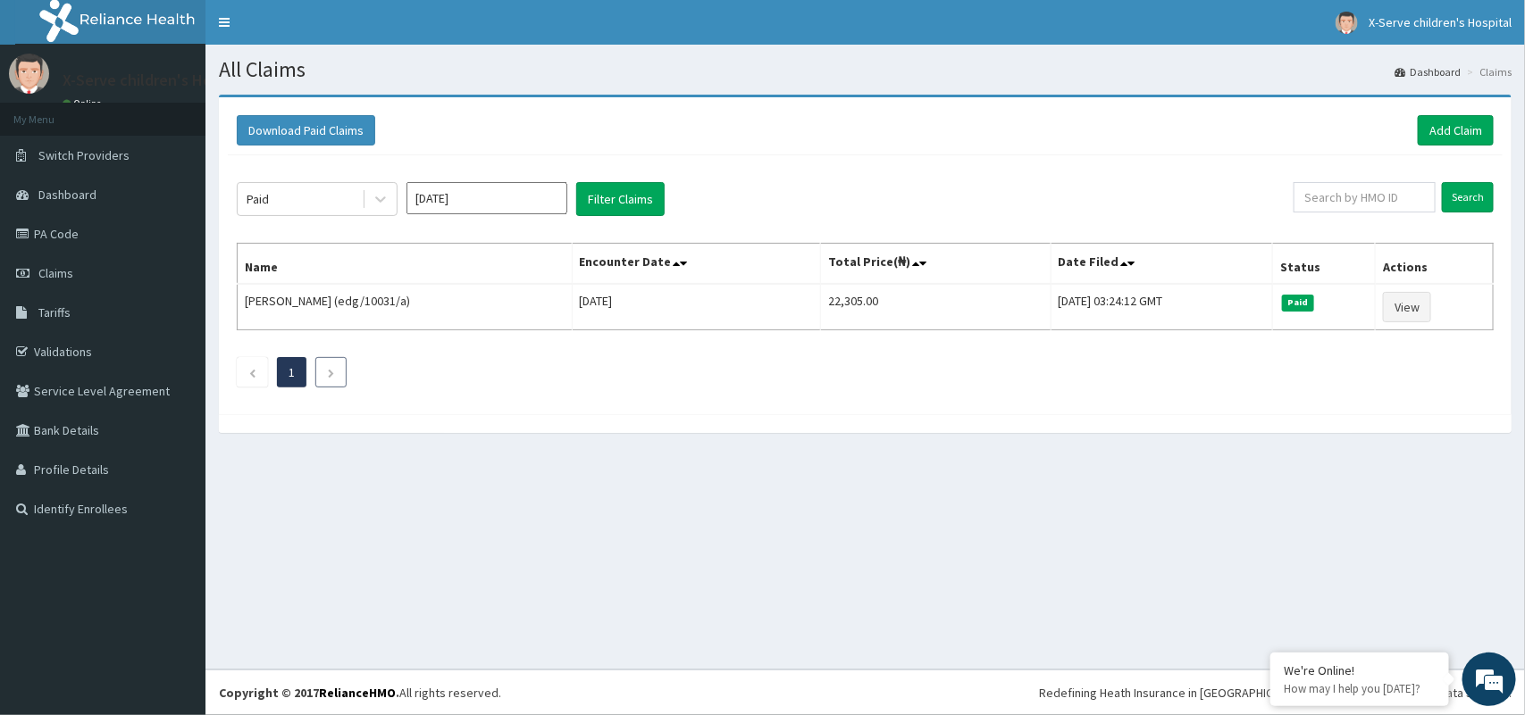
click at [331, 367] on link "Next page" at bounding box center [331, 372] width 8 height 16
click at [369, 202] on div at bounding box center [380, 199] width 32 height 32
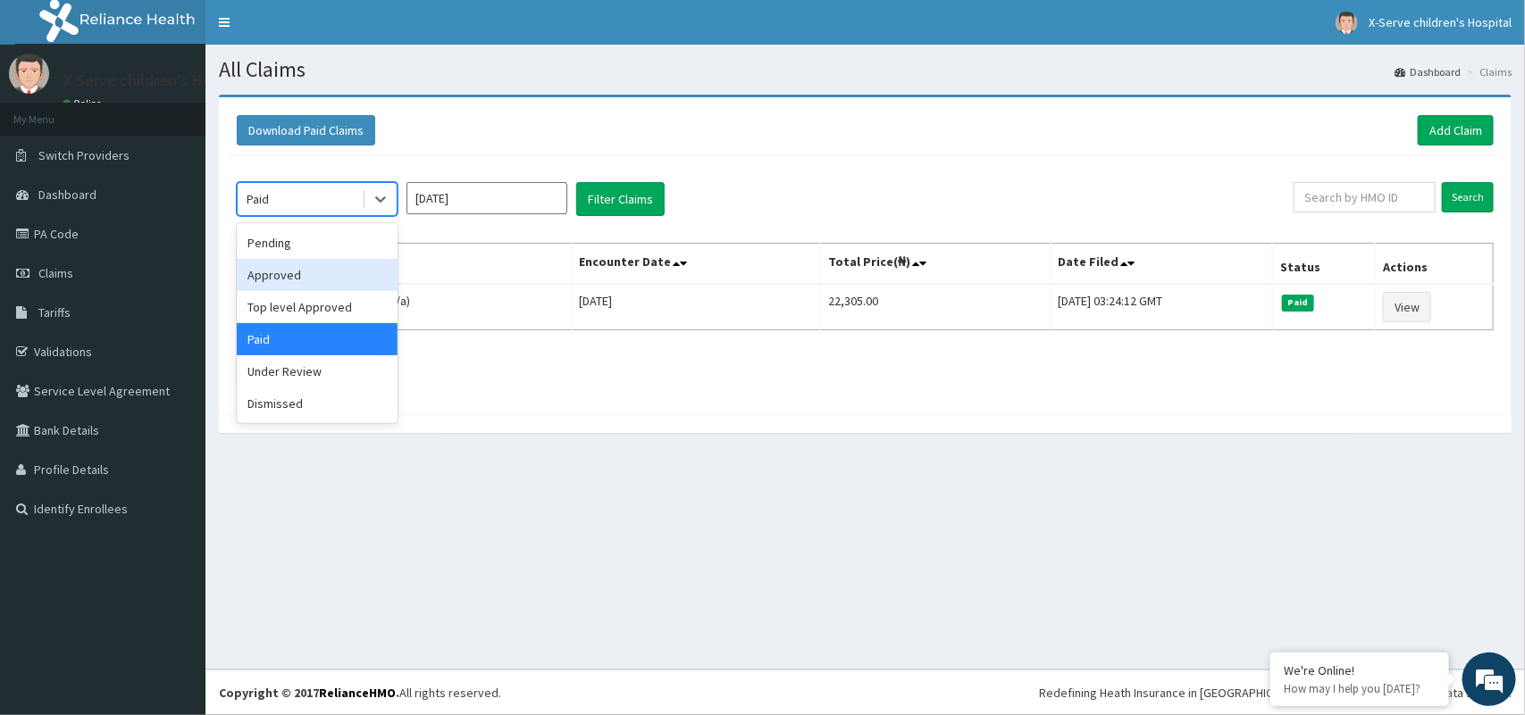
click at [322, 277] on div "Approved" at bounding box center [317, 275] width 161 height 32
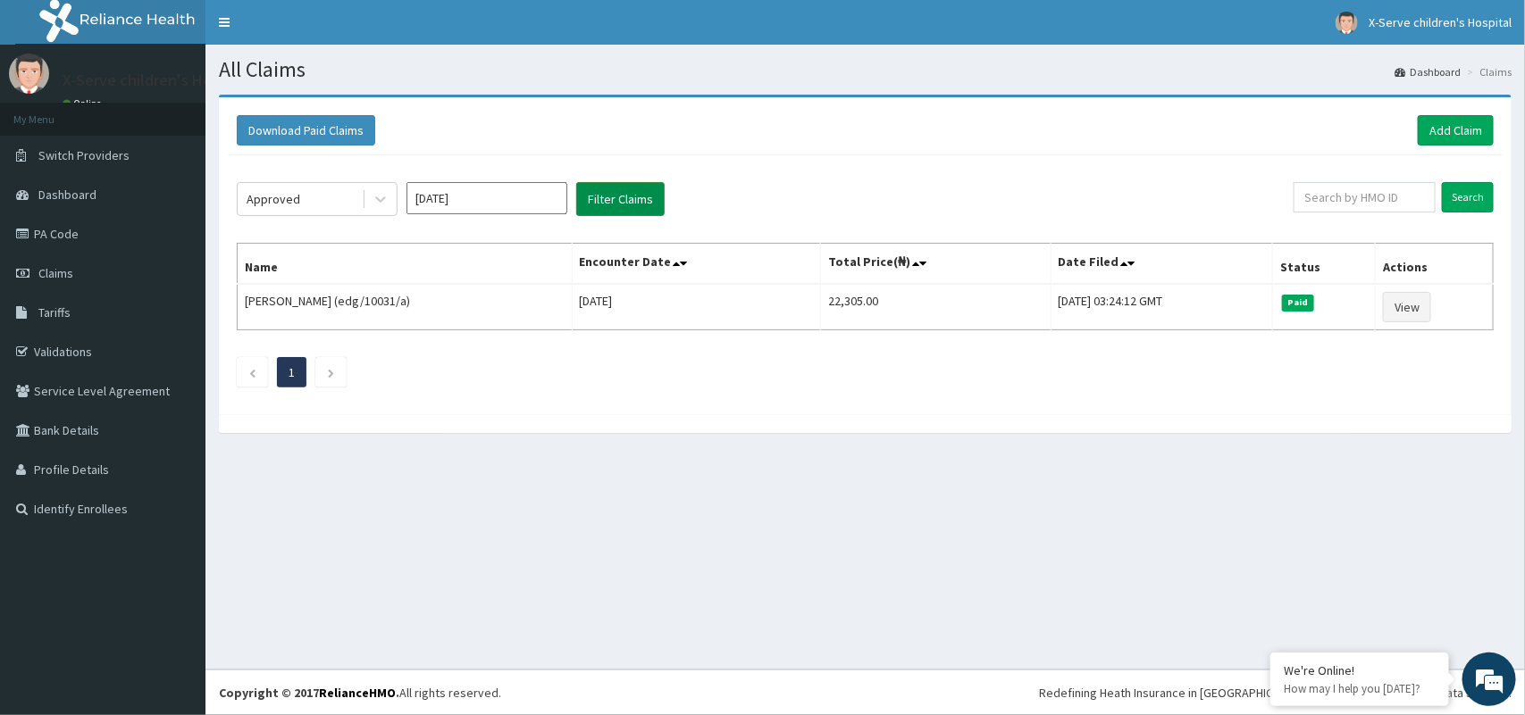
click at [632, 189] on button "Filter Claims" at bounding box center [620, 199] width 88 height 34
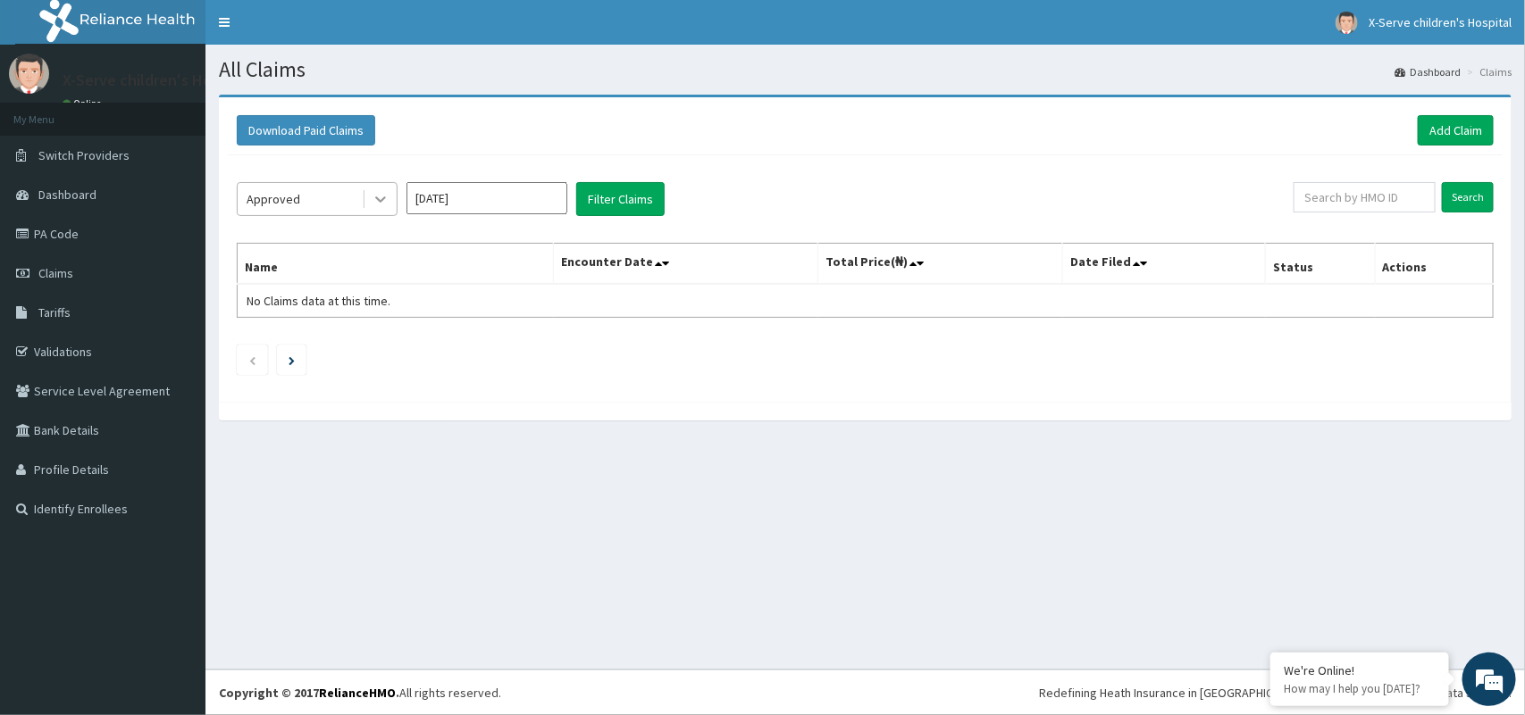
click at [373, 198] on icon at bounding box center [381, 199] width 18 height 18
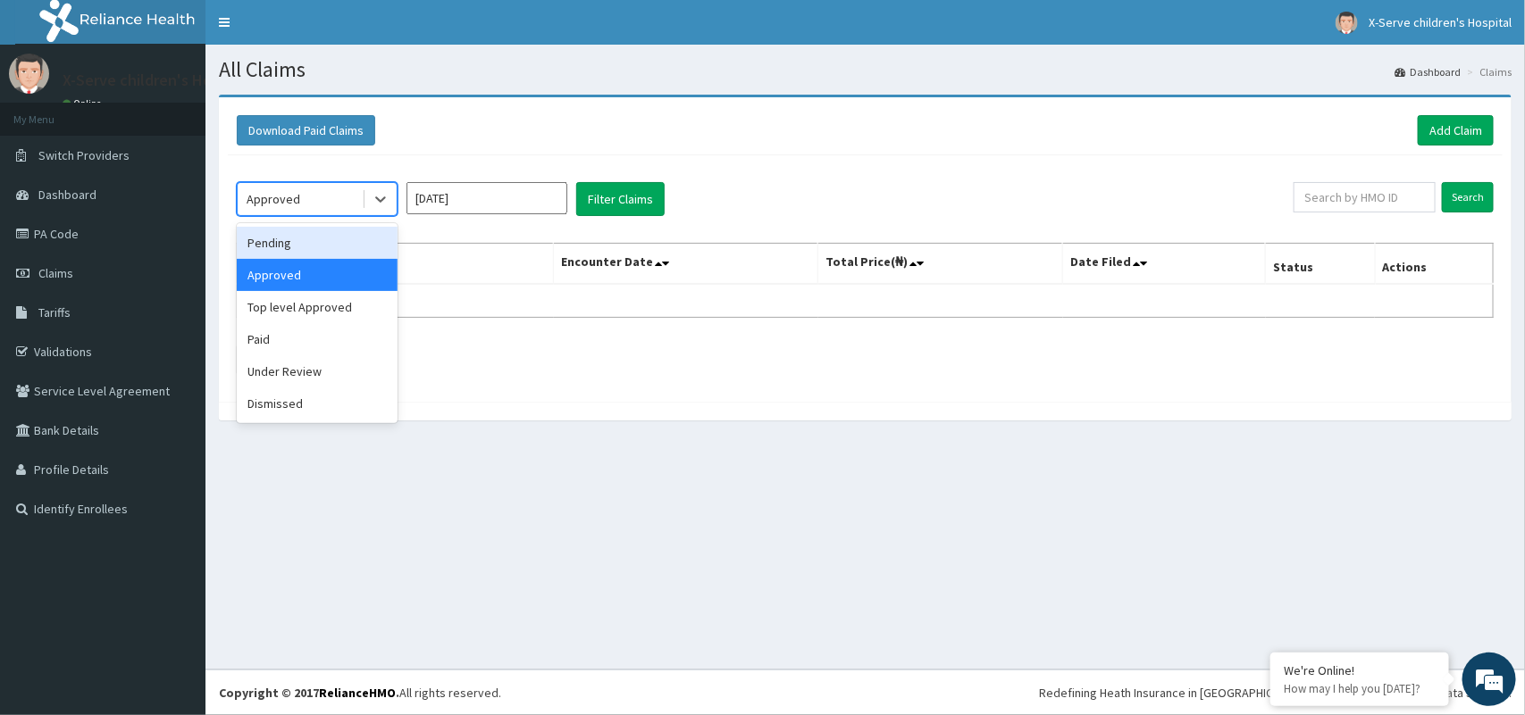
click at [371, 246] on div "Pending" at bounding box center [317, 243] width 161 height 32
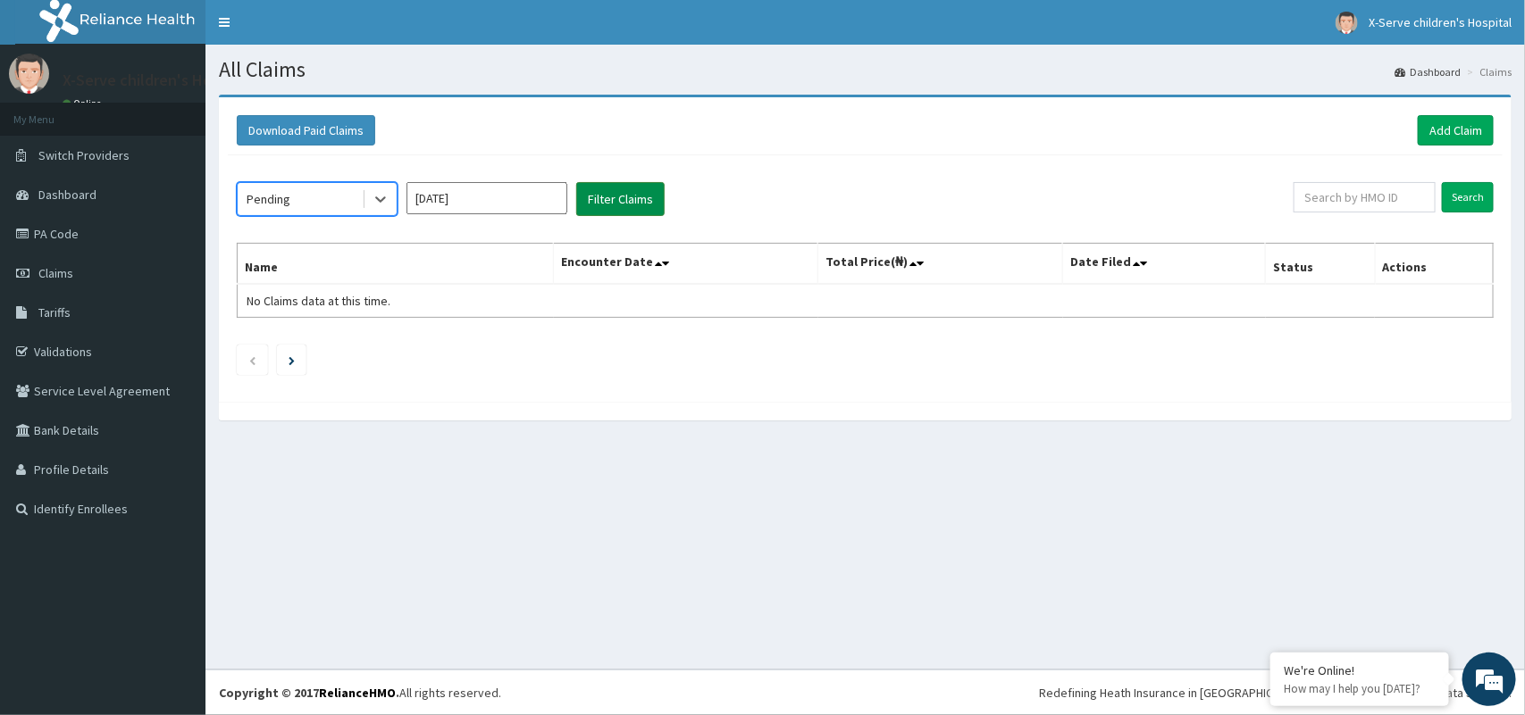
click at [597, 194] on button "Filter Claims" at bounding box center [620, 199] width 88 height 34
click at [381, 199] on icon at bounding box center [381, 199] width 18 height 18
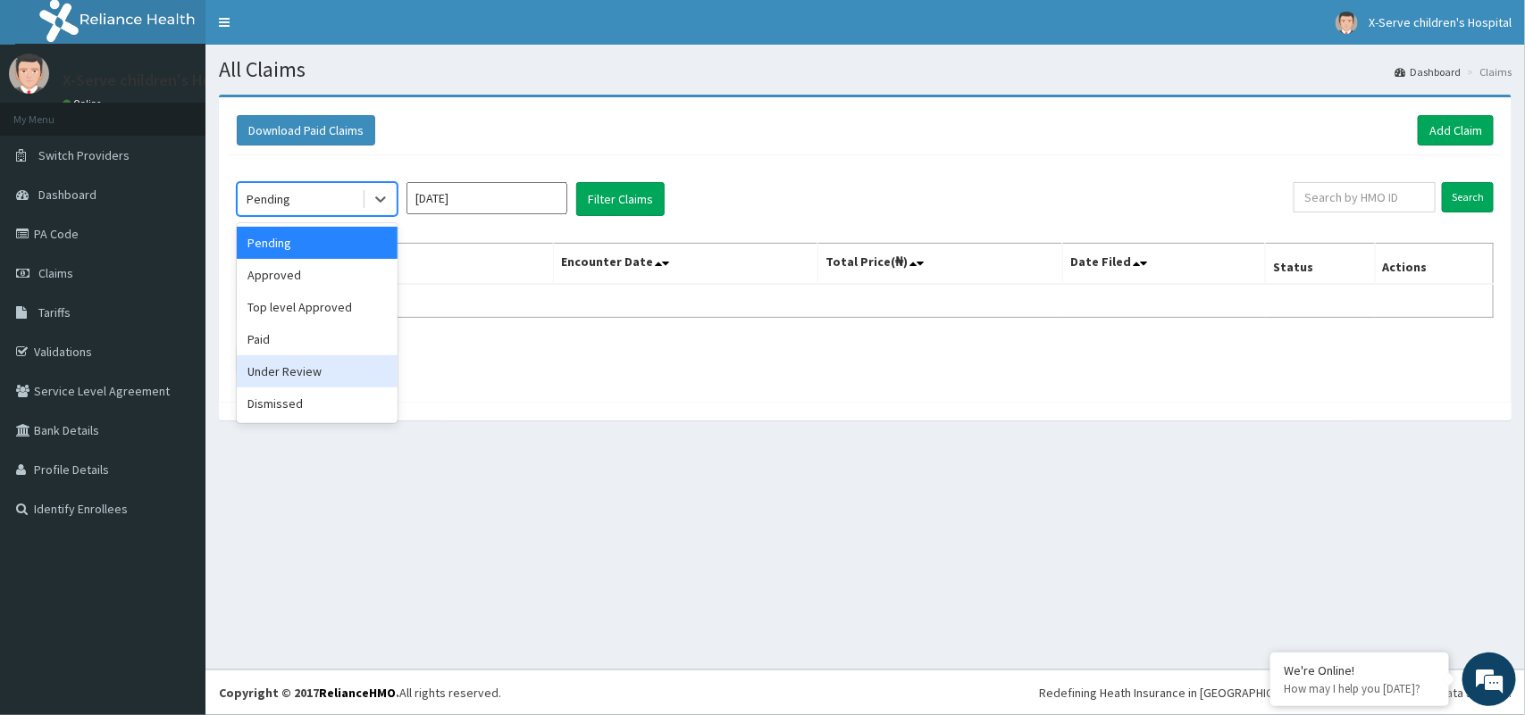
drag, startPoint x: 308, startPoint y: 371, endPoint x: 351, endPoint y: 364, distance: 43.3
click at [351, 364] on div "Under Review" at bounding box center [317, 372] width 161 height 32
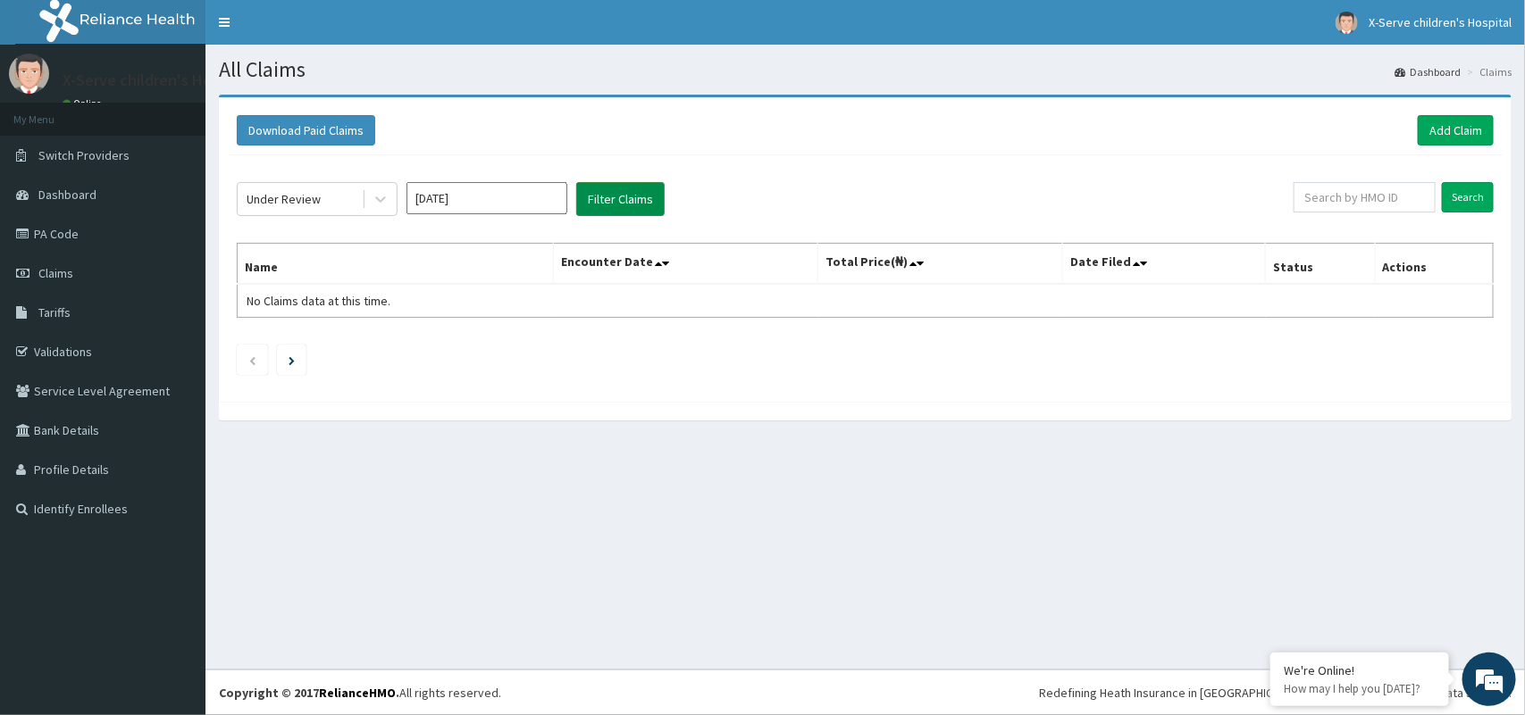
click at [640, 198] on button "Filter Claims" at bounding box center [620, 199] width 88 height 34
click at [644, 199] on button "Filter Claims" at bounding box center [620, 199] width 88 height 34
click at [644, 203] on button "Filter Claims" at bounding box center [620, 199] width 88 height 34
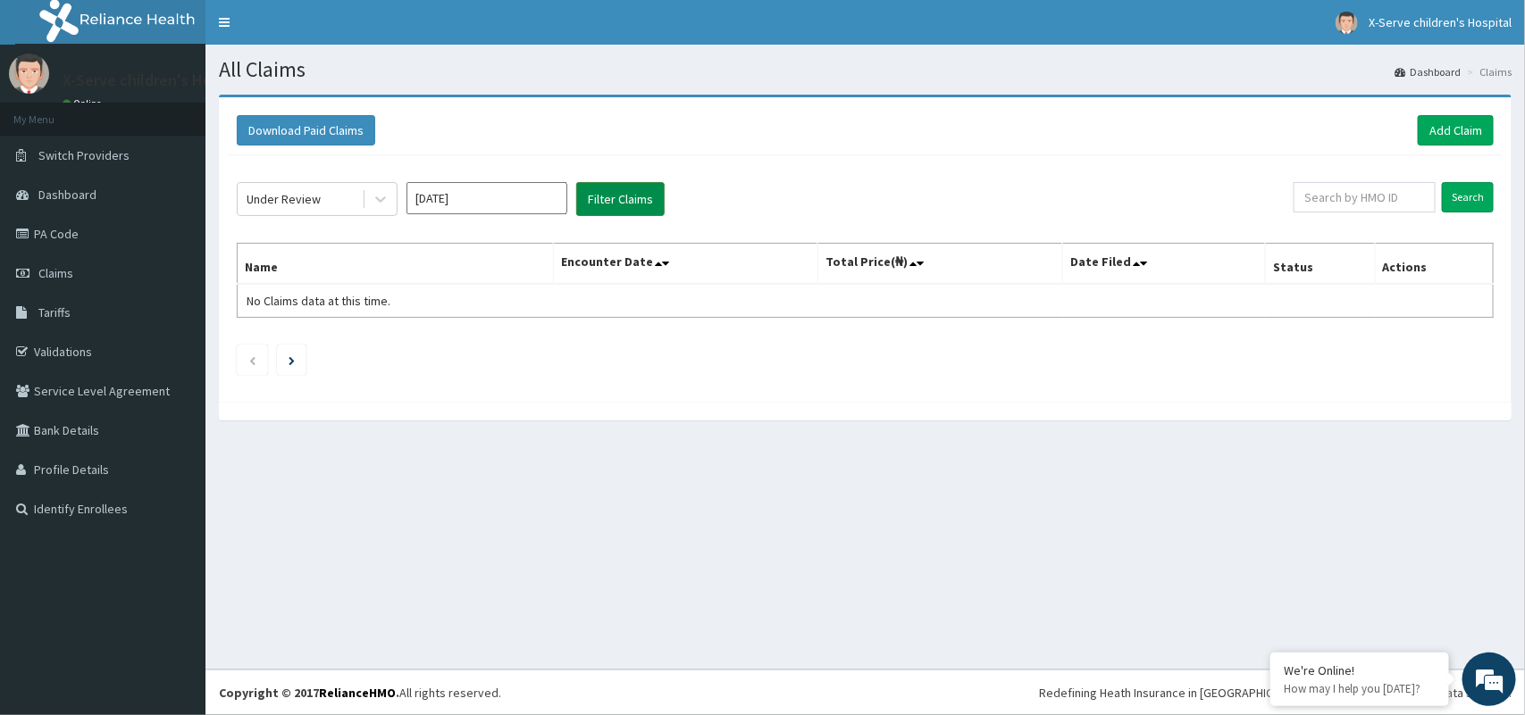
click at [646, 203] on button "Filter Claims" at bounding box center [620, 199] width 88 height 34
click at [387, 198] on icon at bounding box center [381, 199] width 18 height 18
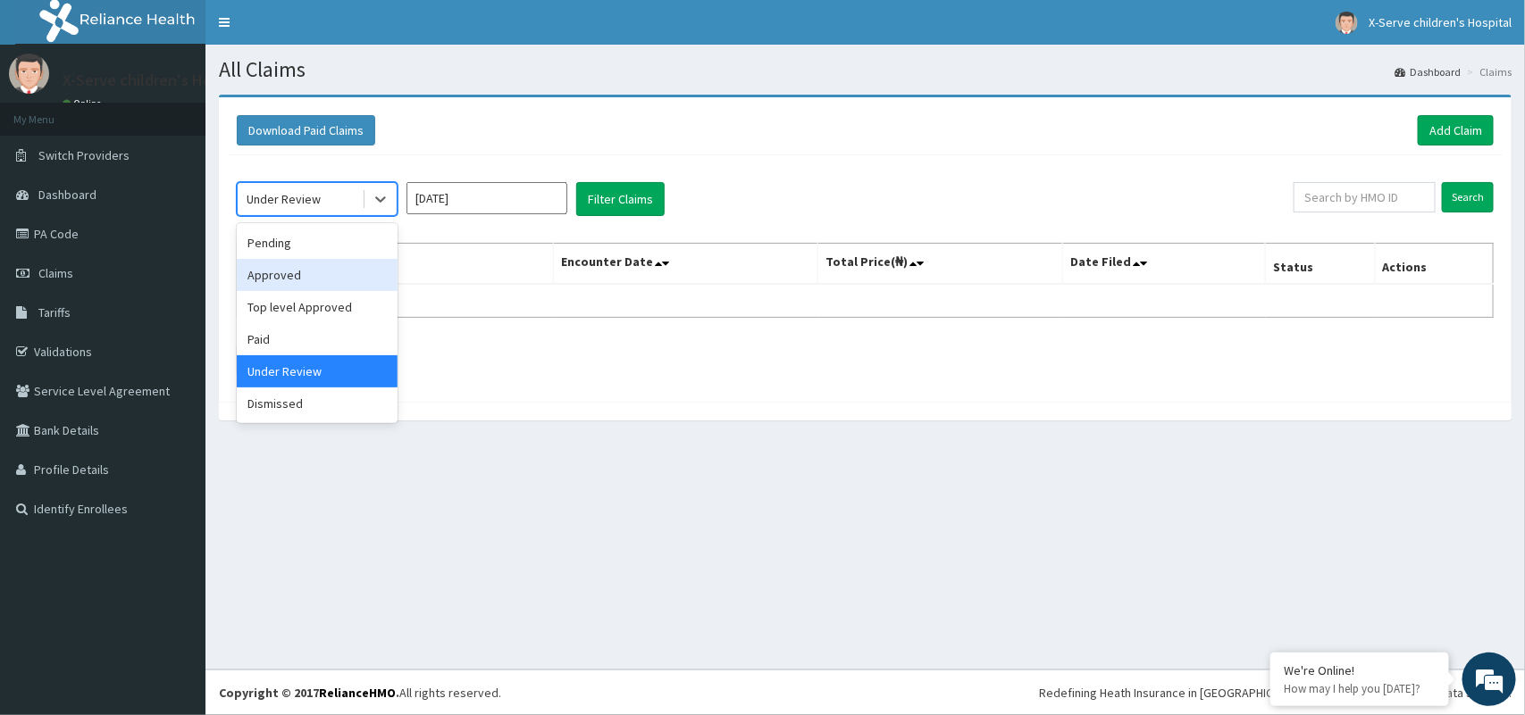
click at [332, 290] on div "Approved" at bounding box center [317, 275] width 161 height 32
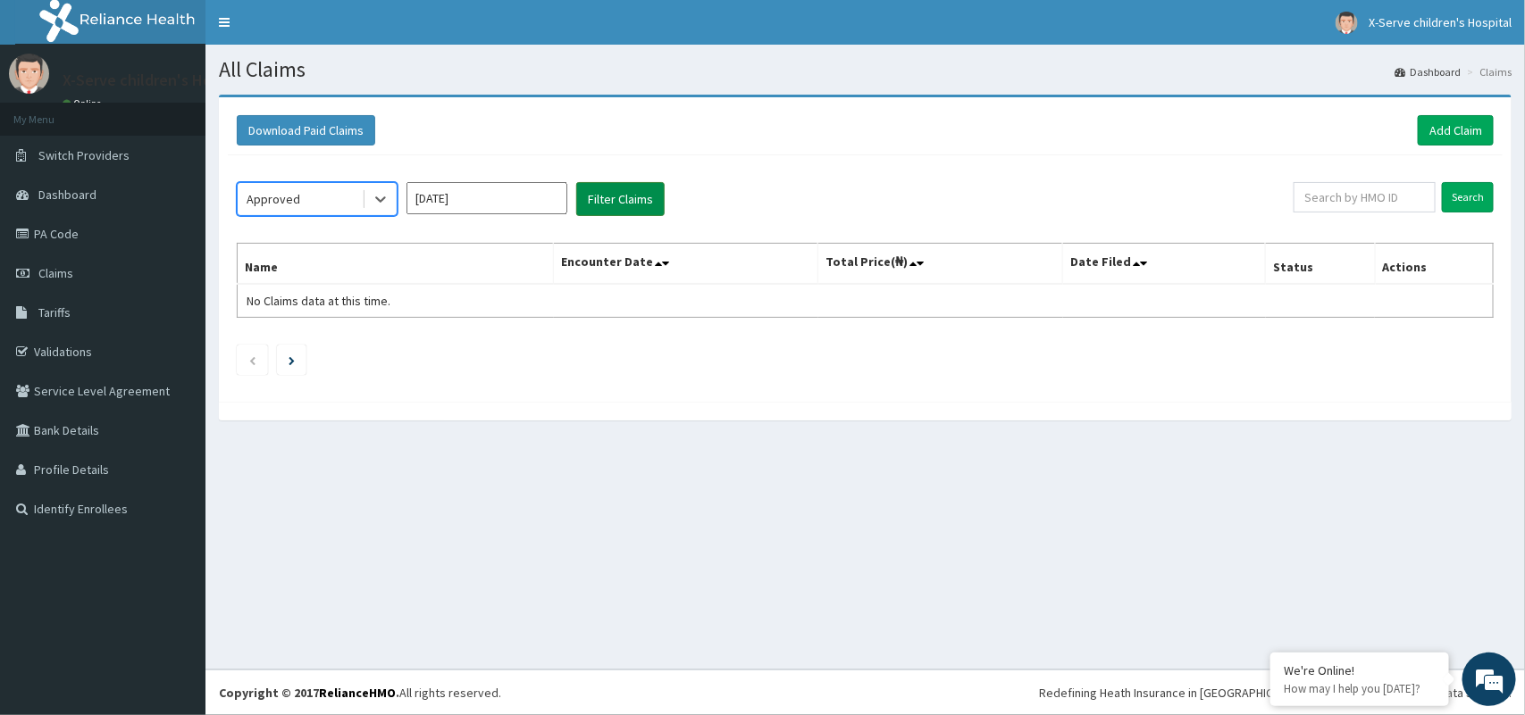
click at [599, 197] on button "Filter Claims" at bounding box center [620, 199] width 88 height 34
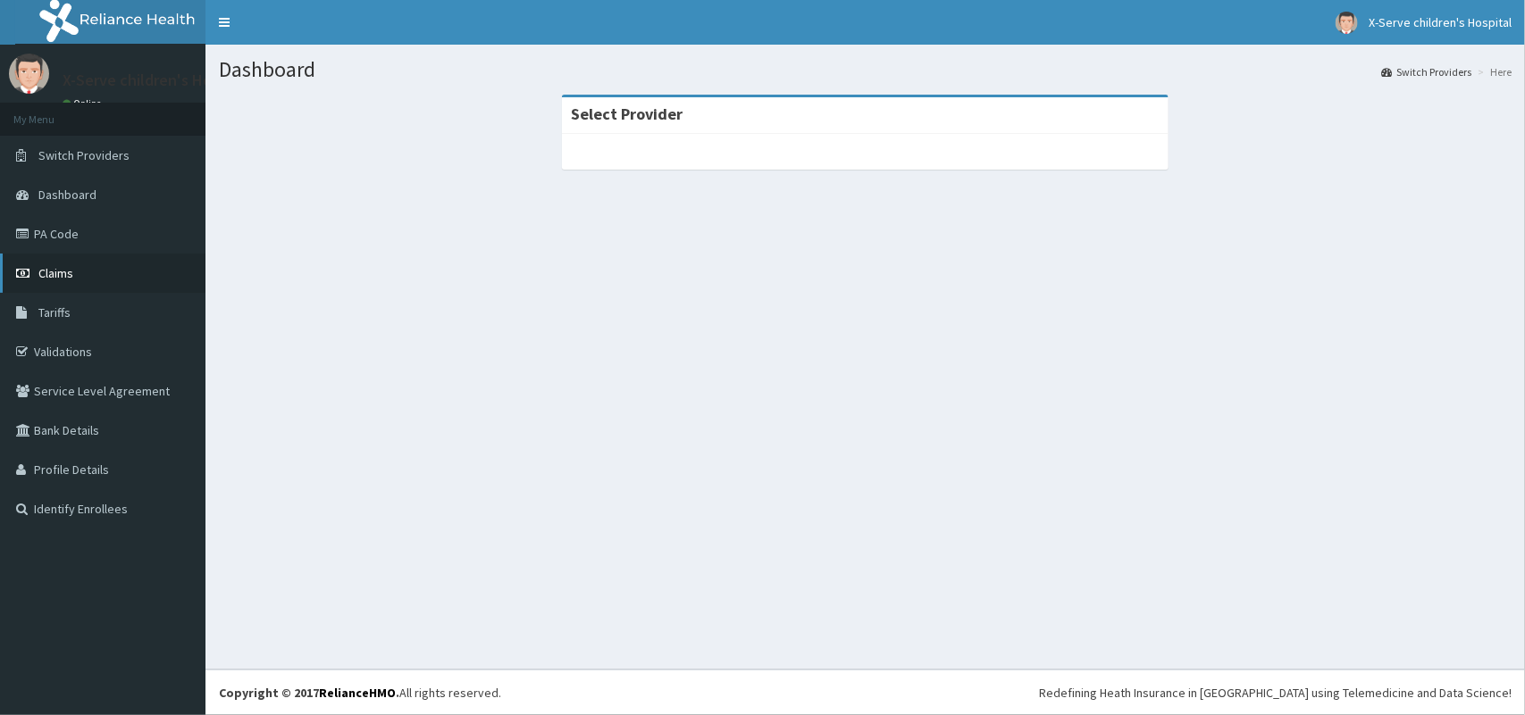
click at [101, 264] on link "Claims" at bounding box center [102, 273] width 205 height 39
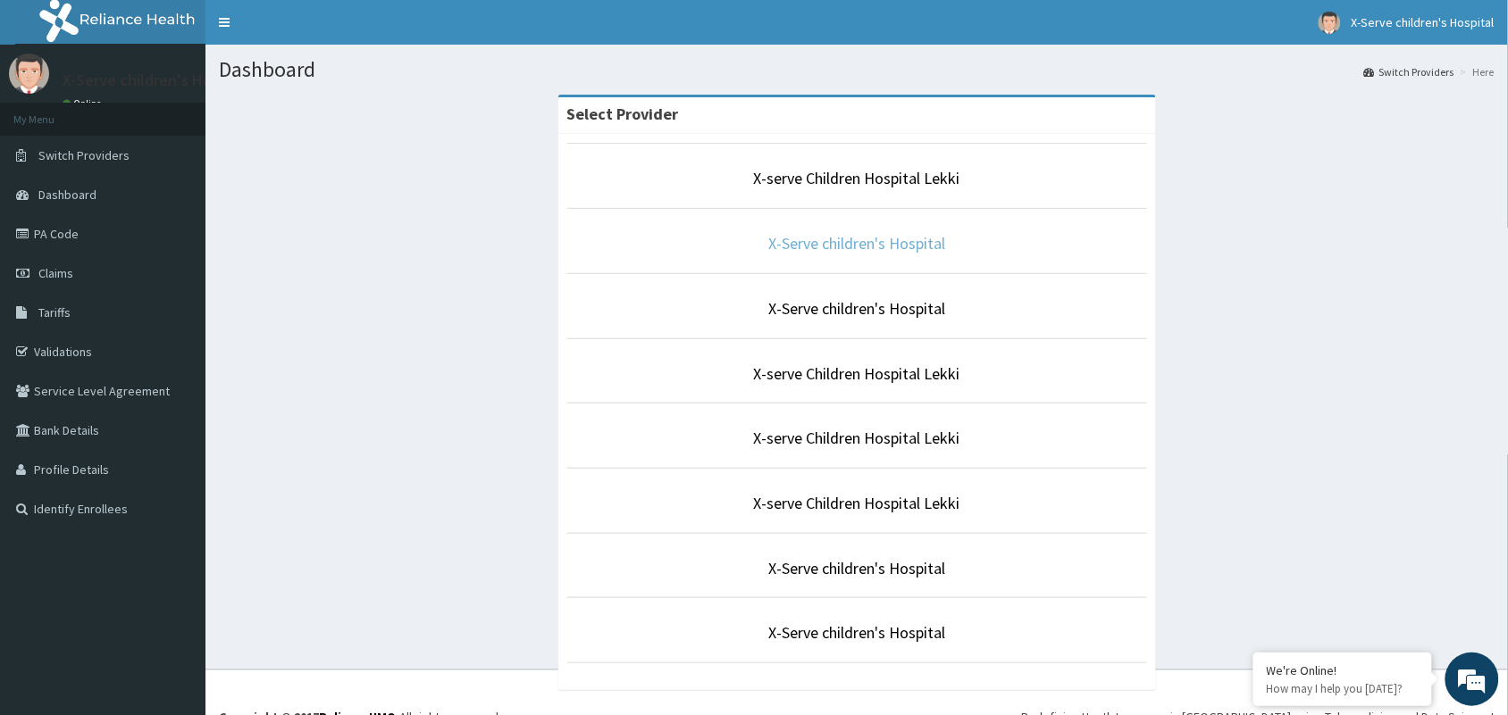
click at [823, 251] on link "X-Serve children's Hospital" at bounding box center [856, 243] width 177 height 21
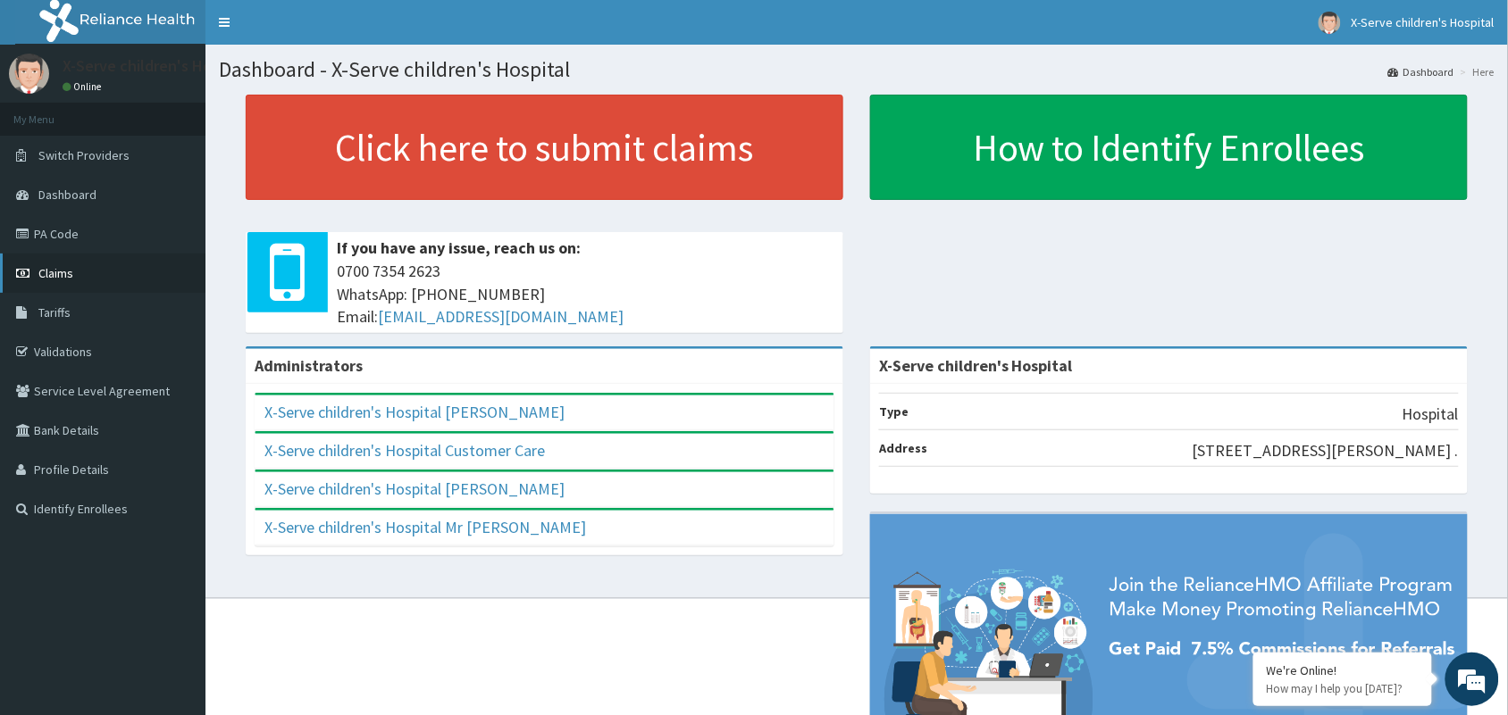
click at [65, 268] on span "Claims" at bounding box center [55, 273] width 35 height 16
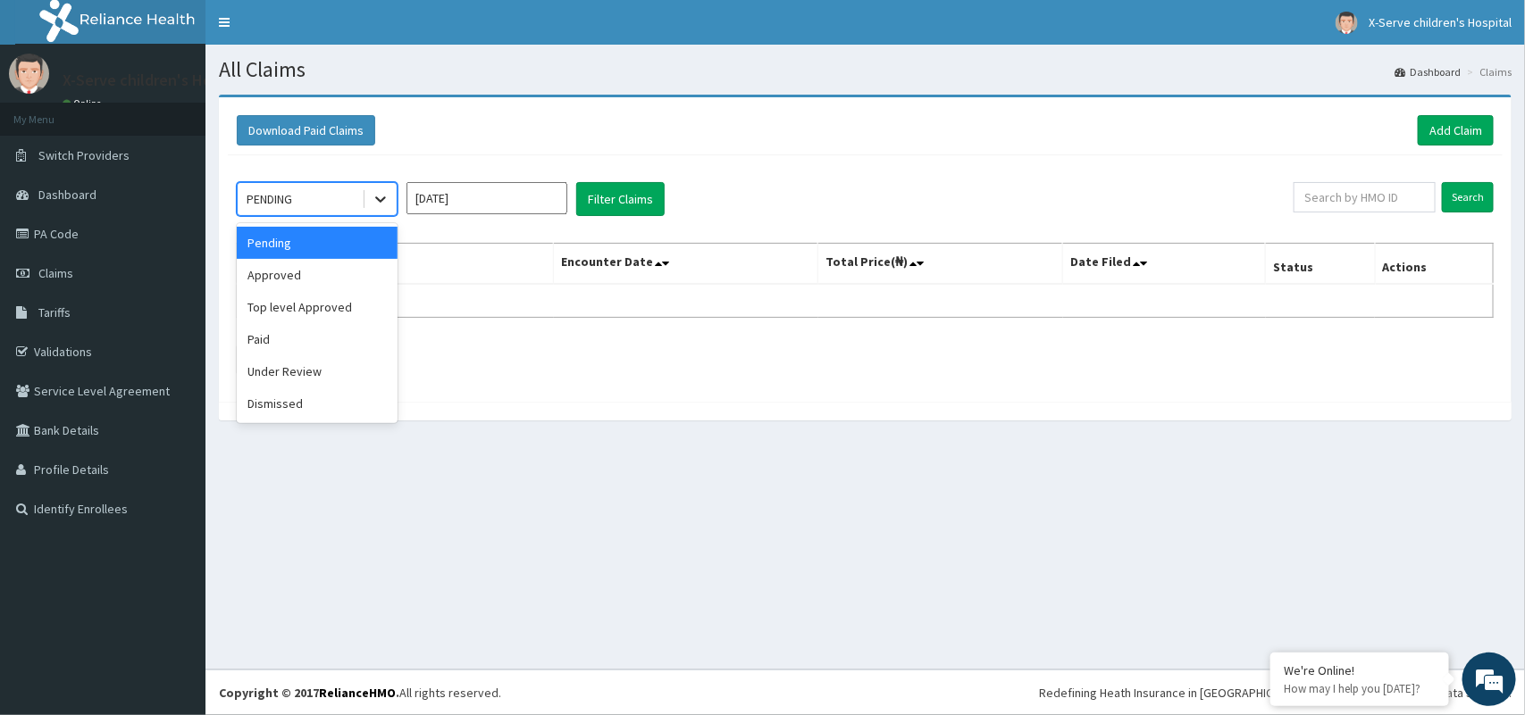
click at [385, 198] on icon at bounding box center [380, 200] width 11 height 6
click at [314, 265] on div "Approved" at bounding box center [317, 275] width 161 height 32
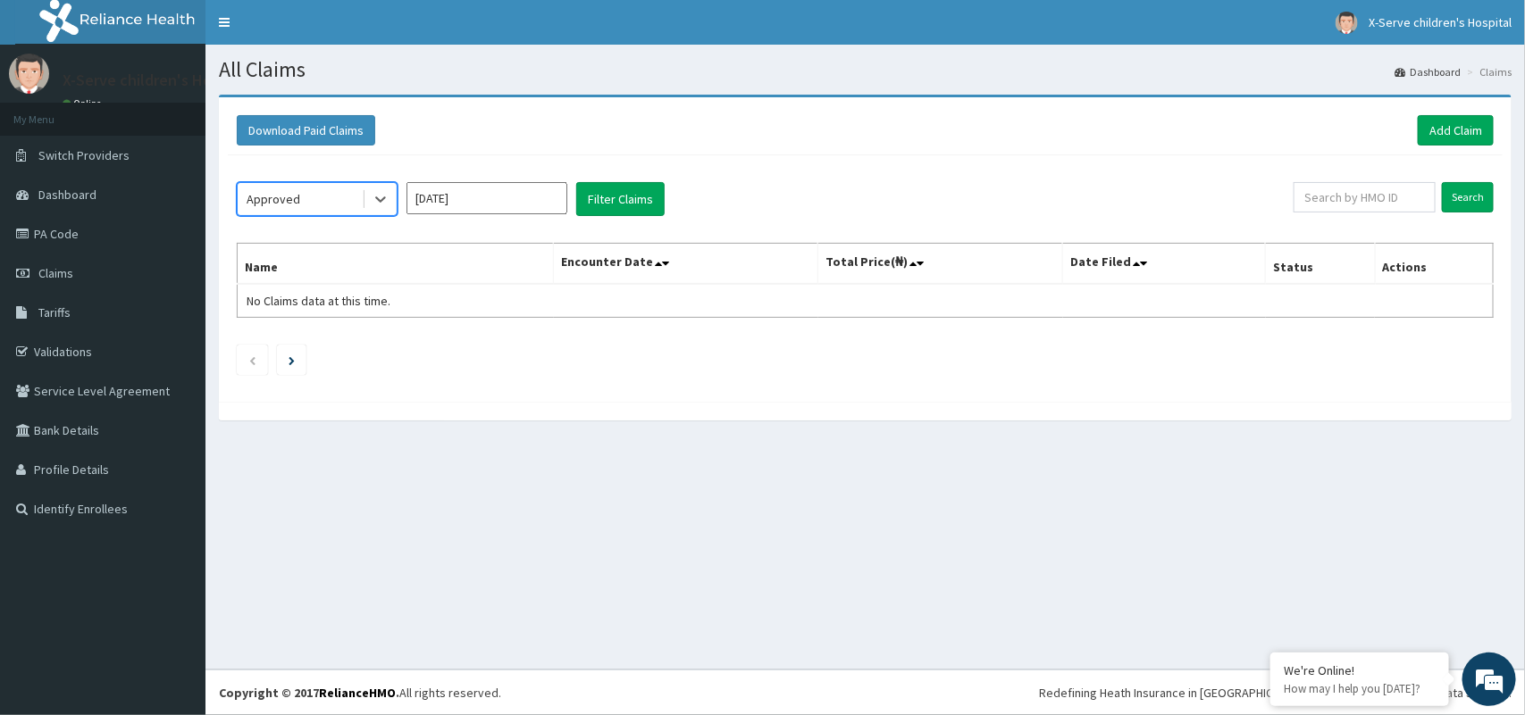
click at [511, 201] on input "Sep 2025" at bounding box center [486, 198] width 161 height 32
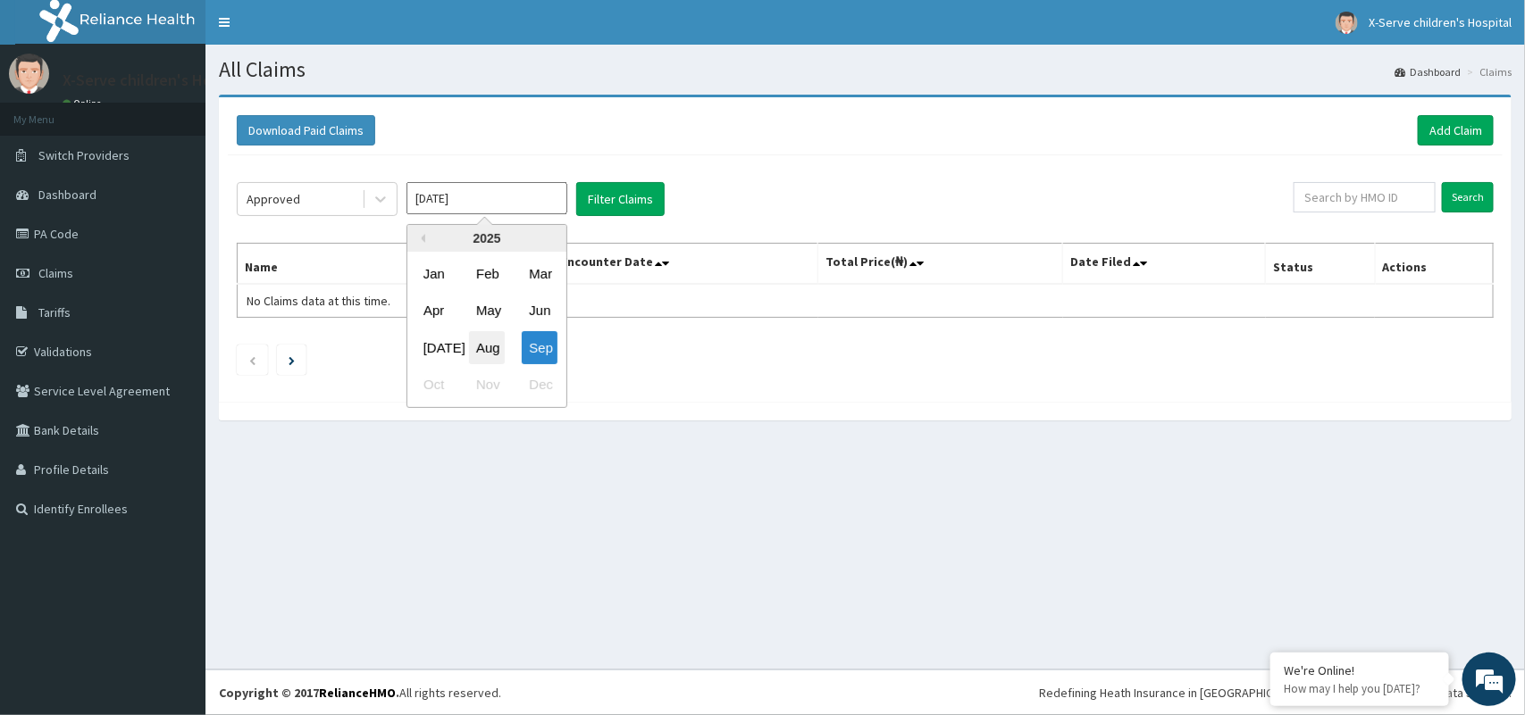
click at [488, 346] on div "Aug" at bounding box center [487, 347] width 36 height 33
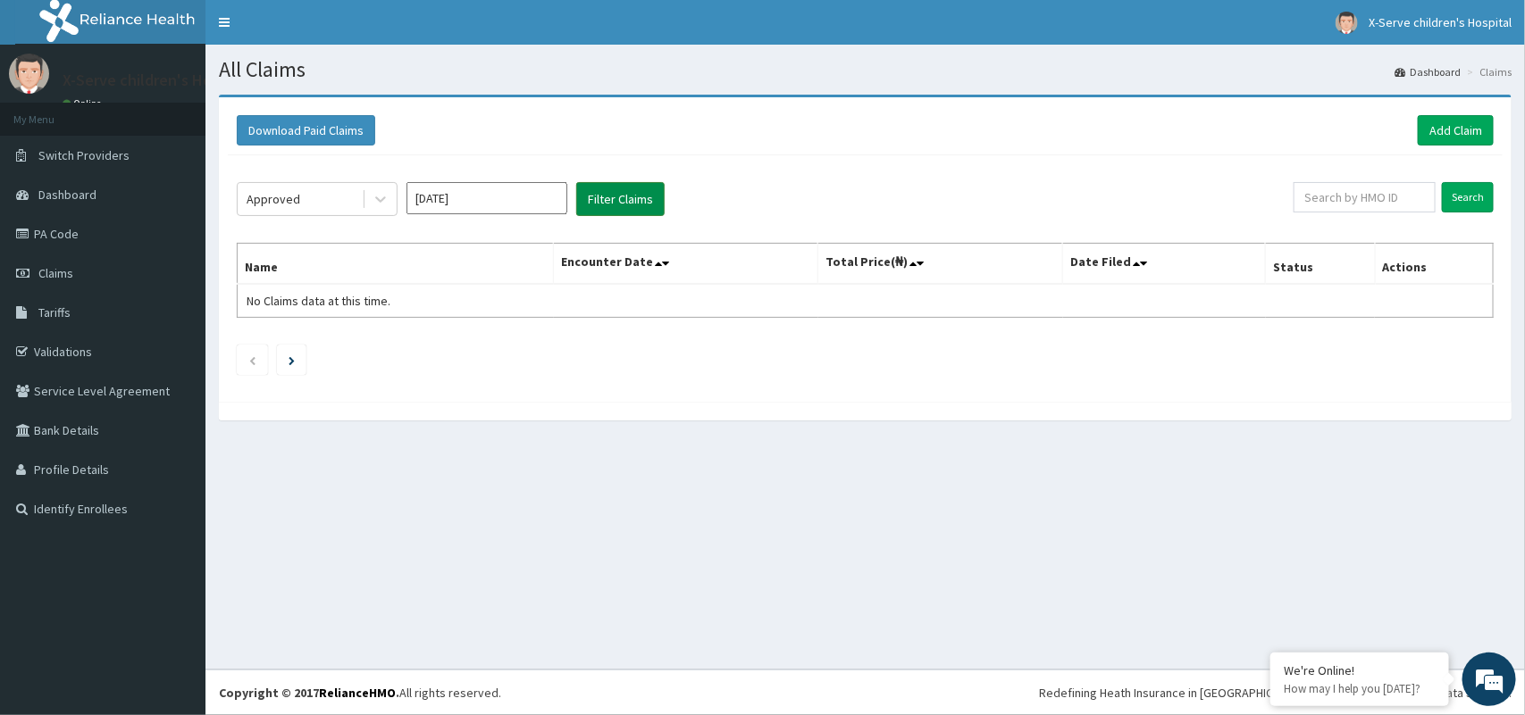
click at [619, 193] on button "Filter Claims" at bounding box center [620, 199] width 88 height 34
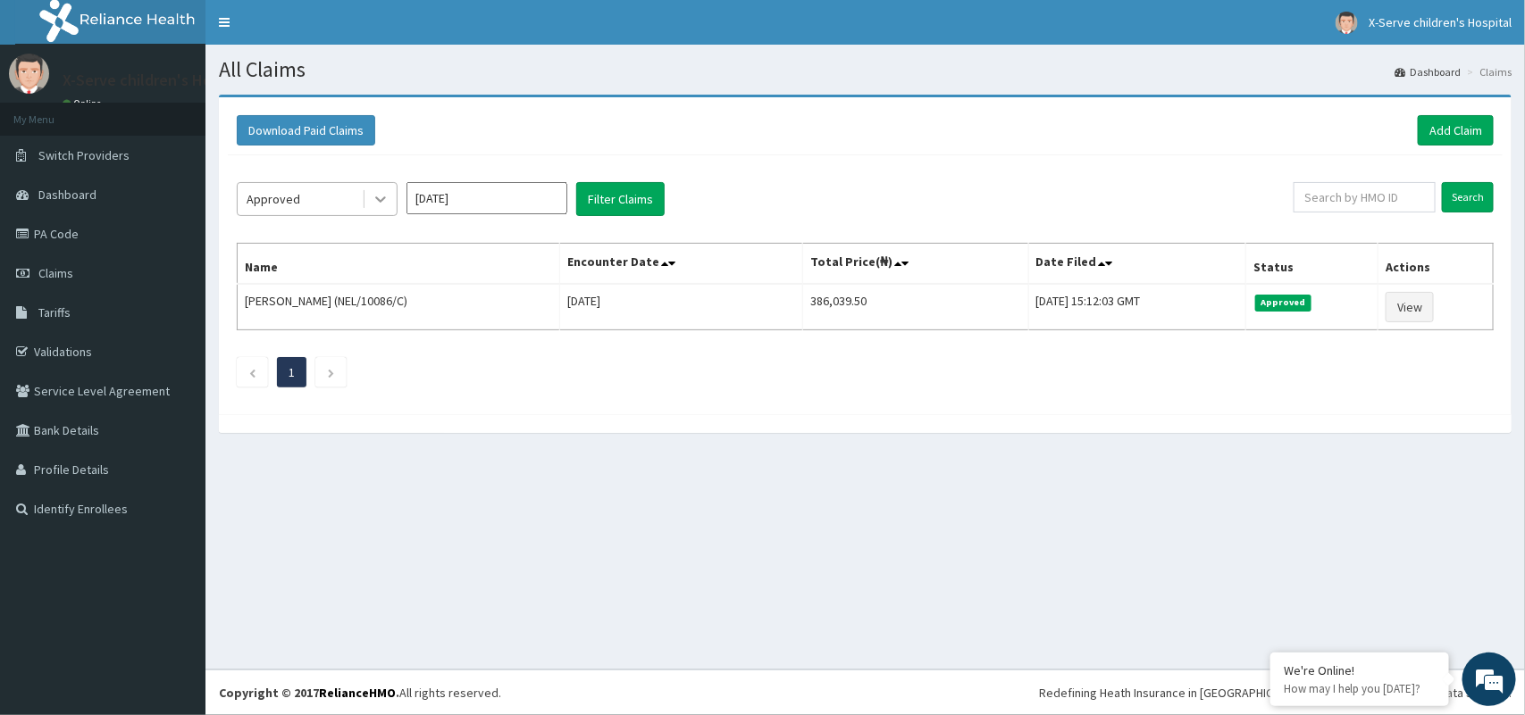
click at [381, 197] on icon at bounding box center [381, 199] width 18 height 18
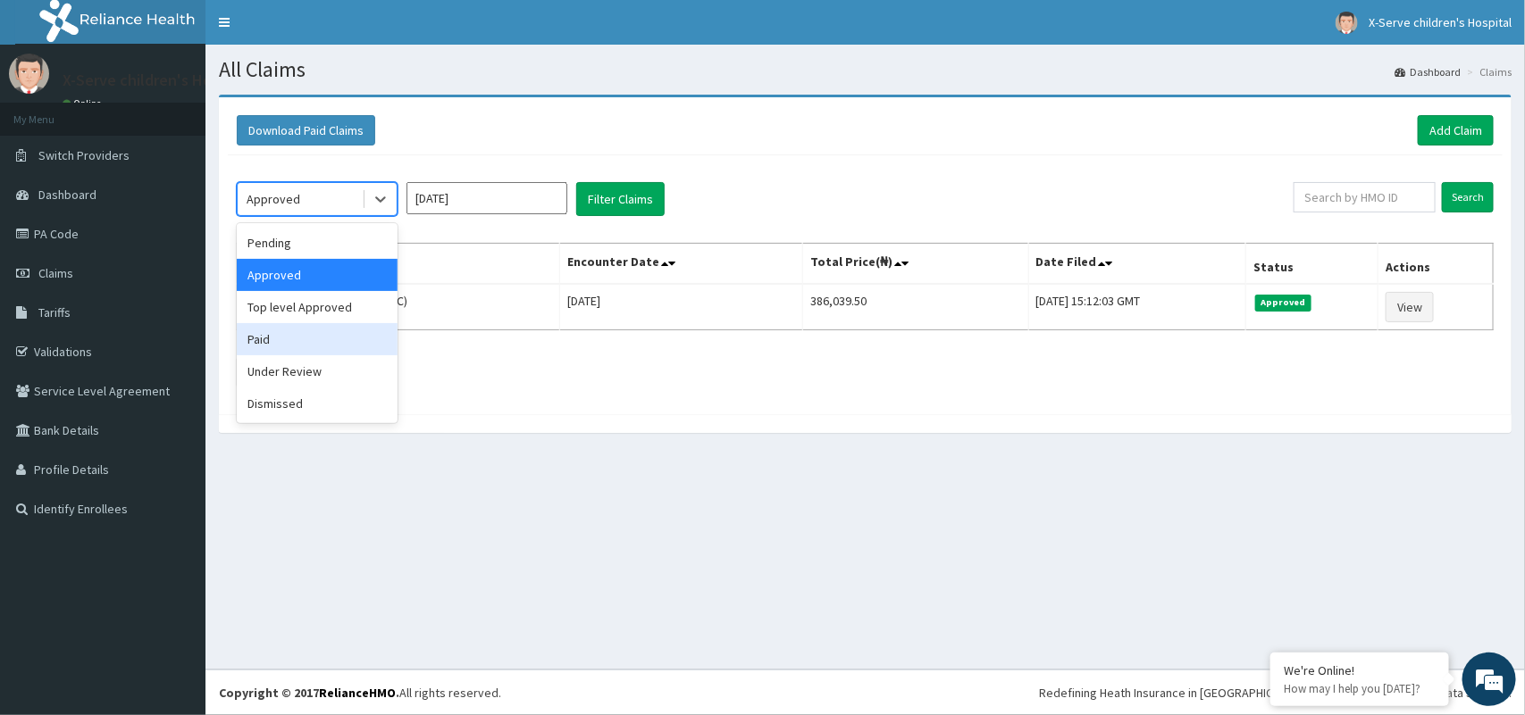
click at [342, 326] on div "Paid" at bounding box center [317, 339] width 161 height 32
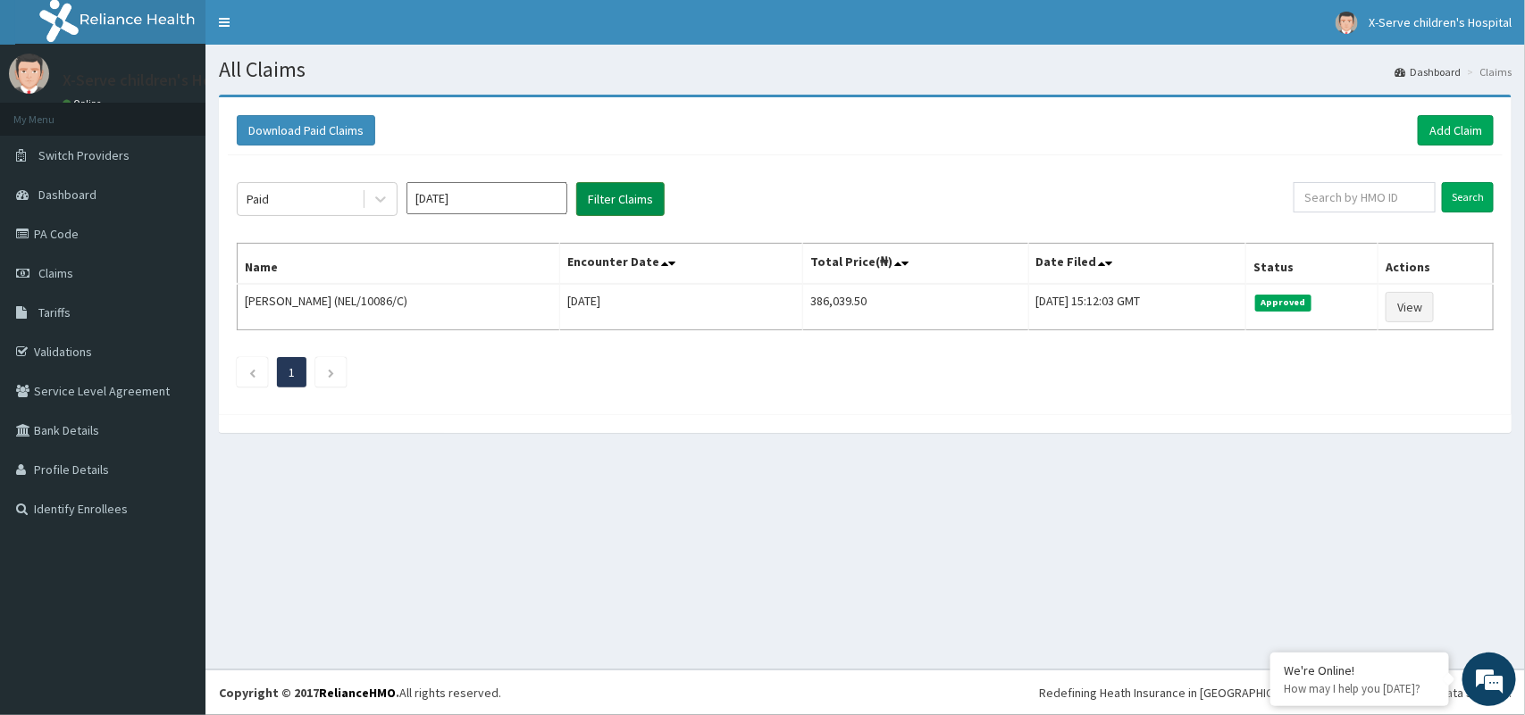
click at [623, 208] on button "Filter Claims" at bounding box center [620, 199] width 88 height 34
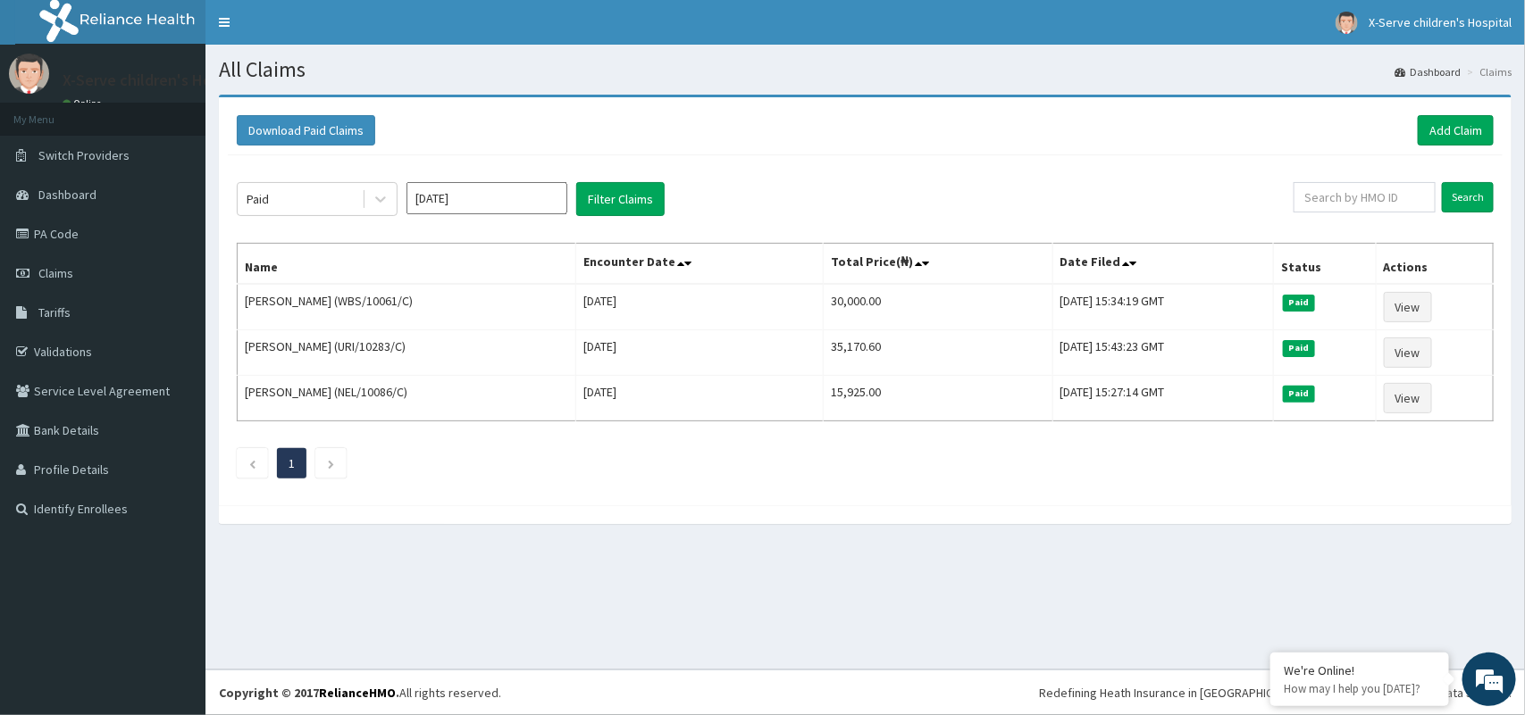
click at [540, 197] on input "Aug 2025" at bounding box center [486, 198] width 161 height 32
click at [531, 349] on div "Sep" at bounding box center [540, 347] width 36 height 33
click at [637, 203] on button "Filter Claims" at bounding box center [620, 199] width 88 height 34
click at [637, 202] on button "Filter Claims" at bounding box center [620, 199] width 88 height 34
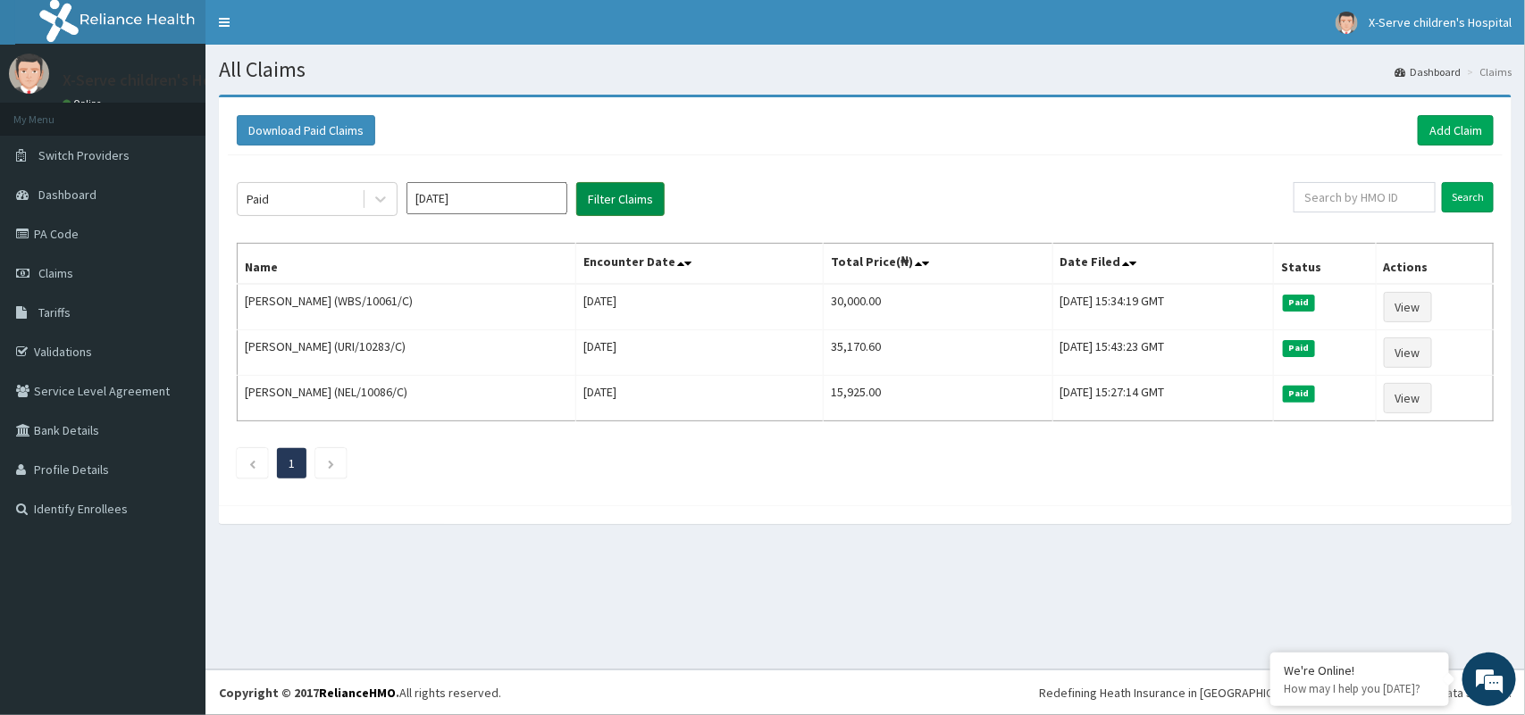
click at [637, 202] on button "Filter Claims" at bounding box center [620, 199] width 88 height 34
click at [637, 201] on button "Filter Claims" at bounding box center [620, 199] width 88 height 34
click at [639, 201] on button "Filter Claims" at bounding box center [620, 199] width 88 height 34
click at [640, 199] on button "Filter Claims" at bounding box center [620, 199] width 88 height 34
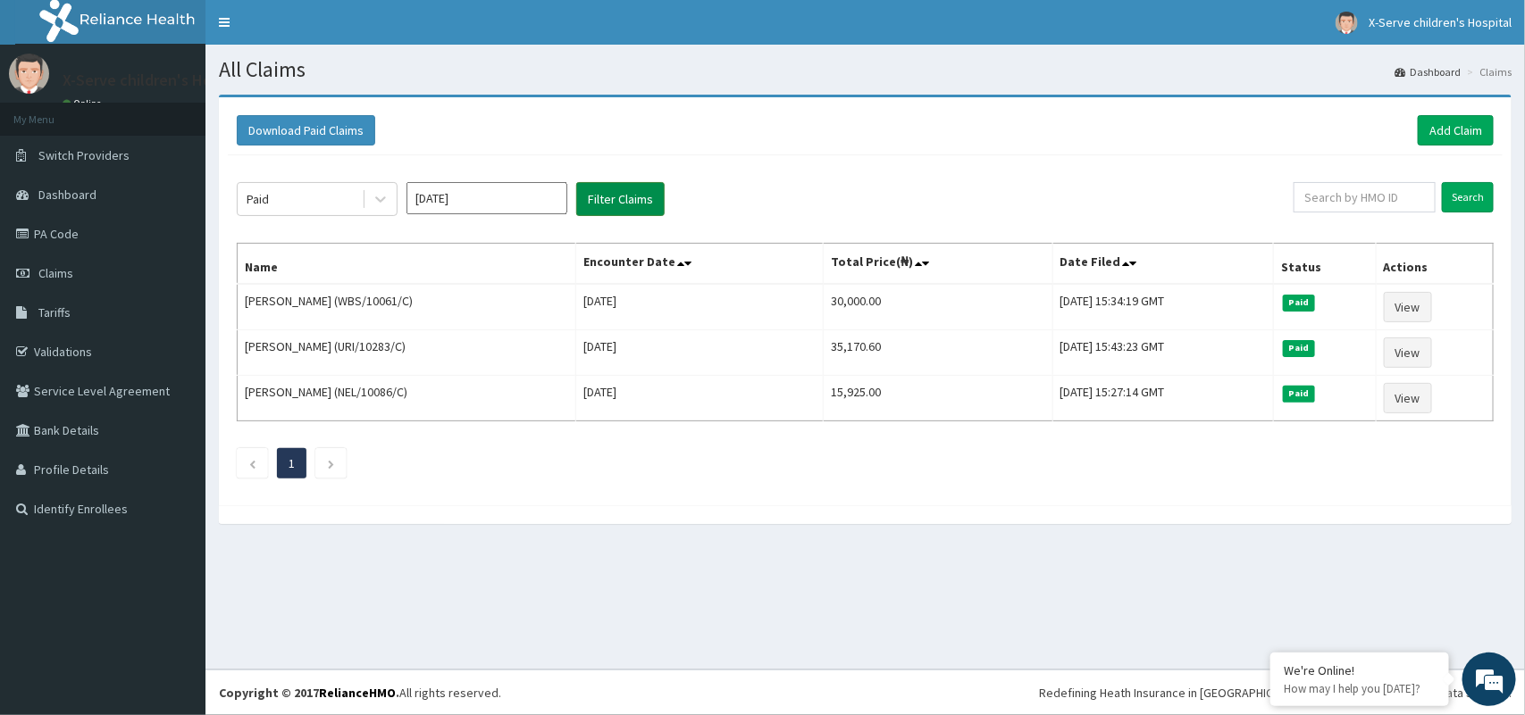
click at [640, 199] on button "Filter Claims" at bounding box center [620, 199] width 88 height 34
click at [644, 199] on button "Filter Claims" at bounding box center [620, 199] width 88 height 34
click at [645, 199] on button "Filter Claims" at bounding box center [620, 199] width 88 height 34
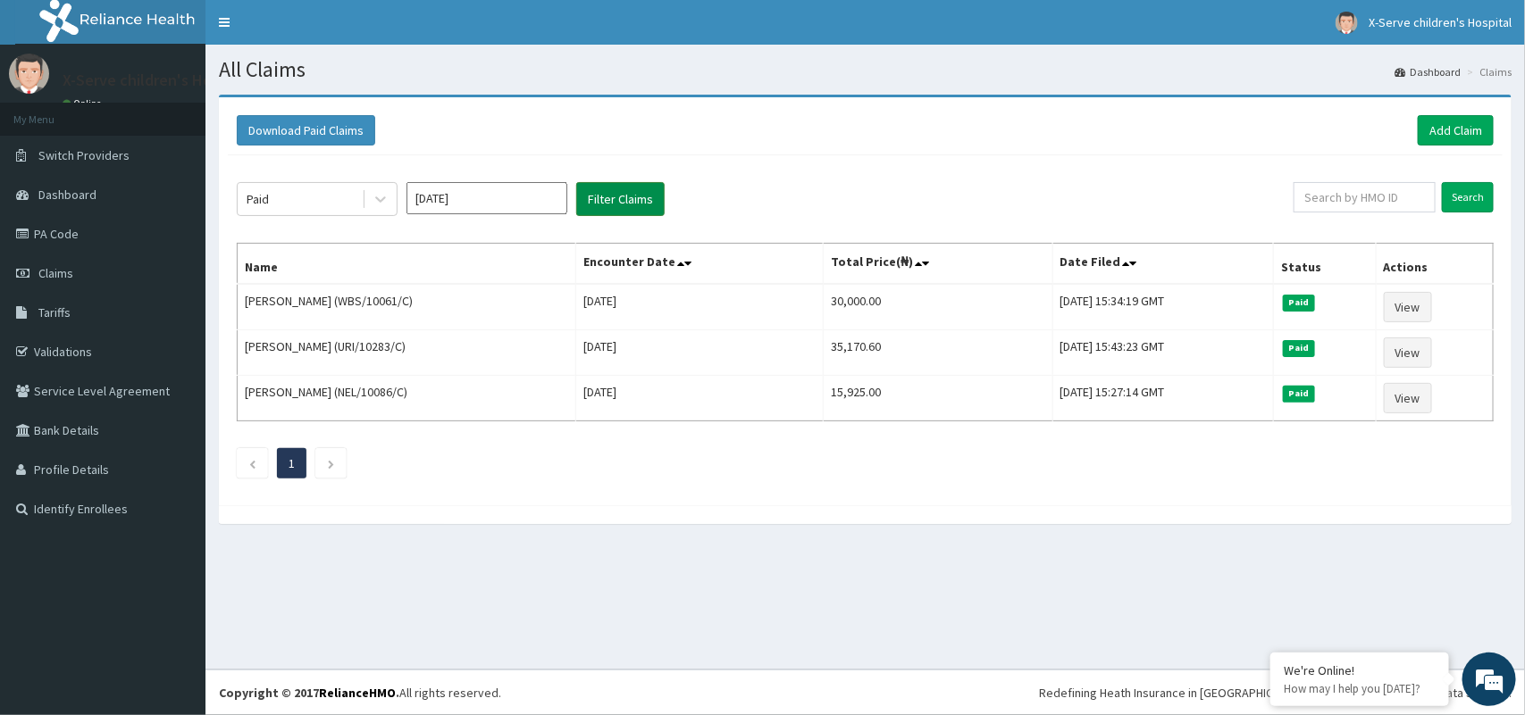
click at [646, 199] on button "Filter Claims" at bounding box center [620, 199] width 88 height 34
click at [649, 201] on button "Filter Claims" at bounding box center [620, 199] width 88 height 34
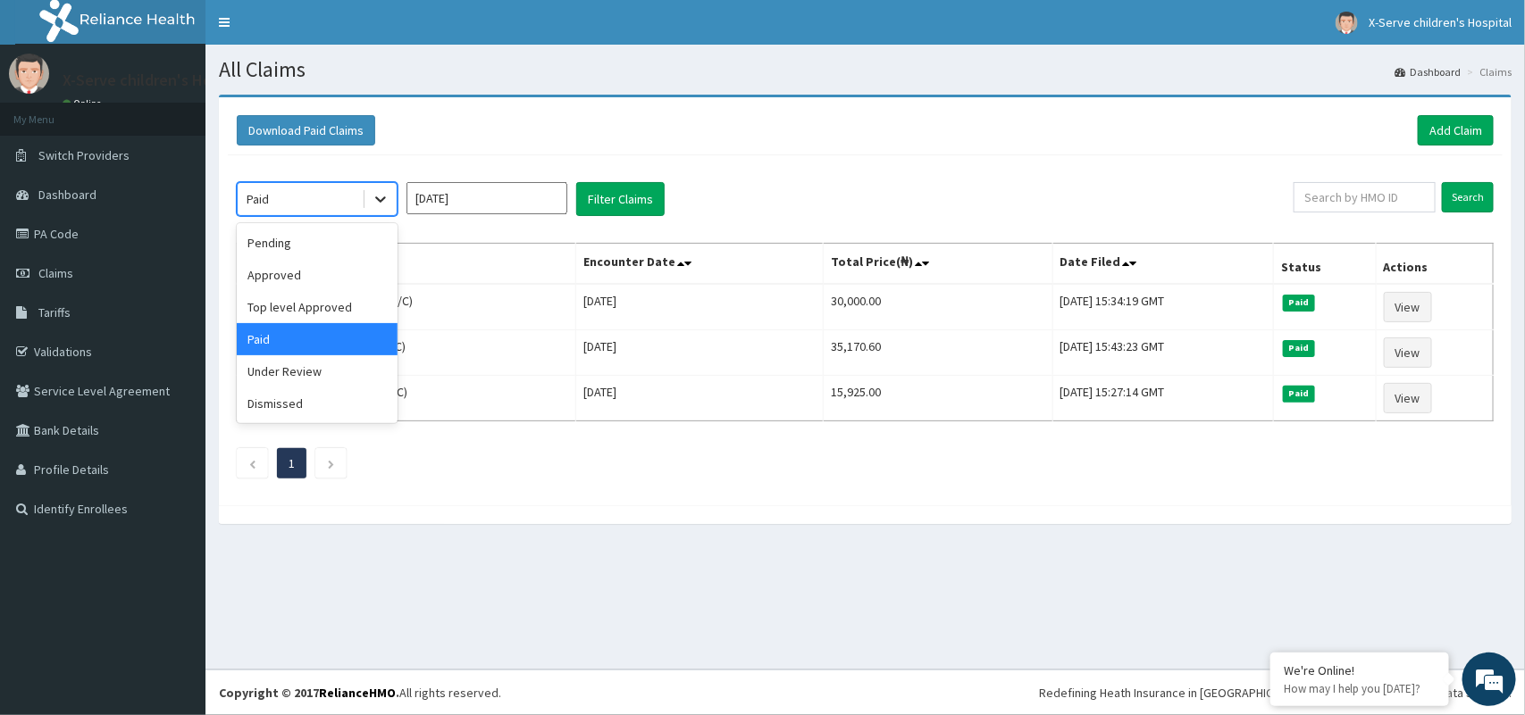
click at [376, 195] on icon at bounding box center [381, 199] width 18 height 18
click at [341, 265] on div "Approved" at bounding box center [317, 275] width 161 height 32
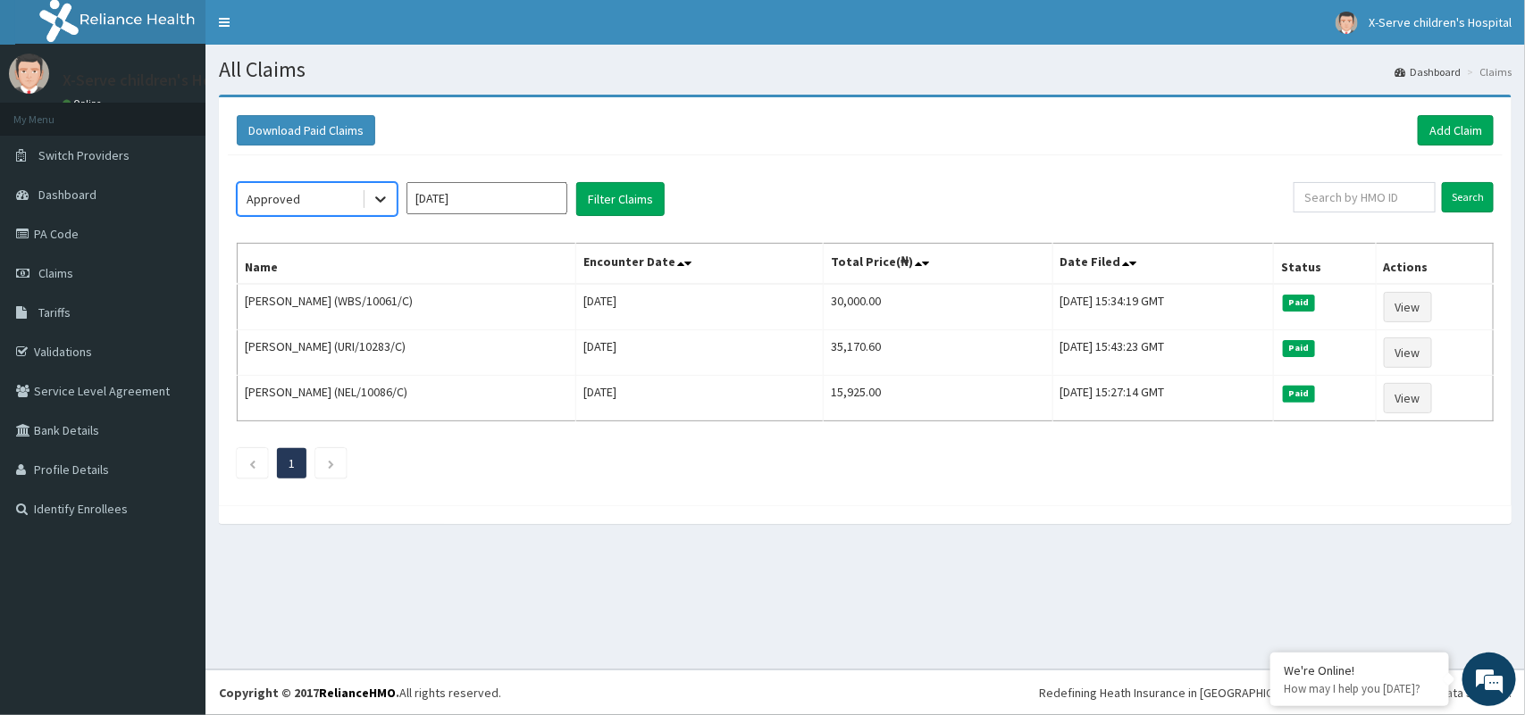
click at [384, 193] on icon at bounding box center [381, 199] width 18 height 18
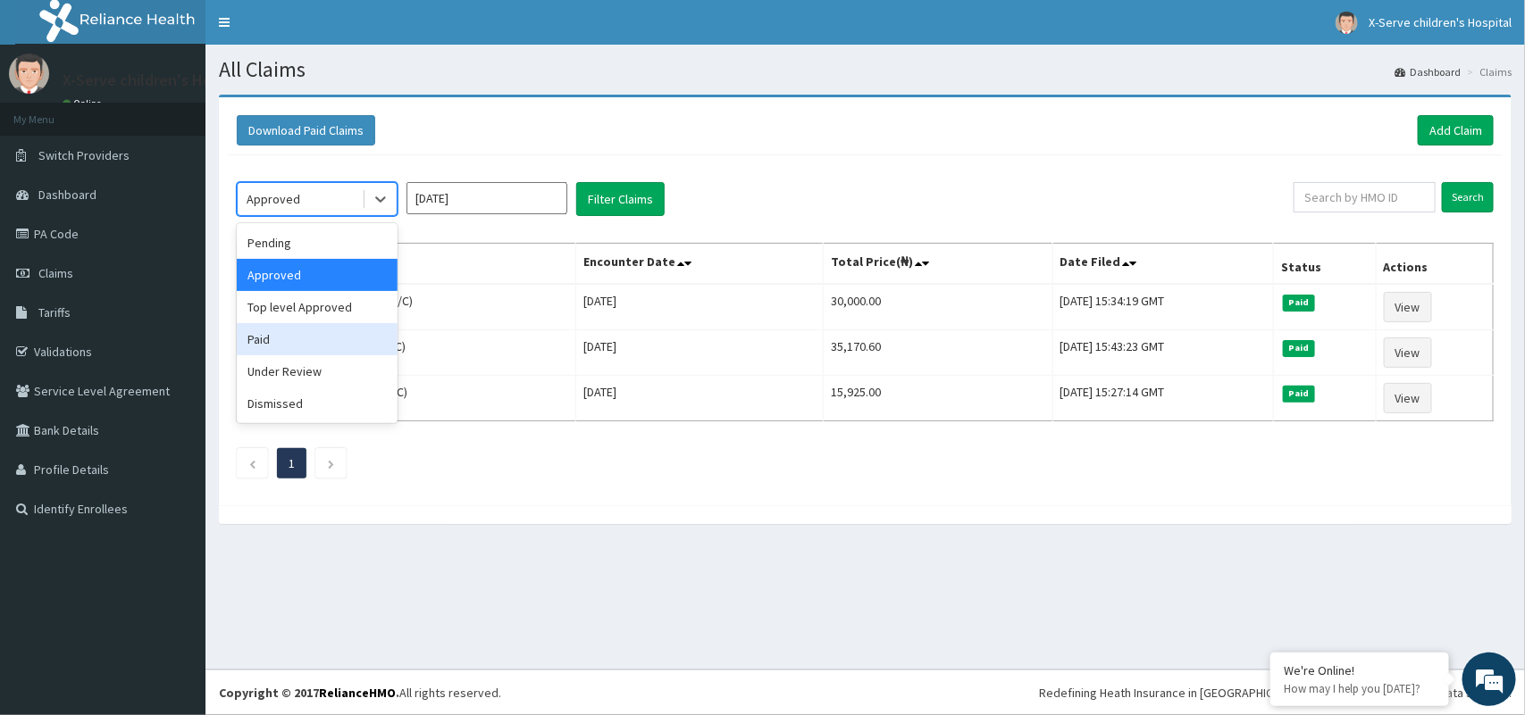
click at [338, 335] on div "Paid" at bounding box center [317, 339] width 161 height 32
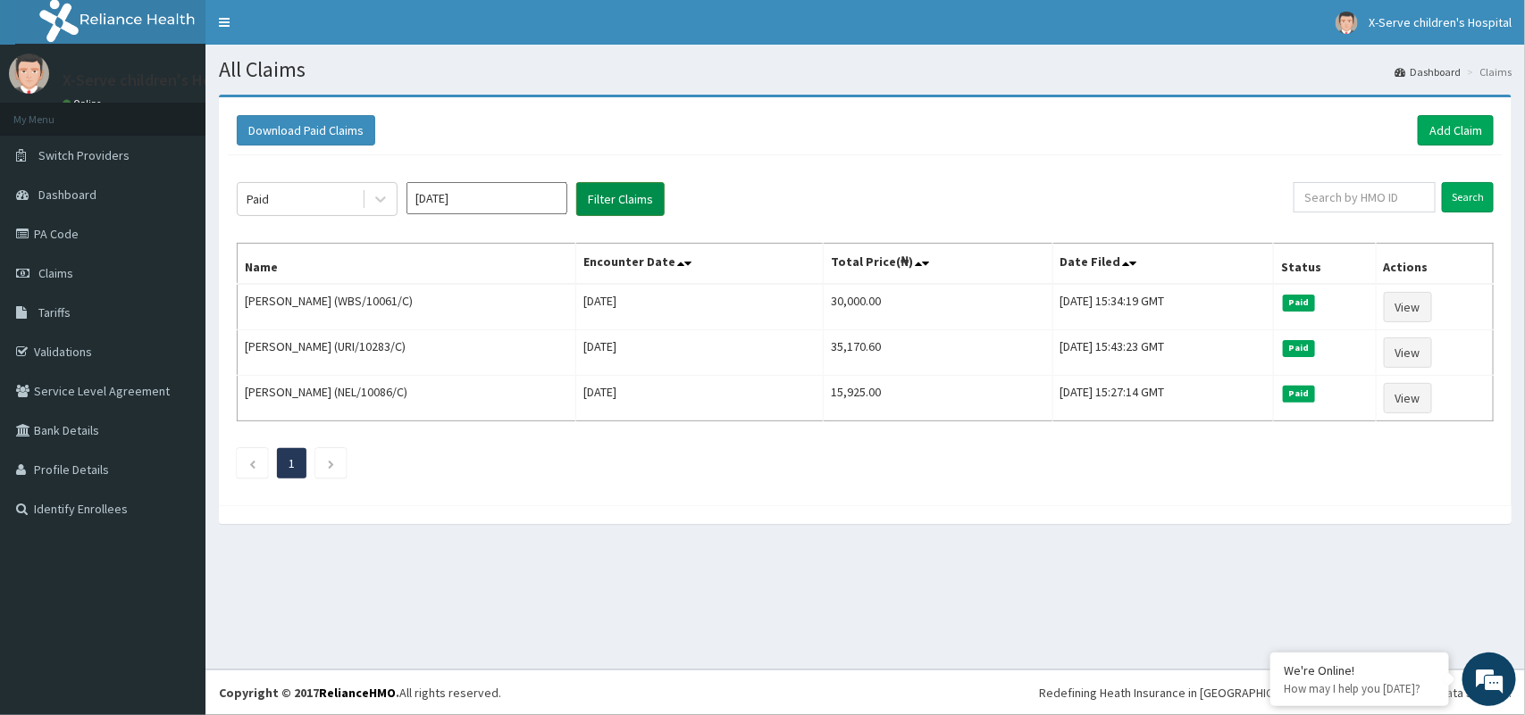
click at [615, 189] on button "Filter Claims" at bounding box center [620, 199] width 88 height 34
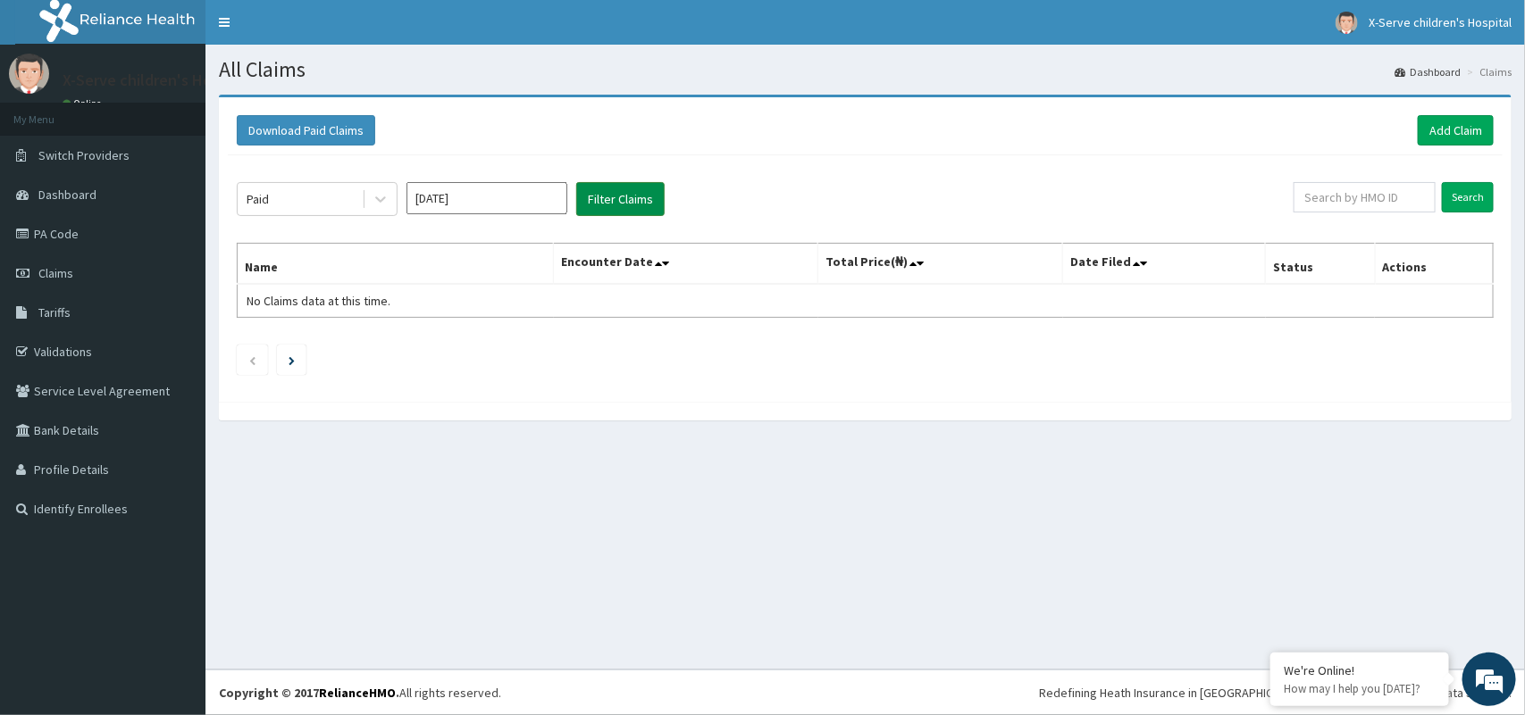
click at [616, 206] on button "Filter Claims" at bounding box center [620, 199] width 88 height 34
click at [622, 198] on button "Filter Claims" at bounding box center [620, 199] width 88 height 34
click at [607, 182] on button "Filter Claims" at bounding box center [620, 199] width 88 height 34
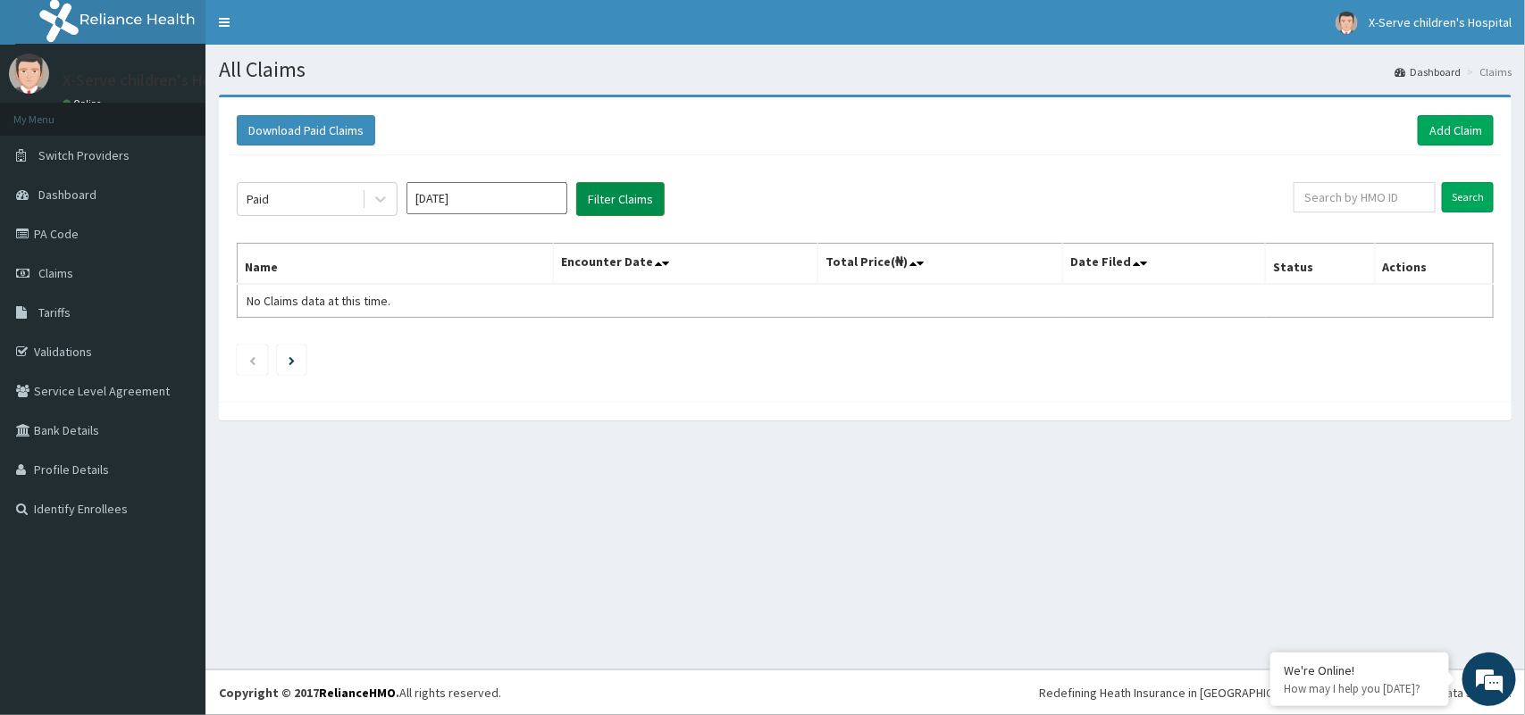
click at [621, 205] on button "Filter Claims" at bounding box center [620, 199] width 88 height 34
drag, startPoint x: 572, startPoint y: 197, endPoint x: 588, endPoint y: 197, distance: 16.1
click at [588, 197] on div "Paid Sep 2025 Filter Claims" at bounding box center [765, 199] width 1057 height 34
click at [588, 197] on button "Filter Claims" at bounding box center [620, 199] width 88 height 34
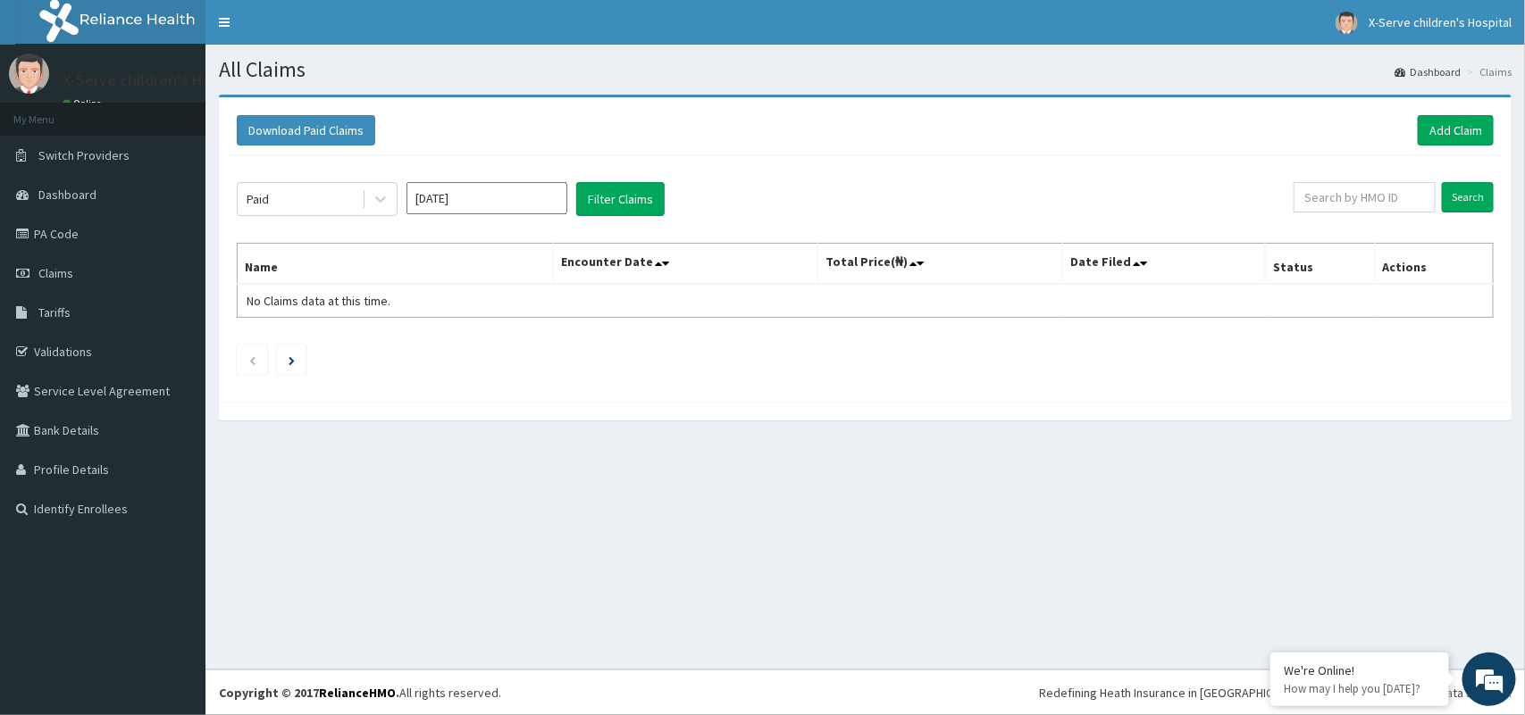
click at [505, 208] on input "[DATE]" at bounding box center [486, 198] width 161 height 32
click at [476, 354] on div "Aug" at bounding box center [487, 347] width 36 height 33
type input "Aug 2025"
click at [616, 208] on button "Filter Claims" at bounding box center [620, 199] width 88 height 34
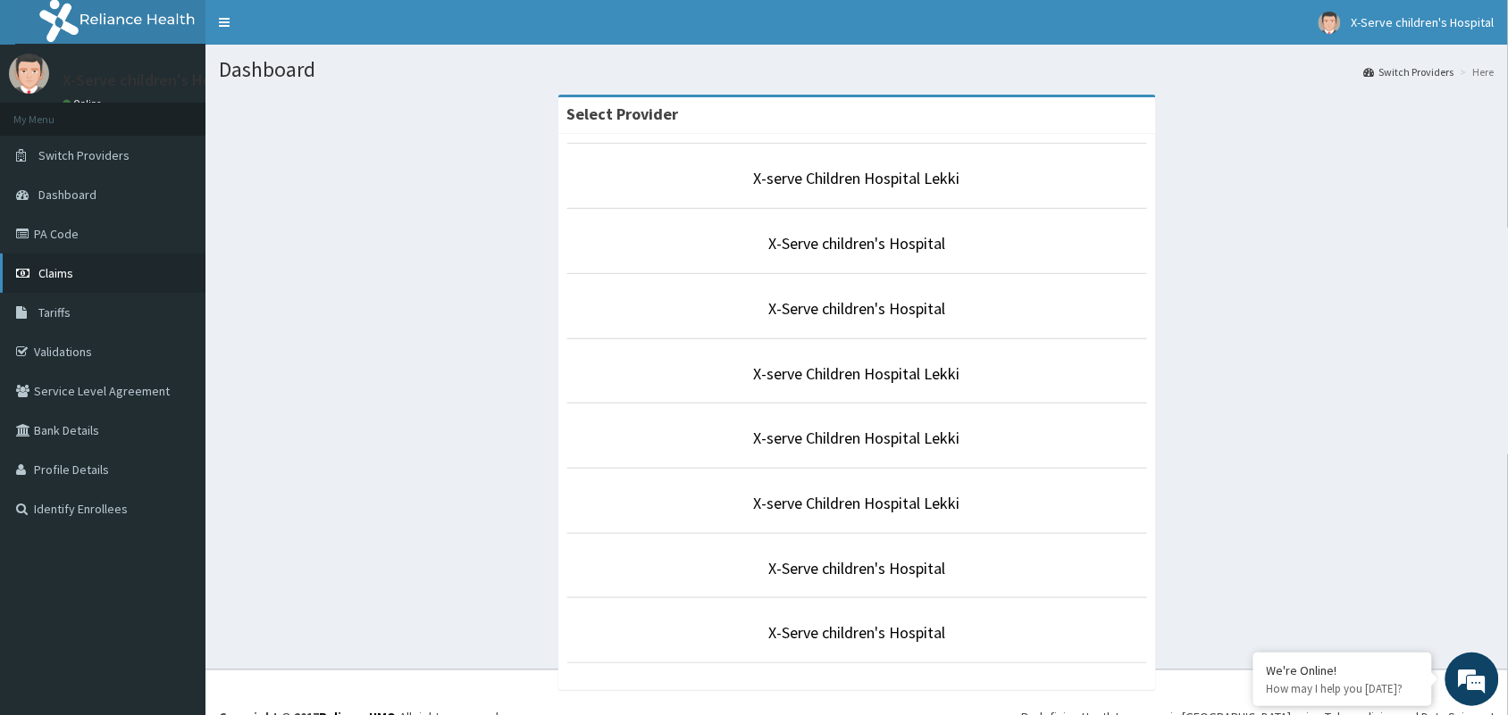
click at [54, 262] on link "Claims" at bounding box center [102, 273] width 205 height 39
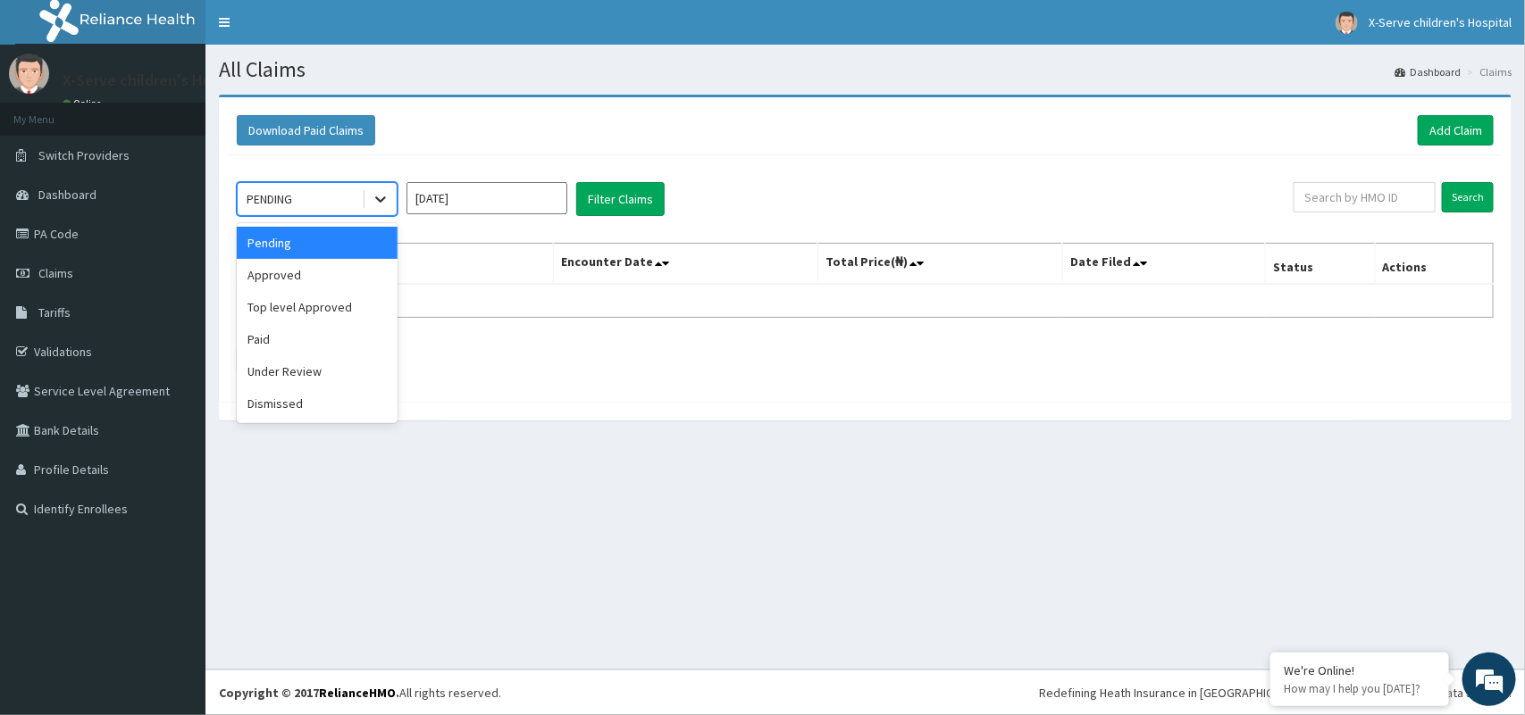
click at [381, 199] on icon at bounding box center [380, 200] width 11 height 6
click at [313, 340] on div "Paid" at bounding box center [317, 339] width 161 height 32
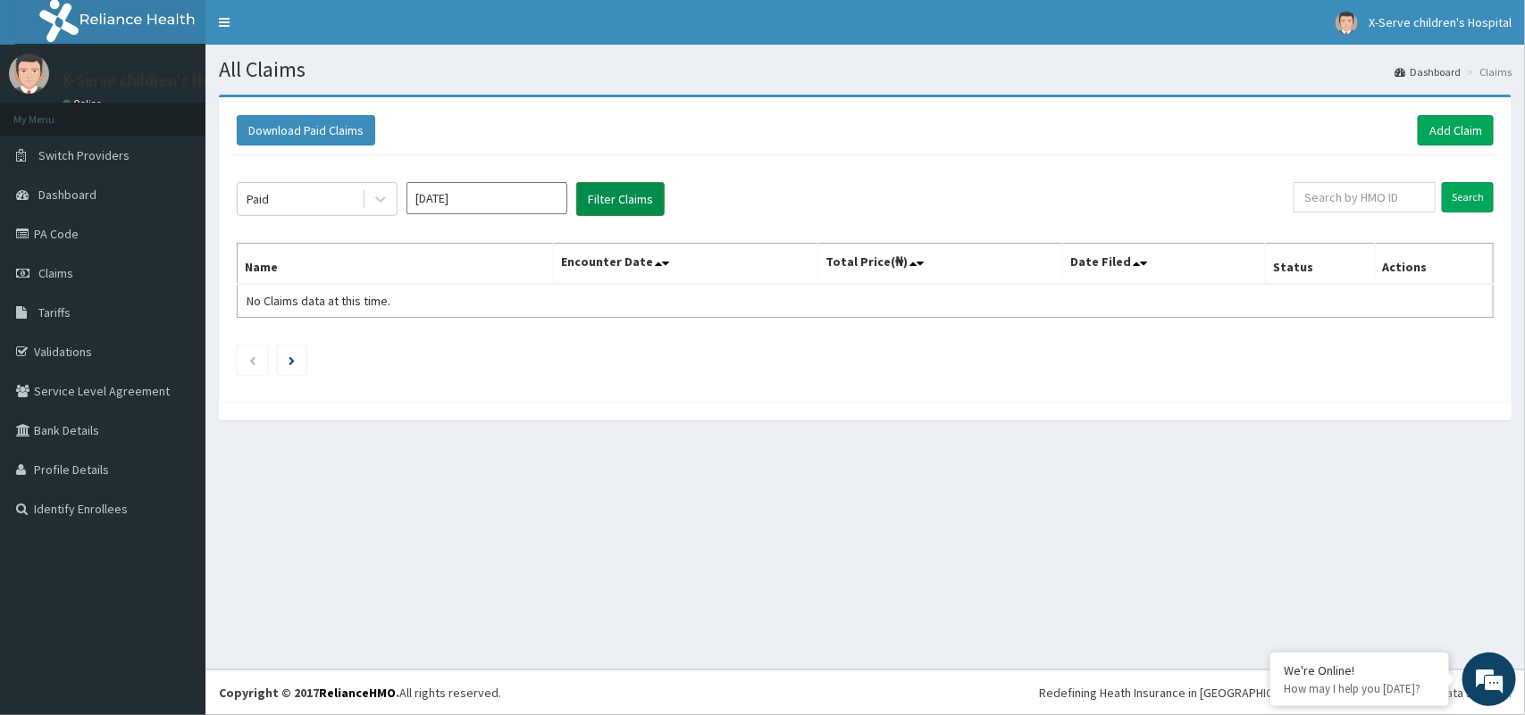
click at [599, 201] on button "Filter Claims" at bounding box center [620, 199] width 88 height 34
click at [598, 201] on button "Filter Claims" at bounding box center [620, 199] width 88 height 34
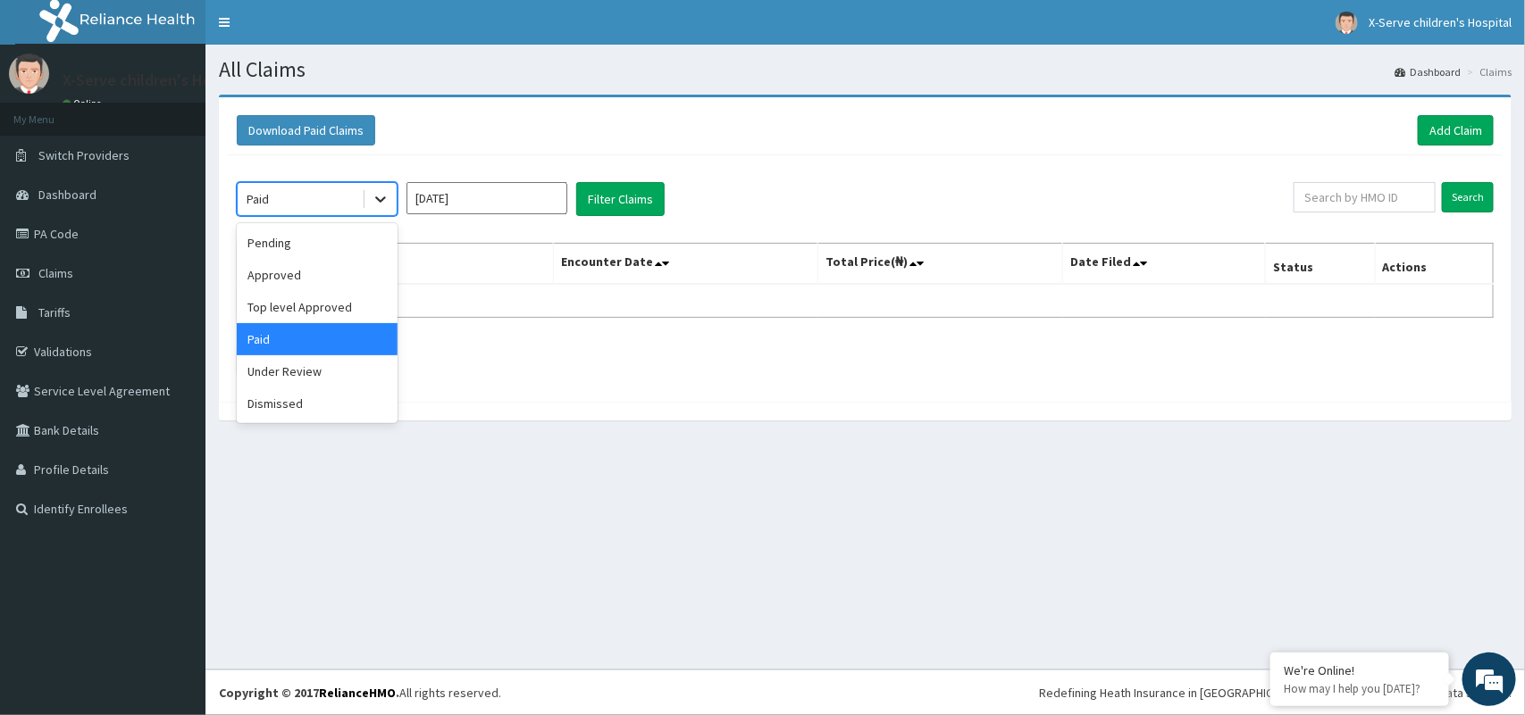
click at [378, 201] on icon at bounding box center [380, 200] width 11 height 6
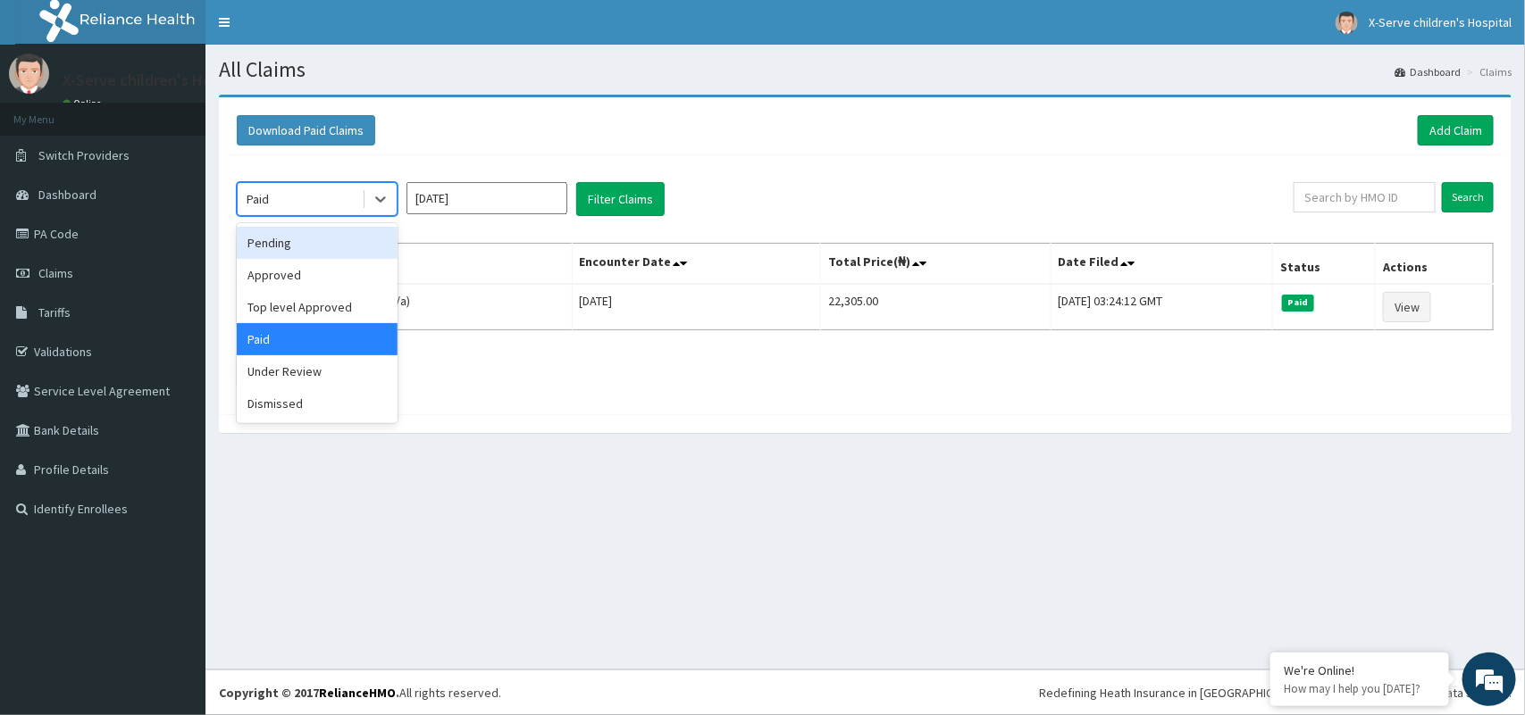
click at [746, 149] on div "Download Paid Claims Add Claim" at bounding box center [865, 130] width 1275 height 49
